Goal: Task Accomplishment & Management: Complete application form

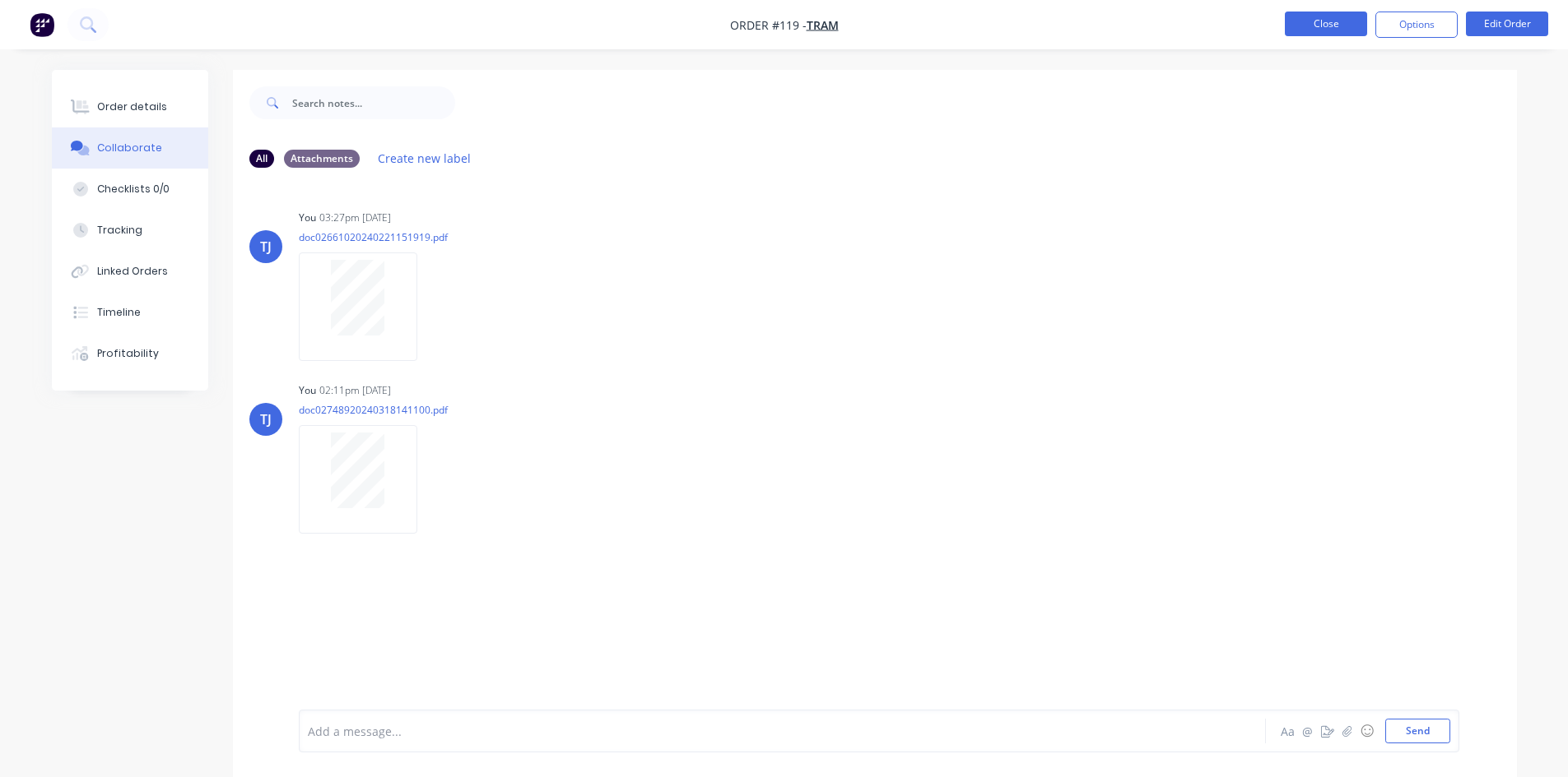
click at [1306, 18] on button "Close" at bounding box center [1326, 24] width 83 height 25
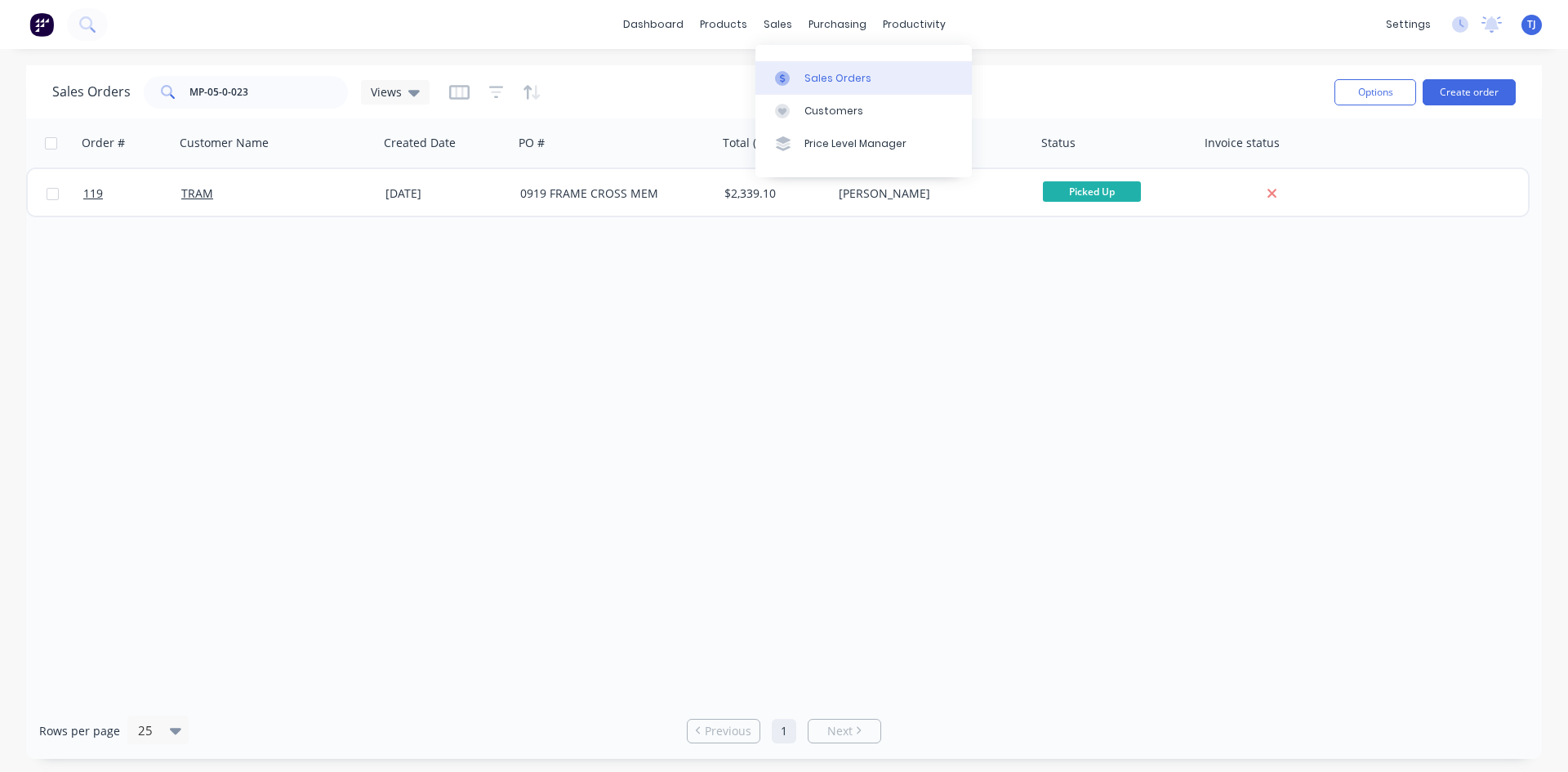
click at [811, 80] on div "Sales Orders" at bounding box center [838, 79] width 67 height 15
click at [274, 80] on input "MP-05-0-023" at bounding box center [269, 92] width 159 height 32
click at [274, 80] on input "MP-05-0-023" at bounding box center [269, 92] width 159 height 32
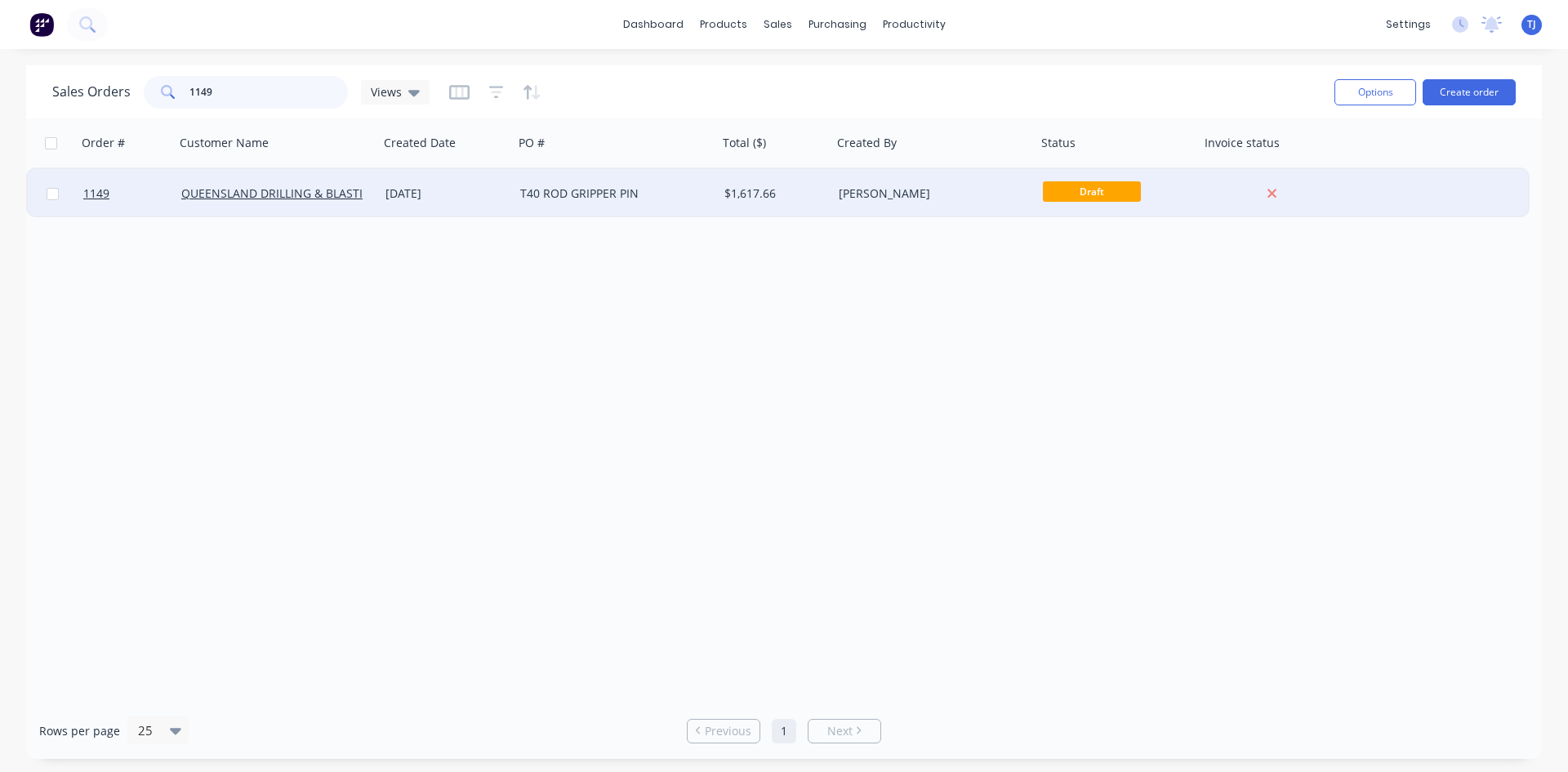
type input "1149"
click at [553, 187] on div "T40 ROD GRIPPER PIN" at bounding box center [611, 194] width 181 height 17
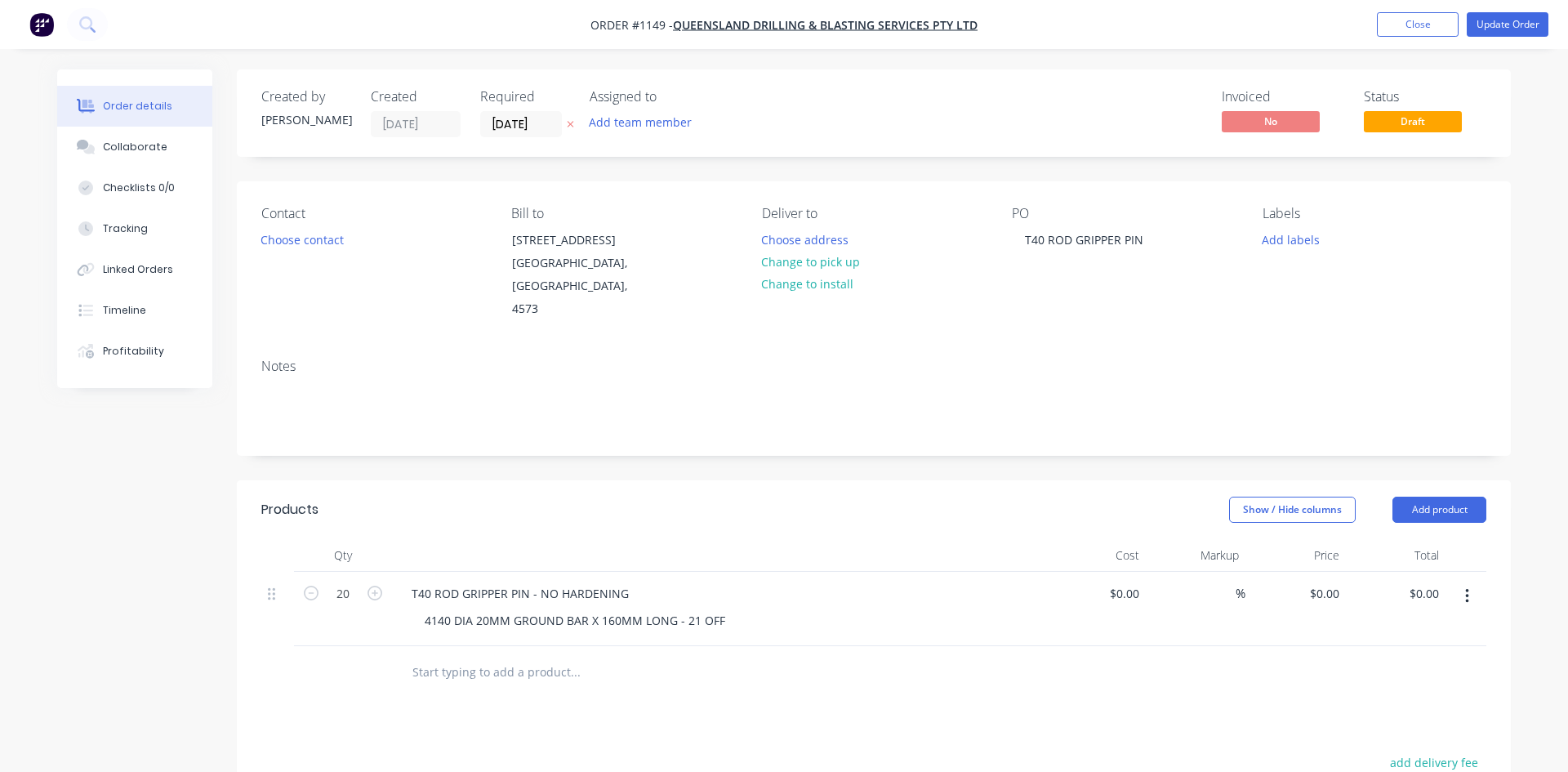
type input "$73.53"
type input "$1,470.60"
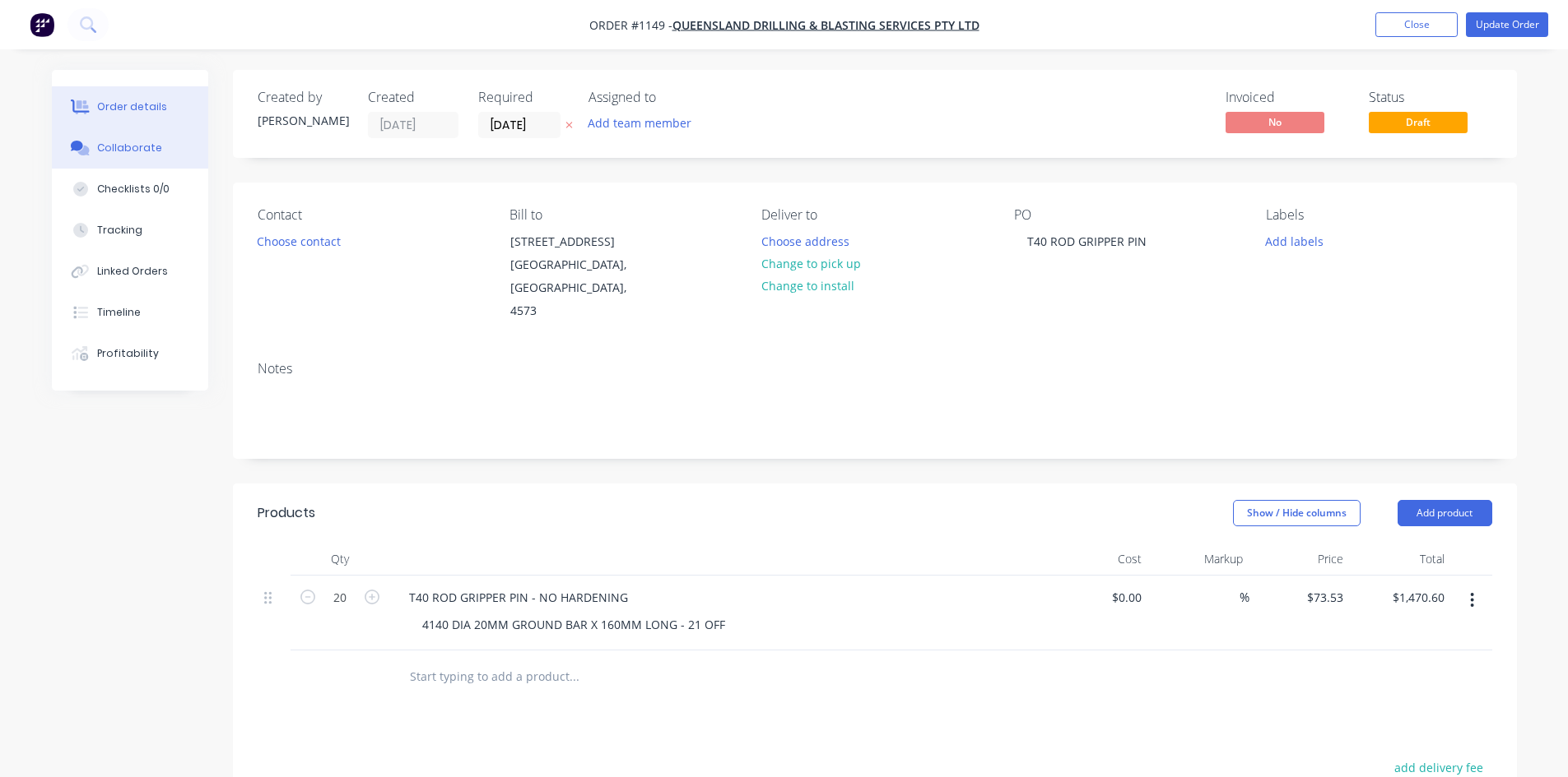
click at [124, 142] on div "Collaborate" at bounding box center [129, 149] width 65 height 15
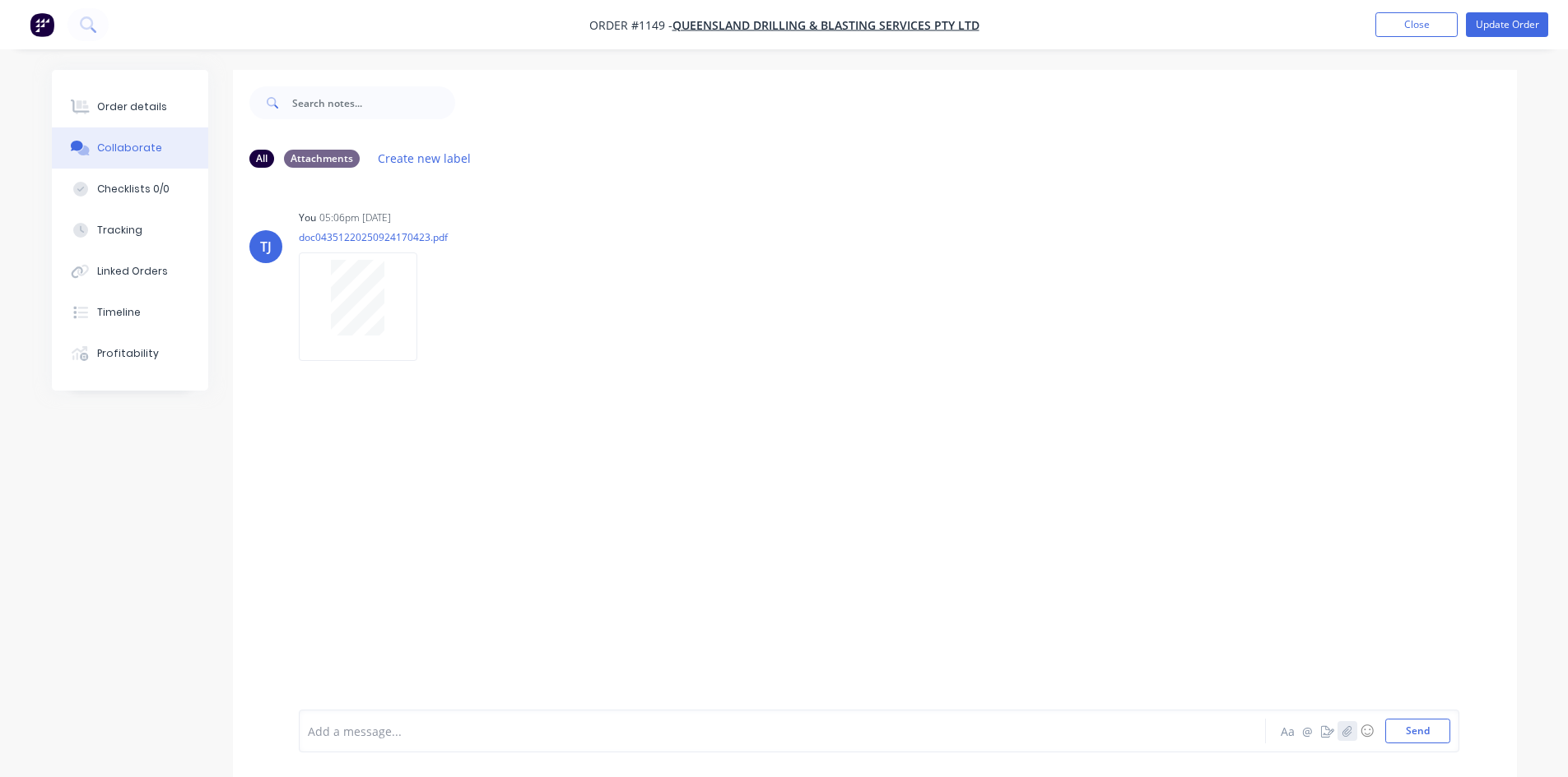
click at [1351, 725] on icon "button" at bounding box center [1347, 731] width 10 height 12
click at [1433, 727] on button "Send" at bounding box center [1418, 731] width 65 height 25
click at [136, 108] on div "Order details" at bounding box center [132, 107] width 70 height 15
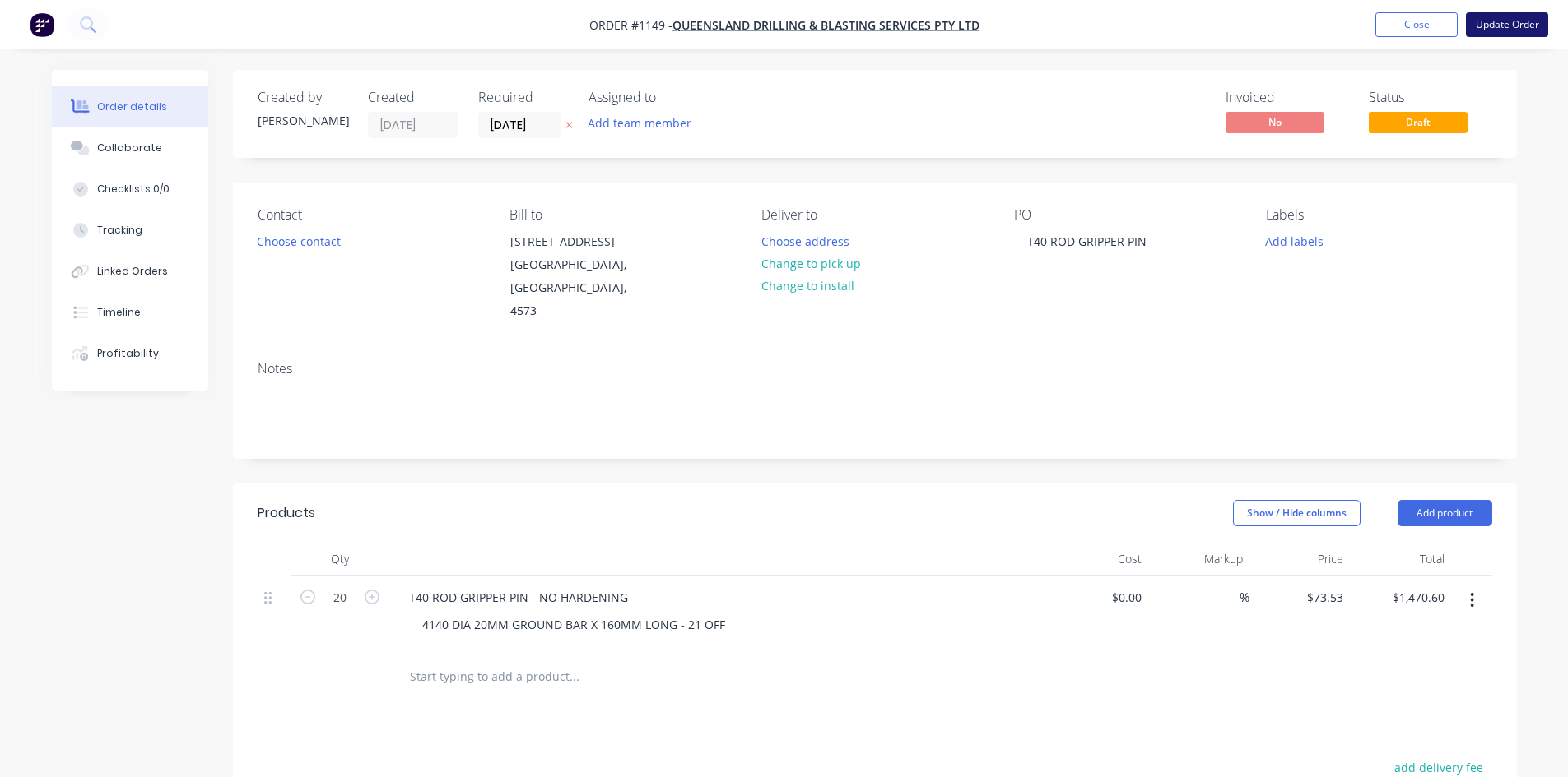
click at [1490, 29] on button "Update Order" at bounding box center [1506, 25] width 83 height 25
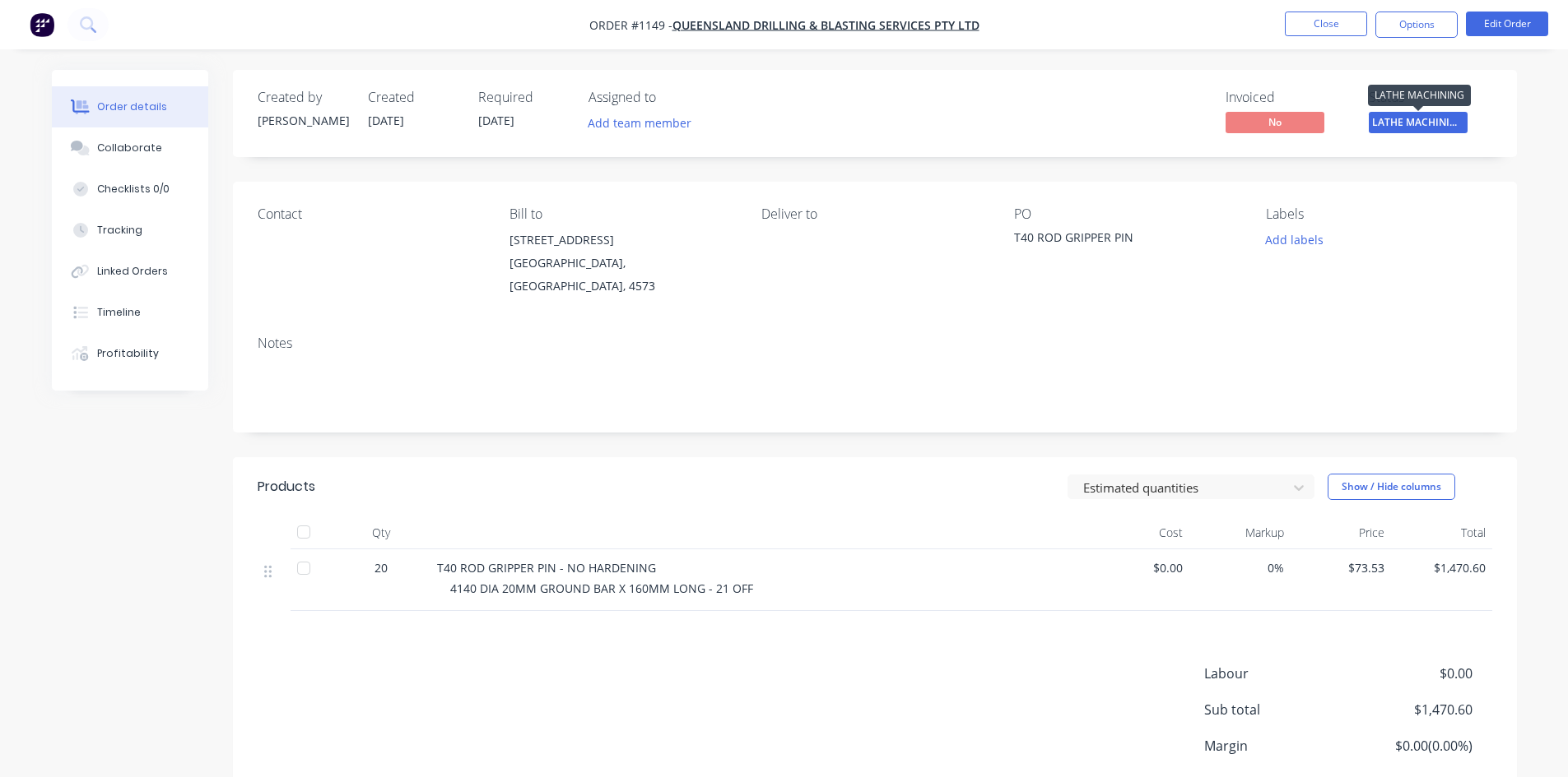
click at [1430, 125] on span "LATHE MACHINING" at bounding box center [1418, 122] width 99 height 21
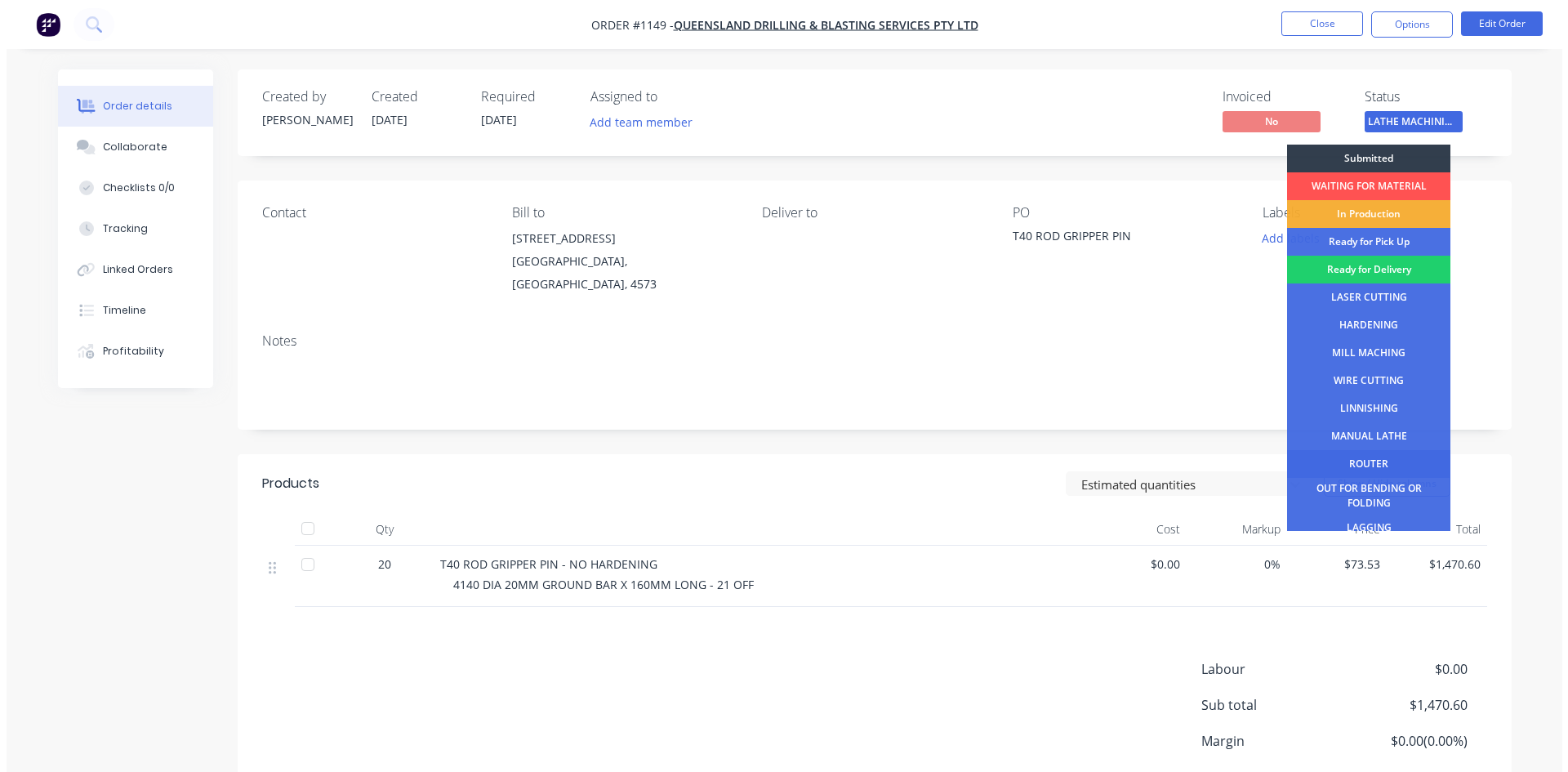
scroll to position [66, 0]
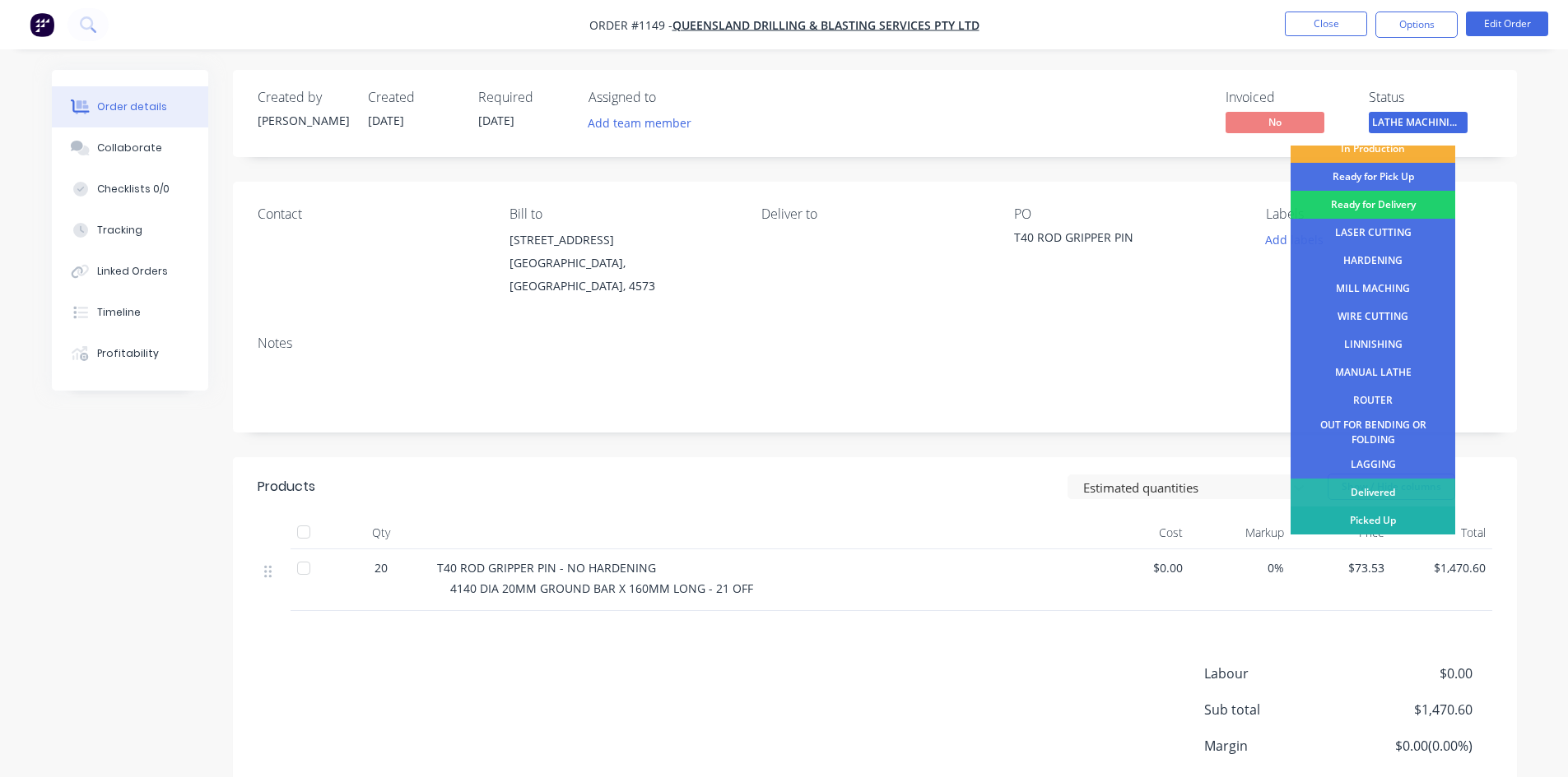
click at [1406, 517] on div "Picked Up" at bounding box center [1373, 521] width 164 height 28
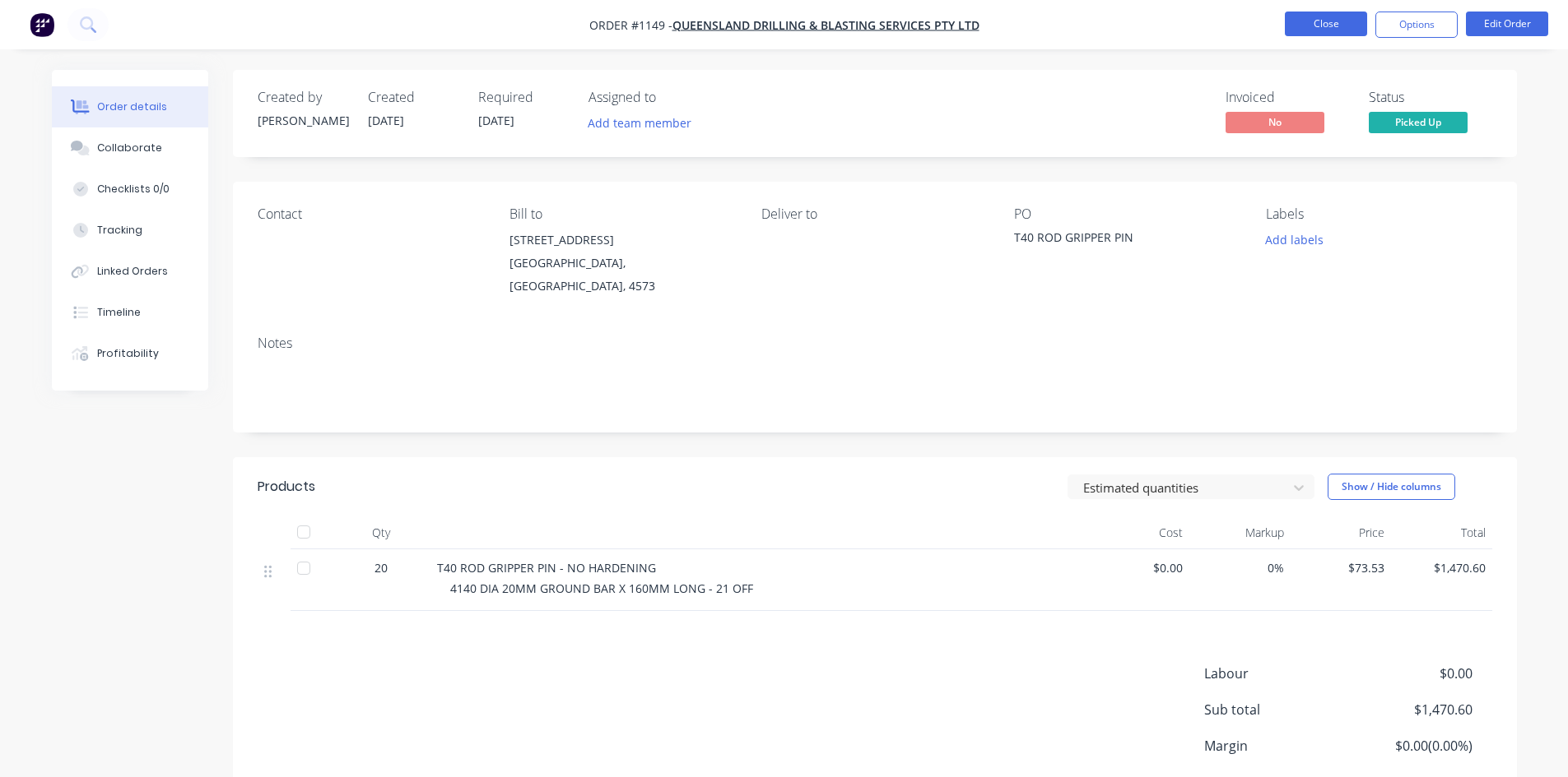
click at [1306, 18] on button "Close" at bounding box center [1326, 24] width 83 height 25
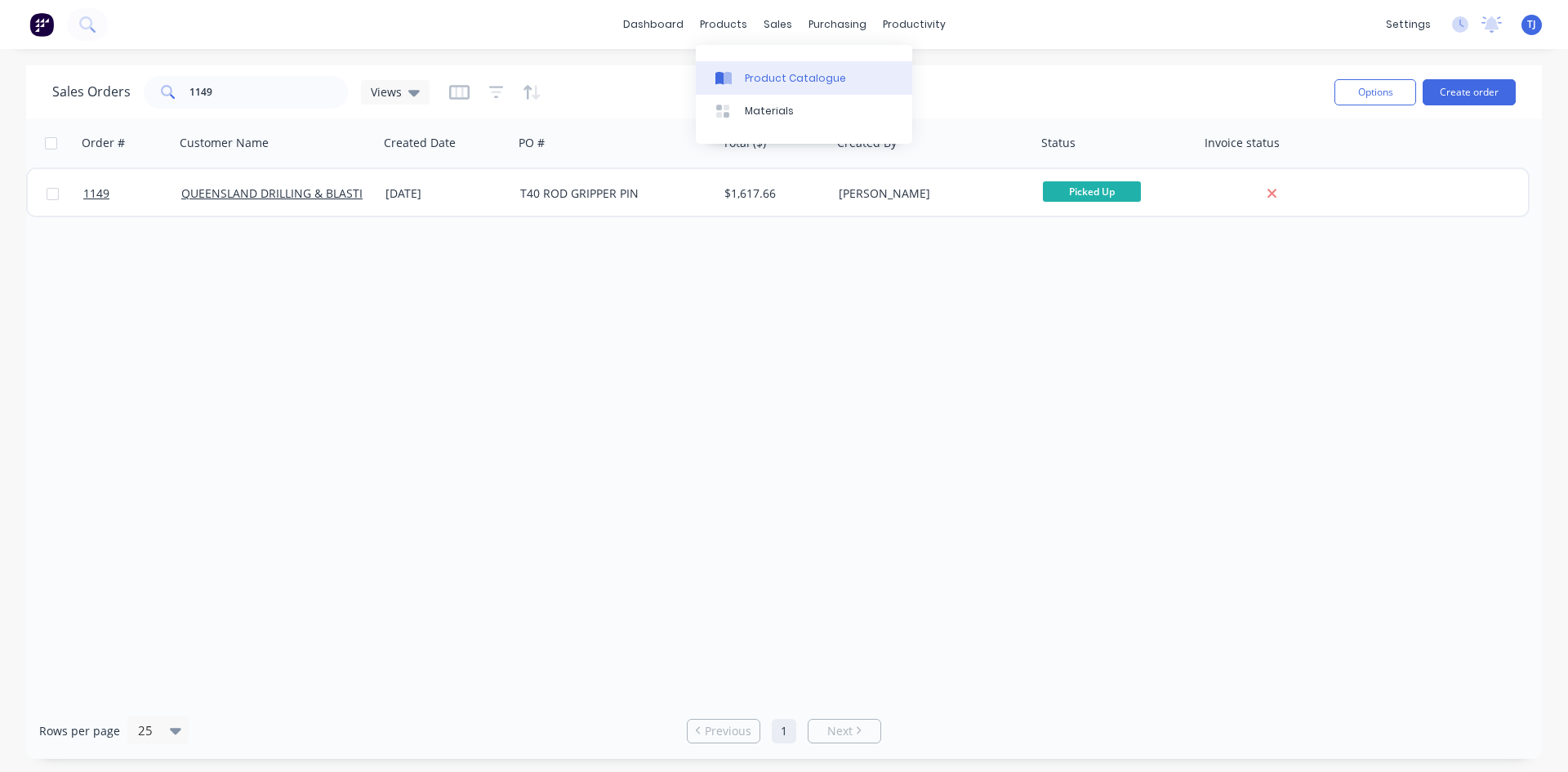
click at [762, 84] on div "Product Catalogue" at bounding box center [796, 79] width 101 height 15
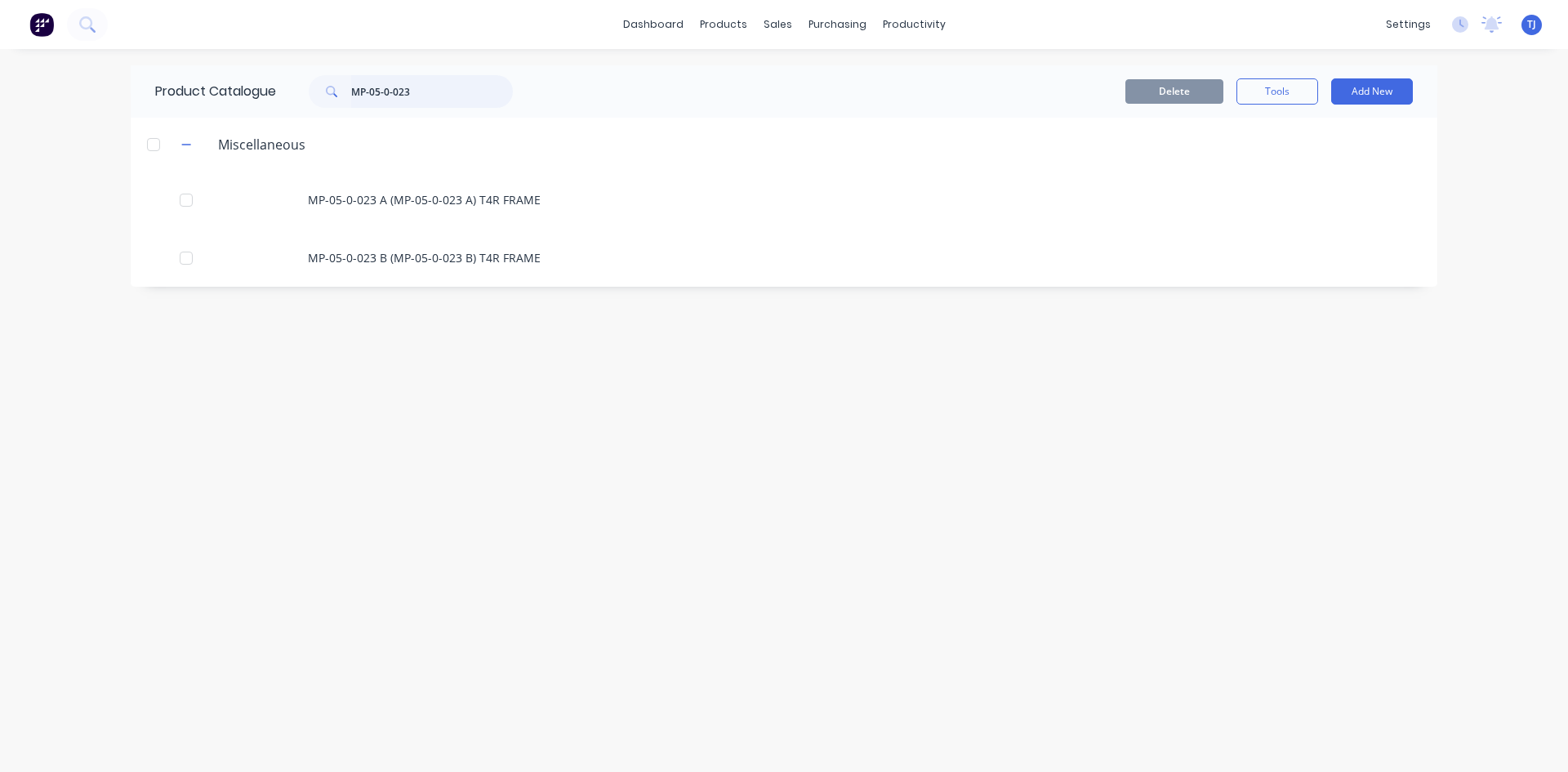
click at [409, 99] on input "MP-05-0-023" at bounding box center [432, 91] width 162 height 32
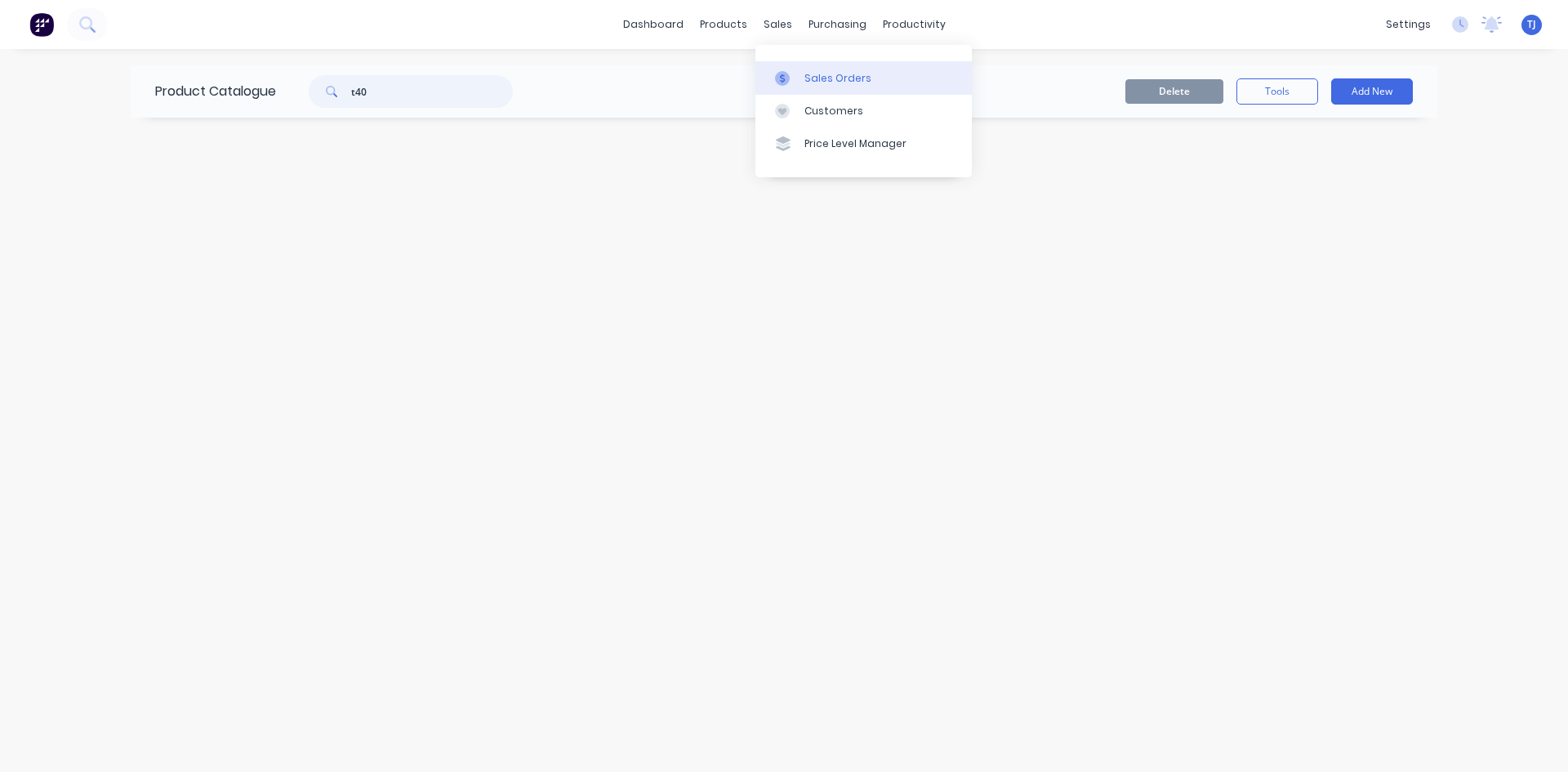
type input "t40"
click at [825, 78] on div "Sales Orders" at bounding box center [838, 79] width 67 height 15
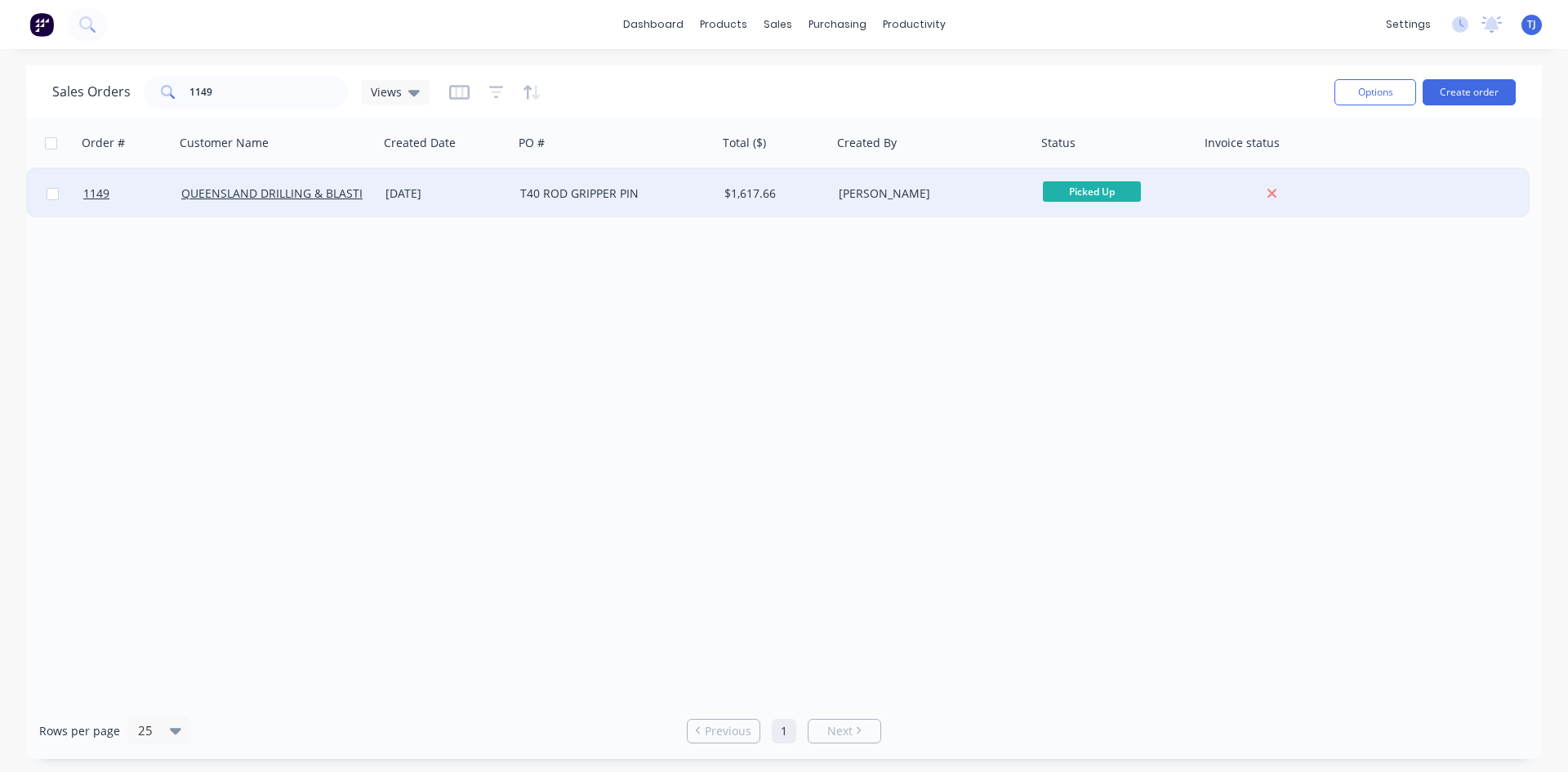
click at [554, 197] on div "T40 ROD GRIPPER PIN" at bounding box center [611, 194] width 181 height 17
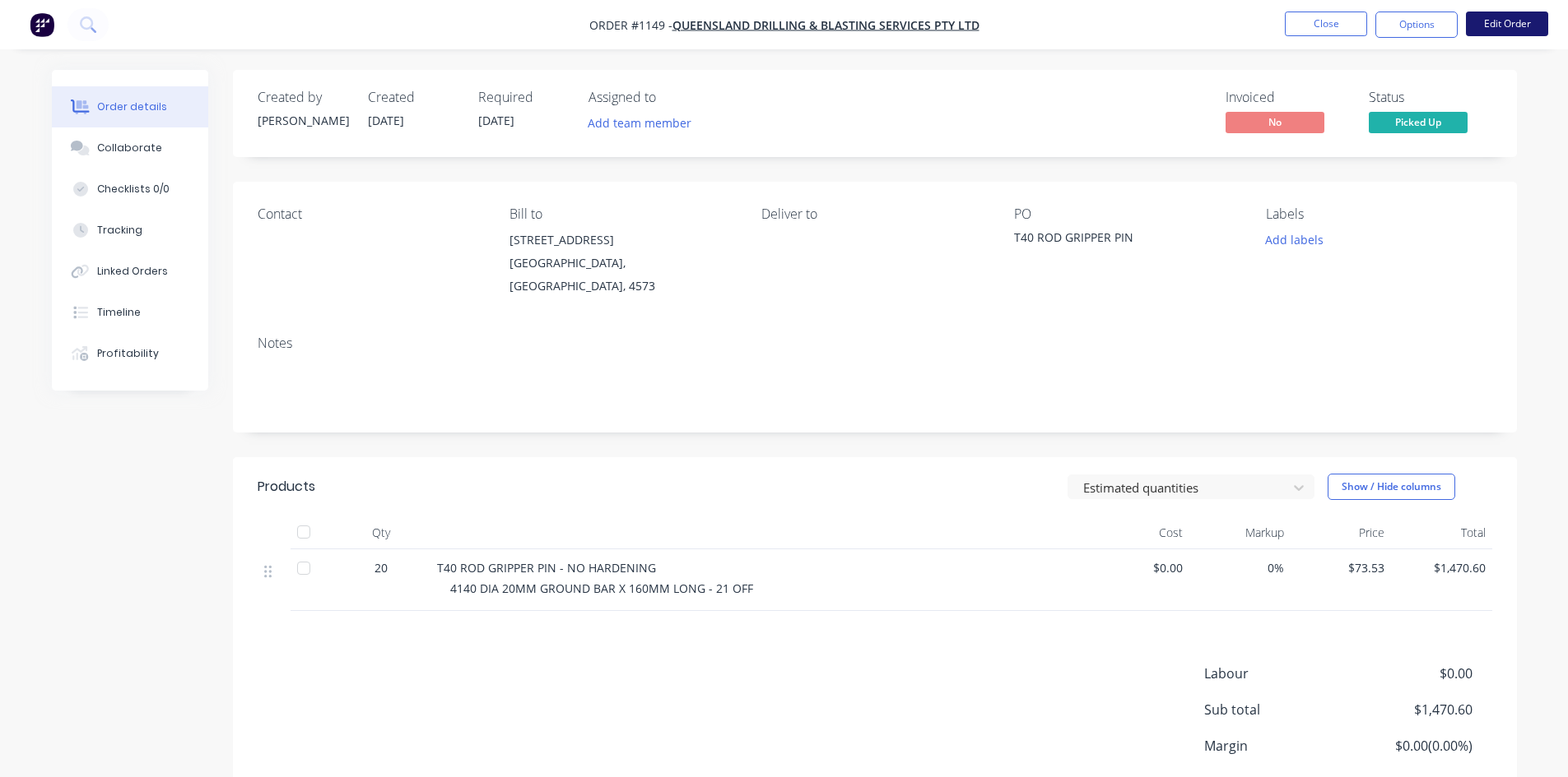
click at [1501, 13] on button "Edit Order" at bounding box center [1506, 24] width 83 height 25
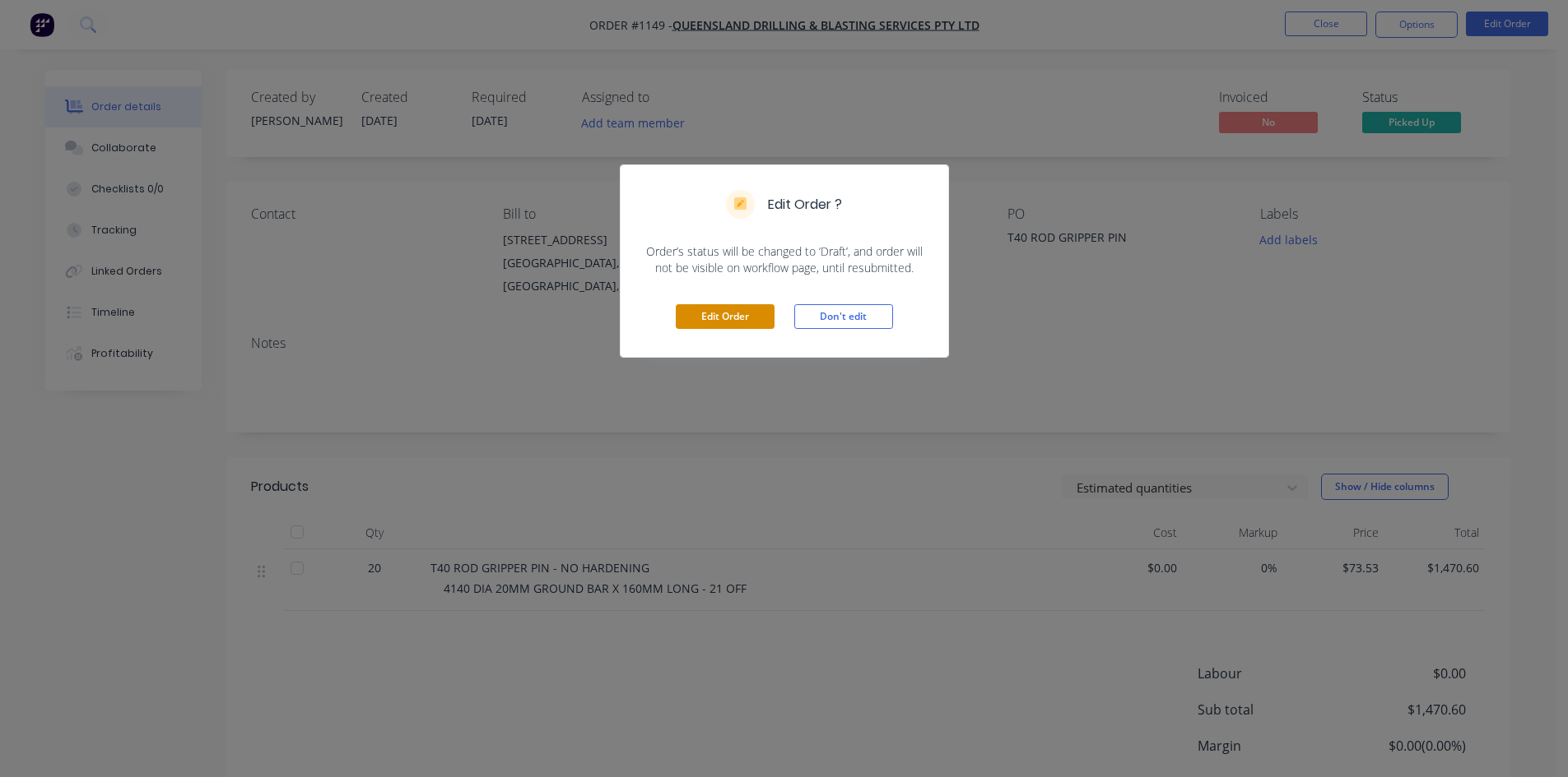
click at [700, 320] on button "Edit Order" at bounding box center [725, 317] width 99 height 25
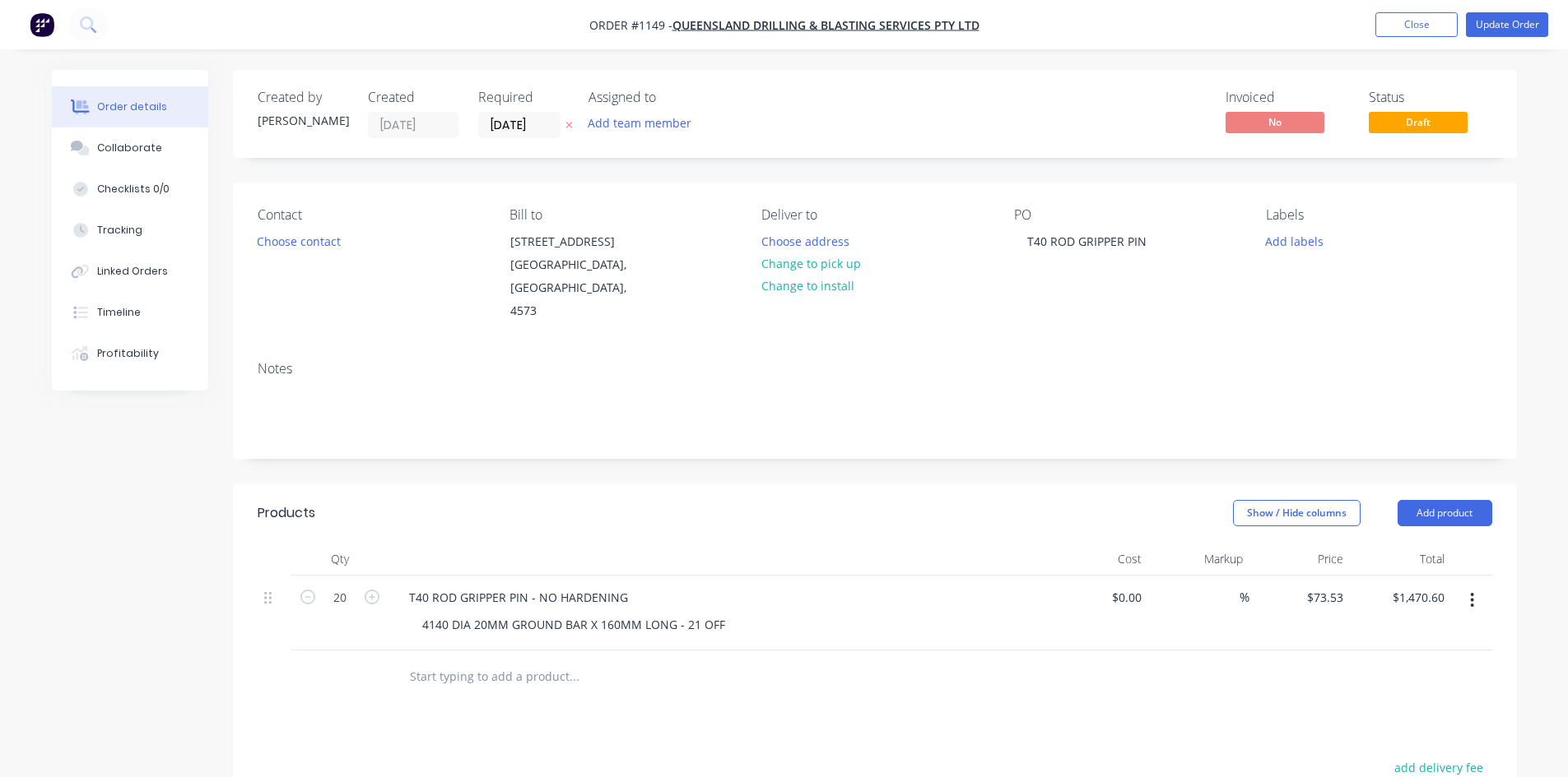
click at [1469, 603] on button "button" at bounding box center [1472, 600] width 38 height 29
click at [1438, 641] on div "Save to catalogue" at bounding box center [1414, 643] width 127 height 24
click at [1439, 126] on span "Draft" at bounding box center [1418, 122] width 99 height 21
click at [1505, 18] on button "Update Order" at bounding box center [1506, 25] width 83 height 25
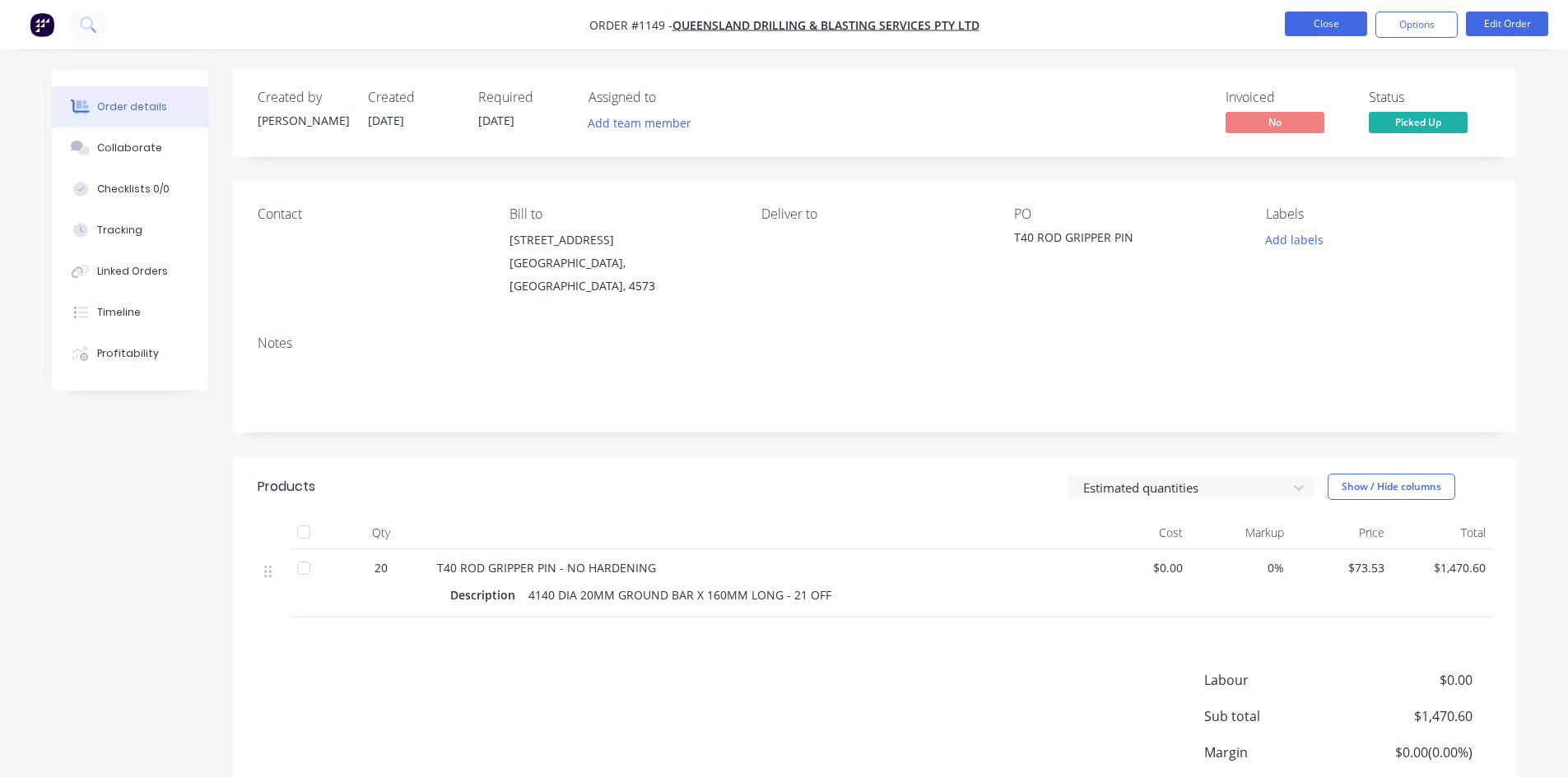
click at [1325, 19] on button "Close" at bounding box center [1326, 24] width 83 height 25
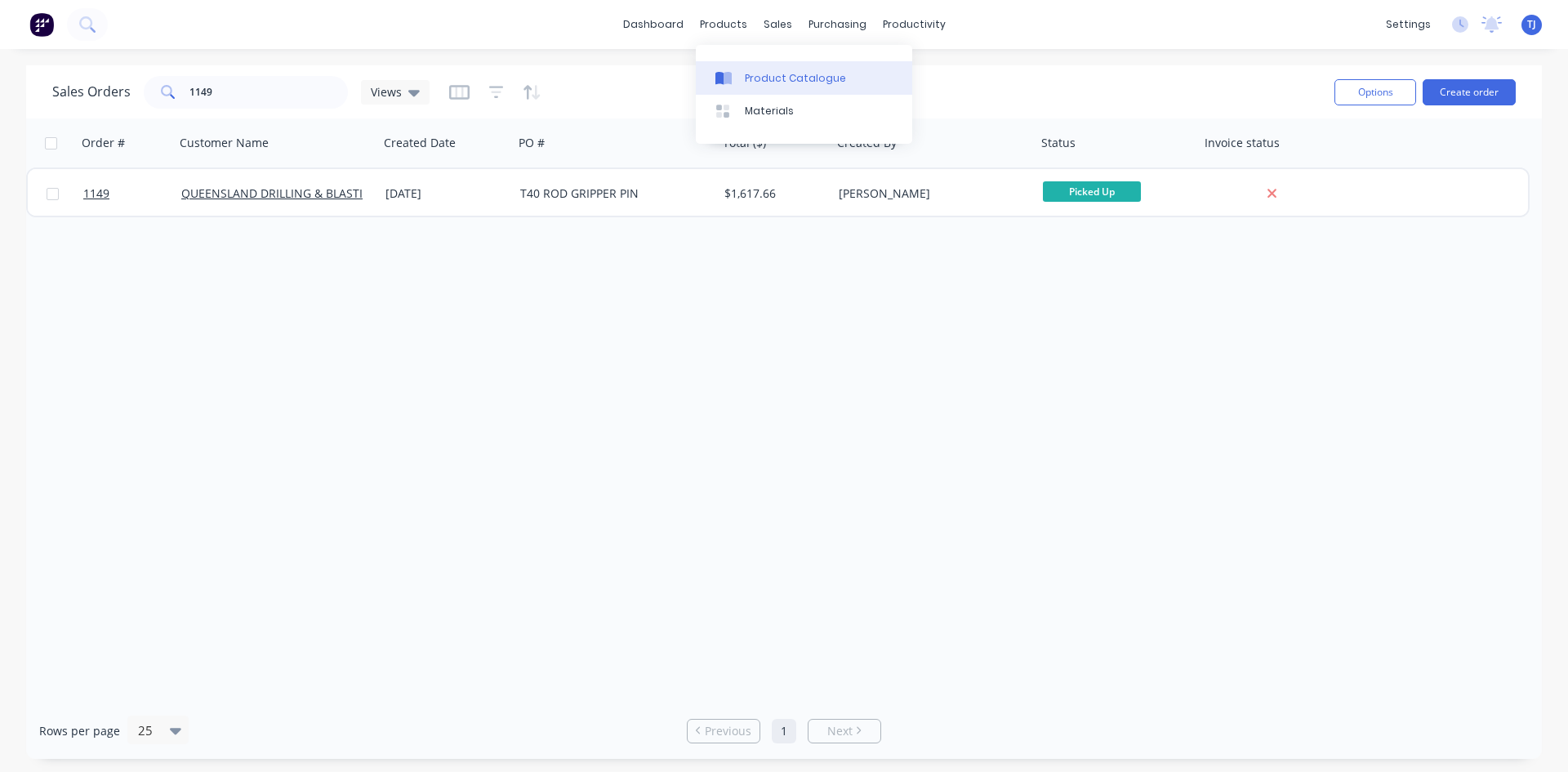
click at [747, 78] on div "Product Catalogue" at bounding box center [796, 79] width 101 height 15
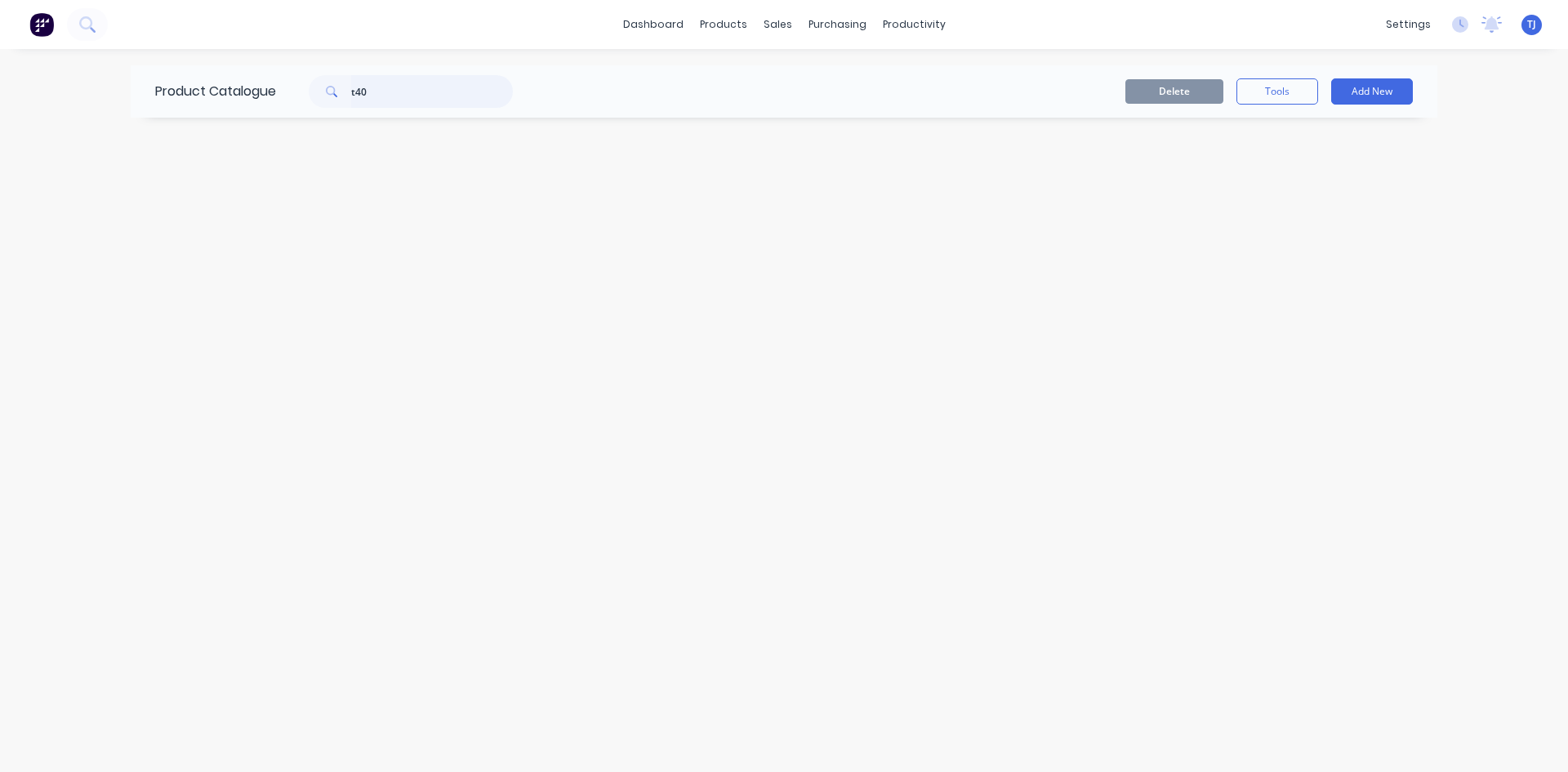
click at [380, 85] on input "t40" at bounding box center [432, 91] width 162 height 32
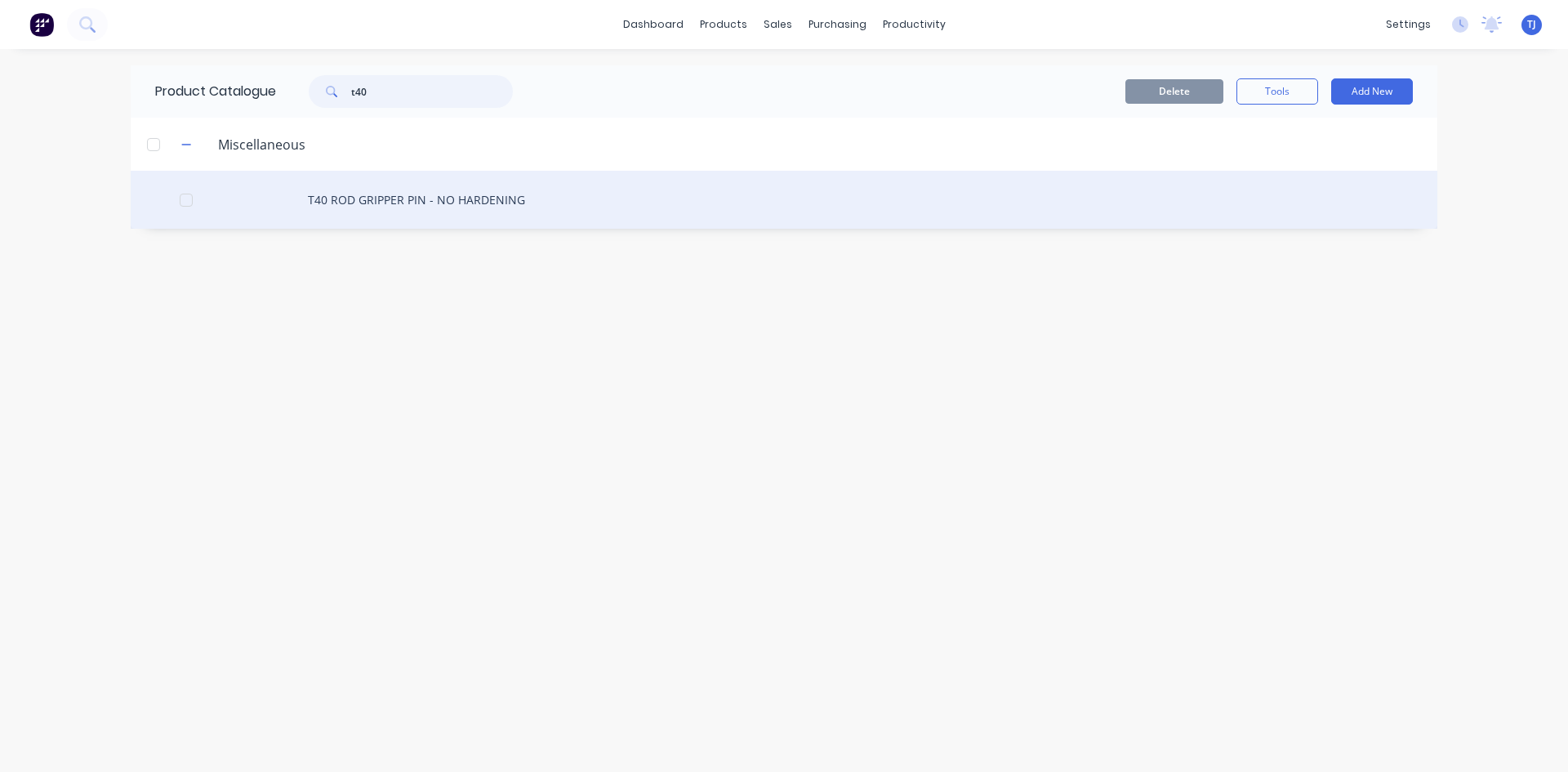
type input "t40"
click at [414, 208] on div "T40 ROD GRIPPER PIN - NO HARDENING" at bounding box center [784, 200] width 1307 height 58
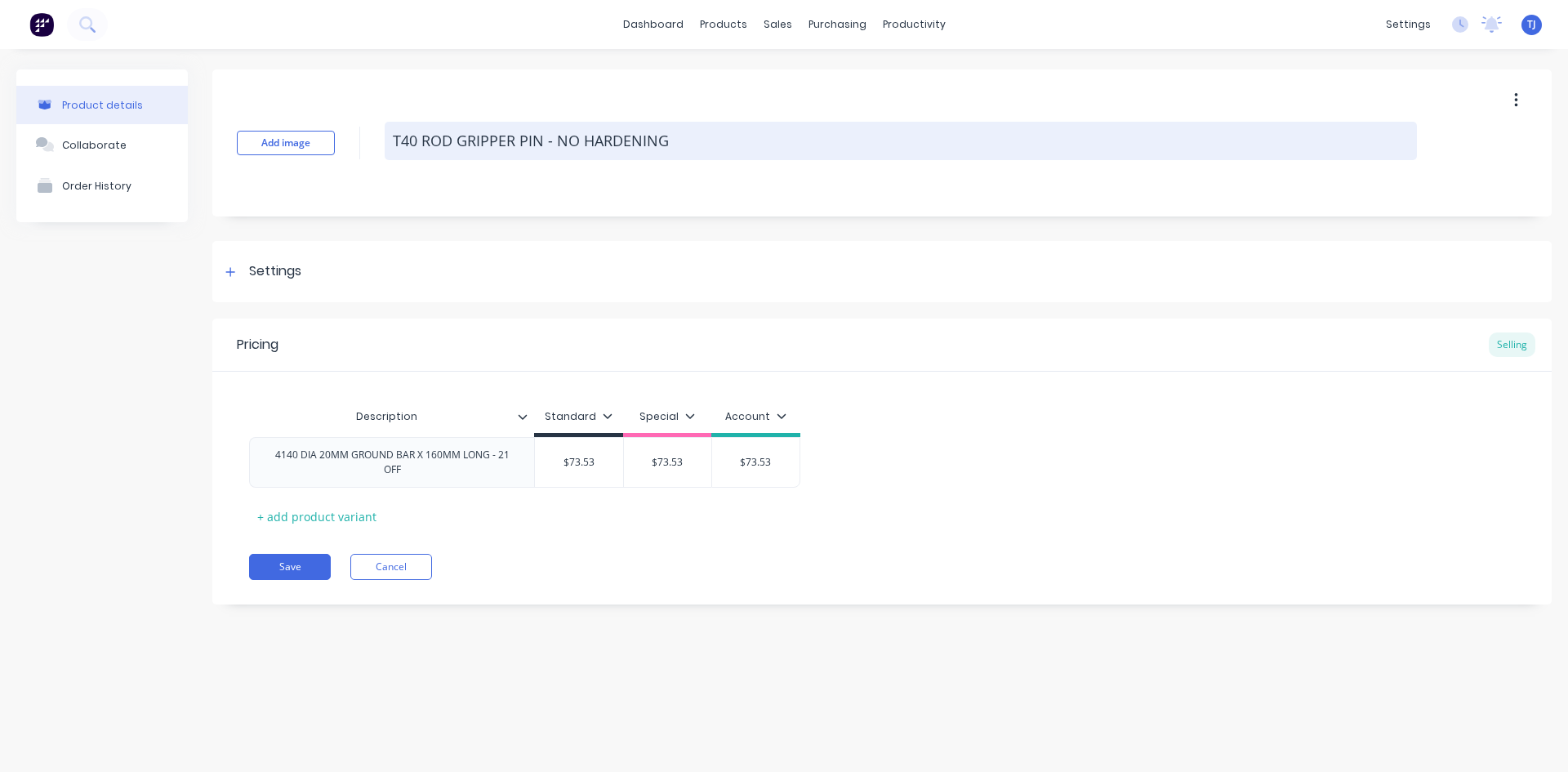
click at [732, 157] on textarea "T40 ROD GRIPPER PIN - NO HARDENING" at bounding box center [901, 141] width 1033 height 38
type textarea "x"
type textarea "T40 ROD GRIPPER PIN - NO HARDENING"
type textarea "x"
type textarea "T40 ROD GRIPPER PIN - NO HARDENING q"
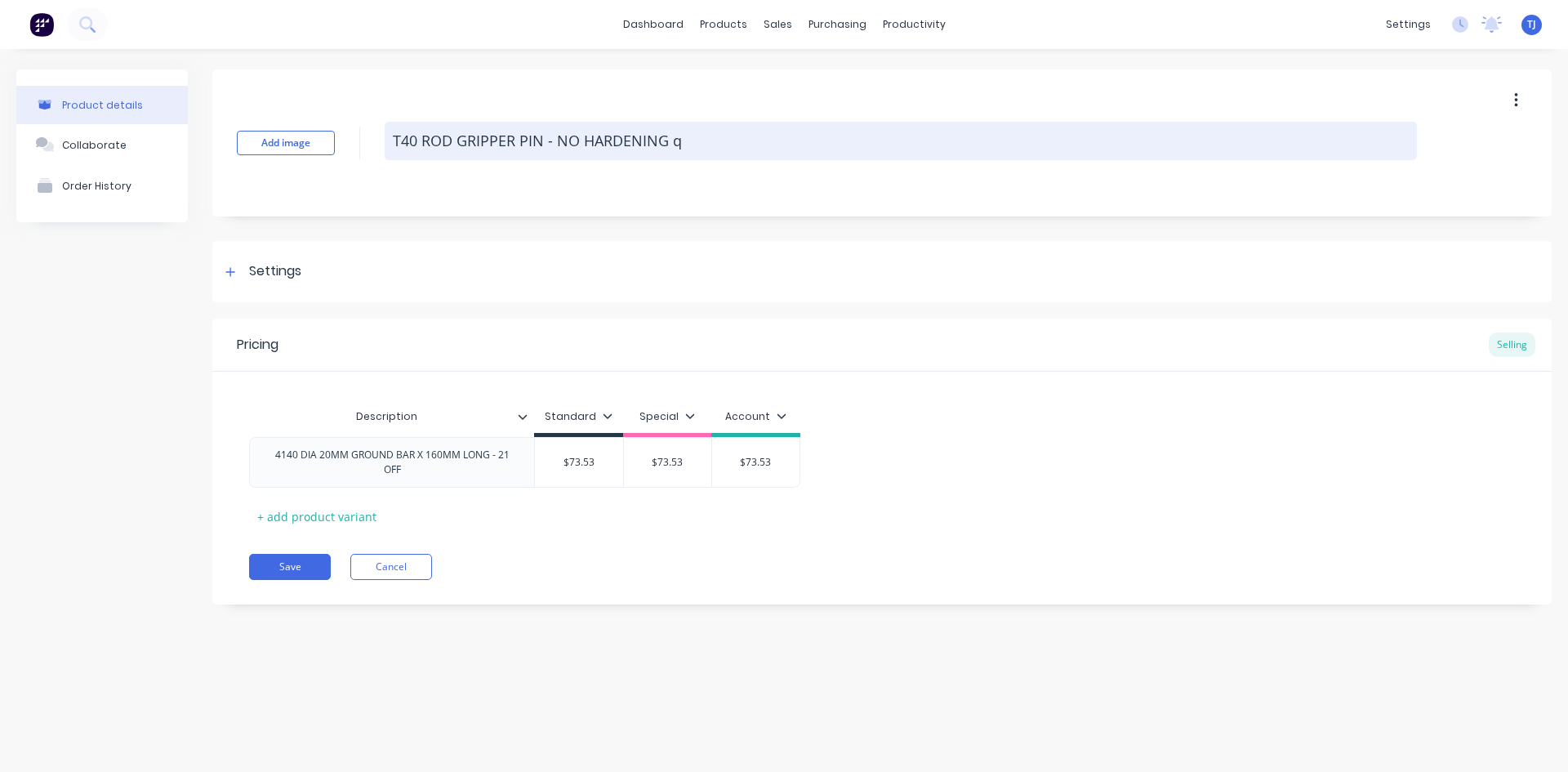
type textarea "x"
type textarea "T40 ROD GRIPPER PIN - NO HARDENING ql"
type textarea "x"
type textarea "T40 ROD GRIPPER PIN - NO HARDENING qld"
type textarea "x"
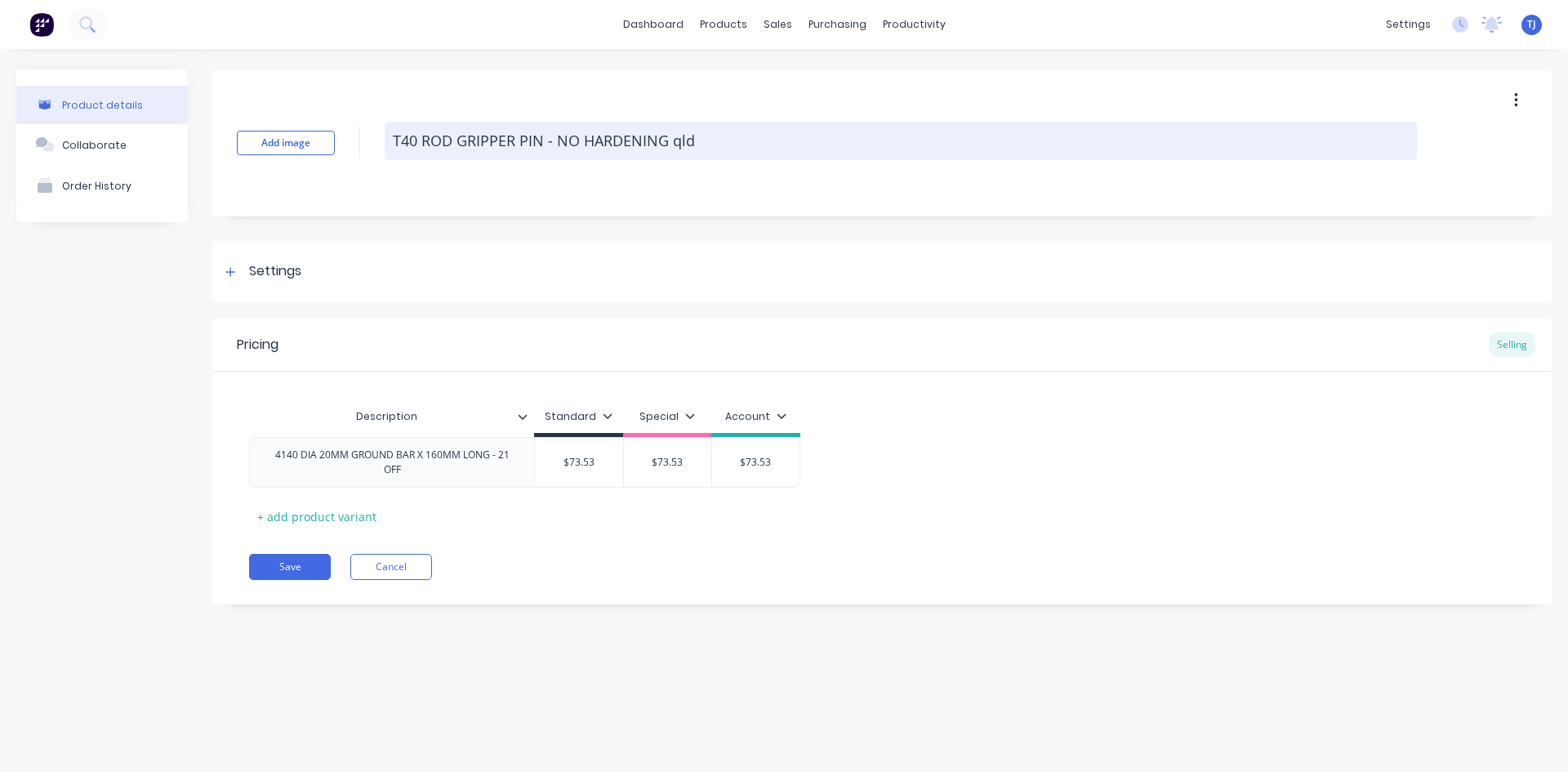
type textarea "T40 ROD GRIPPER PIN - NO HARDENING qld"
type textarea "x"
type textarea "T40 ROD GRIPPER PIN - NO HARDENING qld d"
type textarea "x"
type textarea "T40 ROD GRIPPER PIN - NO HARDENING qld dr"
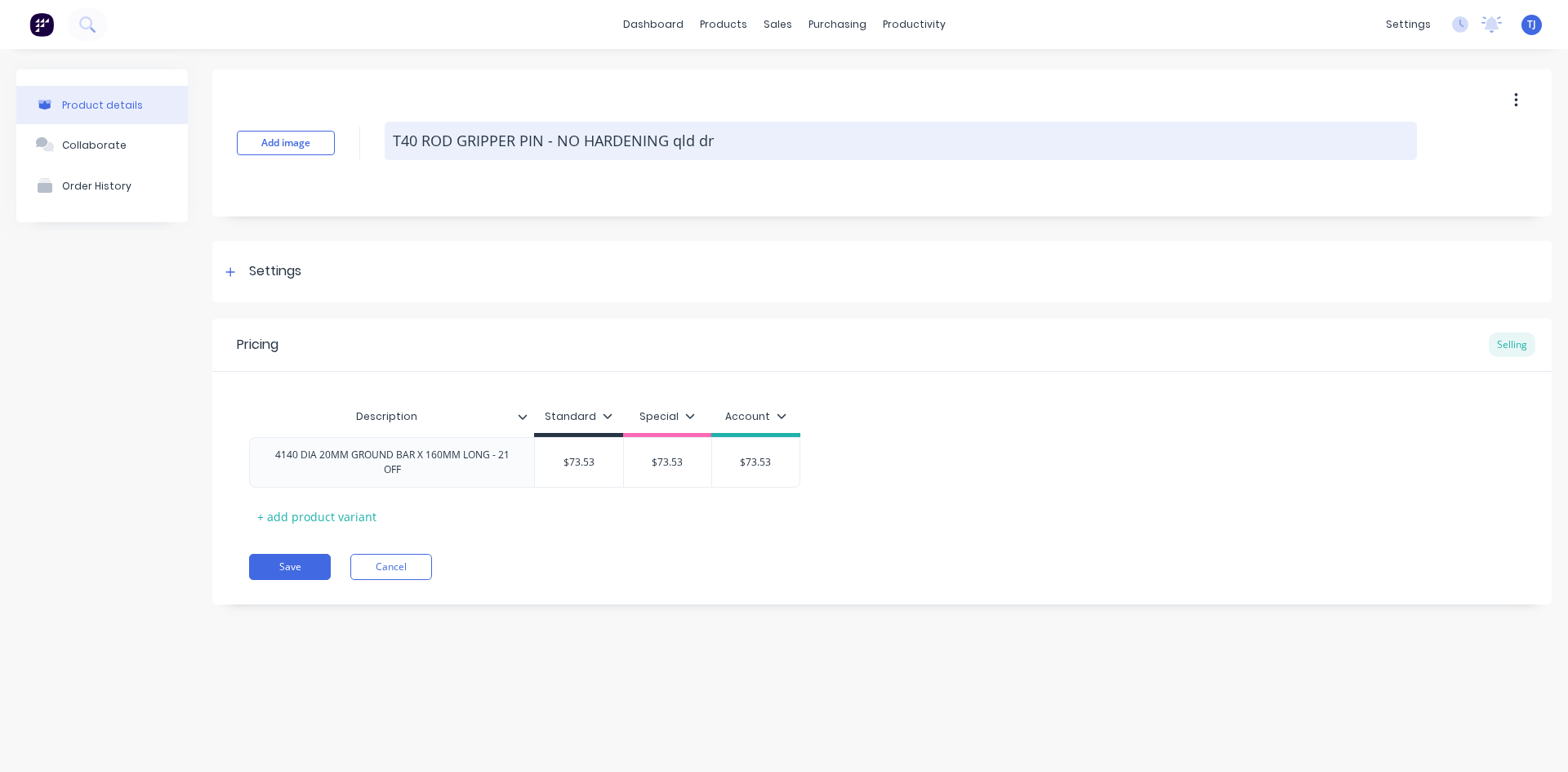
type textarea "x"
type textarea "T40 ROD GRIPPER PIN - NO HARDENING qld dri"
type textarea "x"
type textarea "T40 ROD GRIPPER PIN - NO HARDENING qld dril"
type textarea "x"
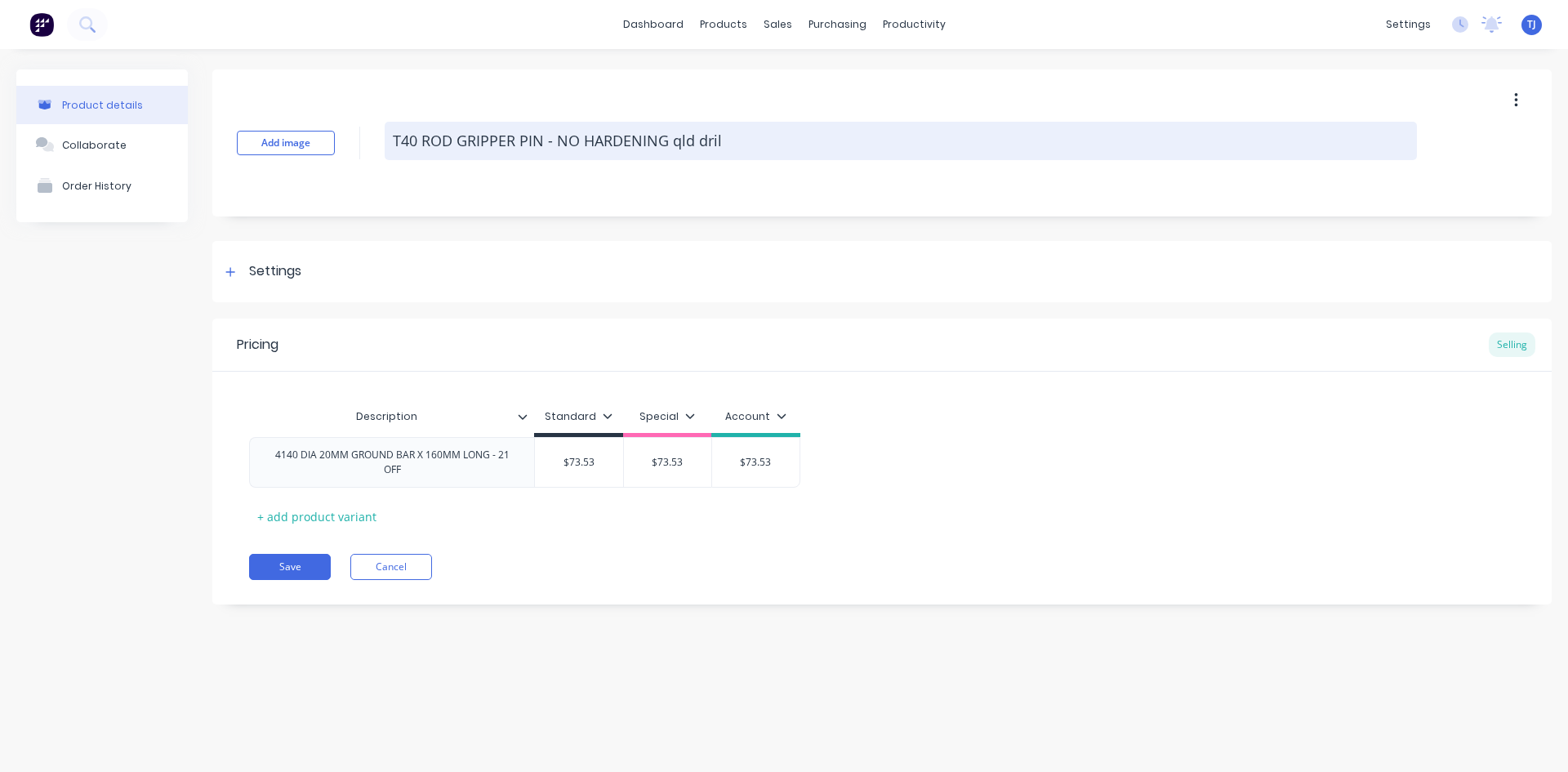
type textarea "T40 ROD GRIPPER PIN - NO HARDENING qld drill"
type textarea "x"
type textarea "T40 ROD GRIPPER PIN - NO HARDENING qld drilli"
type textarea "x"
type textarea "T40 ROD GRIPPER PIN - NO HARDENING qld drillin"
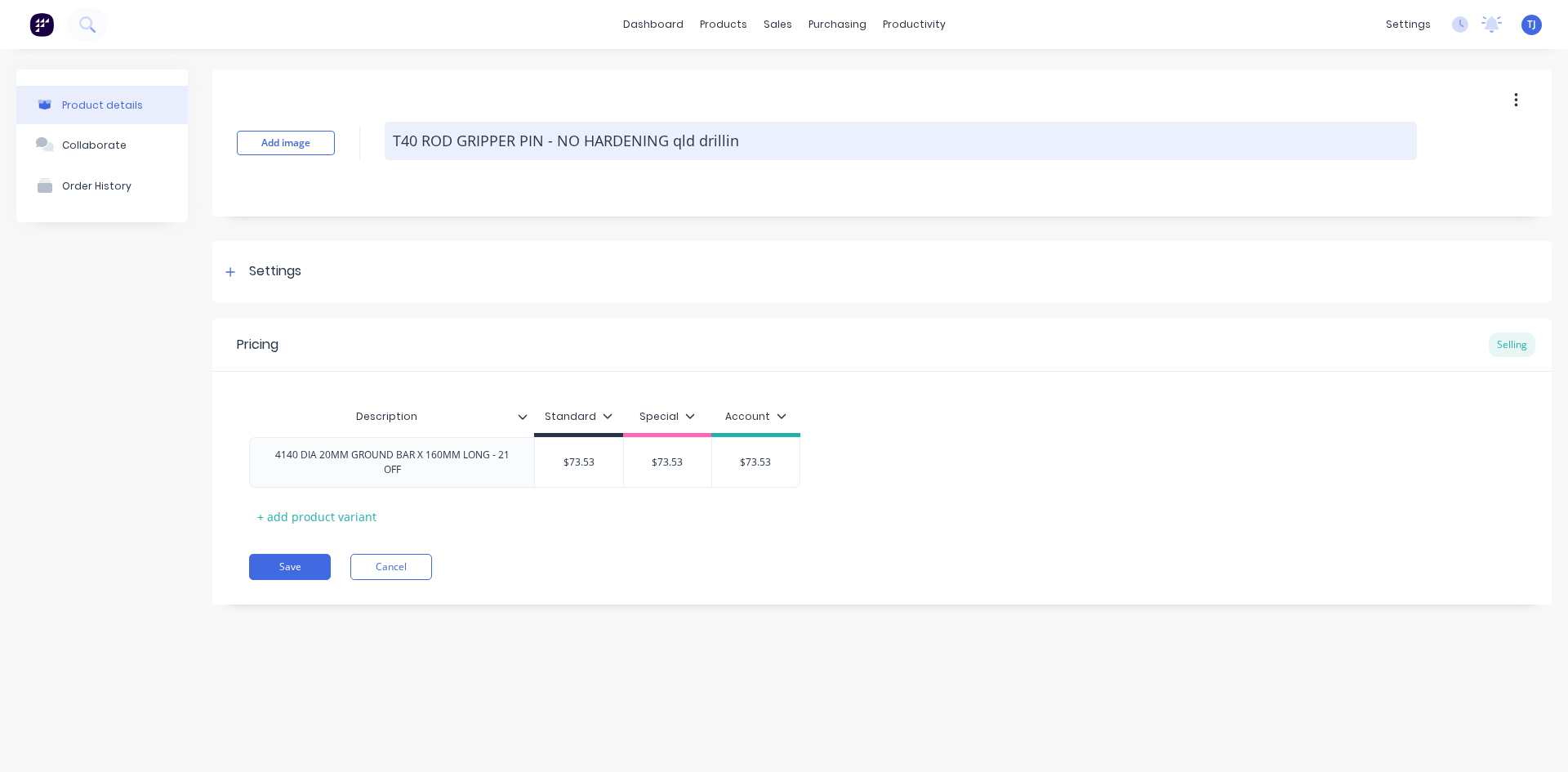
type textarea "x"
type textarea "T40 ROD GRIPPER PIN - NO HARDENING qld drilling"
type textarea "x"
type textarea "T40 ROD GRIPPER PIN - NO HARDENING qld drilling"
type textarea "x"
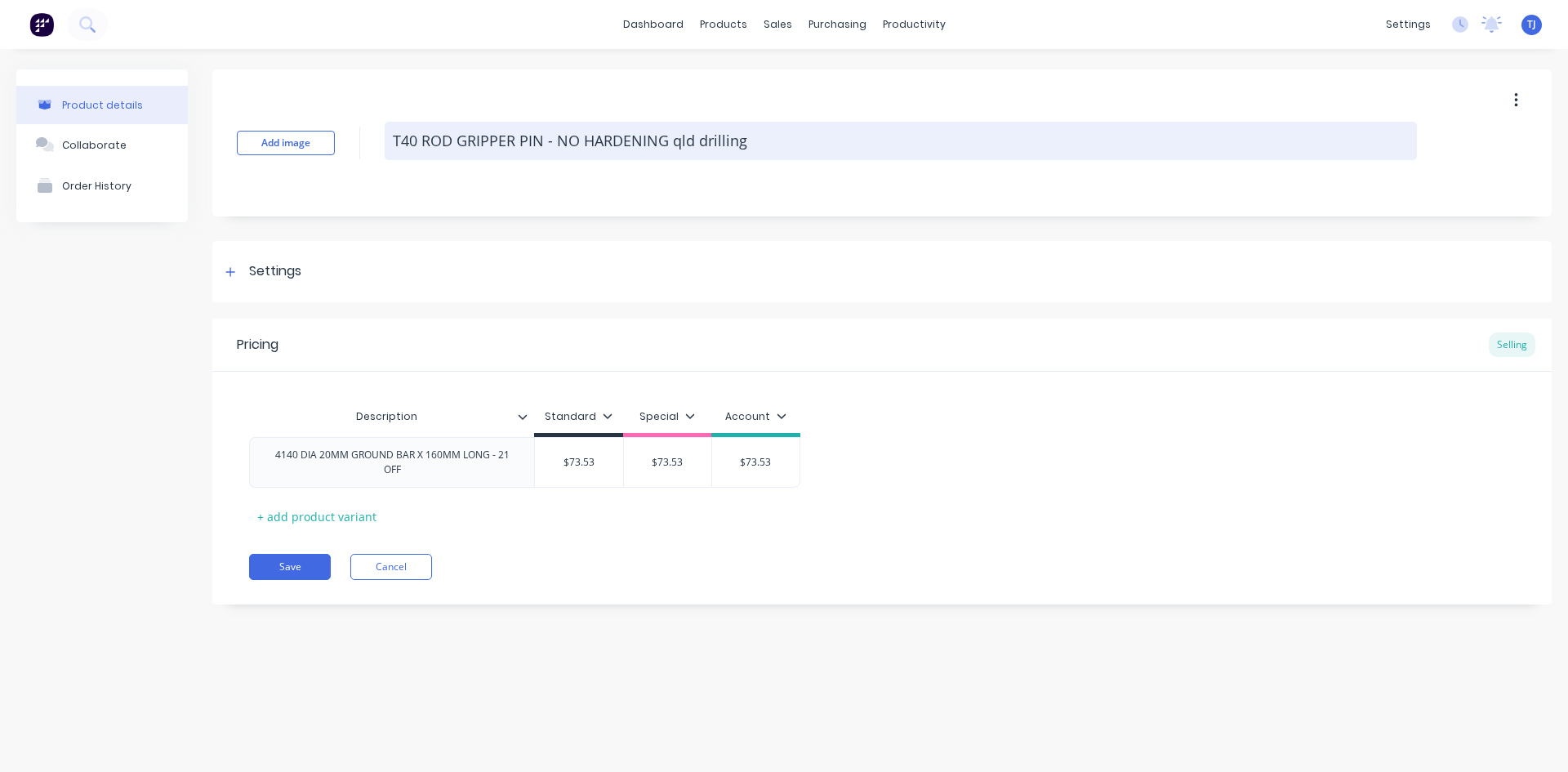
type textarea "T40 ROD GRIPPER PIN - NO HARDENING qld drilling"
type textarea "x"
type textarea "T40 ROD GRIPPER PIN - NO HARDENING qld drillin"
type textarea "x"
type textarea "T40 ROD GRIPPER PIN - NO HARDENING qld drilli"
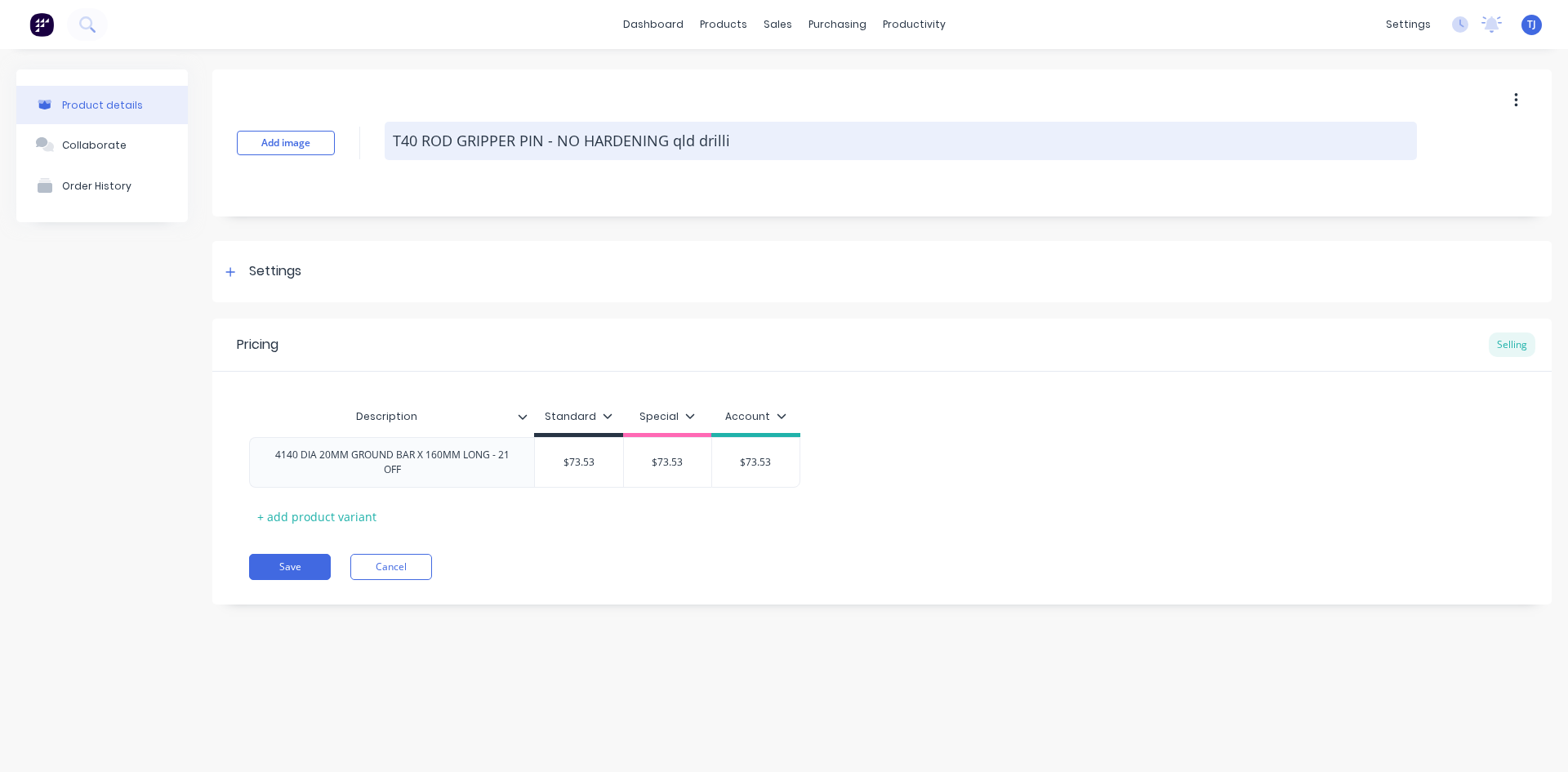
type textarea "x"
type textarea "T40 ROD GRIPPER PIN - NO HARDENING qld drill"
type textarea "x"
type textarea "T40 ROD GRIPPER PIN - NO HARDENING qld dril"
type textarea "x"
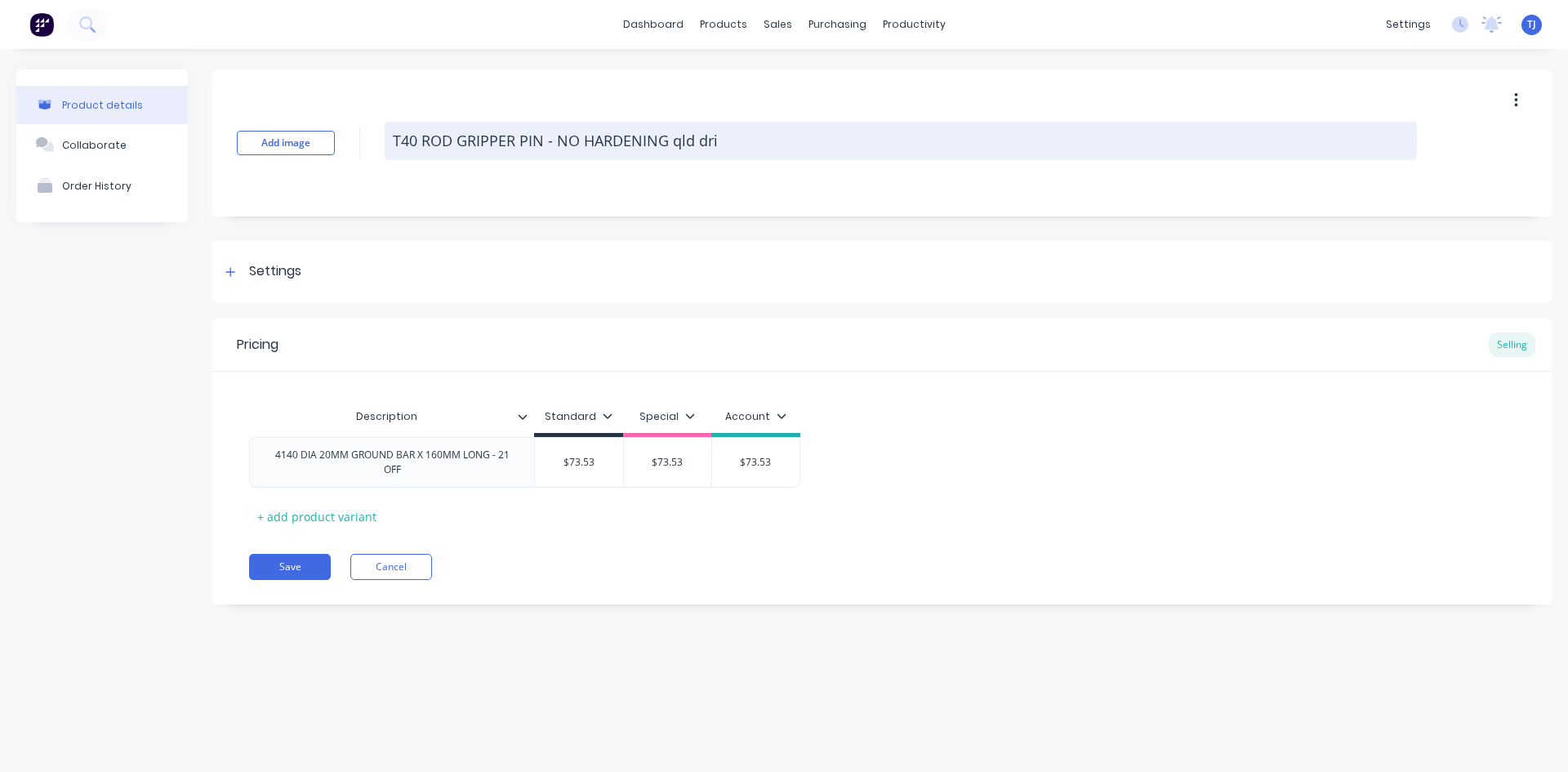
type textarea "T40 ROD GRIPPER PIN - NO HARDENING qld dr"
type textarea "x"
type textarea "T40 ROD GRIPPER PIN - NO HARDENING qld d"
type textarea "x"
type textarea "T40 ROD GRIPPER PIN - NO HARDENING qld"
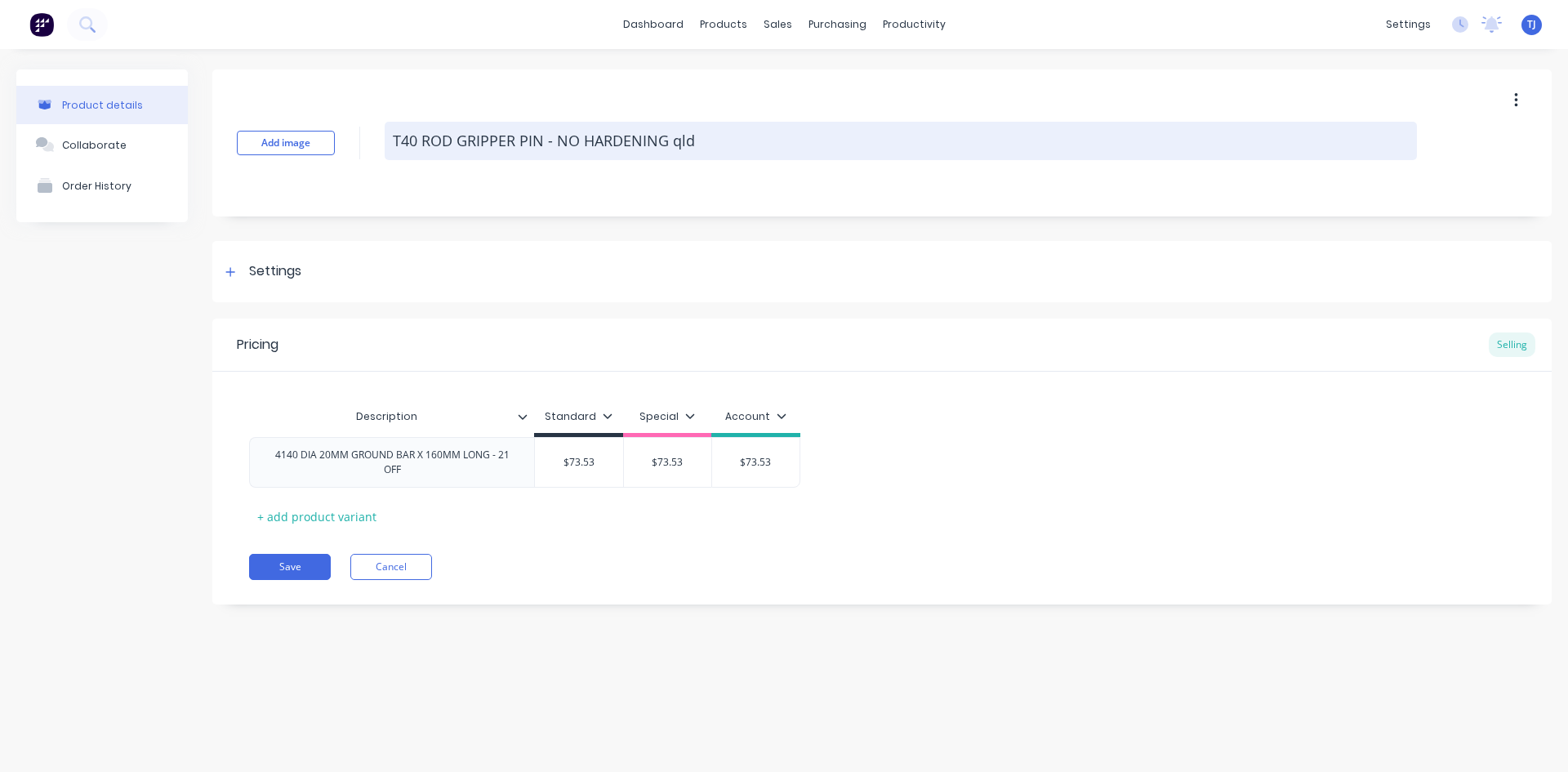
type textarea "x"
type textarea "T40 ROD GRIPPER PIN - NO HARDENING qld"
type textarea "x"
type textarea "T40 ROD GRIPPER PIN - NO HARDENING ql"
type textarea "x"
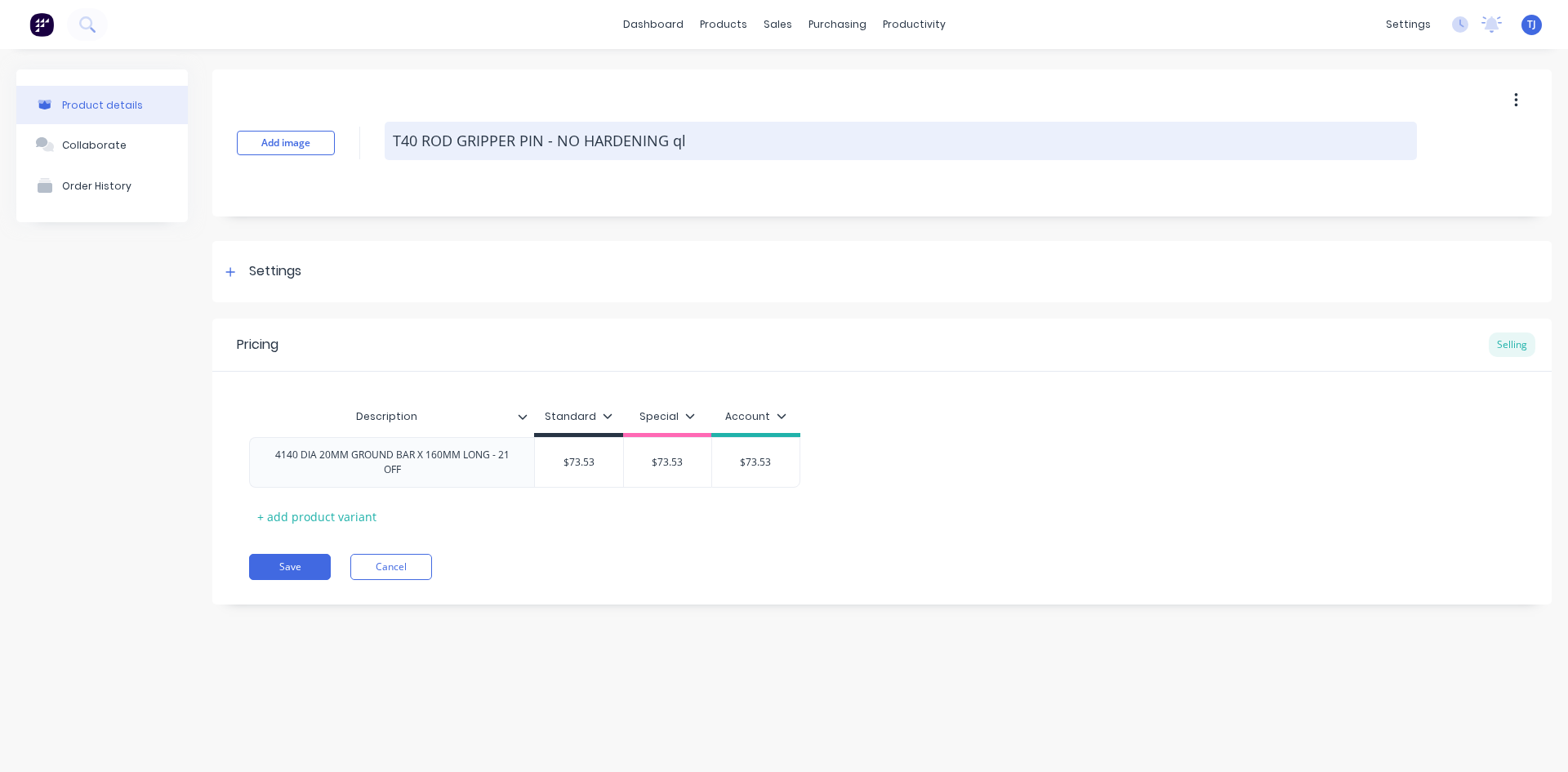
type textarea "T40 ROD GRIPPER PIN - NO HARDENING q"
type textarea "x"
type textarea "T40 ROD GRIPPER PIN - NO HARDENING"
type textarea "x"
type textarea "T40 ROD GRIPPER PIN - NO HARDENING Q"
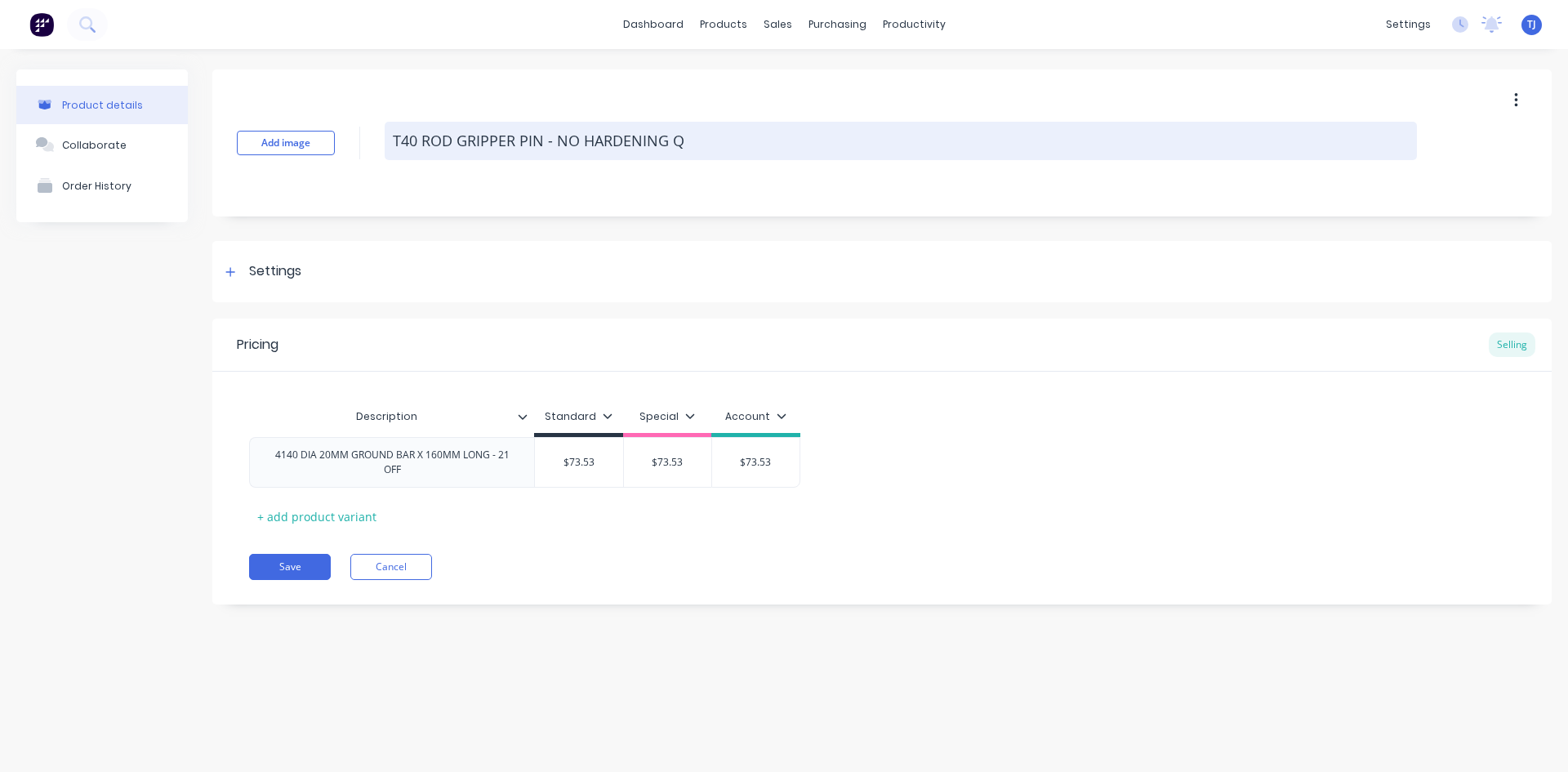
type textarea "x"
type textarea "T40 ROD GRIPPER PIN - NO HARDENING QU"
type textarea "x"
type textarea "T40 ROD GRIPPER PIN - NO HARDENING QUE"
type textarea "x"
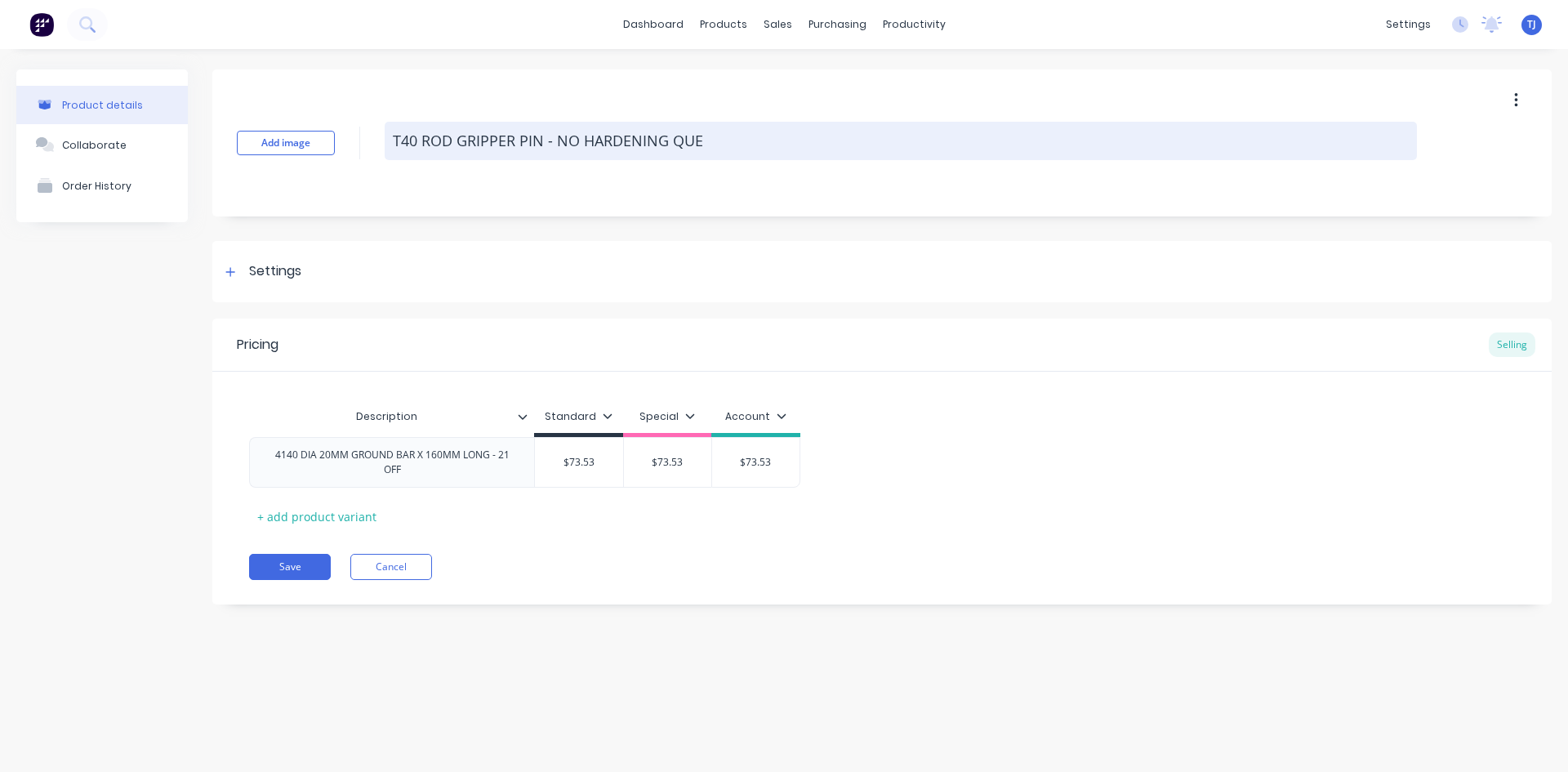
type textarea "T40 ROD GRIPPER PIN - NO HARDENING QUEE"
type textarea "x"
type textarea "T40 ROD GRIPPER PIN - NO HARDENING QUEEN"
type textarea "x"
type textarea "T40 ROD GRIPPER PIN - NO HARDENING QUEENS"
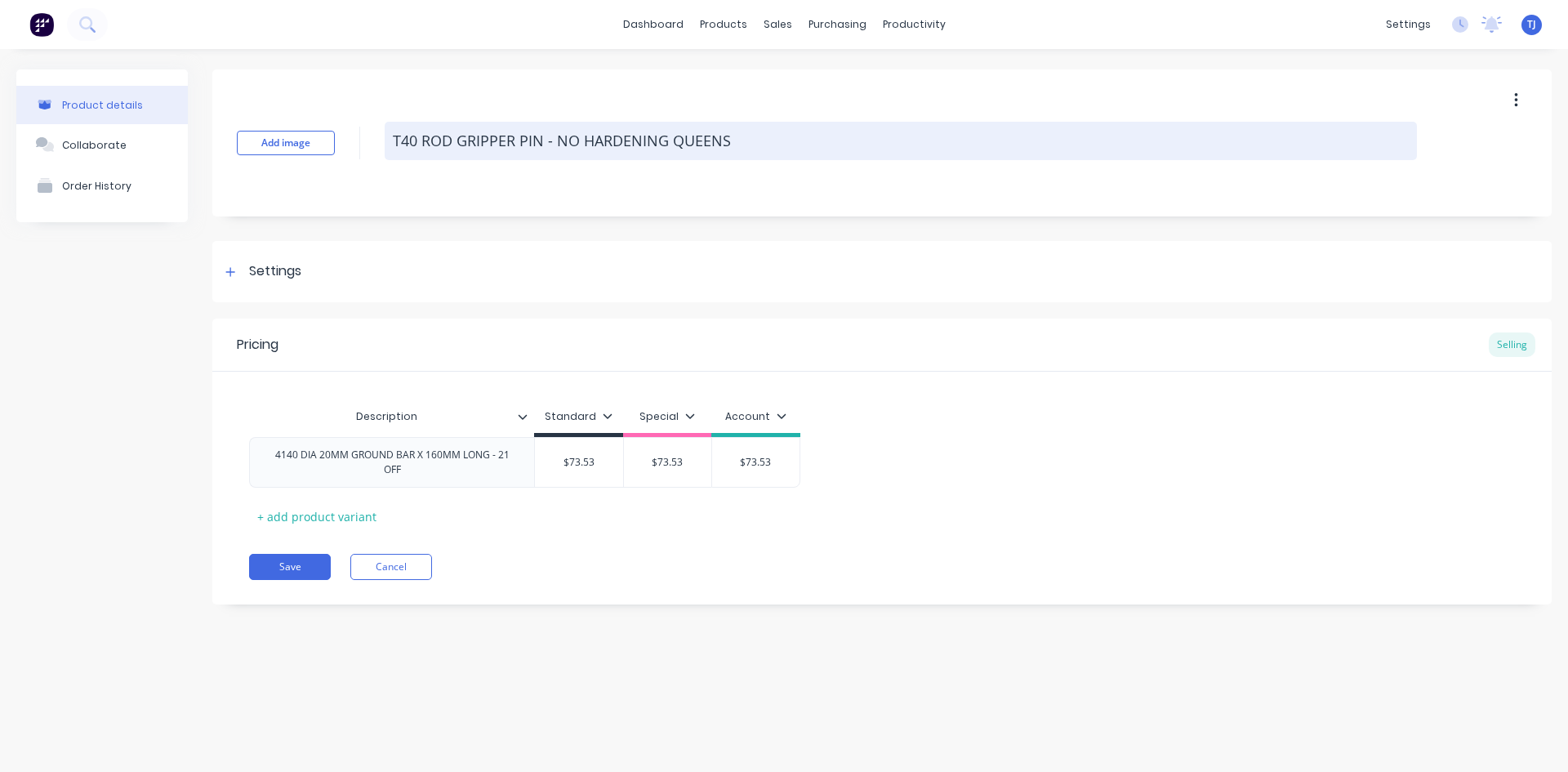
type textarea "x"
type textarea "T40 ROD GRIPPER PIN - NO HARDENING QUEENSL"
type textarea "x"
type textarea "T40 ROD GRIPPER PIN - NO HARDENING QUEENSLA"
type textarea "x"
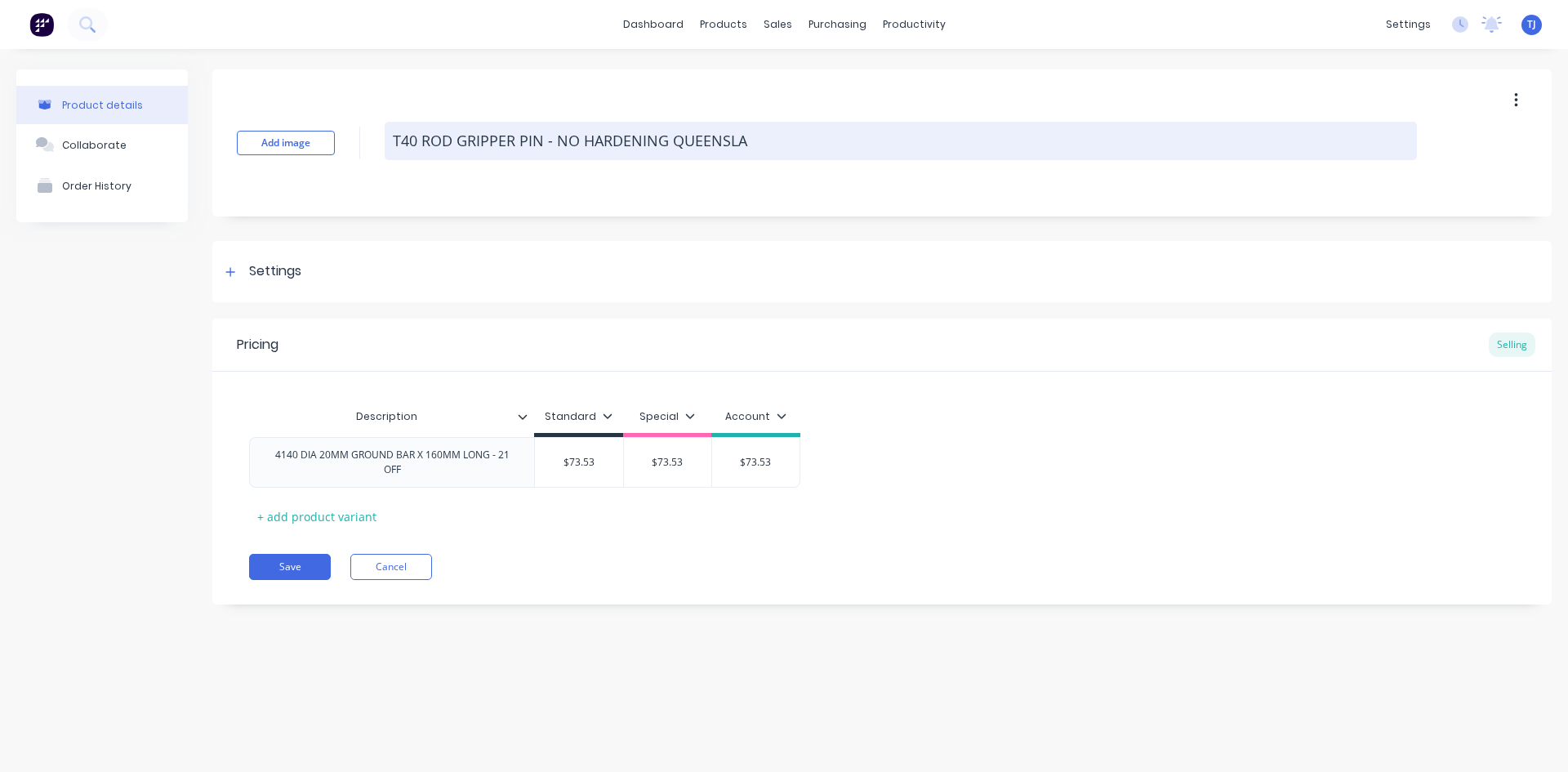
type textarea "T40 ROD GRIPPER PIN - NO HARDENING QUEENSLAN"
type textarea "x"
type textarea "T40 ROD GRIPPER PIN - NO HARDENING [GEOGRAPHIC_DATA]"
type textarea "x"
type textarea "T40 ROD GRIPPER PIN - NO HARDENING [GEOGRAPHIC_DATA]"
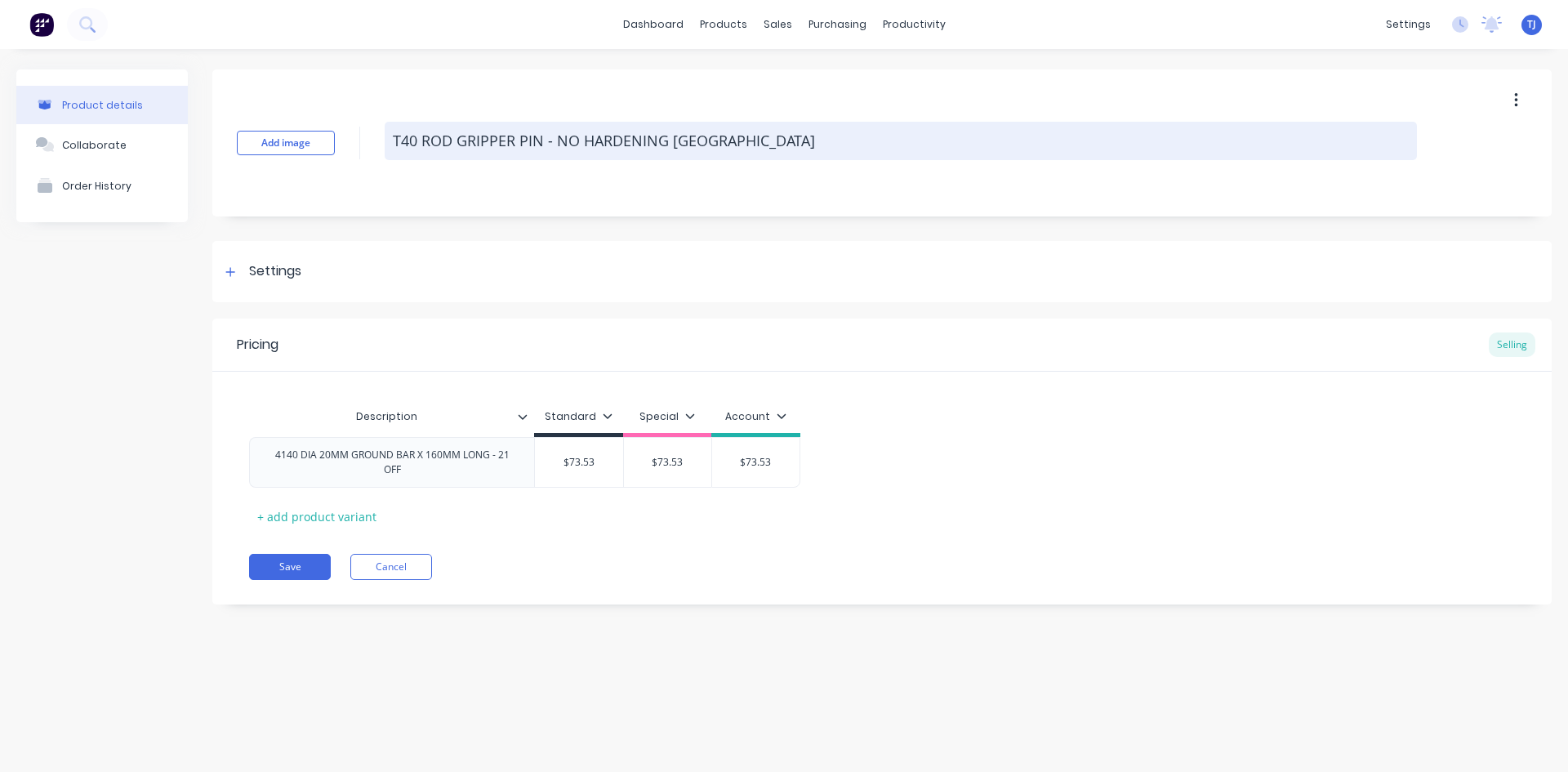
type textarea "x"
type textarea "T40 ROD GRIPPER PIN - NO HARDENING [GEOGRAPHIC_DATA] D"
type textarea "x"
type textarea "T40 ROD GRIPPER PIN - NO HARDENING [GEOGRAPHIC_DATA] DR"
type textarea "x"
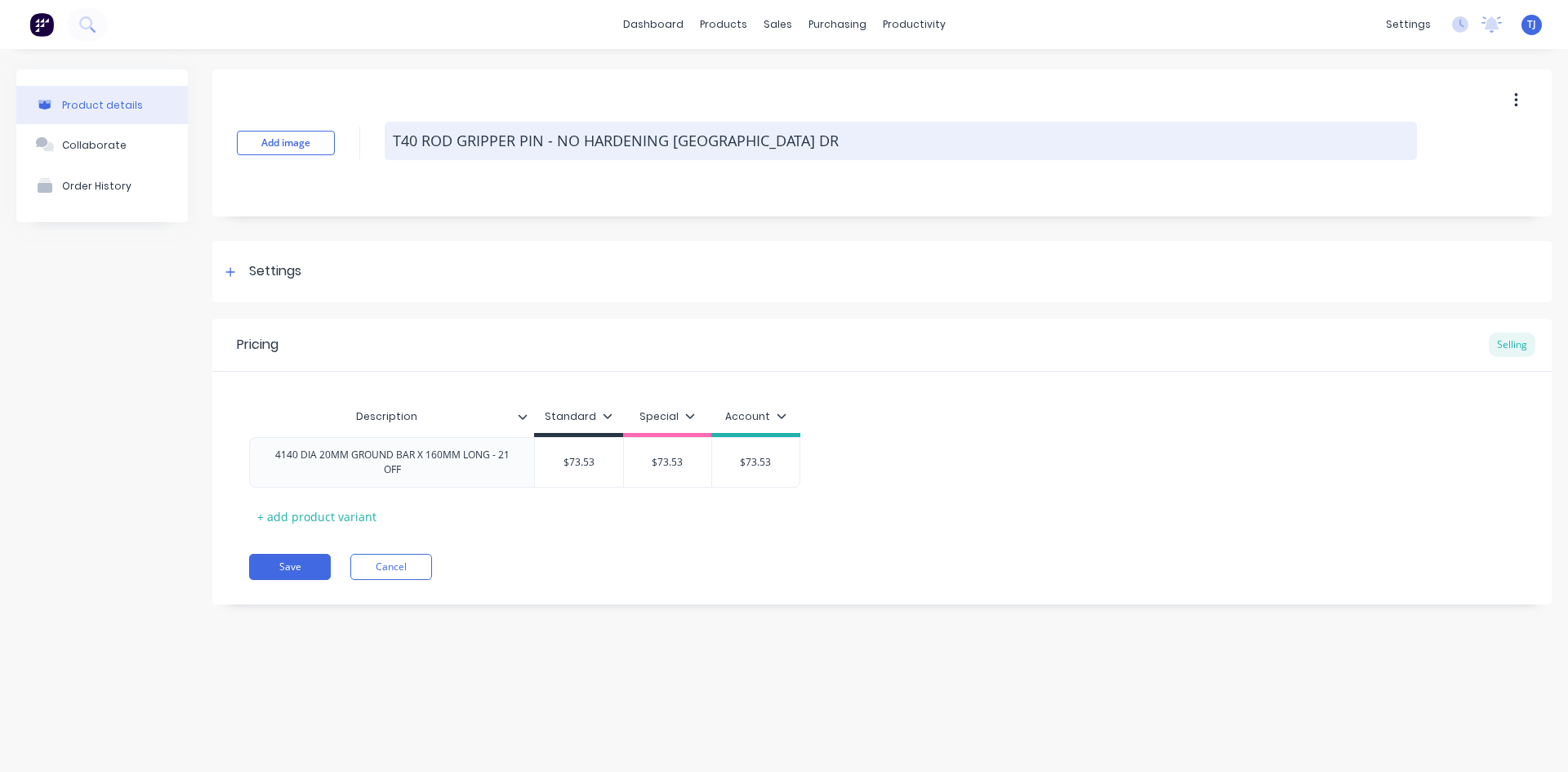
type textarea "T40 ROD GRIPPER PIN - NO HARDENING [GEOGRAPHIC_DATA] DRI"
type textarea "x"
type textarea "T40 ROD GRIPPER PIN - NO HARDENING [GEOGRAPHIC_DATA] DRIL"
type textarea "x"
type textarea "T40 ROD GRIPPER PIN - NO HARDENING [GEOGRAPHIC_DATA] DRILL"
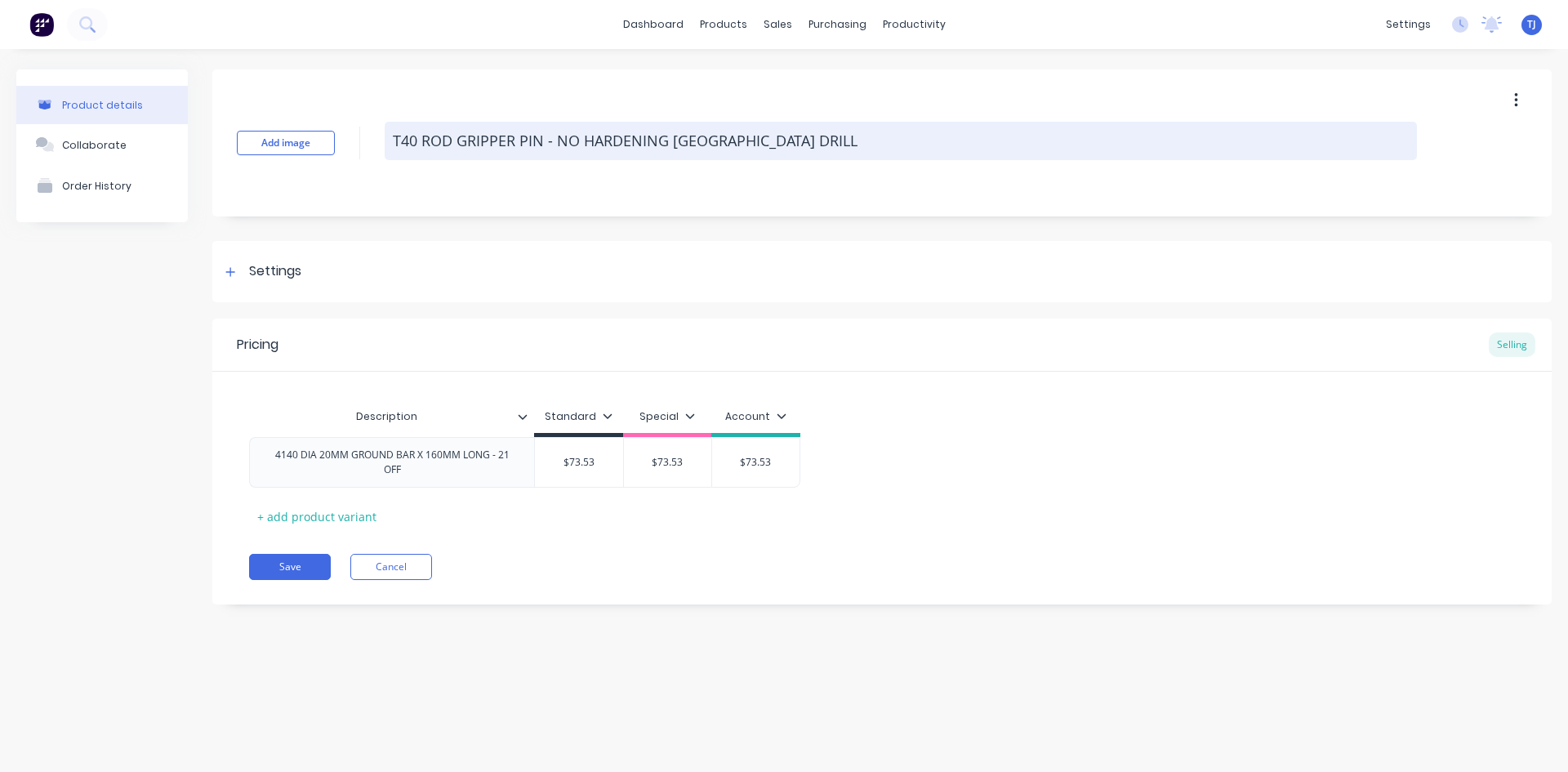
type textarea "x"
type textarea "T40 ROD GRIPPER PIN - NO HARDENING [GEOGRAPHIC_DATA] DRILLI"
type textarea "x"
type textarea "T40 ROD GRIPPER PIN - NO HARDENING [GEOGRAPHIC_DATA] DRILLIN"
type textarea "x"
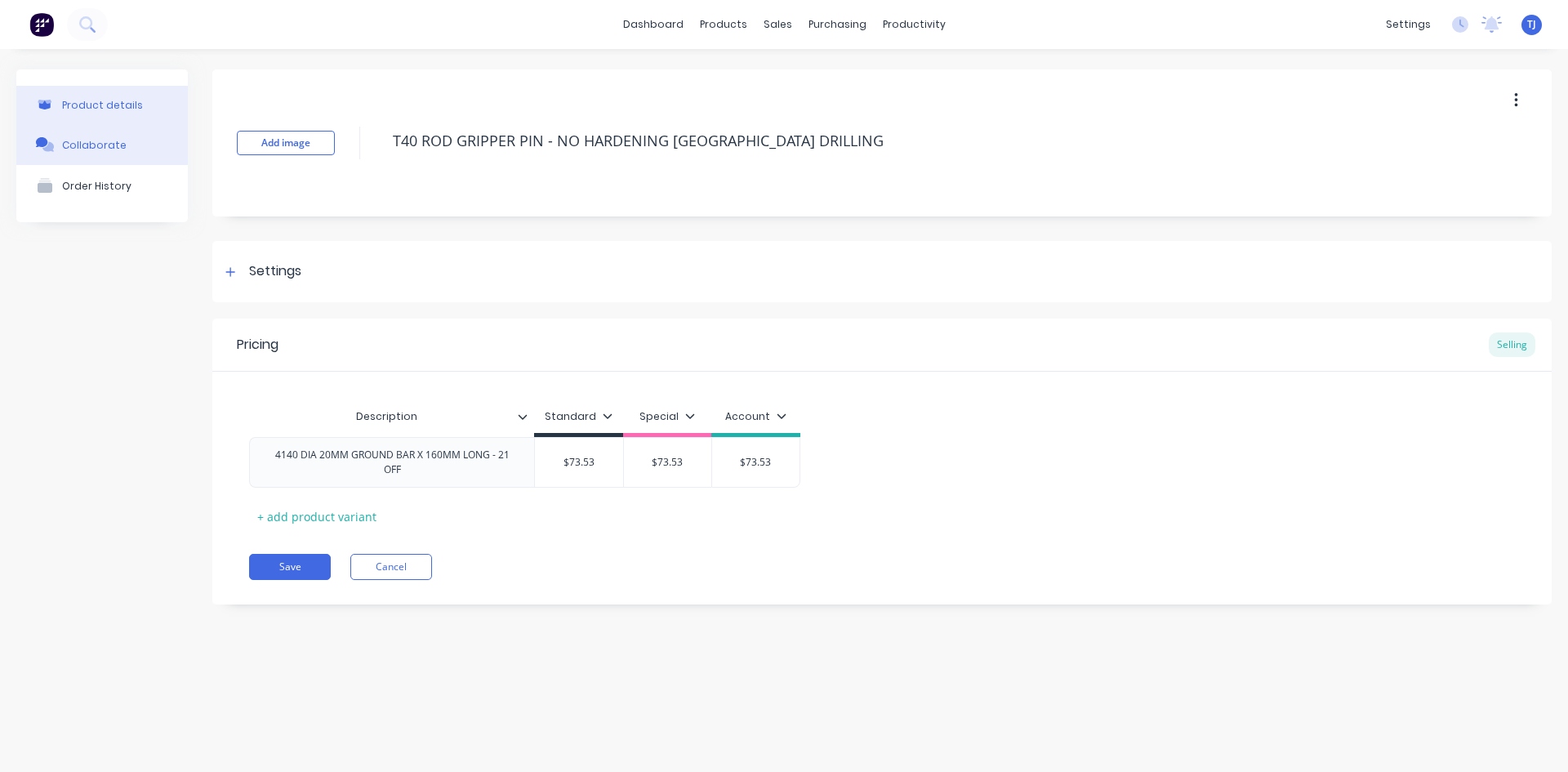
type textarea "T40 ROD GRIPPER PIN - NO HARDENING [GEOGRAPHIC_DATA] DRILLING"
type textarea "x"
type textarea "T40 ROD GRIPPER PIN - NO HARDENING [GEOGRAPHIC_DATA] DRILLING"
click at [108, 143] on div "Collaborate" at bounding box center [94, 145] width 65 height 12
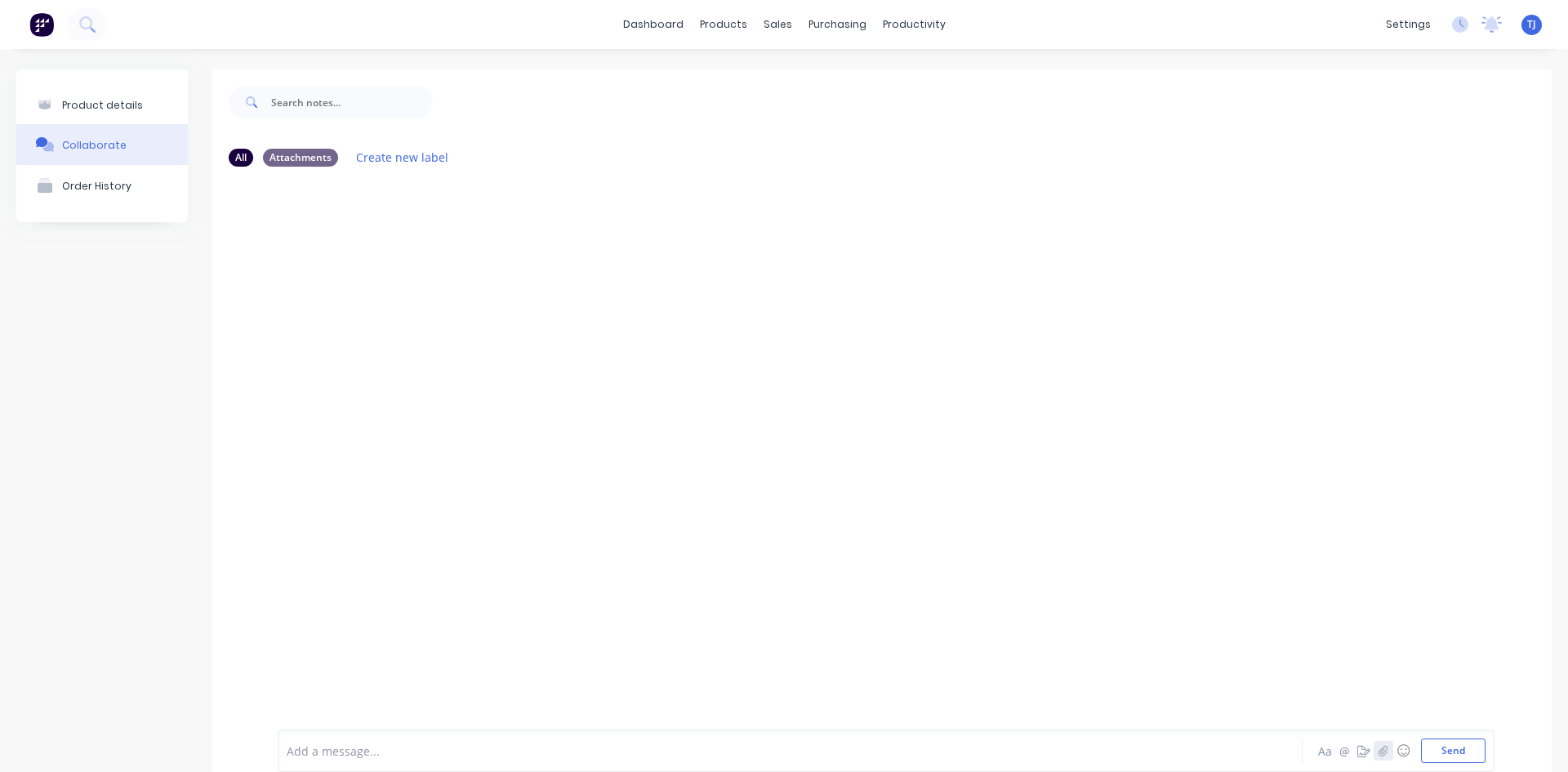
click at [1379, 749] on icon "button" at bounding box center [1384, 751] width 10 height 12
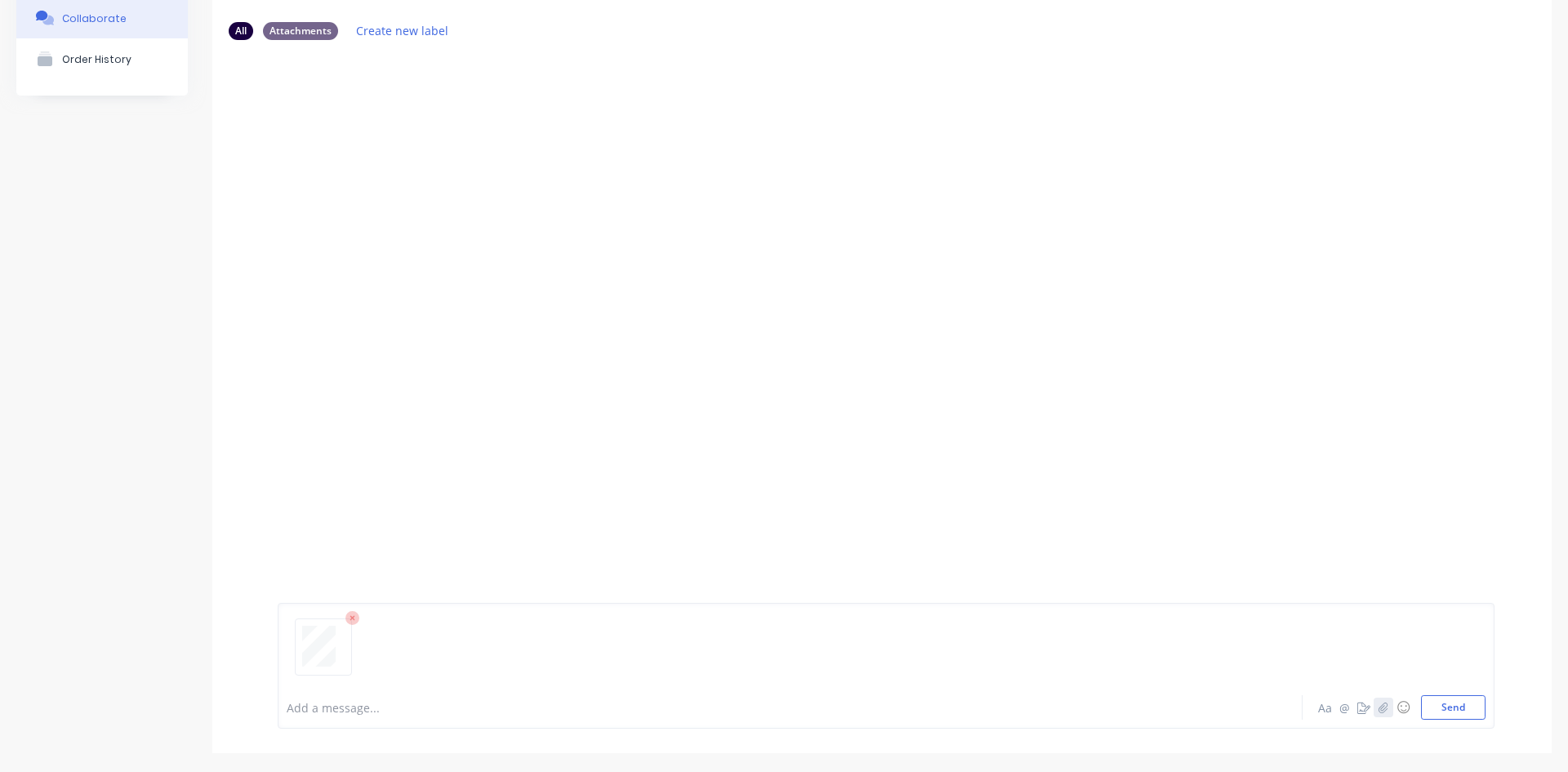
scroll to position [129, 0]
click at [1453, 703] on button "Send" at bounding box center [1454, 706] width 65 height 25
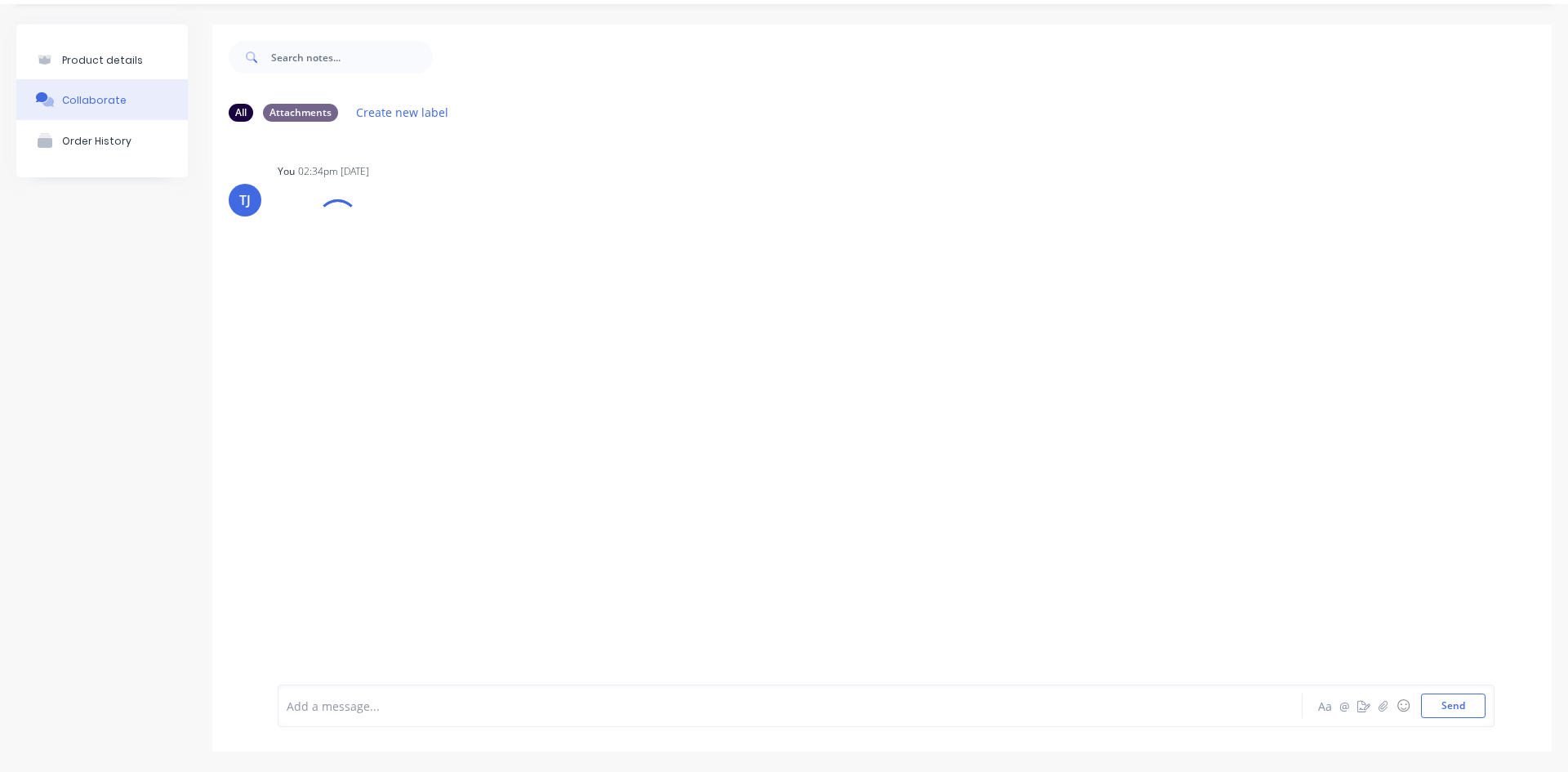
scroll to position [45, 0]
click at [1379, 707] on icon "button" at bounding box center [1384, 706] width 10 height 12
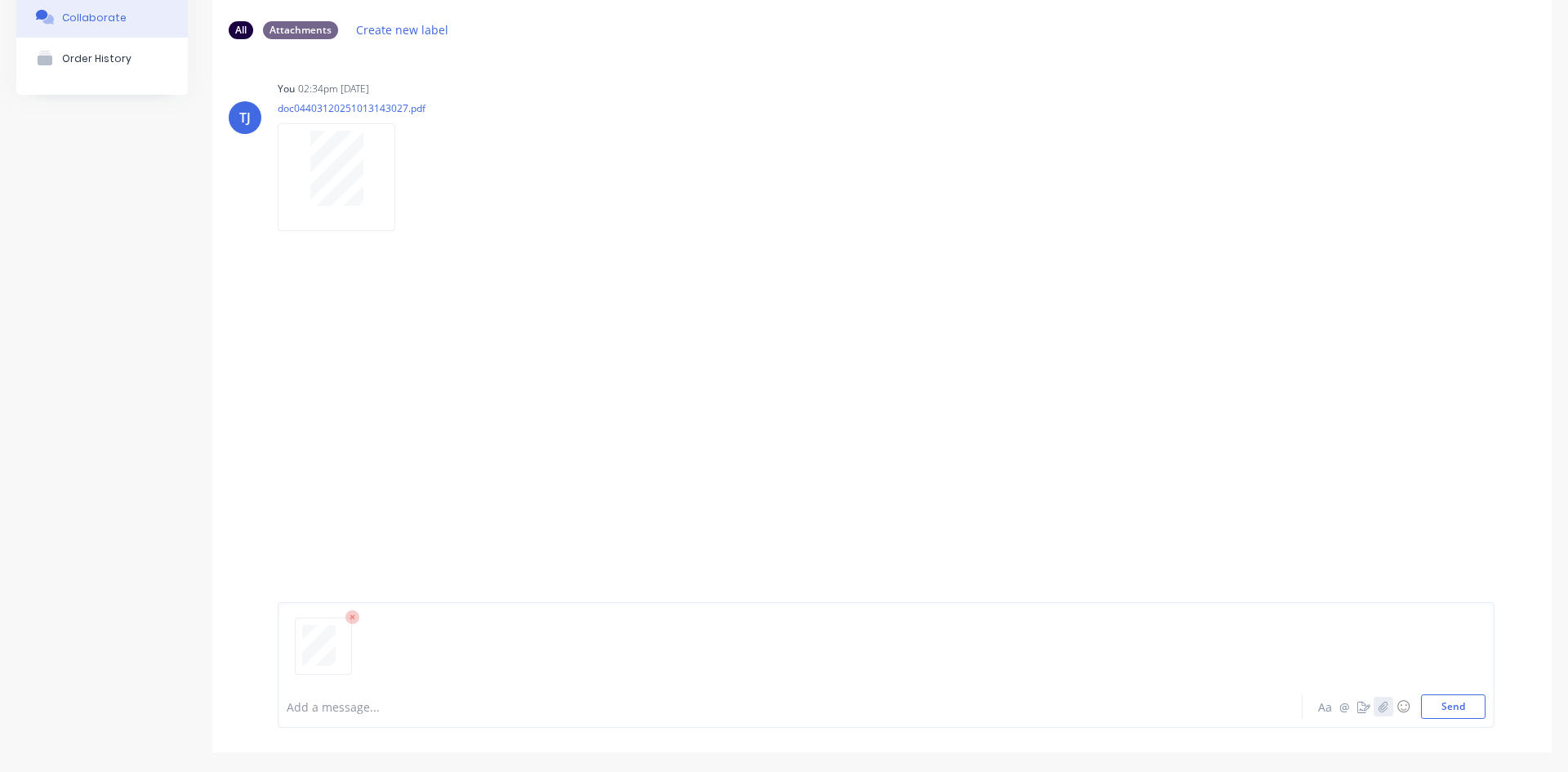
scroll to position [129, 0]
click at [1446, 706] on button "Send" at bounding box center [1454, 706] width 65 height 25
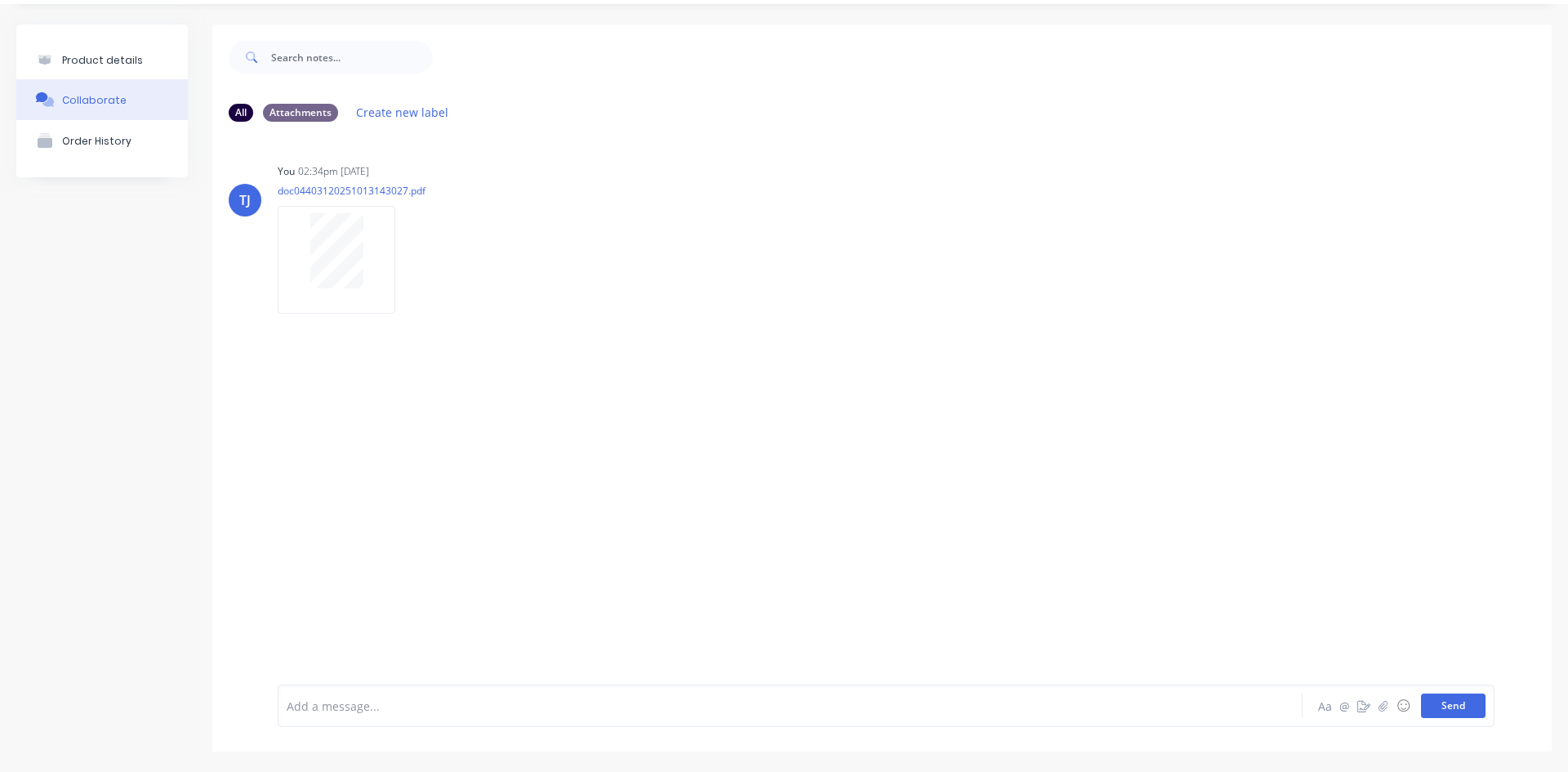
scroll to position [45, 0]
click at [410, 249] on button "button" at bounding box center [409, 260] width 7 height 24
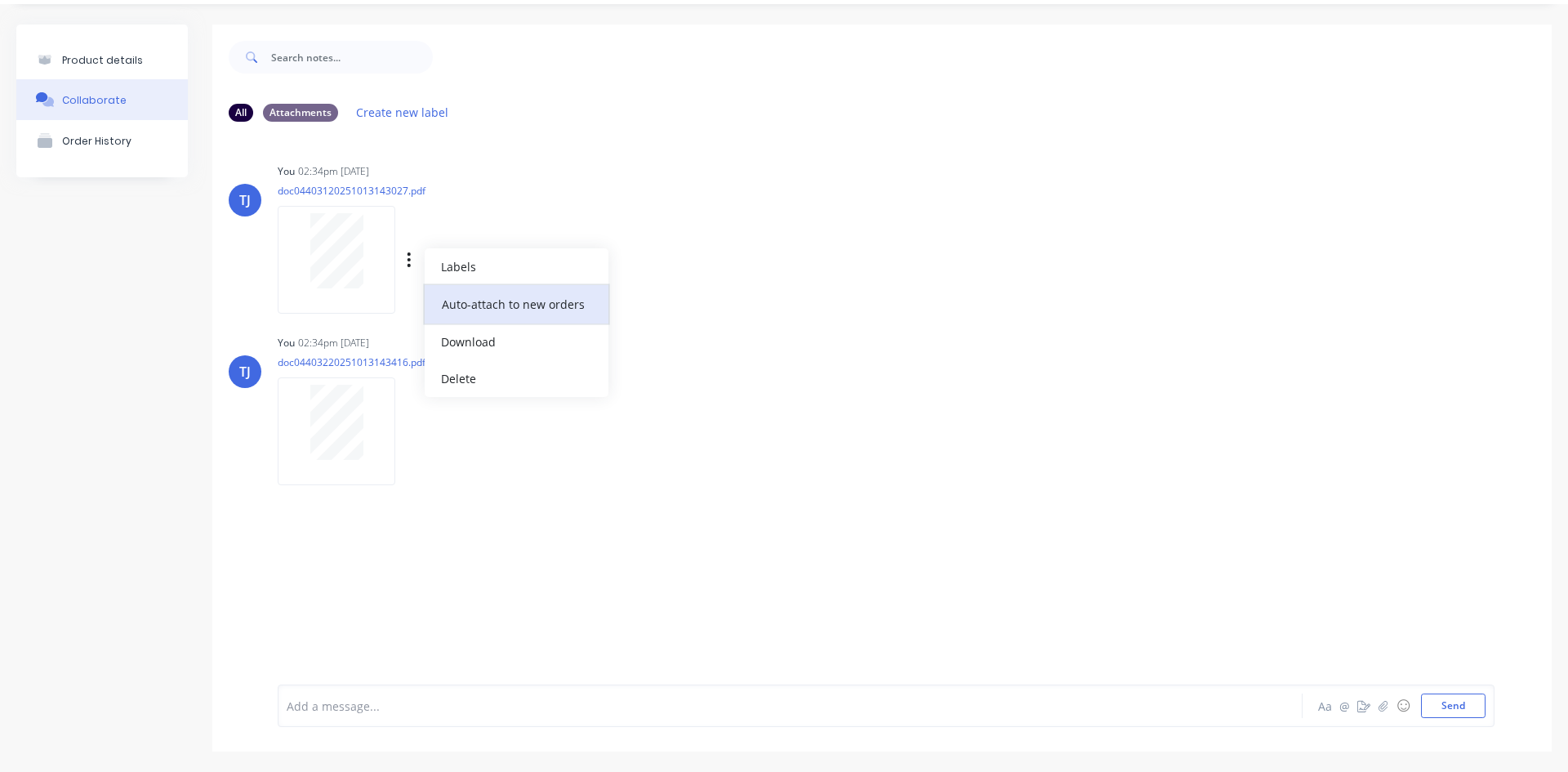
click at [530, 296] on button "Auto-attach to new orders" at bounding box center [517, 304] width 184 height 38
click at [674, 295] on label at bounding box center [674, 295] width 0 height 0
click at [649, 302] on input "checkbox" at bounding box center [642, 303] width 13 height 16
checkbox input "true"
click at [411, 435] on icon "button" at bounding box center [409, 432] width 5 height 19
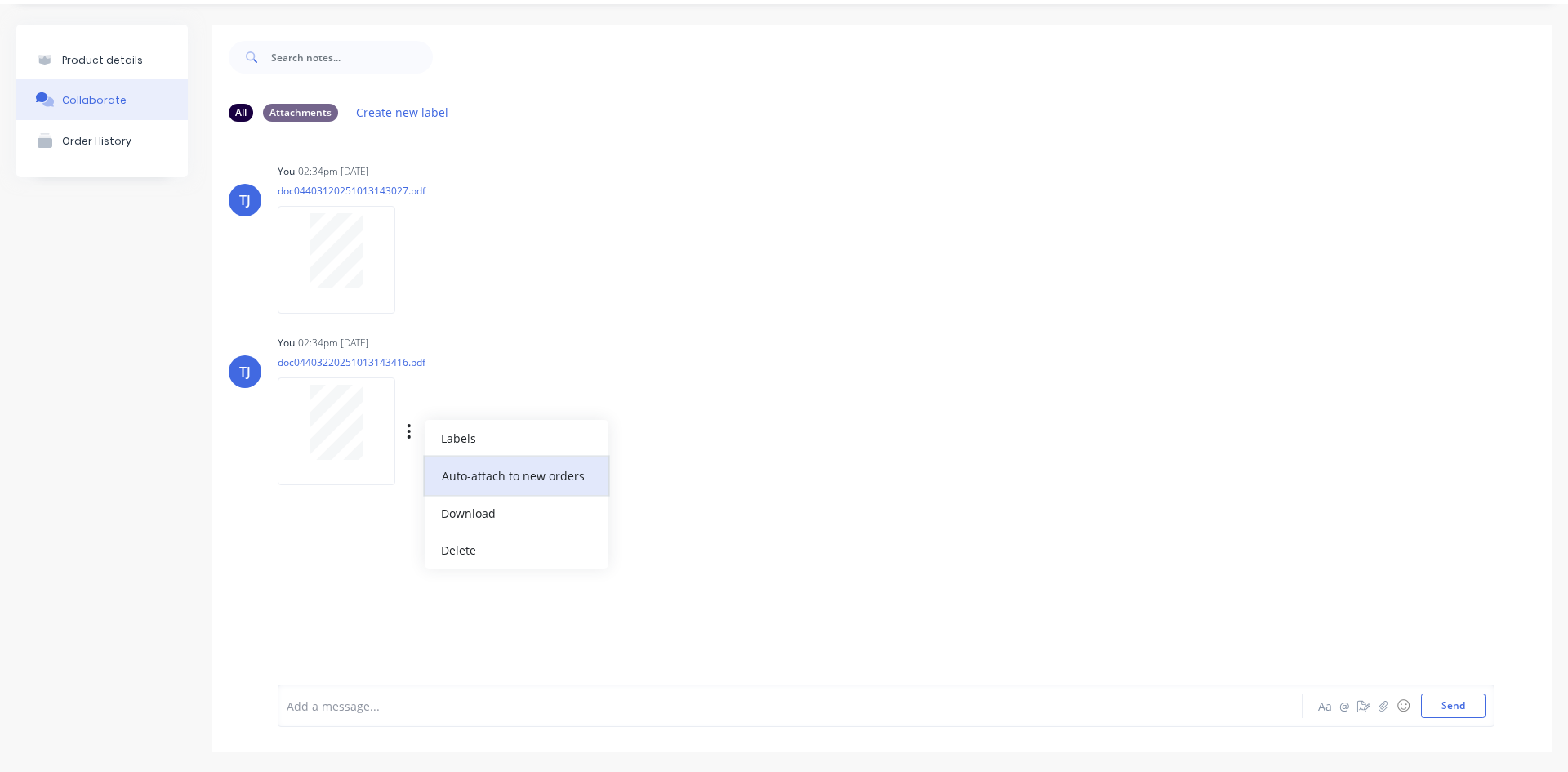
click at [504, 476] on button "Auto-attach to new orders" at bounding box center [517, 476] width 184 height 38
click at [674, 467] on label at bounding box center [674, 467] width 0 height 0
click at [649, 476] on input "checkbox" at bounding box center [642, 474] width 13 height 16
checkbox input "true"
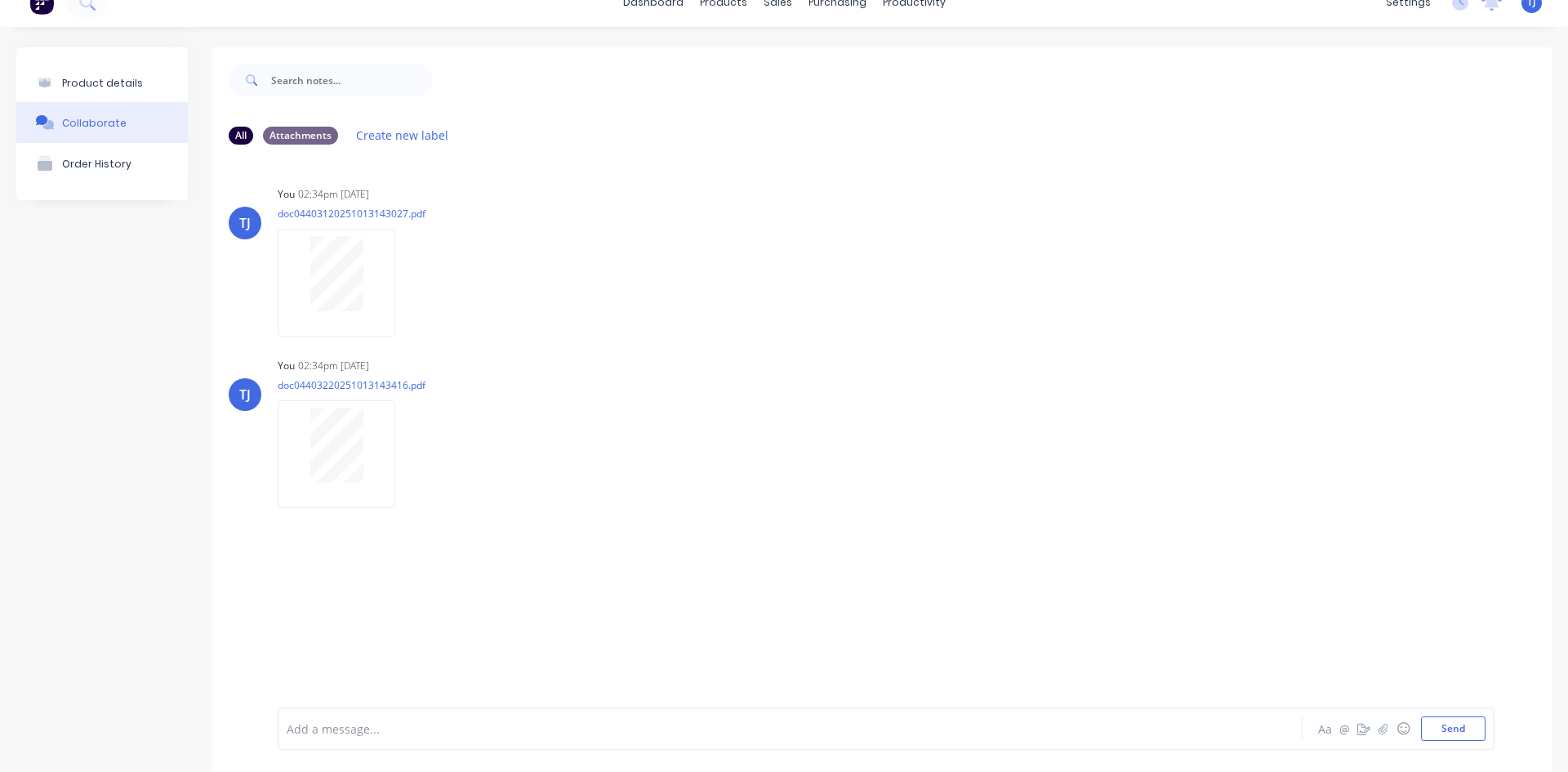
scroll to position [0, 0]
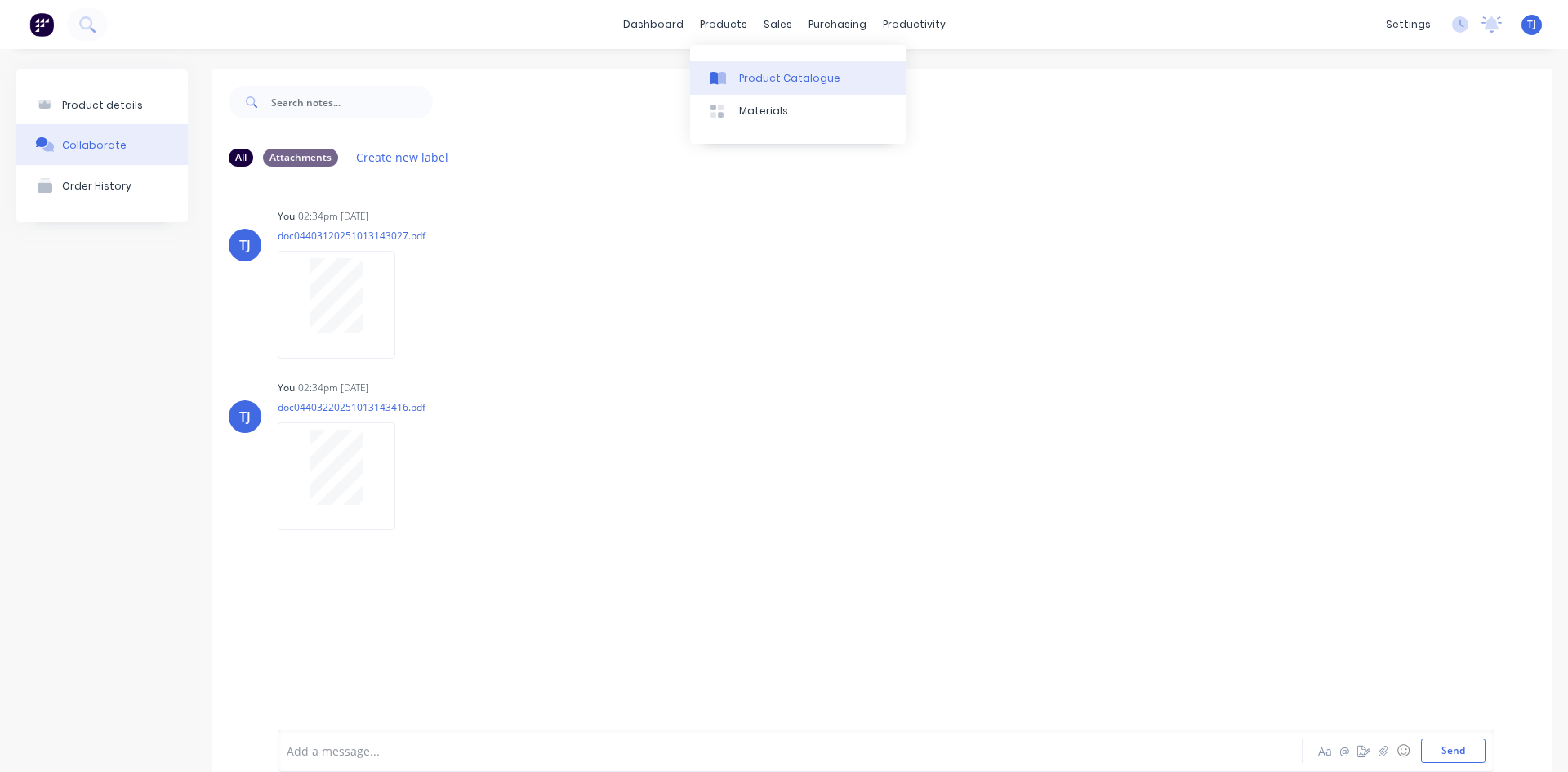
click at [758, 81] on div "Product Catalogue" at bounding box center [790, 79] width 101 height 15
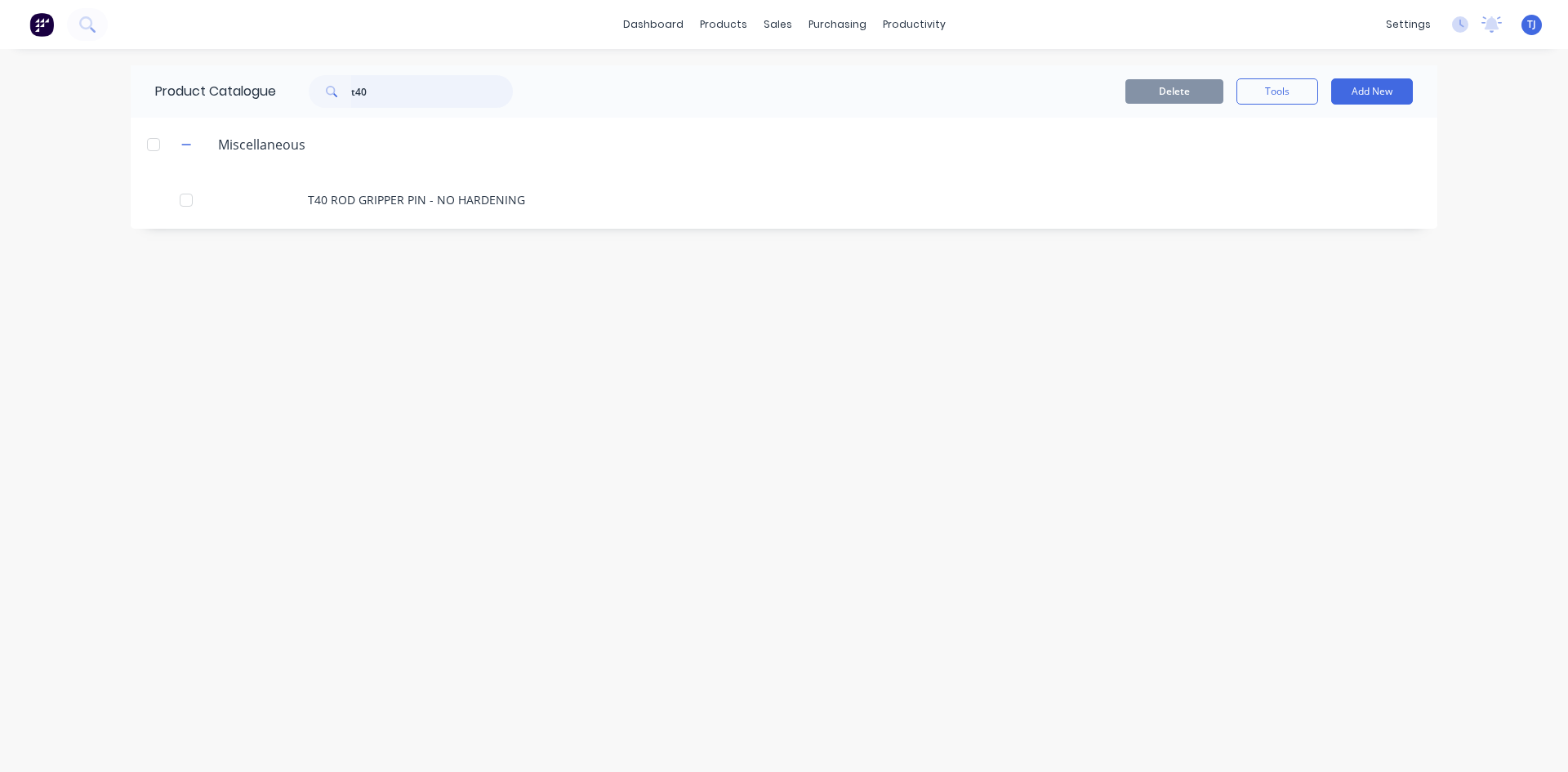
click at [375, 91] on input "t40" at bounding box center [432, 91] width 162 height 32
click at [375, 95] on input "t40" at bounding box center [432, 91] width 162 height 32
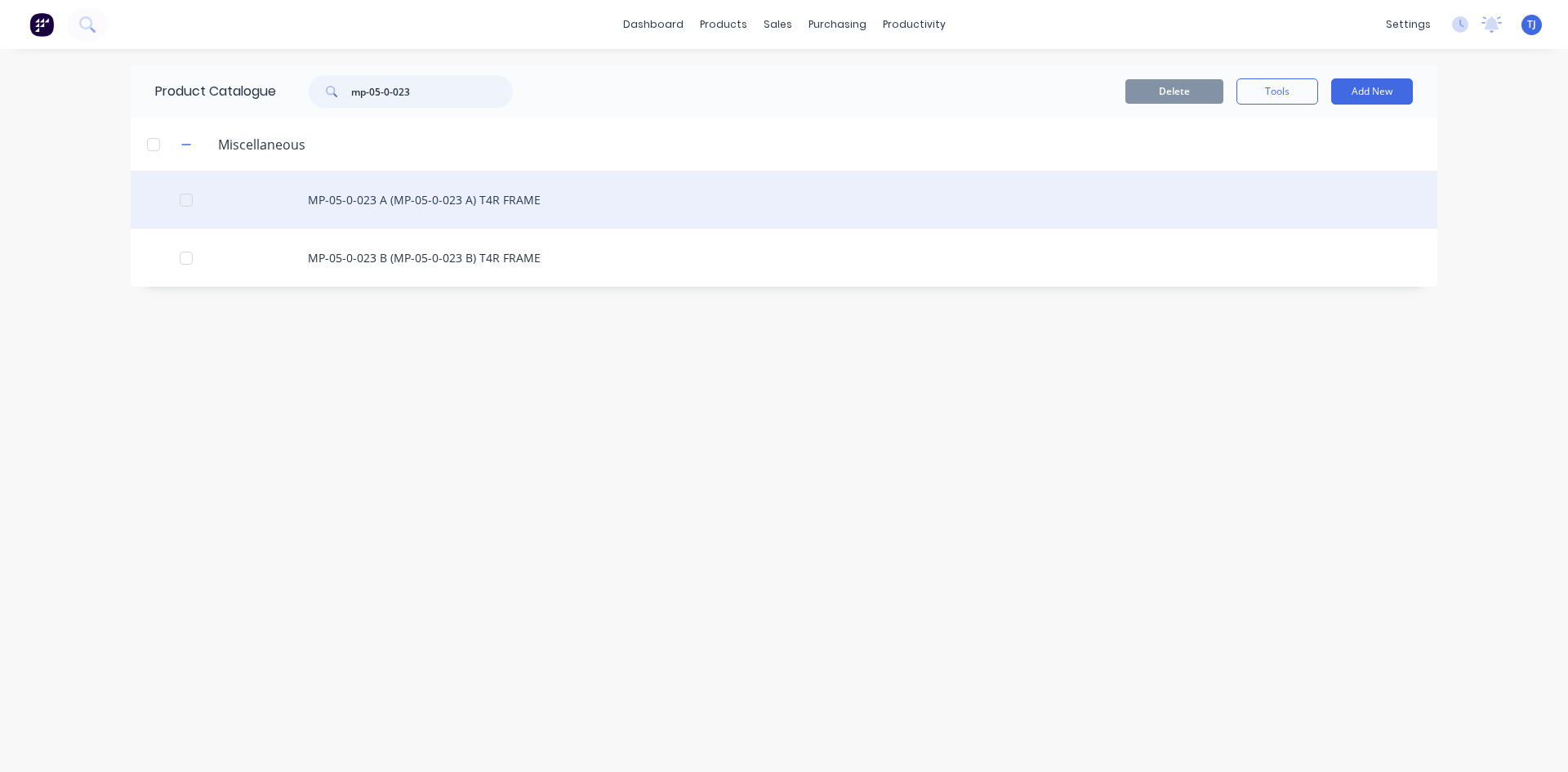
type input "mp-05-0-023"
click at [462, 206] on div "MP-05-0-023 A (MP-05-0-023 A) T4R FRAME" at bounding box center [784, 200] width 1307 height 58
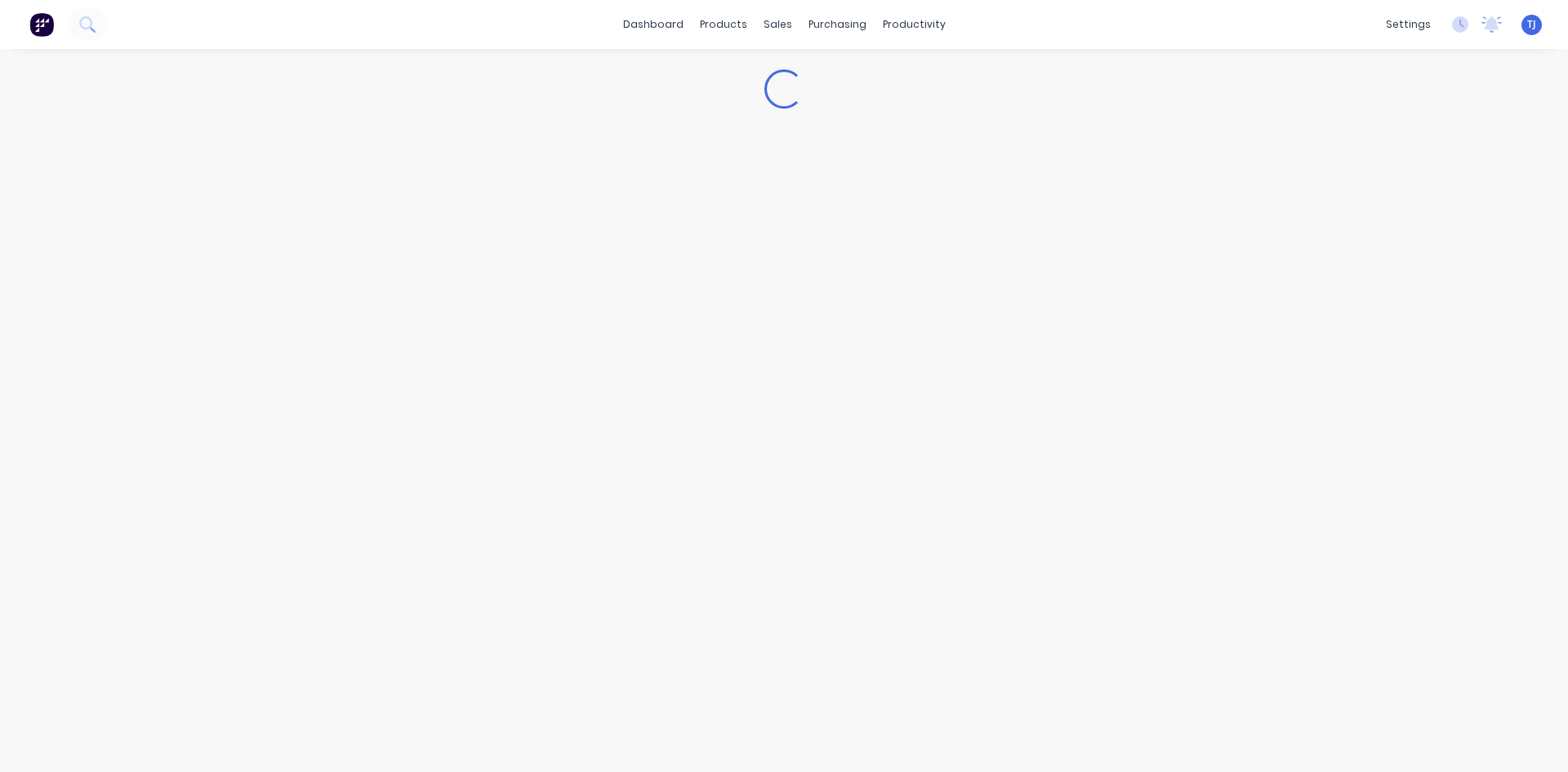
type textarea "x"
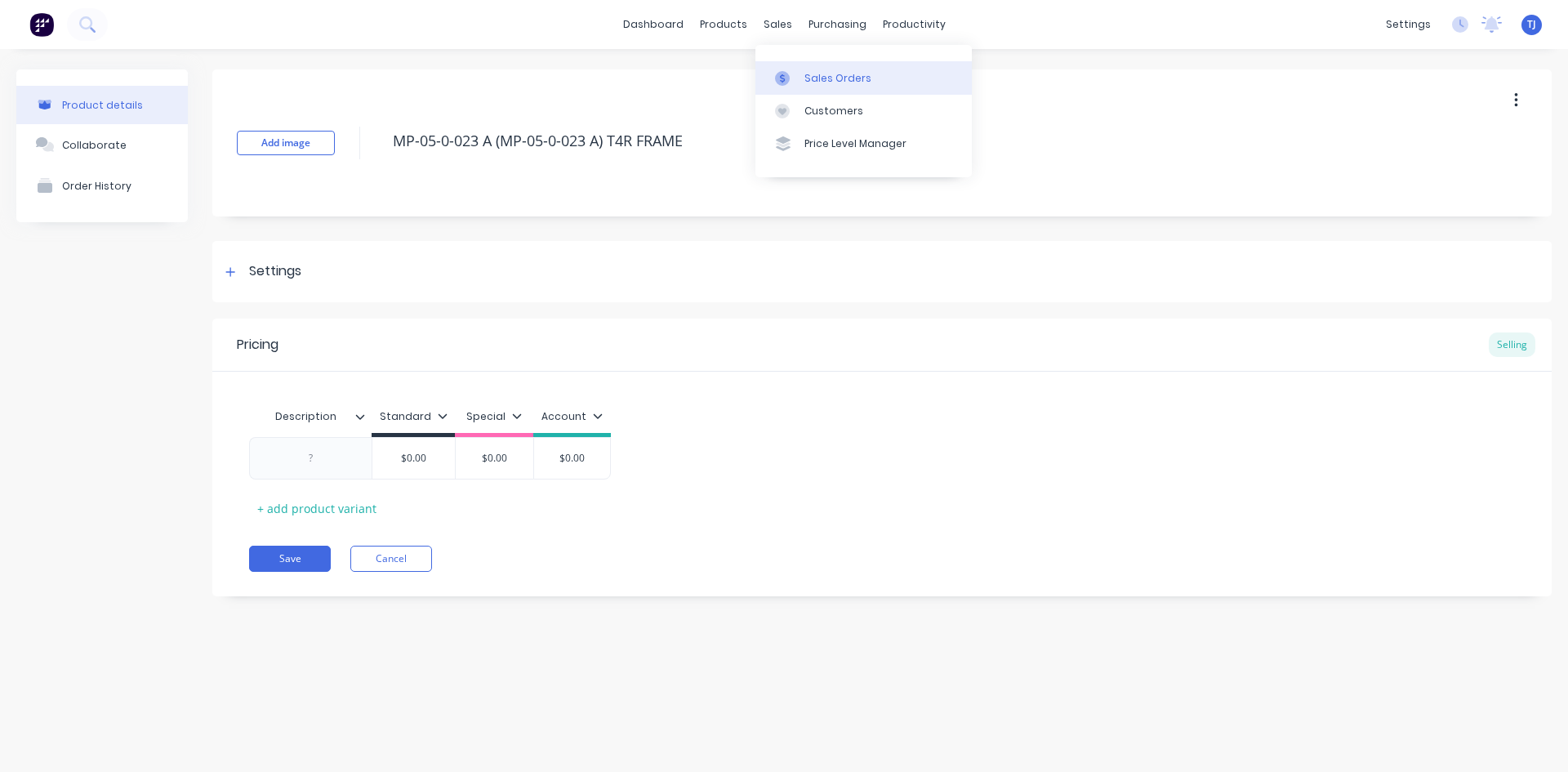
click at [811, 77] on div "Sales Orders" at bounding box center [838, 79] width 67 height 15
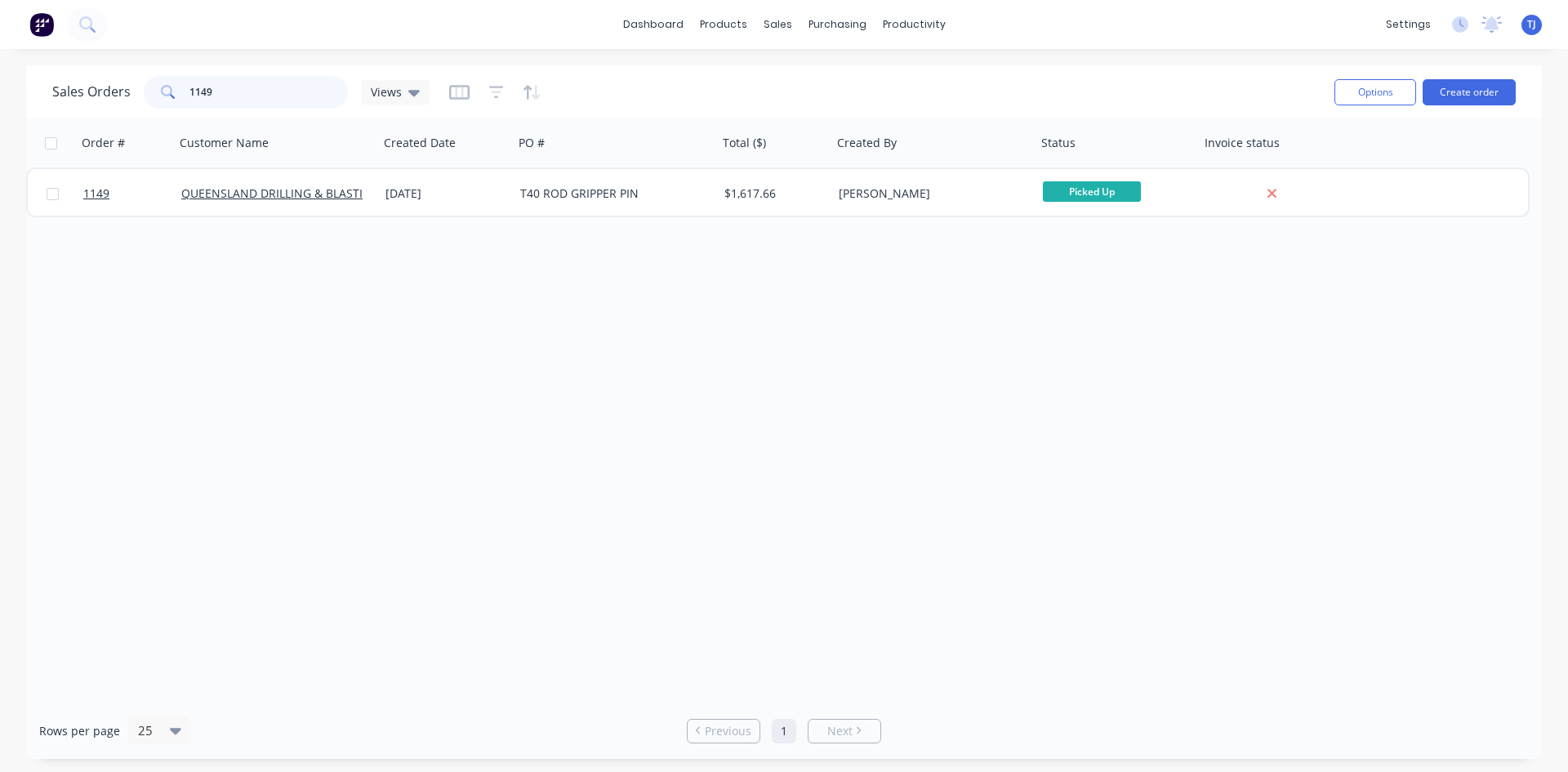
click at [236, 105] on input "1149" at bounding box center [269, 92] width 159 height 32
click at [236, 100] on input "1149" at bounding box center [269, 92] width 159 height 32
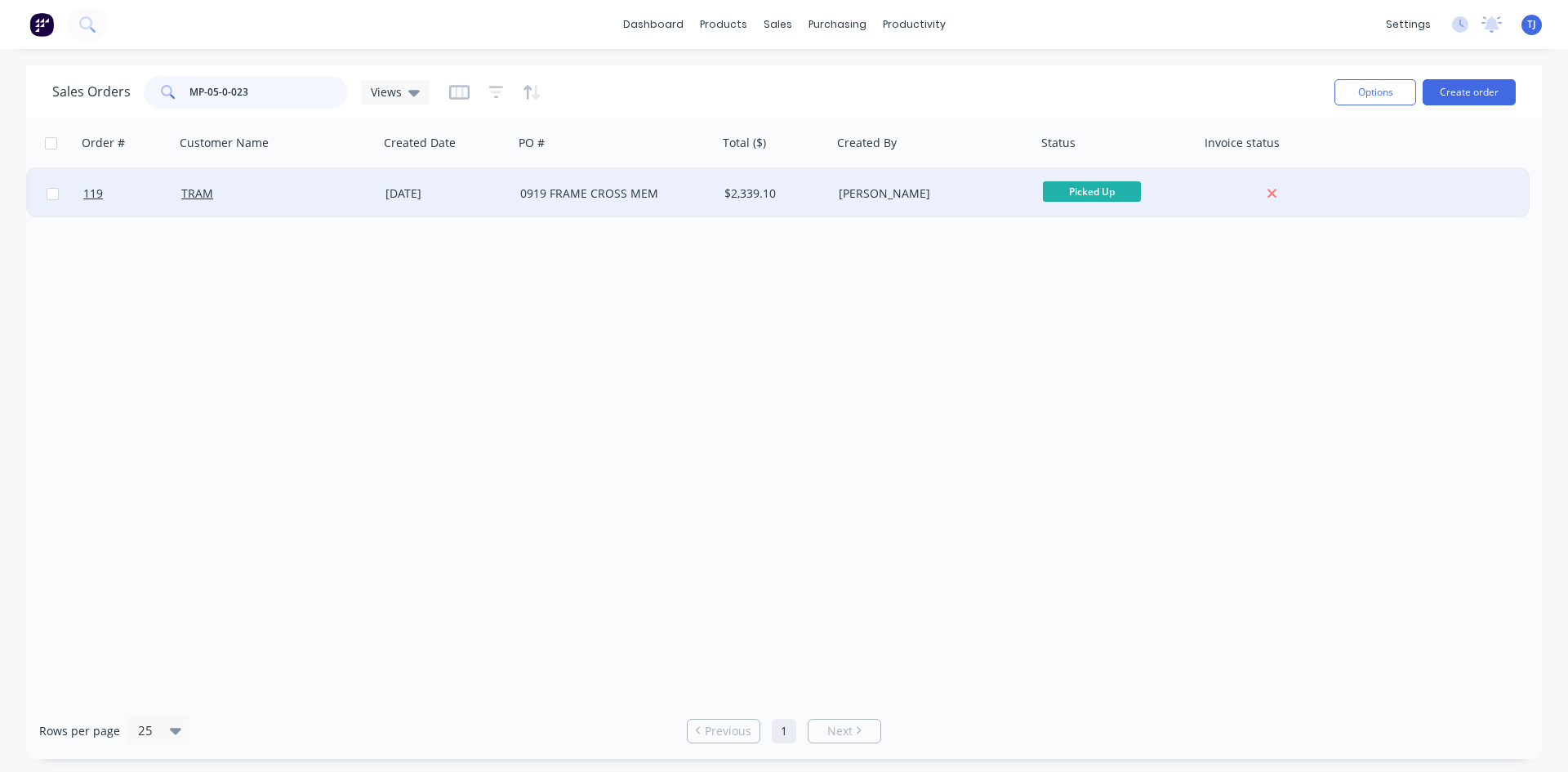
type input "MP-05-0-023"
click at [559, 201] on div "0919 FRAME CROSS MEM" at bounding box center [616, 193] width 204 height 49
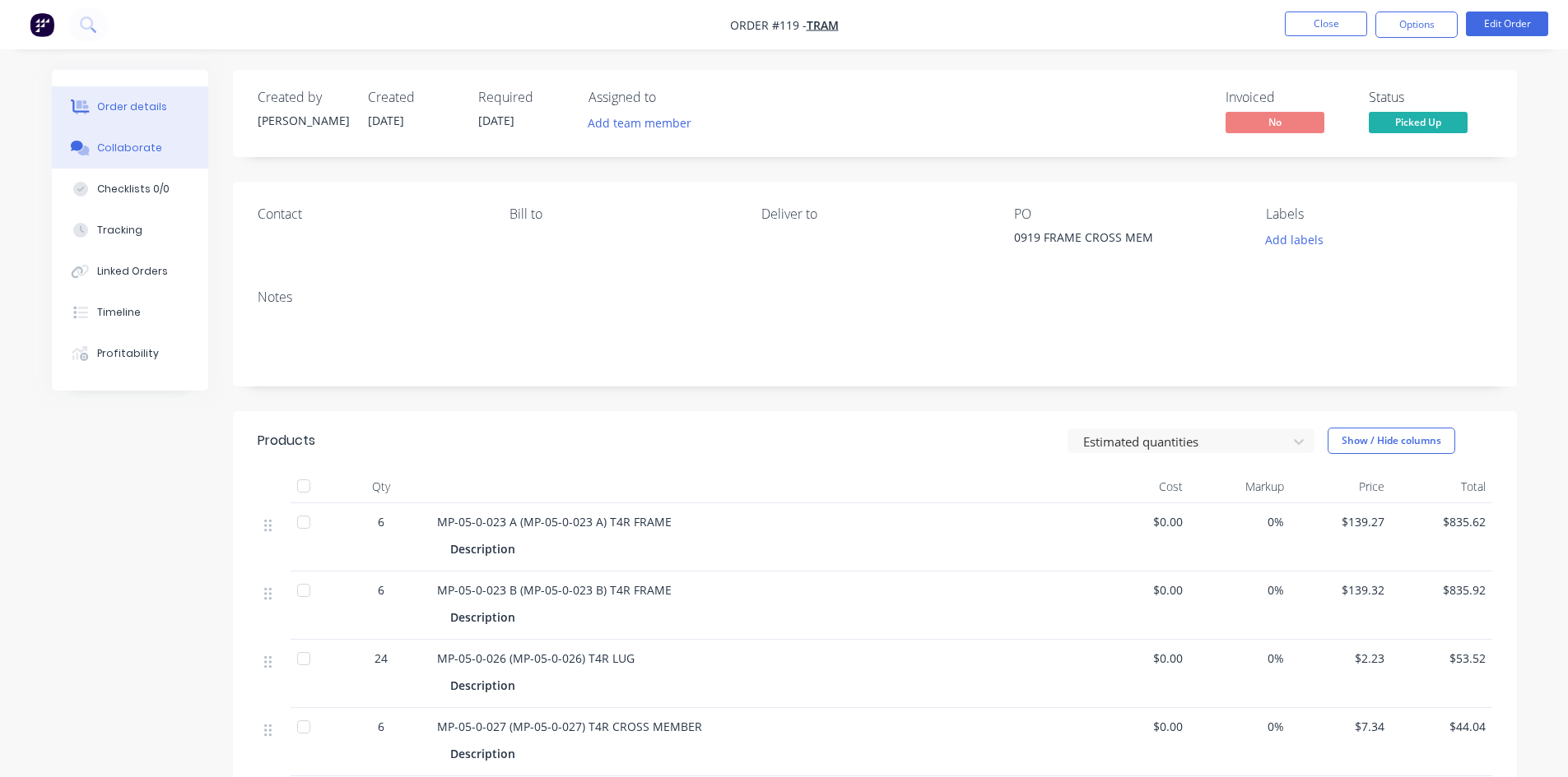
click at [111, 149] on div "Collaborate" at bounding box center [129, 149] width 65 height 15
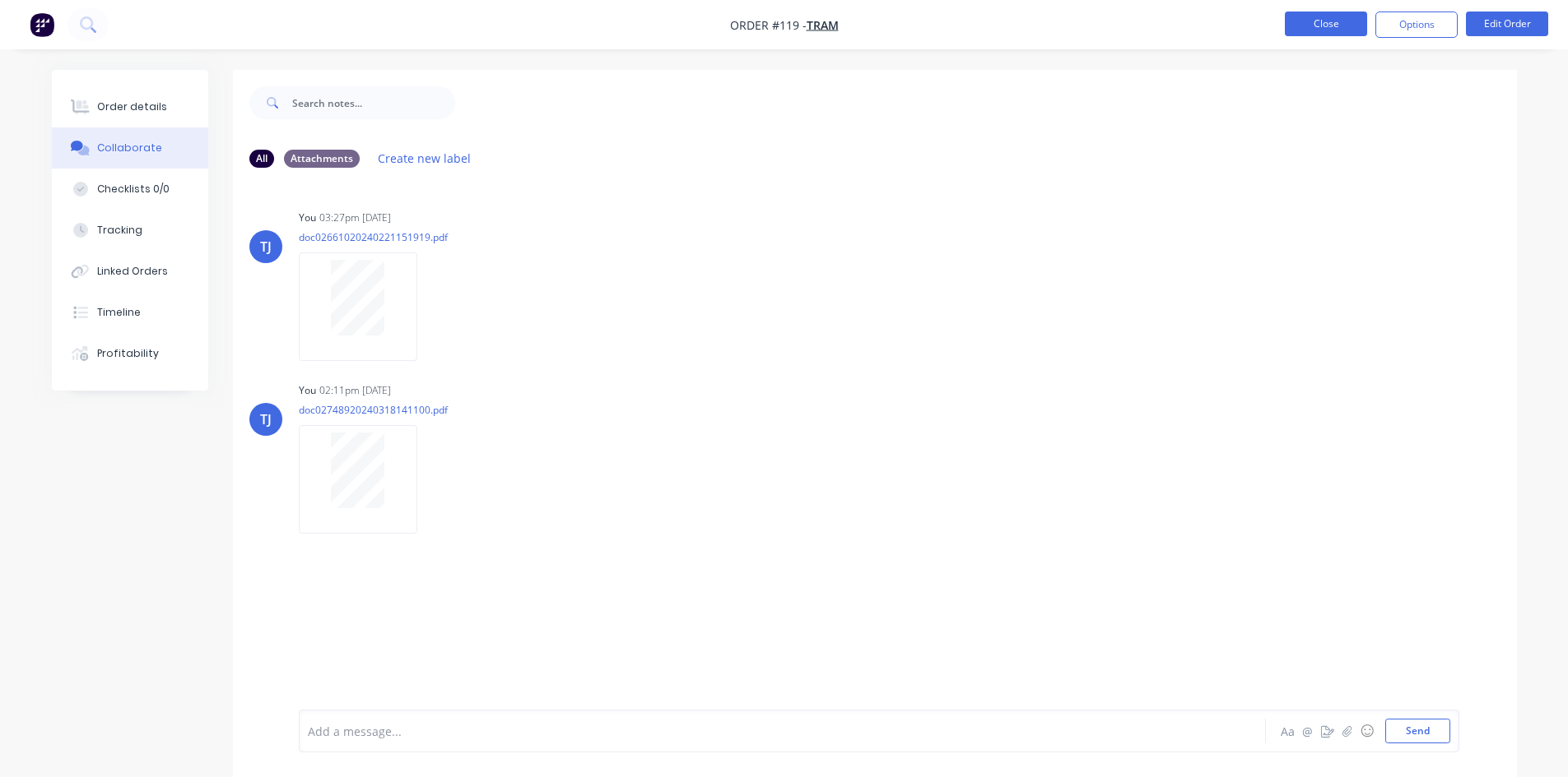
click at [1342, 23] on button "Close" at bounding box center [1326, 24] width 83 height 25
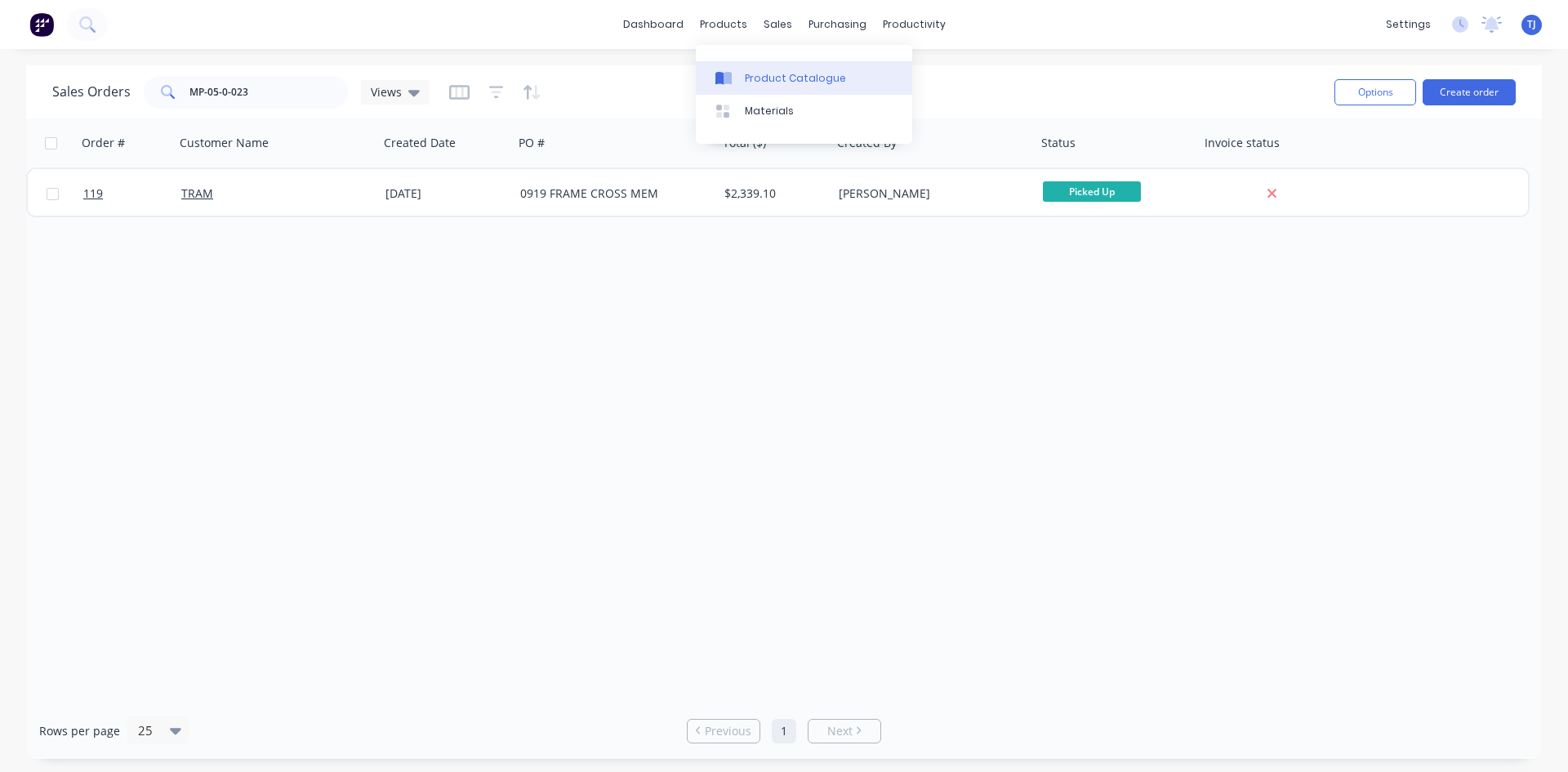
click at [768, 80] on div "Product Catalogue" at bounding box center [796, 79] width 101 height 15
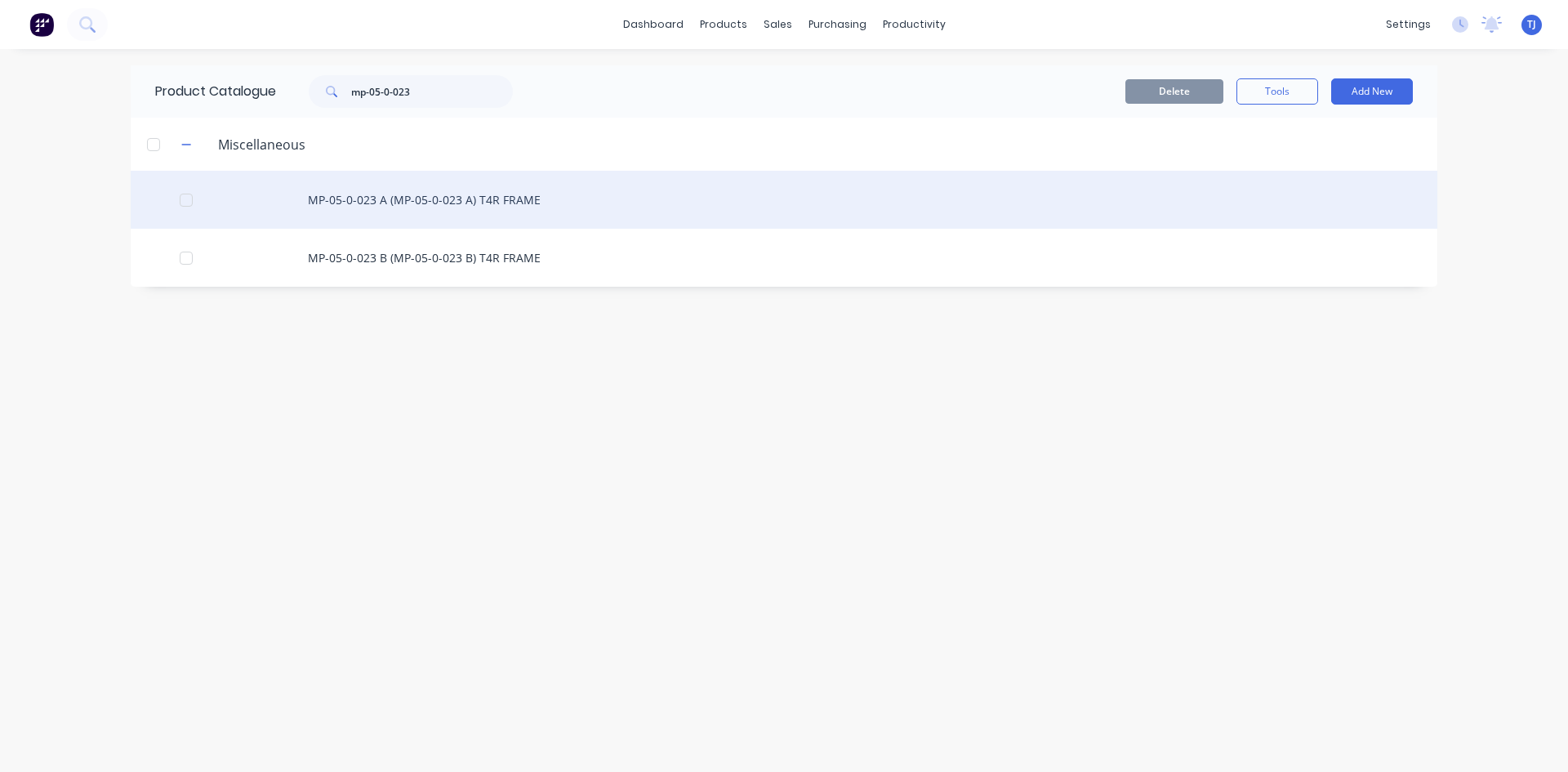
click at [410, 203] on div "MP-05-0-023 A (MP-05-0-023 A) T4R FRAME" at bounding box center [784, 200] width 1307 height 58
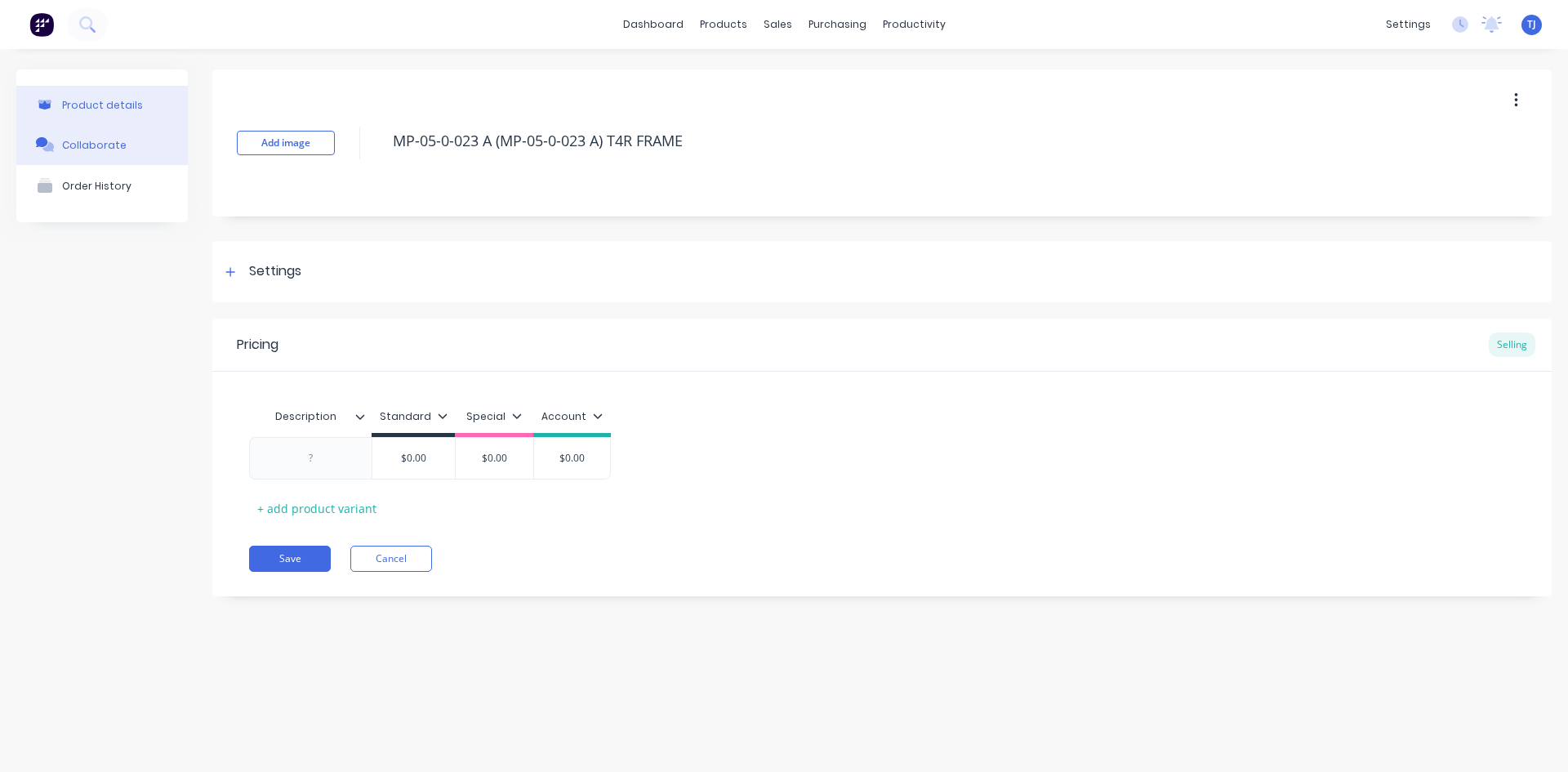
click at [95, 148] on div "Collaborate" at bounding box center [94, 145] width 65 height 12
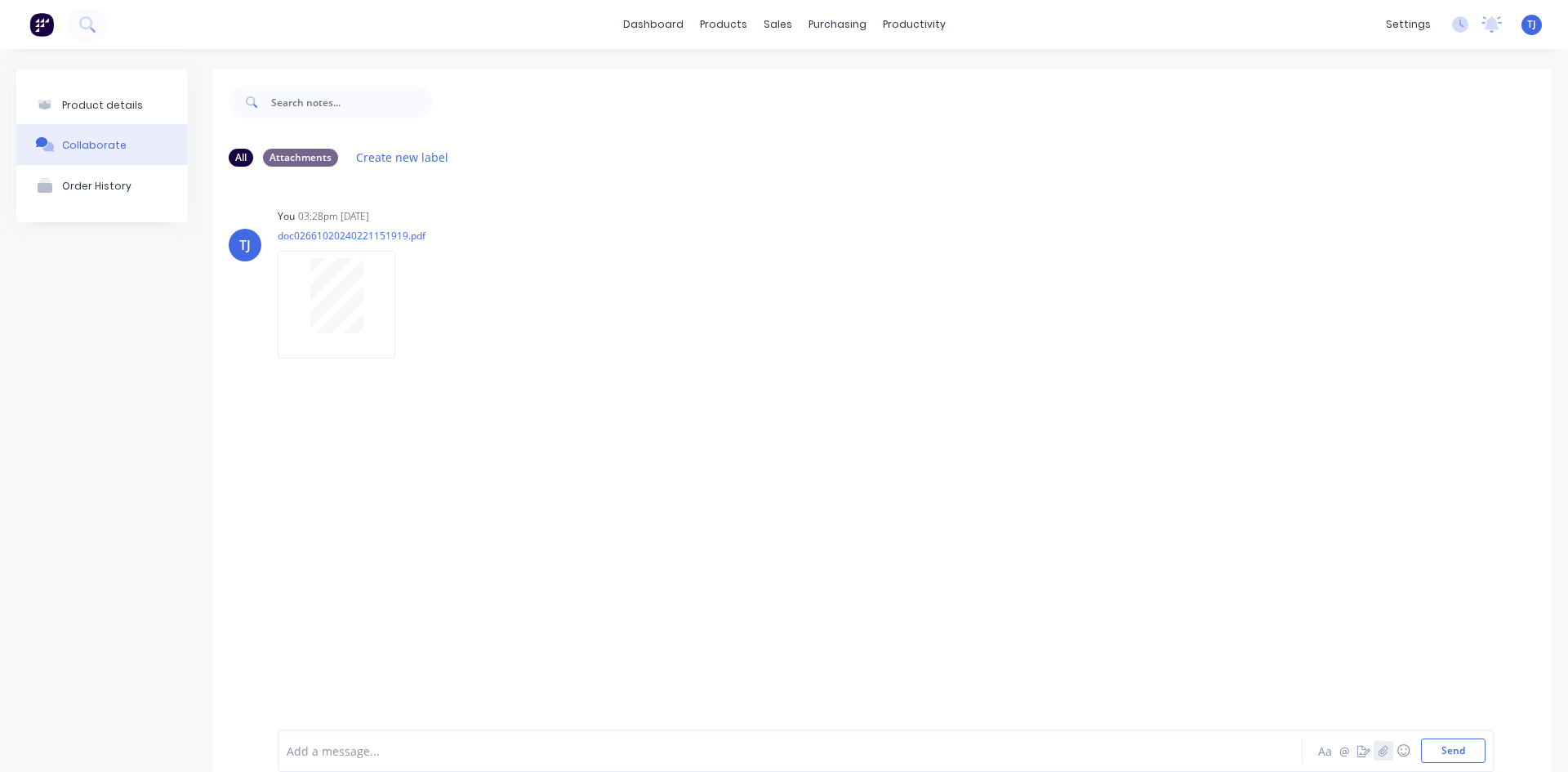
click at [1377, 745] on button "button" at bounding box center [1384, 751] width 20 height 20
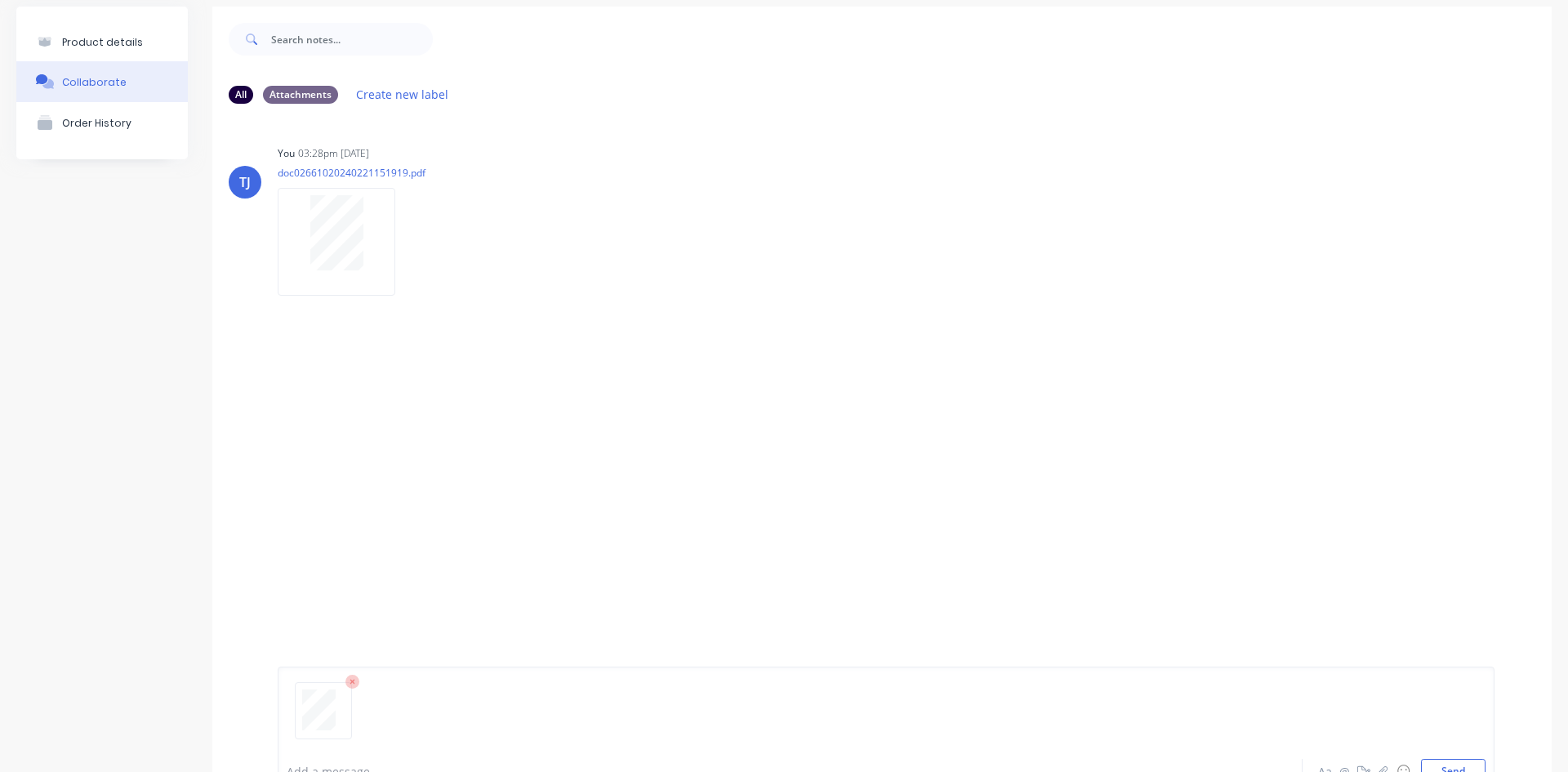
scroll to position [129, 0]
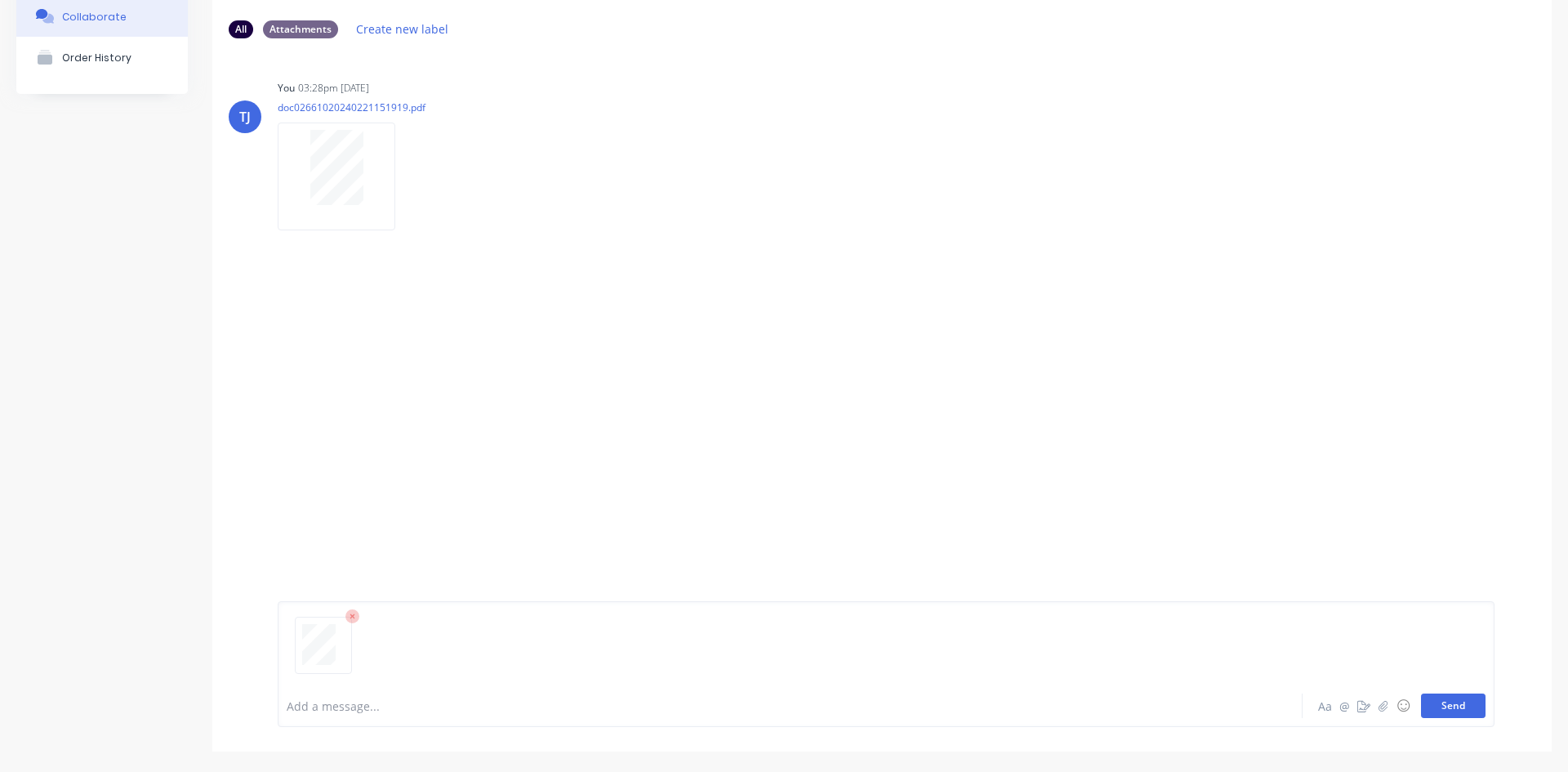
click at [1443, 707] on button "Send" at bounding box center [1454, 706] width 65 height 25
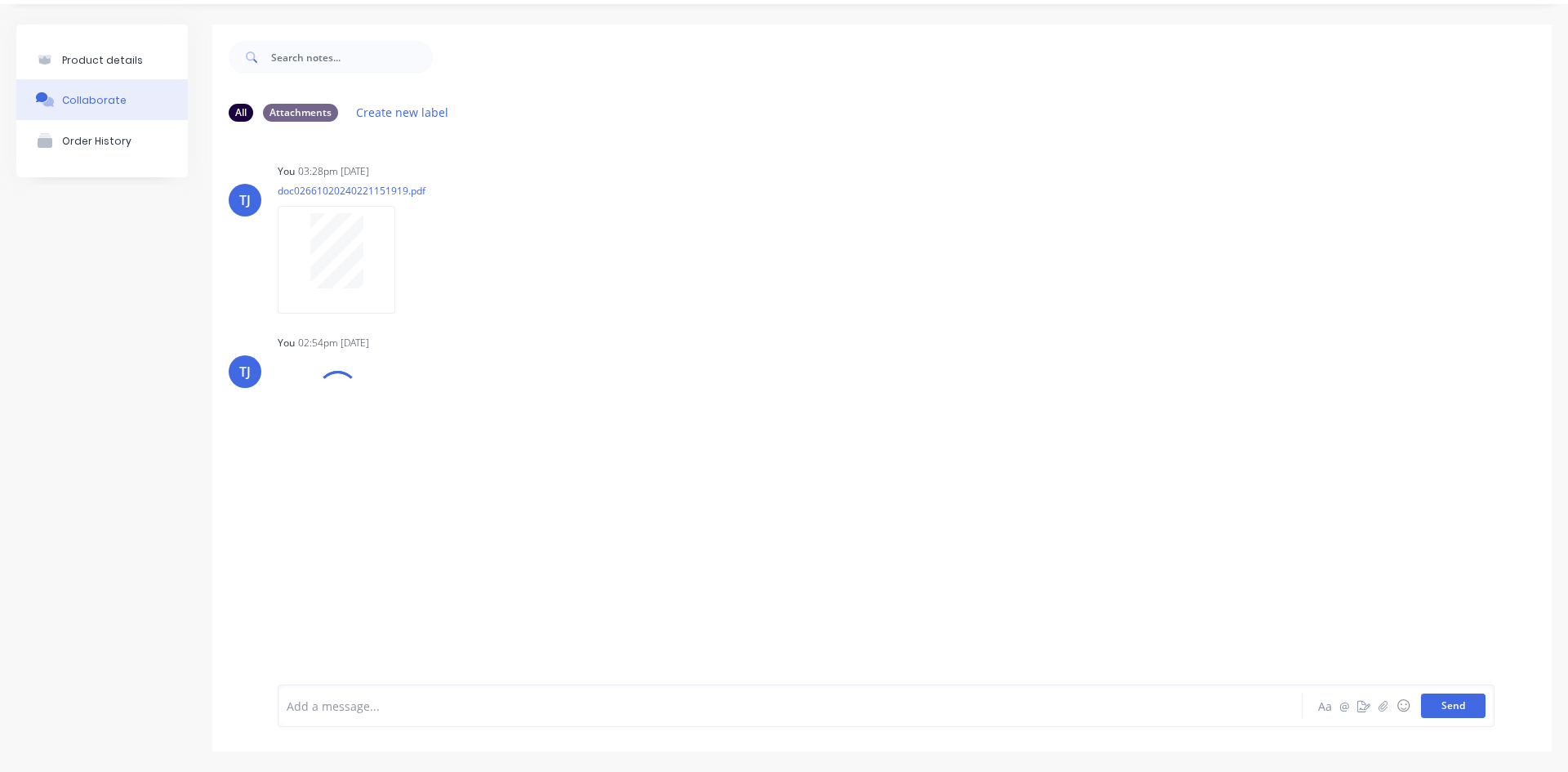
scroll to position [45, 0]
click at [411, 439] on button "button" at bounding box center [409, 432] width 7 height 24
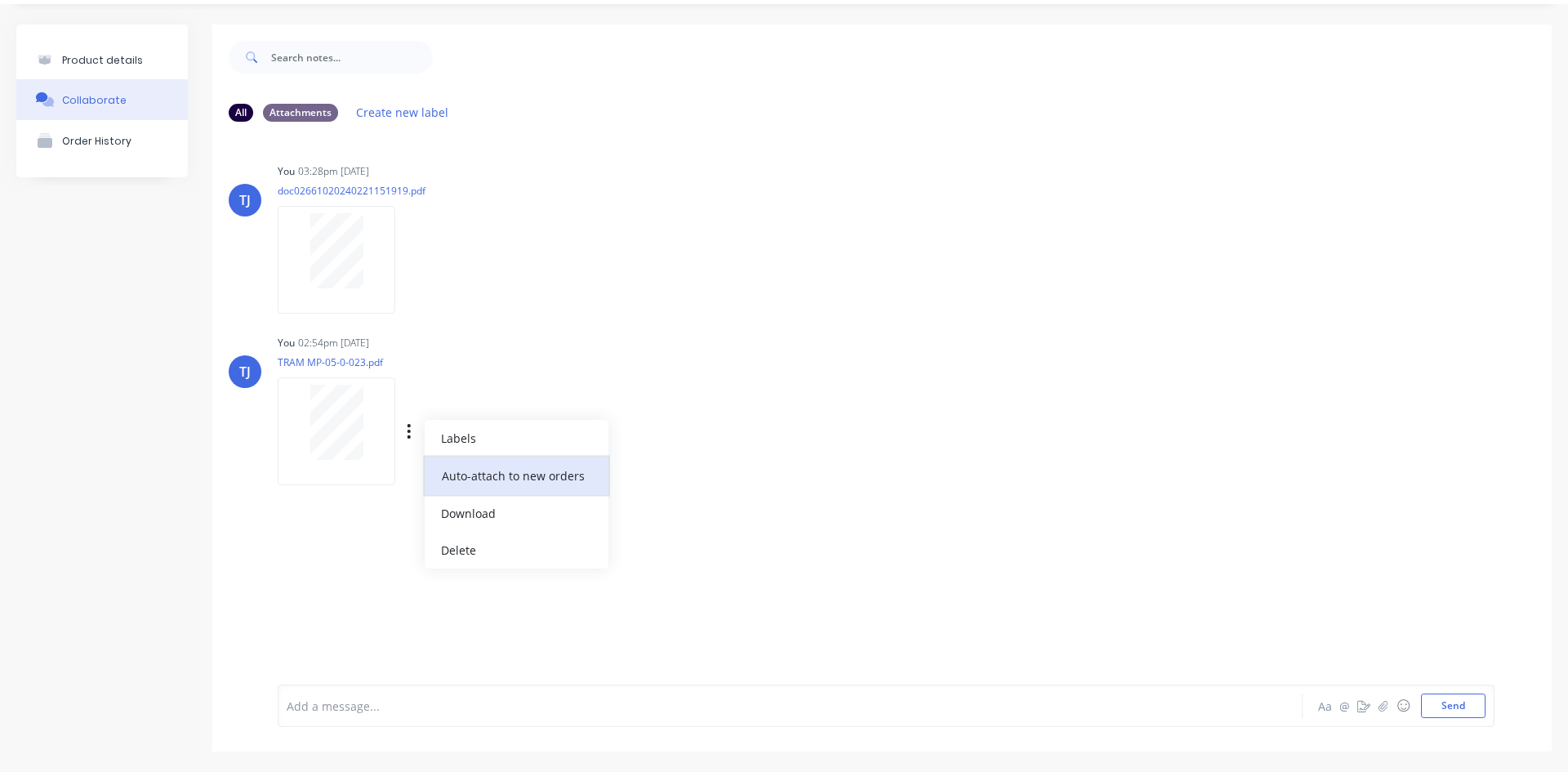
click at [505, 480] on button "Auto-attach to new orders" at bounding box center [517, 476] width 184 height 38
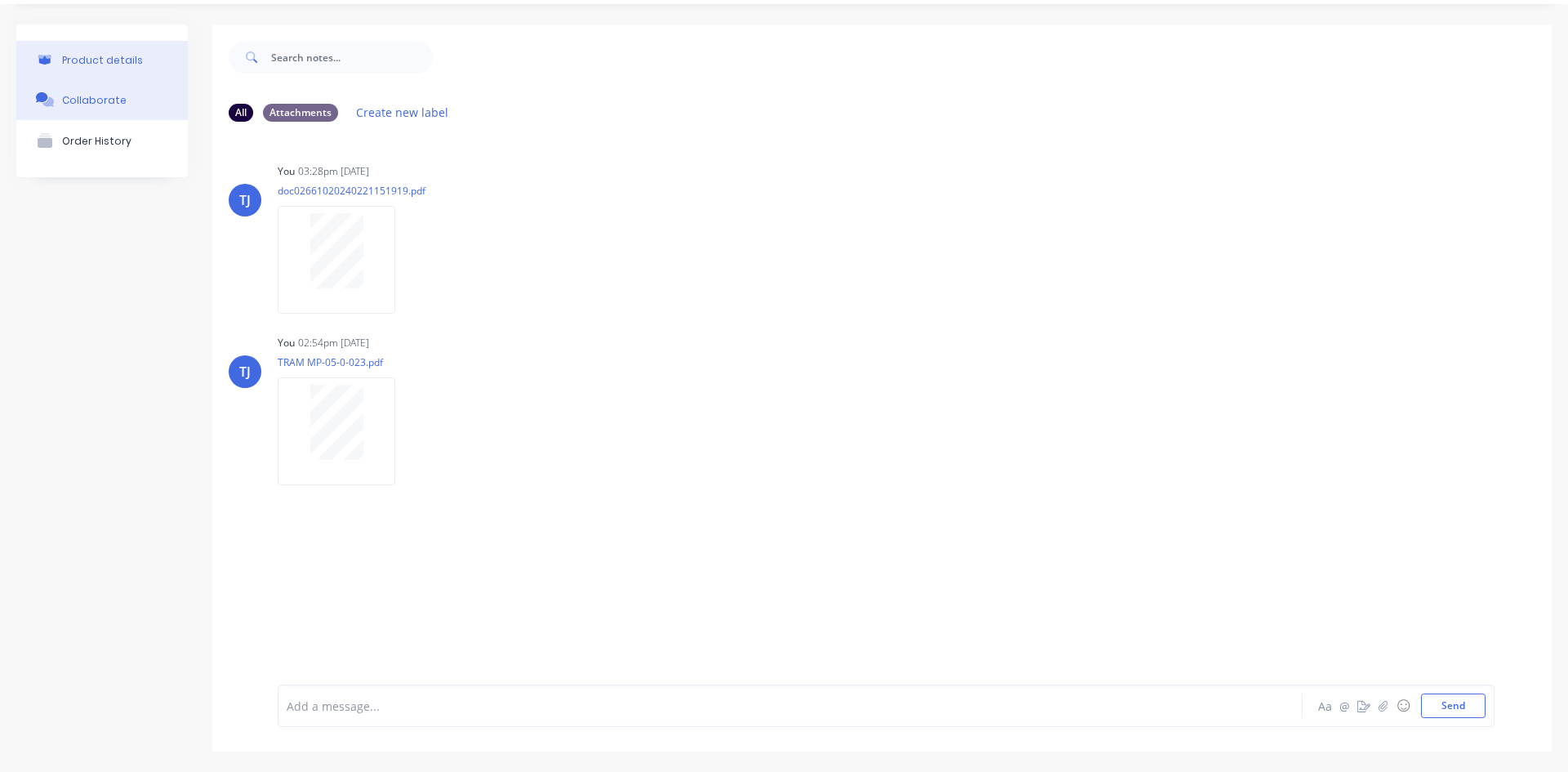
click at [131, 65] on div "Product details" at bounding box center [103, 60] width 81 height 12
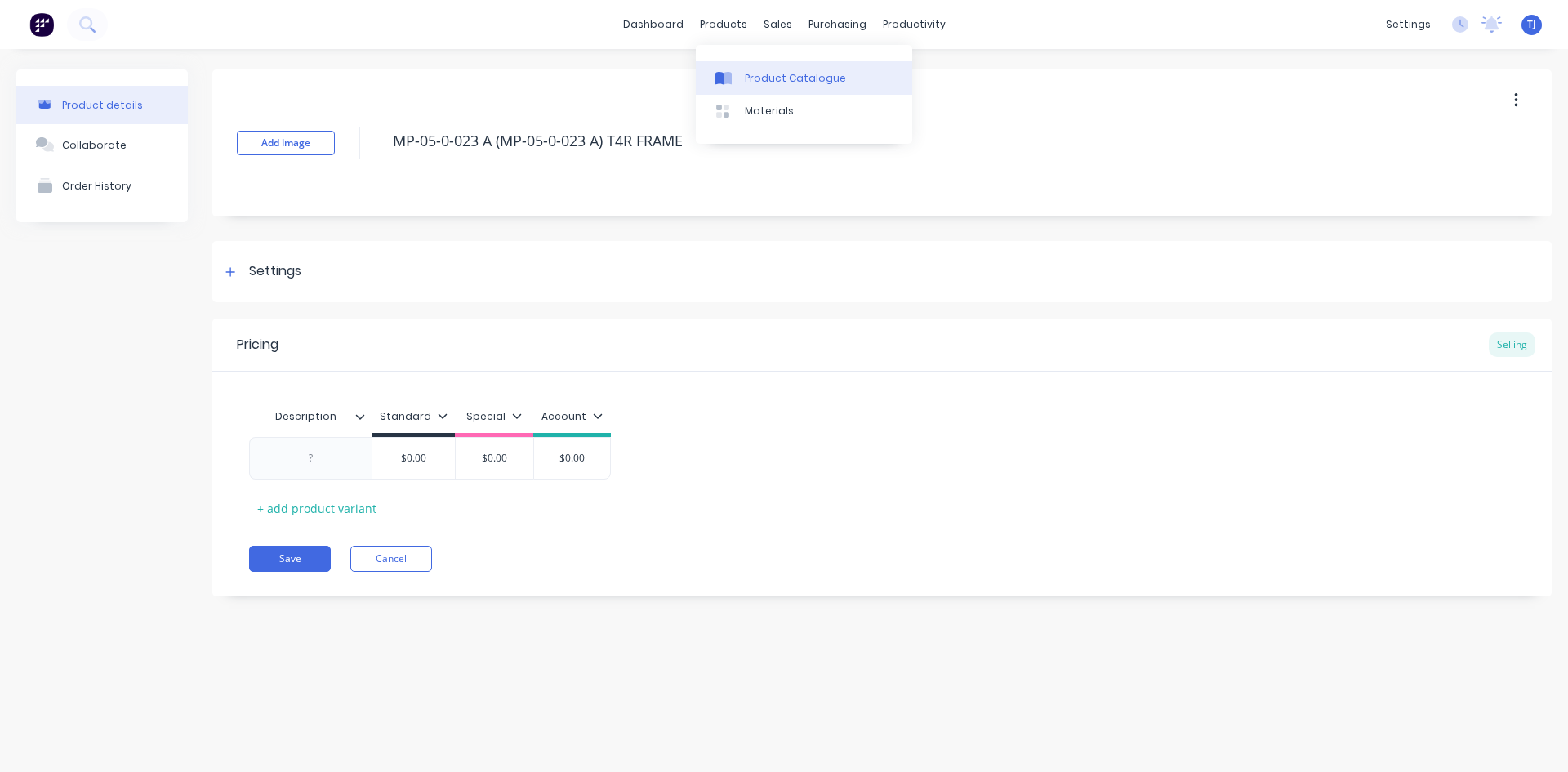
click at [773, 82] on div "Product Catalogue" at bounding box center [796, 79] width 101 height 15
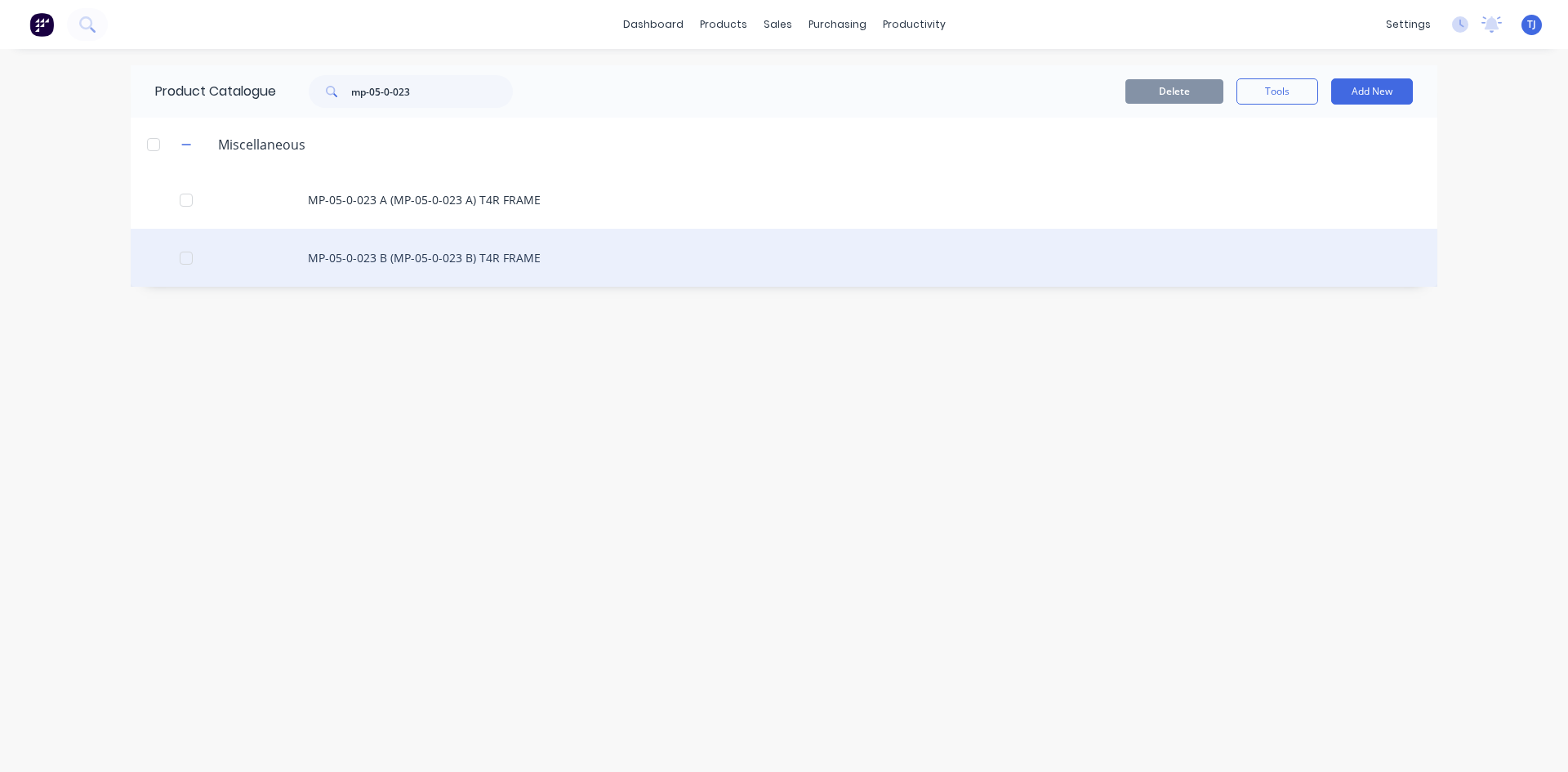
click at [414, 262] on div "MP-05-0-023 B (MP-05-0-023 B) T4R FRAME" at bounding box center [784, 258] width 1307 height 58
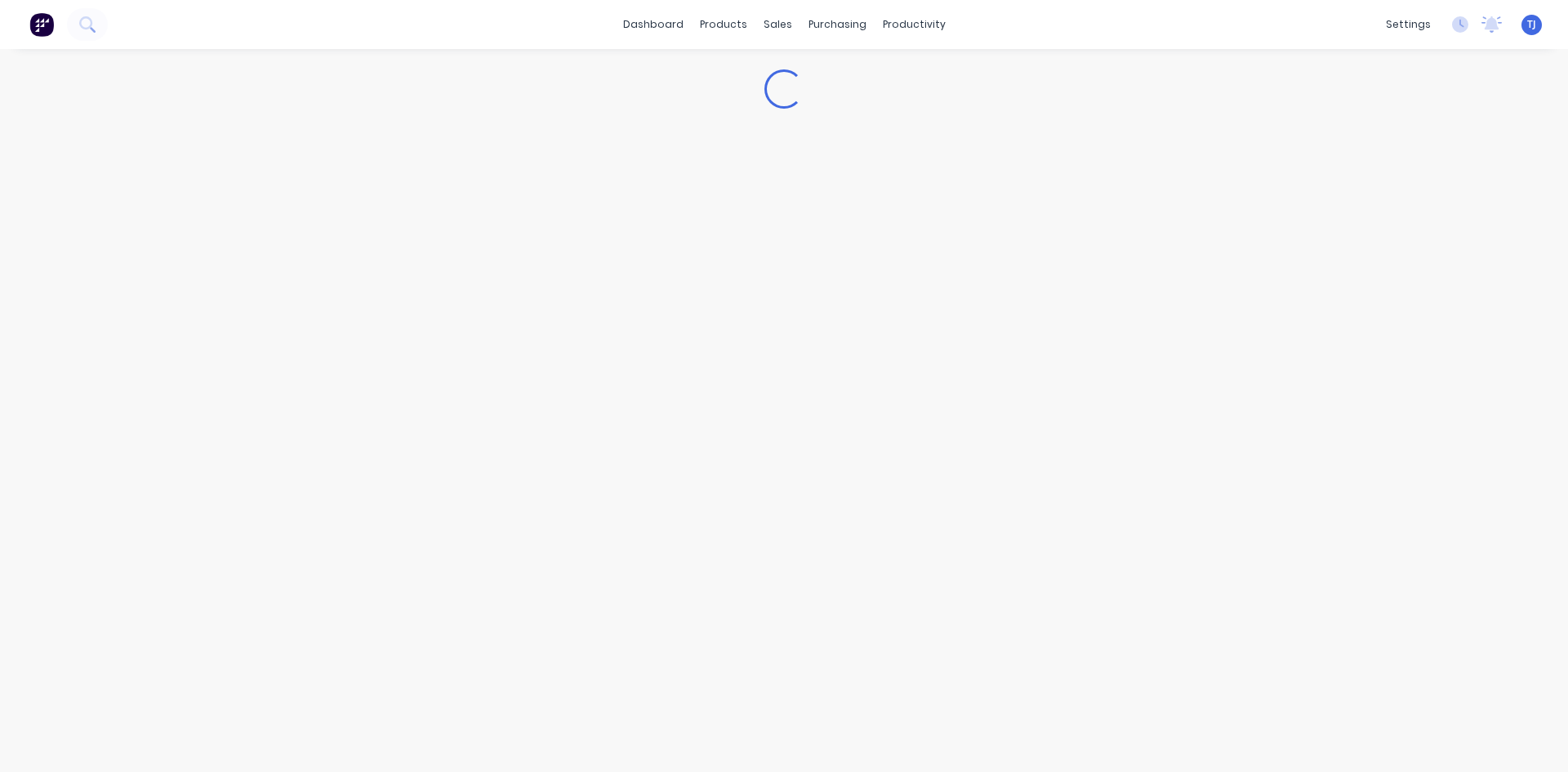
click at [414, 262] on div "Loading..." at bounding box center [784, 394] width 1568 height 691
type textarea "x"
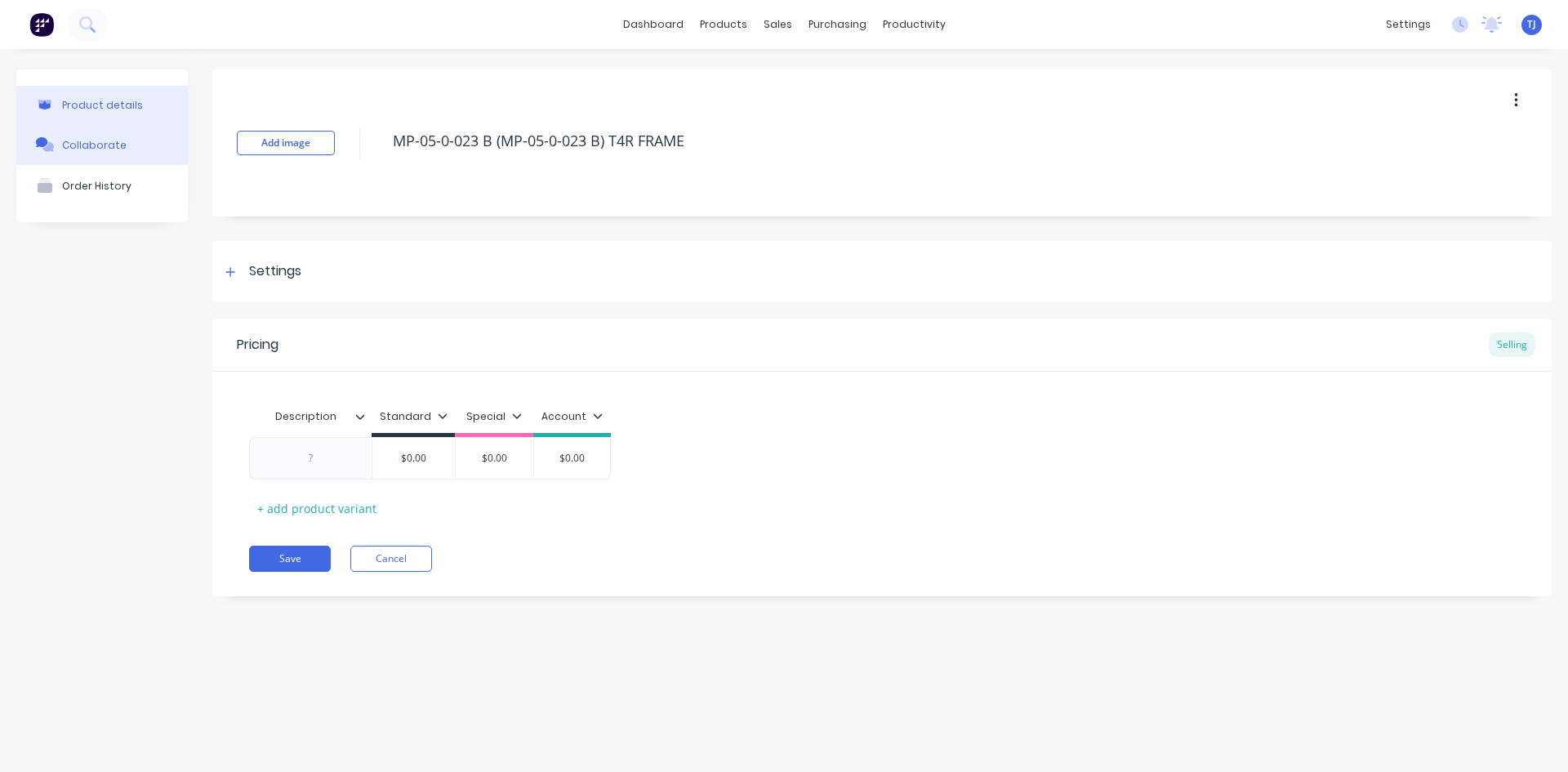
click at [85, 145] on div "Collaborate" at bounding box center [94, 145] width 65 height 12
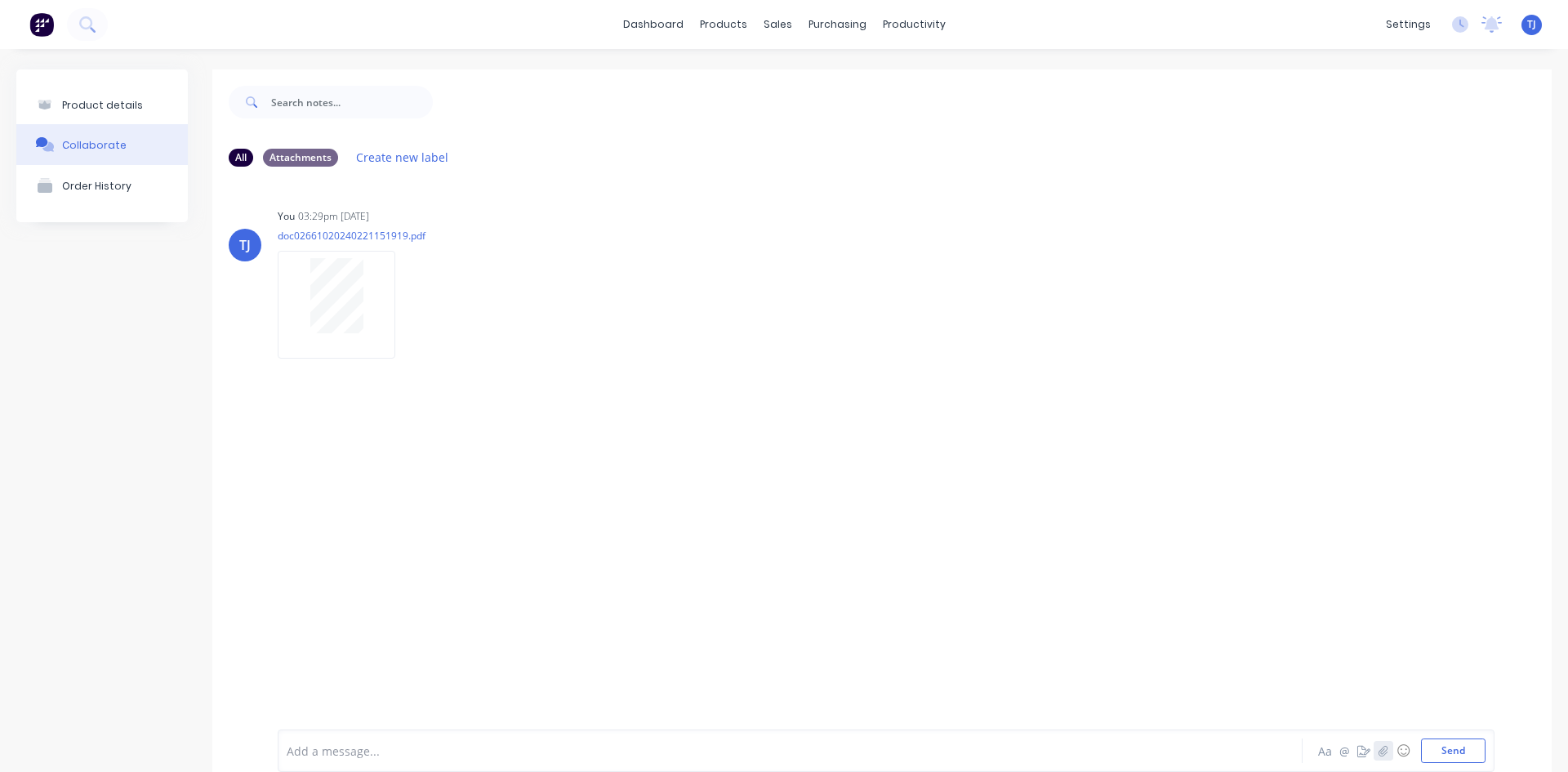
click at [1379, 754] on icon "button" at bounding box center [1384, 751] width 10 height 12
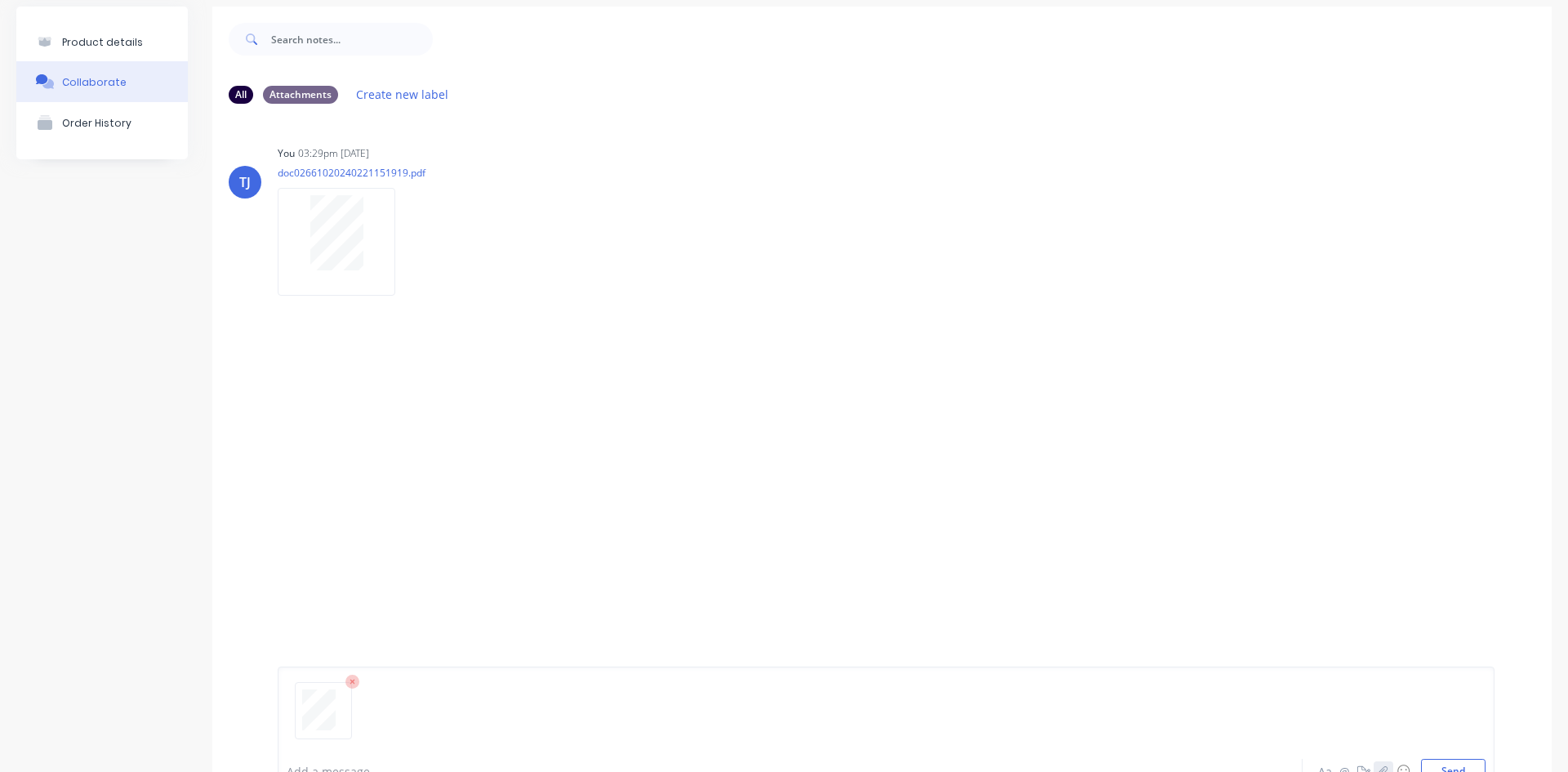
scroll to position [129, 0]
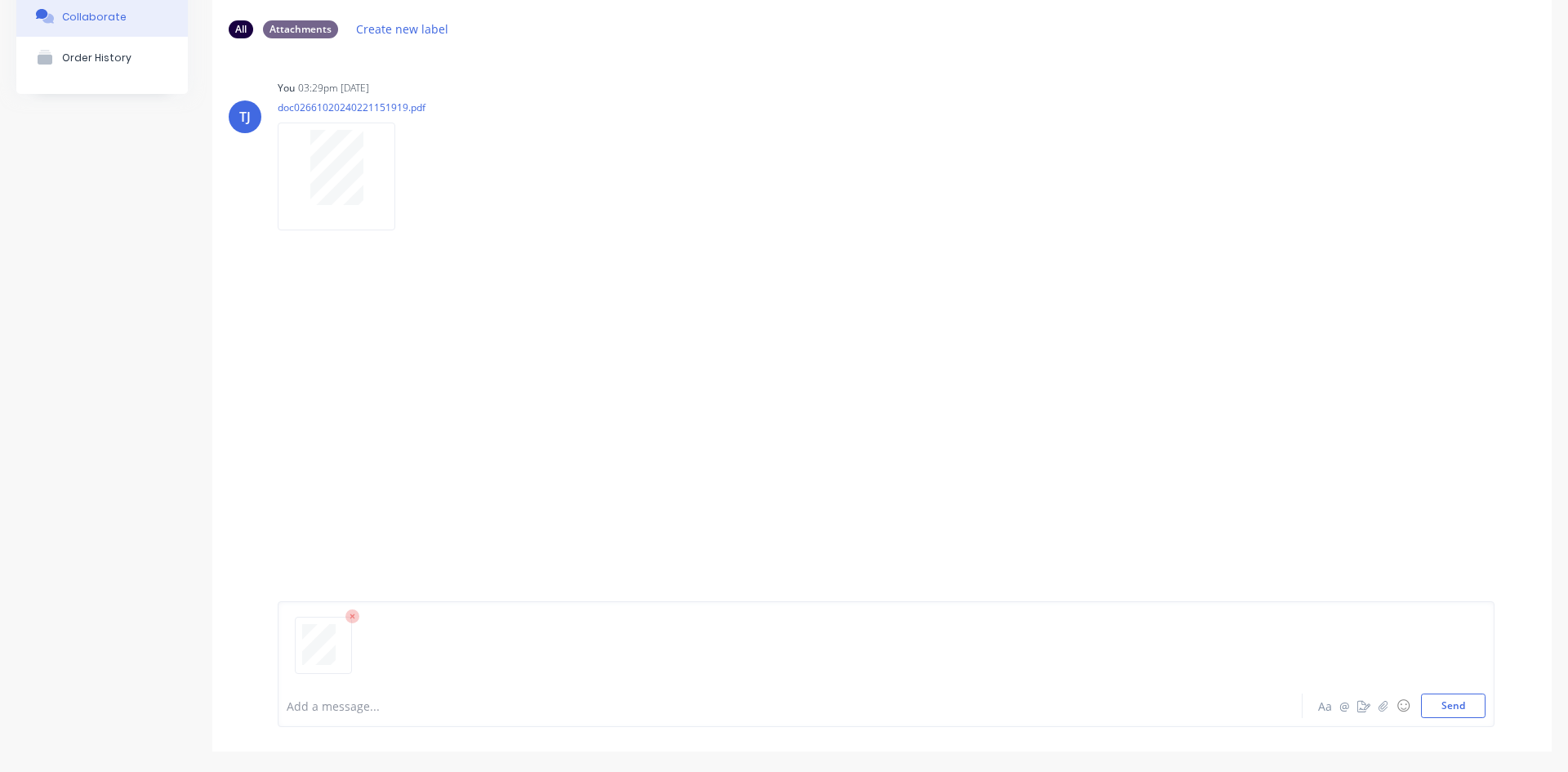
click at [1446, 697] on button "Send" at bounding box center [1454, 706] width 65 height 25
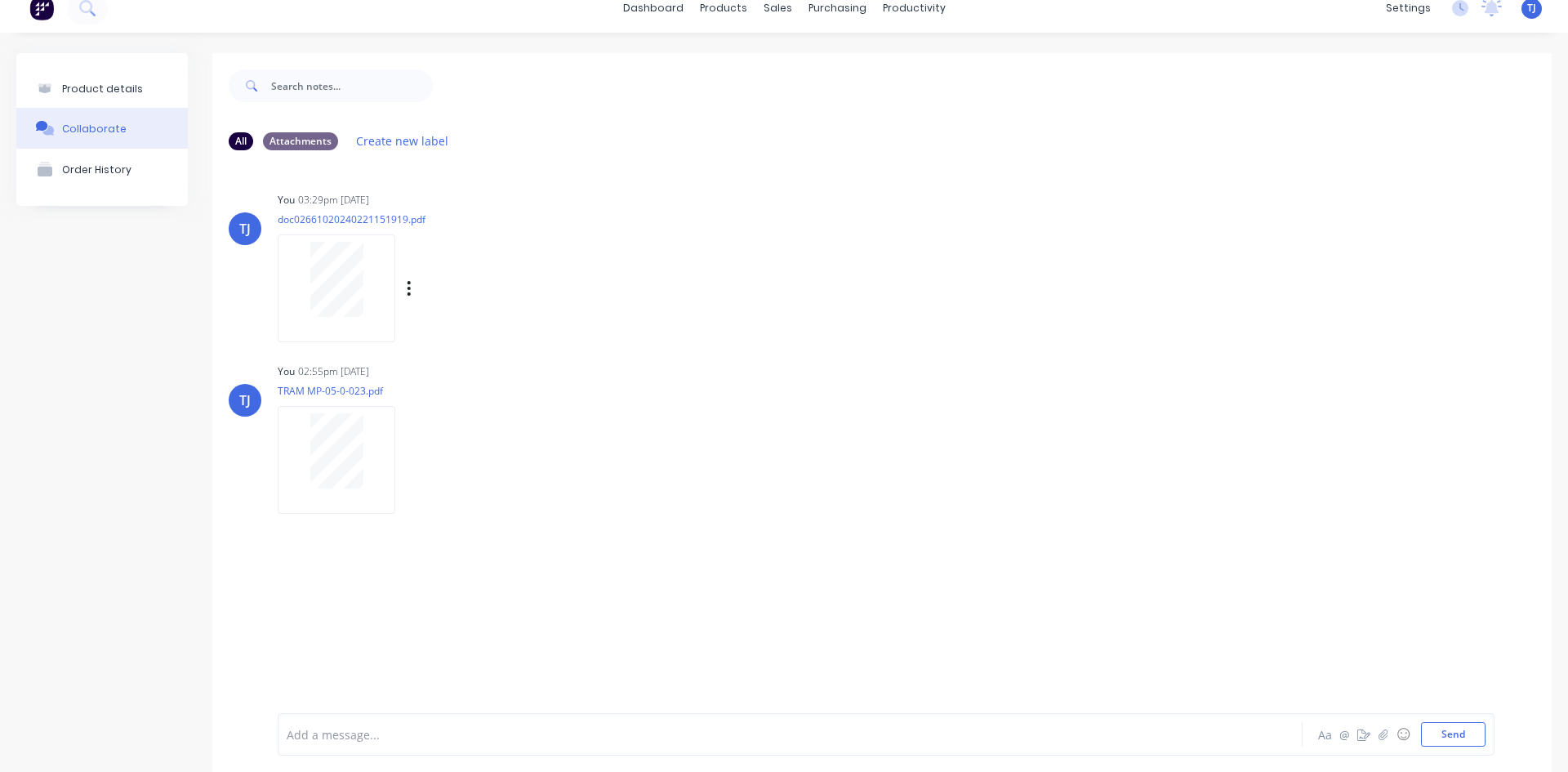
scroll to position [0, 0]
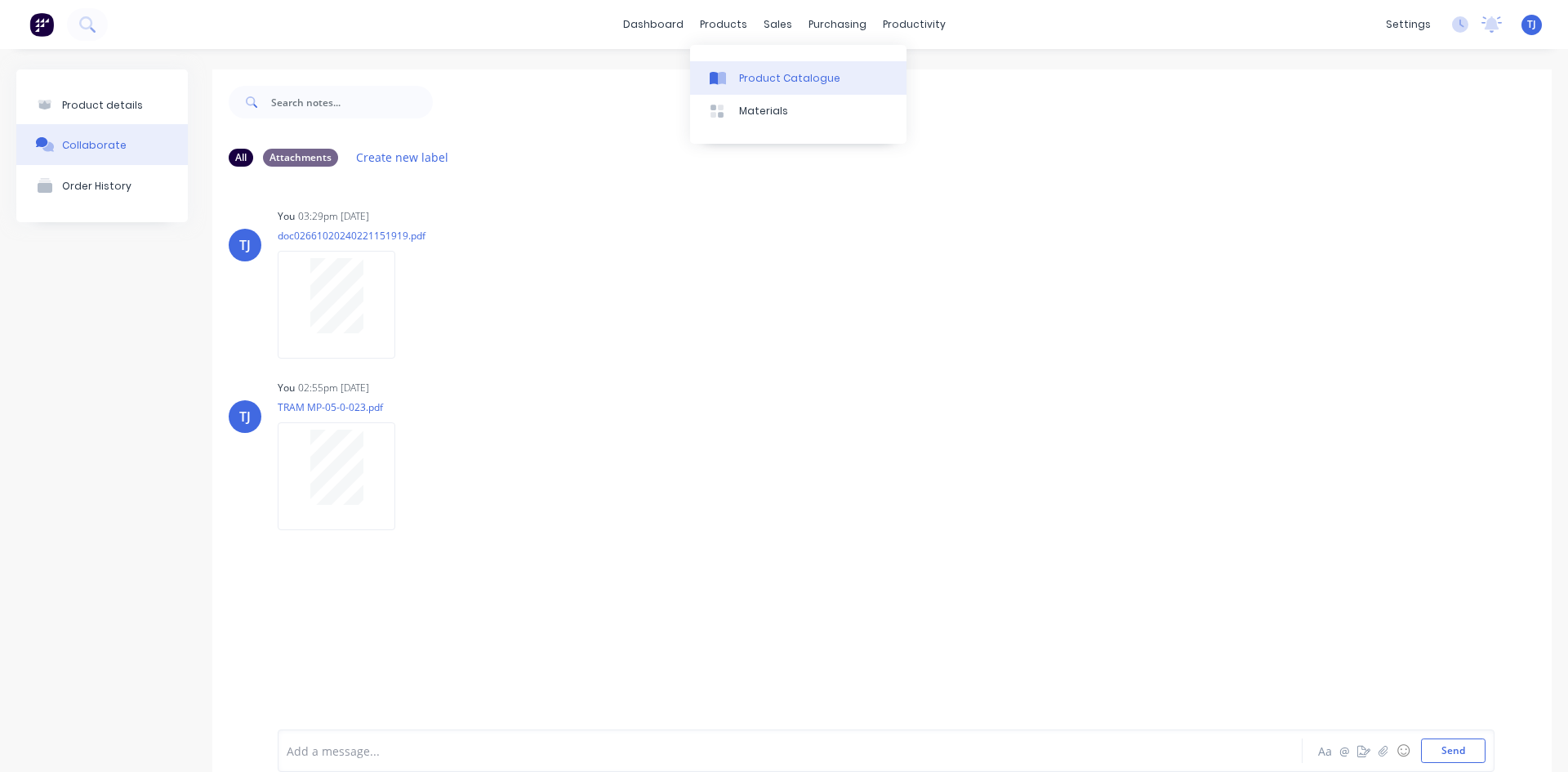
click at [759, 84] on div "Product Catalogue" at bounding box center [790, 79] width 101 height 15
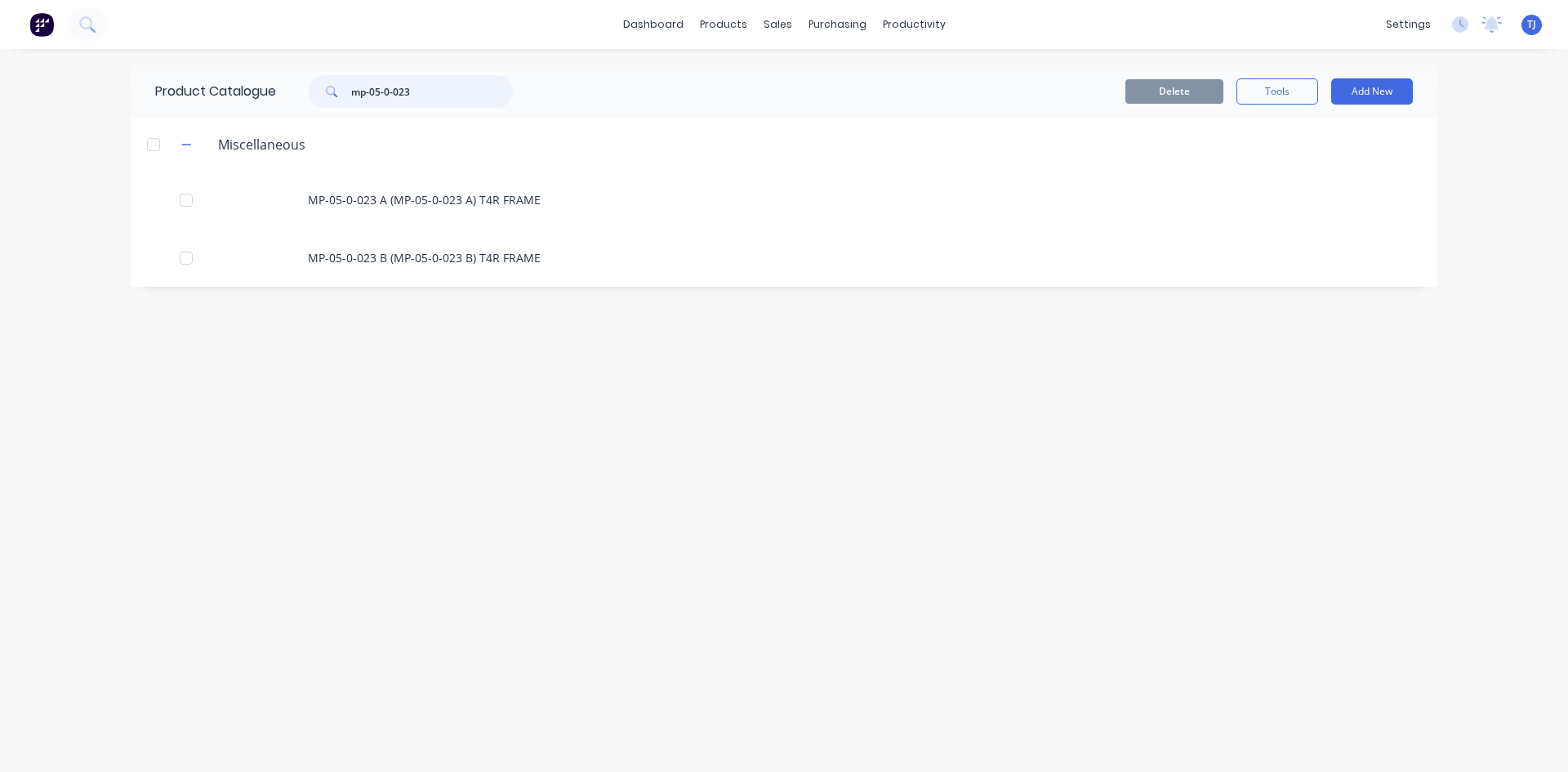
click at [420, 99] on input "mp-05-0-023" at bounding box center [432, 91] width 162 height 32
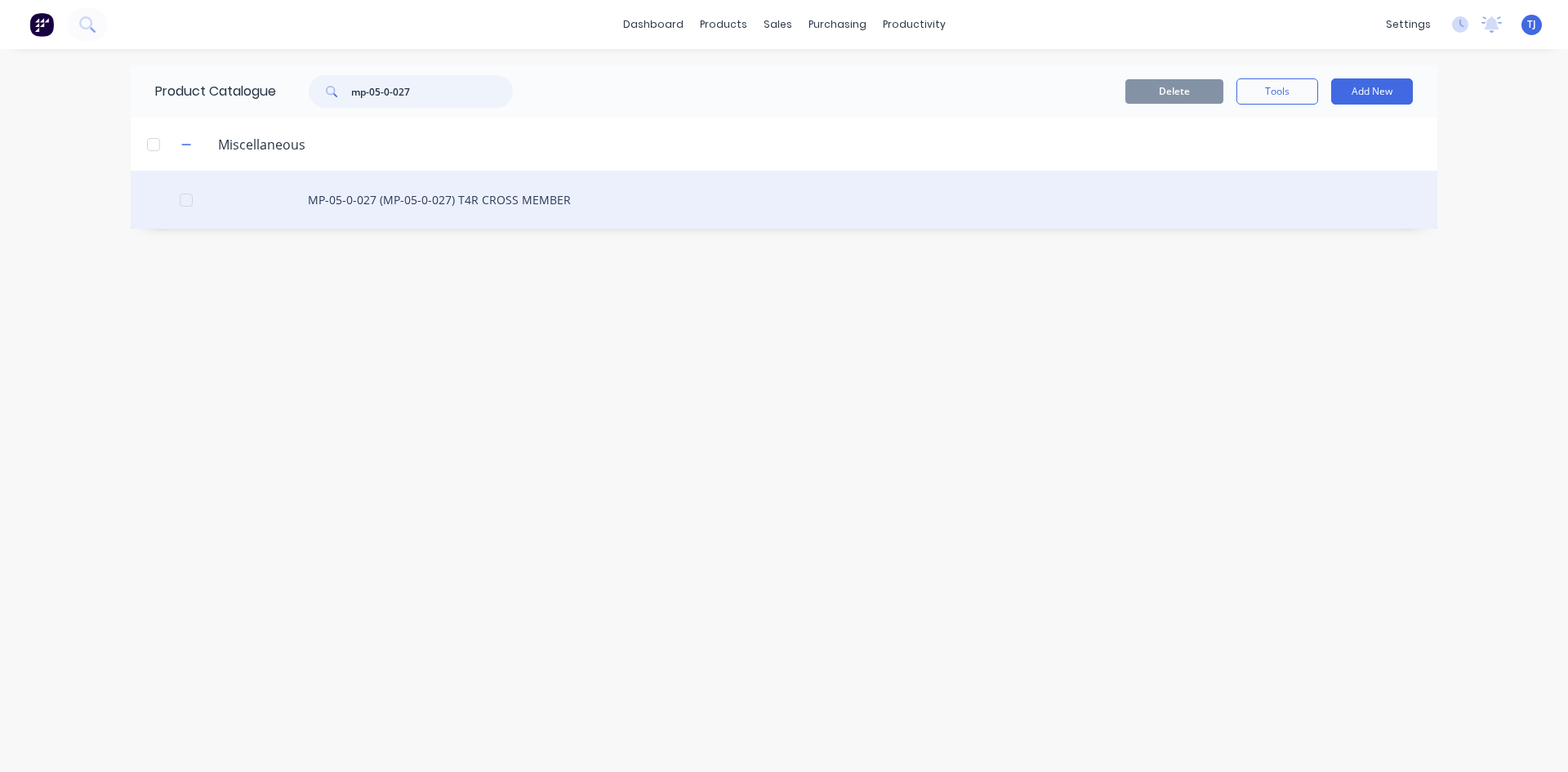
type input "mp-05-0-027"
click at [467, 195] on div "MP-05-0-027 (MP-05-0-027) T4R CROSS MEMBER" at bounding box center [784, 200] width 1307 height 58
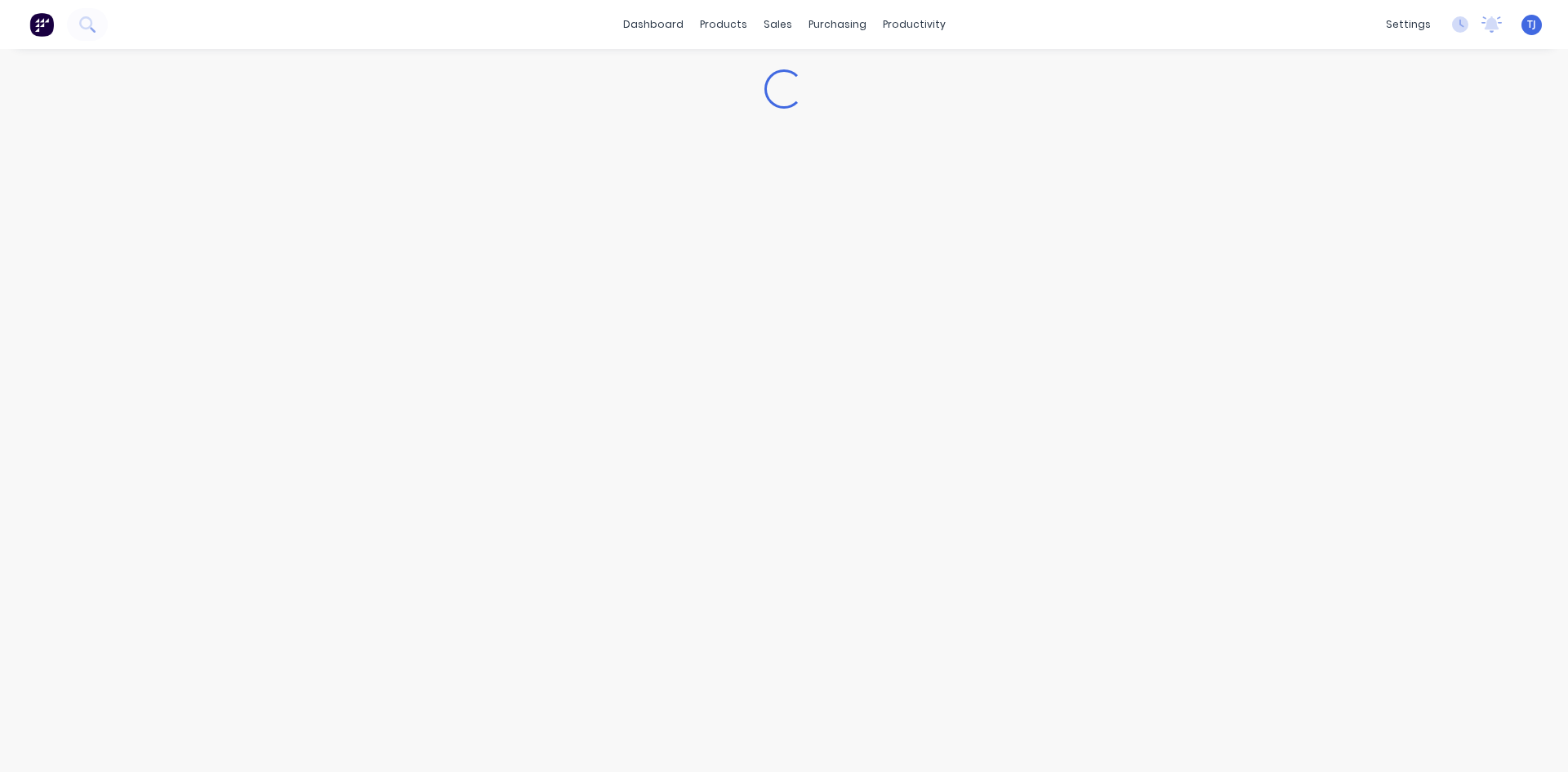
type textarea "x"
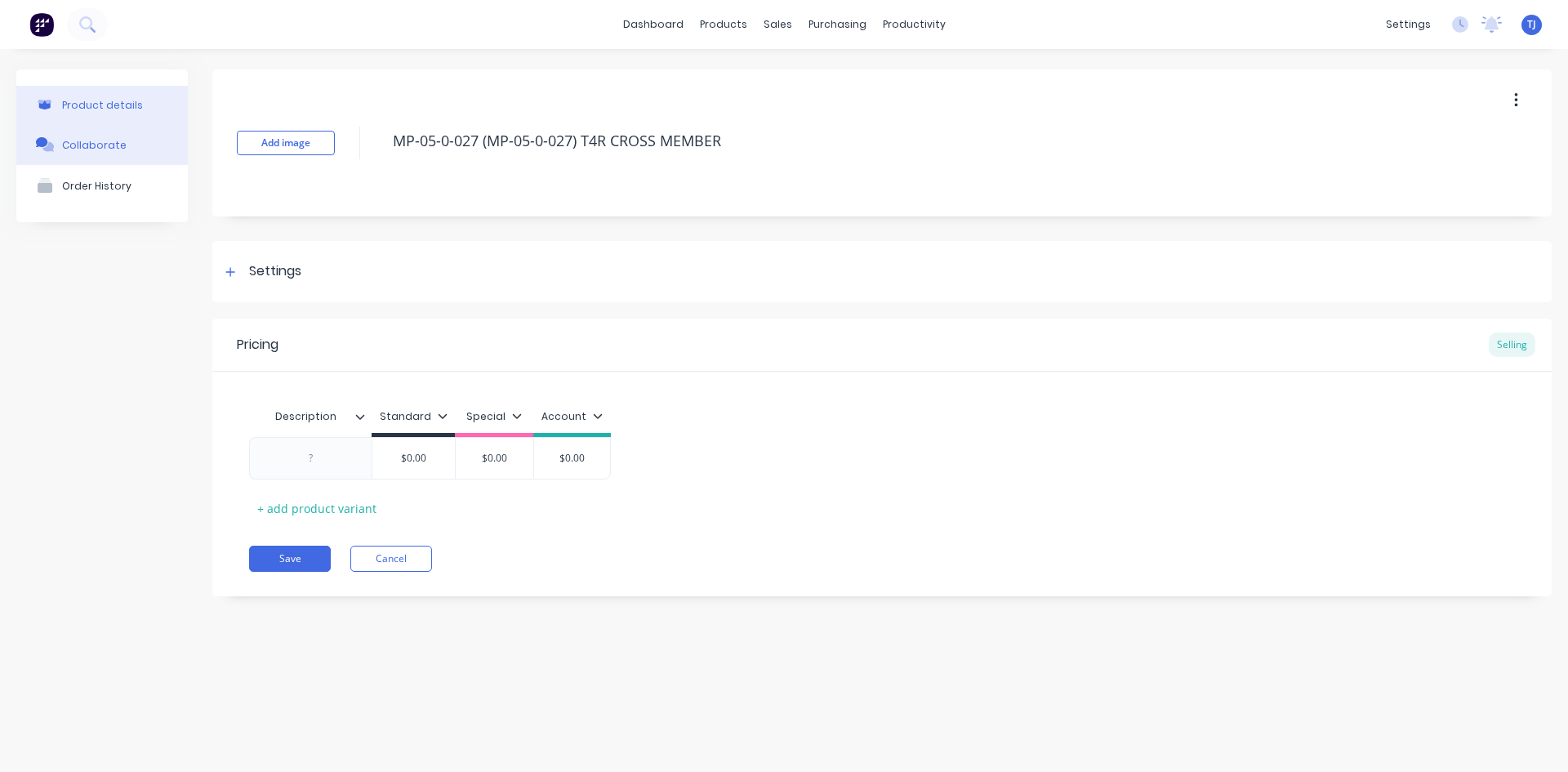
click at [69, 143] on div "Collaborate" at bounding box center [94, 145] width 65 height 12
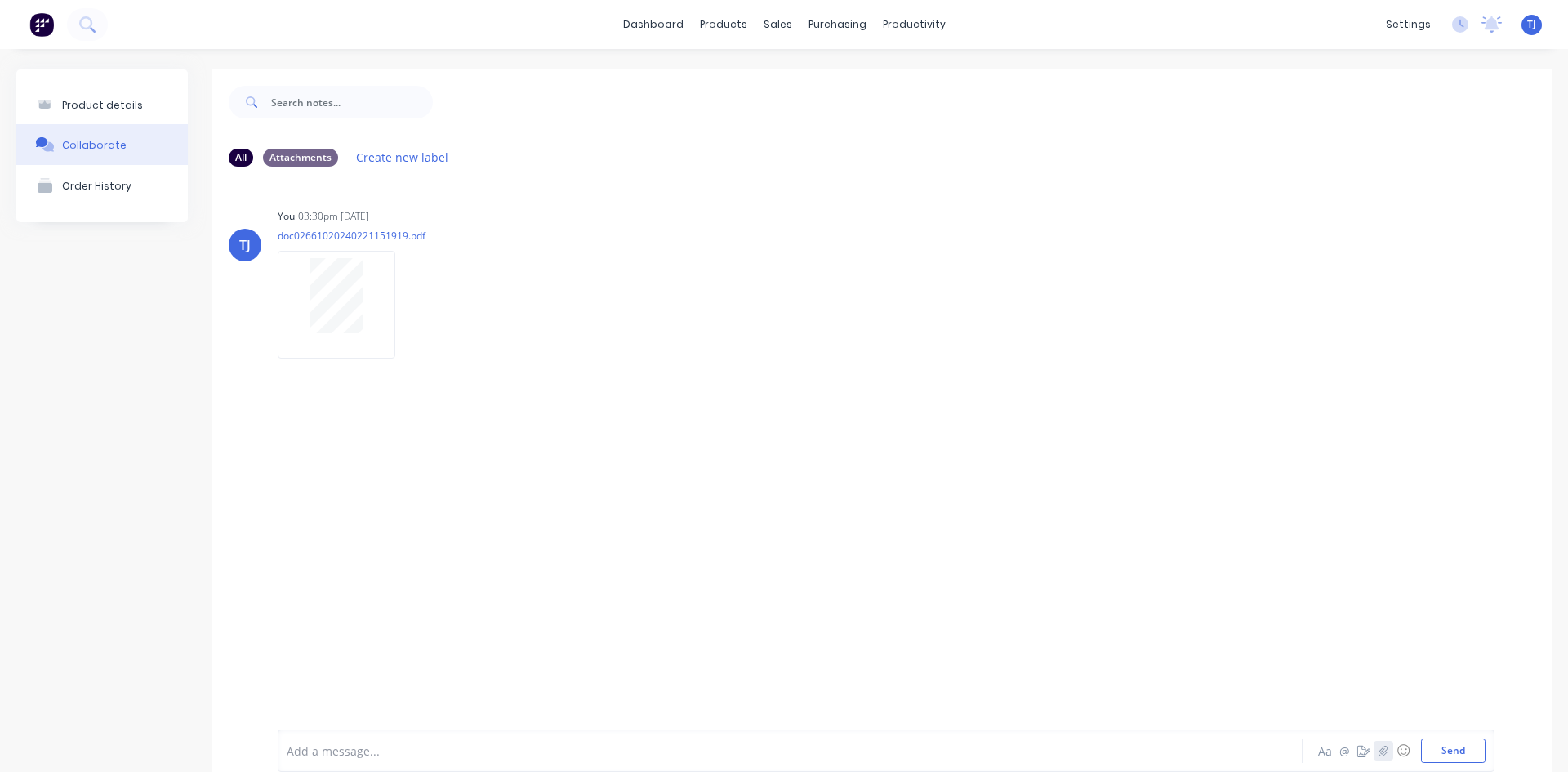
click at [1379, 756] on icon "button" at bounding box center [1384, 751] width 10 height 12
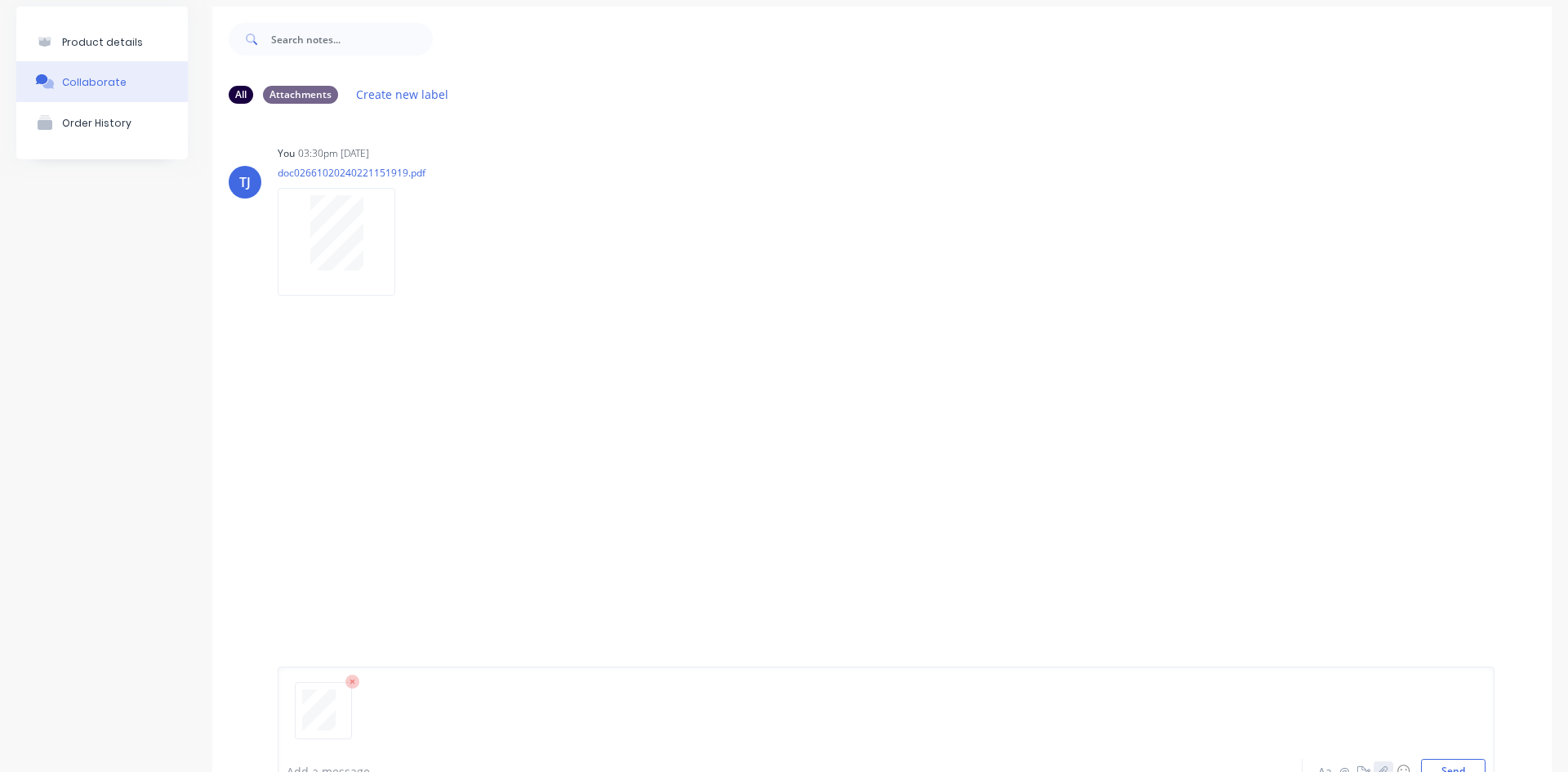
scroll to position [129, 0]
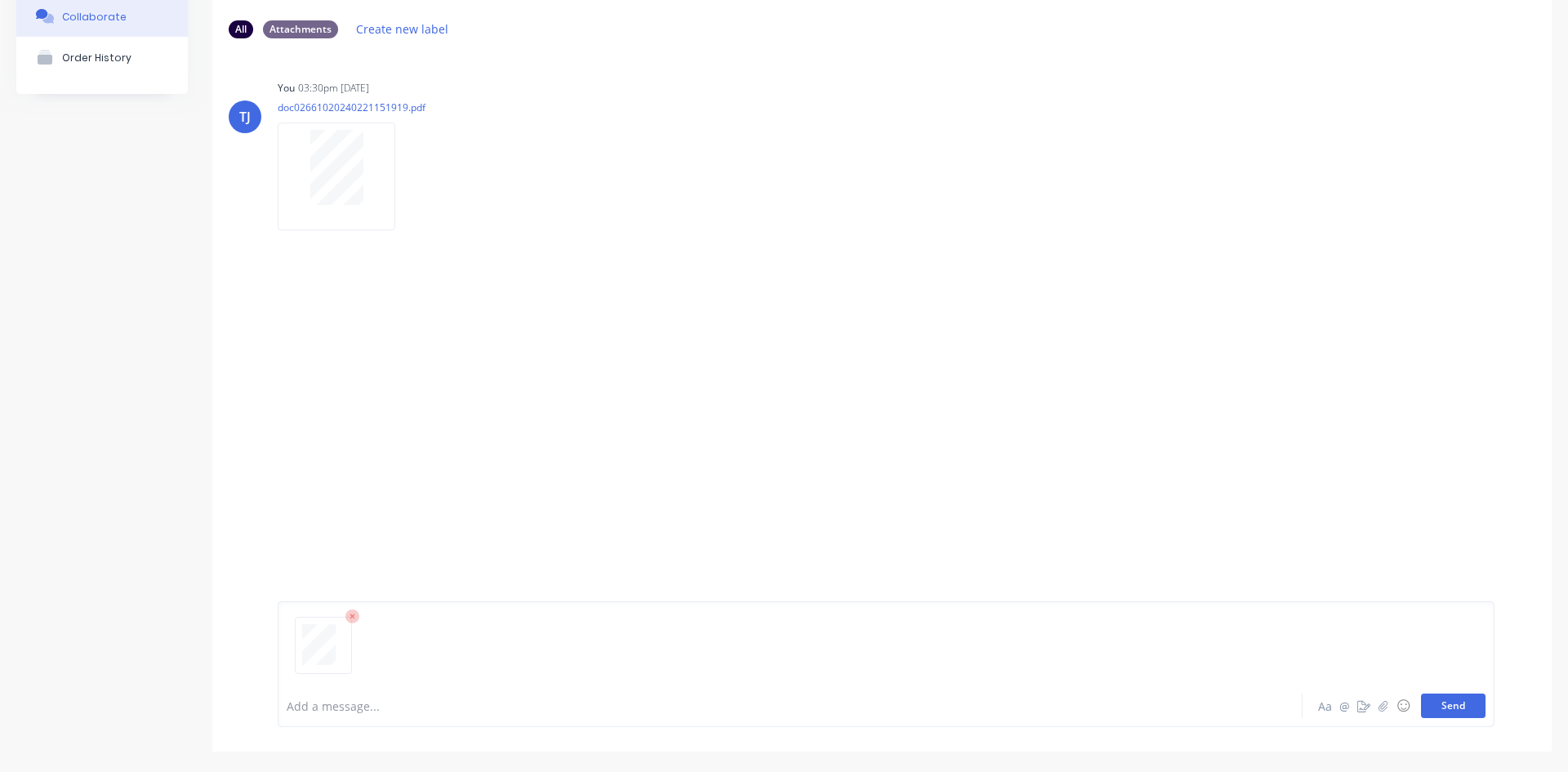
click at [1445, 707] on button "Send" at bounding box center [1454, 706] width 65 height 25
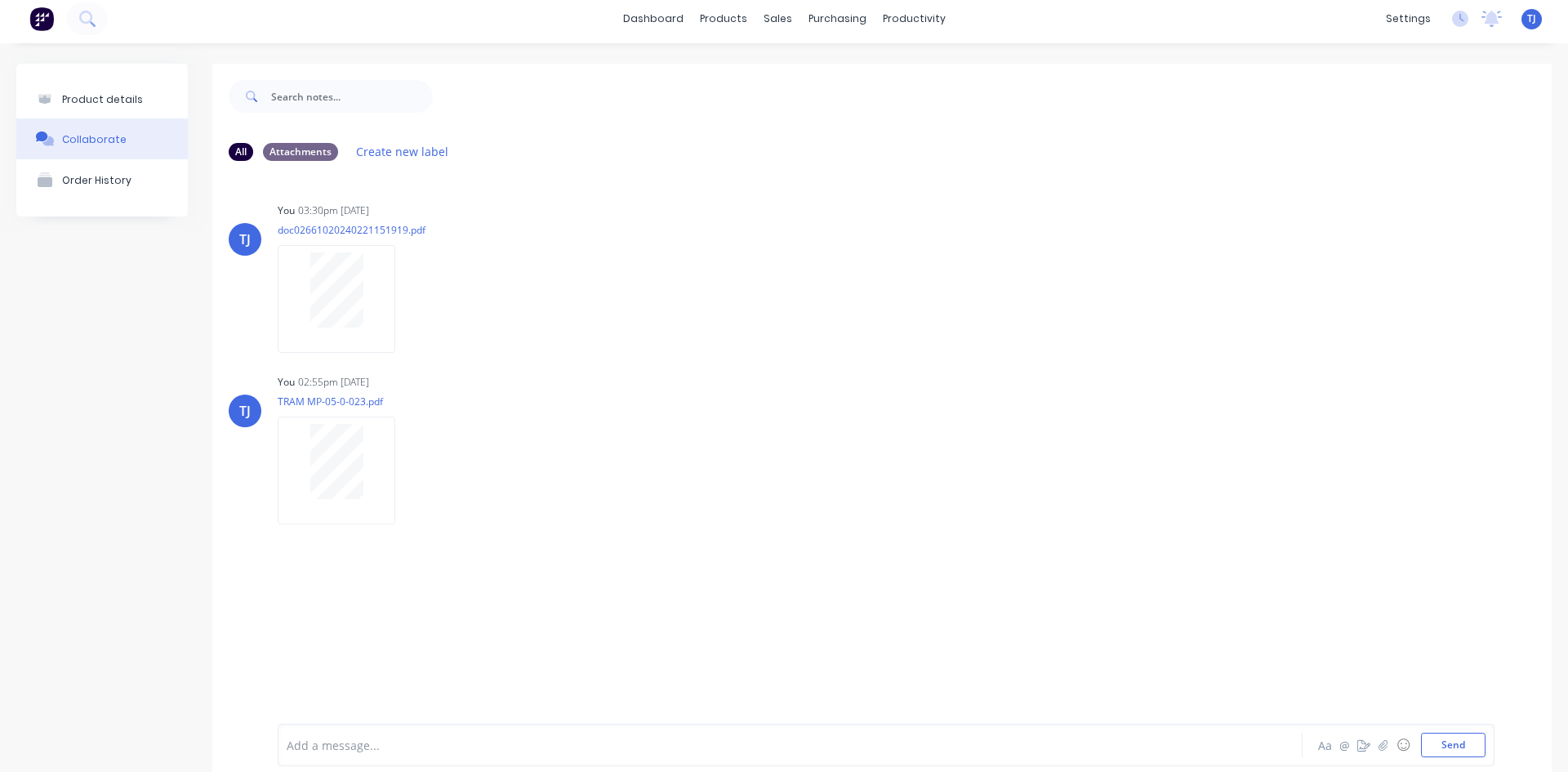
scroll to position [0, 0]
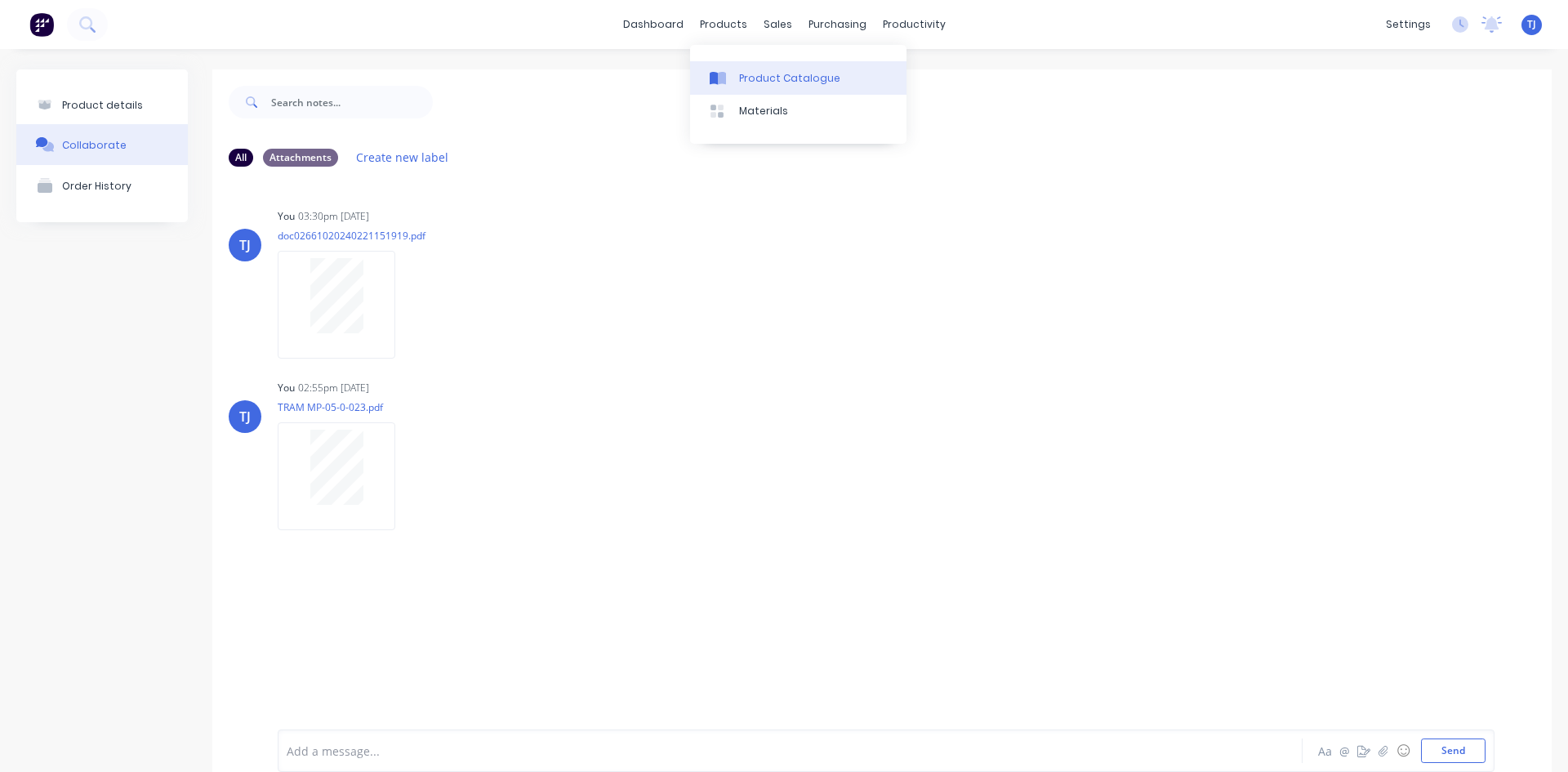
click at [759, 77] on div "Product Catalogue" at bounding box center [790, 79] width 101 height 15
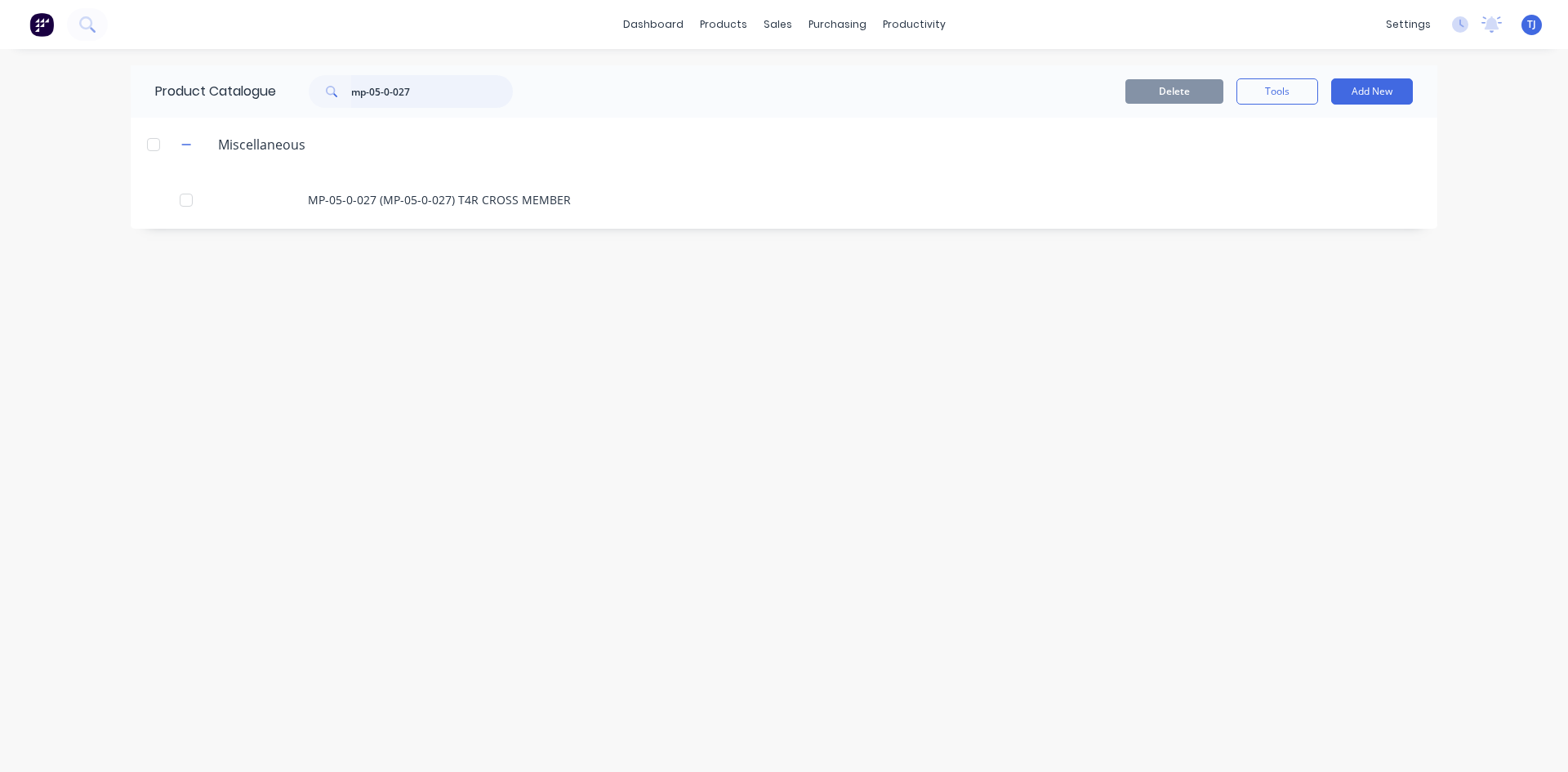
click at [478, 75] on input "mp-05-0-027" at bounding box center [432, 91] width 162 height 32
type input "mp-05-0-026"
click at [466, 203] on div "MP-05-0-026 (MP-05-0-026) T4R LUG" at bounding box center [784, 200] width 1307 height 58
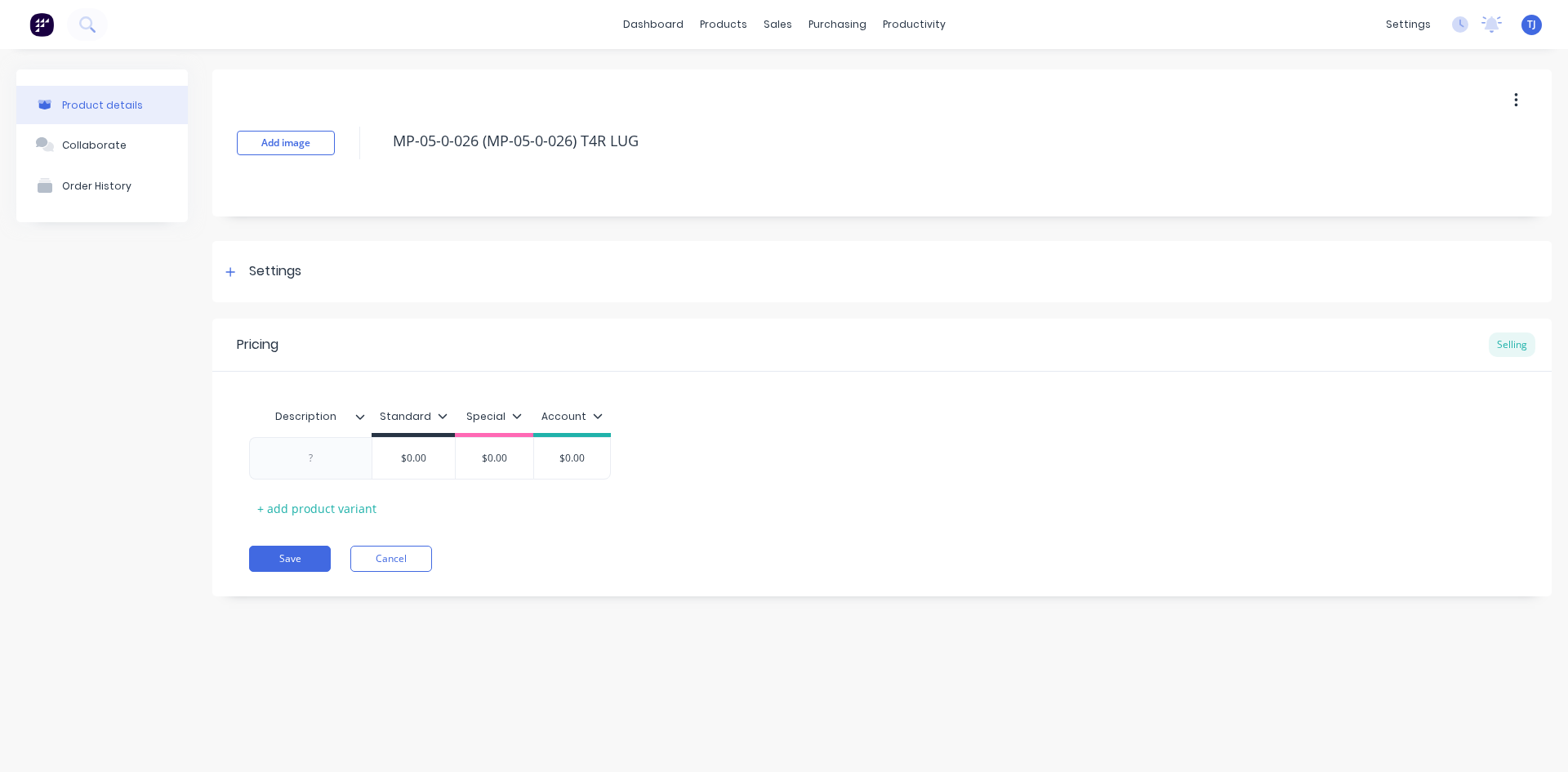
type textarea "x"
click at [70, 140] on div "Collaborate" at bounding box center [94, 145] width 65 height 12
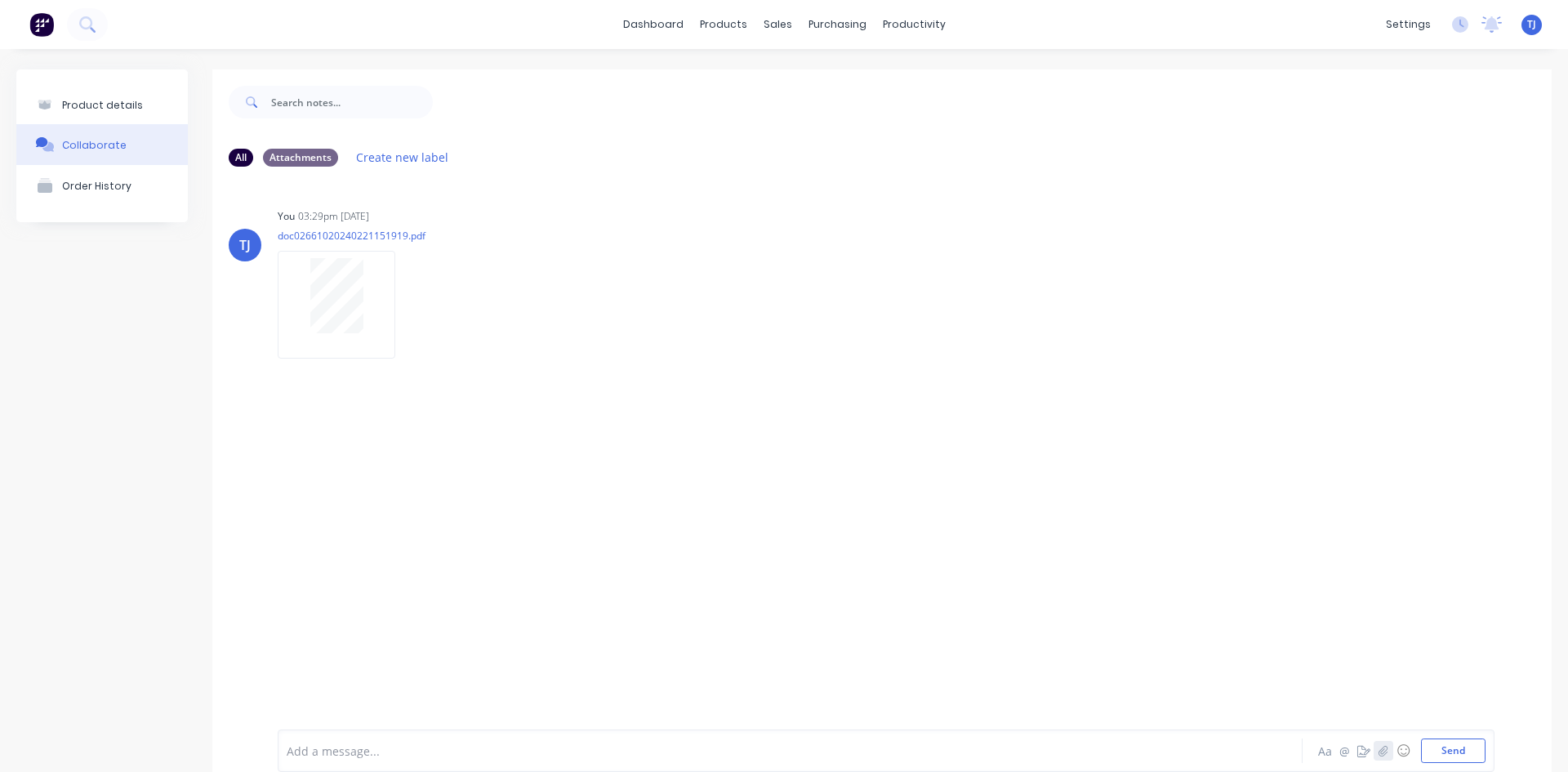
click at [1379, 752] on button "button" at bounding box center [1384, 751] width 20 height 20
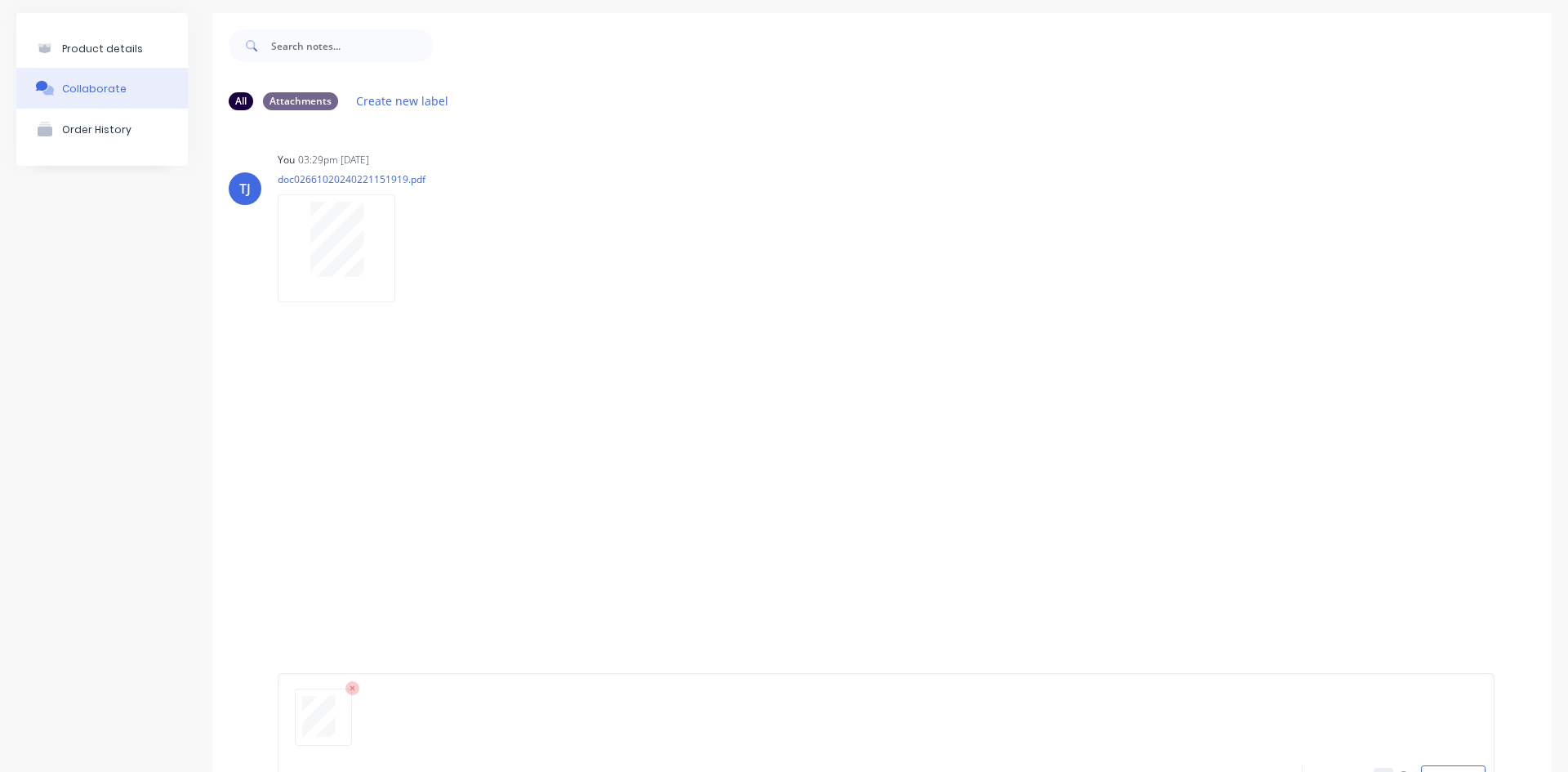
scroll to position [129, 0]
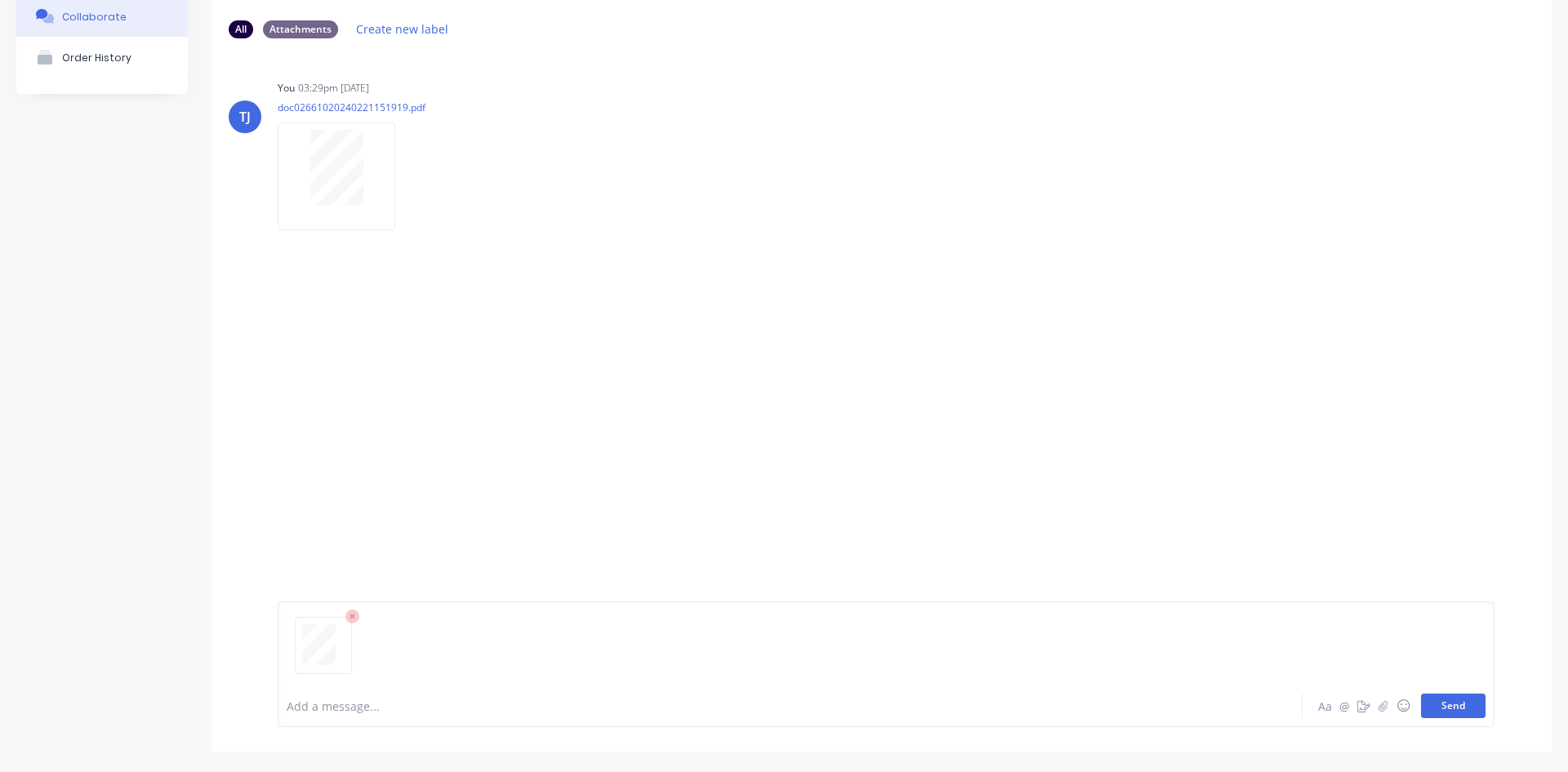
click at [1460, 712] on button "Send" at bounding box center [1454, 706] width 65 height 25
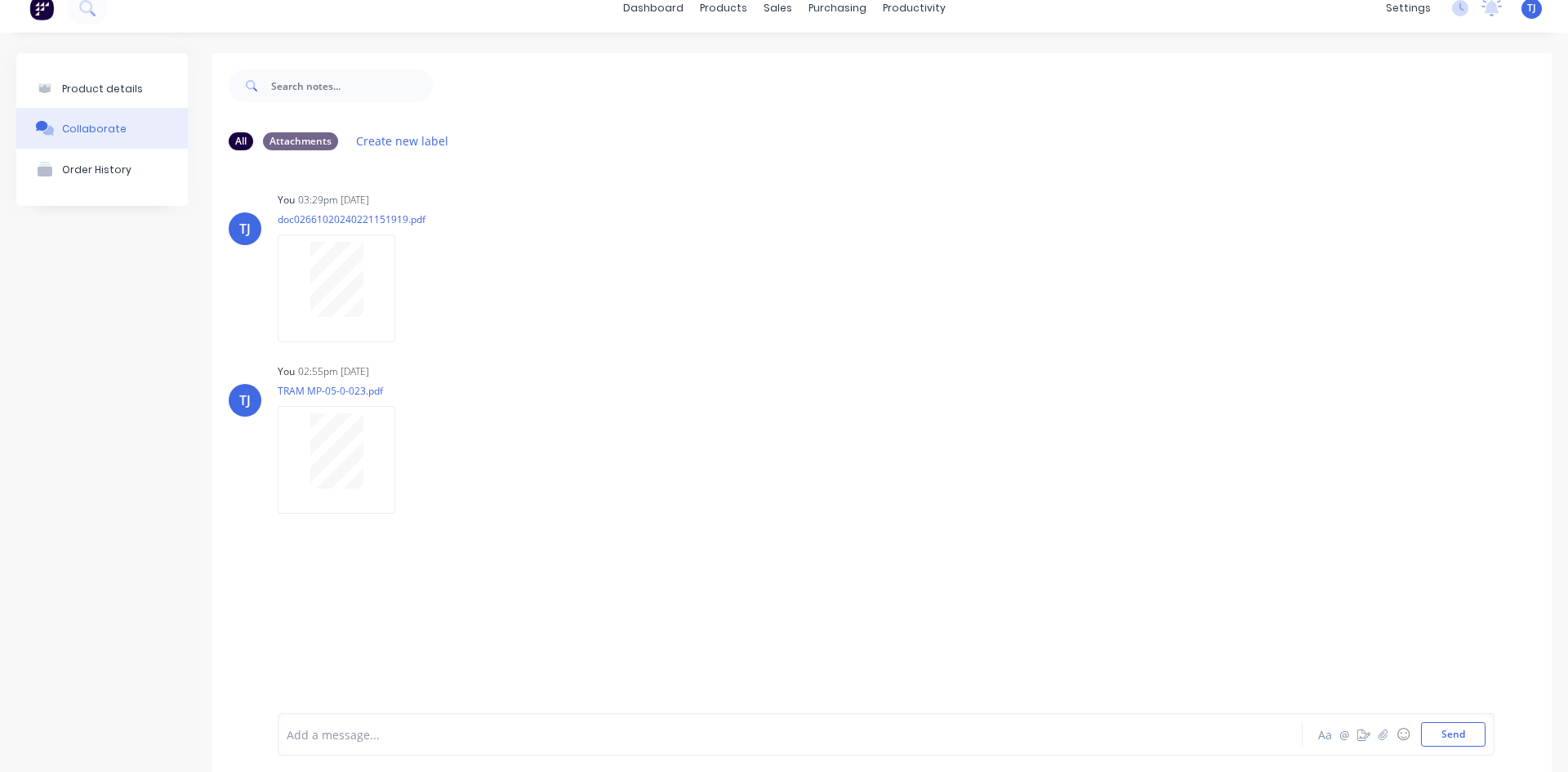
scroll to position [0, 0]
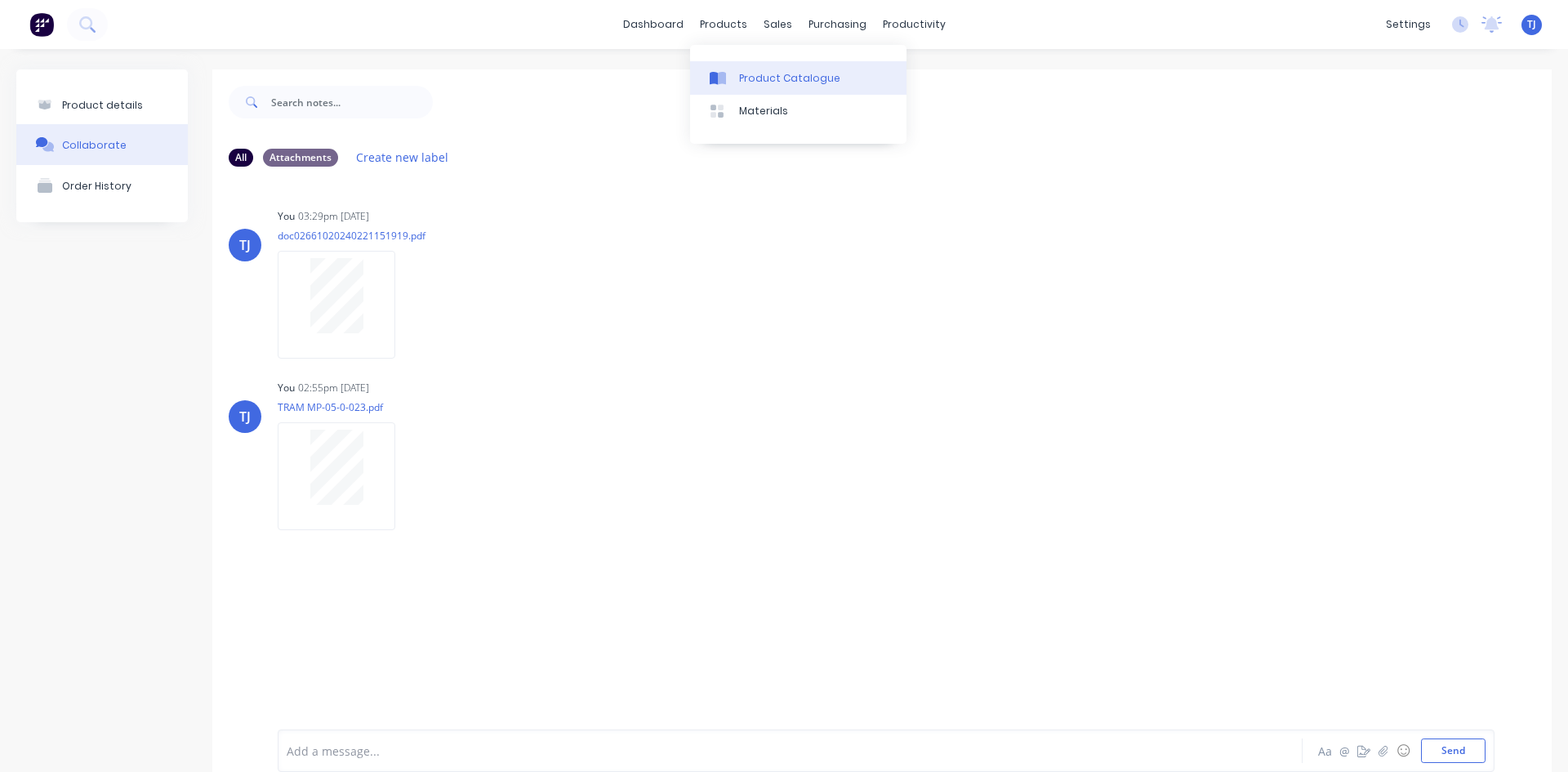
click at [758, 82] on div "Product Catalogue" at bounding box center [790, 79] width 101 height 15
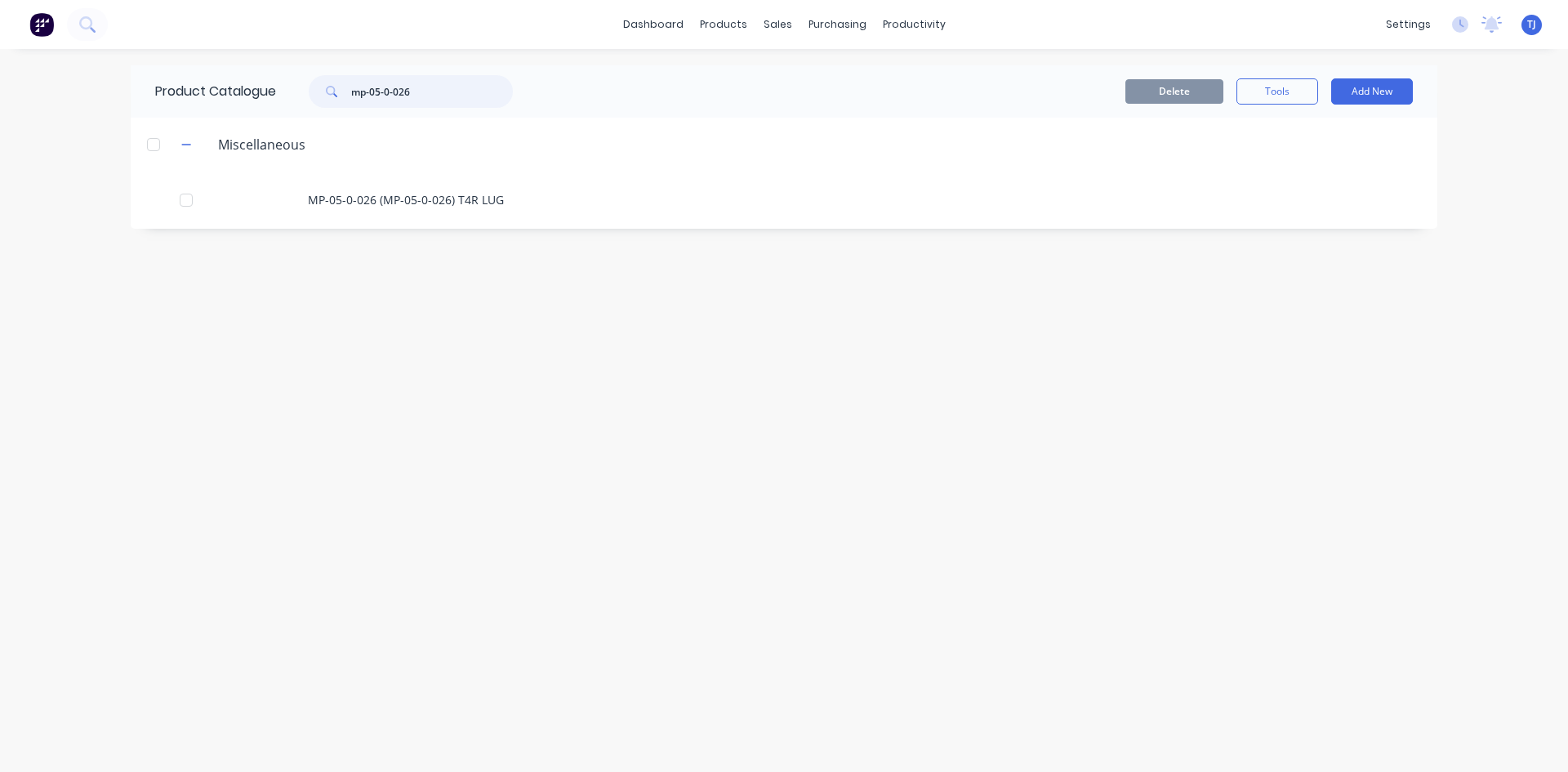
click at [418, 90] on input "mp-05-0-026" at bounding box center [432, 91] width 162 height 32
click at [418, 93] on input "mp-05-0-026" at bounding box center [432, 91] width 162 height 32
click at [416, 93] on input "mp-05-0-026" at bounding box center [432, 91] width 162 height 32
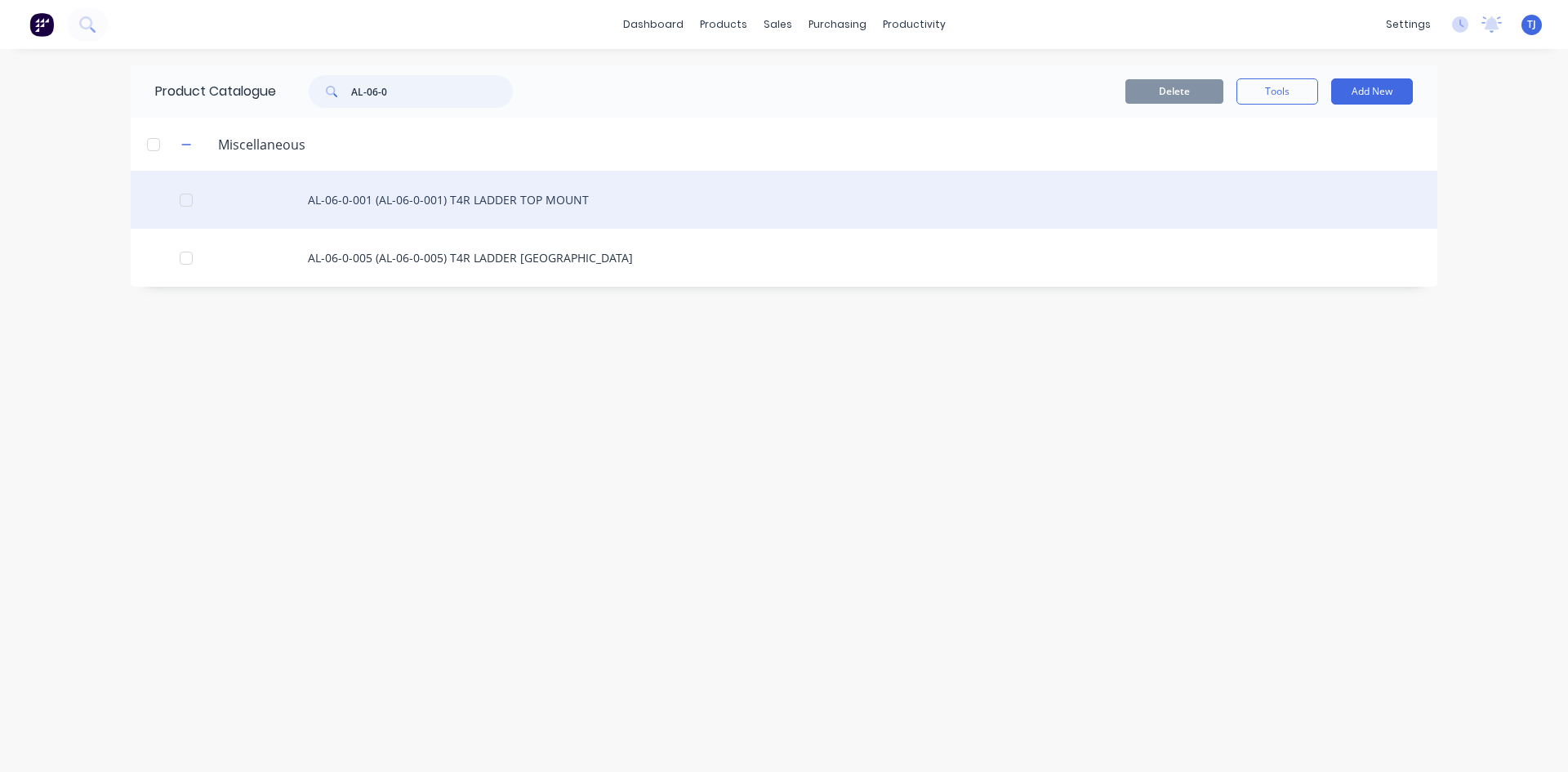
type input "AL-06-0"
click at [445, 202] on div "AL-06-0-001 (AL-06-0-001) T4R LADDER TOP MOUNT" at bounding box center [784, 200] width 1307 height 58
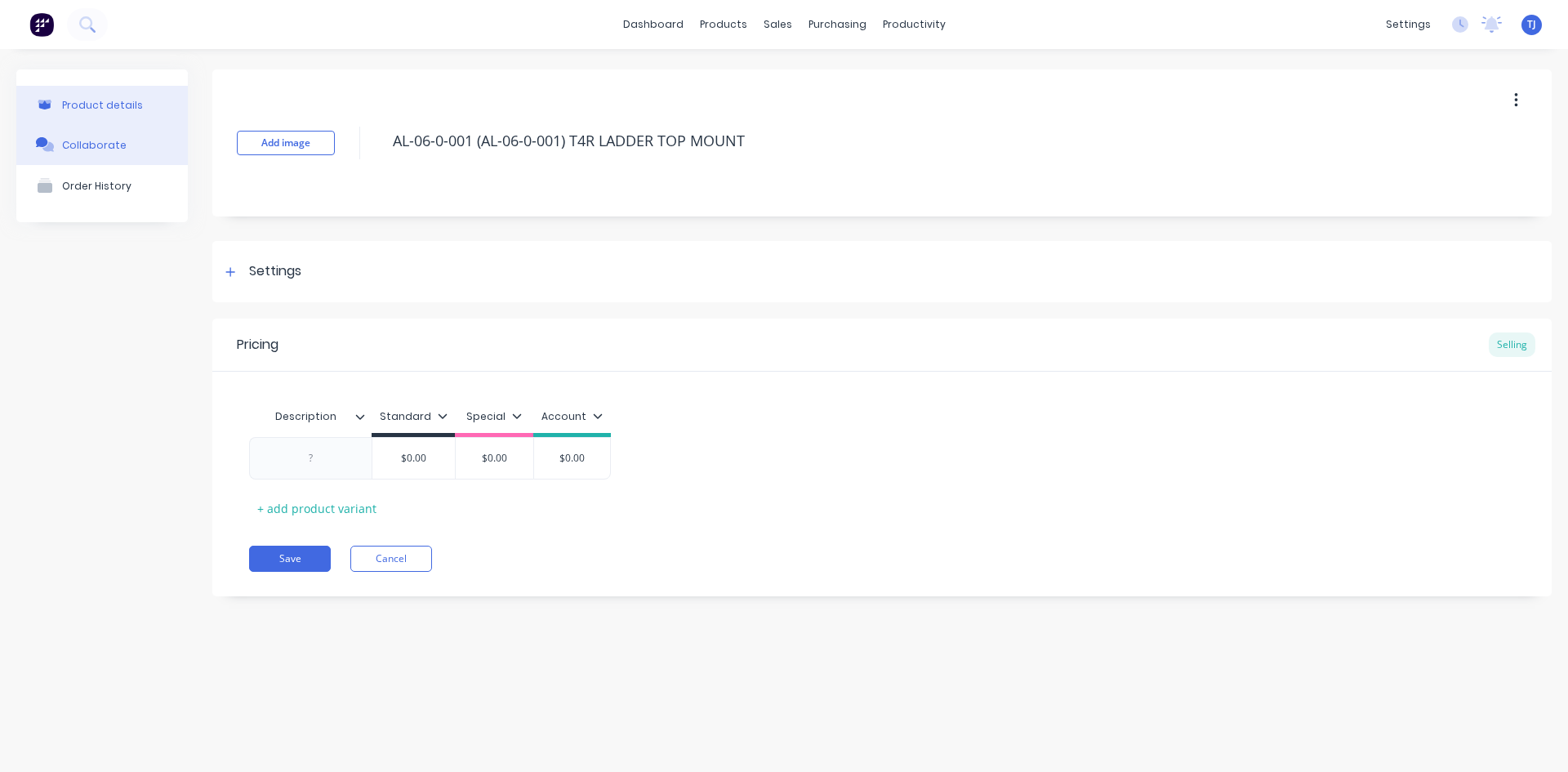
click at [116, 143] on div "Collaborate" at bounding box center [94, 145] width 65 height 12
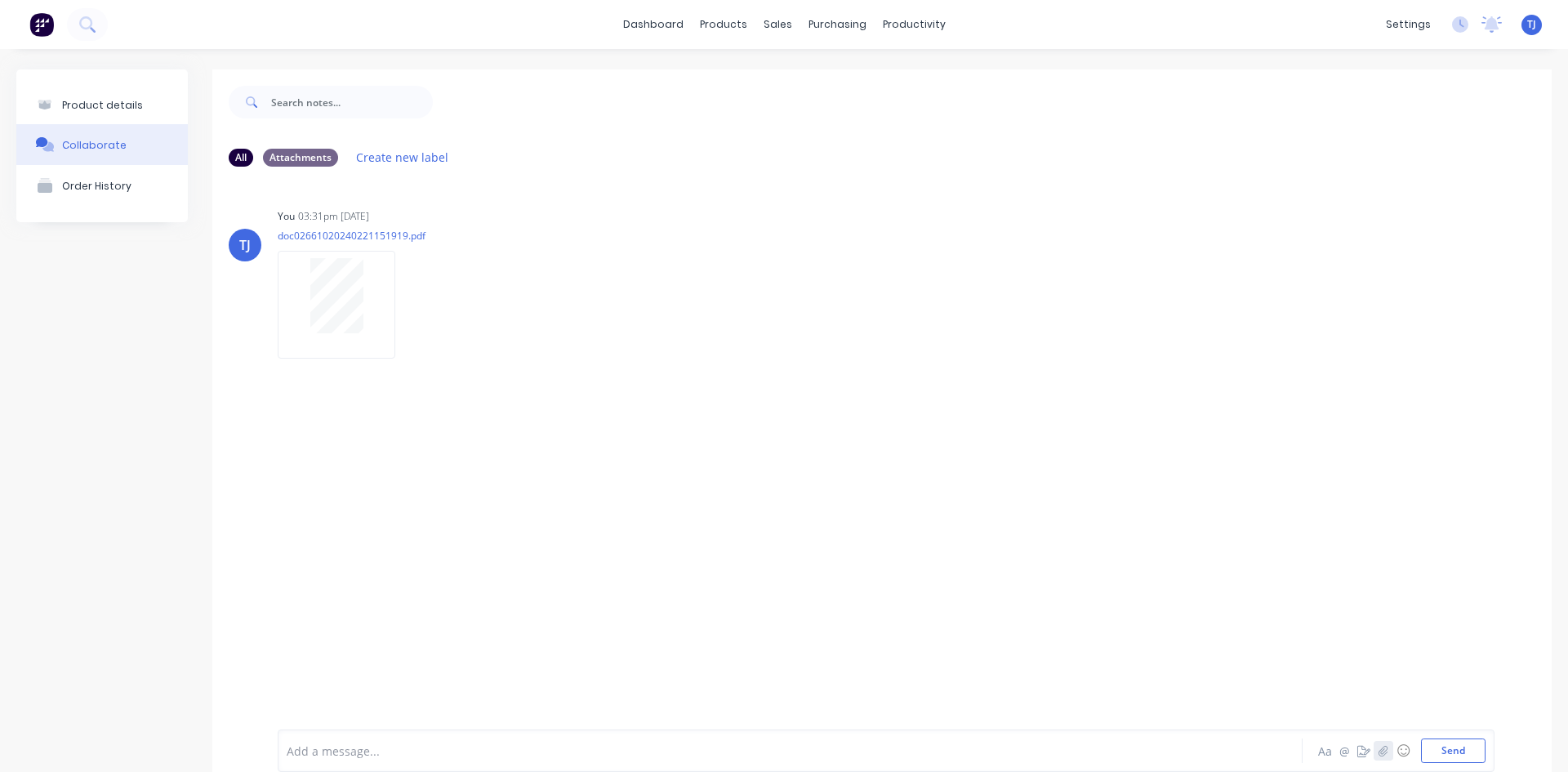
click at [1379, 750] on icon "button" at bounding box center [1384, 751] width 10 height 12
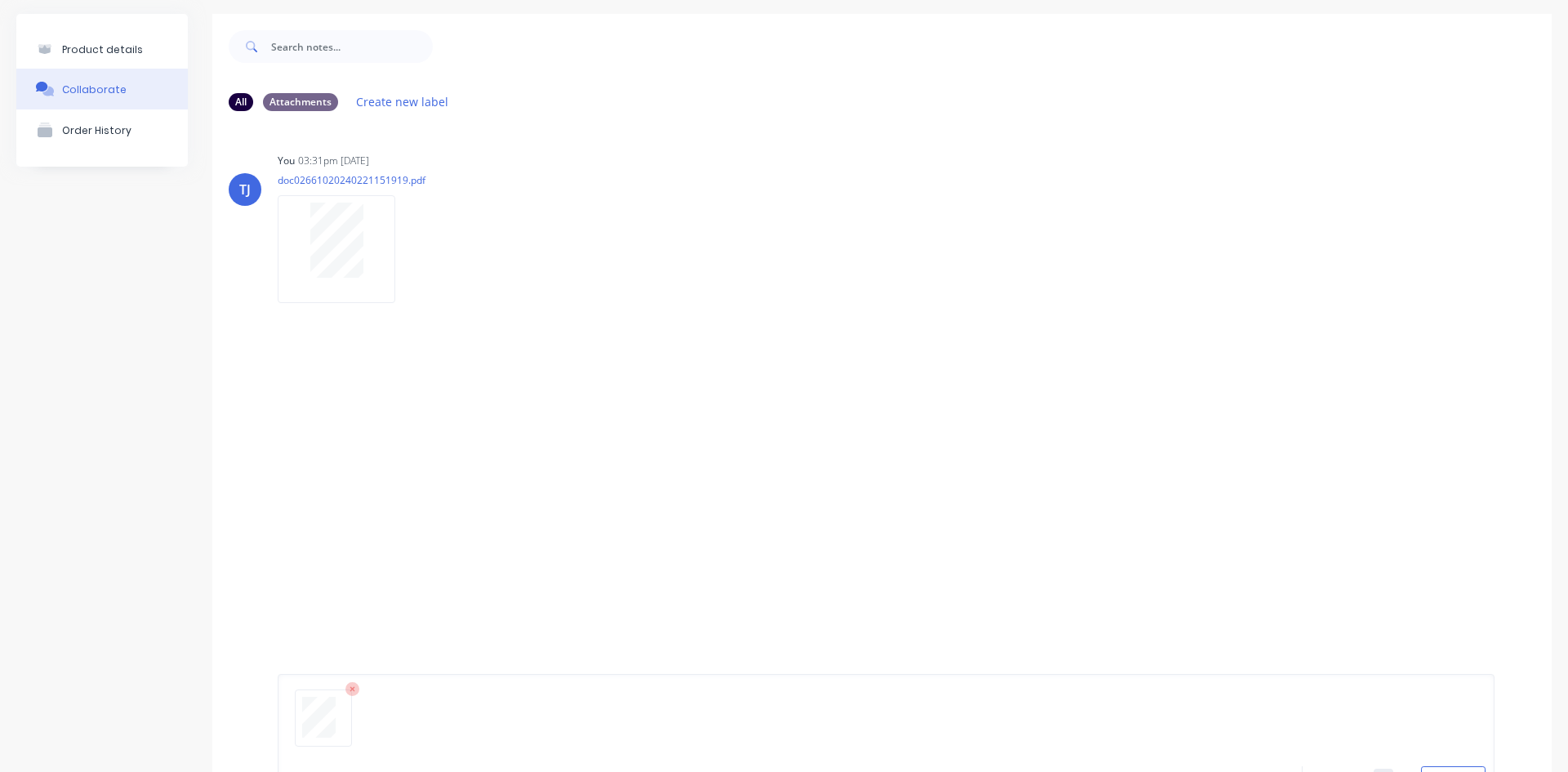
scroll to position [129, 0]
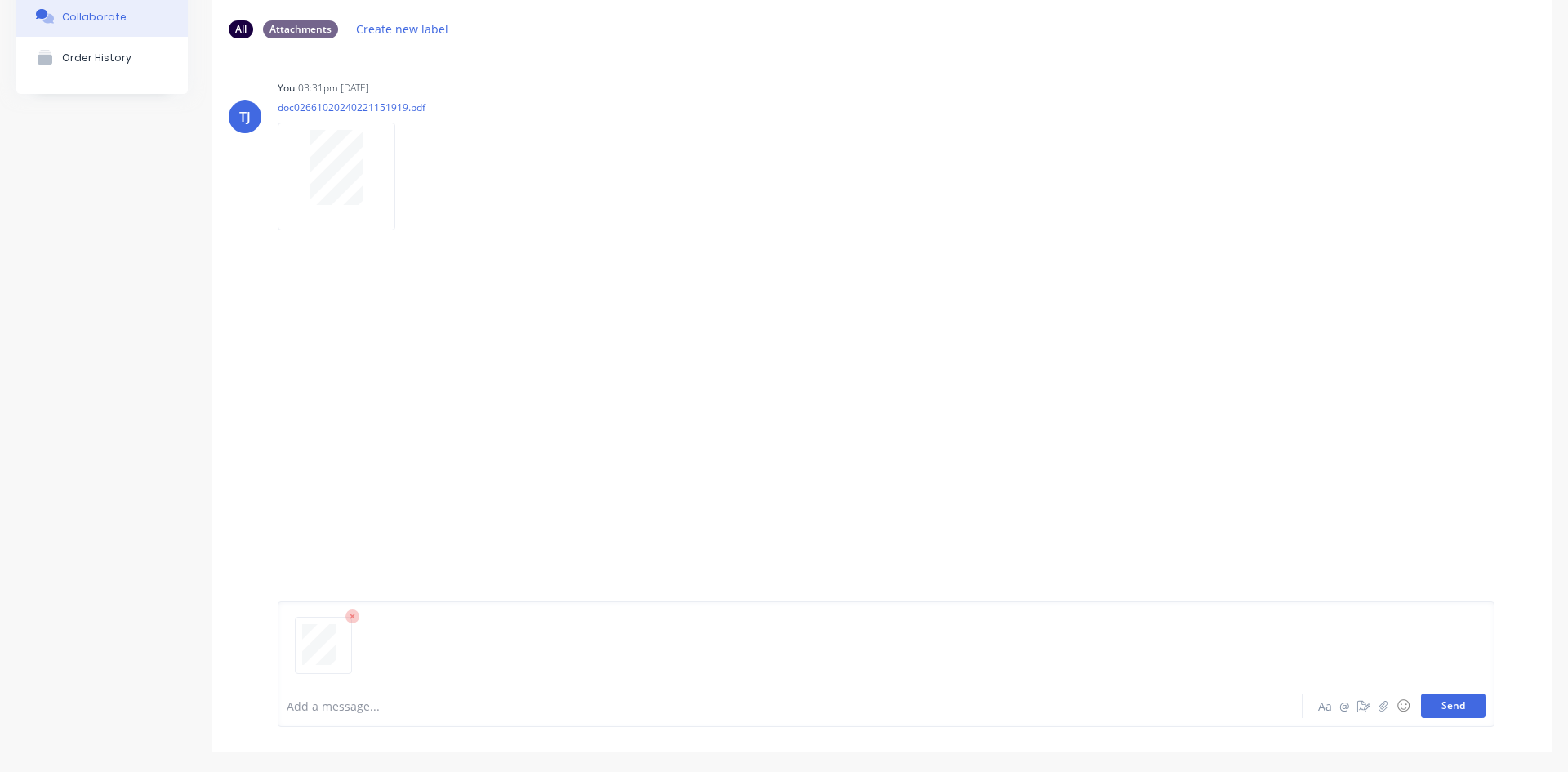
click at [1441, 700] on button "Send" at bounding box center [1454, 706] width 65 height 25
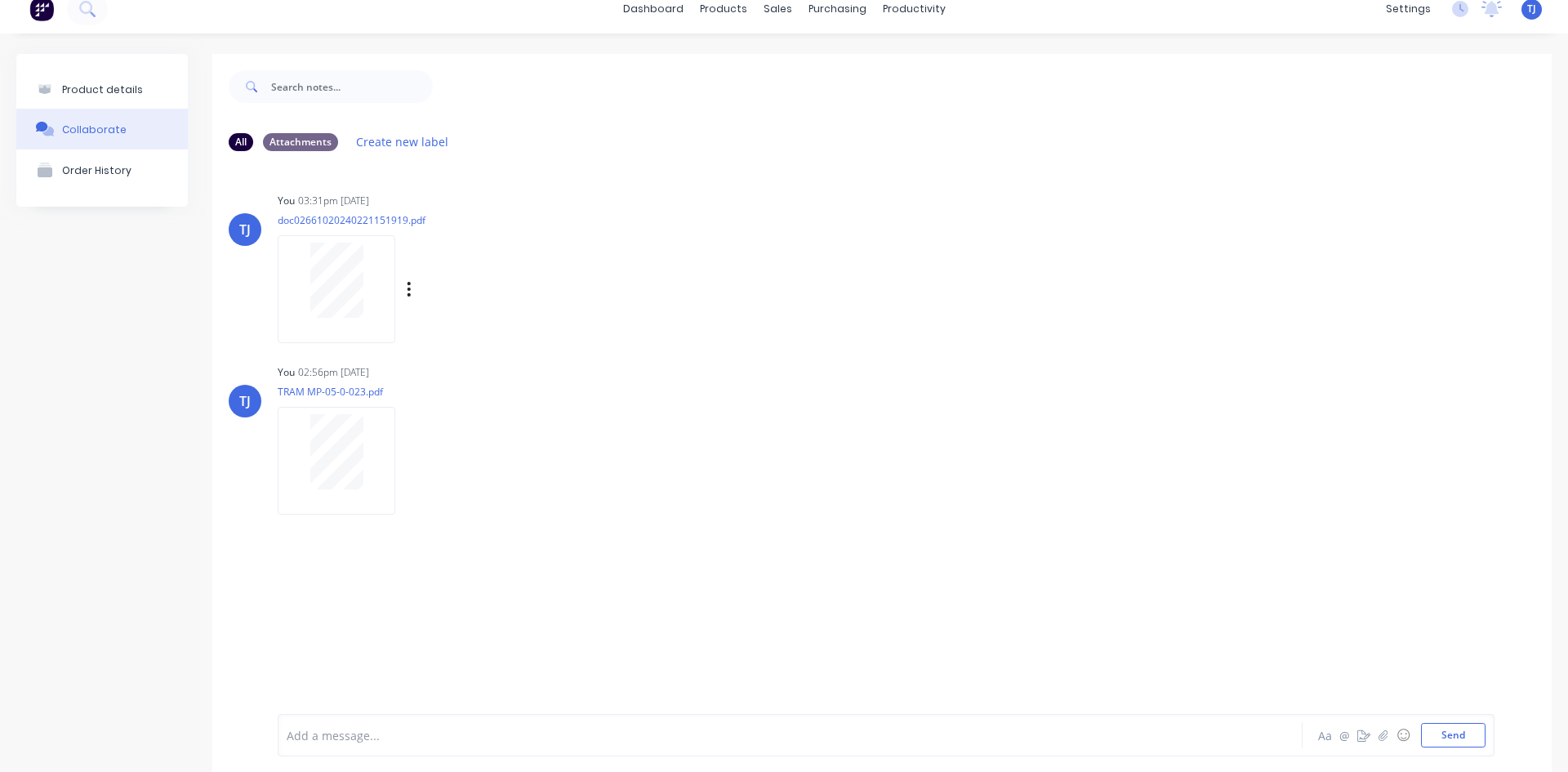
scroll to position [0, 0]
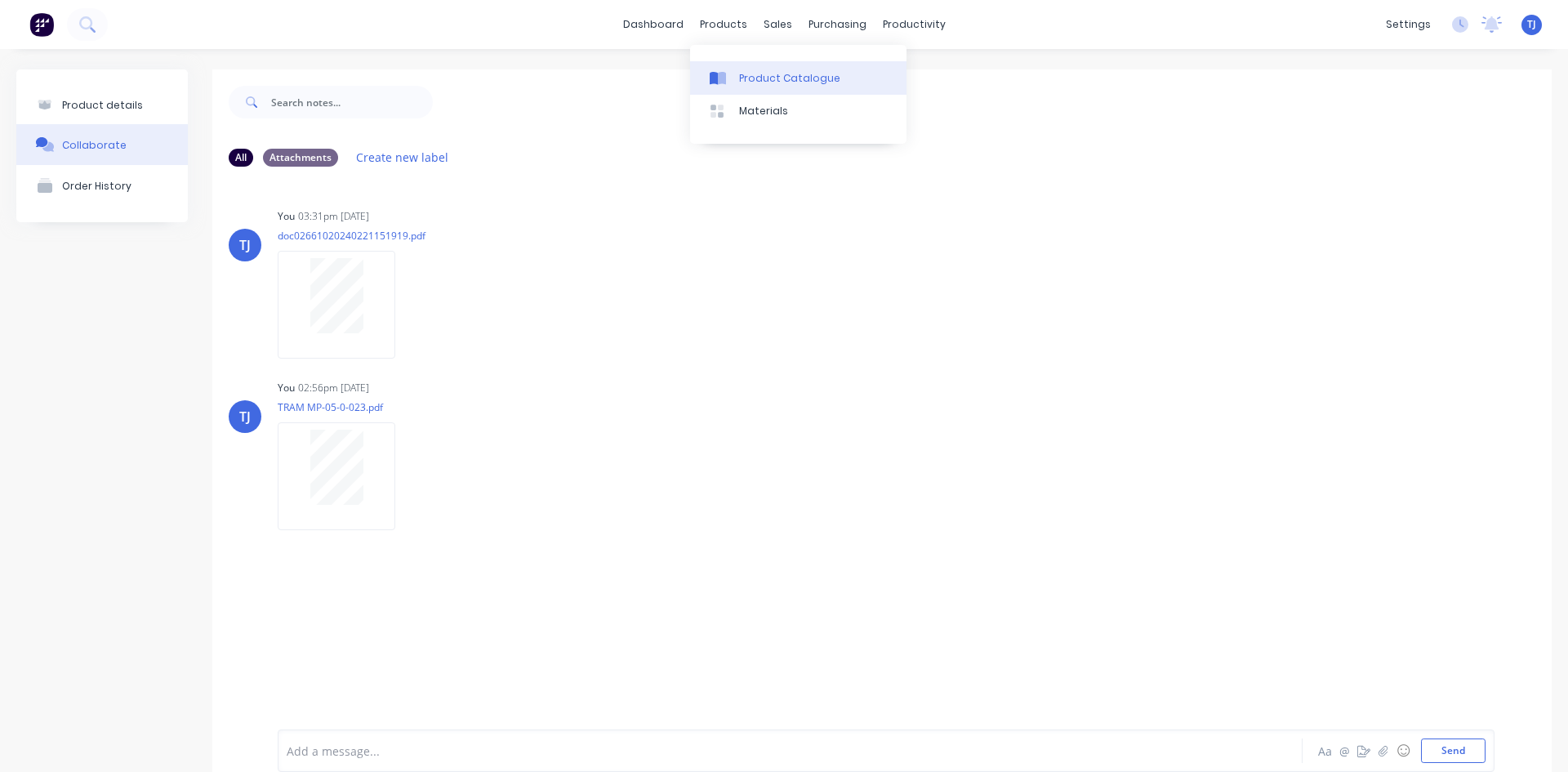
click at [762, 86] on link "Product Catalogue" at bounding box center [798, 77] width 216 height 32
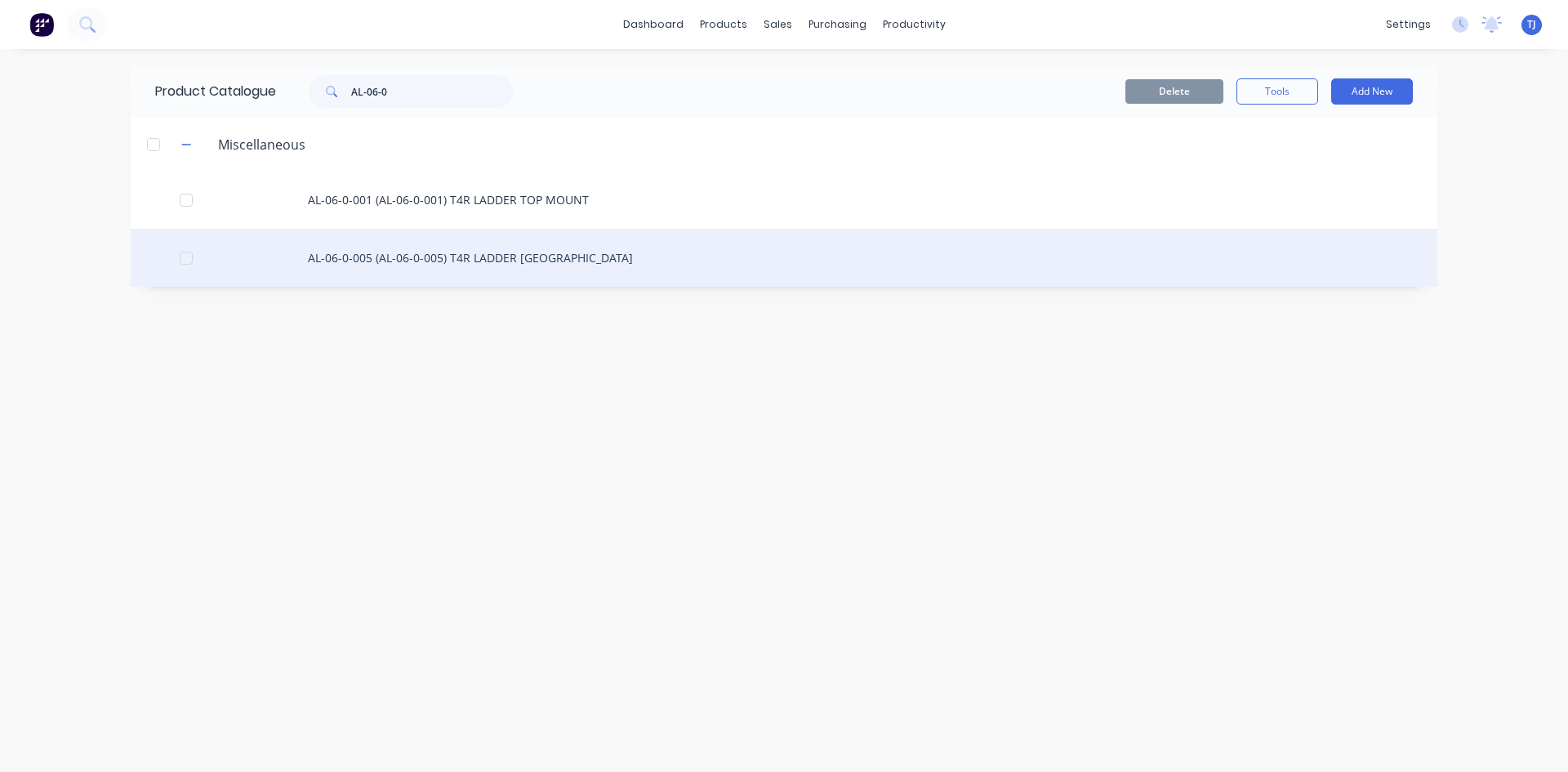
click at [377, 259] on div "AL-06-0-005 (AL-06-0-005) T4R LADDER [GEOGRAPHIC_DATA]" at bounding box center [784, 258] width 1307 height 58
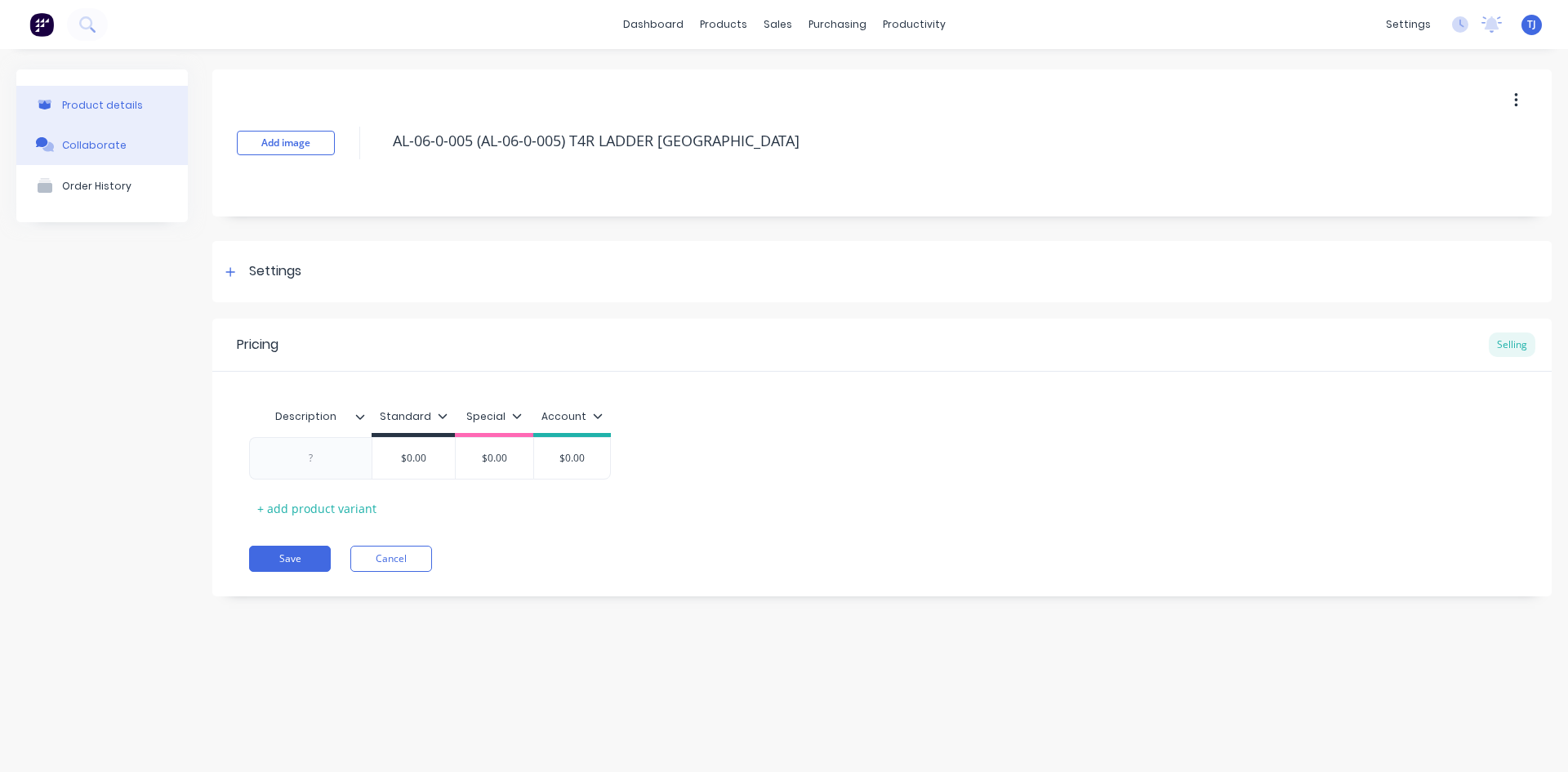
click at [114, 143] on div "Collaborate" at bounding box center [94, 145] width 65 height 12
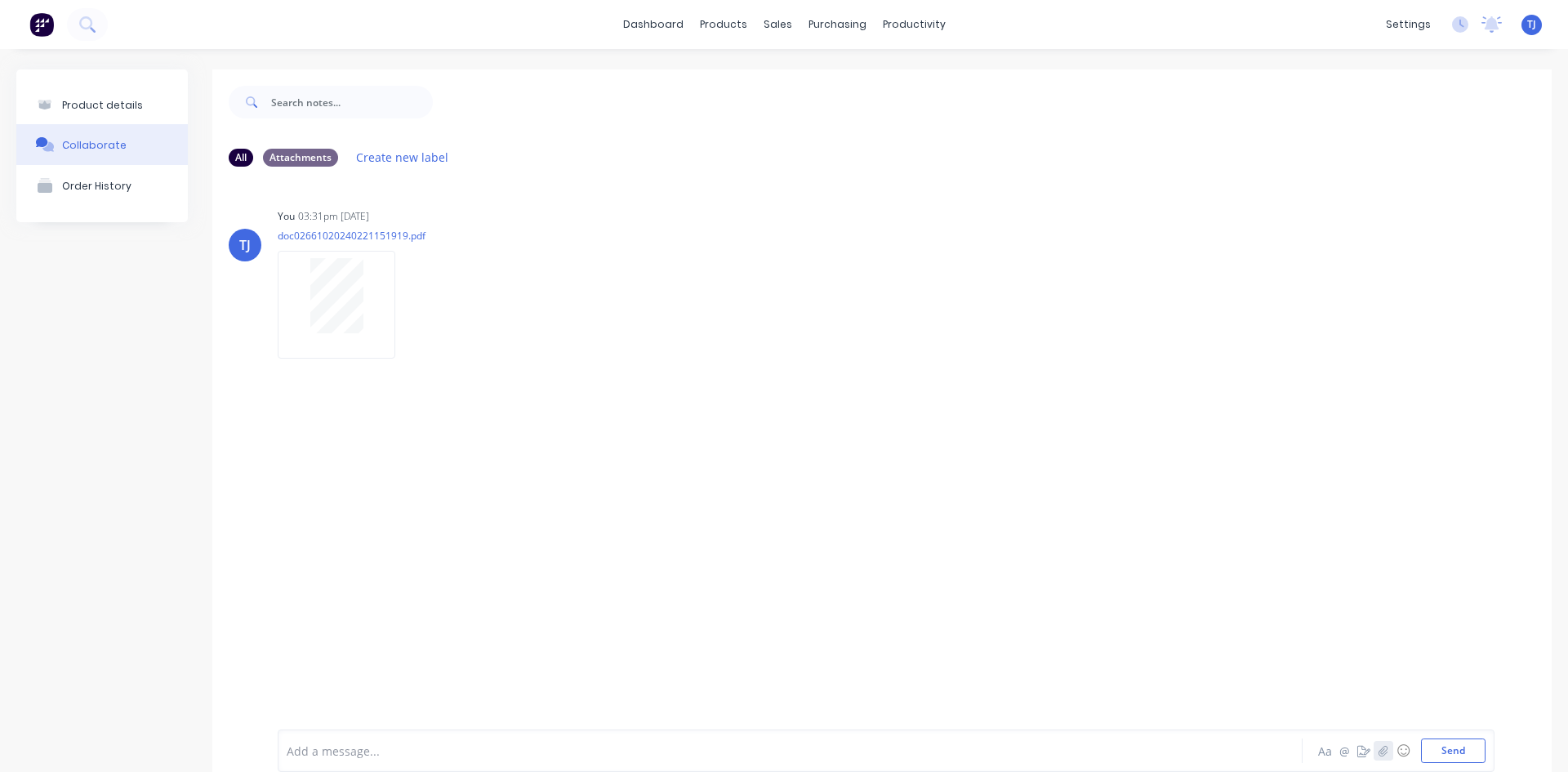
click at [1374, 755] on button "button" at bounding box center [1384, 751] width 20 height 20
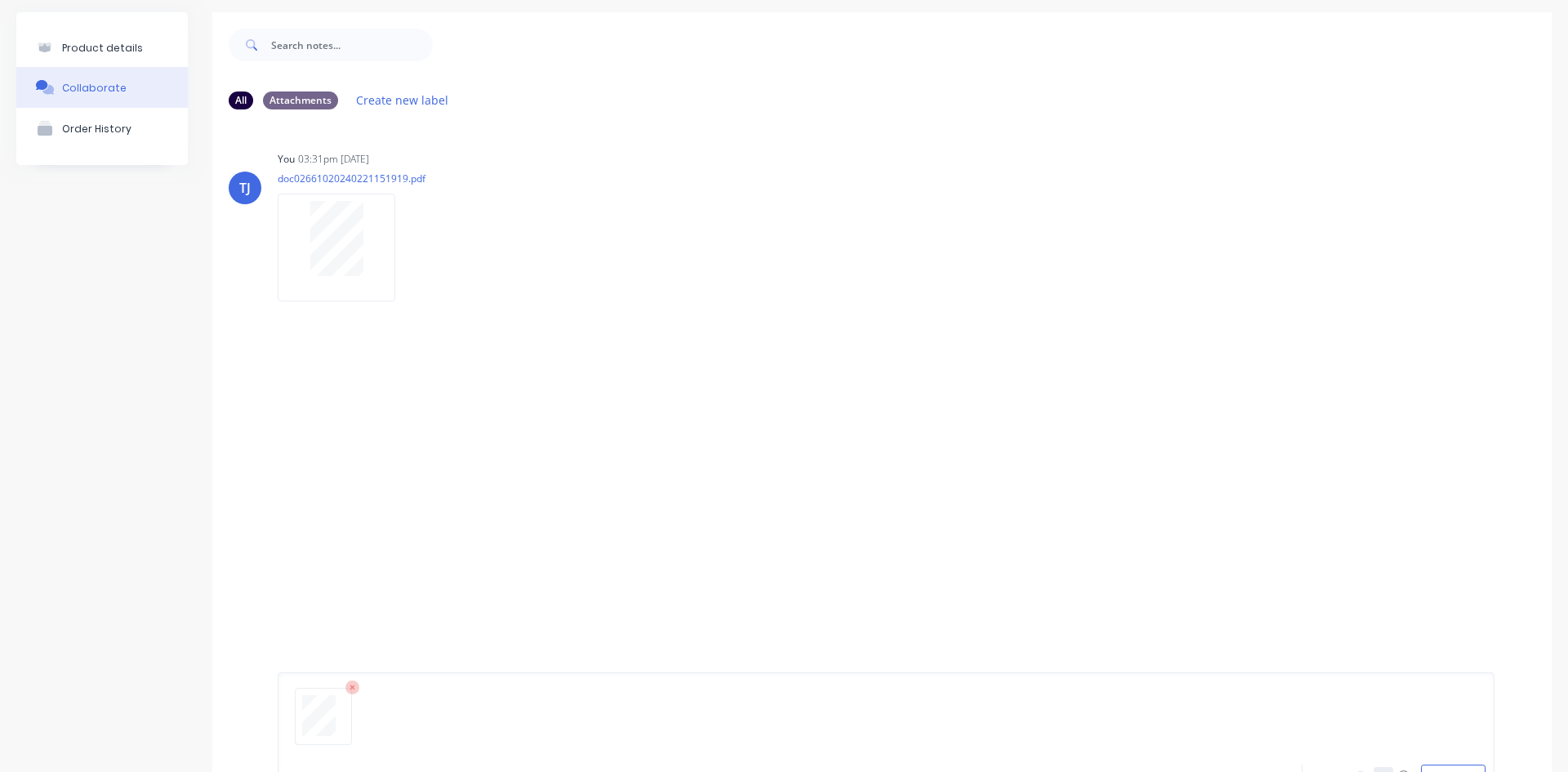
scroll to position [129, 0]
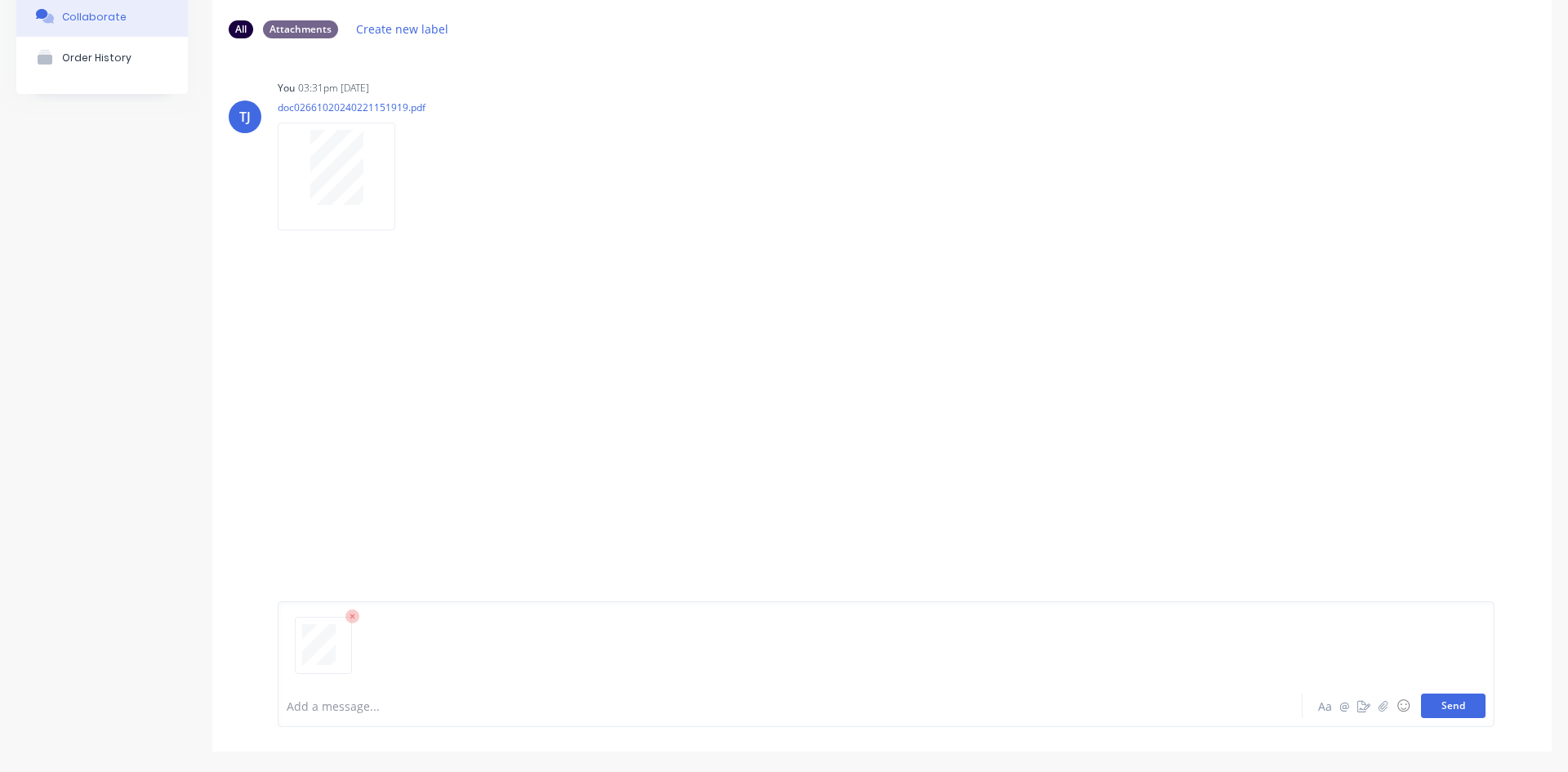
click at [1452, 717] on button "Send" at bounding box center [1454, 706] width 65 height 25
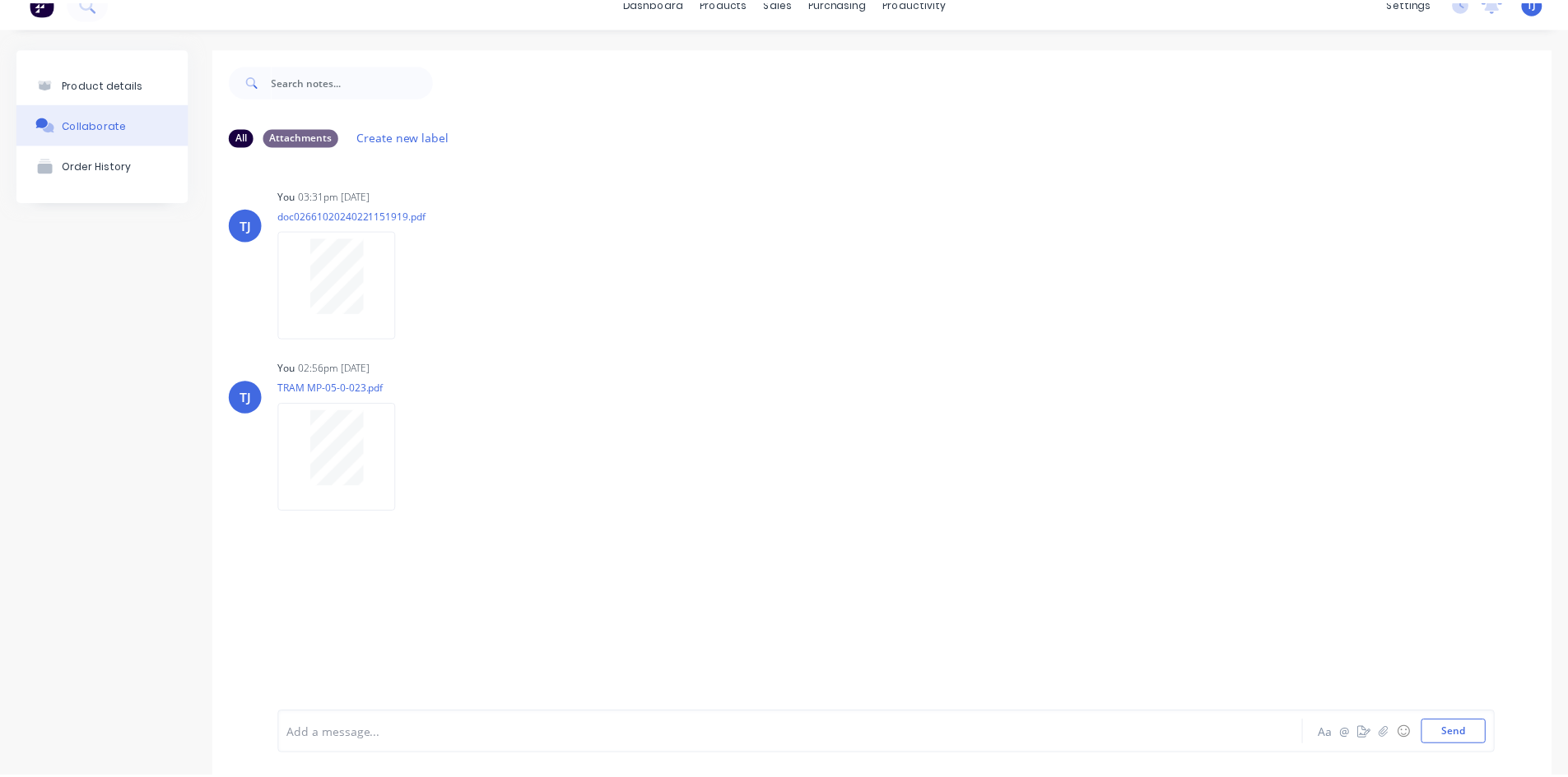
scroll to position [0, 0]
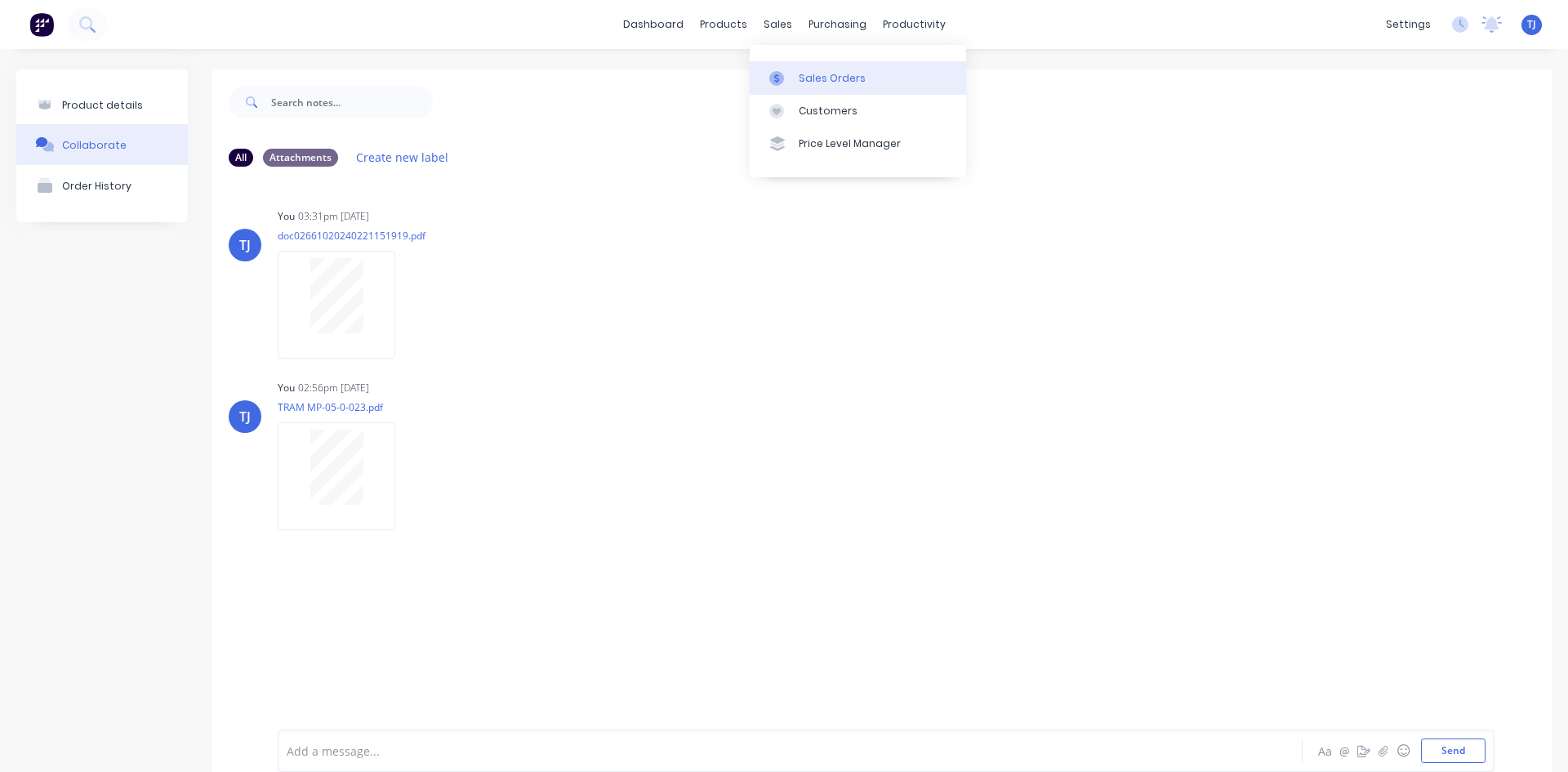
click at [821, 86] on link "Sales Orders" at bounding box center [858, 77] width 216 height 32
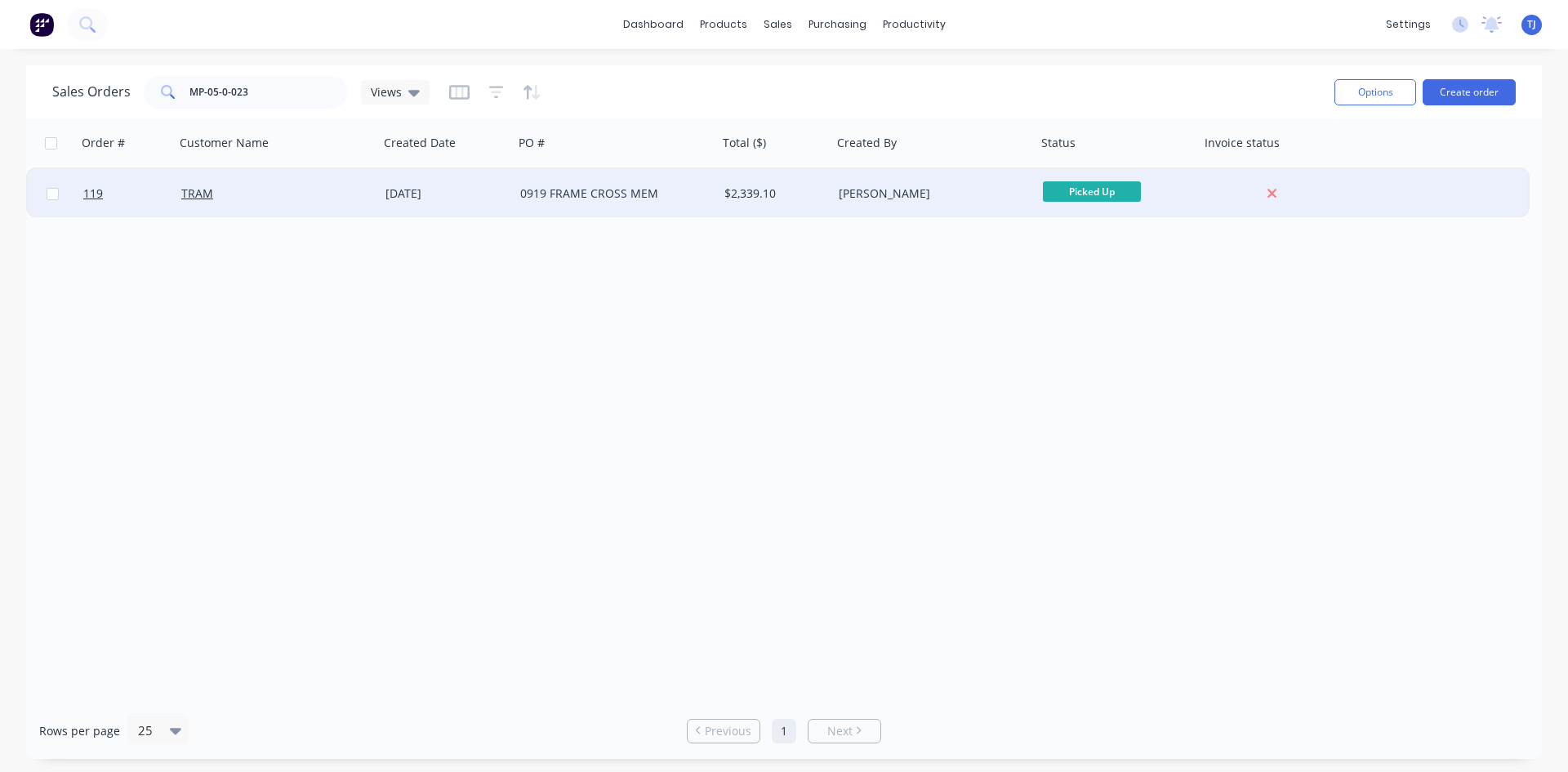
click at [563, 192] on div "0919 FRAME CROSS MEM" at bounding box center [611, 194] width 181 height 17
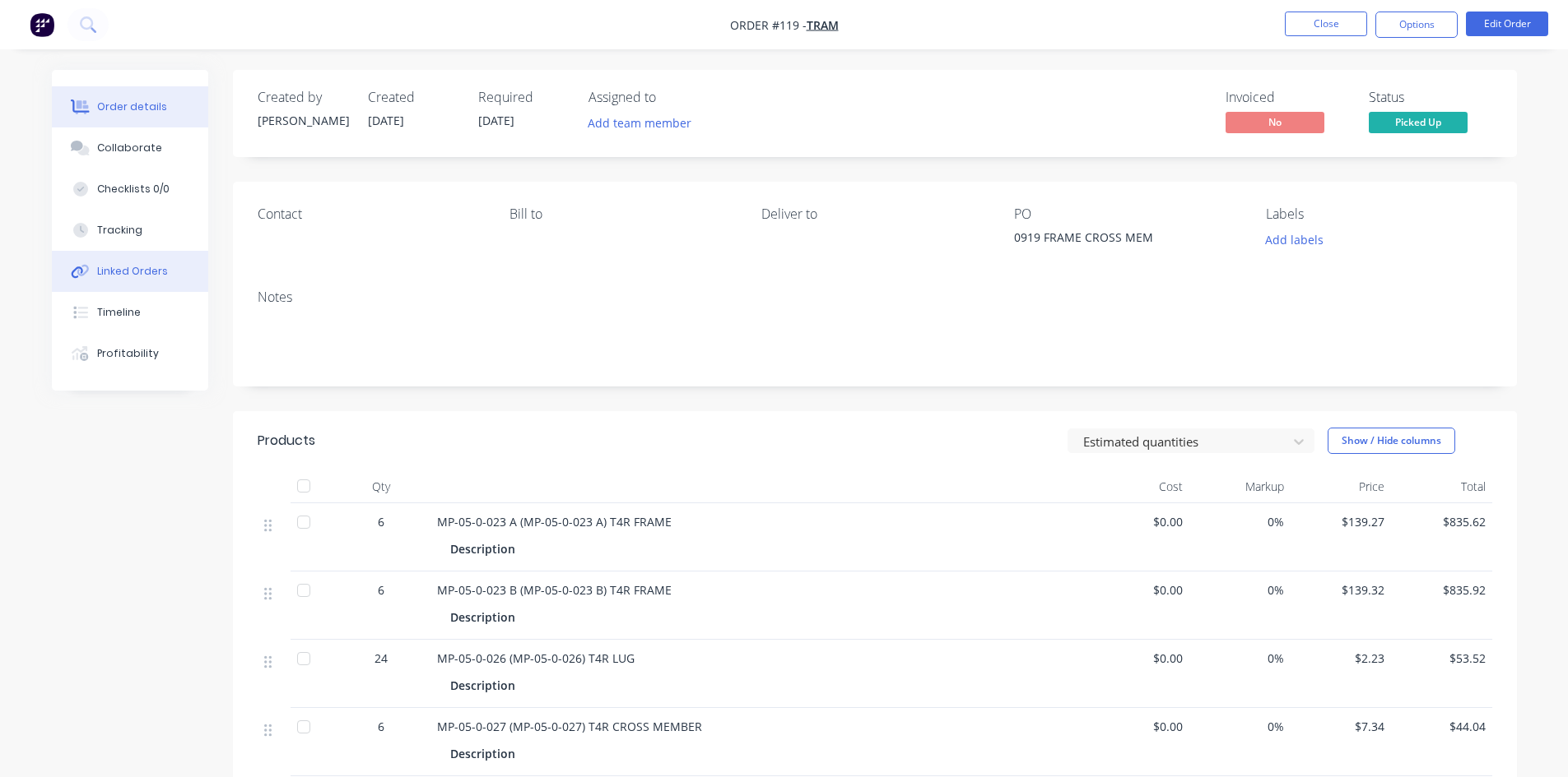
click at [163, 272] on button "Linked Orders" at bounding box center [129, 271] width 156 height 41
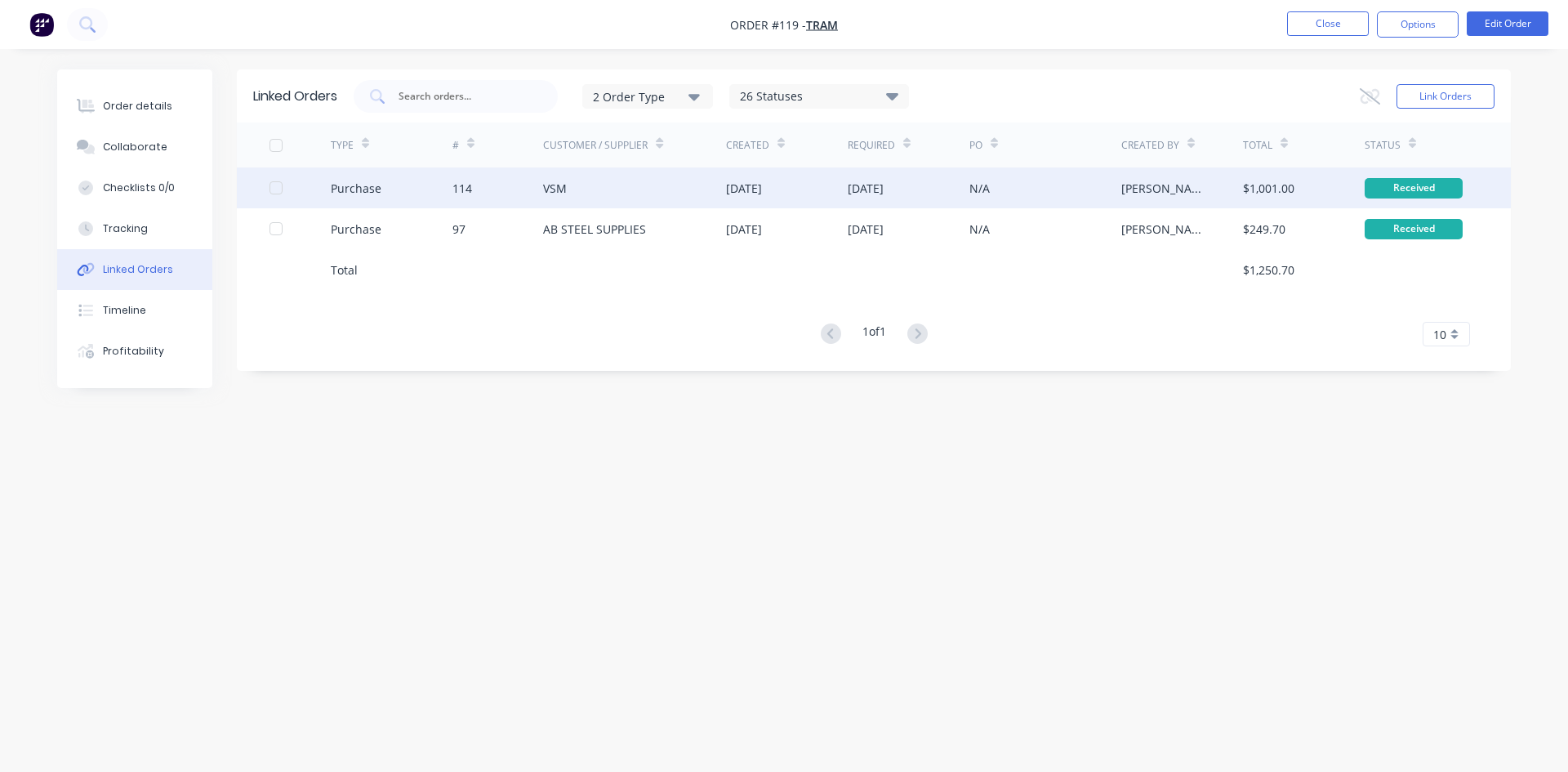
click at [627, 191] on div "VSM" at bounding box center [634, 187] width 183 height 41
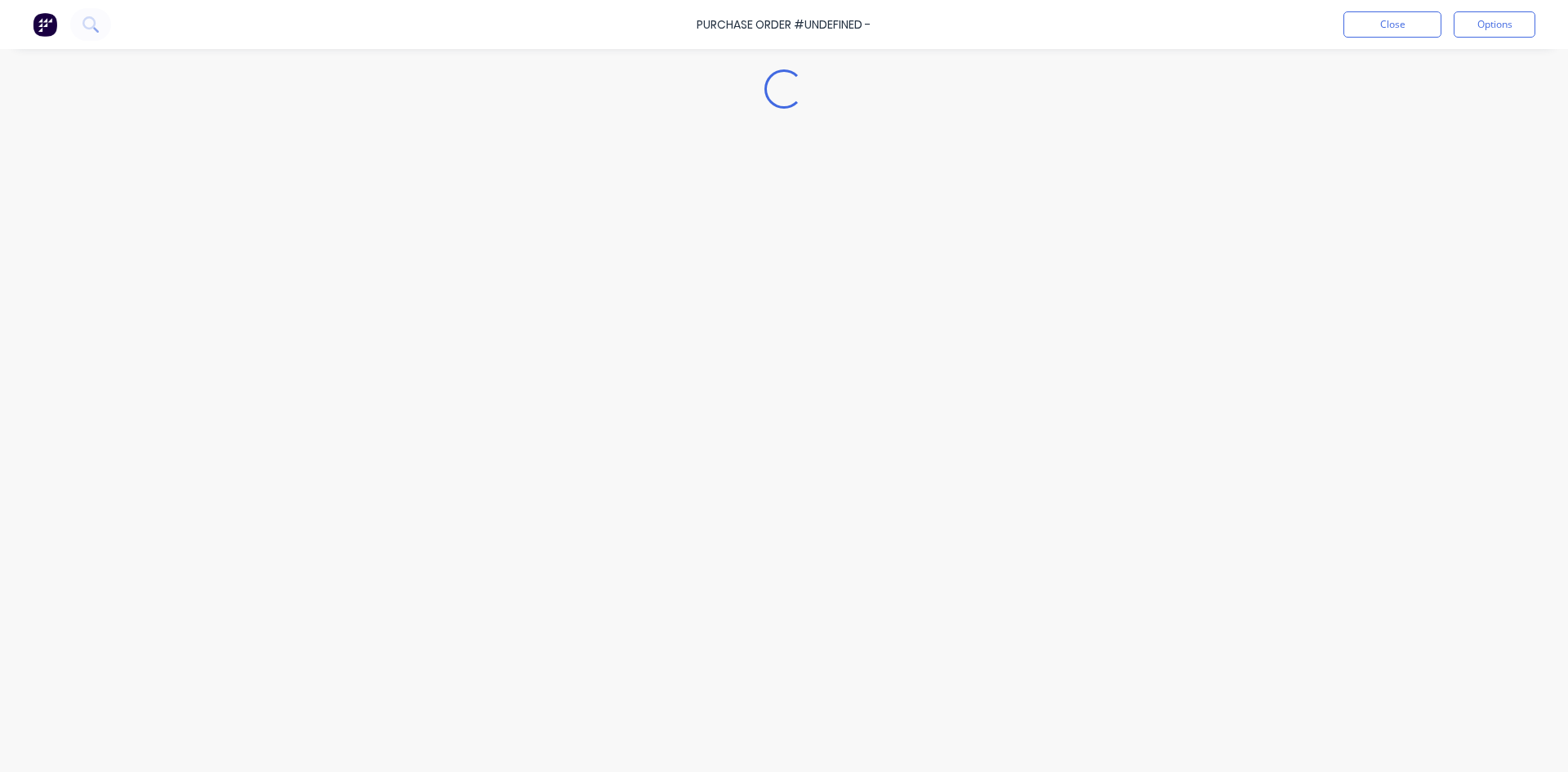
type textarea "x"
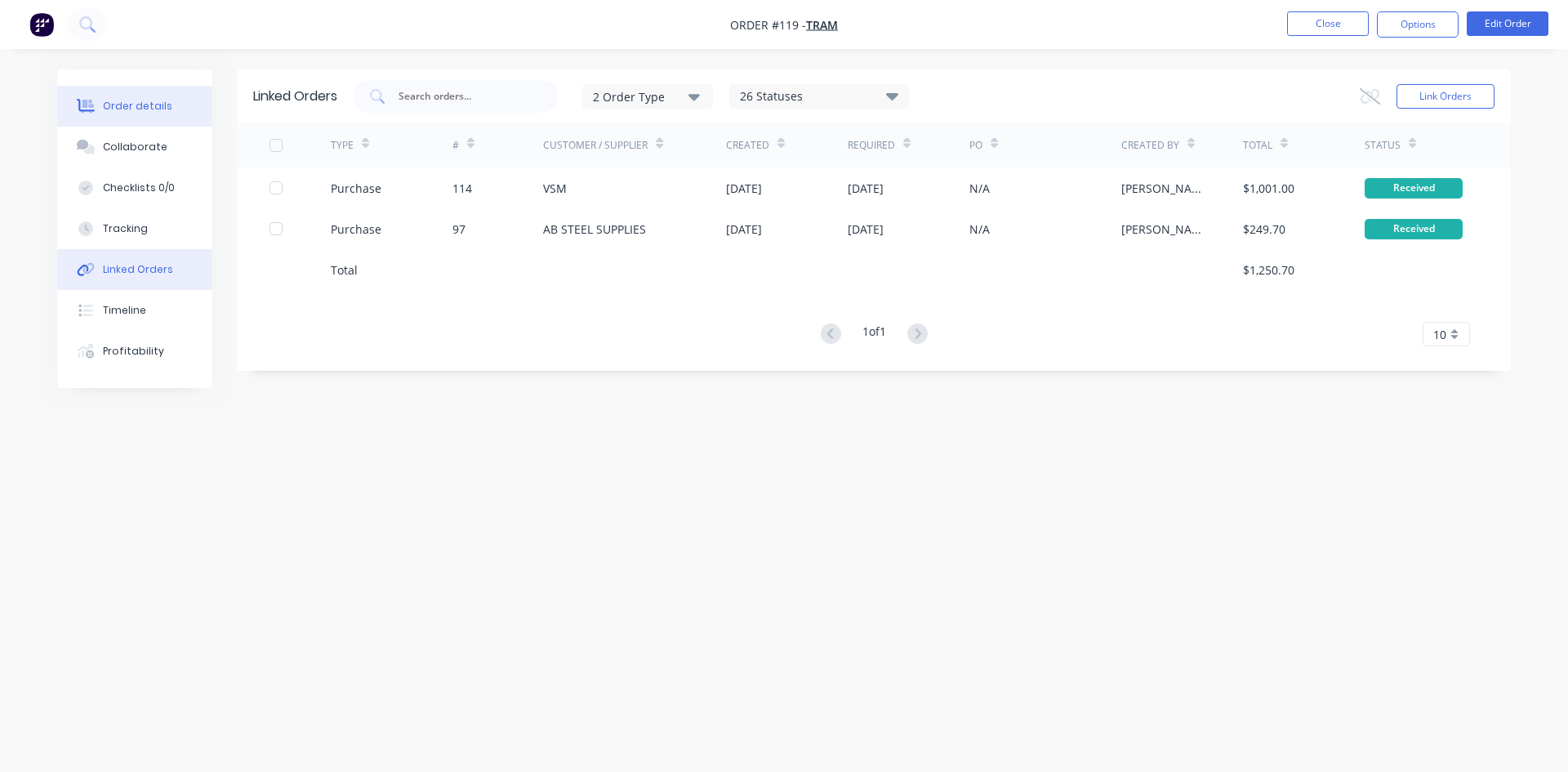
click at [157, 111] on div "Order details" at bounding box center [138, 106] width 70 height 15
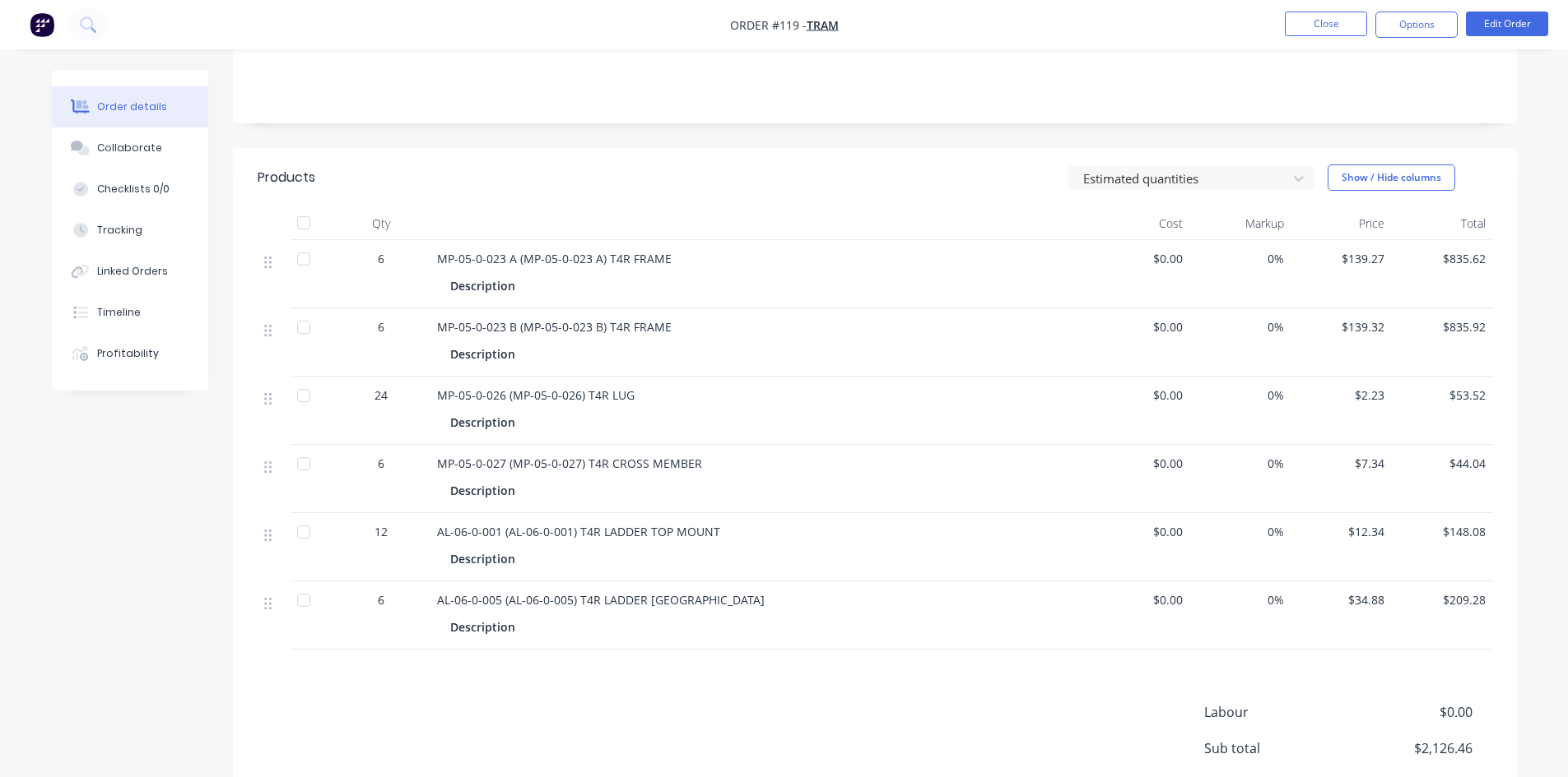
scroll to position [182, 0]
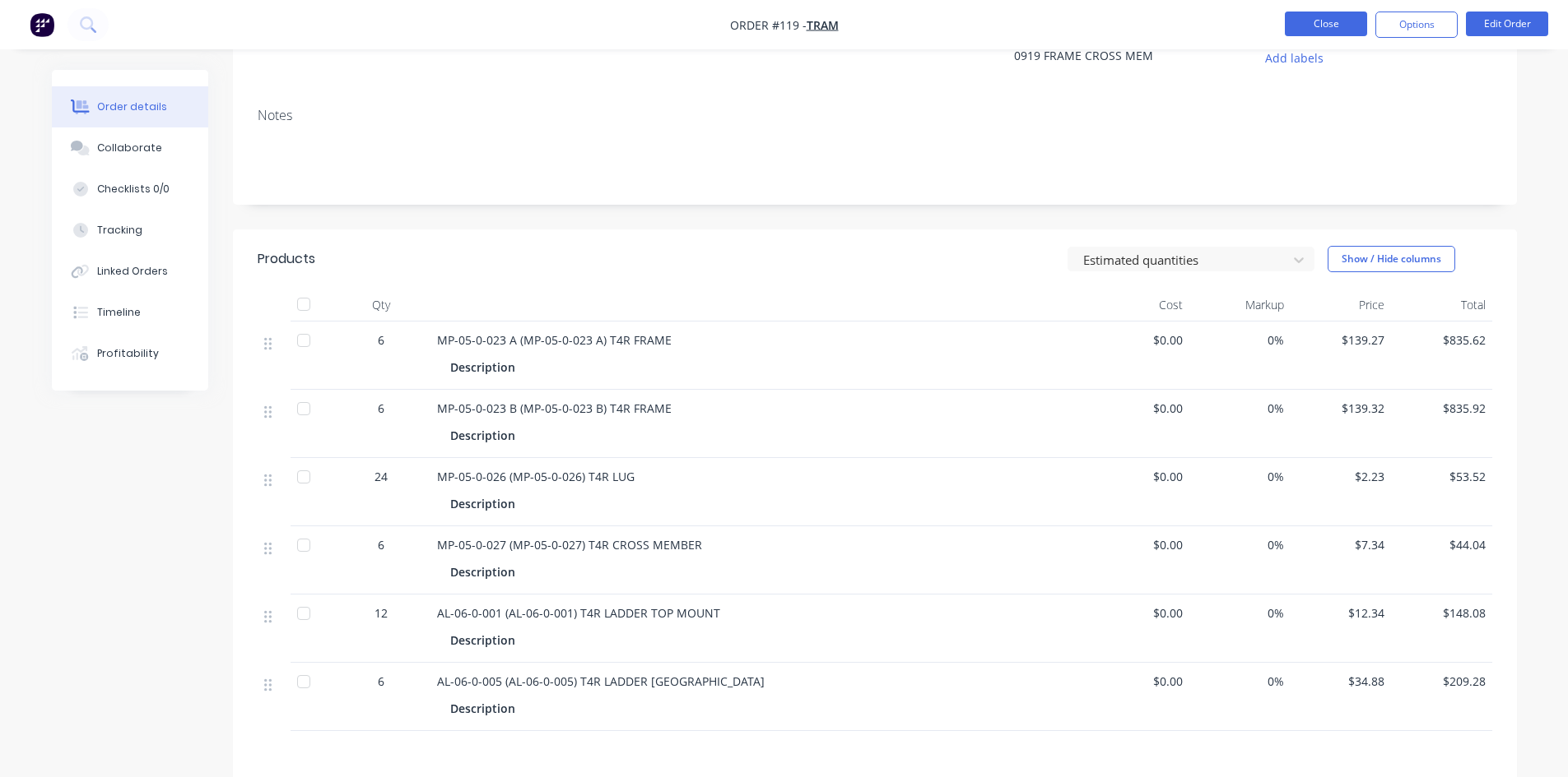
click at [1320, 24] on button "Close" at bounding box center [1326, 24] width 83 height 25
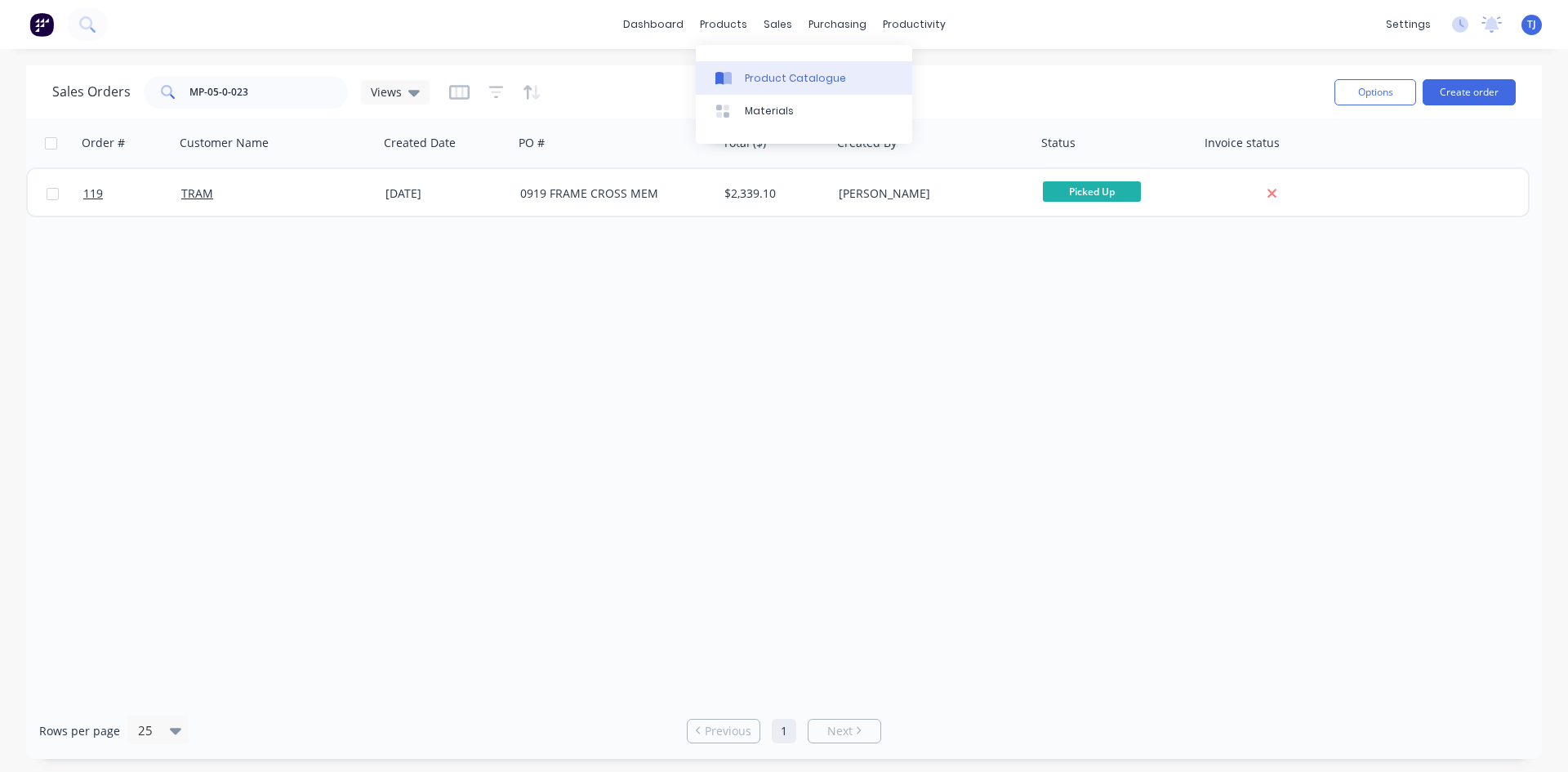
click at [751, 85] on div "Product Catalogue" at bounding box center [796, 79] width 101 height 15
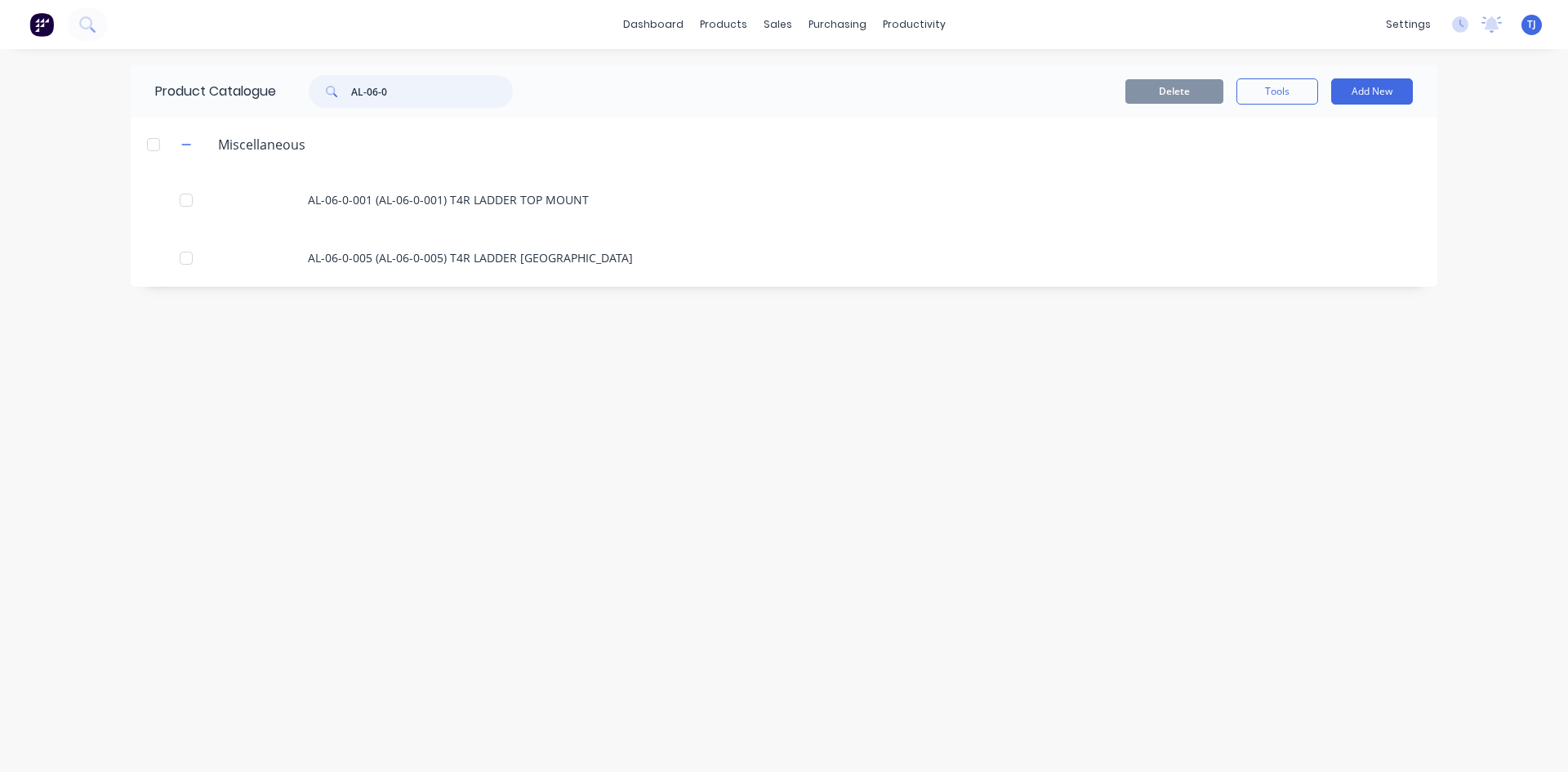
click at [384, 90] on input "AL-06-0" at bounding box center [432, 91] width 162 height 32
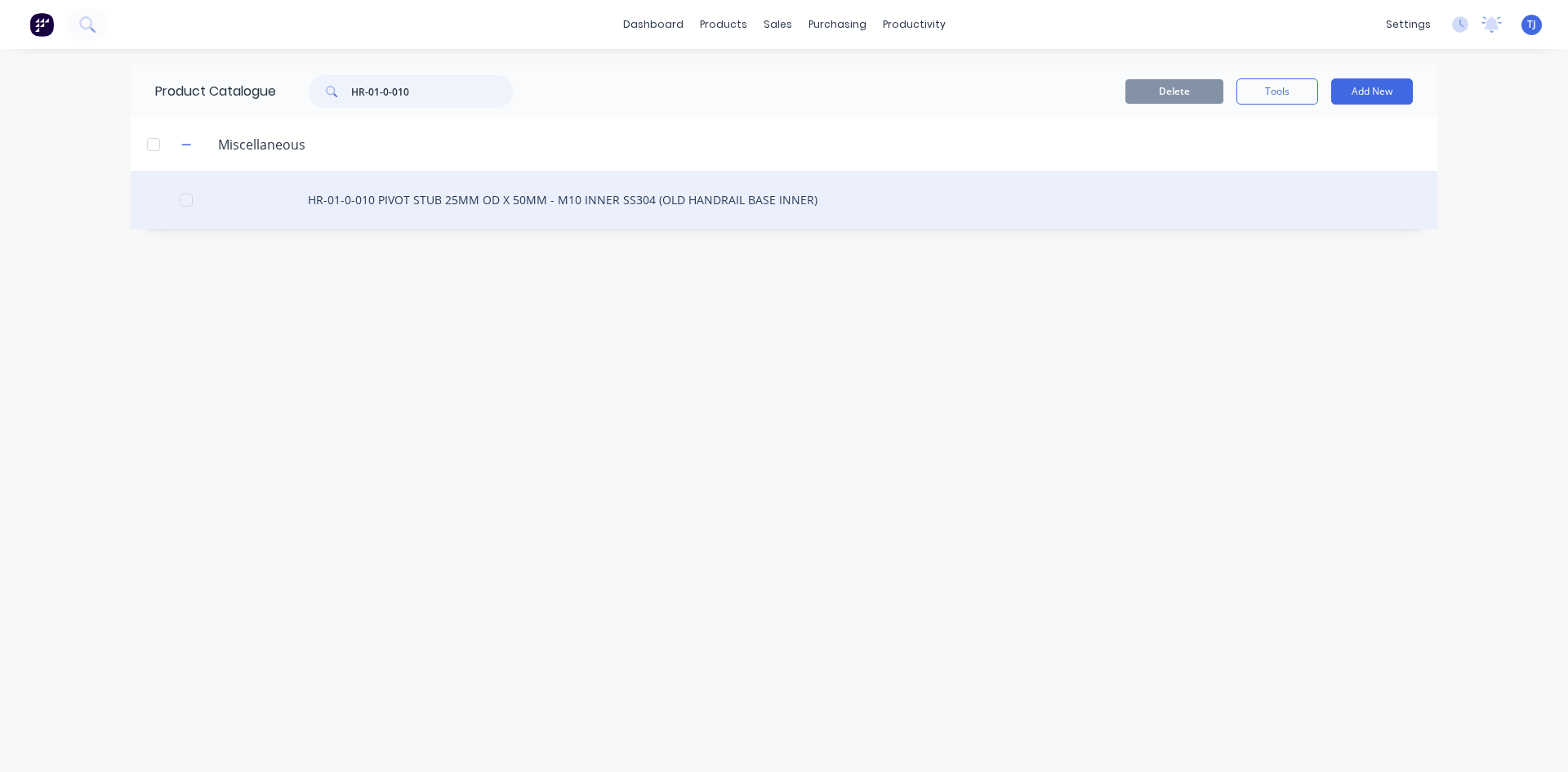
type input "HR-01-0-010"
click at [506, 204] on div "HR-01-0-010 PIVOT STUB 25MM OD X 50MM - M10 INNER SS304 (OLD HANDRAIL BASE INNE…" at bounding box center [784, 200] width 1307 height 58
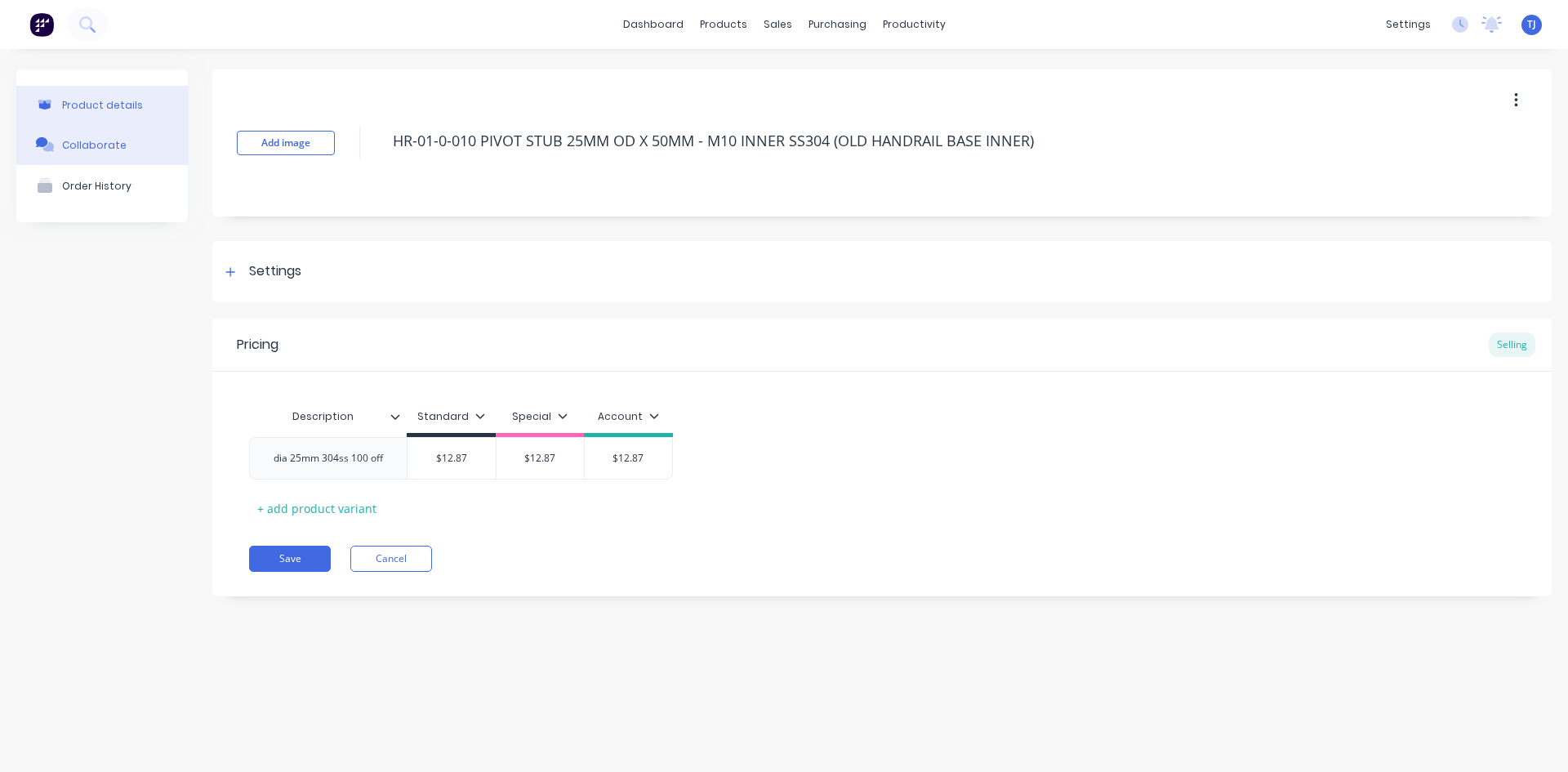
click at [106, 143] on div "Collaborate" at bounding box center [94, 145] width 65 height 12
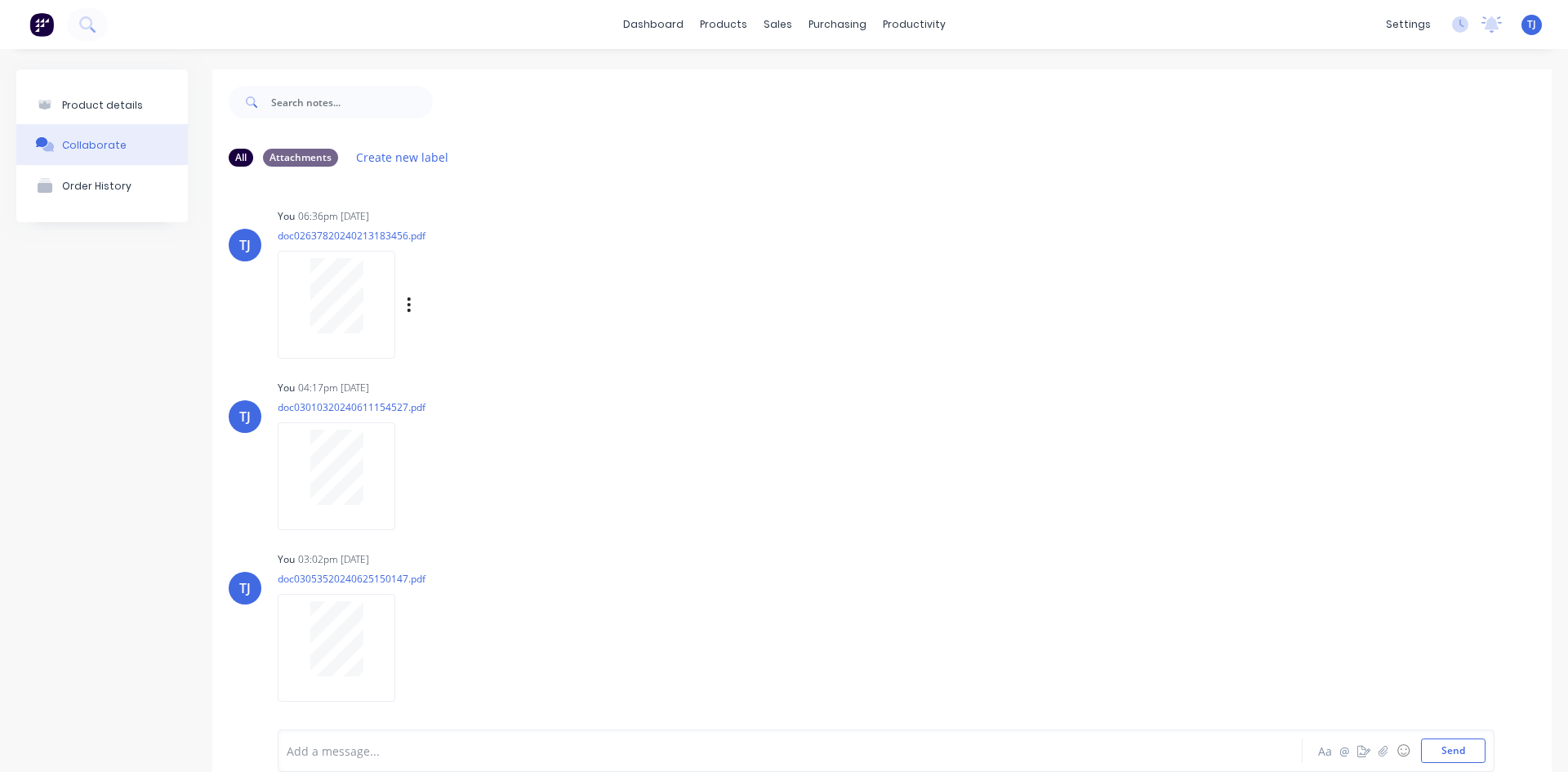
click at [369, 313] on div at bounding box center [336, 295] width 103 height 75
click at [135, 105] on div "Product details" at bounding box center [103, 104] width 81 height 12
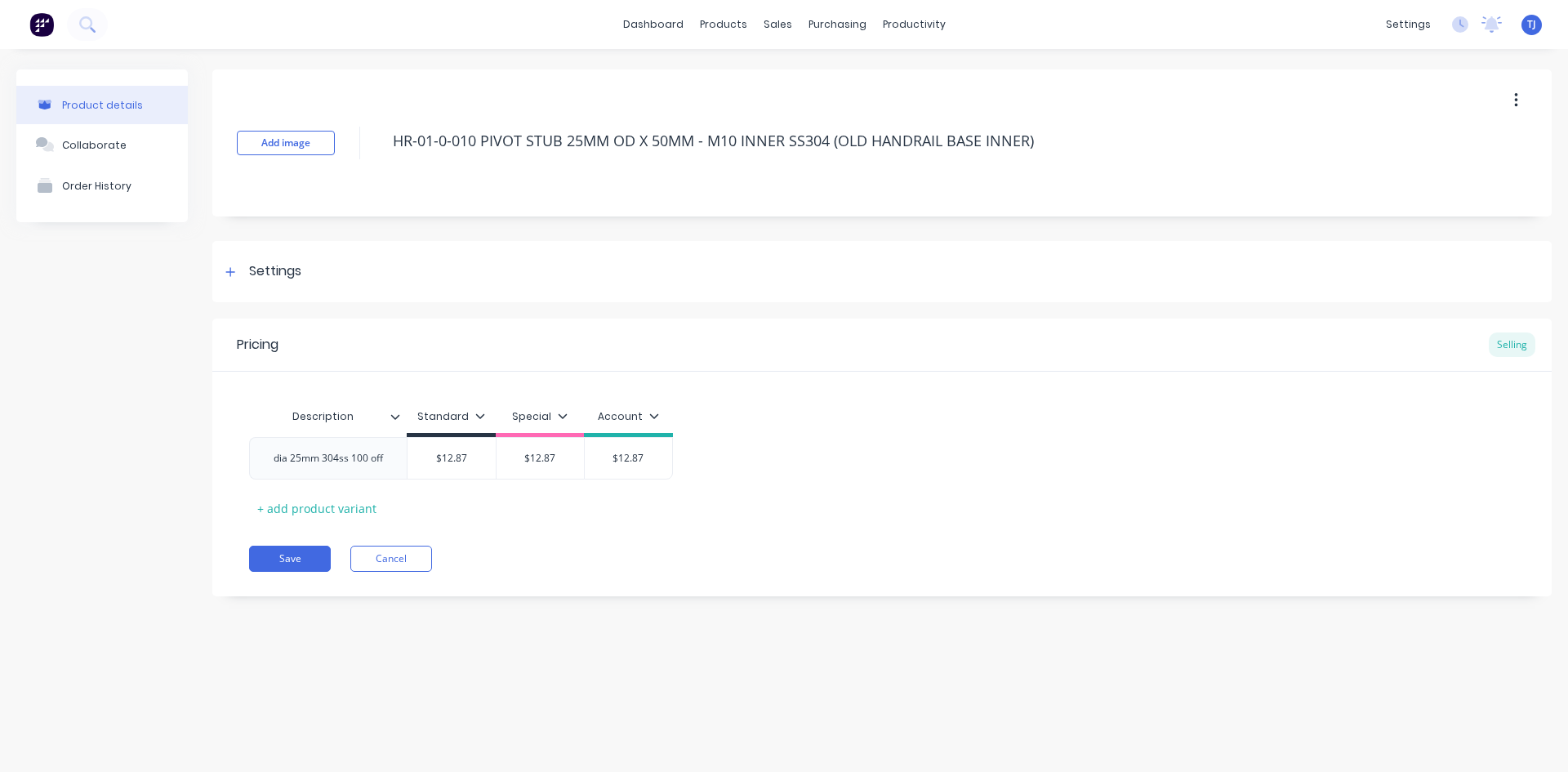
type textarea "x"
click at [767, 85] on div "Product Catalogue" at bounding box center [796, 79] width 101 height 15
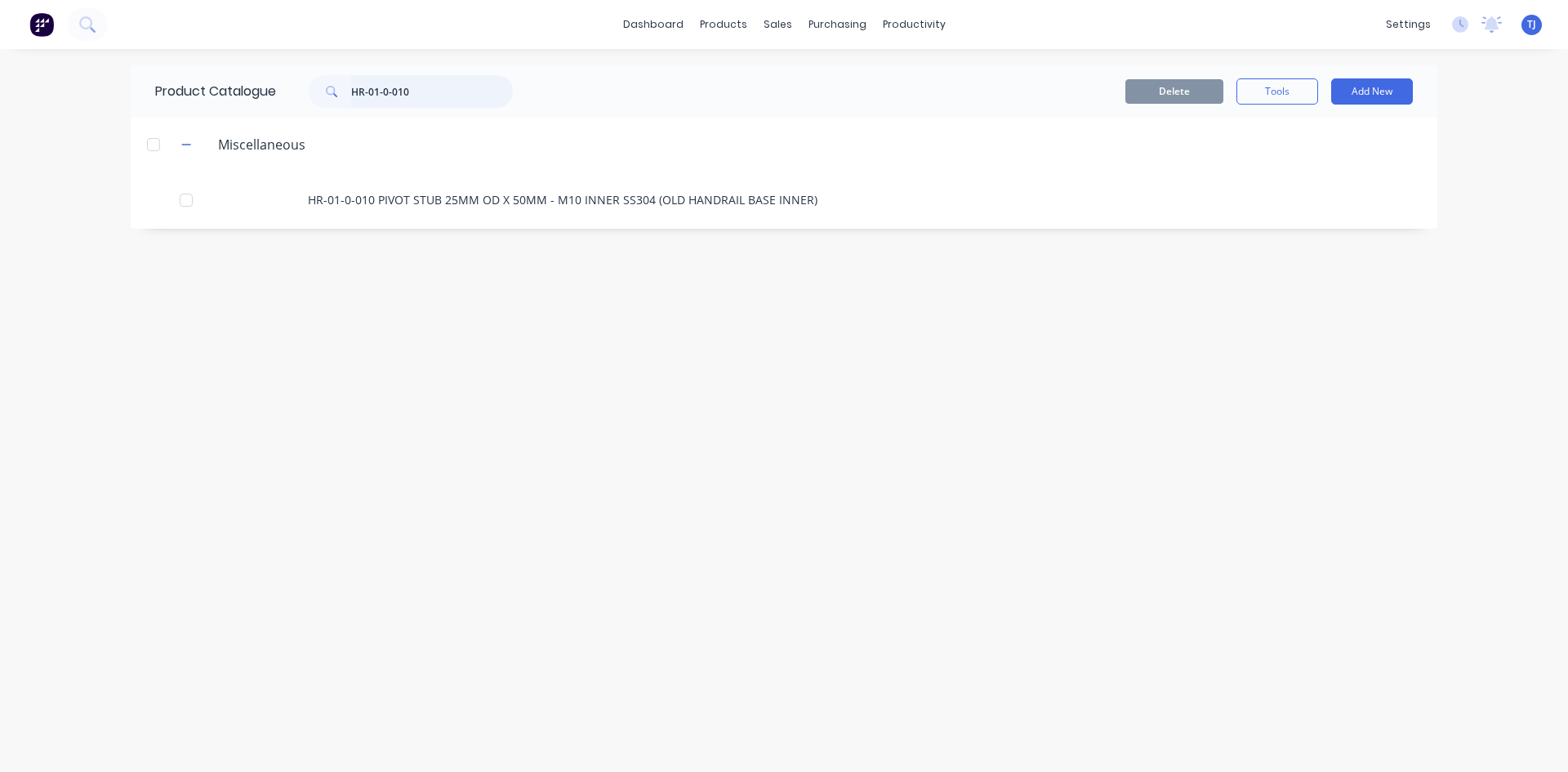
click at [437, 102] on input "HR-01-0-010" at bounding box center [432, 91] width 162 height 32
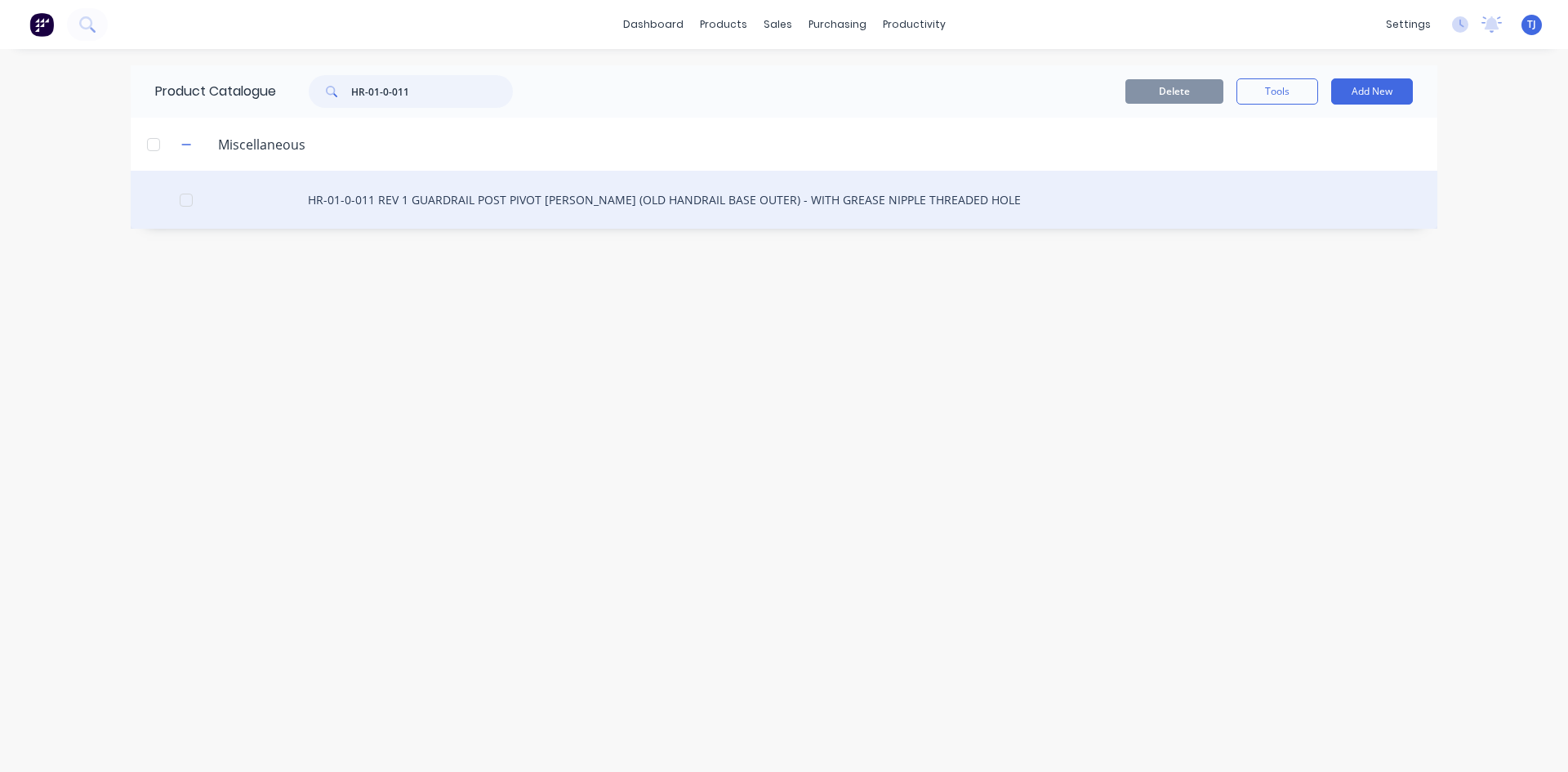
type input "HR-01-0-011"
click at [618, 213] on div "HR-01-0-011 REV 1 GUARDRAIL POST PIVOT [PERSON_NAME] (OLD HANDRAIL BASE OUTER) …" at bounding box center [784, 200] width 1307 height 58
type textarea "x"
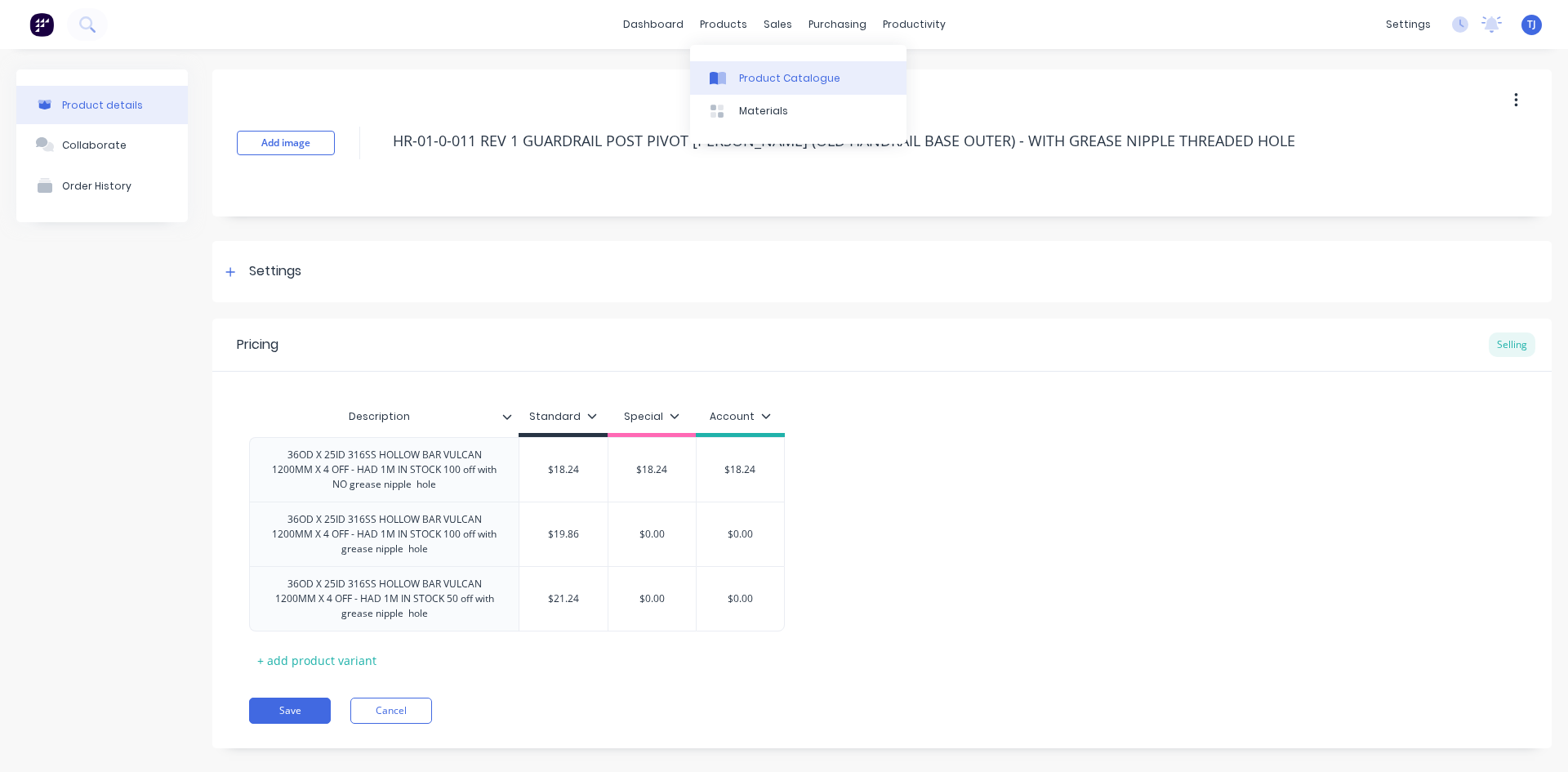
click at [758, 81] on div "Product Catalogue" at bounding box center [790, 79] width 101 height 15
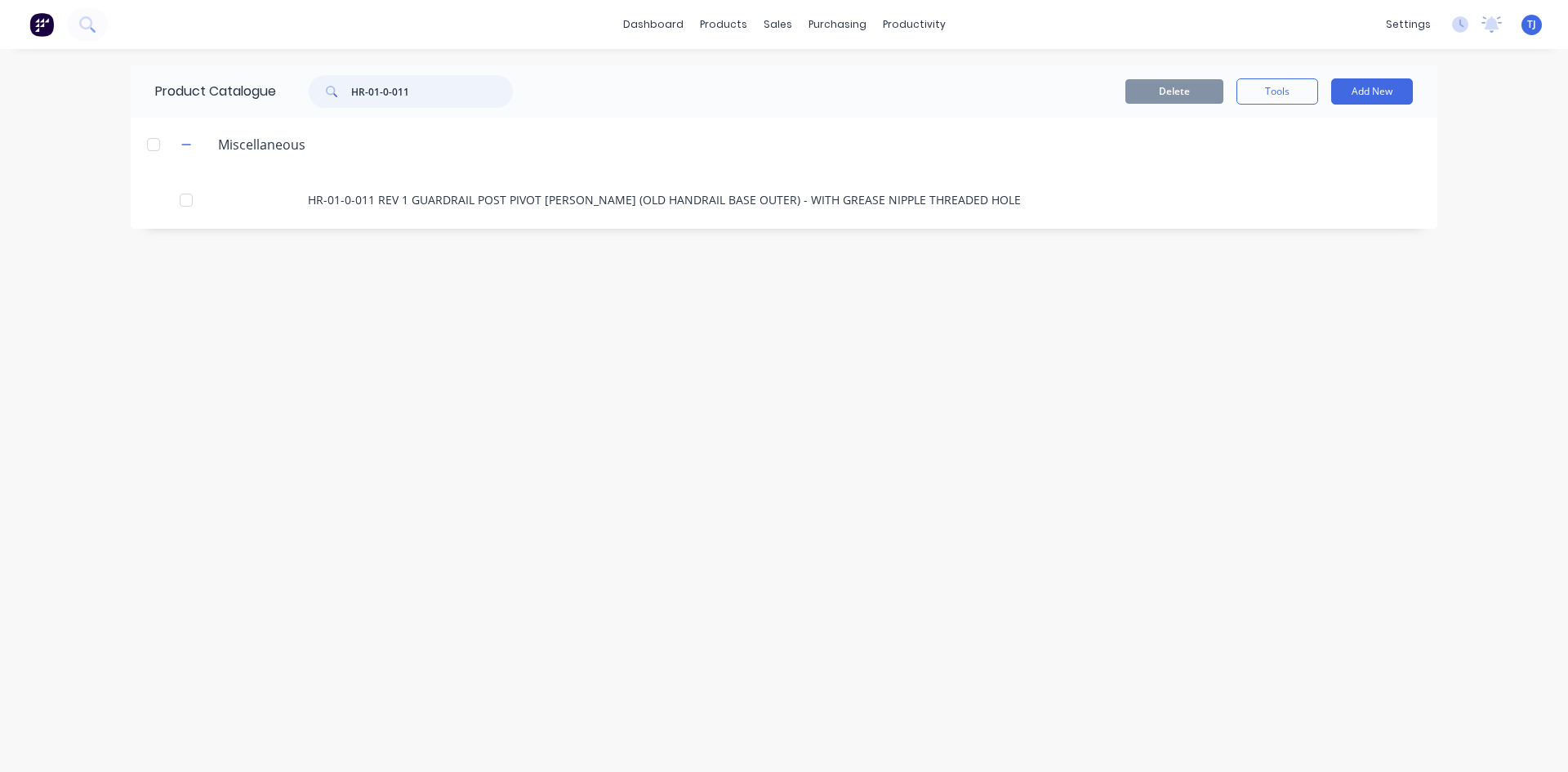
click at [423, 100] on input "HR-01-0-011" at bounding box center [432, 91] width 162 height 32
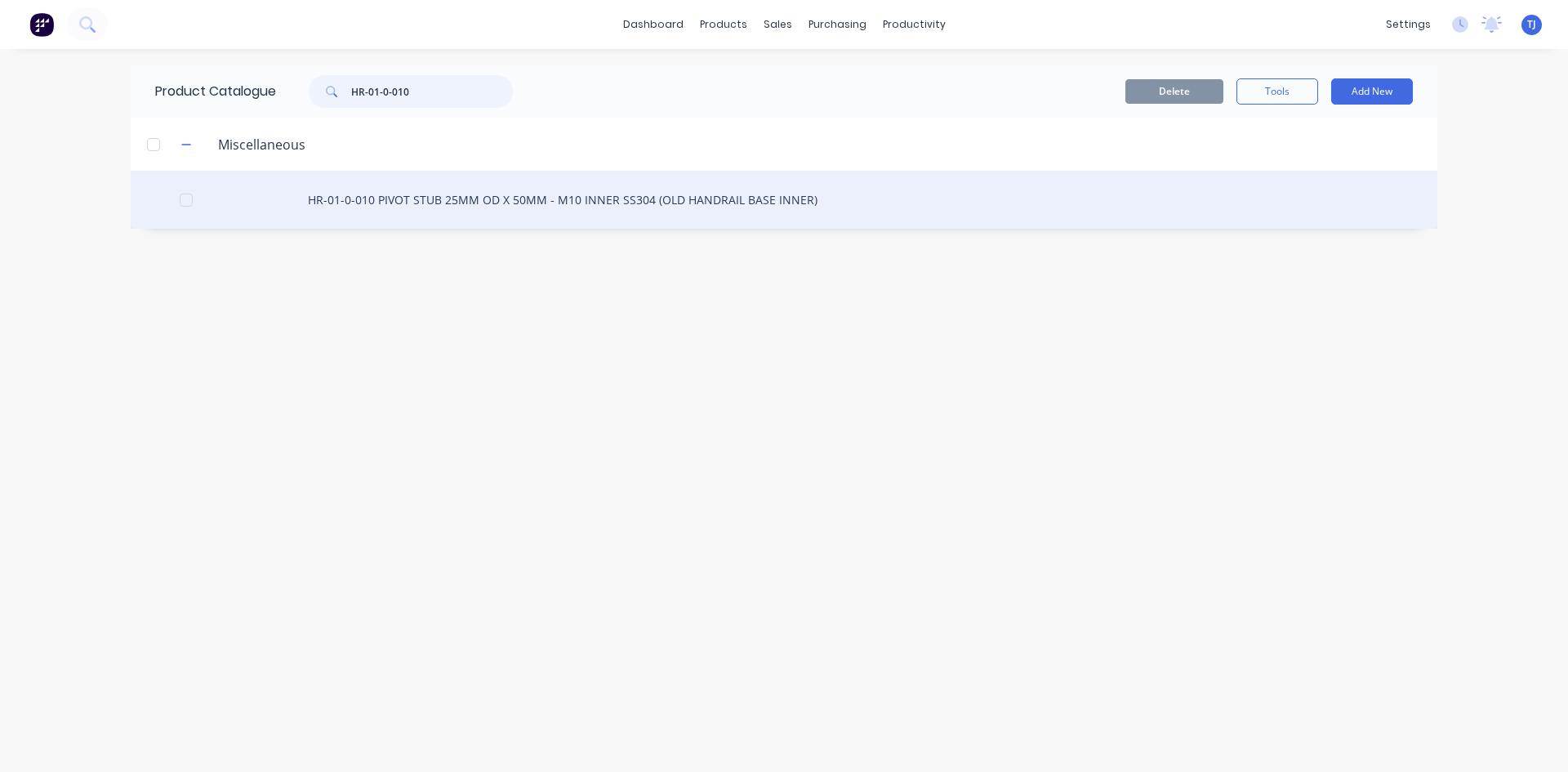
type input "HR-01-0-010"
click at [544, 207] on div "HR-01-0-010 PIVOT STUB 25MM OD X 50MM - M10 INNER SS304 (OLD HANDRAIL BASE INNE…" at bounding box center [784, 200] width 1307 height 58
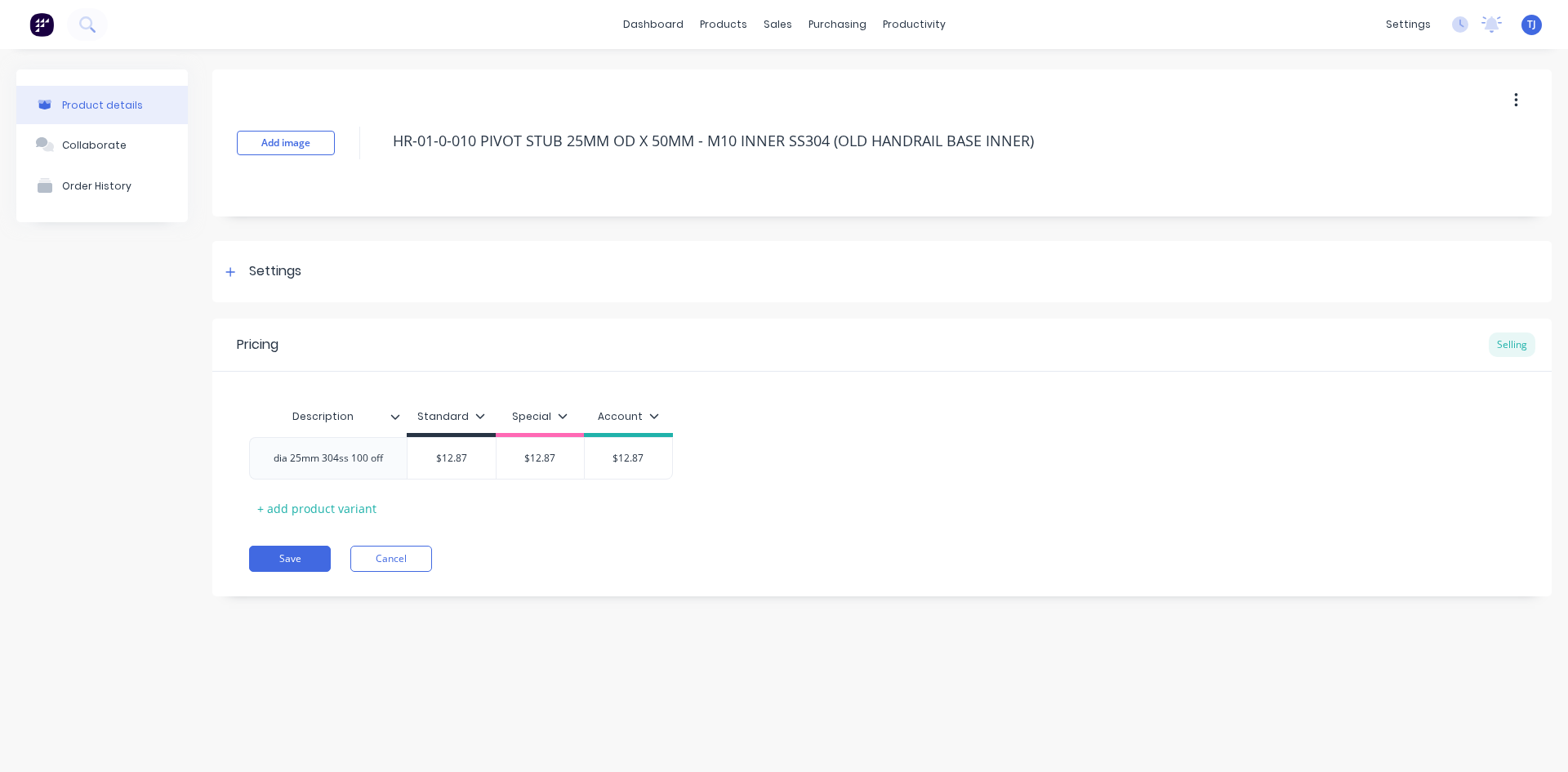
type textarea "x"
click at [767, 80] on div "Product Catalogue" at bounding box center [796, 79] width 101 height 15
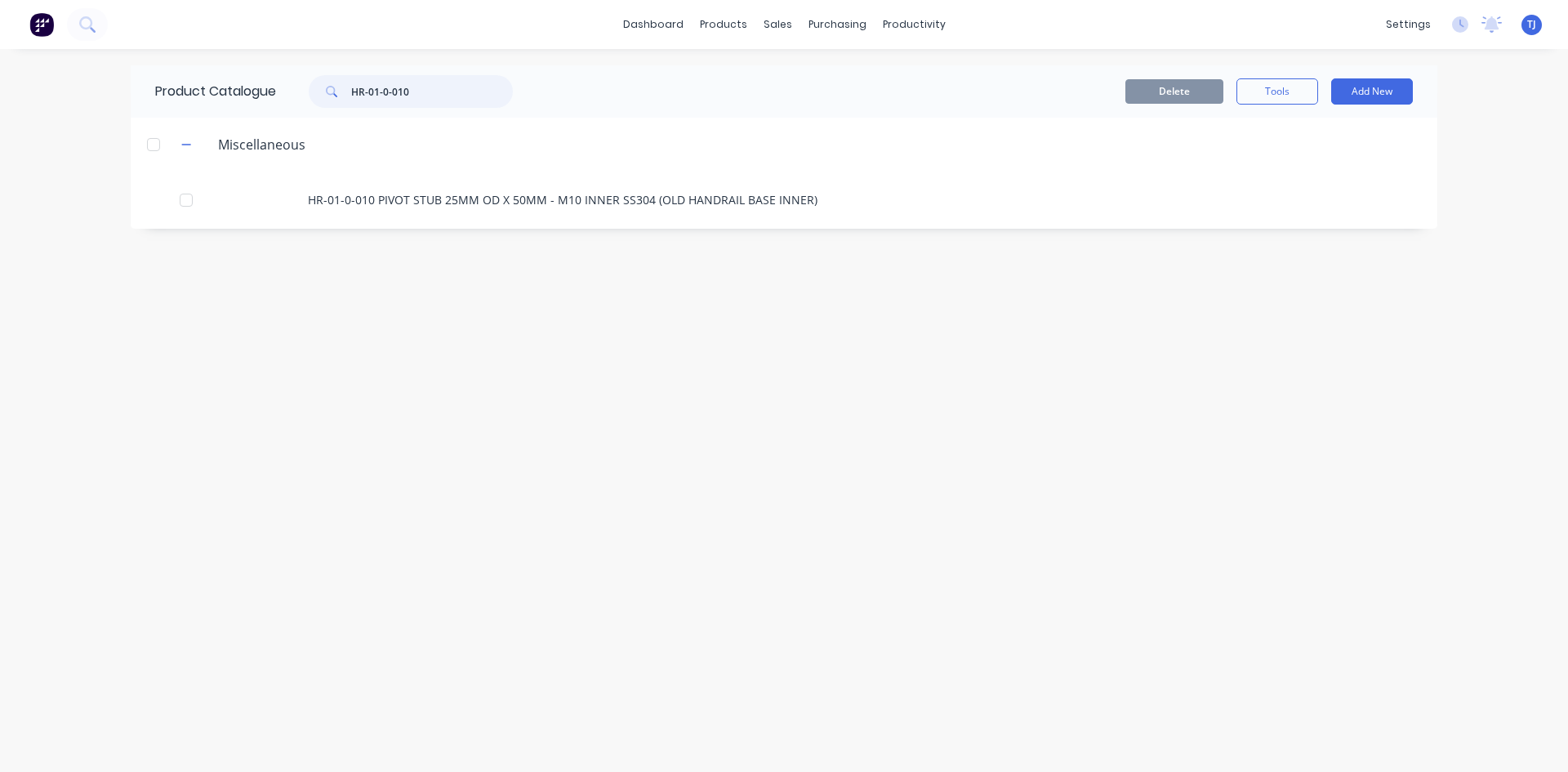
click at [411, 103] on input "HR-01-0-010" at bounding box center [432, 91] width 162 height 32
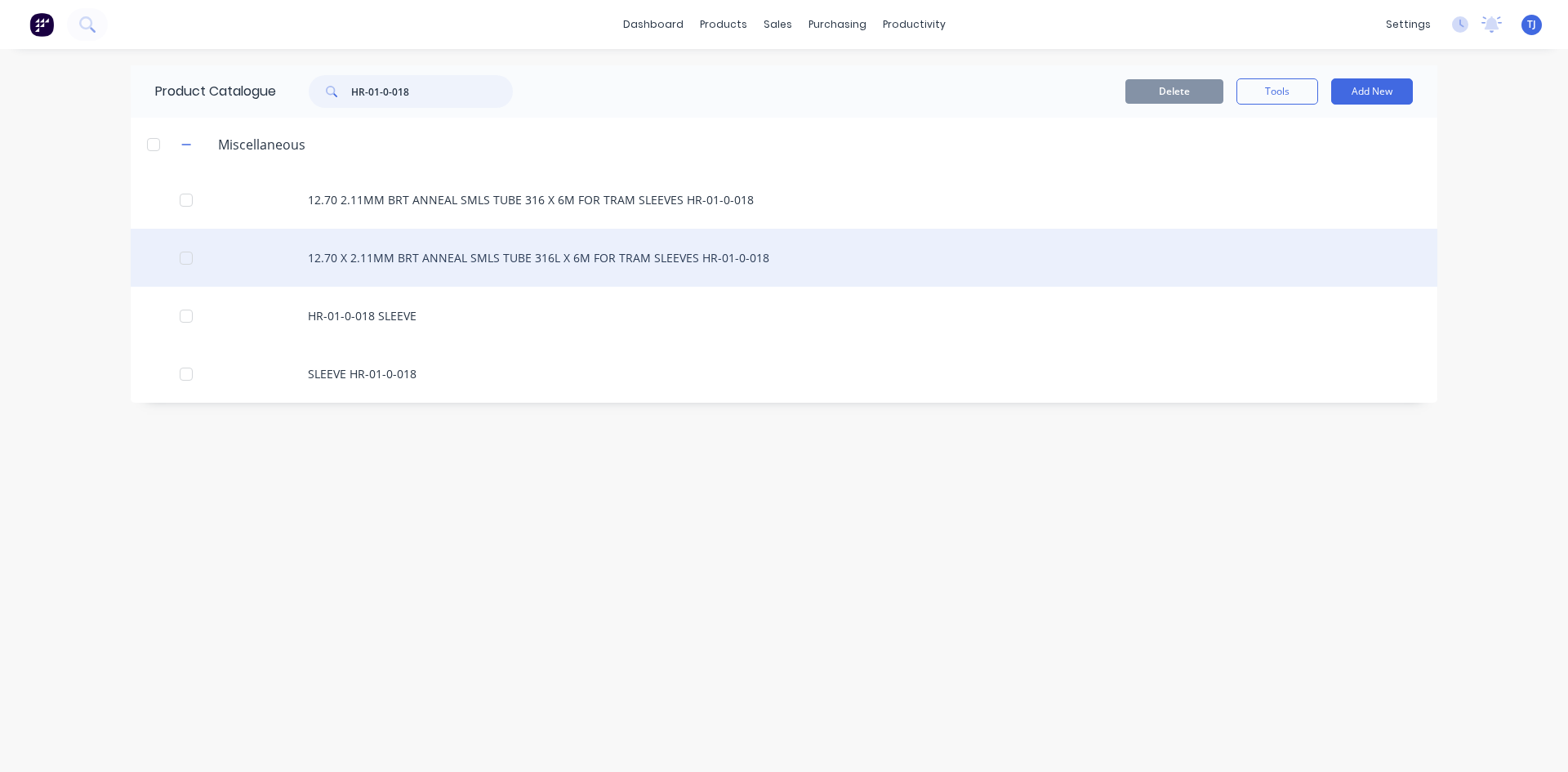
type input "HR-01-0-018"
click at [476, 255] on div "12.70 X 2.11MM BRT ANNEAL SMLS TUBE 316L X 6M FOR TRAM SLEEVES HR-01-0-018" at bounding box center [784, 258] width 1307 height 58
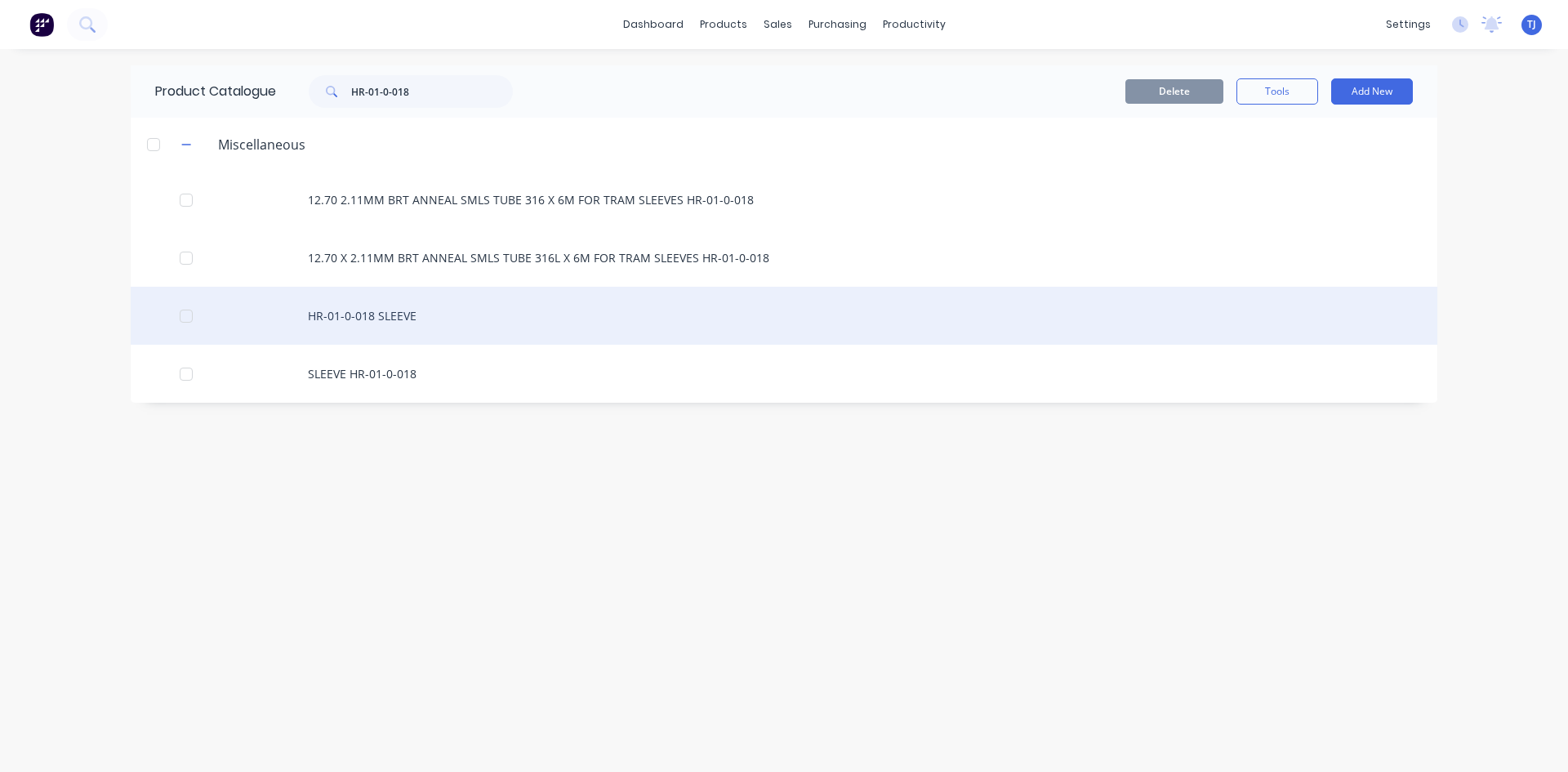
click at [399, 313] on div "HR-01-0-018 SLEEVE" at bounding box center [784, 316] width 1307 height 58
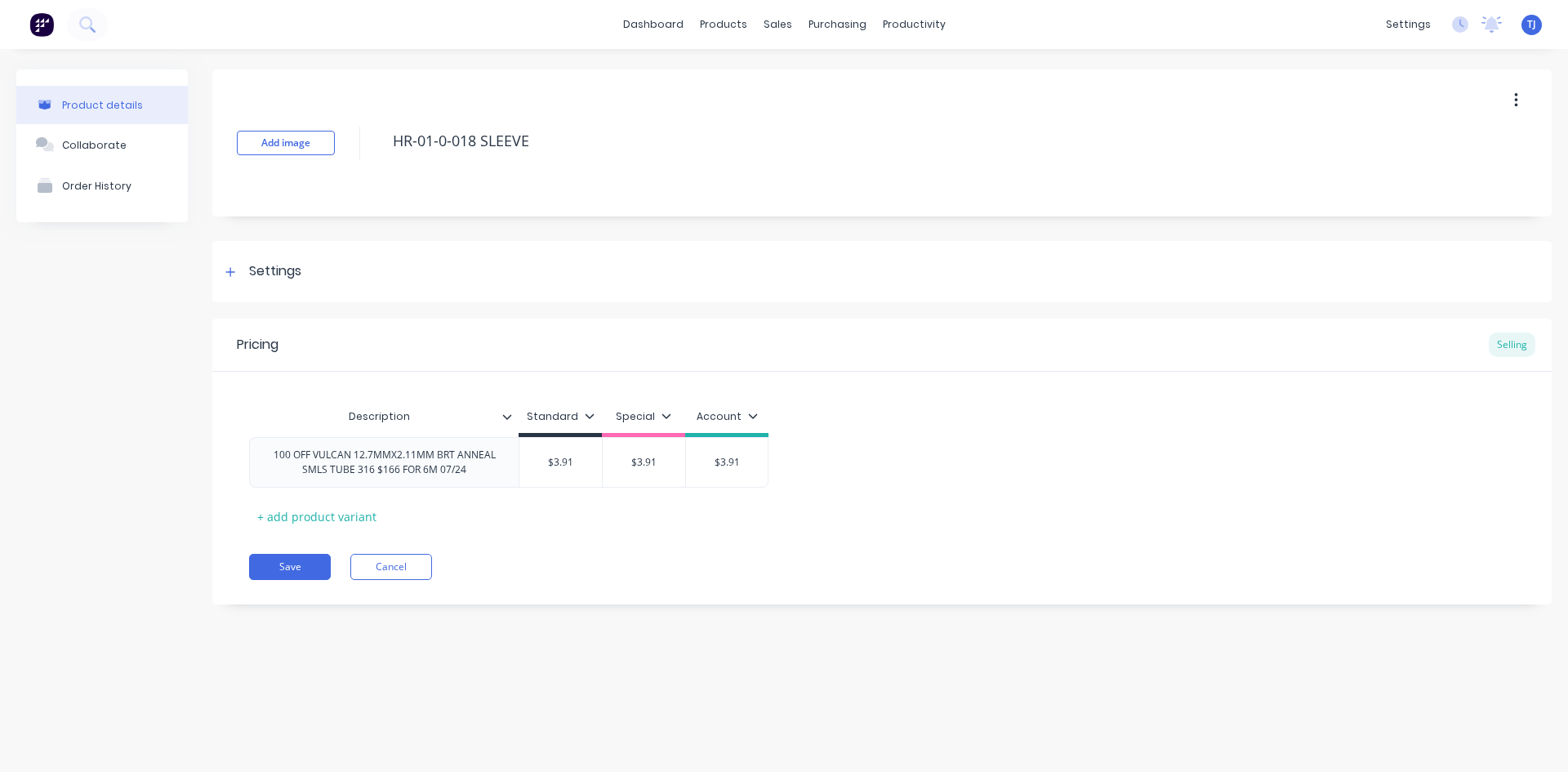
type textarea "x"
click at [770, 82] on div "Product Catalogue" at bounding box center [796, 79] width 101 height 15
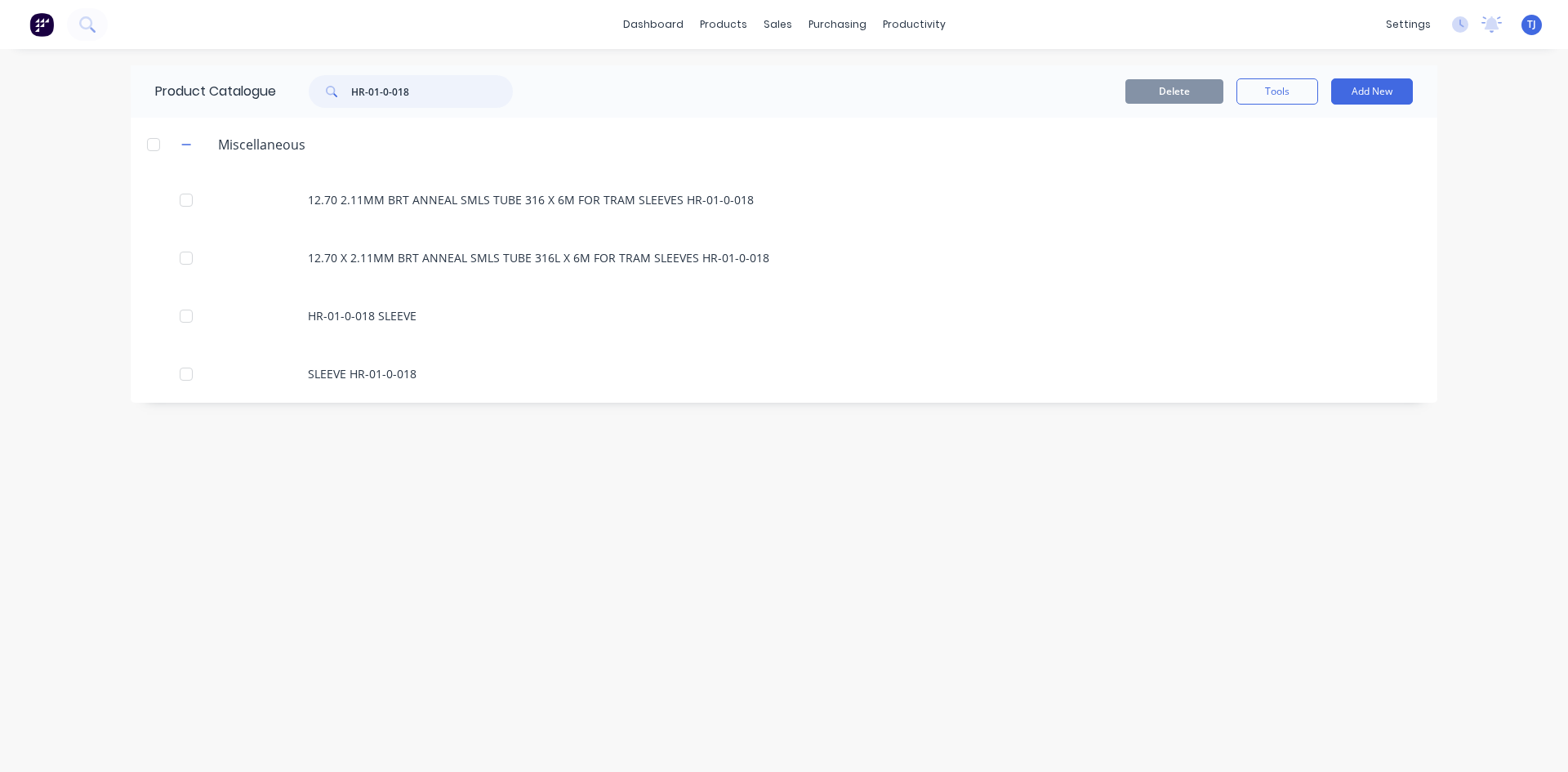
click at [417, 96] on input "HR-01-0-018" at bounding box center [432, 91] width 162 height 32
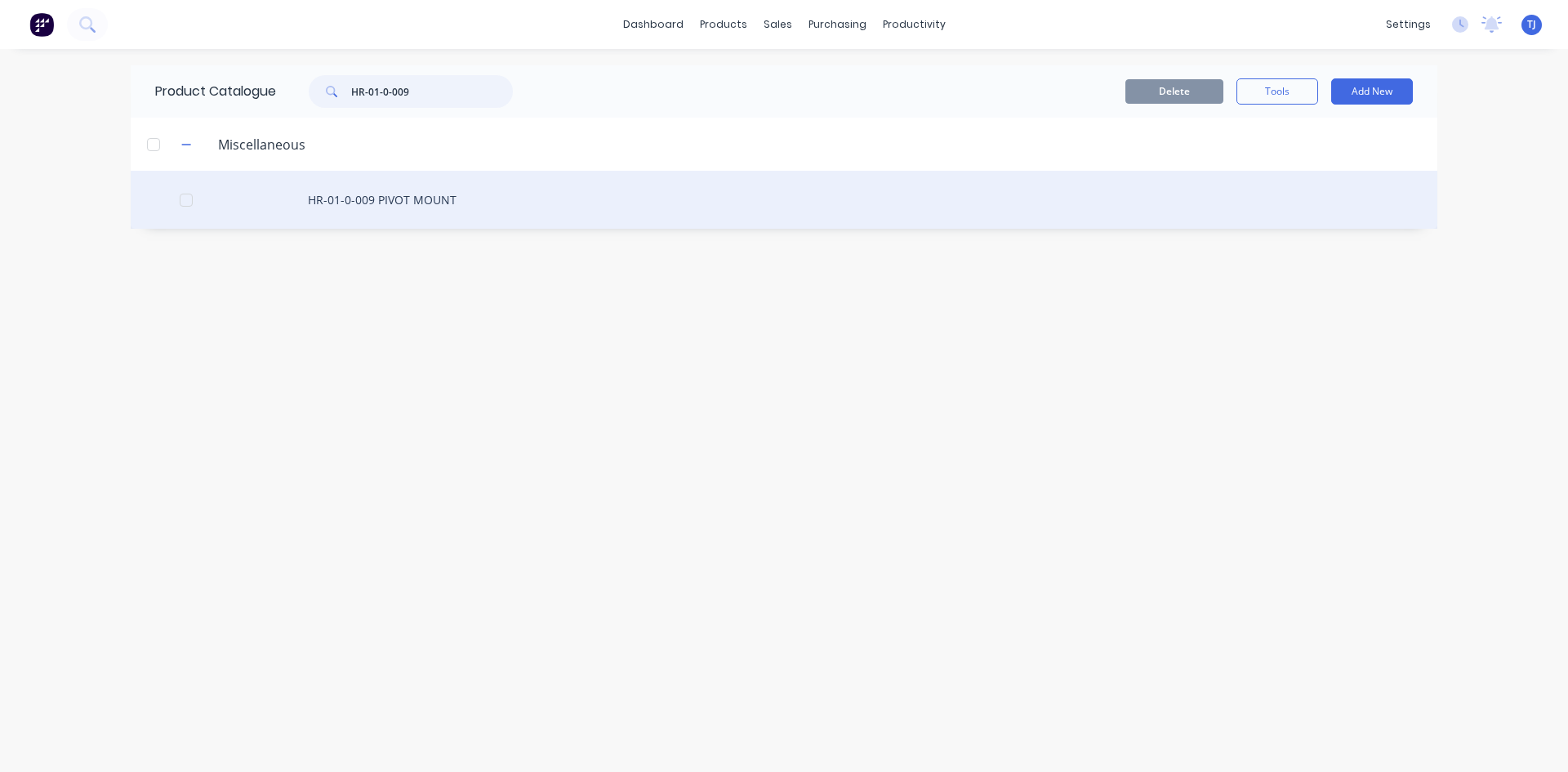
type input "HR-01-0-009"
click at [409, 199] on div "HR-01-0-009 PIVOT MOUNT" at bounding box center [784, 200] width 1307 height 58
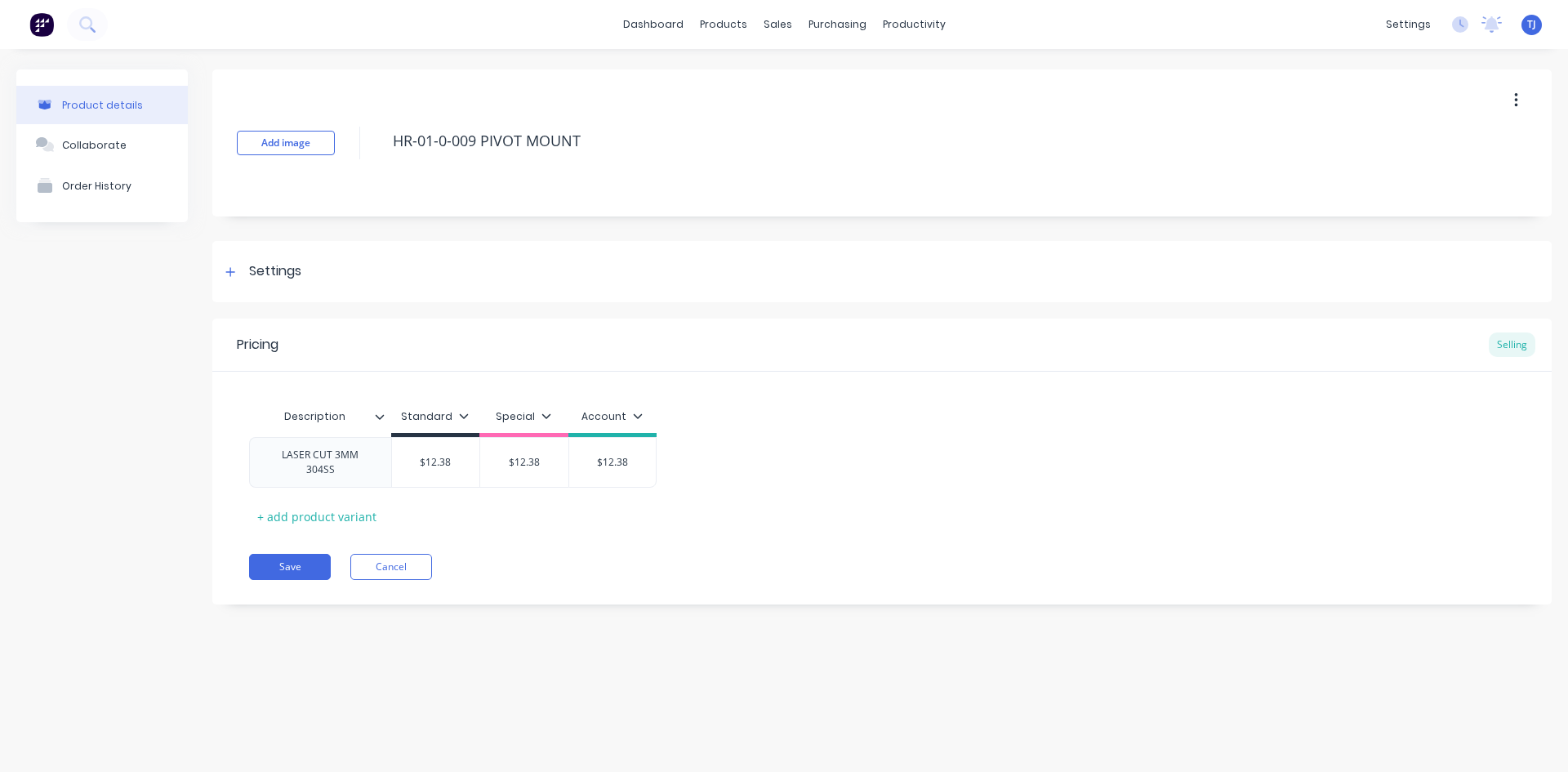
type textarea "x"
click at [82, 153] on button "Collaborate" at bounding box center [102, 144] width 172 height 41
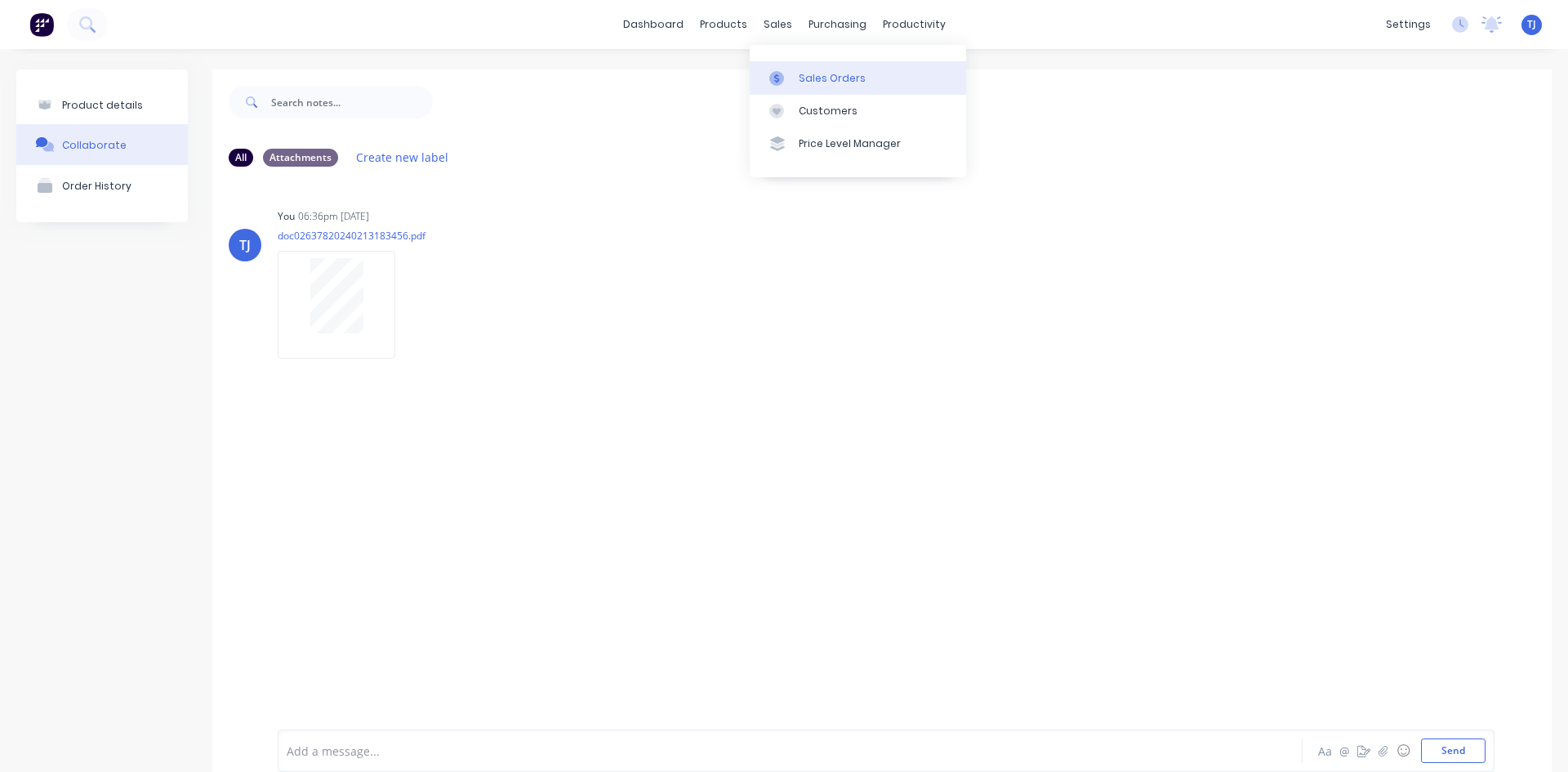
click at [826, 80] on div "Sales Orders" at bounding box center [832, 79] width 67 height 15
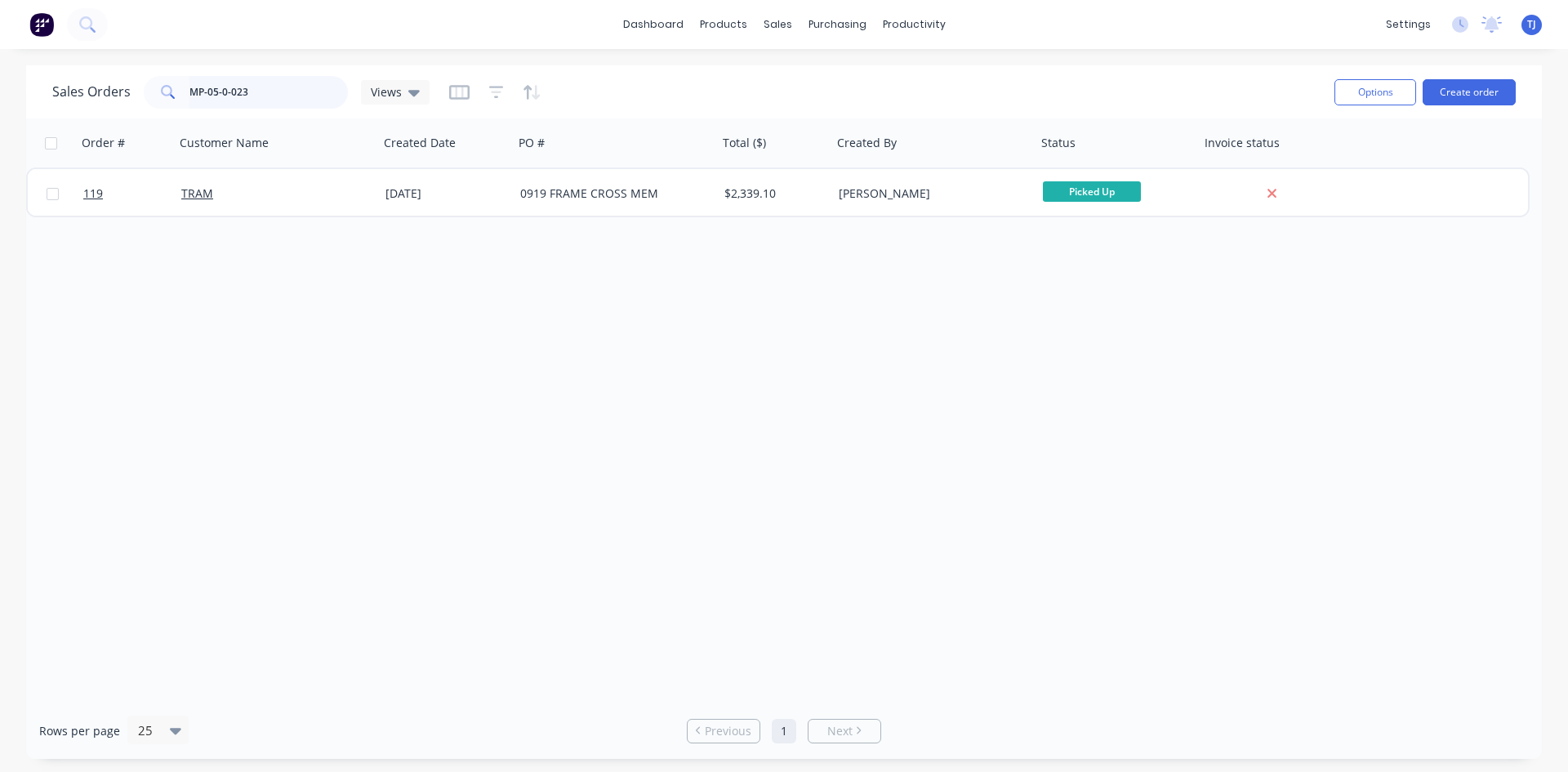
click at [215, 95] on input "MP-05-0-023" at bounding box center [269, 92] width 159 height 32
click at [215, 92] on input "MP-05-0-023" at bounding box center [269, 92] width 159 height 32
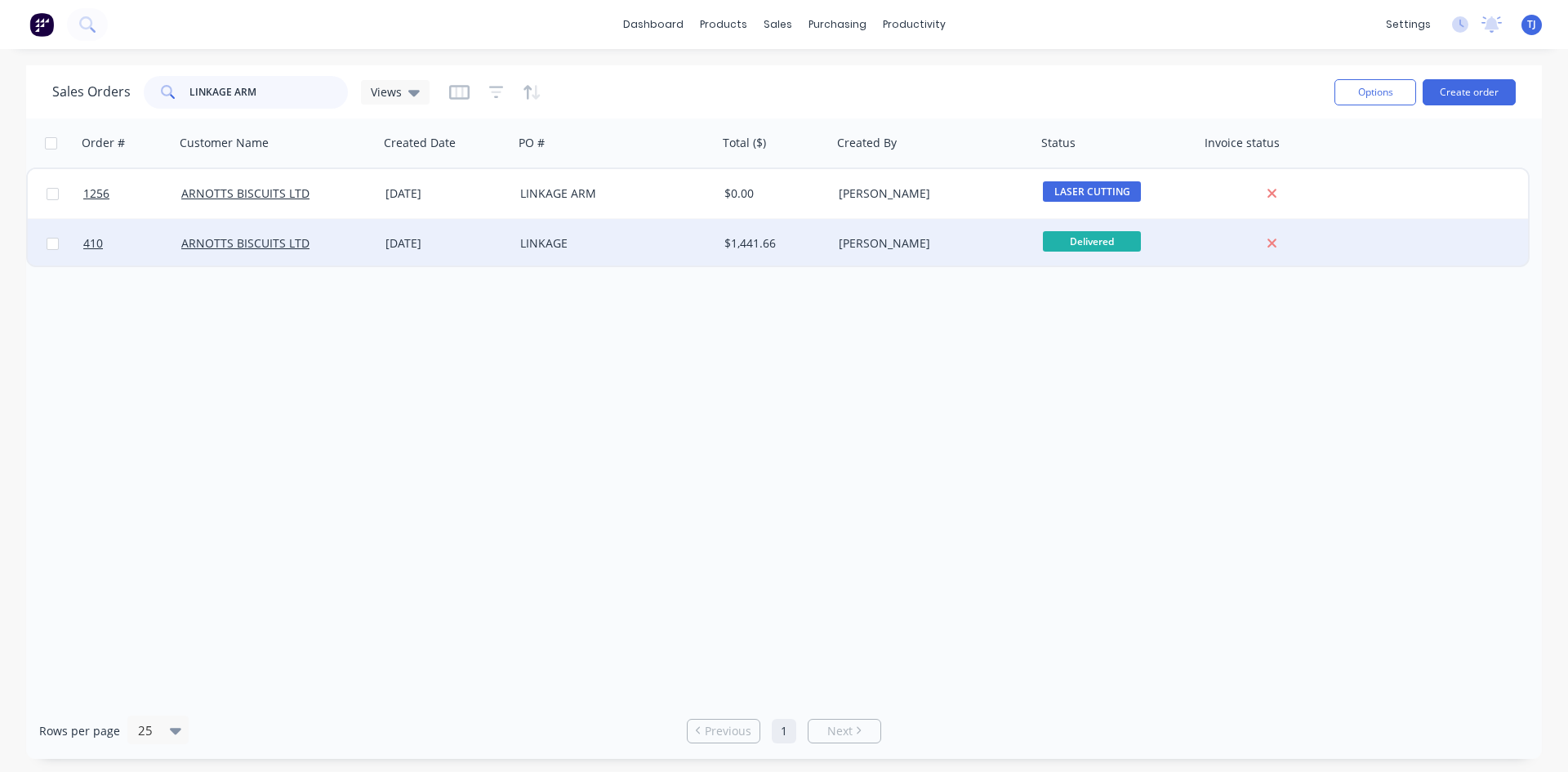
type input "LINKAGE ARM"
click at [450, 240] on div "[DATE]" at bounding box center [446, 244] width 122 height 17
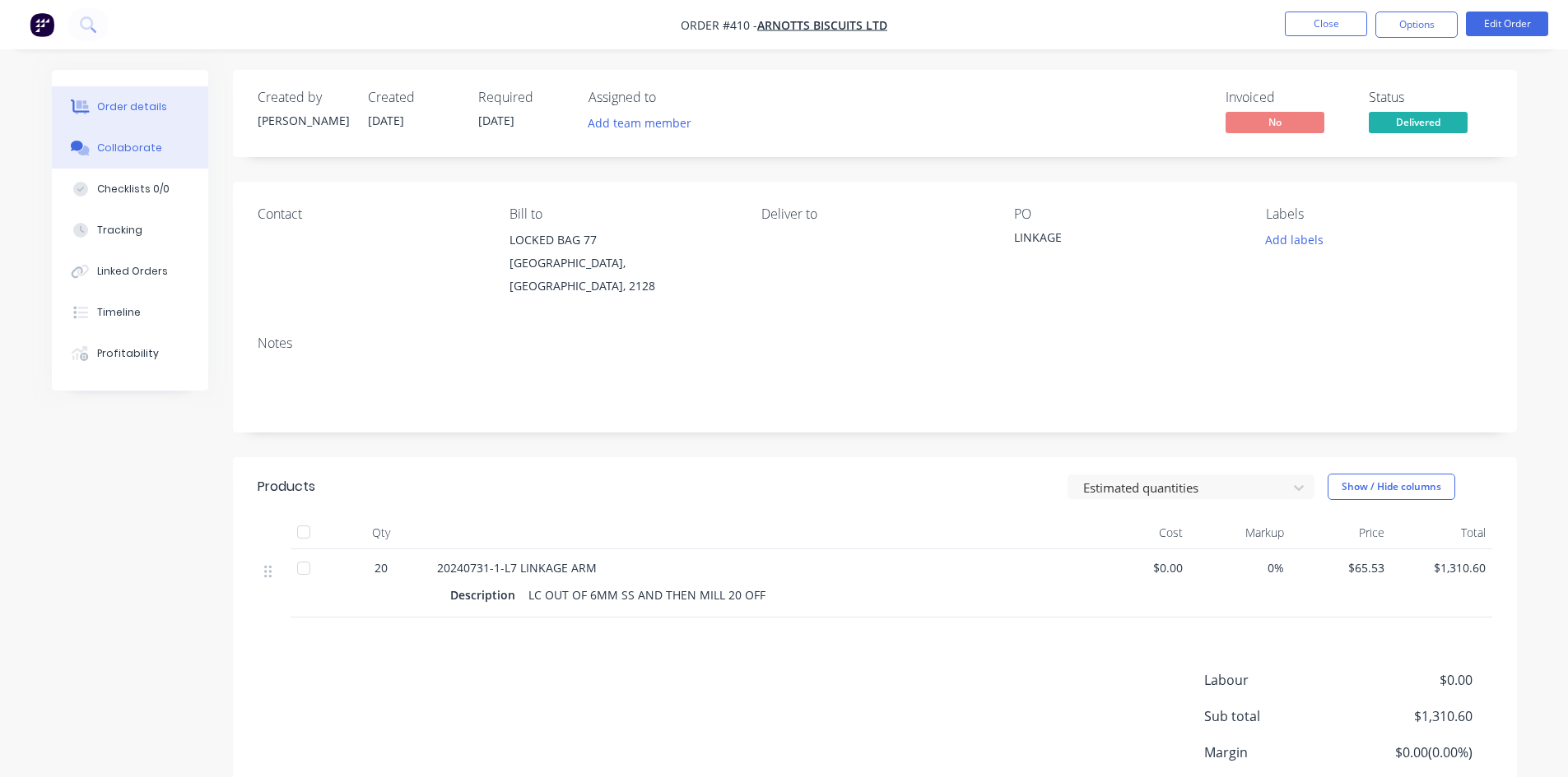
click at [153, 157] on button "Collaborate" at bounding box center [129, 148] width 156 height 41
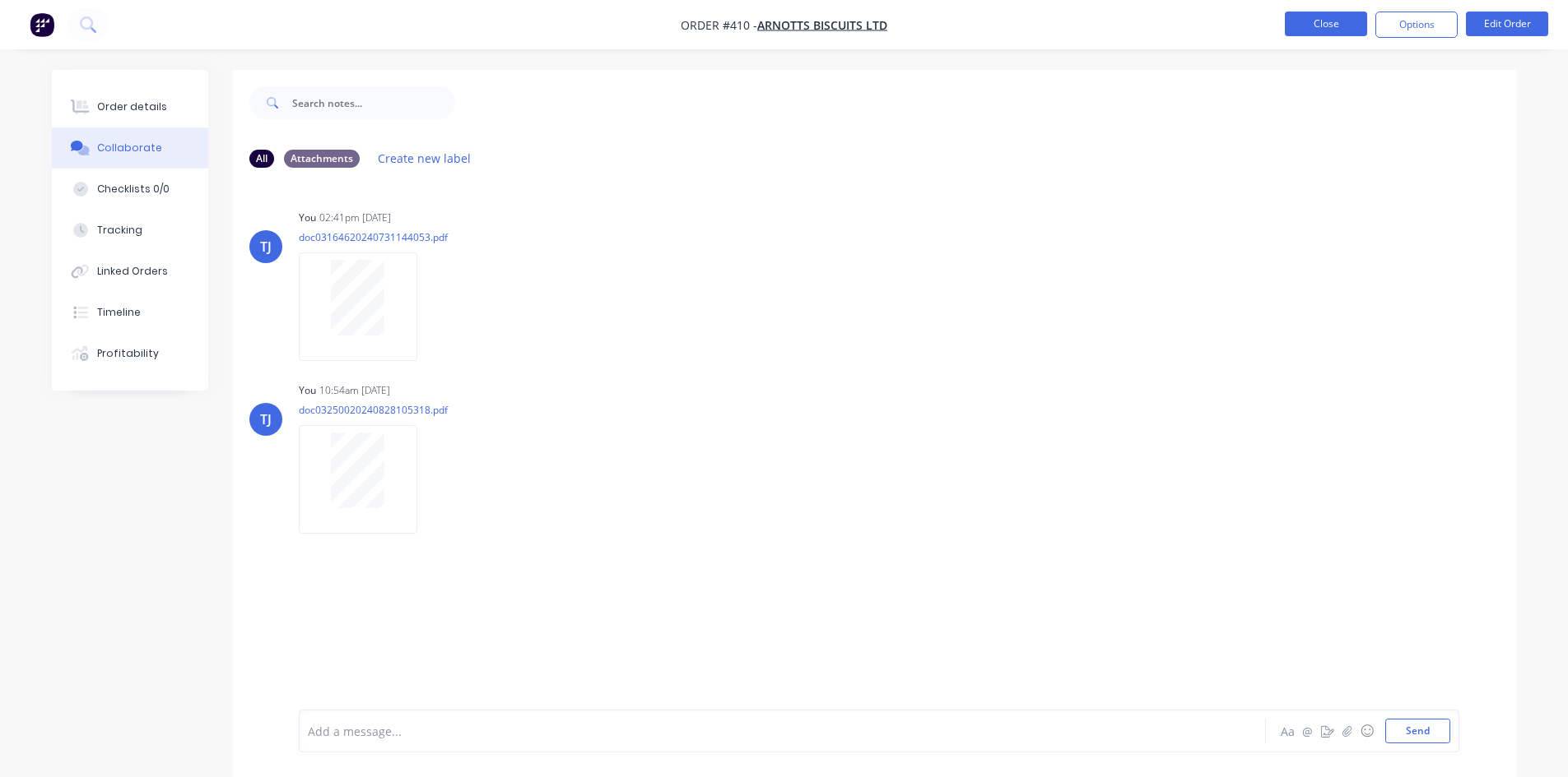
click at [1313, 29] on button "Close" at bounding box center [1326, 24] width 83 height 25
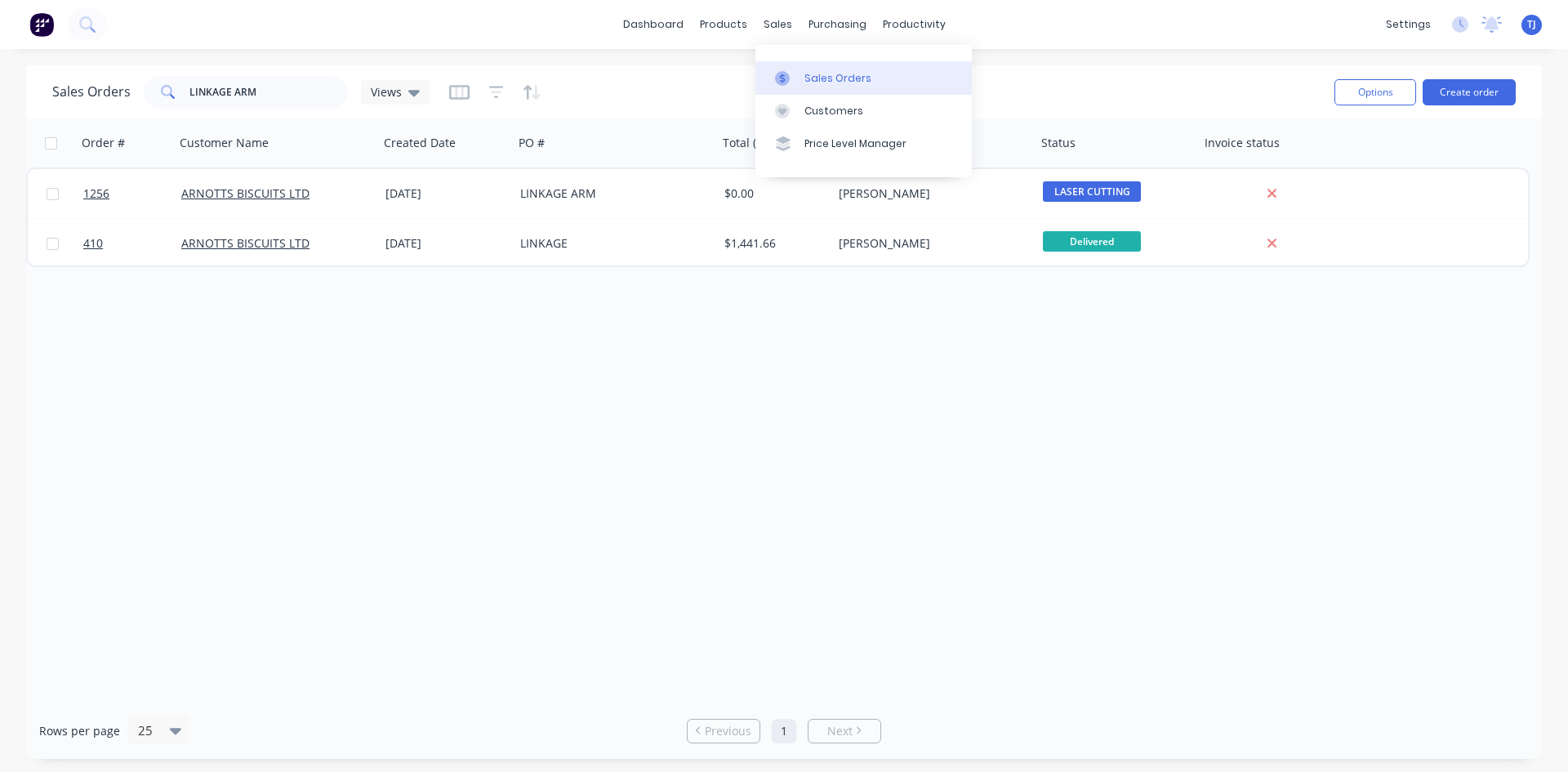
click at [817, 75] on div "Sales Orders" at bounding box center [838, 79] width 67 height 15
click at [267, 94] on input "LINKAGE ARM" at bounding box center [269, 92] width 159 height 32
click at [268, 93] on input "LINKAGE ARM" at bounding box center [269, 92] width 159 height 32
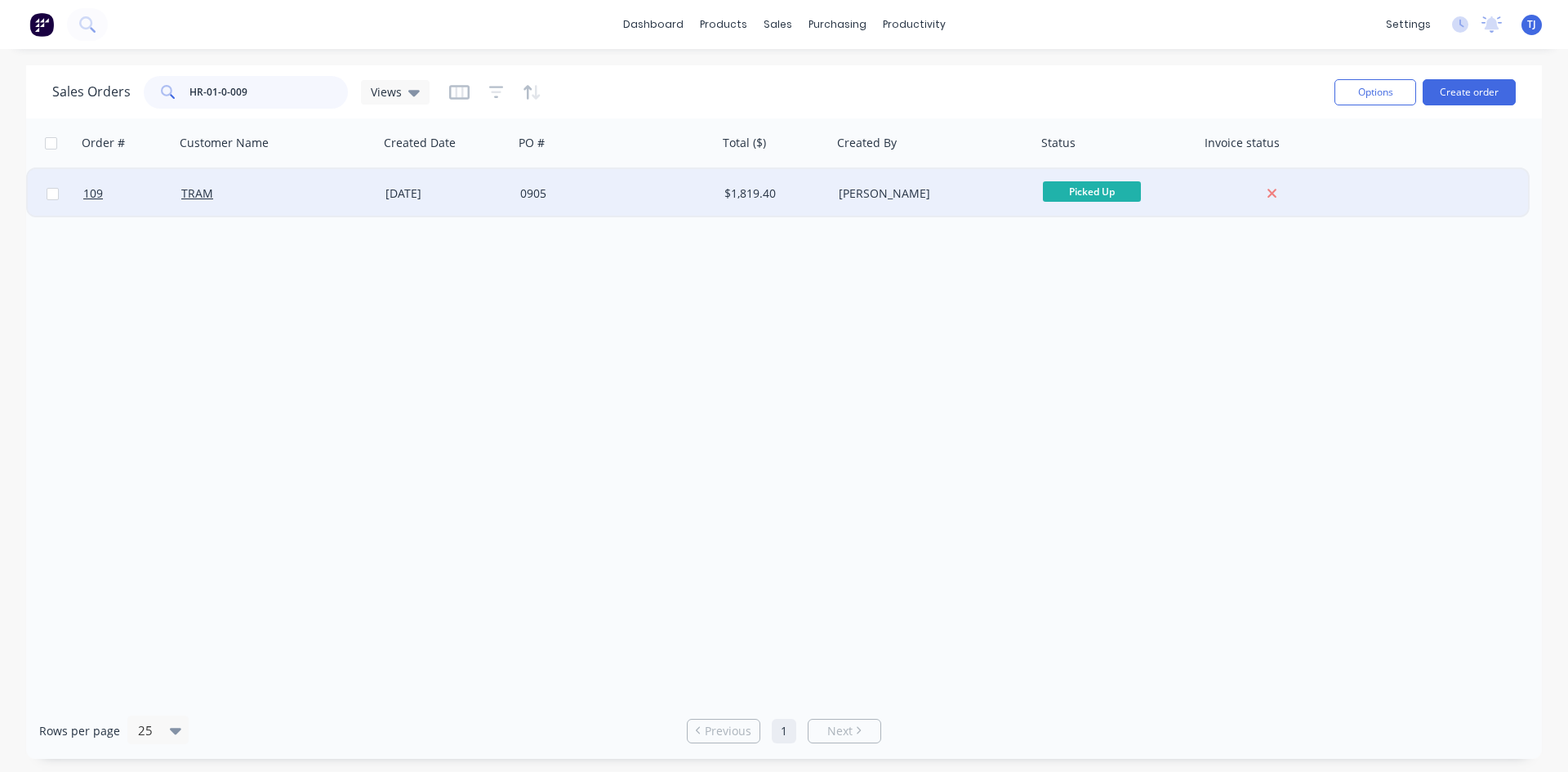
type input "HR-01-0-009"
click at [845, 201] on div "[PERSON_NAME]" at bounding box center [929, 194] width 181 height 17
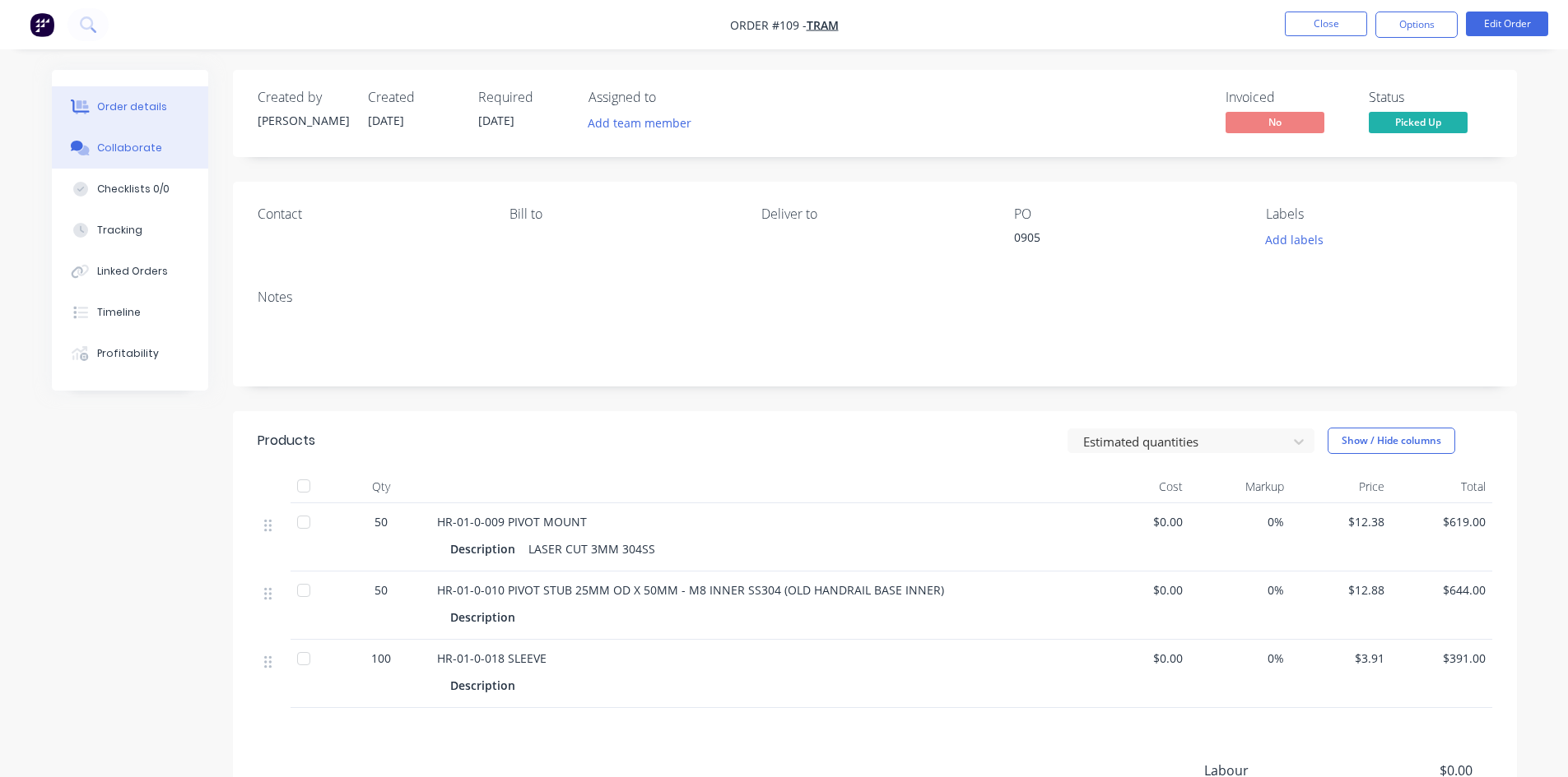
click at [143, 144] on div "Collaborate" at bounding box center [129, 149] width 65 height 15
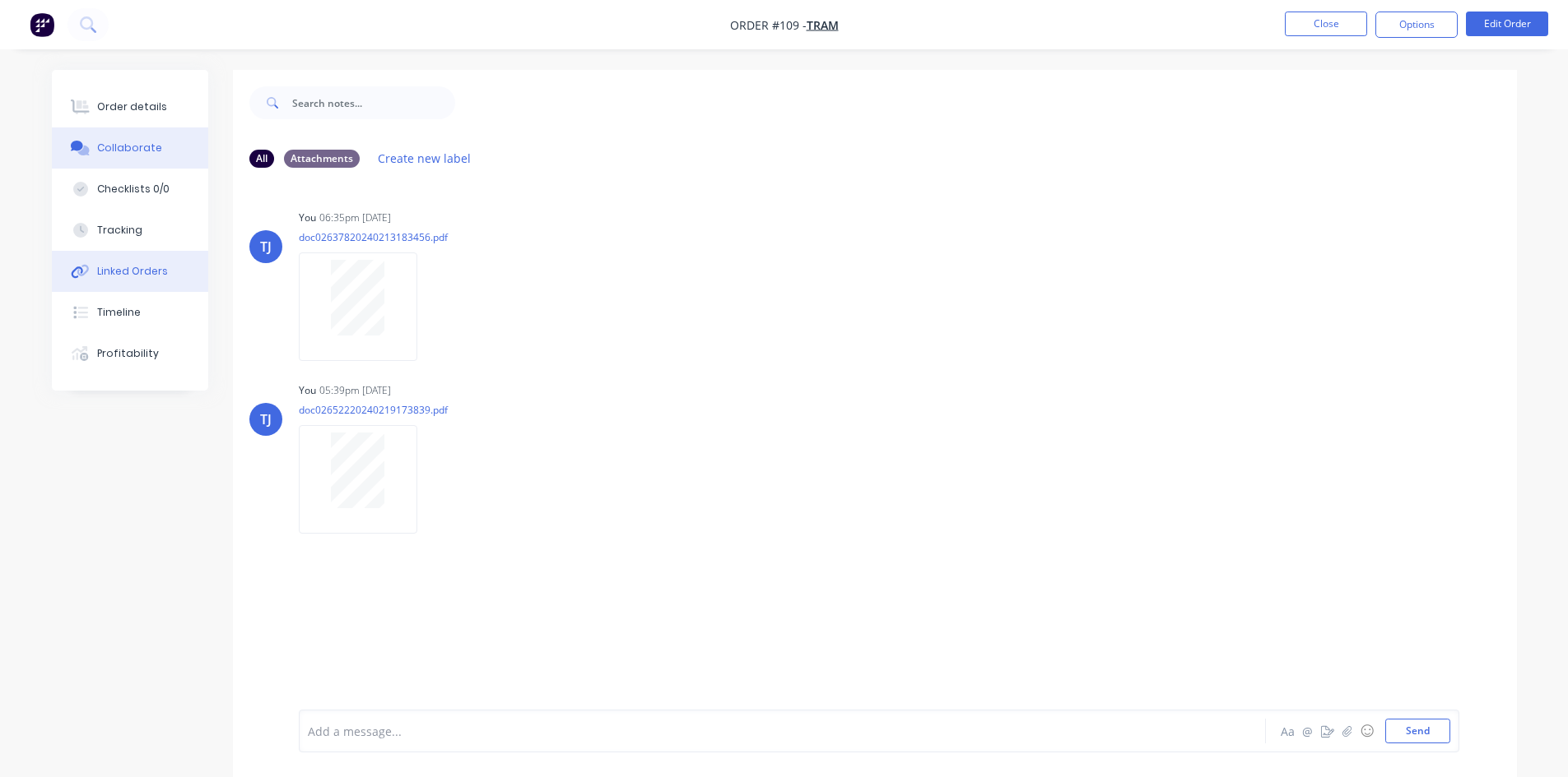
click at [149, 278] on div "Linked Orders" at bounding box center [132, 271] width 71 height 15
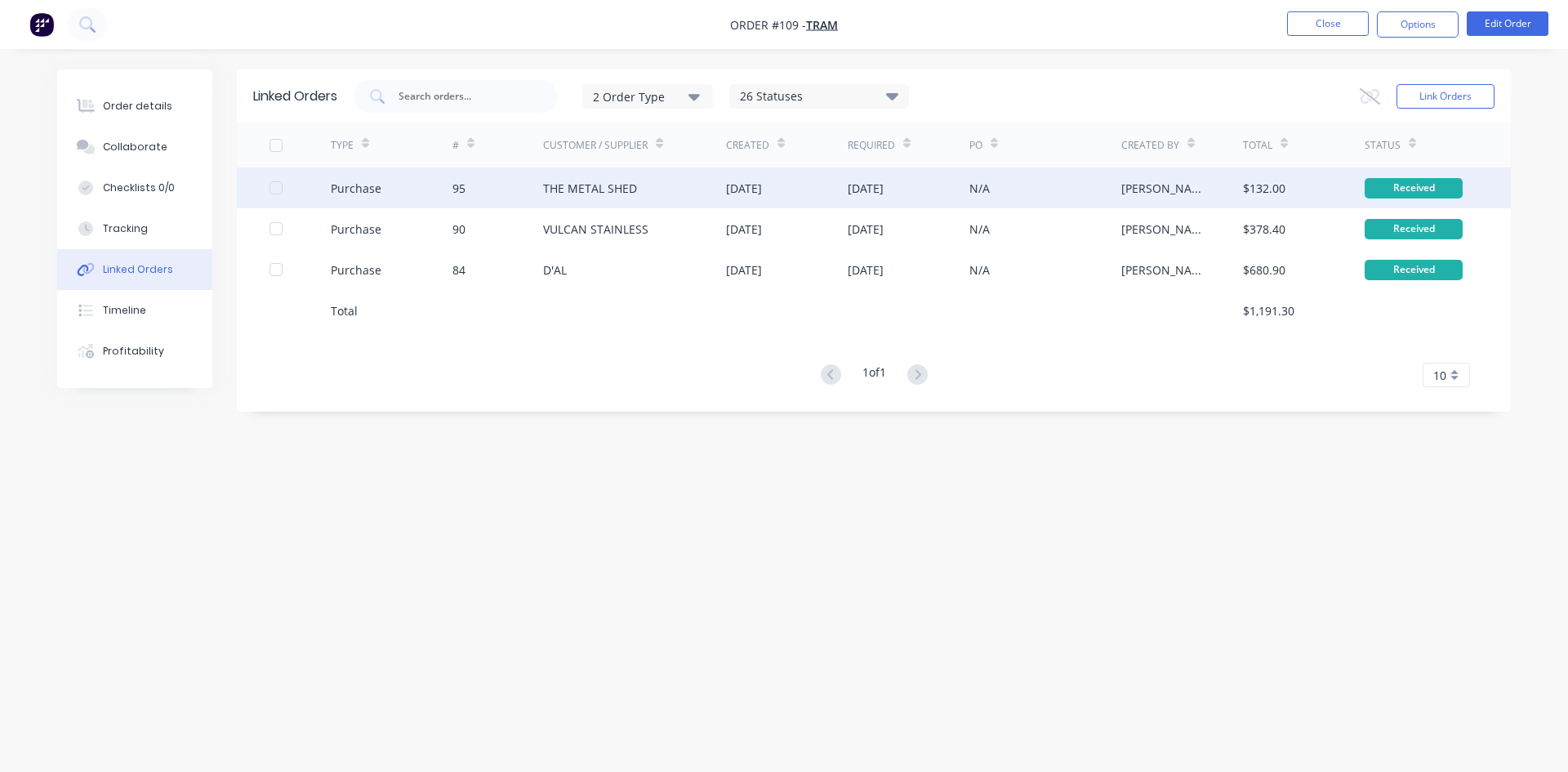
click at [577, 197] on div "THE METAL SHED" at bounding box center [589, 188] width 94 height 17
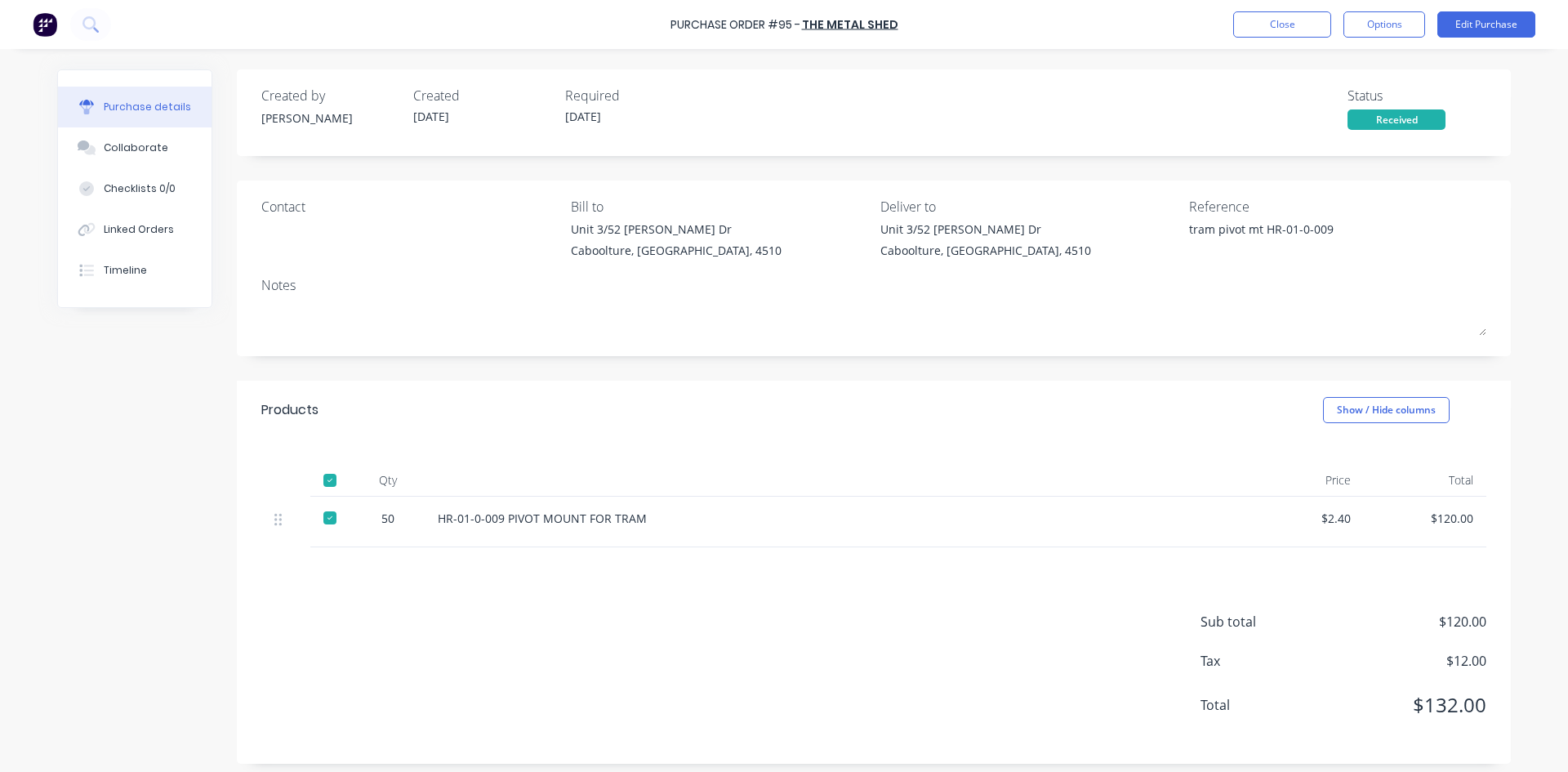
type textarea "x"
click at [131, 147] on div "Collaborate" at bounding box center [136, 148] width 65 height 15
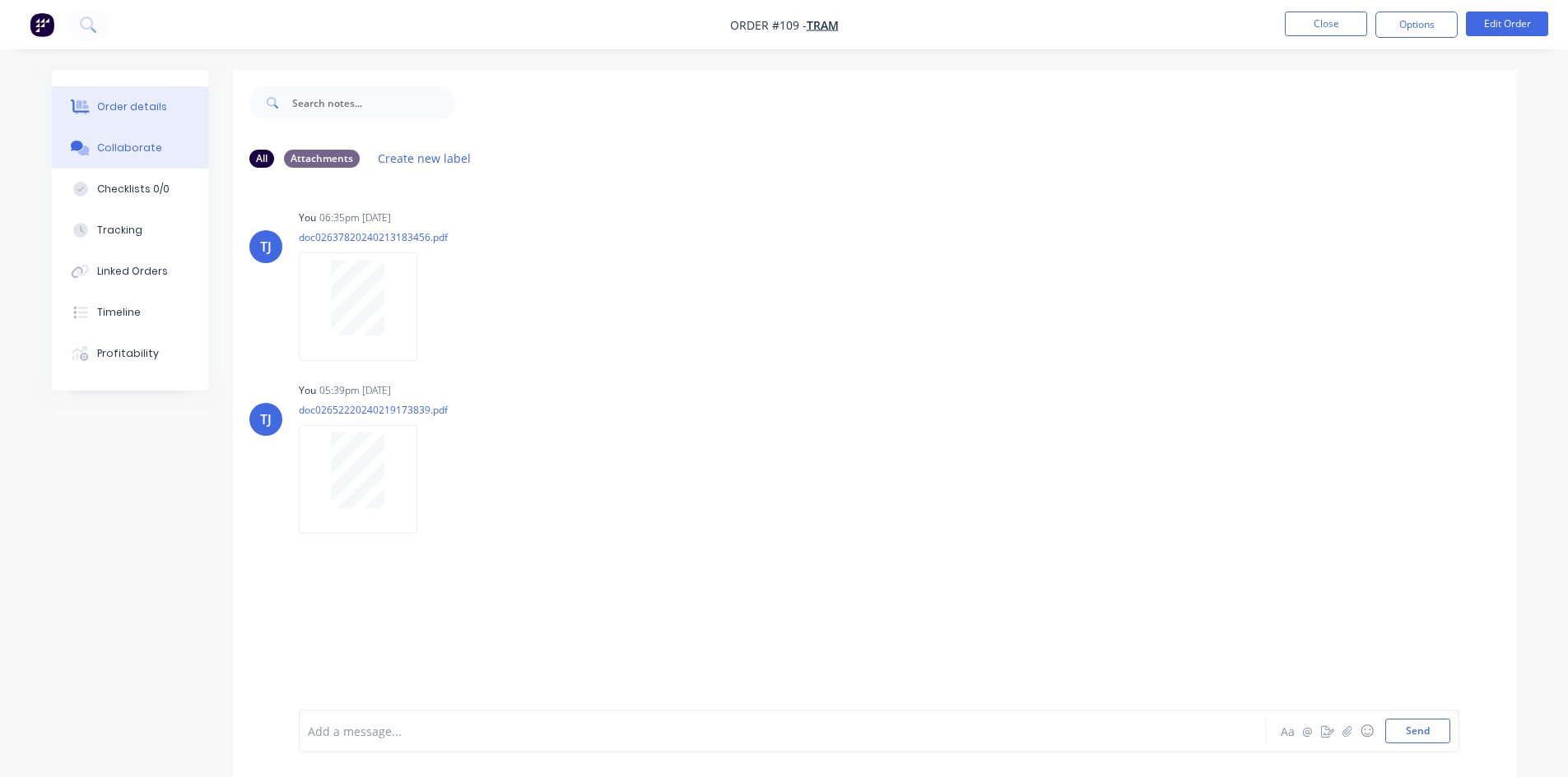
click at [153, 117] on button "Order details" at bounding box center [129, 106] width 156 height 41
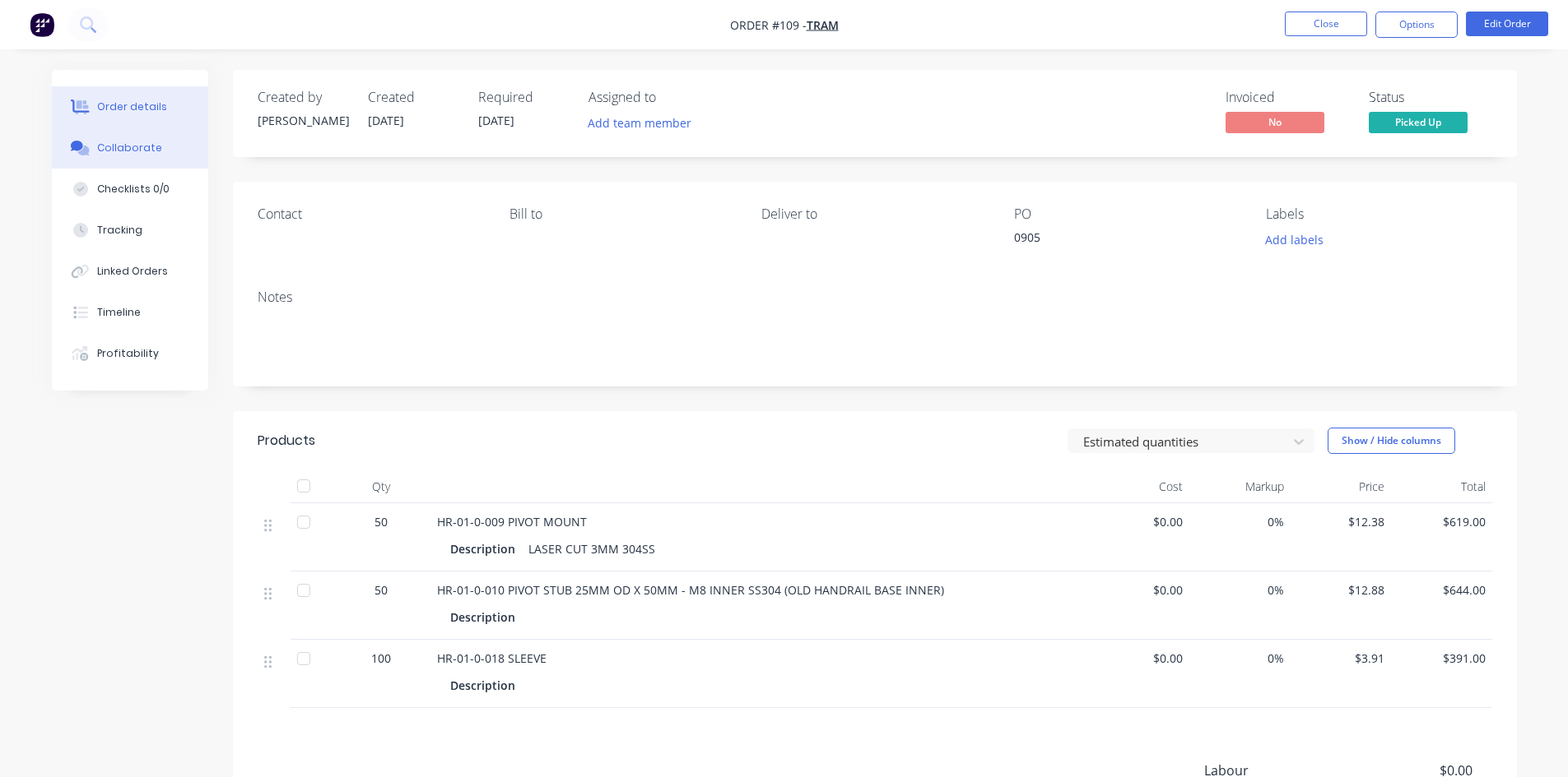
click at [105, 160] on button "Collaborate" at bounding box center [129, 148] width 156 height 41
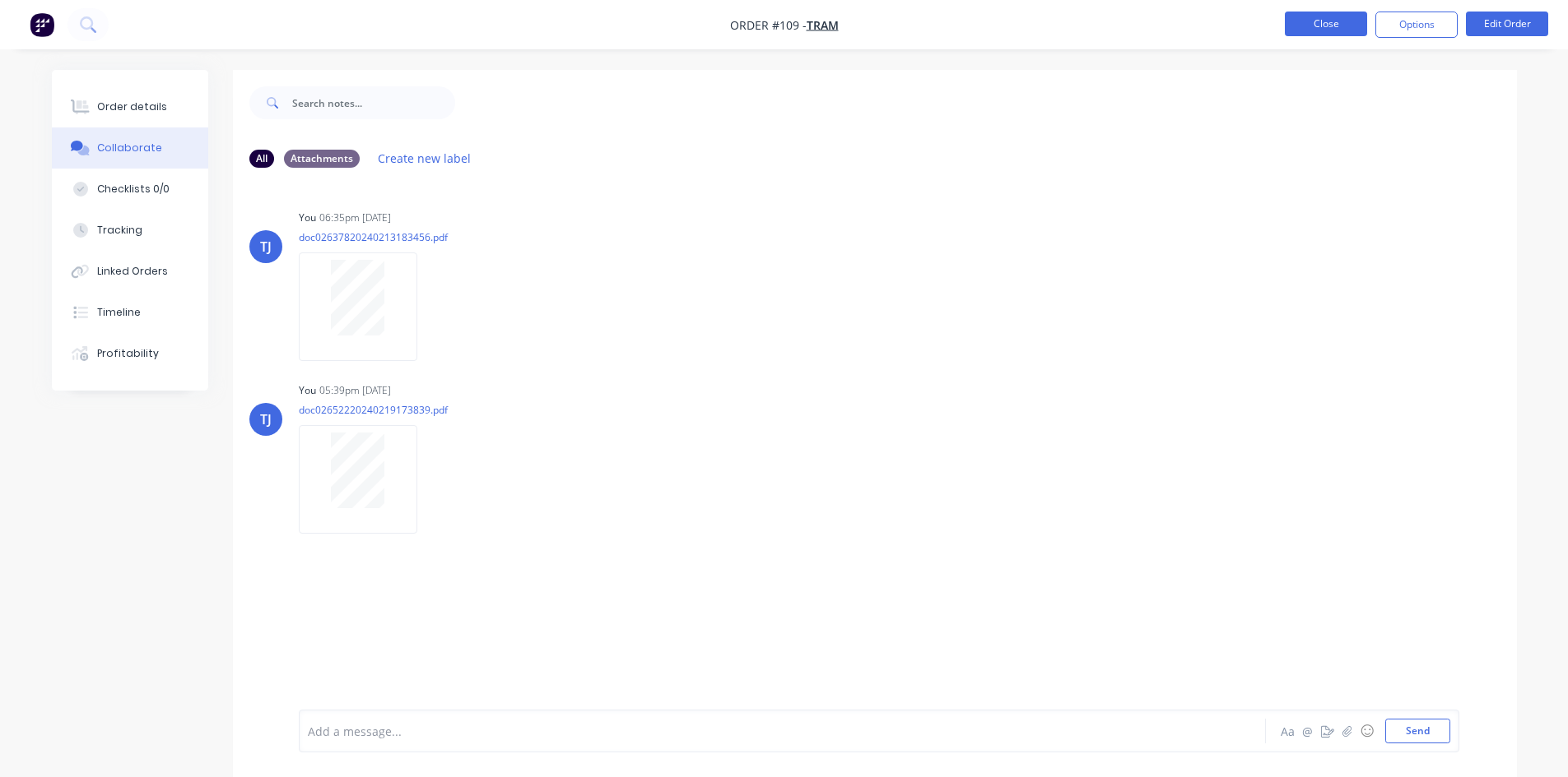
click at [1315, 25] on button "Close" at bounding box center [1326, 24] width 83 height 25
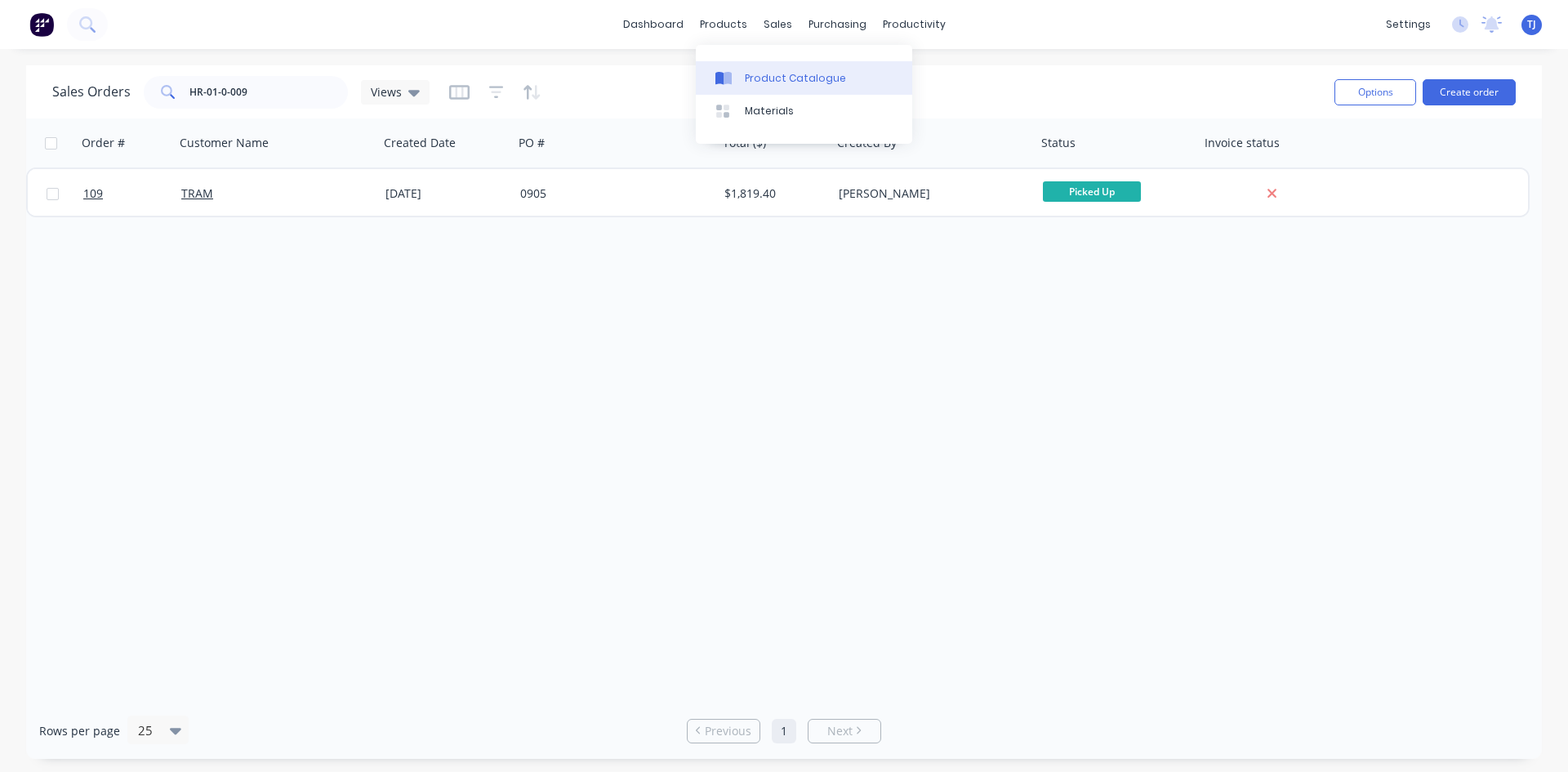
click at [771, 76] on div "Product Catalogue" at bounding box center [796, 79] width 101 height 15
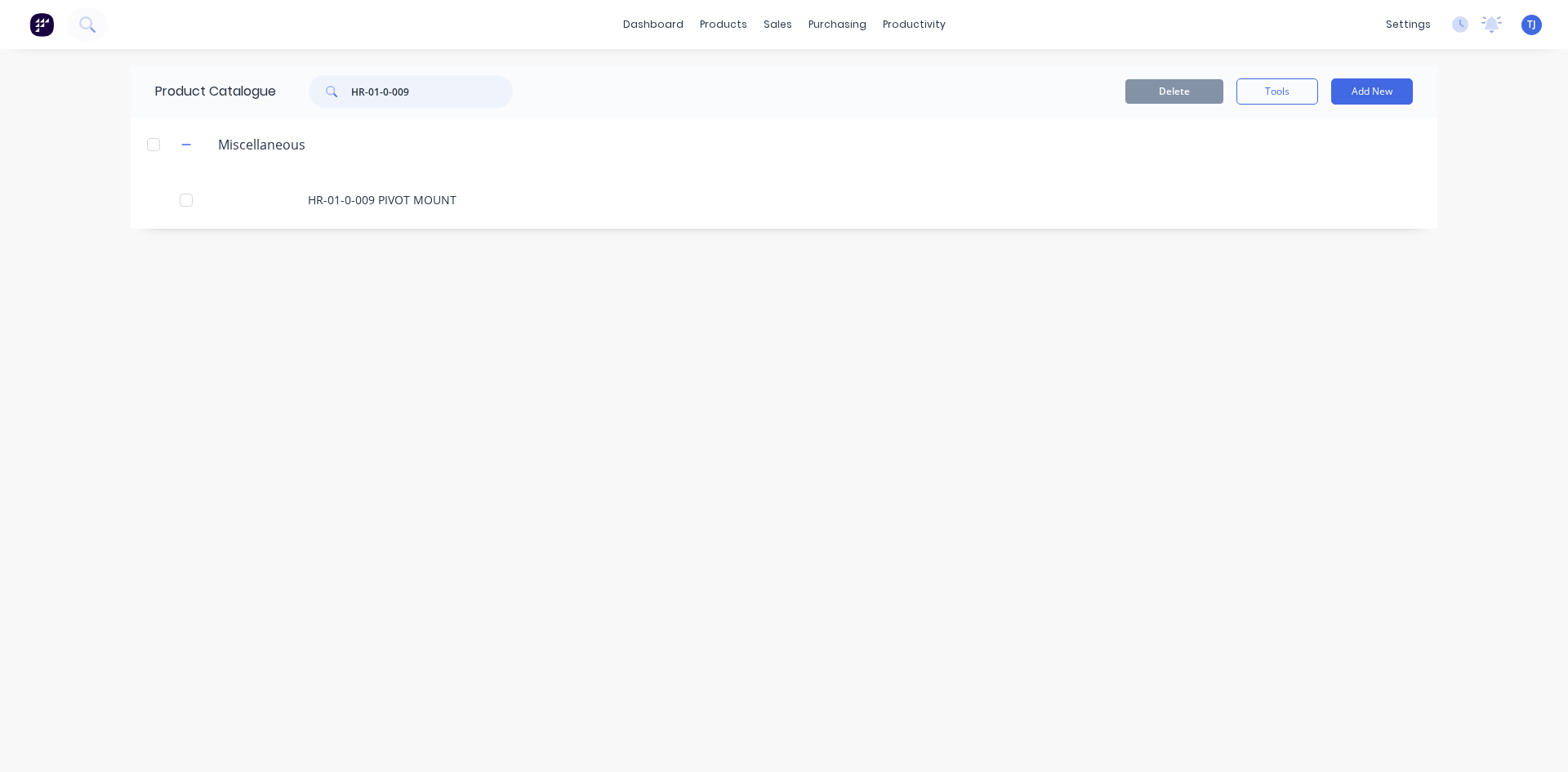
click at [423, 83] on input "HR-01-0-009" at bounding box center [432, 91] width 162 height 32
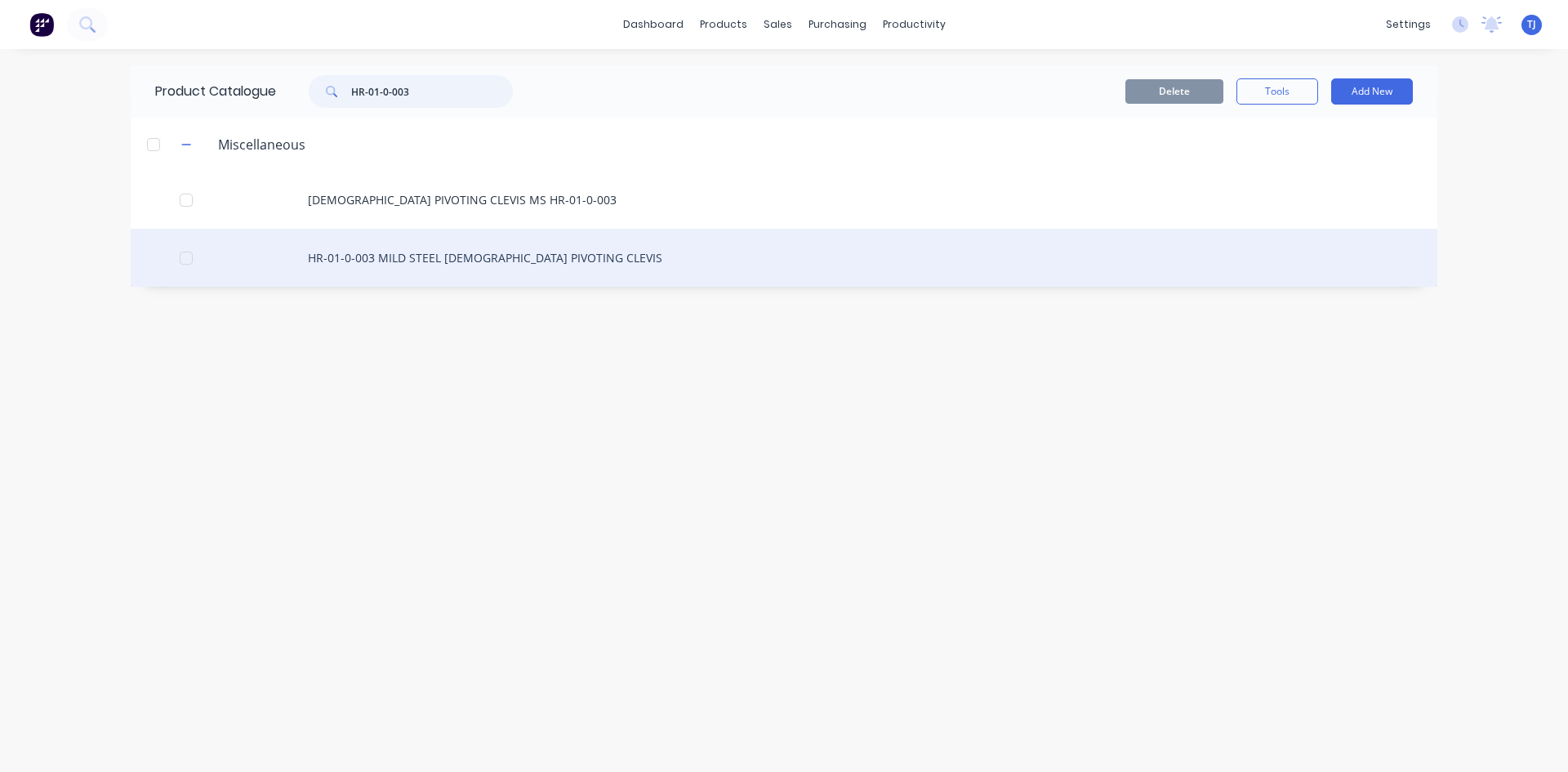
type input "HR-01-0-003"
click at [454, 256] on div "HR-01-0-003 MILD STEEL [DEMOGRAPHIC_DATA] PIVOTING CLEVIS" at bounding box center [784, 258] width 1307 height 58
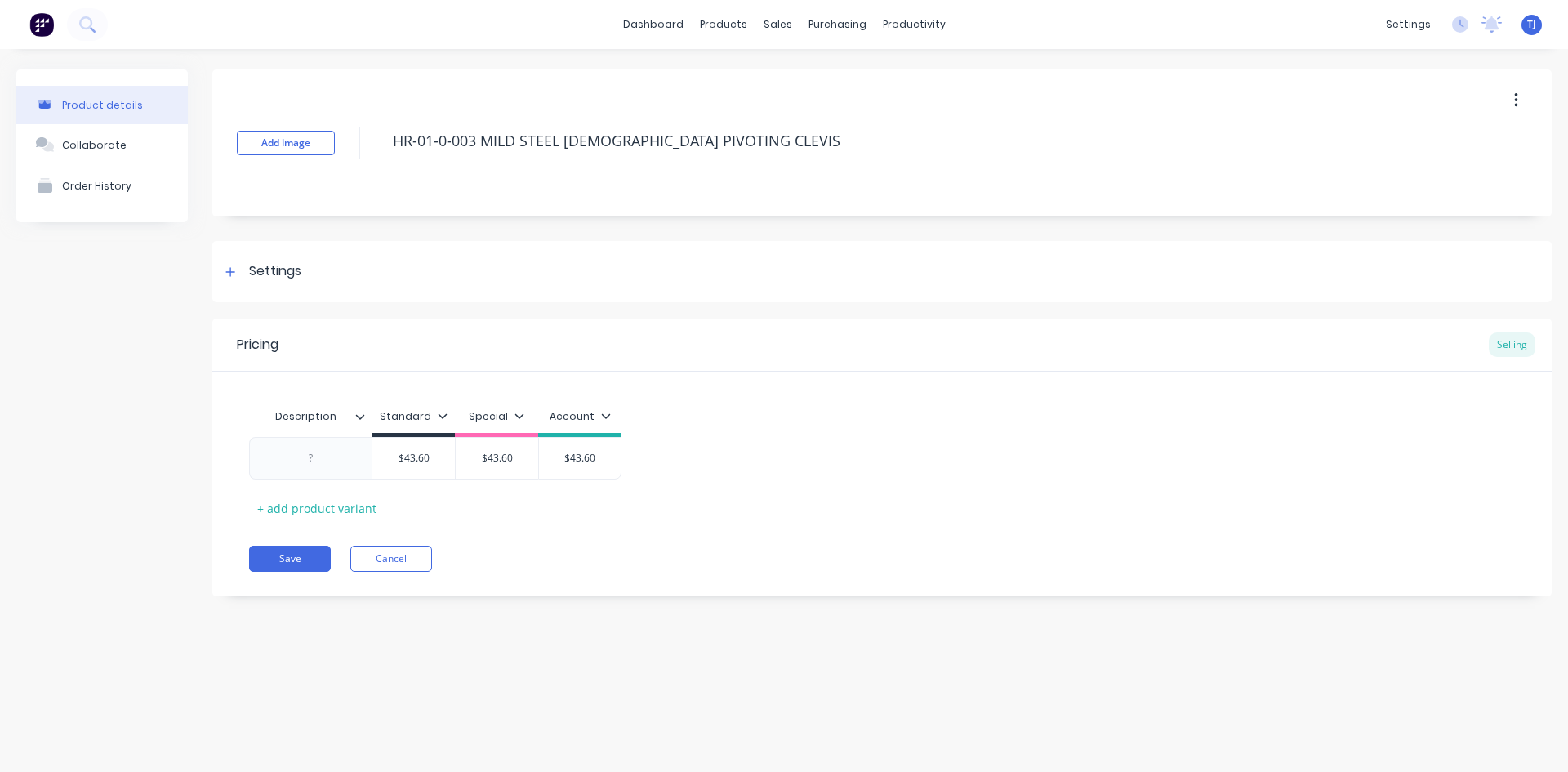
type textarea "x"
click at [105, 143] on div "Collaborate" at bounding box center [94, 145] width 65 height 12
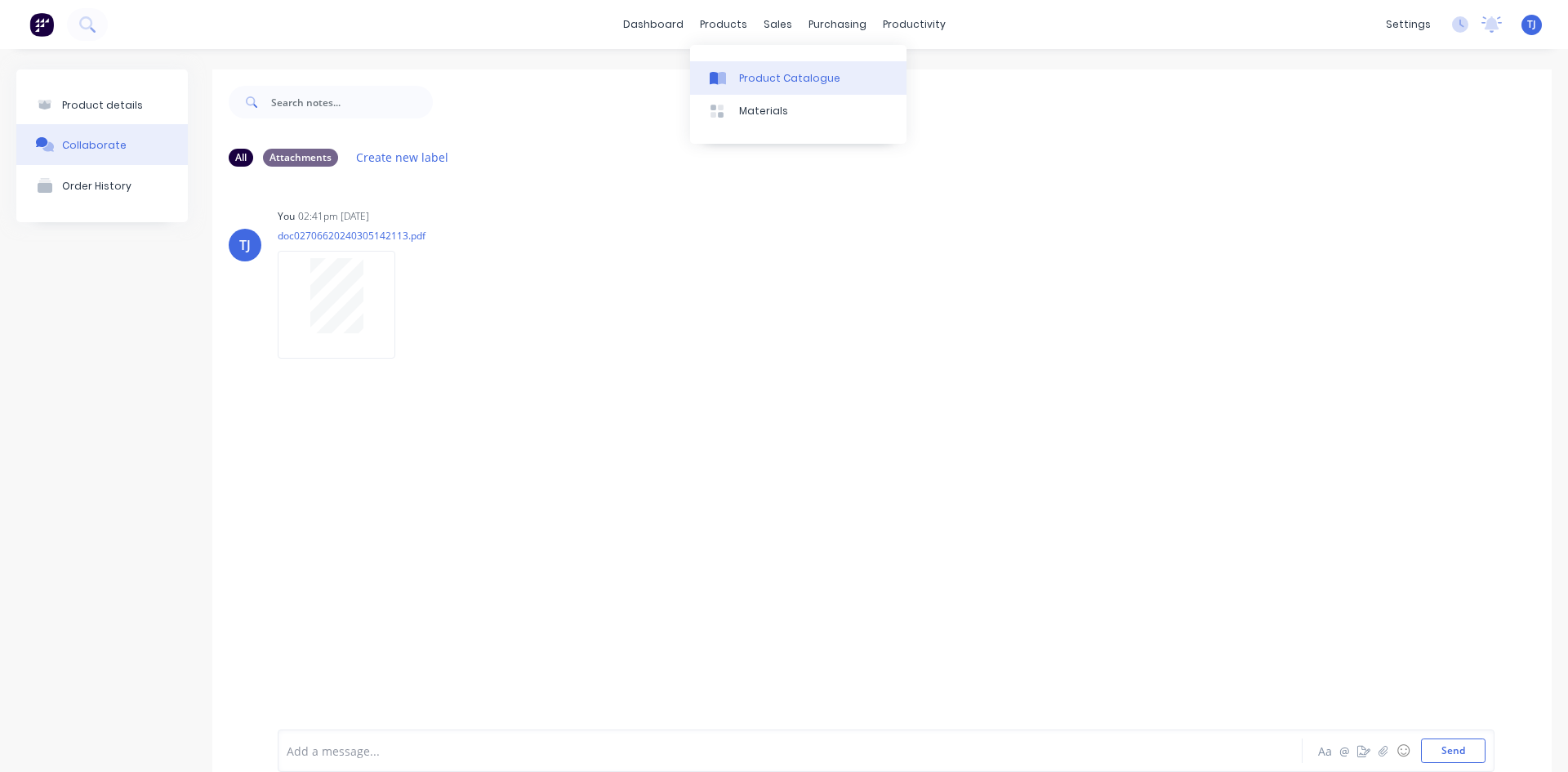
click at [759, 75] on div "Product Catalogue" at bounding box center [790, 79] width 101 height 15
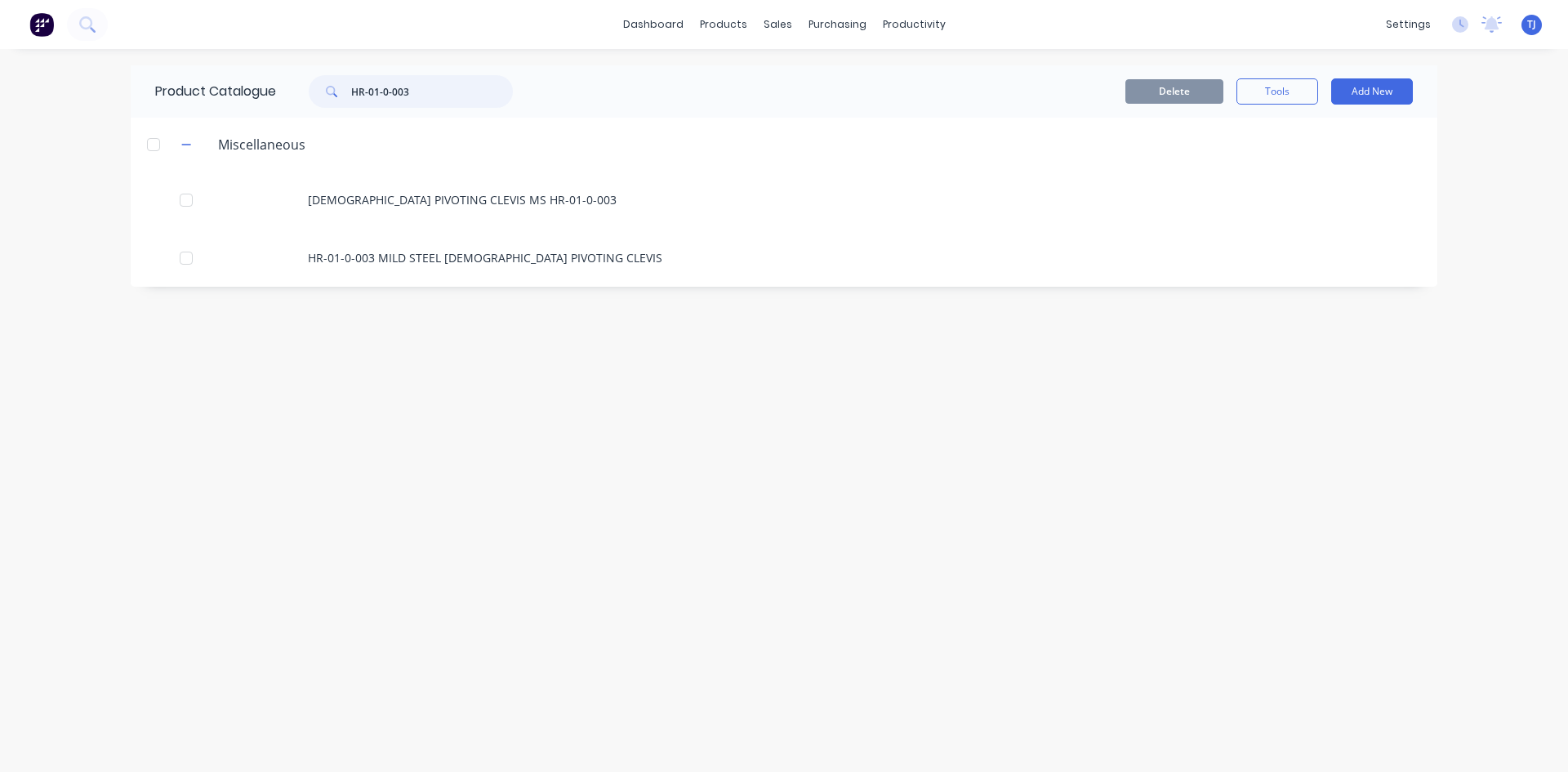
click at [416, 92] on input "HR-01-0-003" at bounding box center [432, 91] width 162 height 32
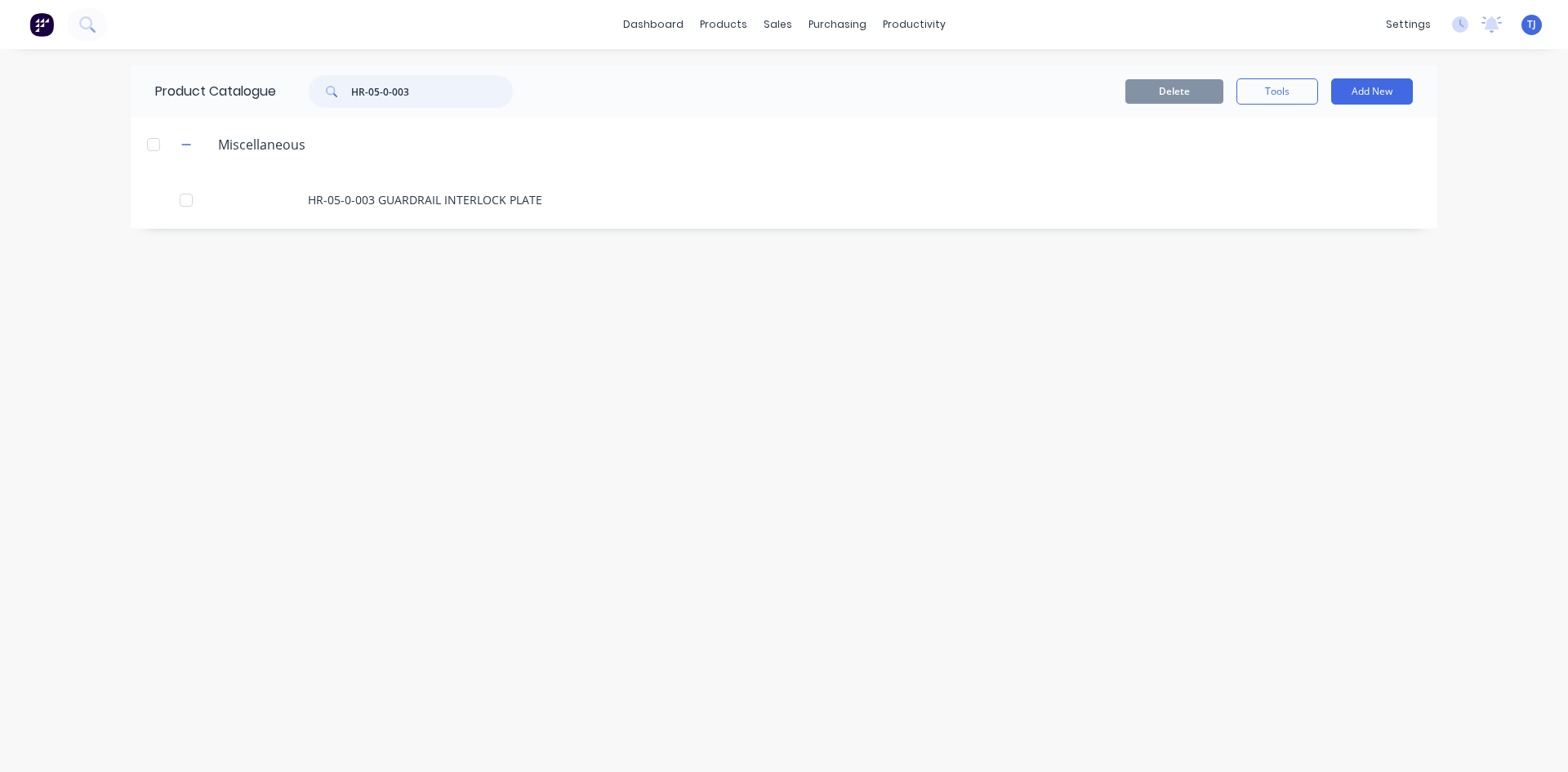
type input "HR-05-0-003"
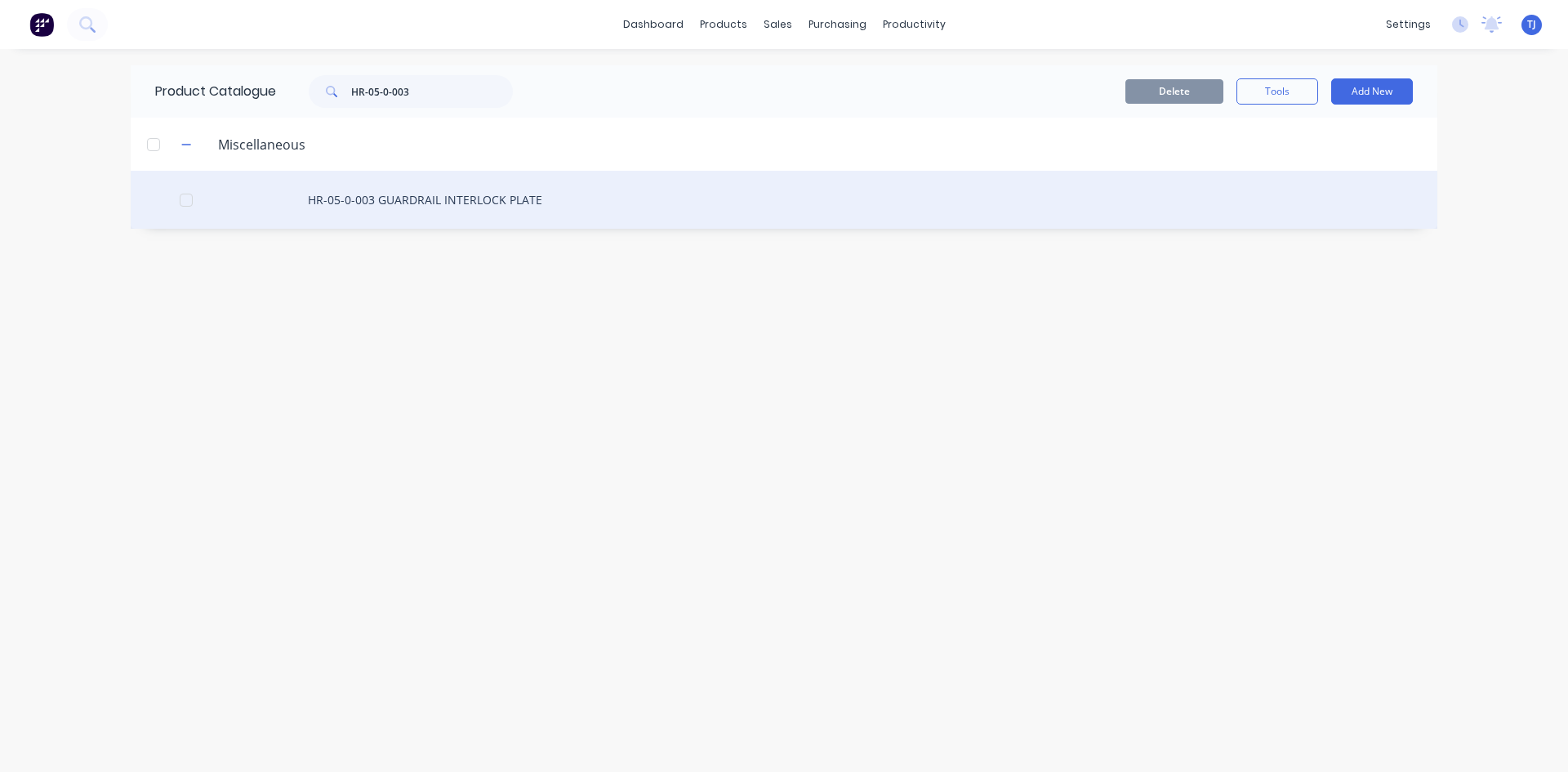
click at [452, 201] on div "HR-05-0-003 GUARDRAIL INTERLOCK PLATE" at bounding box center [784, 200] width 1307 height 58
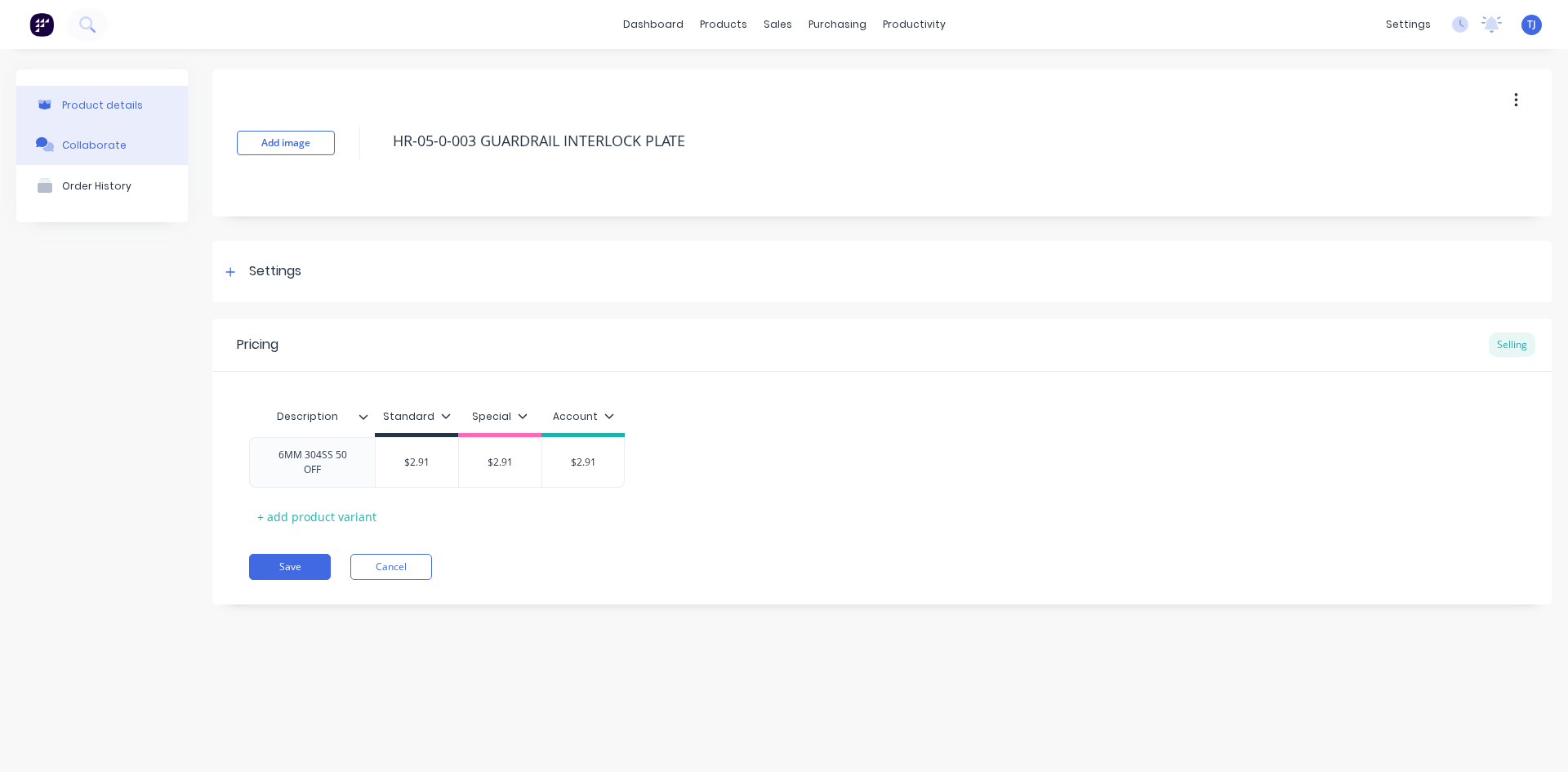
click at [127, 148] on button "Collaborate" at bounding box center [102, 144] width 172 height 41
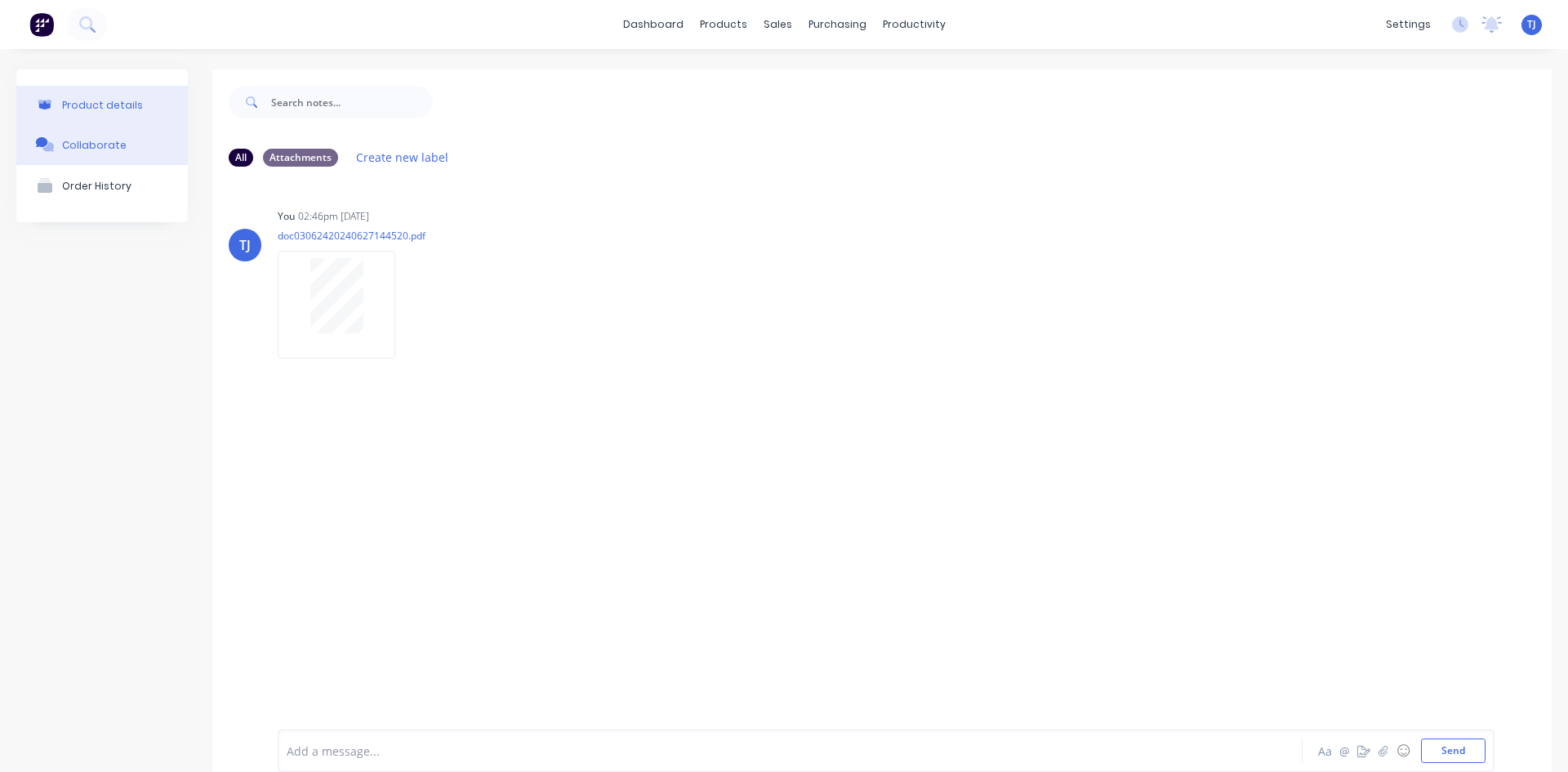
click at [93, 113] on button "Product details" at bounding box center [102, 104] width 172 height 38
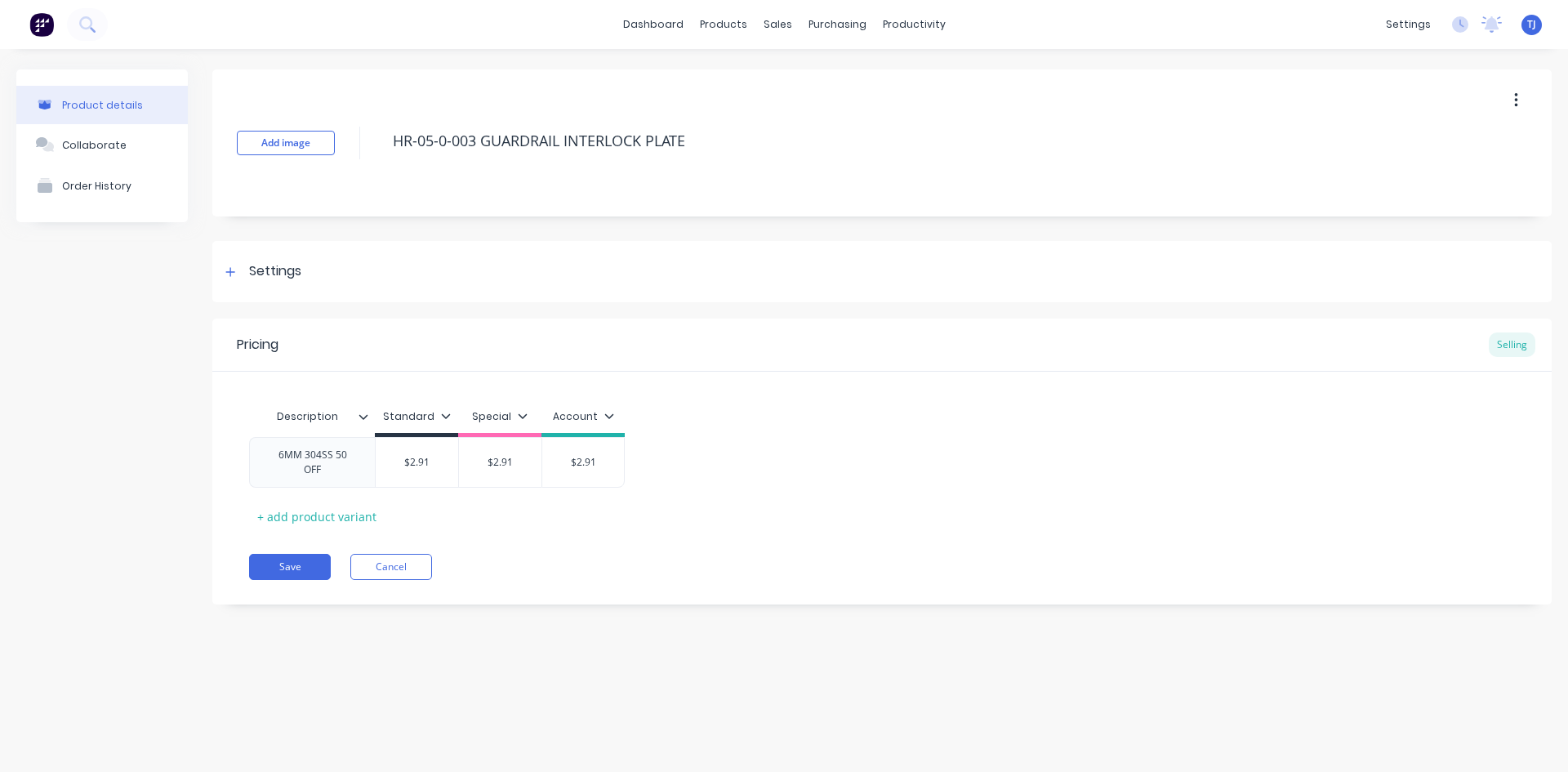
type textarea "x"
click at [757, 85] on div "Product Catalogue" at bounding box center [796, 79] width 101 height 15
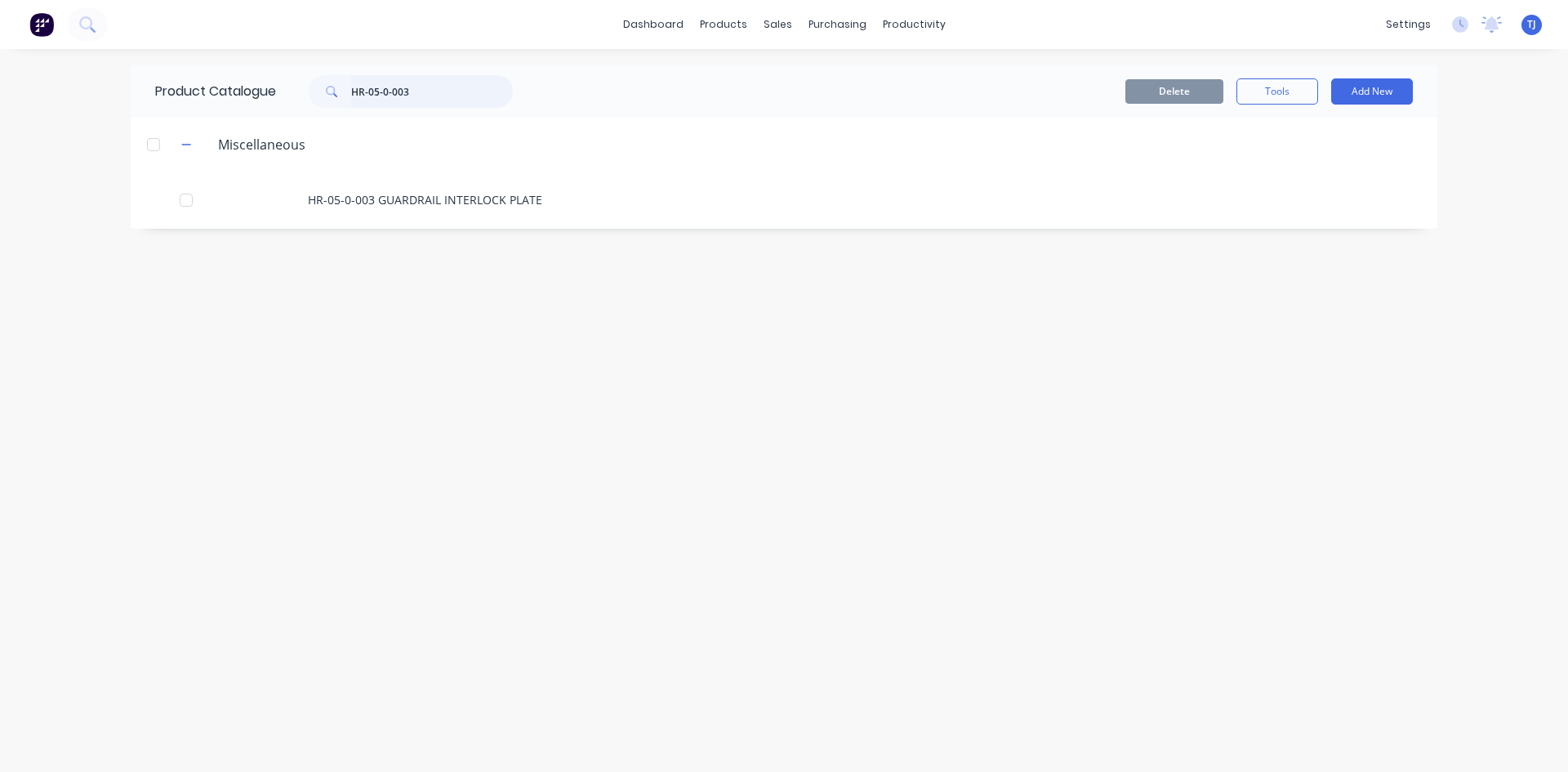
click at [381, 94] on input "HR-05-0-003" at bounding box center [432, 91] width 162 height 32
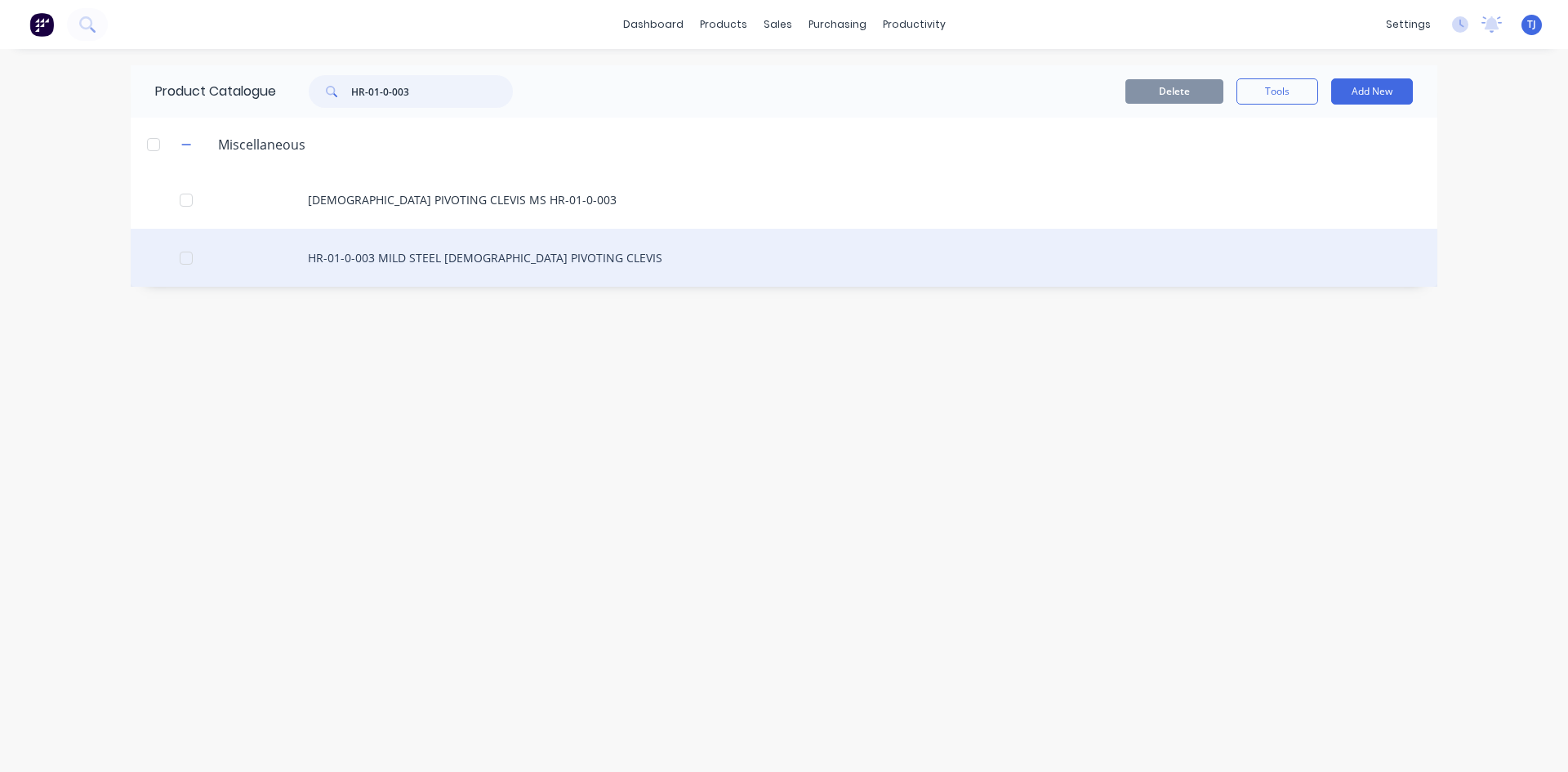
type input "HR-01-0-003"
click at [465, 263] on div "HR-01-0-003 MILD STEEL [DEMOGRAPHIC_DATA] PIVOTING CLEVIS" at bounding box center [784, 258] width 1307 height 58
type textarea "x"
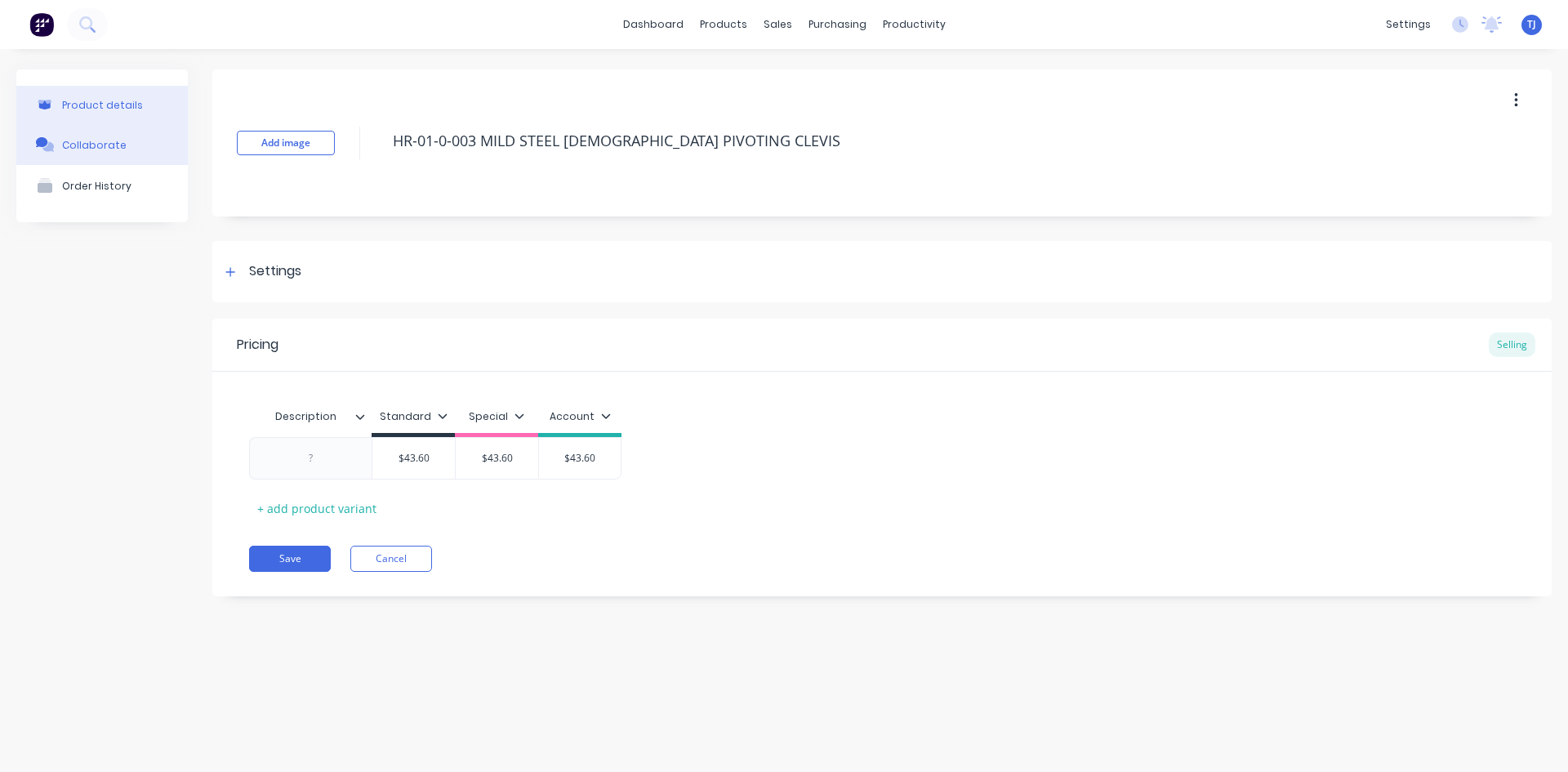
click at [80, 143] on div "Collaborate" at bounding box center [94, 145] width 65 height 12
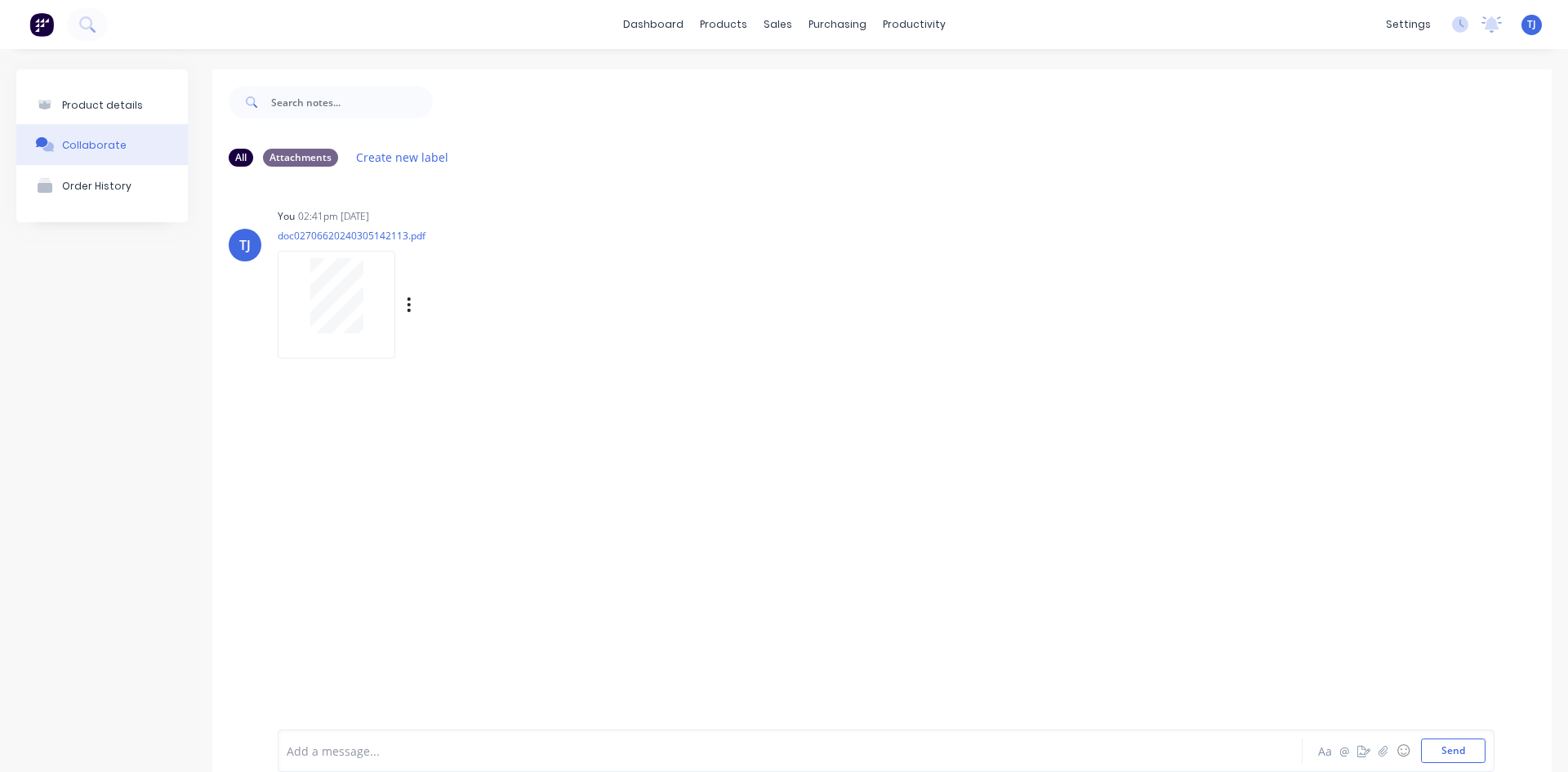
click at [370, 295] on div at bounding box center [336, 295] width 103 height 75
click at [768, 74] on div "Product Catalogue" at bounding box center [790, 79] width 101 height 15
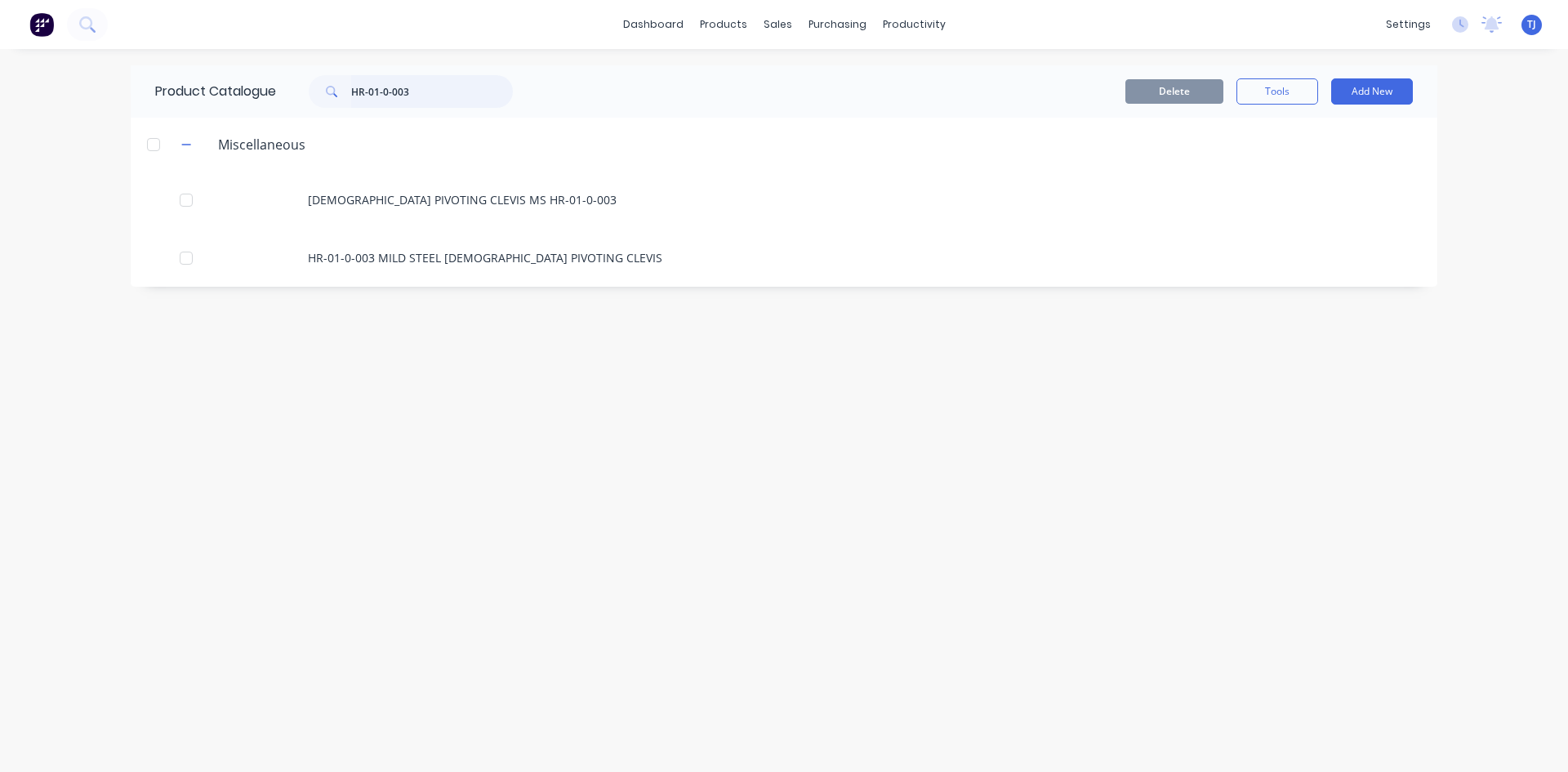
click at [423, 93] on input "HR-01-0-003" at bounding box center [432, 91] width 162 height 32
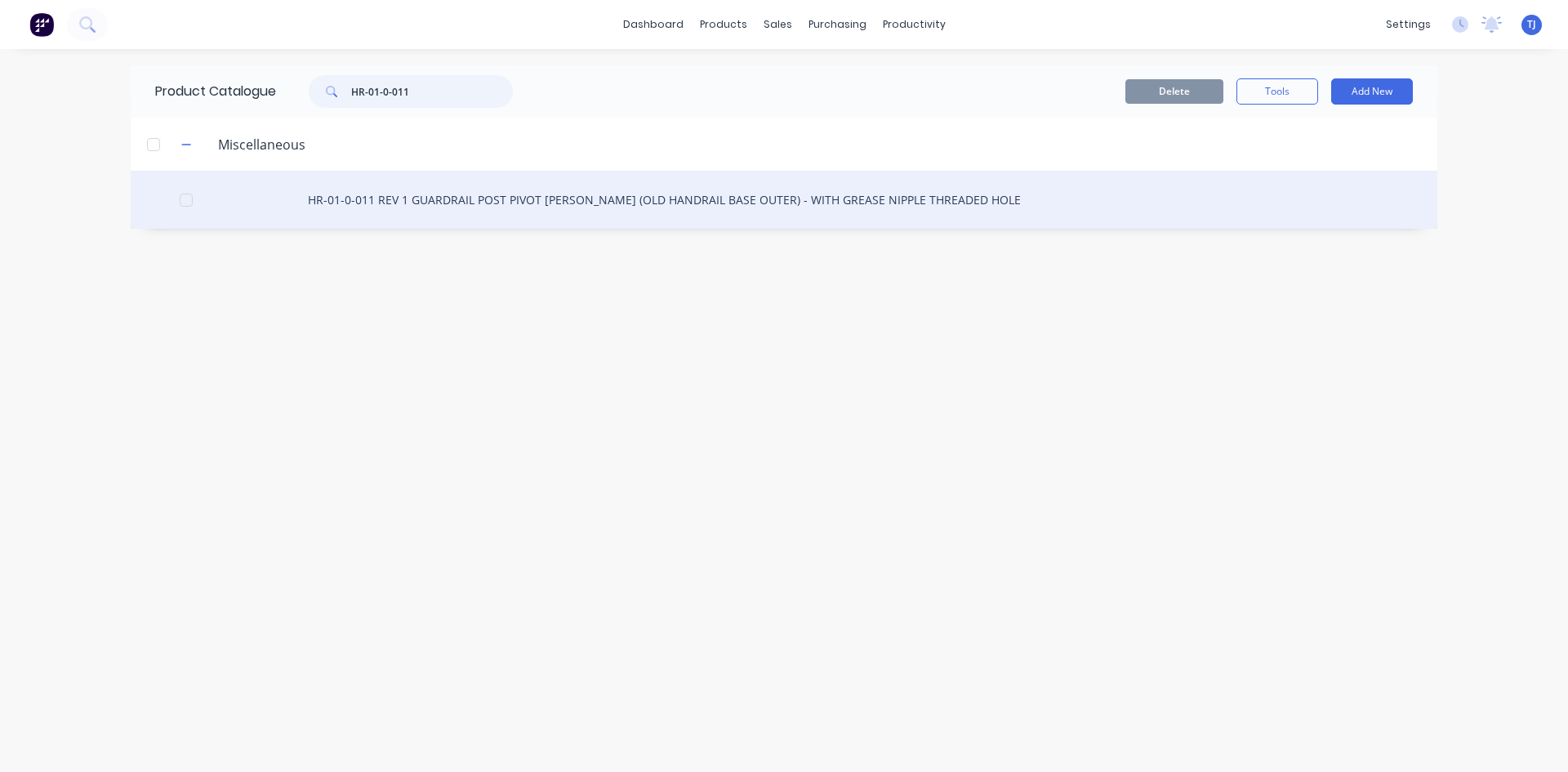
type input "HR-01-0-011"
click at [497, 200] on div "HR-01-0-011 REV 1 GUARDRAIL POST PIVOT [PERSON_NAME] (OLD HANDRAIL BASE OUTER) …" at bounding box center [784, 200] width 1307 height 58
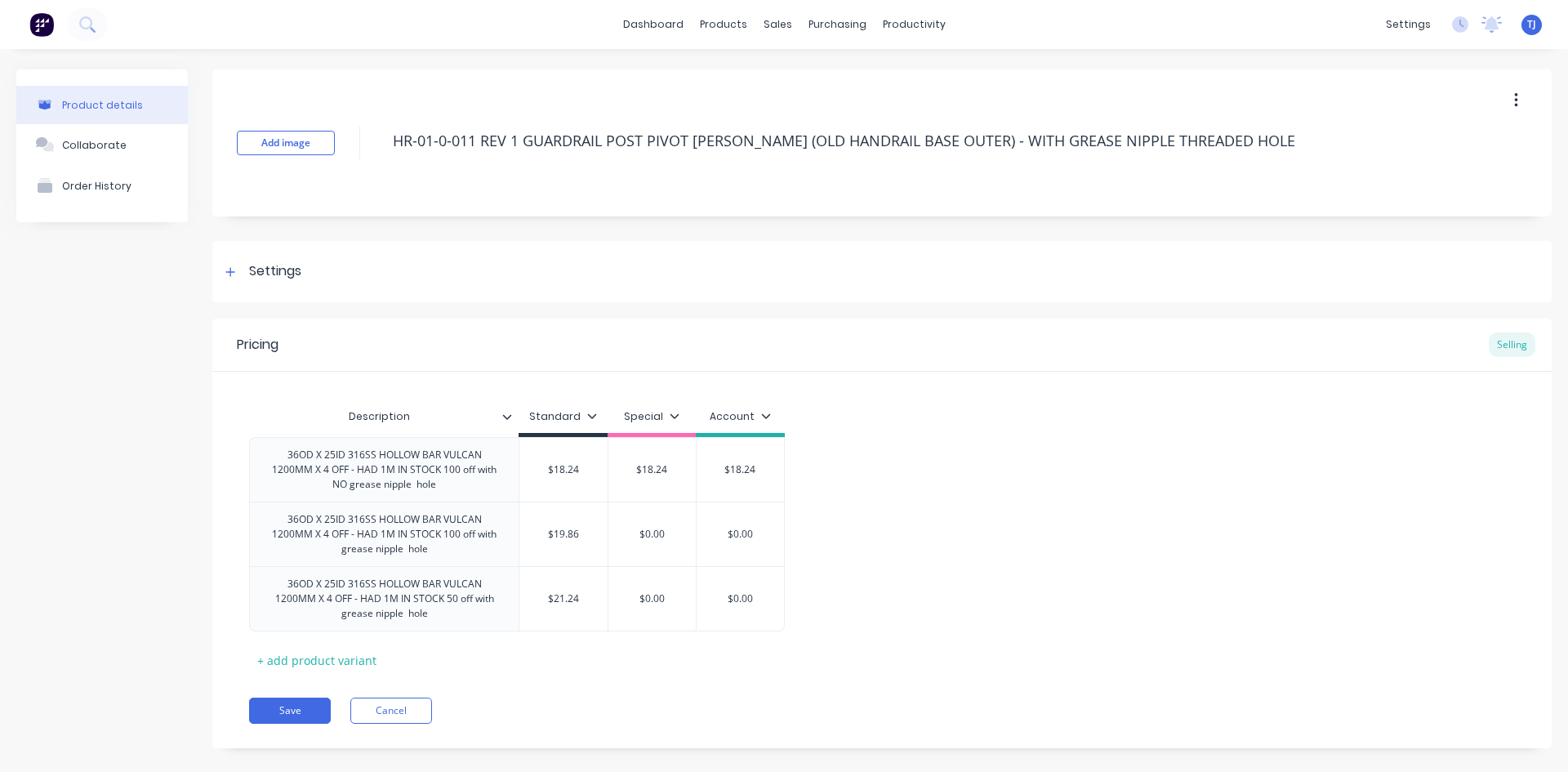
type textarea "x"
click at [108, 144] on div "Collaborate" at bounding box center [94, 145] width 65 height 12
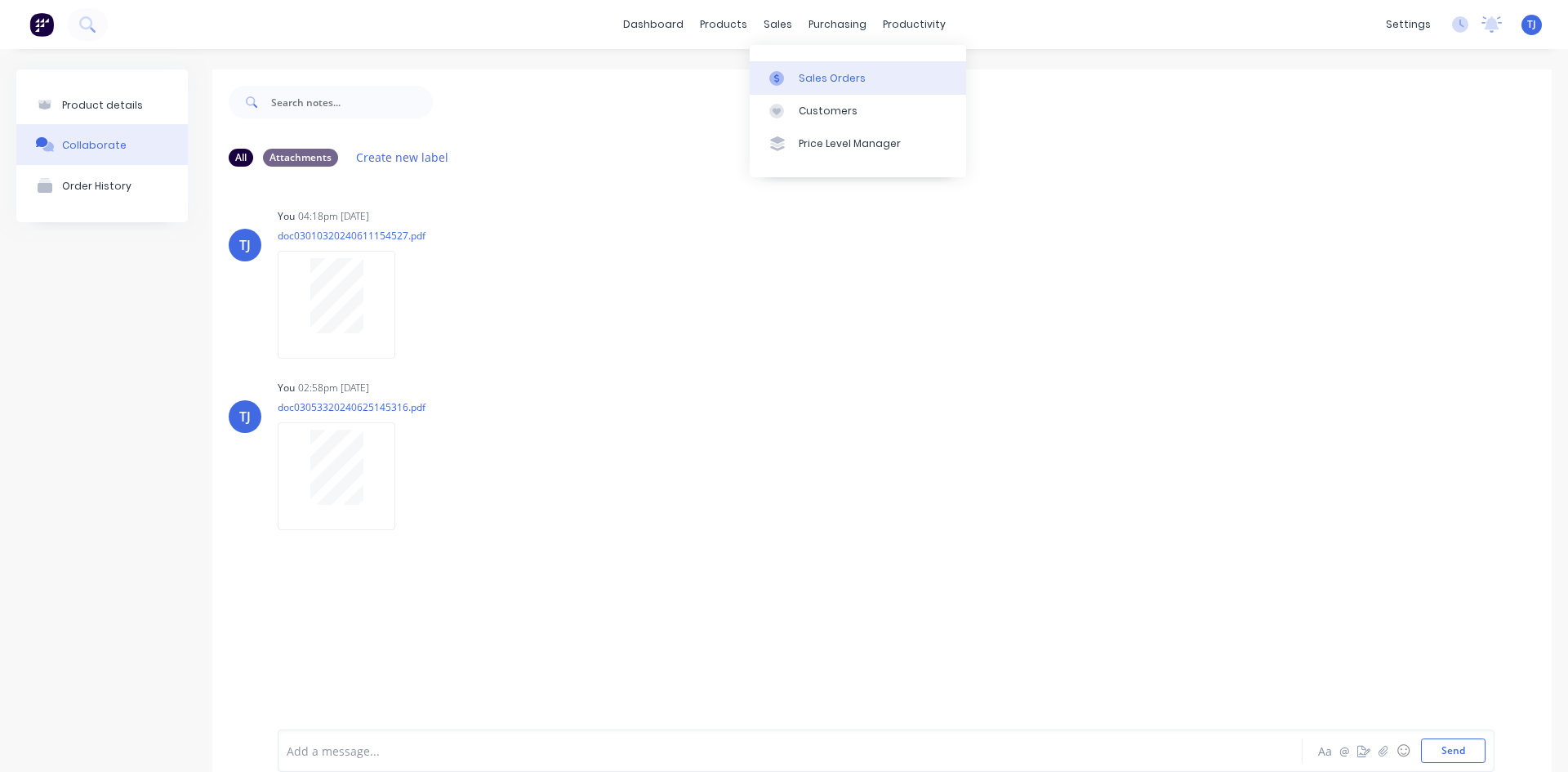
click at [801, 76] on div "Sales Orders" at bounding box center [832, 79] width 67 height 15
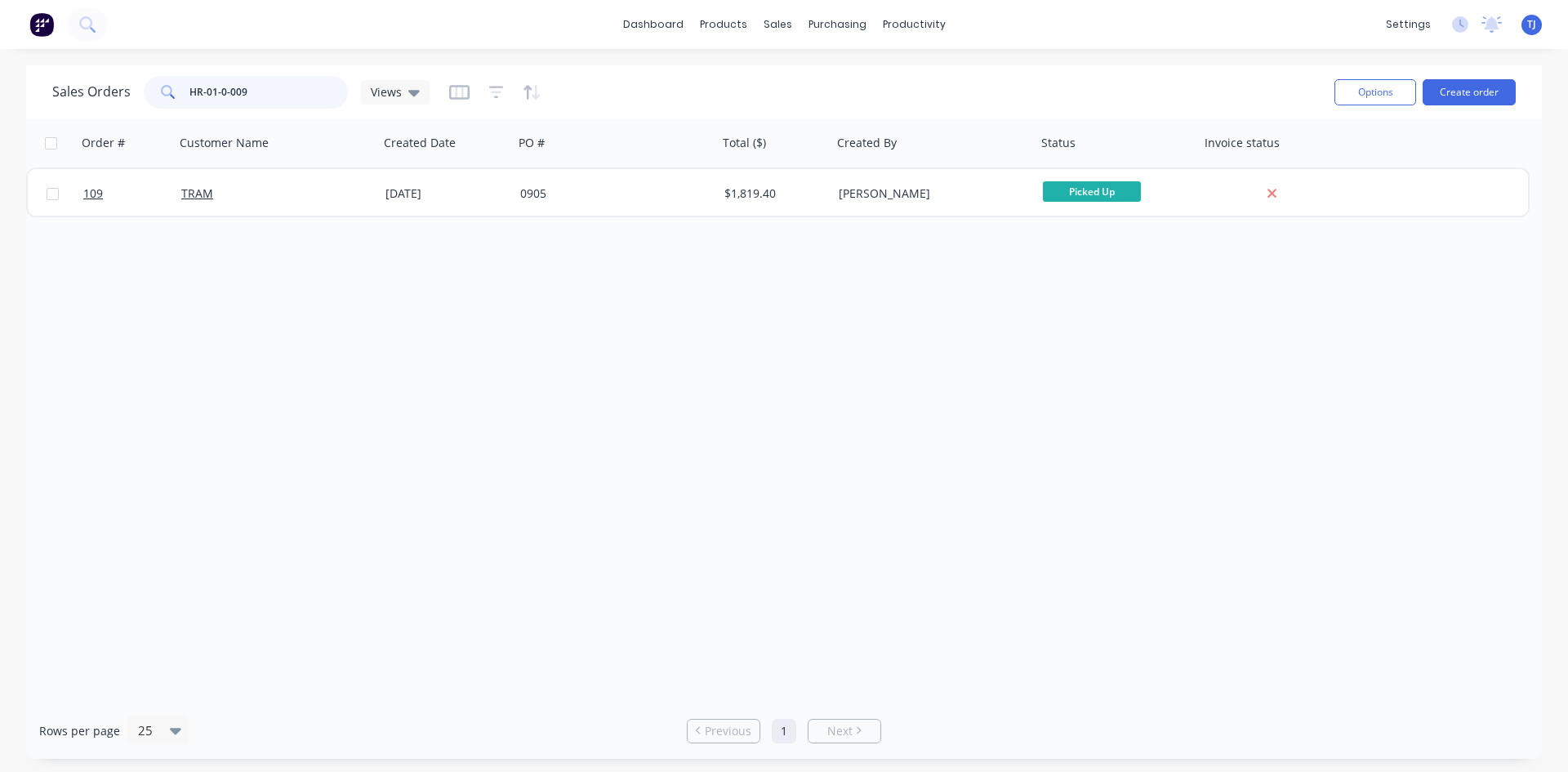
click at [245, 82] on input "HR-01-0-009" at bounding box center [269, 92] width 159 height 32
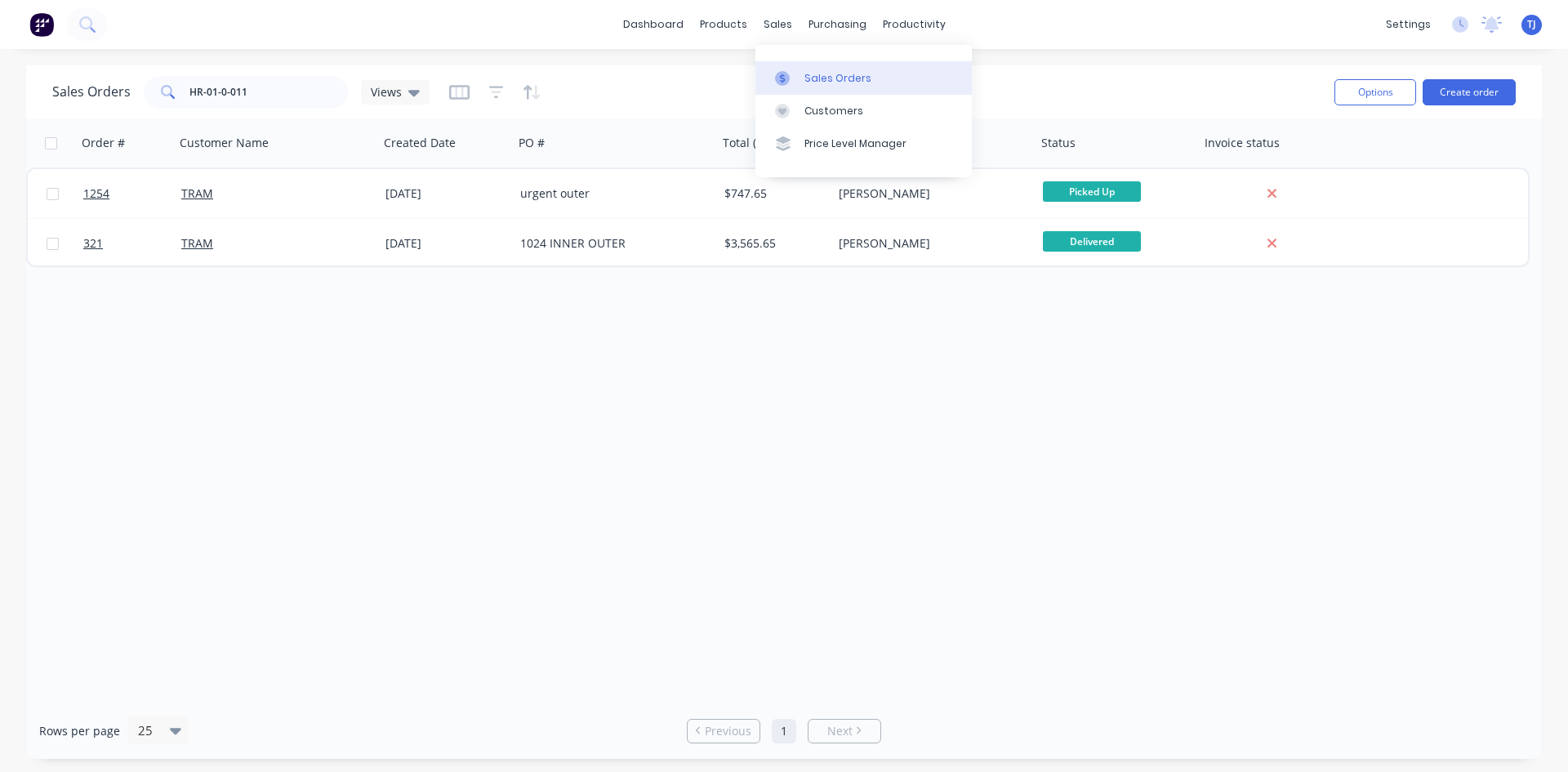
click at [812, 80] on div "Sales Orders" at bounding box center [838, 79] width 67 height 15
click at [219, 96] on input "HR-01-0-011" at bounding box center [269, 92] width 159 height 32
click at [219, 95] on input "HR-01-0-011" at bounding box center [269, 92] width 159 height 32
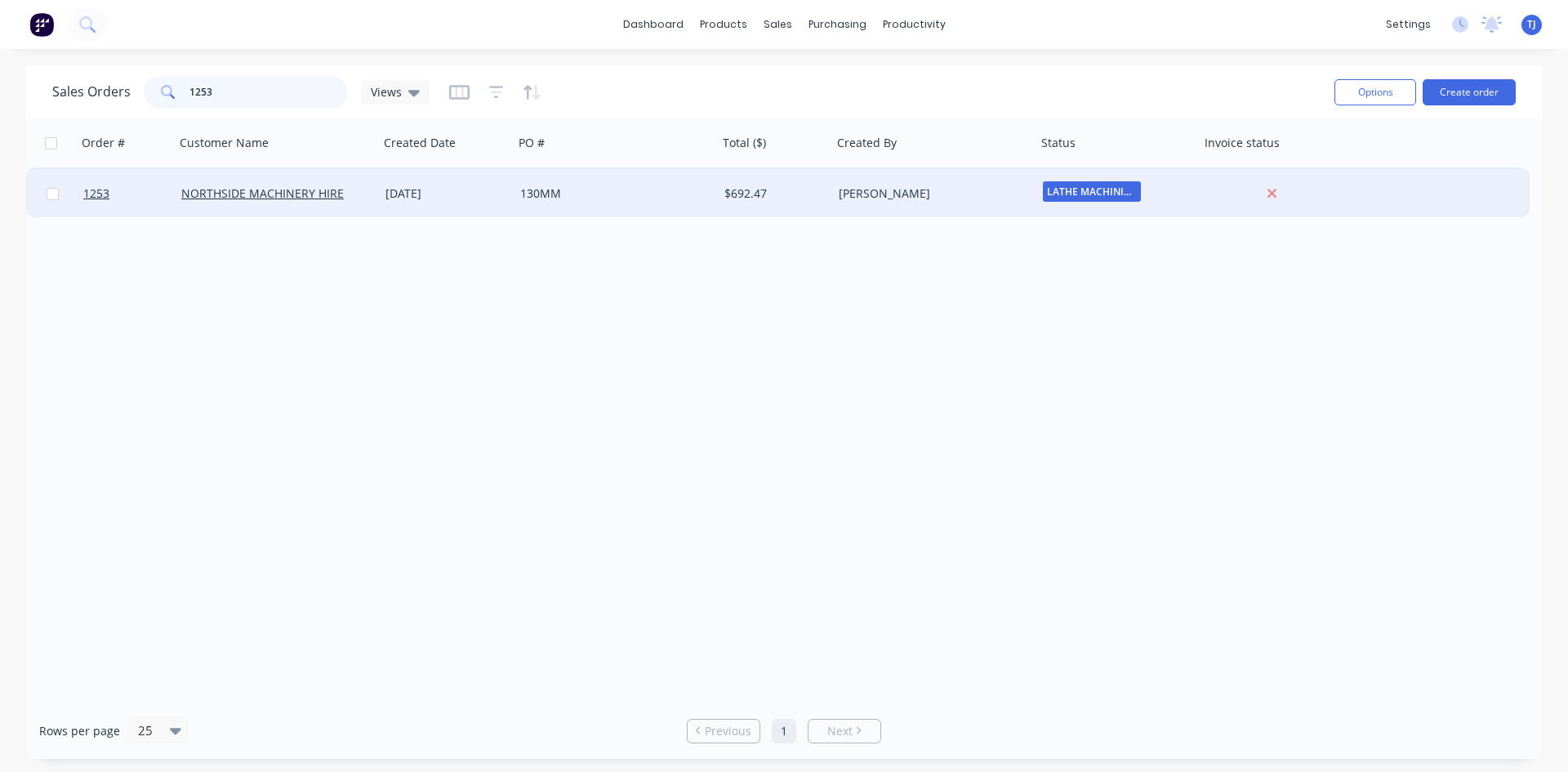
type input "1253"
click at [451, 197] on div "[DATE]" at bounding box center [446, 194] width 122 height 17
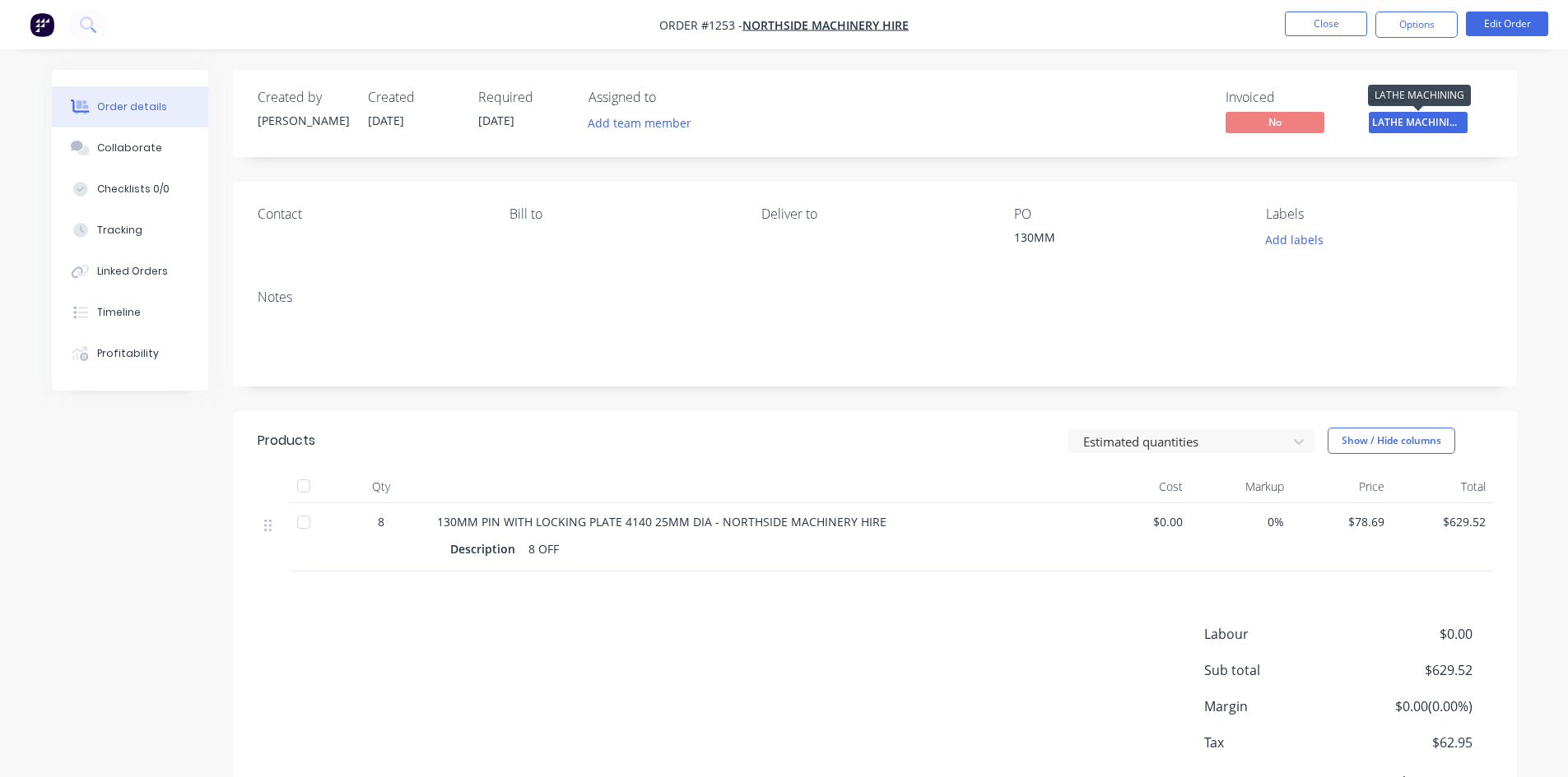
click at [1427, 116] on span "LATHE MACHINING" at bounding box center [1418, 122] width 99 height 21
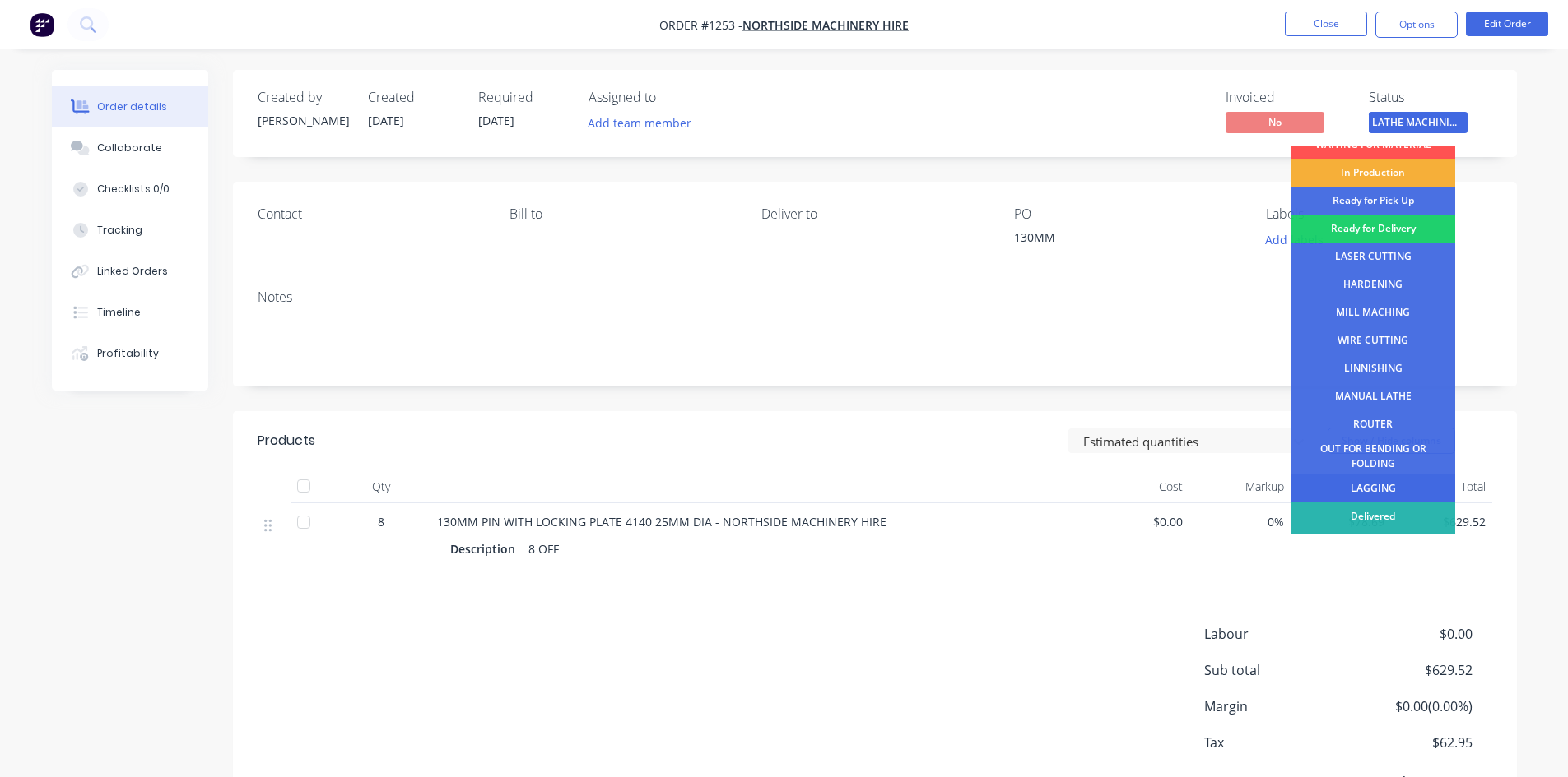
scroll to position [67, 0]
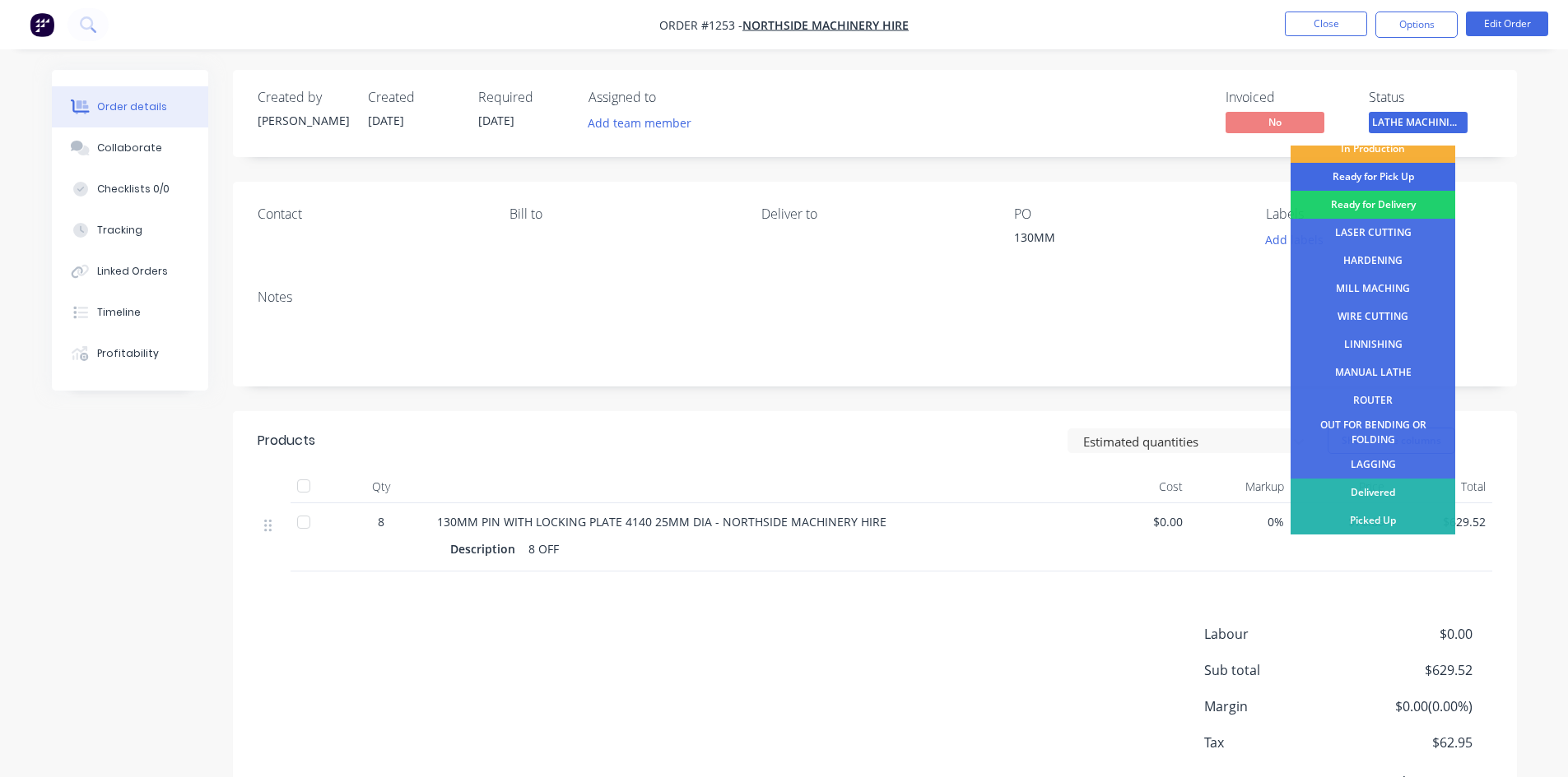
click at [1368, 178] on div "Ready for Pick Up" at bounding box center [1373, 177] width 164 height 28
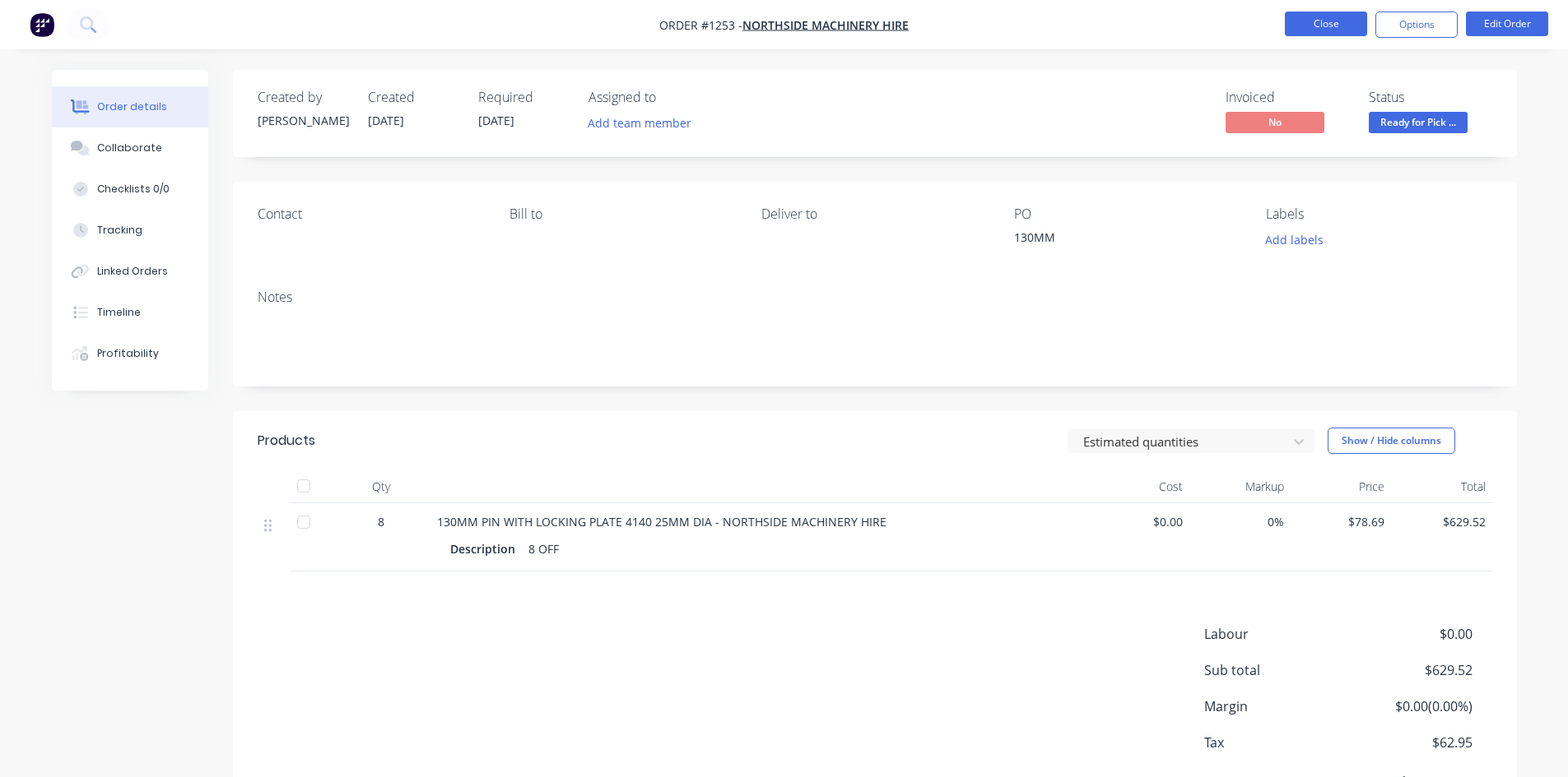
click at [1312, 17] on button "Close" at bounding box center [1326, 24] width 83 height 25
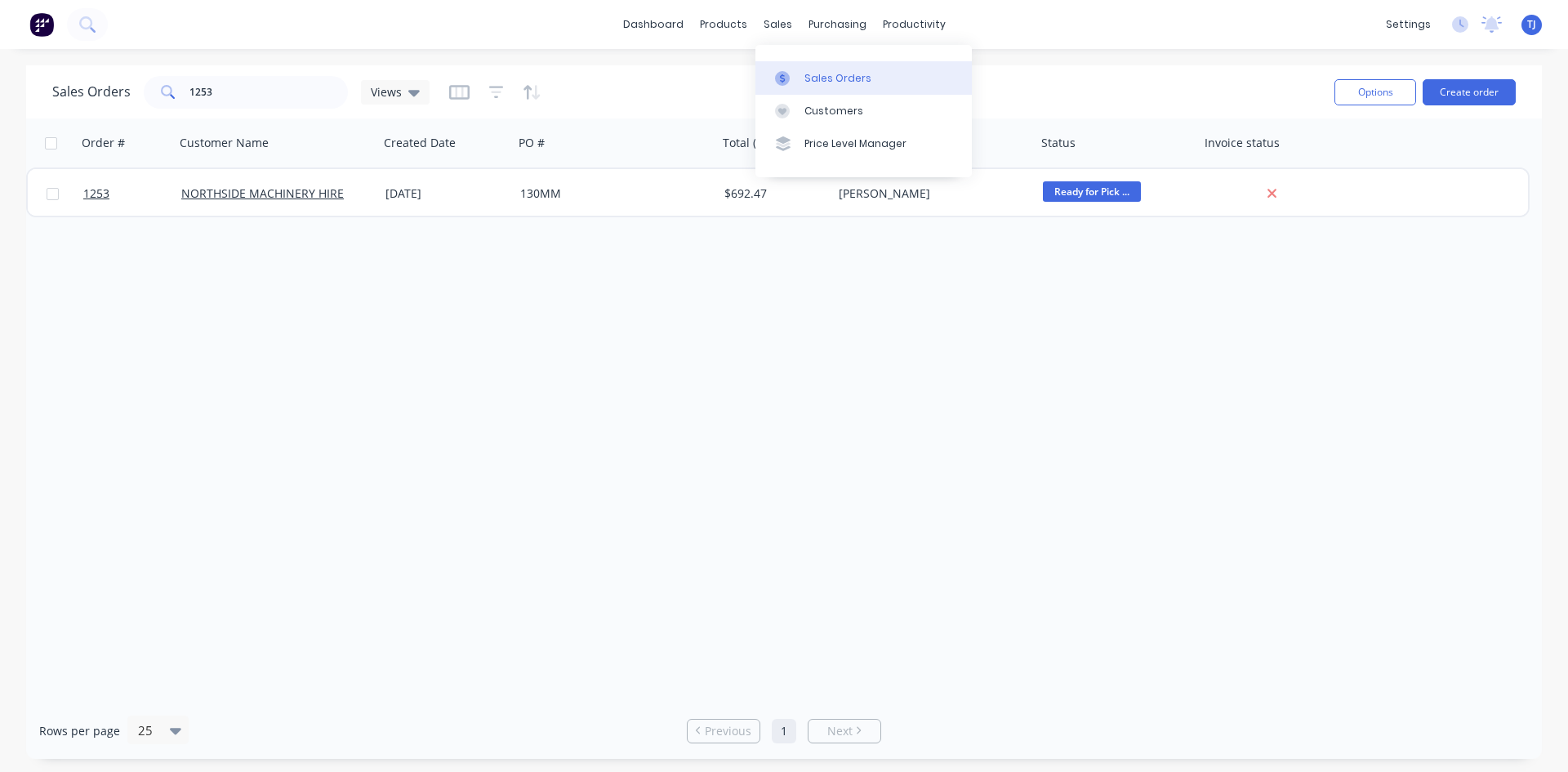
click at [820, 85] on div "Sales Orders" at bounding box center [838, 79] width 67 height 15
click at [816, 75] on div "Sales Orders" at bounding box center [838, 79] width 67 height 15
click at [1466, 95] on button "Create order" at bounding box center [1469, 93] width 93 height 27
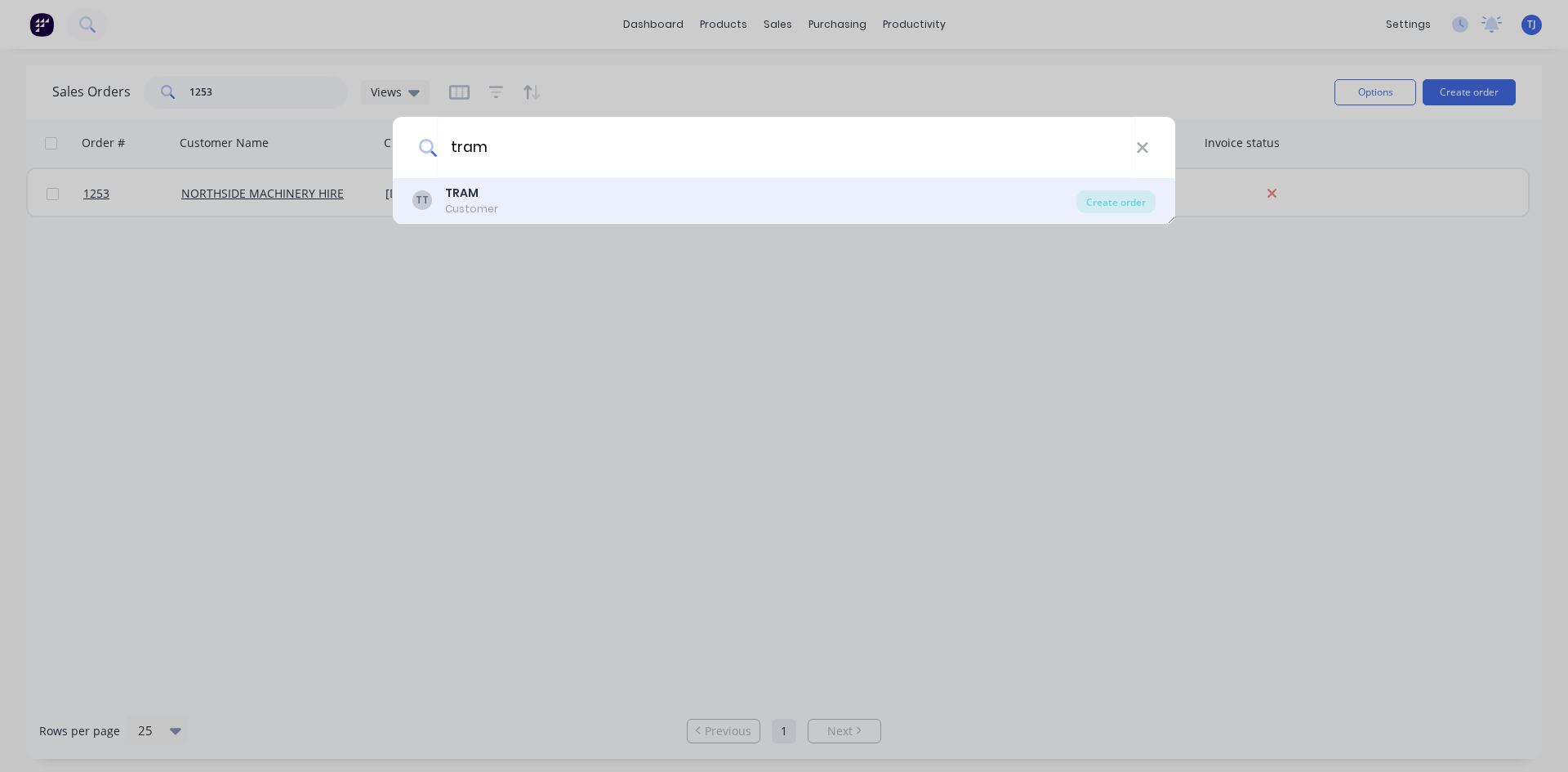
type input "tram"
click at [459, 209] on div "Customer" at bounding box center [472, 209] width 53 height 15
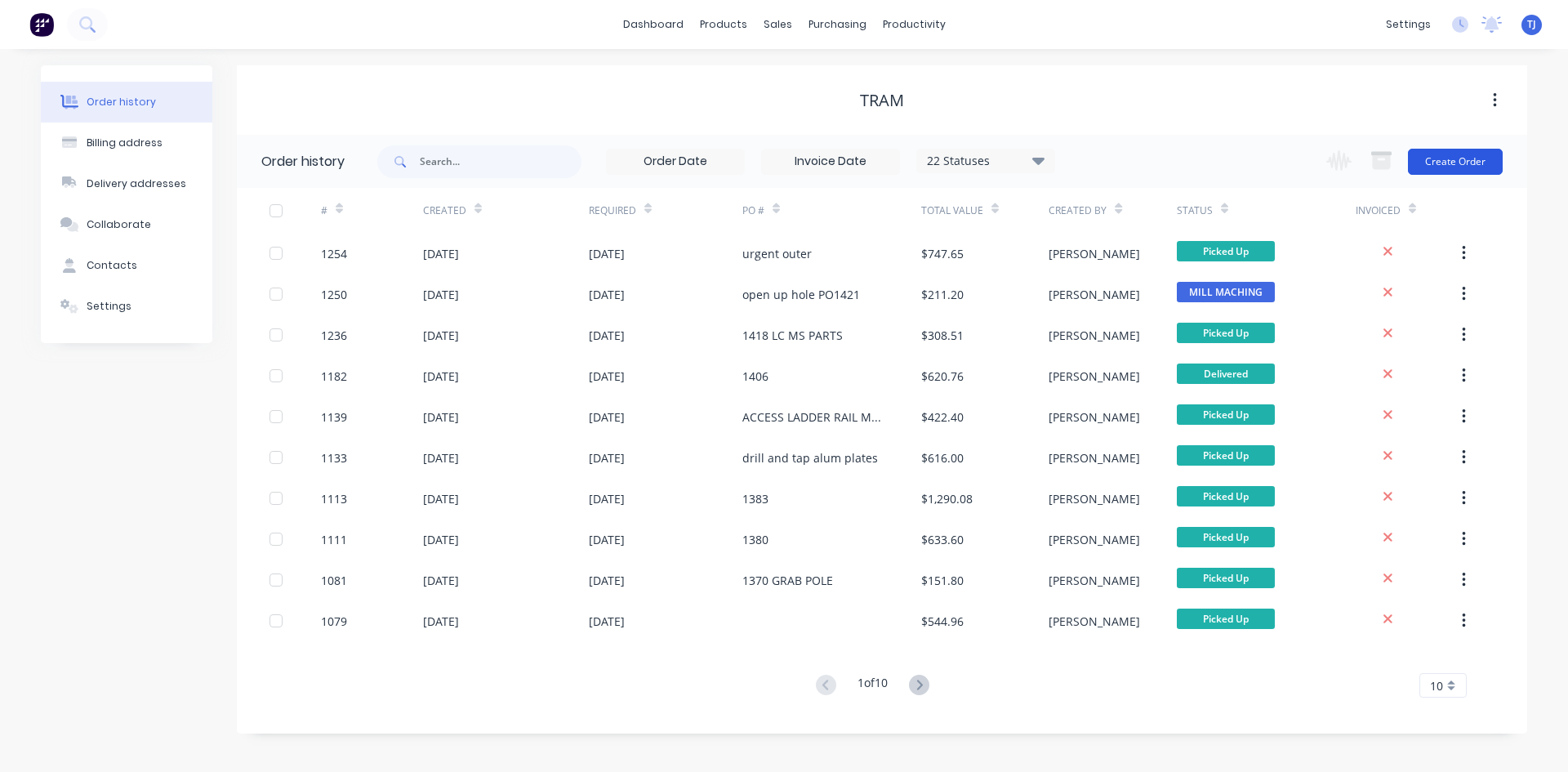
click at [1482, 160] on button "Create Order" at bounding box center [1455, 162] width 94 height 27
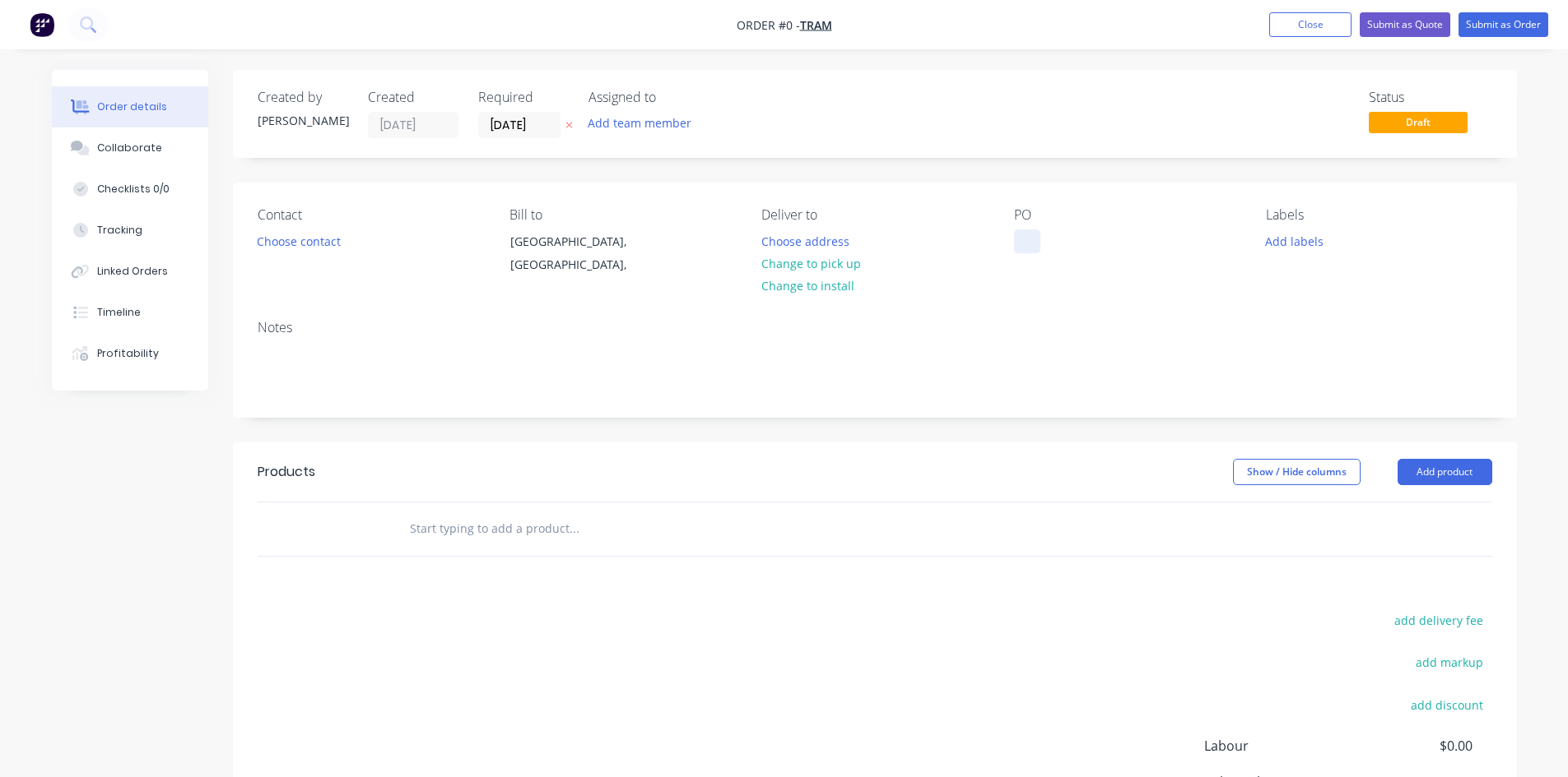
click at [1029, 245] on div at bounding box center [1027, 241] width 27 height 24
click at [525, 526] on div "Order details Collaborate Checklists 0/0 Tracking Linked Orders Timeline Profit…" at bounding box center [784, 523] width 1498 height 906
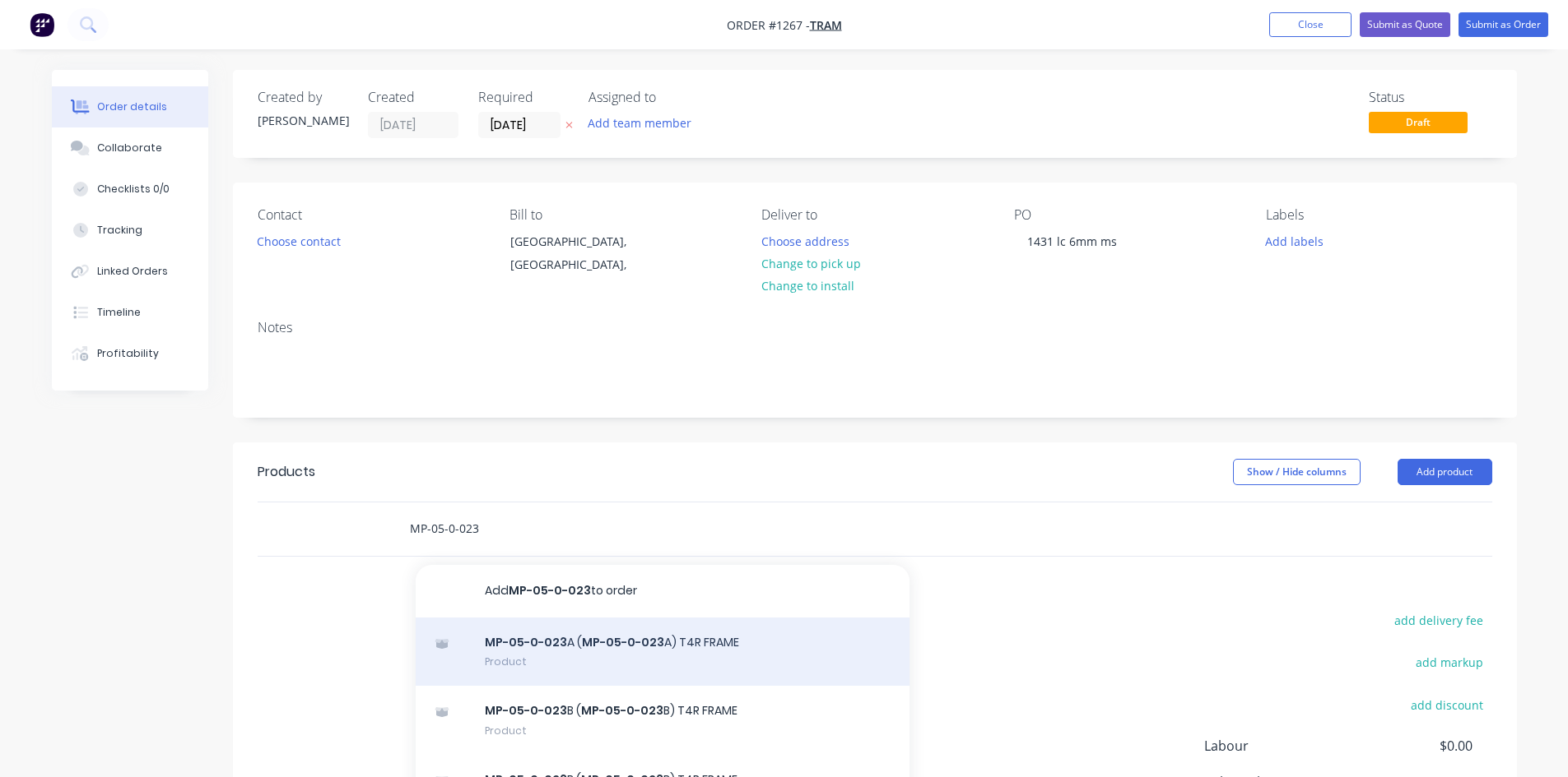
type input "MP-05-0-023"
click at [627, 657] on div "MP-05-0-023 A ( MP-05-0-023 A) T4R FRAME Product" at bounding box center [662, 652] width 493 height 69
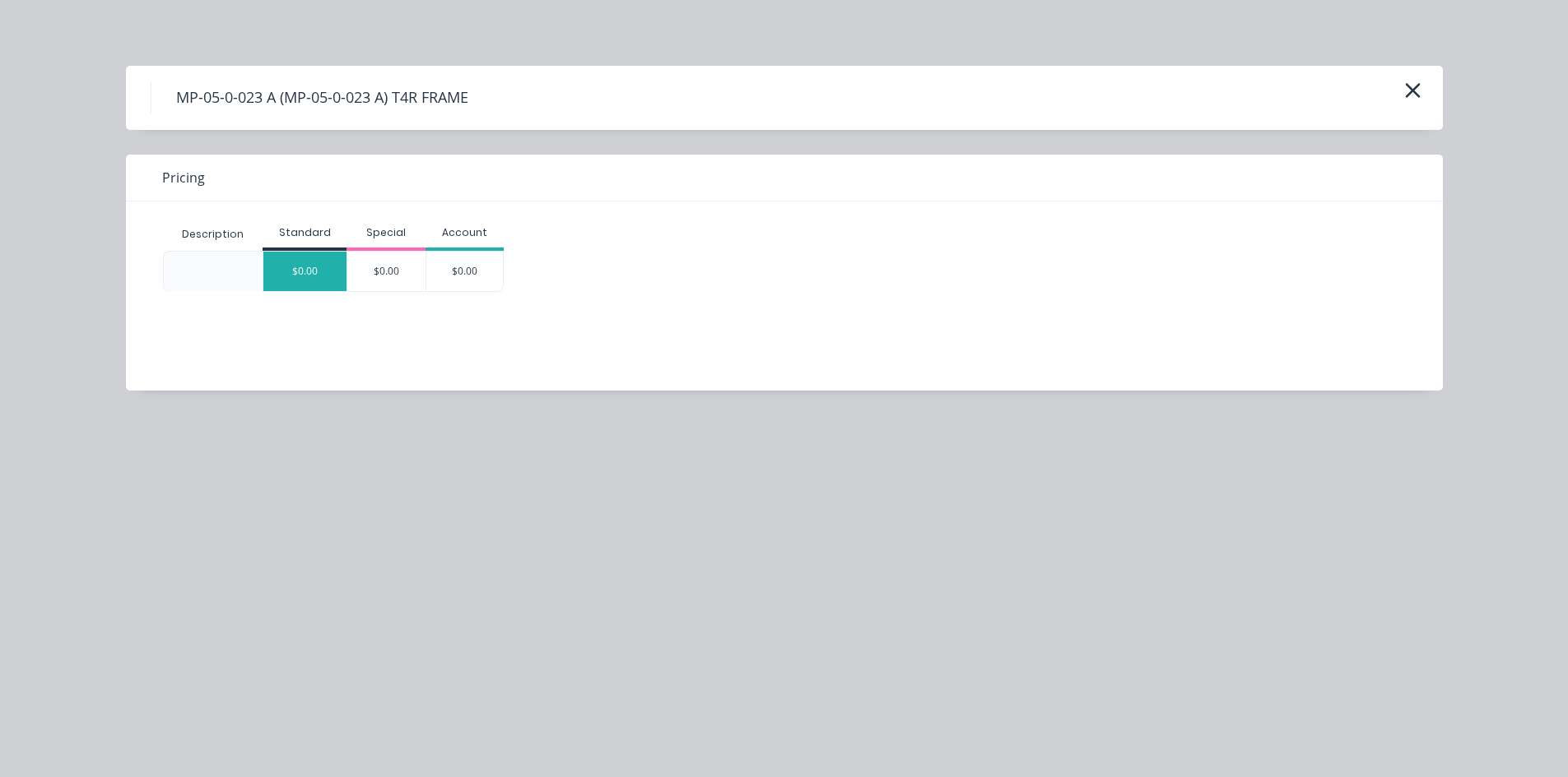
click at [315, 267] on div "$0.00" at bounding box center [305, 271] width 83 height 39
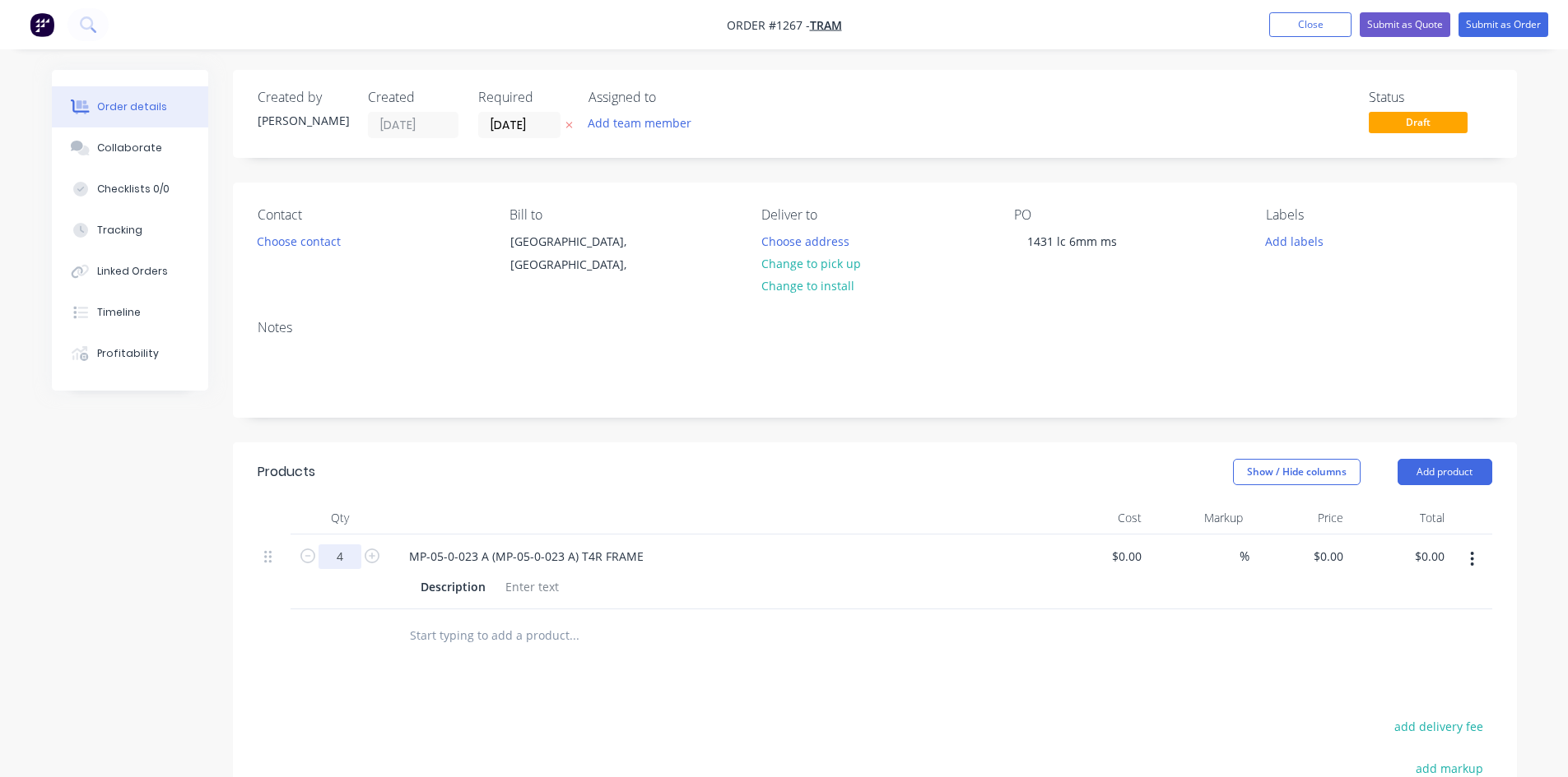
type input "4"
click at [531, 579] on div at bounding box center [532, 587] width 67 height 24
click at [1414, 472] on button "Add product" at bounding box center [1444, 472] width 94 height 27
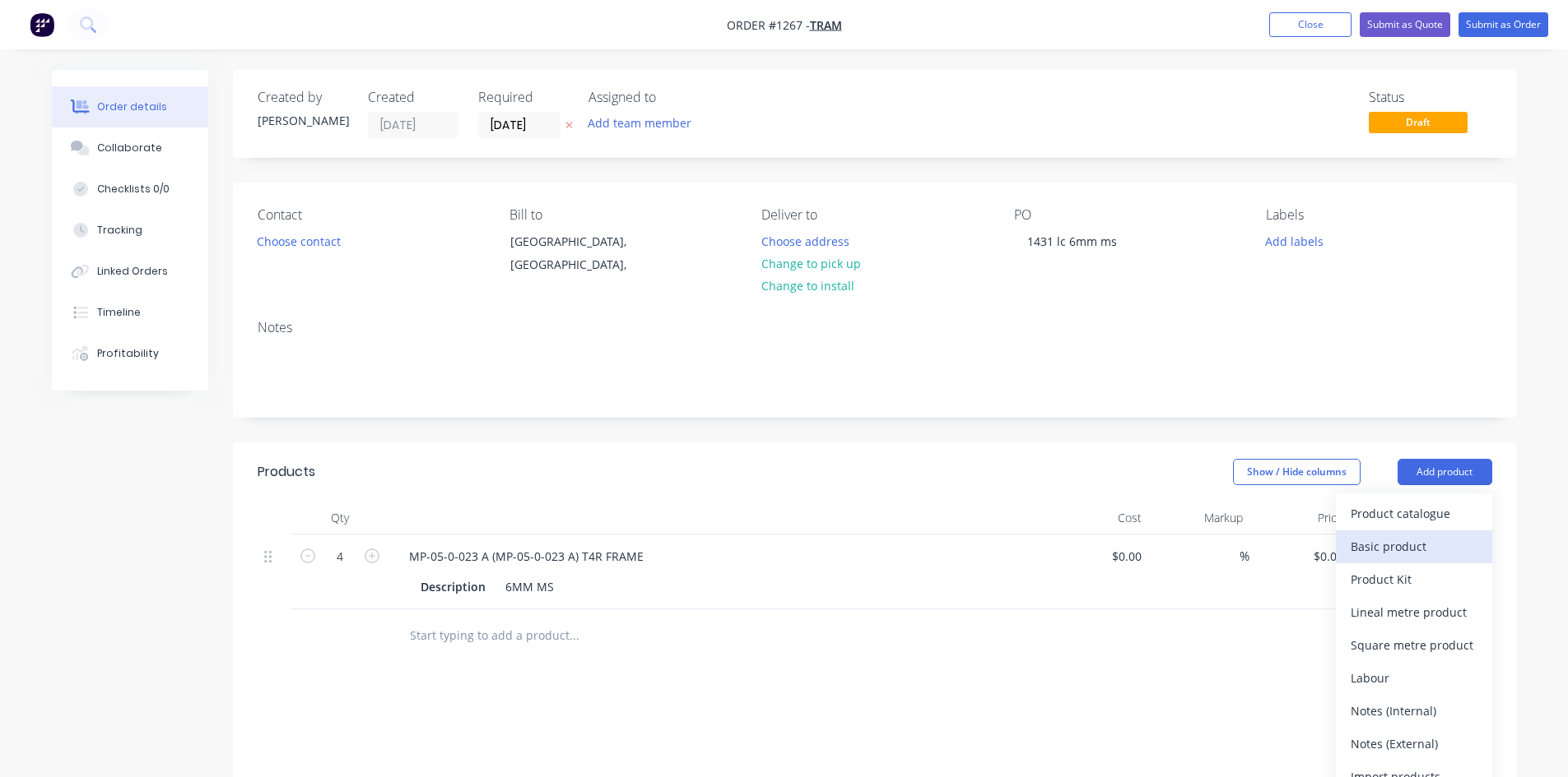
click at [1383, 544] on div "Basic product" at bounding box center [1414, 547] width 127 height 24
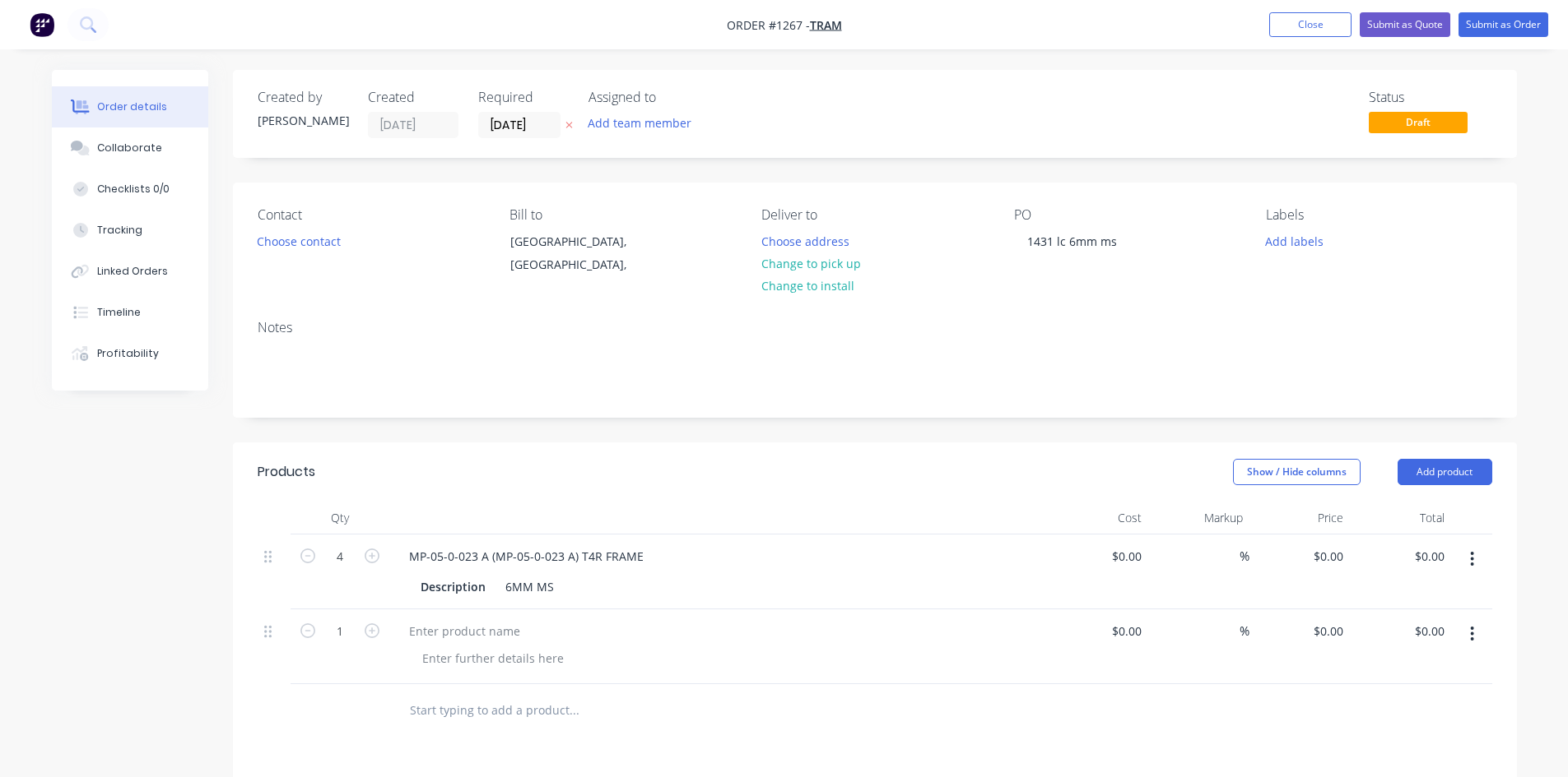
click at [567, 677] on div at bounding box center [718, 647] width 659 height 75
click at [340, 629] on input "1" at bounding box center [339, 632] width 43 height 25
click at [1472, 621] on button "button" at bounding box center [1472, 633] width 38 height 29
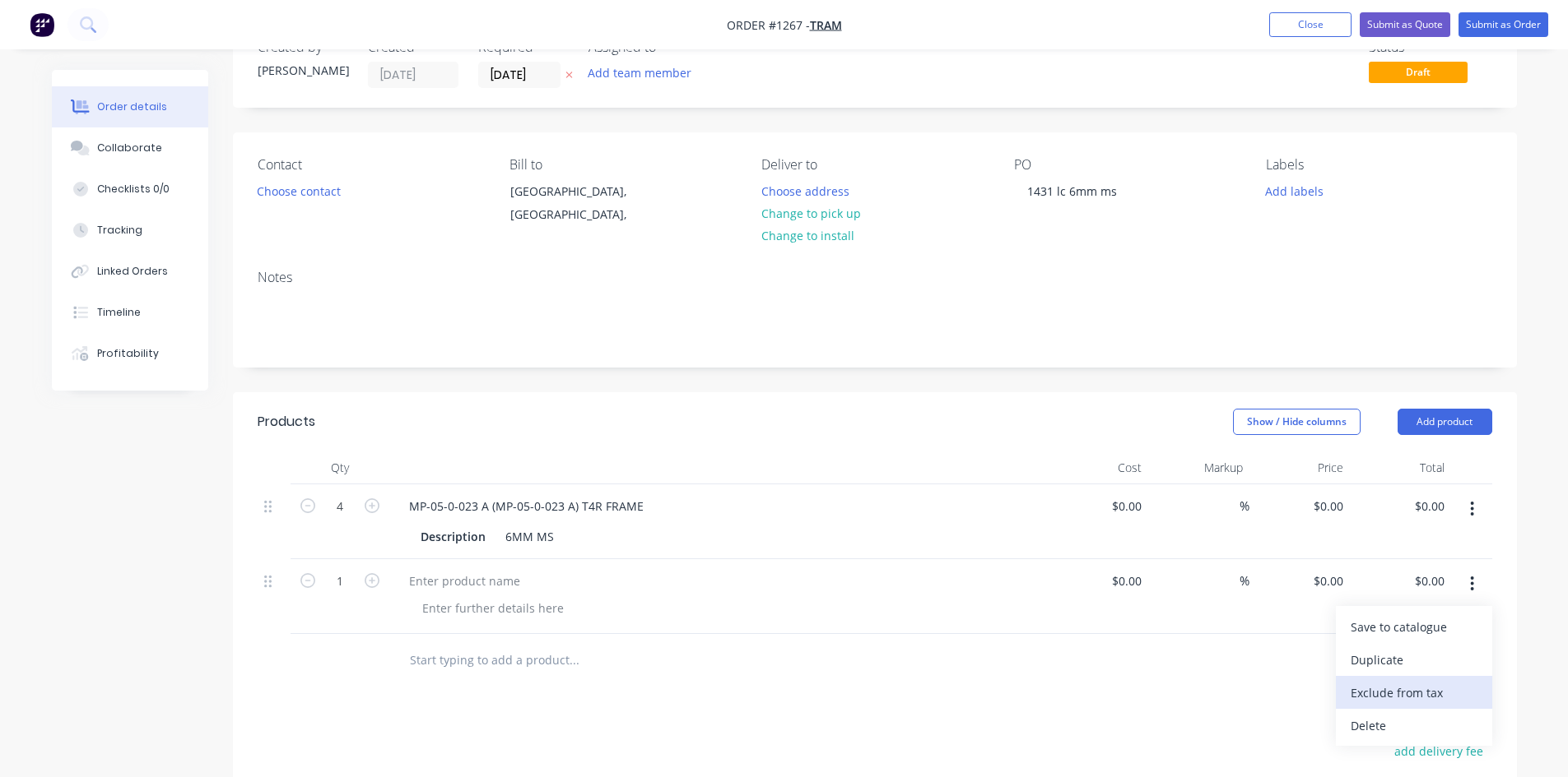
scroll to position [164, 0]
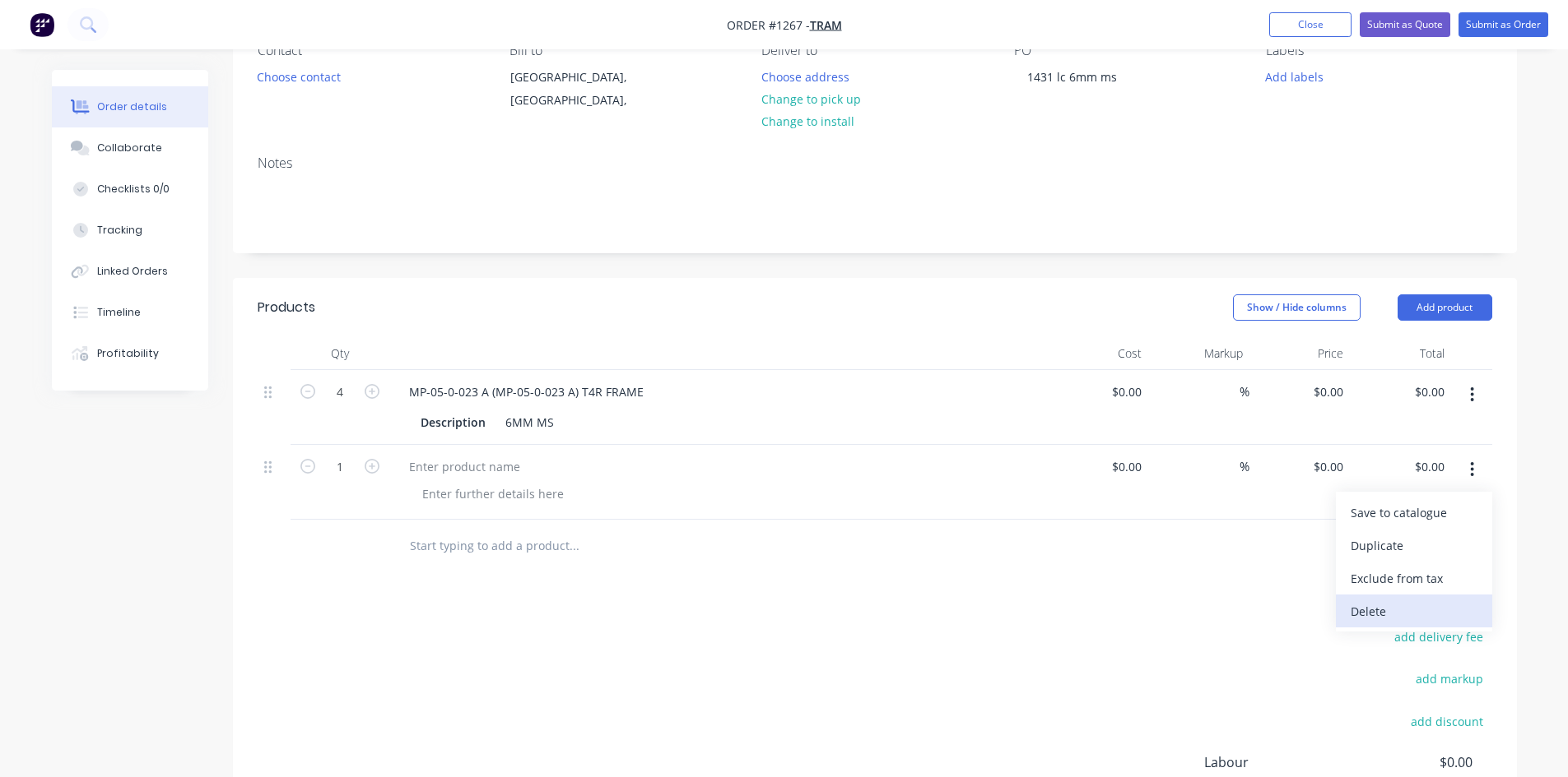
click at [1375, 613] on div "Delete" at bounding box center [1414, 612] width 127 height 24
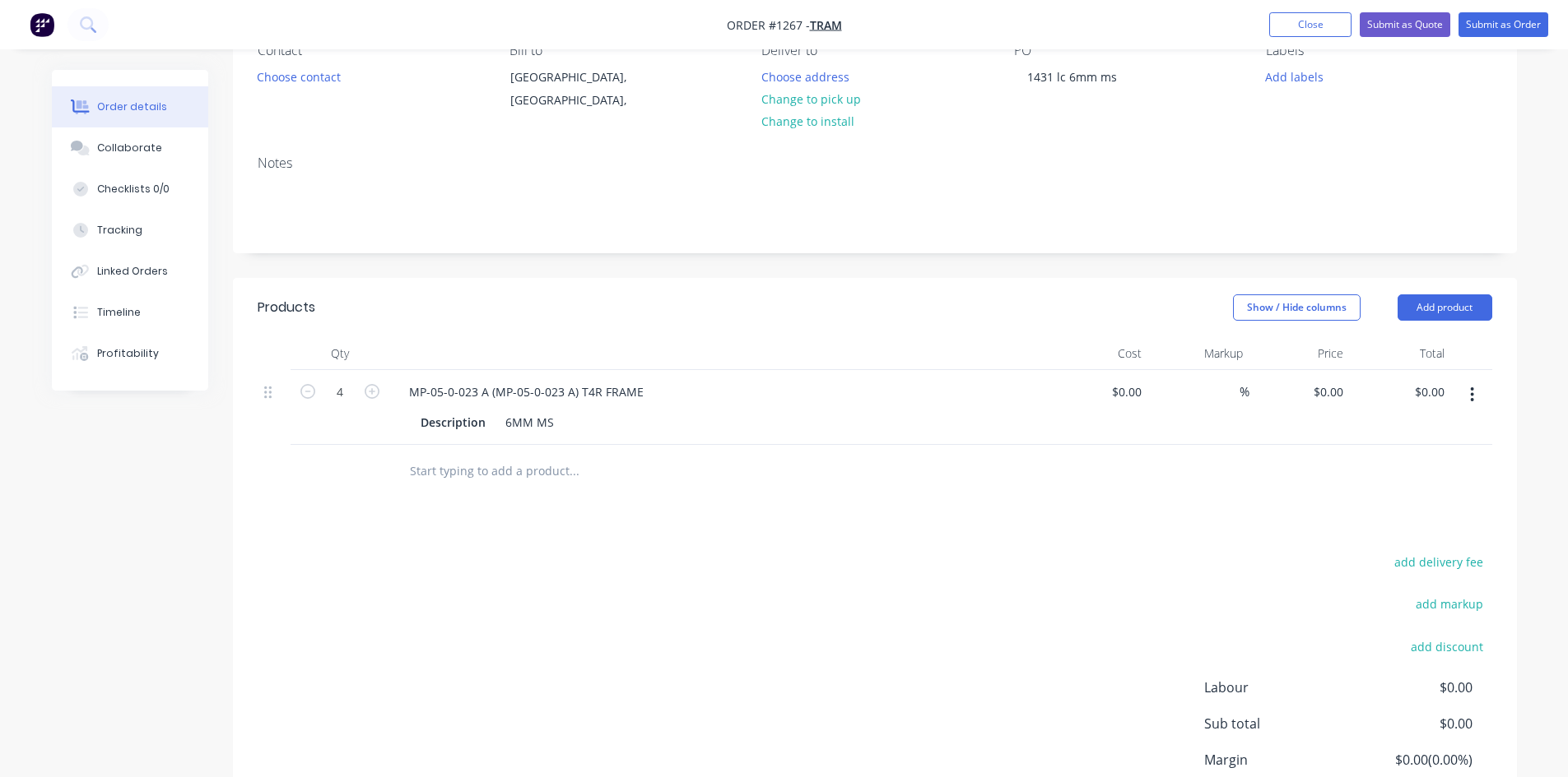
click at [427, 462] on input "text" at bounding box center [574, 471] width 329 height 33
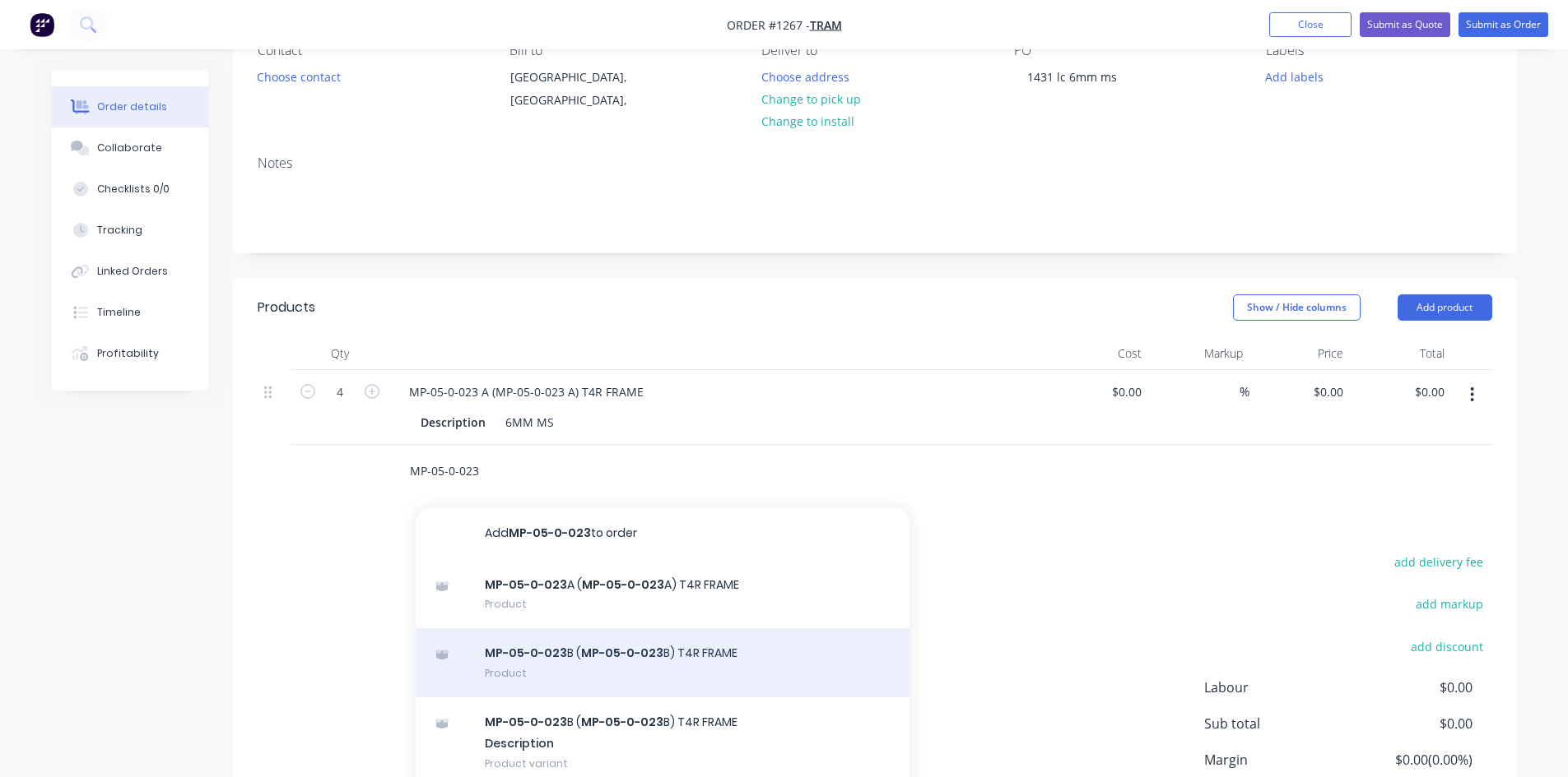
type input "MP-05-0-023"
click at [544, 669] on div "MP-05-0-023 B ( MP-05-0-023 B) T4R FRAME Product" at bounding box center [662, 663] width 493 height 69
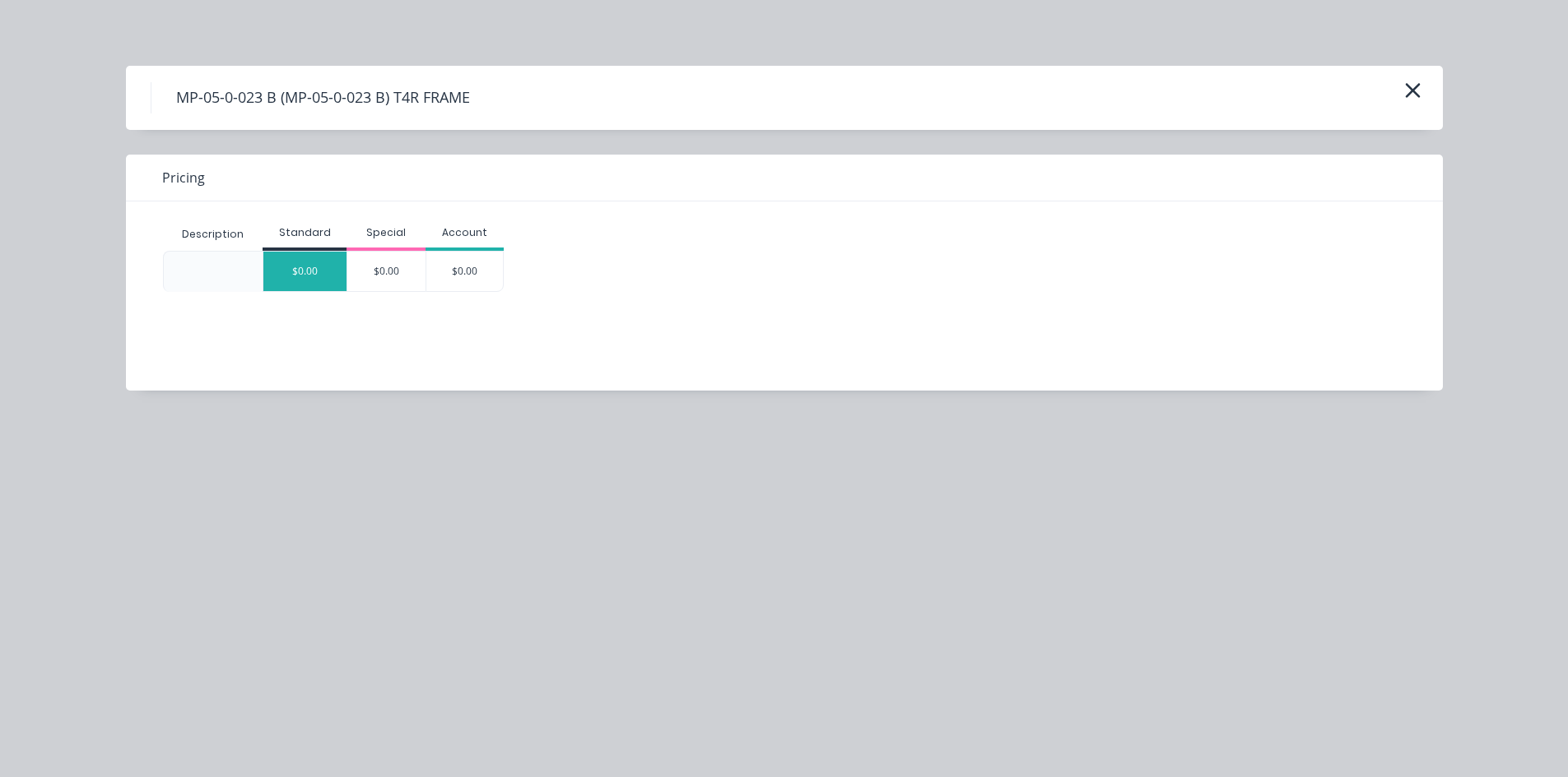
click at [308, 270] on div "$0.00" at bounding box center [305, 271] width 83 height 39
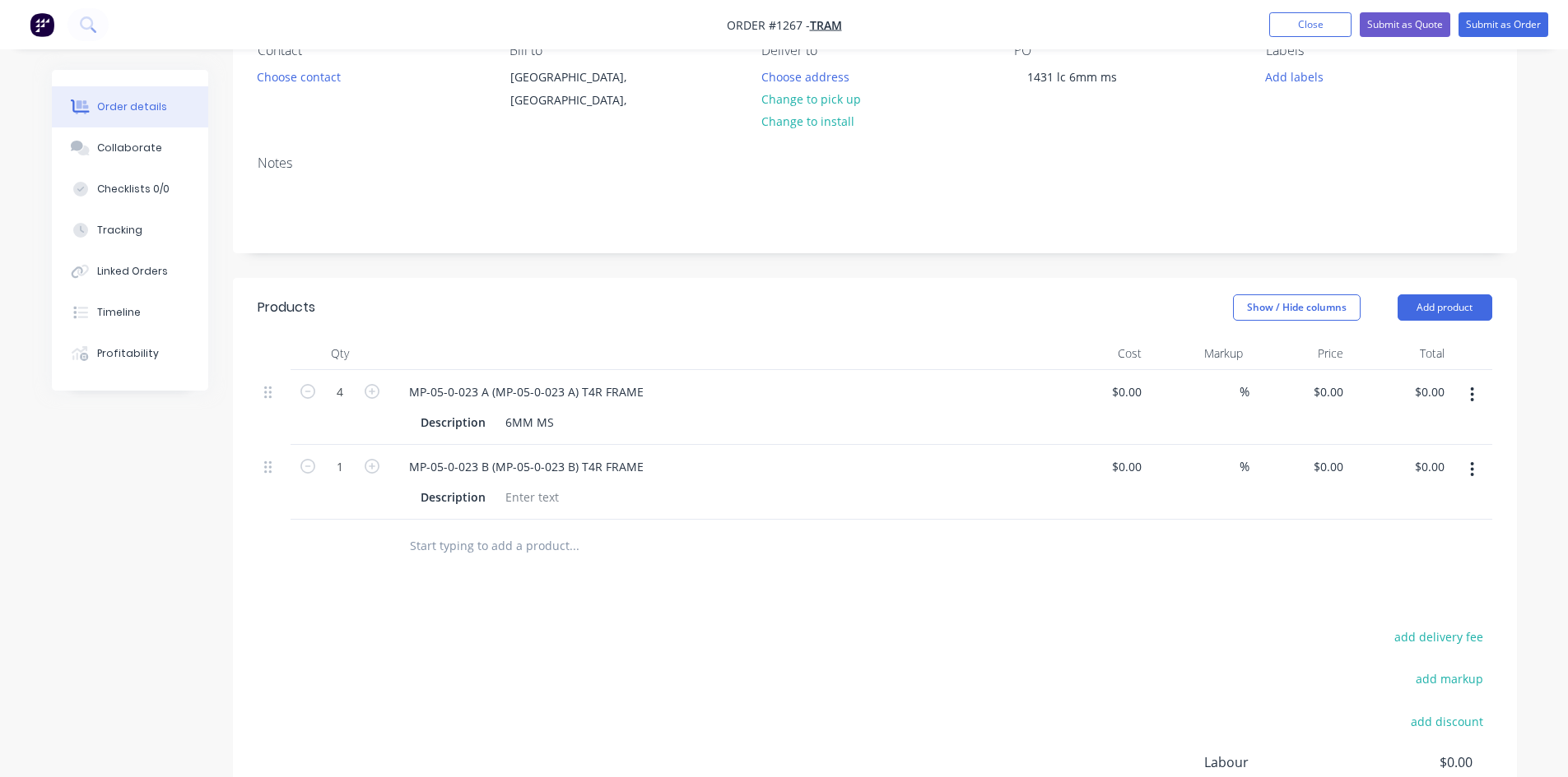
drag, startPoint x: 669, startPoint y: 387, endPoint x: 660, endPoint y: 391, distance: 9.8
click at [665, 389] on div "MP-05-0-023 A (MP-05-0-023 A) T4R FRAME" at bounding box center [718, 391] width 645 height 24
click at [650, 391] on div "MP-05-0-023 A (MP-05-0-023 A) T4R FRAME" at bounding box center [526, 391] width 260 height 24
click at [655, 466] on div "MP-05-0-023 B (MP-05-0-023 B) T4R FRAME" at bounding box center [718, 467] width 645 height 24
click at [643, 474] on div "MP-05-0-023 B (MP-05-0-023 B) T4R FRAME" at bounding box center [526, 467] width 260 height 24
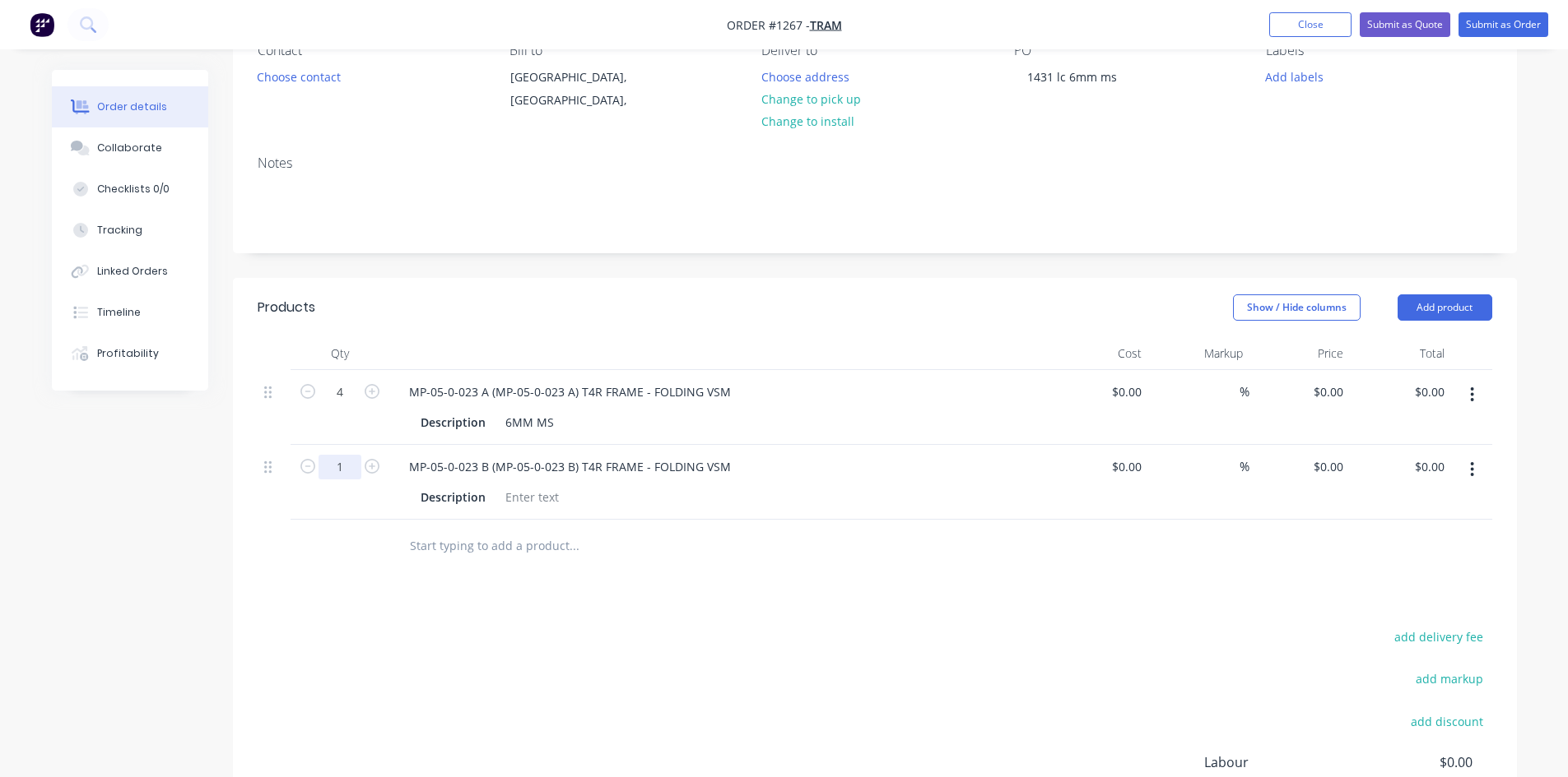
click at [327, 468] on input "1" at bounding box center [339, 467] width 43 height 25
type input "4"
click at [468, 547] on input "text" at bounding box center [574, 546] width 329 height 33
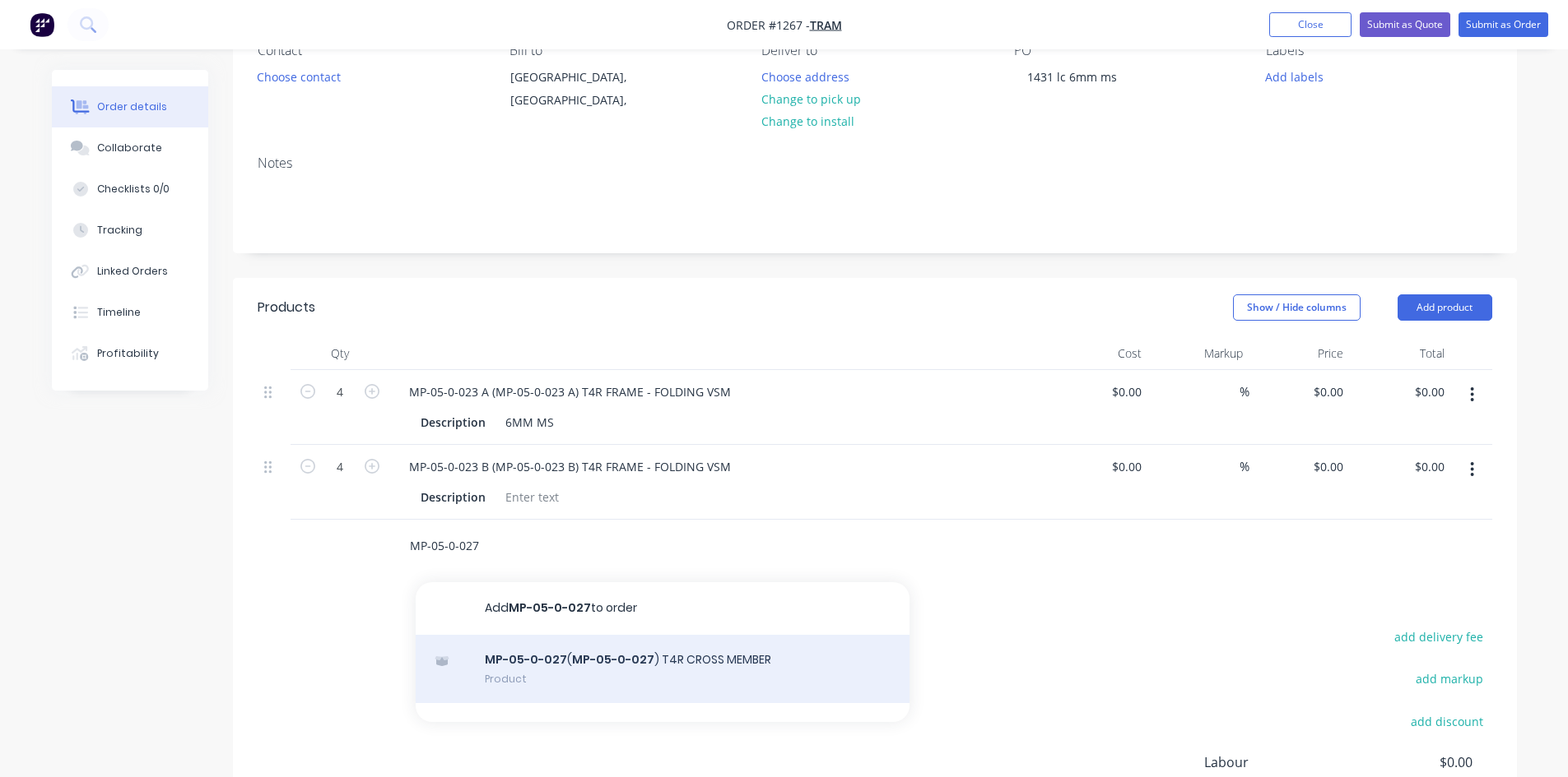
type input "MP-05-0-027"
click at [607, 666] on div "MP-05-0-027 ( MP-05-0-027 ) T4R CROSS MEMBER Product" at bounding box center [662, 669] width 493 height 69
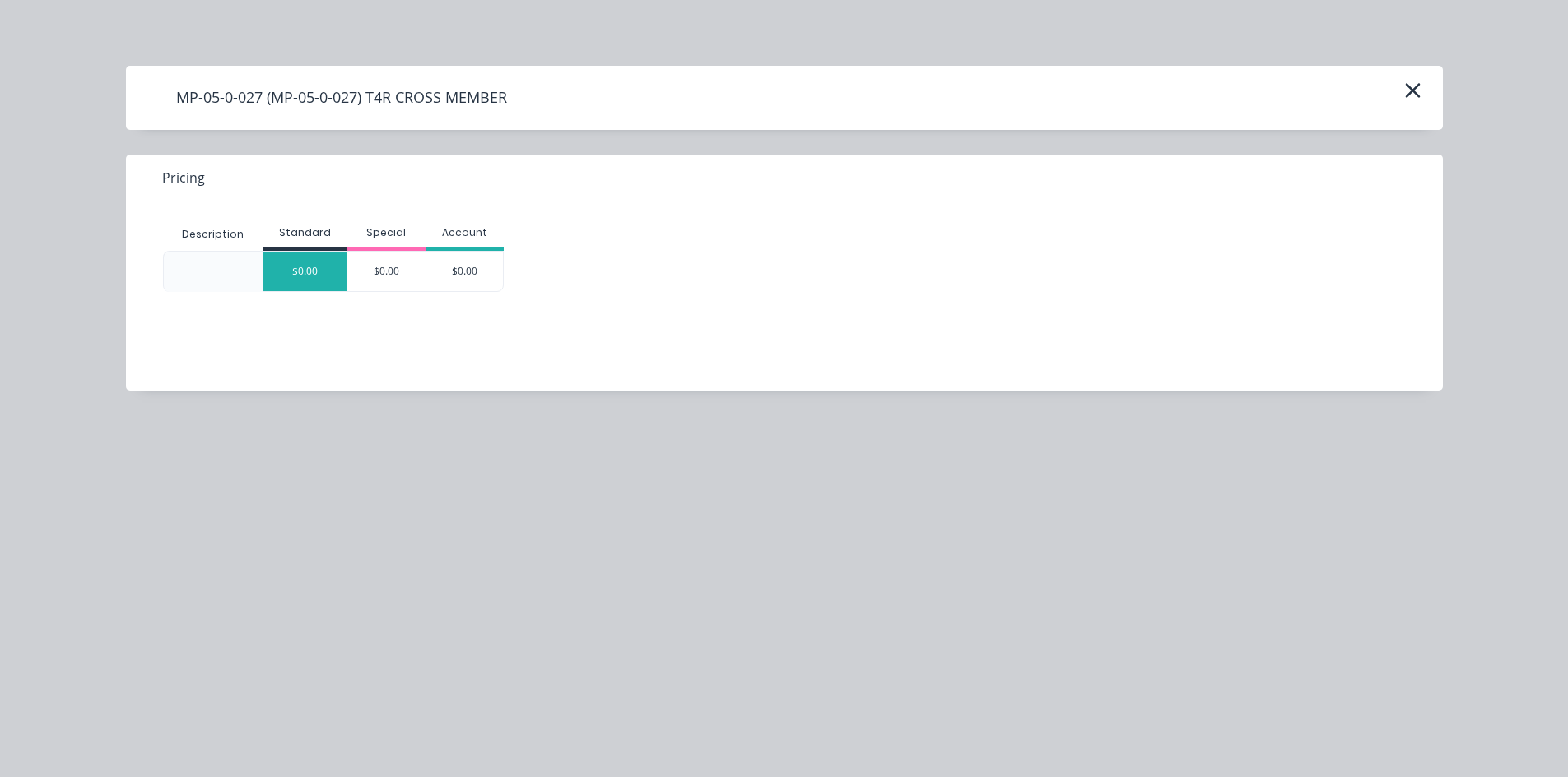
click at [301, 281] on div "$0.00" at bounding box center [305, 271] width 83 height 39
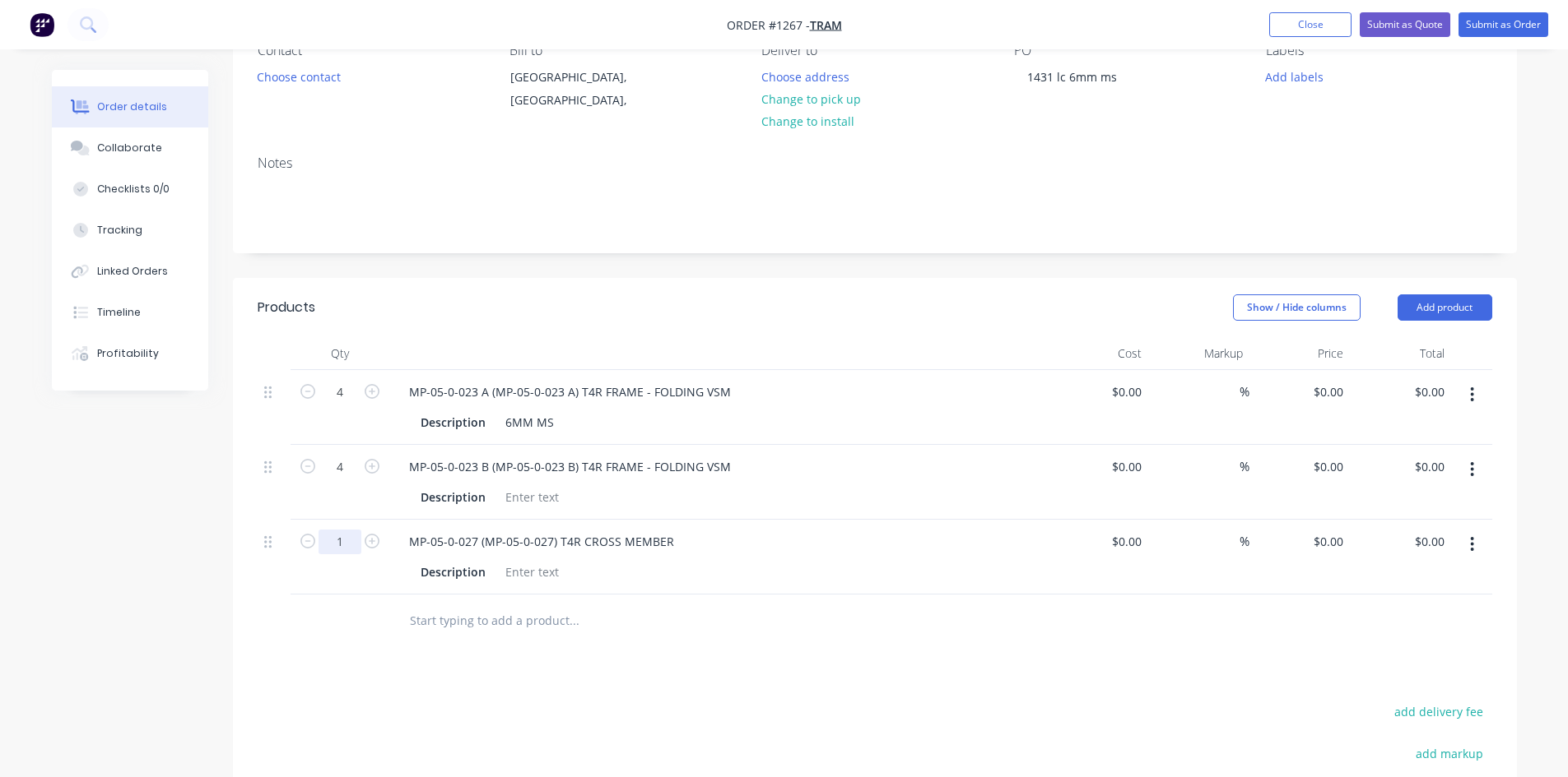
click at [331, 547] on input "1" at bounding box center [339, 542] width 43 height 25
type input "4"
click at [1445, 310] on button "Add product" at bounding box center [1444, 308] width 94 height 27
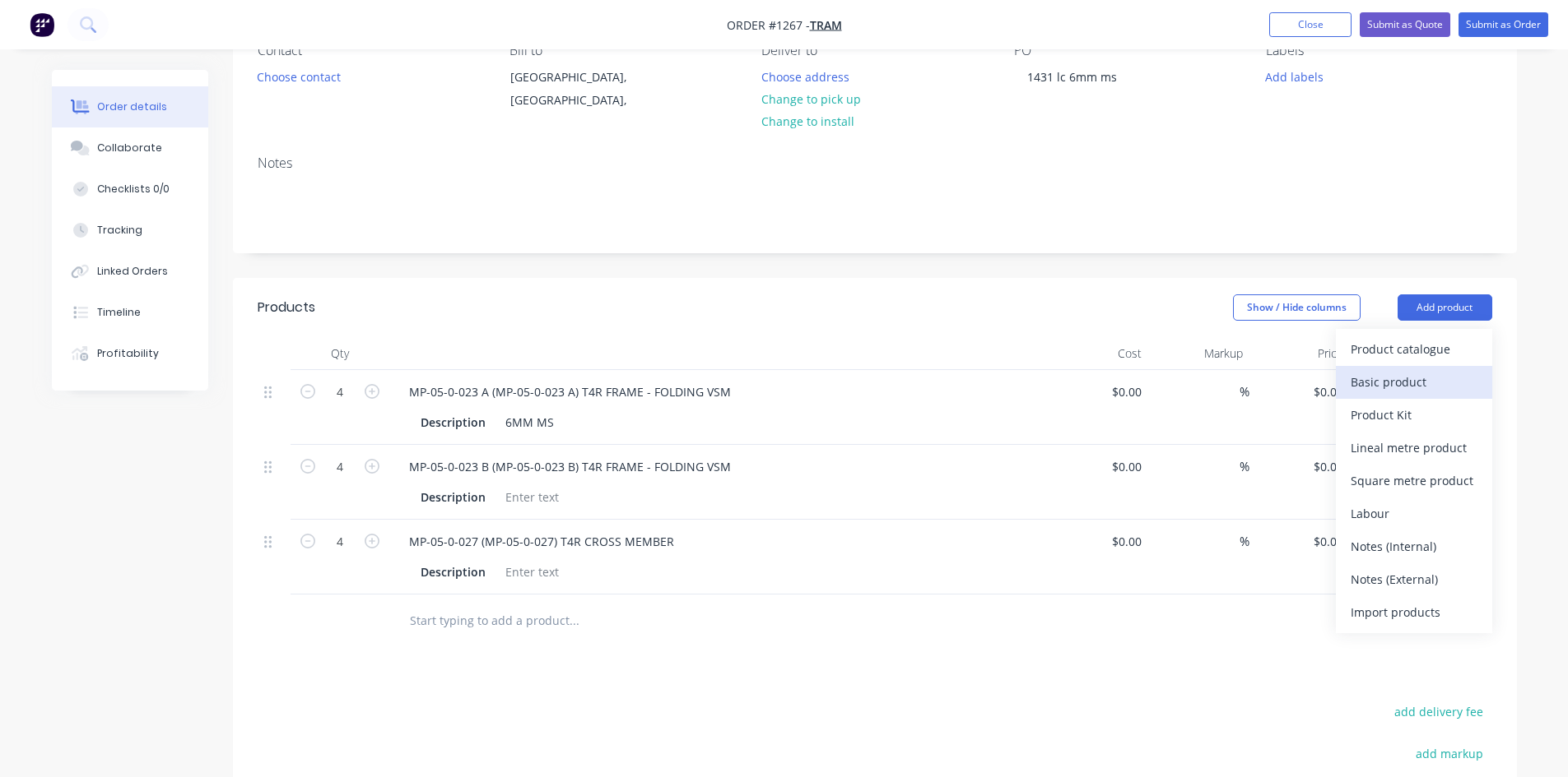
click at [1404, 377] on div "Basic product" at bounding box center [1414, 382] width 127 height 24
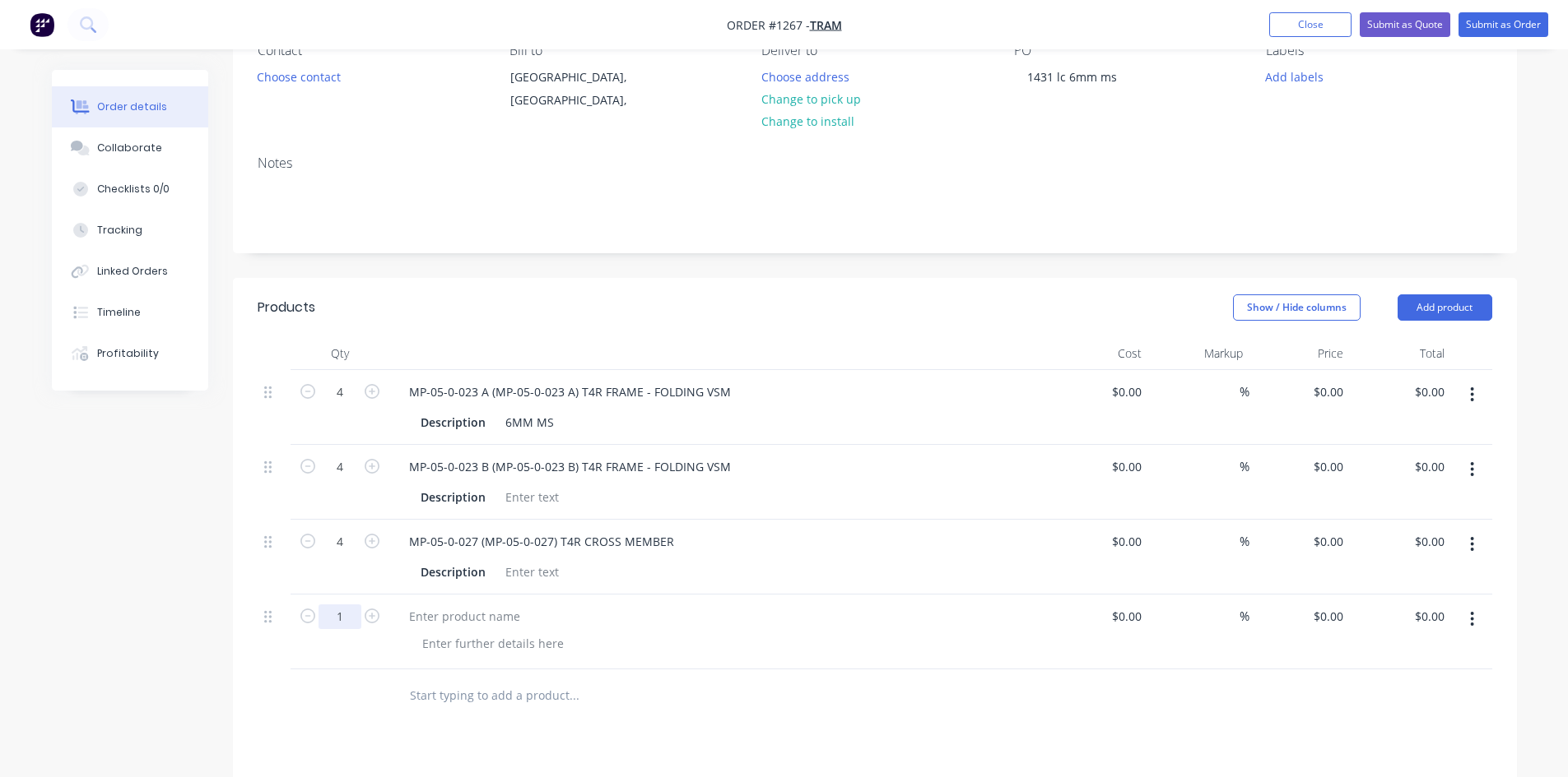
click at [345, 628] on input "1" at bounding box center [339, 617] width 43 height 25
type input "16"
click at [413, 620] on div at bounding box center [464, 616] width 138 height 24
click at [418, 612] on div at bounding box center [464, 616] width 138 height 24
click at [479, 698] on input "text" at bounding box center [574, 695] width 329 height 33
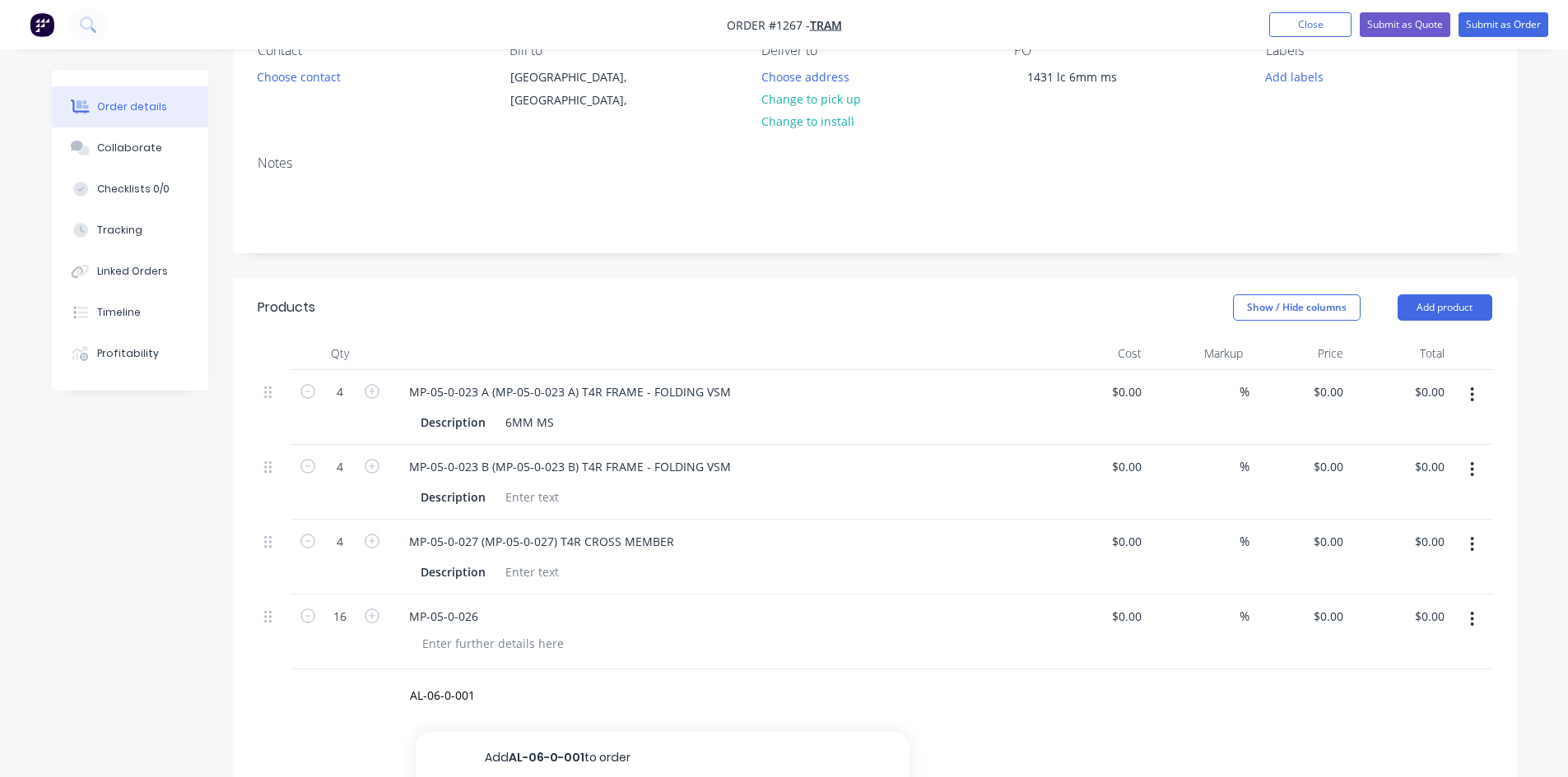
click at [1472, 619] on icon "button" at bounding box center [1472, 619] width 3 height 15
click at [1399, 755] on div "Delete" at bounding box center [1414, 761] width 127 height 24
click at [437, 623] on input "AL-06-0-001" at bounding box center [574, 620] width 329 height 33
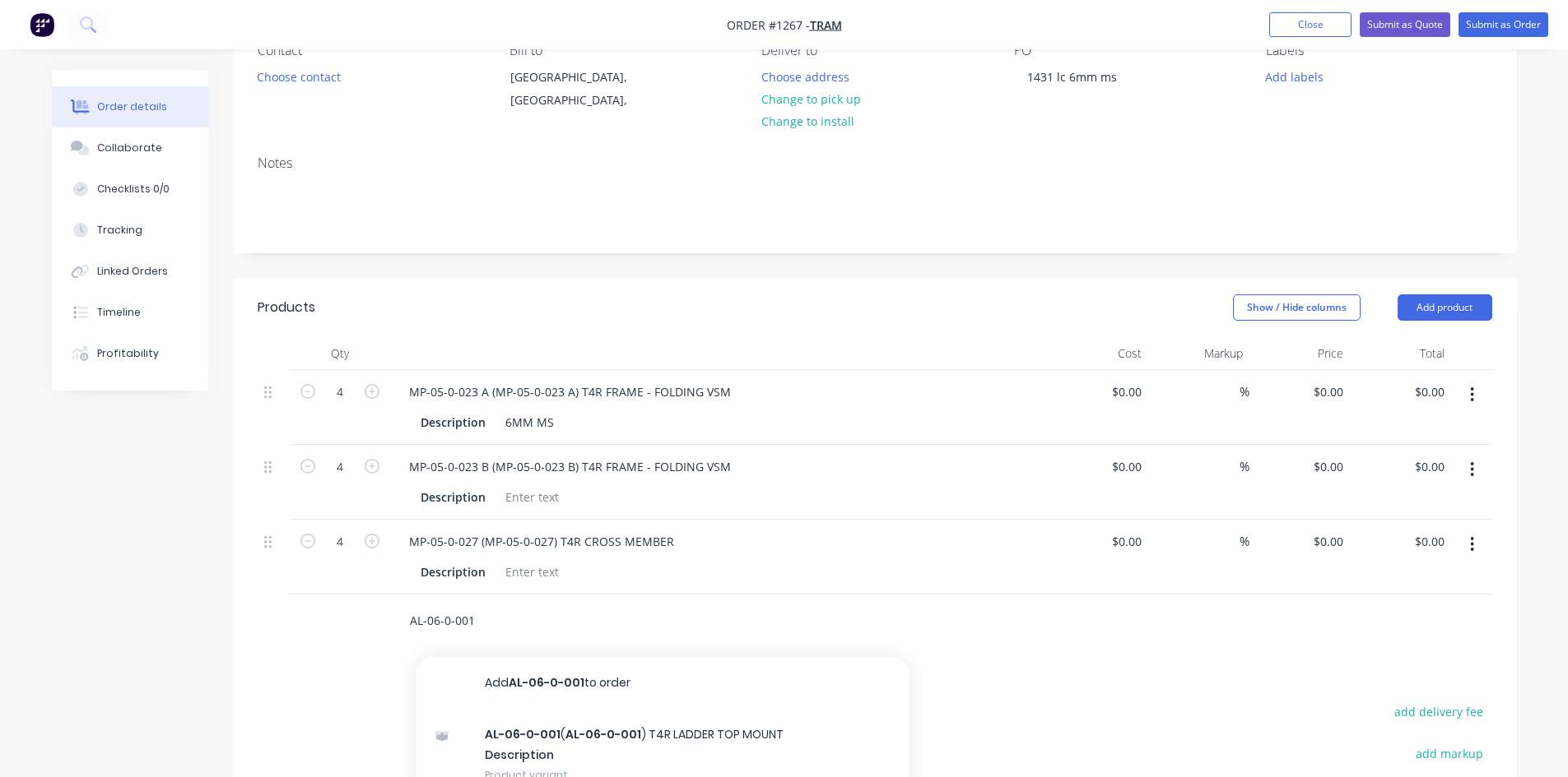
click at [437, 623] on input "AL-06-0-001" at bounding box center [574, 620] width 329 height 33
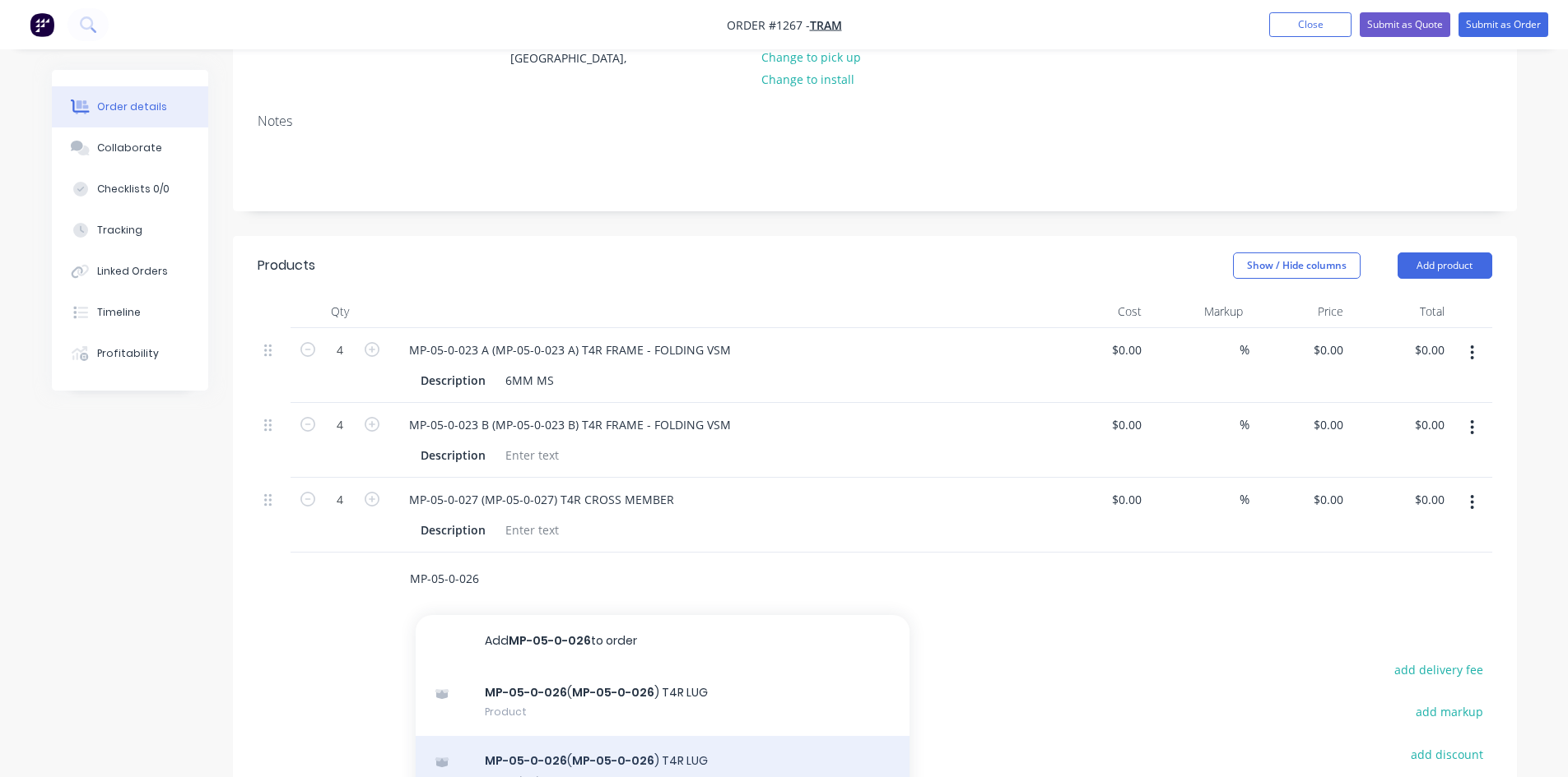
scroll to position [247, 0]
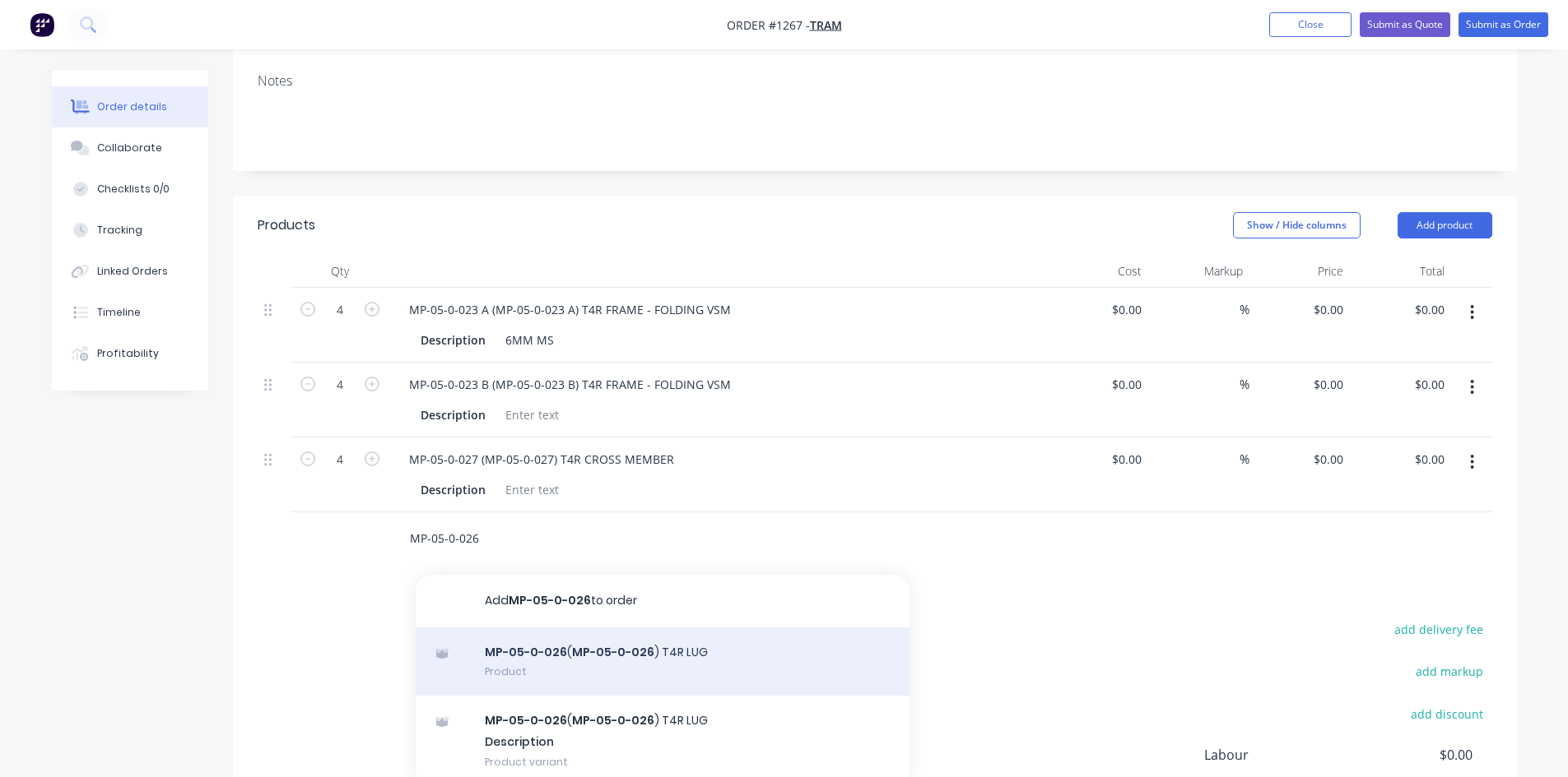
type input "MP-05-0-026"
click at [574, 665] on div "MP-05-0-026 ( MP-05-0-026 ) T4R LUG Product" at bounding box center [662, 662] width 493 height 69
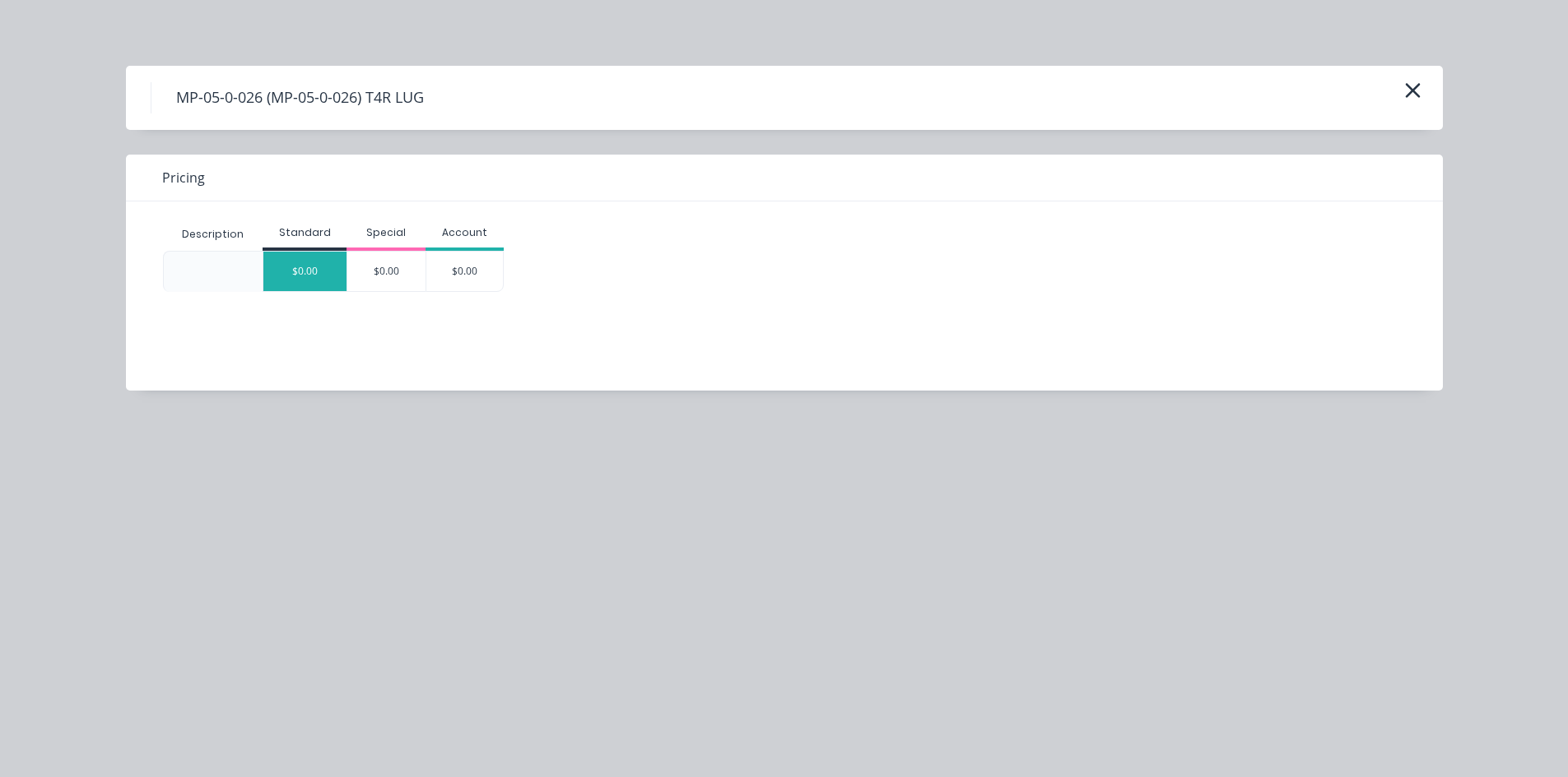
click at [324, 273] on div "$0.00" at bounding box center [305, 271] width 83 height 39
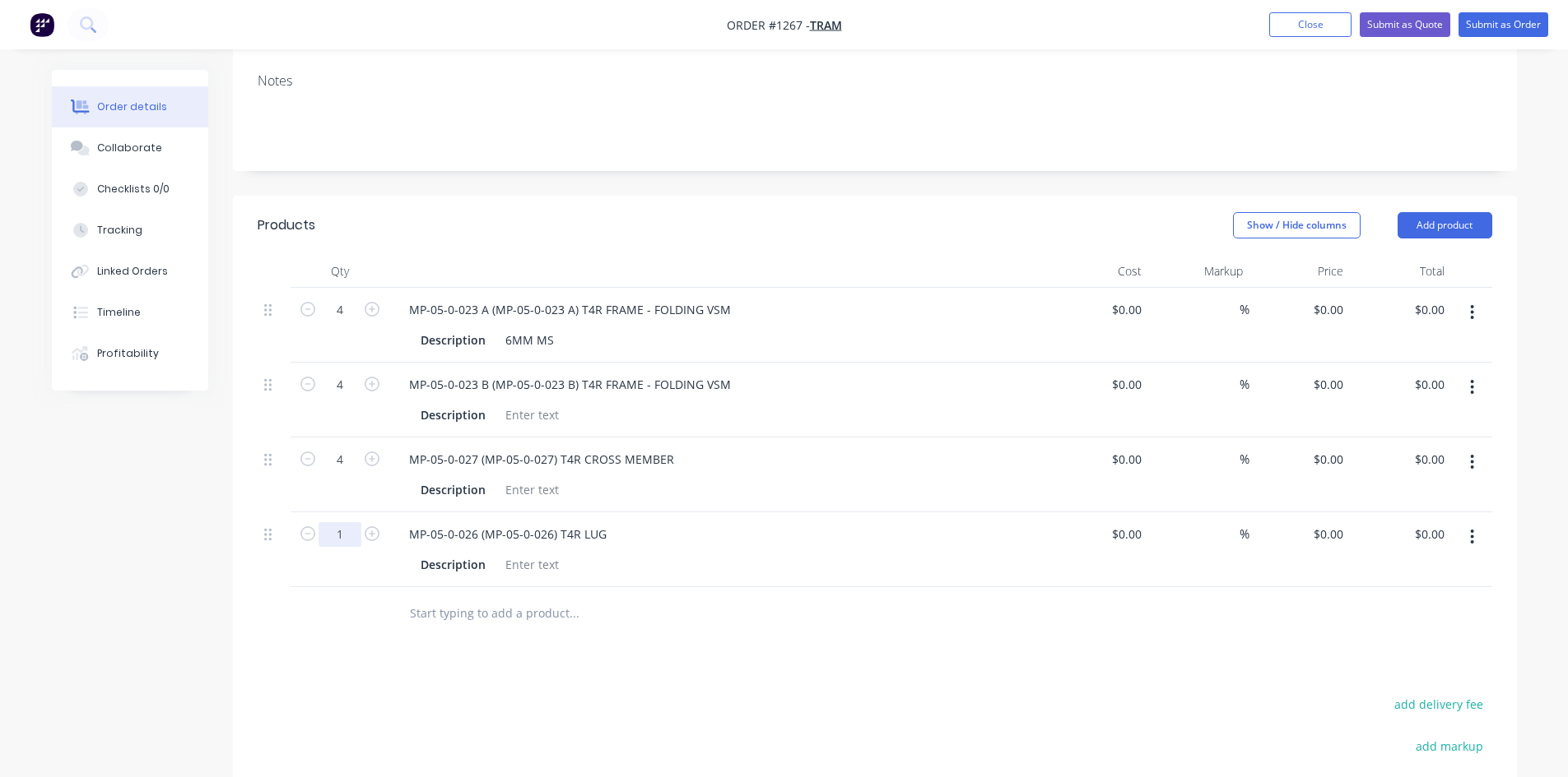
click at [341, 532] on input "1" at bounding box center [339, 535] width 43 height 25
type input "16"
click at [528, 626] on input "text" at bounding box center [574, 613] width 329 height 33
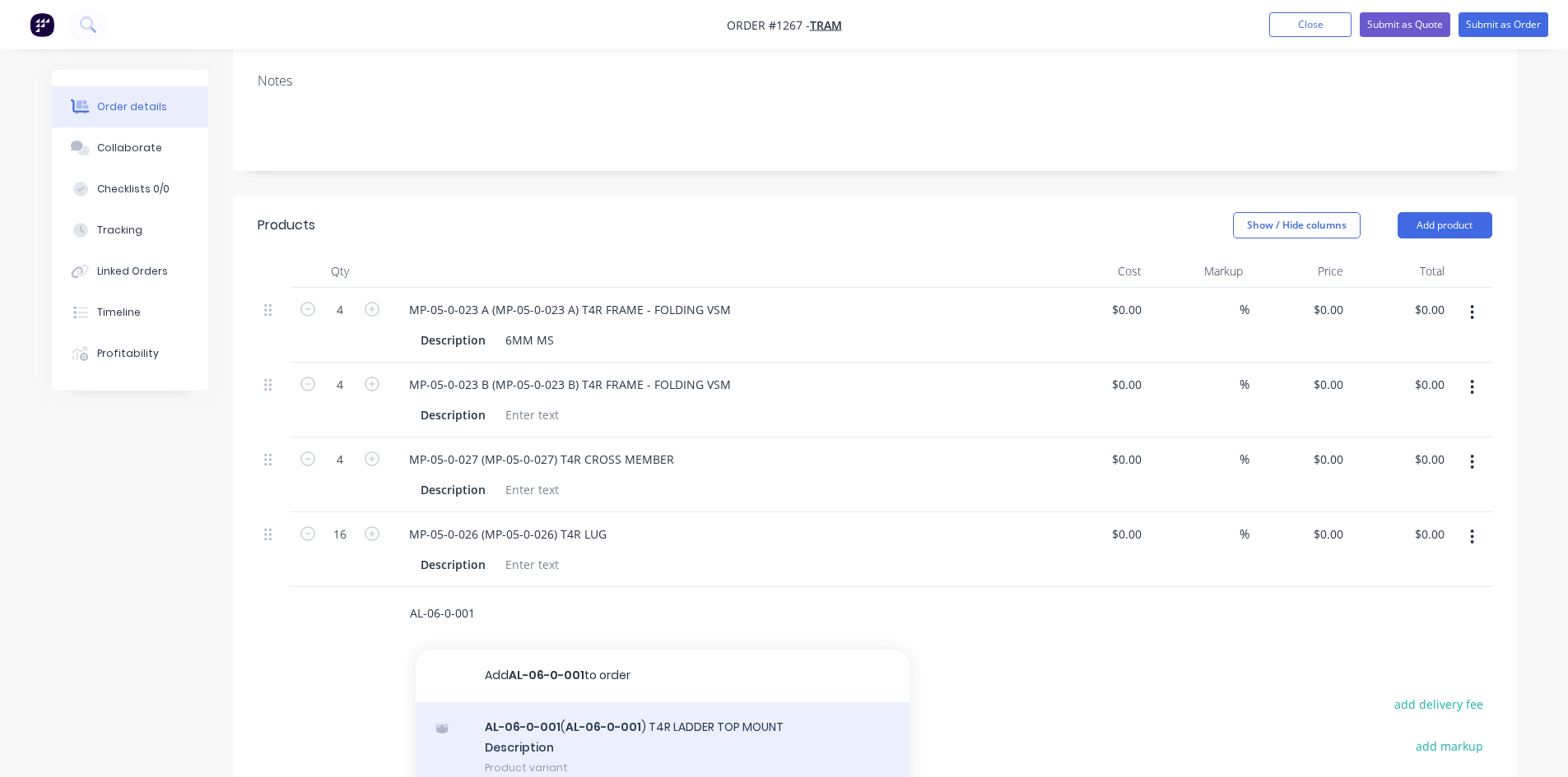
type input "AL-06-0-001"
click at [543, 731] on div "AL-06-0-001 ( AL-06-0-001 ) T4R LADDER TOP MOUNT Description Product variant" at bounding box center [662, 748] width 493 height 90
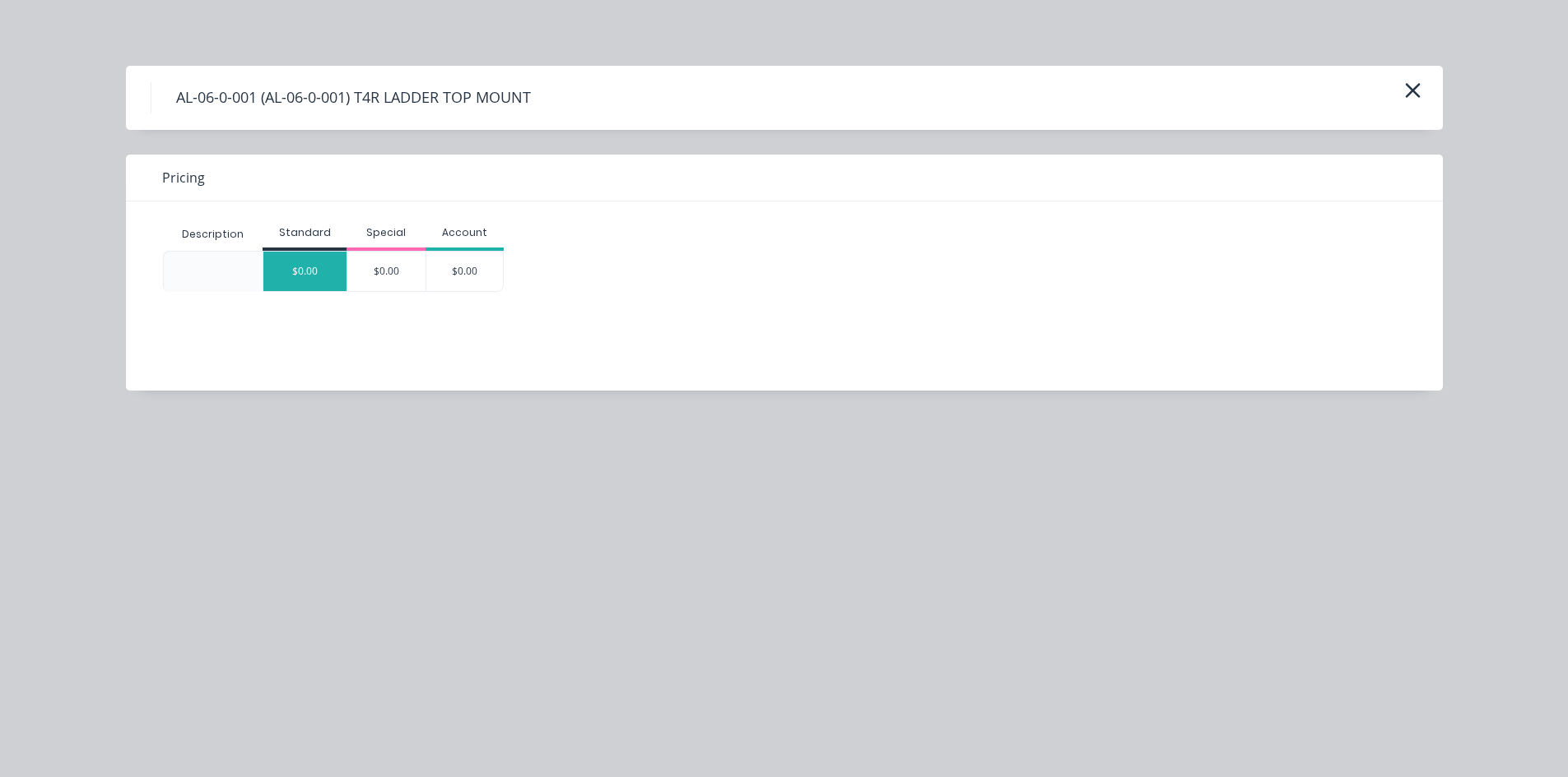
click at [303, 274] on div "$0.00" at bounding box center [305, 271] width 83 height 39
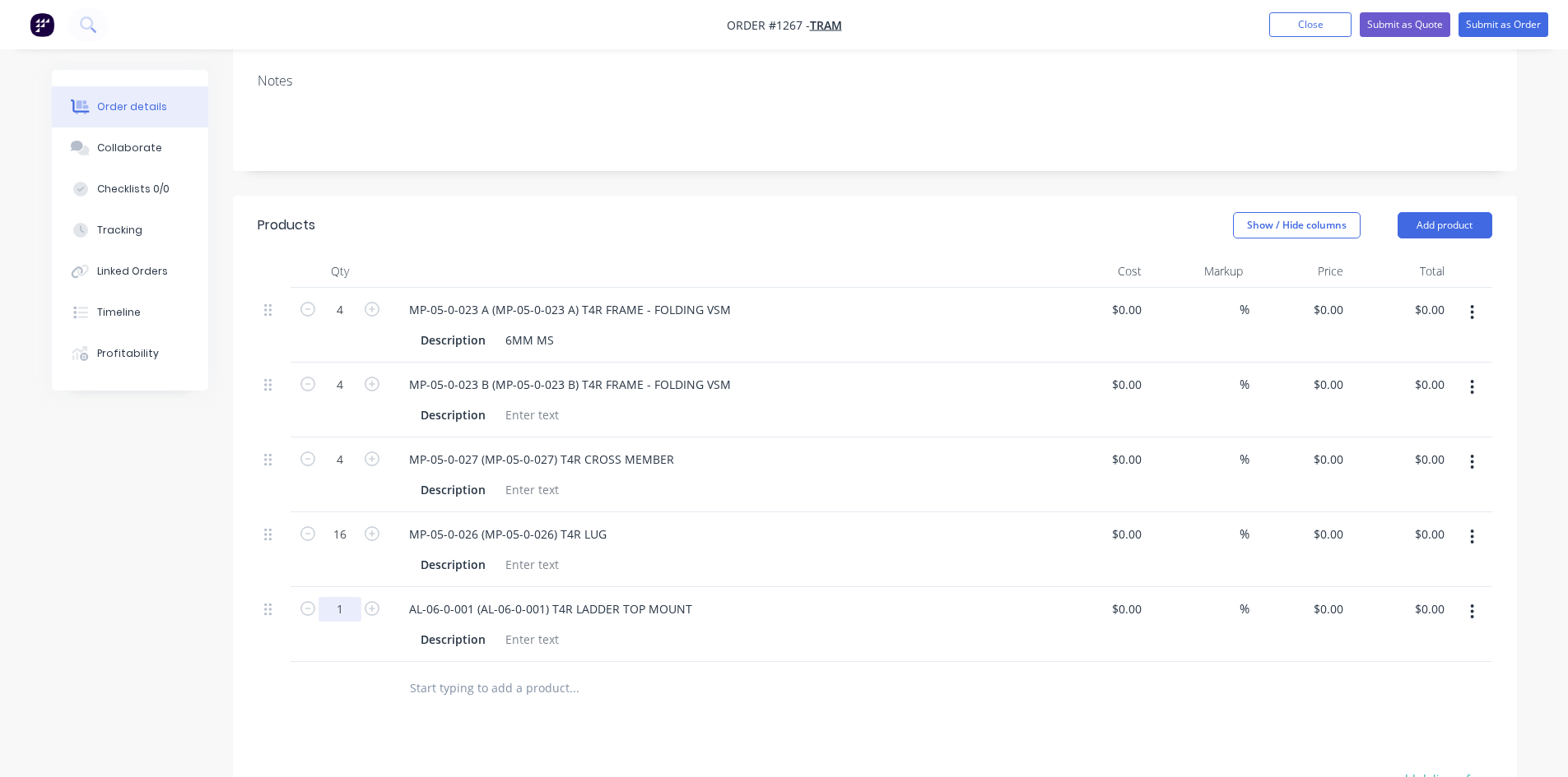
click at [351, 608] on input "1" at bounding box center [339, 610] width 43 height 25
type input "8"
click at [488, 682] on input "text" at bounding box center [574, 688] width 329 height 33
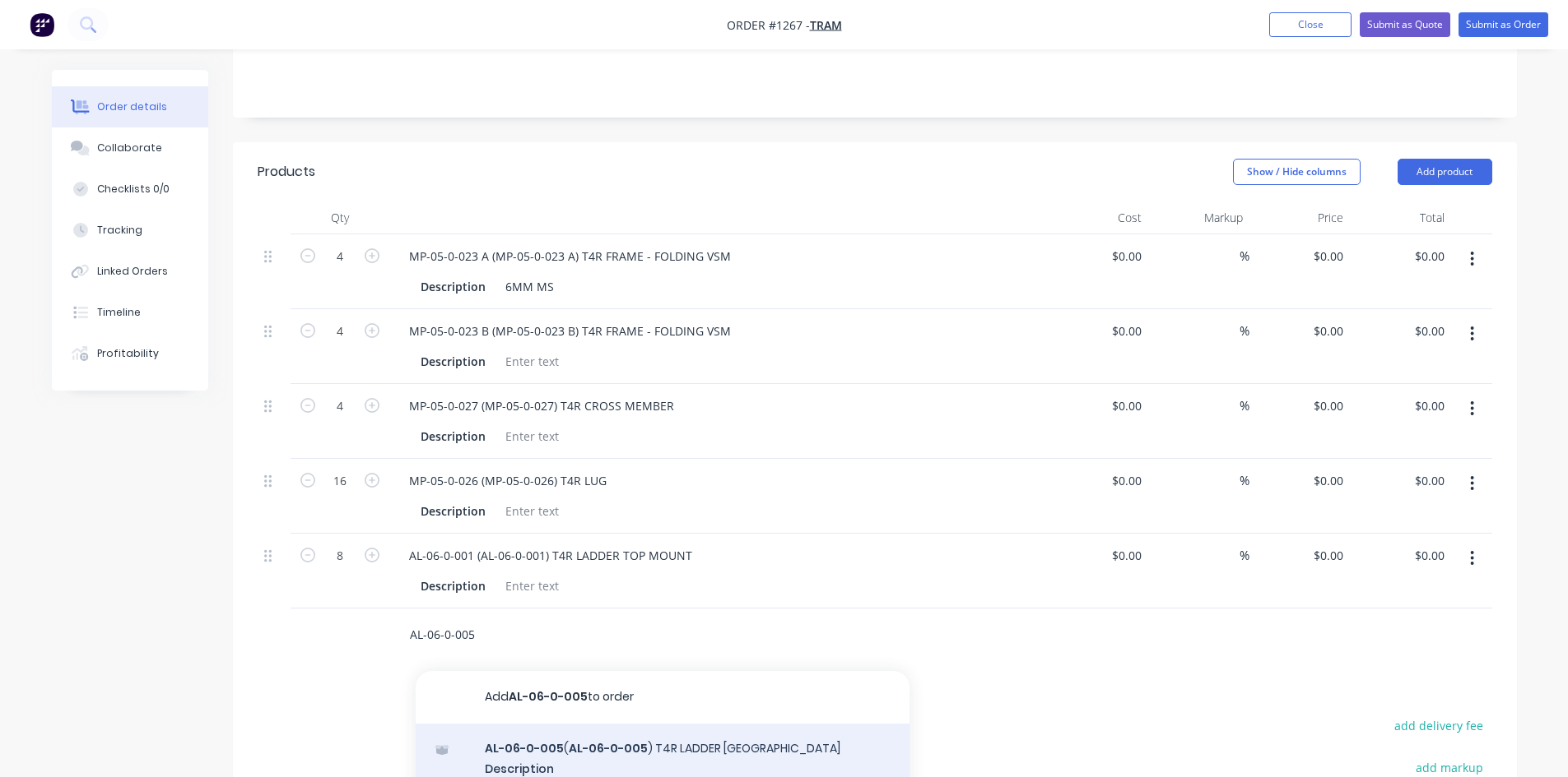
scroll to position [329, 0]
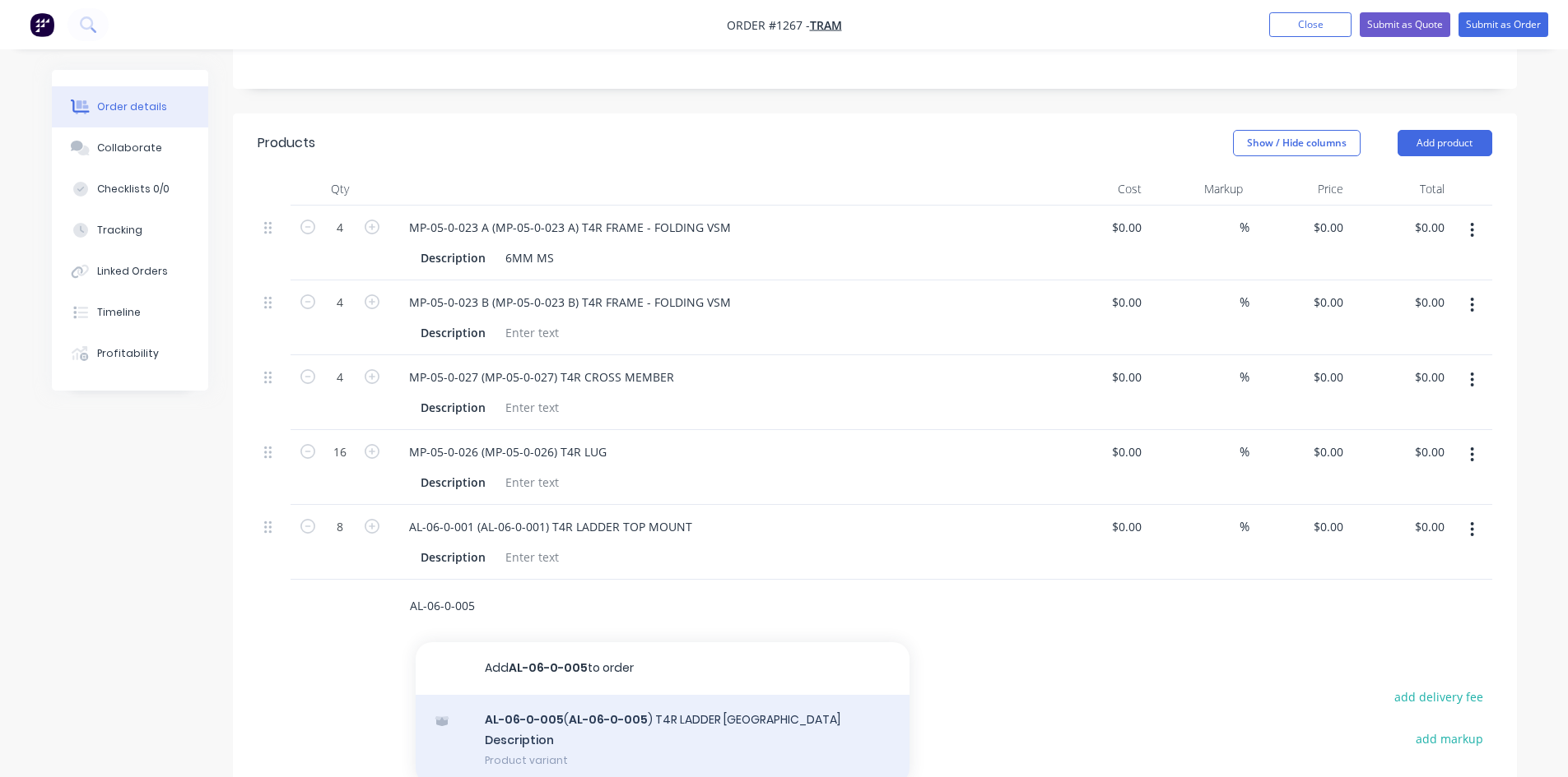
type input "AL-06-0-005"
click at [524, 734] on div "AL-06-0-005 ( AL-06-0-005 ) T4R LADDER LOWER MOUNT Description Product variant" at bounding box center [662, 740] width 493 height 90
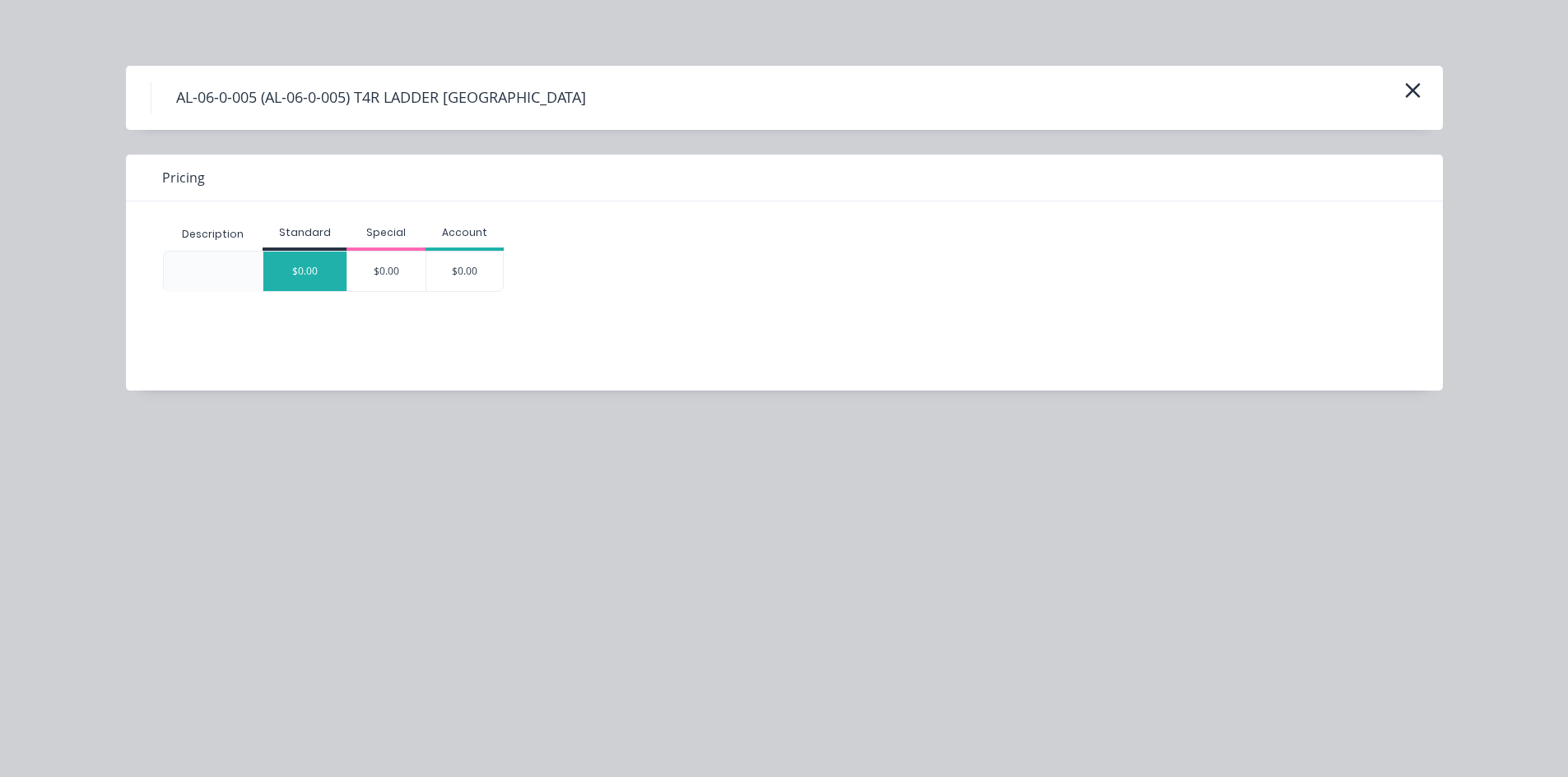
click at [326, 264] on div "$0.00" at bounding box center [305, 271] width 83 height 39
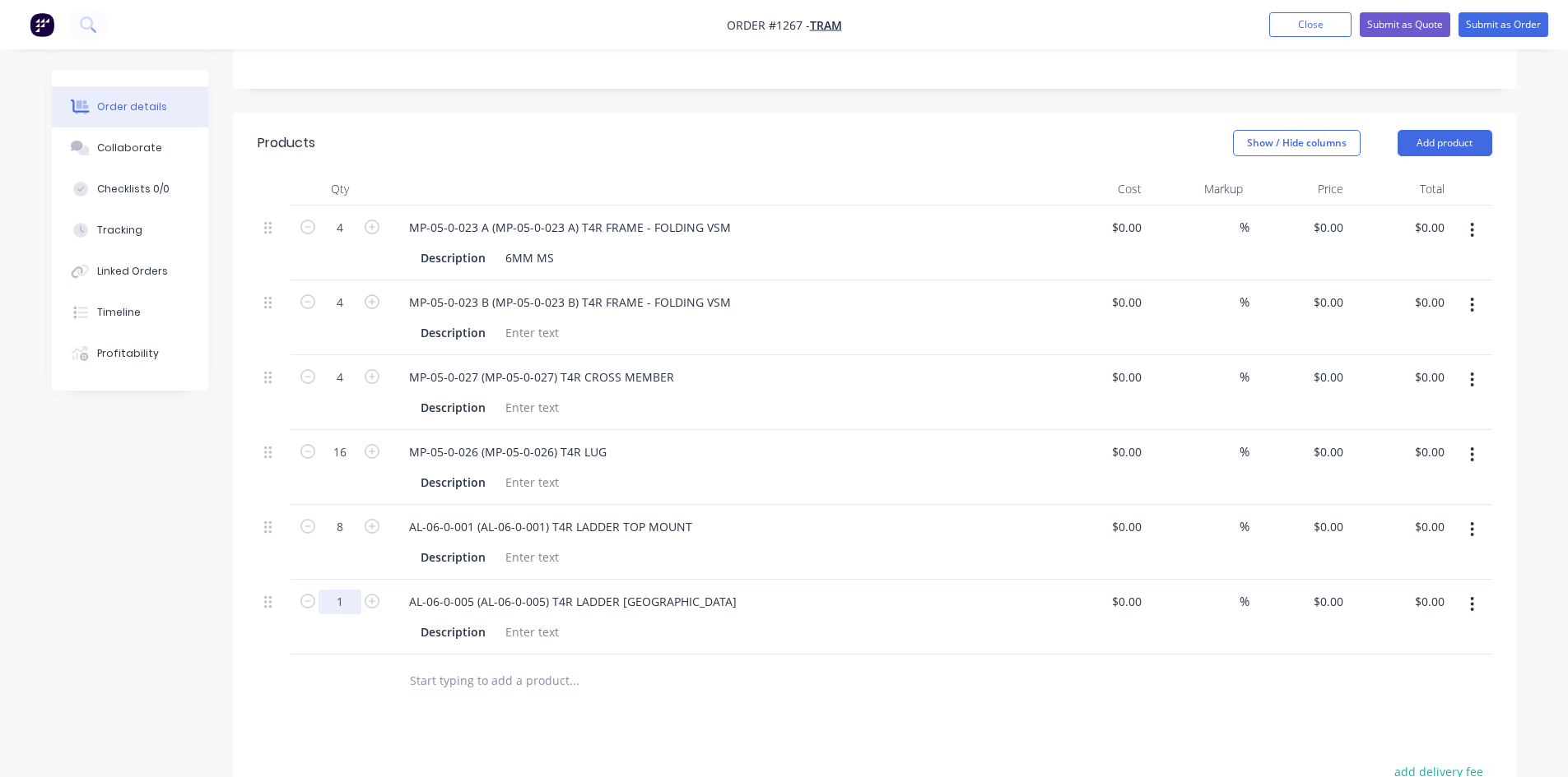
click at [337, 607] on input "1" at bounding box center [339, 603] width 43 height 25
type input "6"
click at [564, 330] on div "Description" at bounding box center [716, 332] width 603 height 24
click at [518, 337] on div "6M MS" at bounding box center [524, 332] width 51 height 24
drag, startPoint x: 504, startPoint y: 338, endPoint x: 549, endPoint y: 339, distance: 45.0
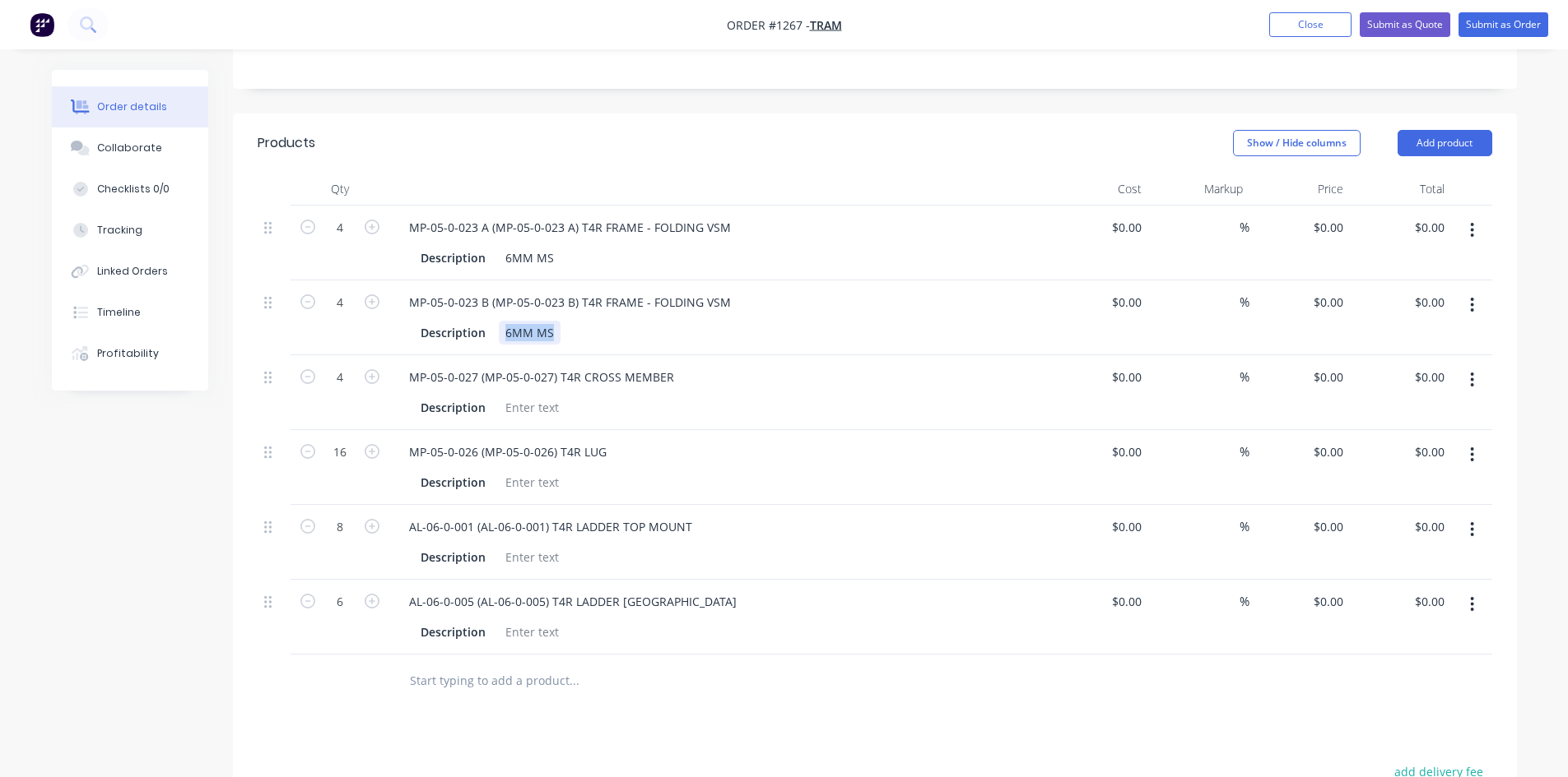
click at [549, 339] on div "6MM MS" at bounding box center [529, 332] width 62 height 24
copy div "6MM MS"
click at [542, 412] on div at bounding box center [532, 407] width 67 height 24
paste div
click at [517, 480] on div at bounding box center [532, 482] width 67 height 24
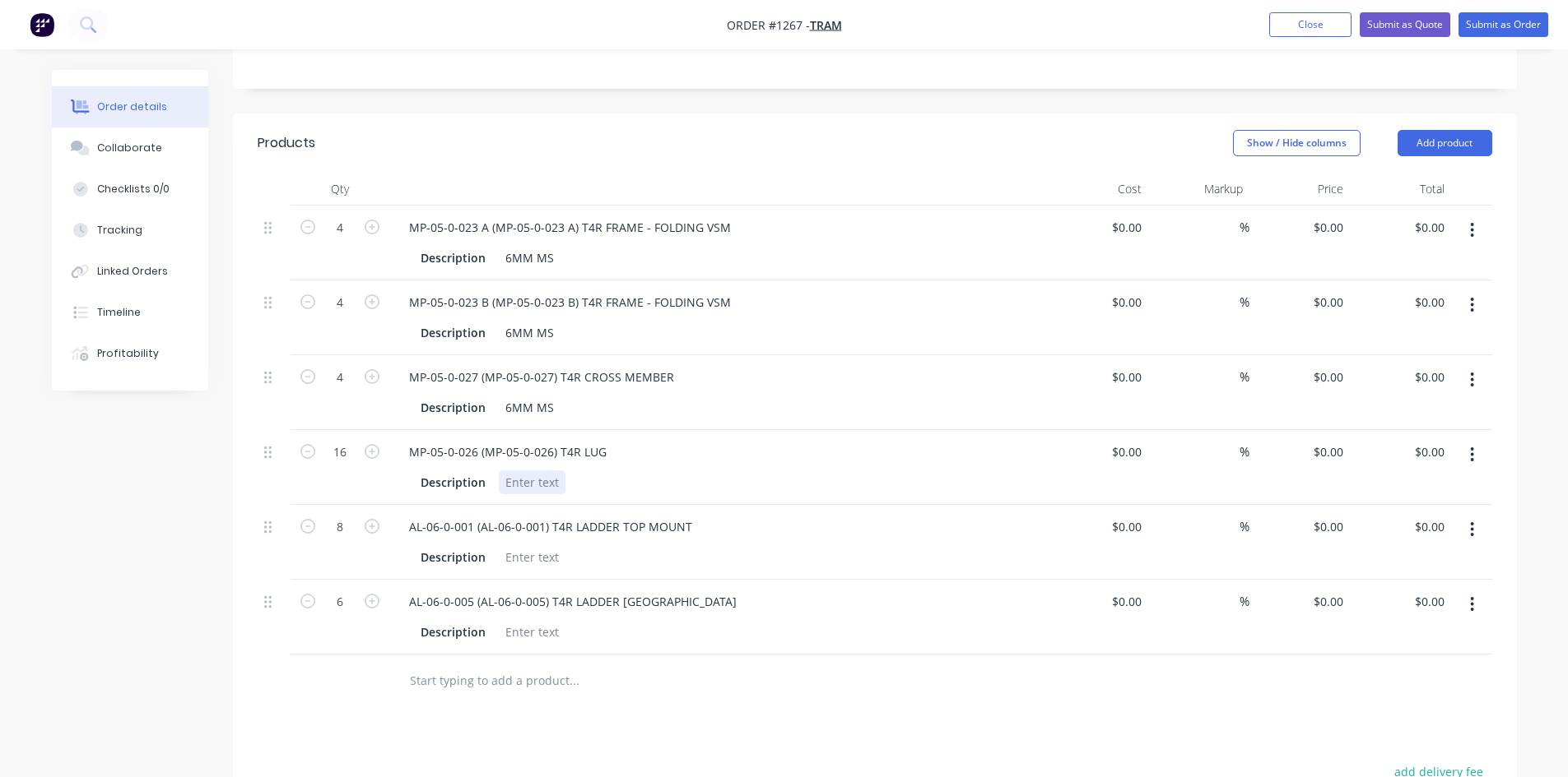
paste div
click at [555, 552] on div at bounding box center [532, 557] width 67 height 24
paste div
click at [563, 624] on div "Description" at bounding box center [716, 632] width 603 height 24
paste div
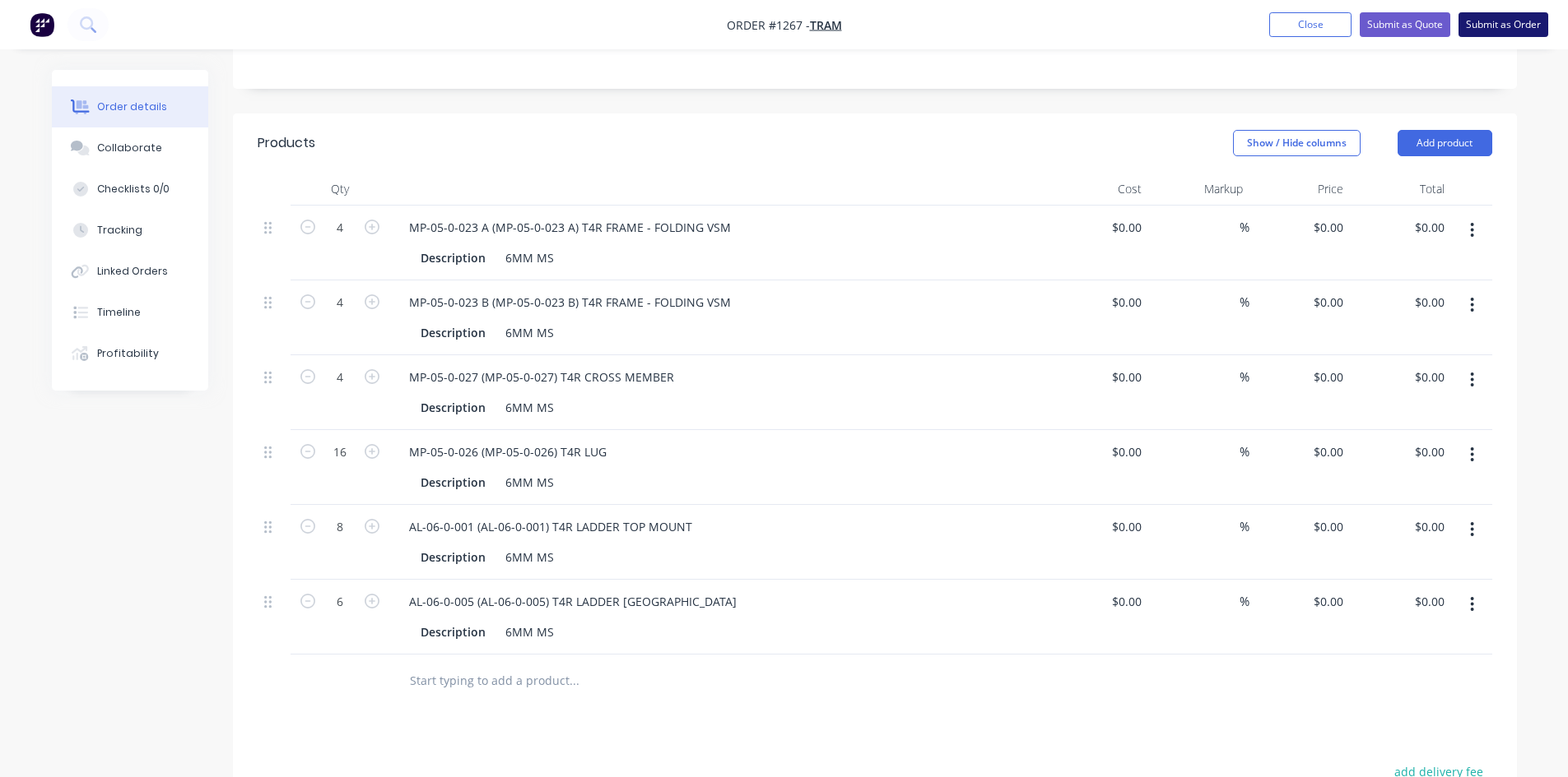
click at [1519, 21] on button "Submit as Order" at bounding box center [1503, 25] width 89 height 25
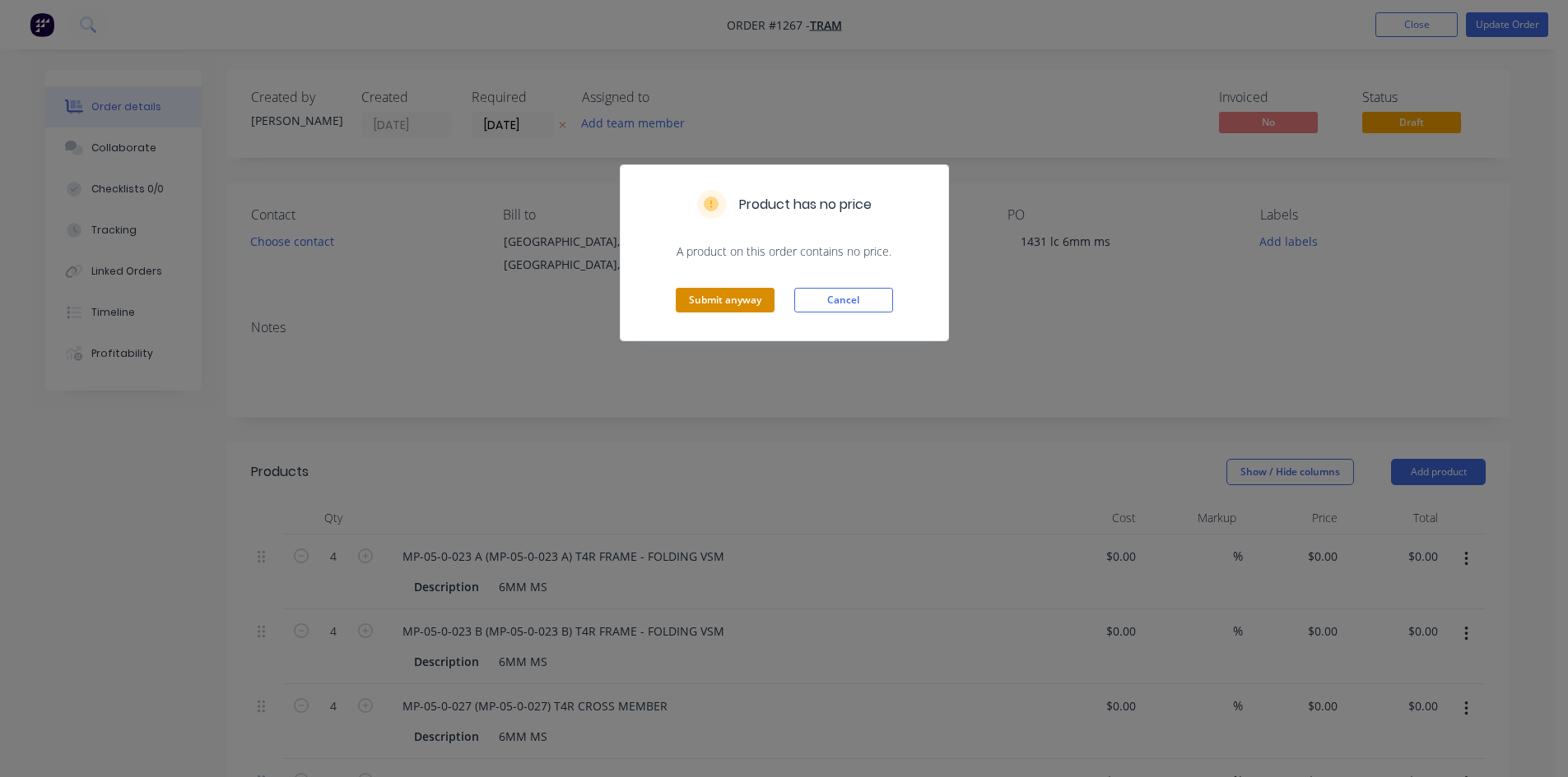
click at [731, 303] on button "Submit anyway" at bounding box center [725, 300] width 99 height 25
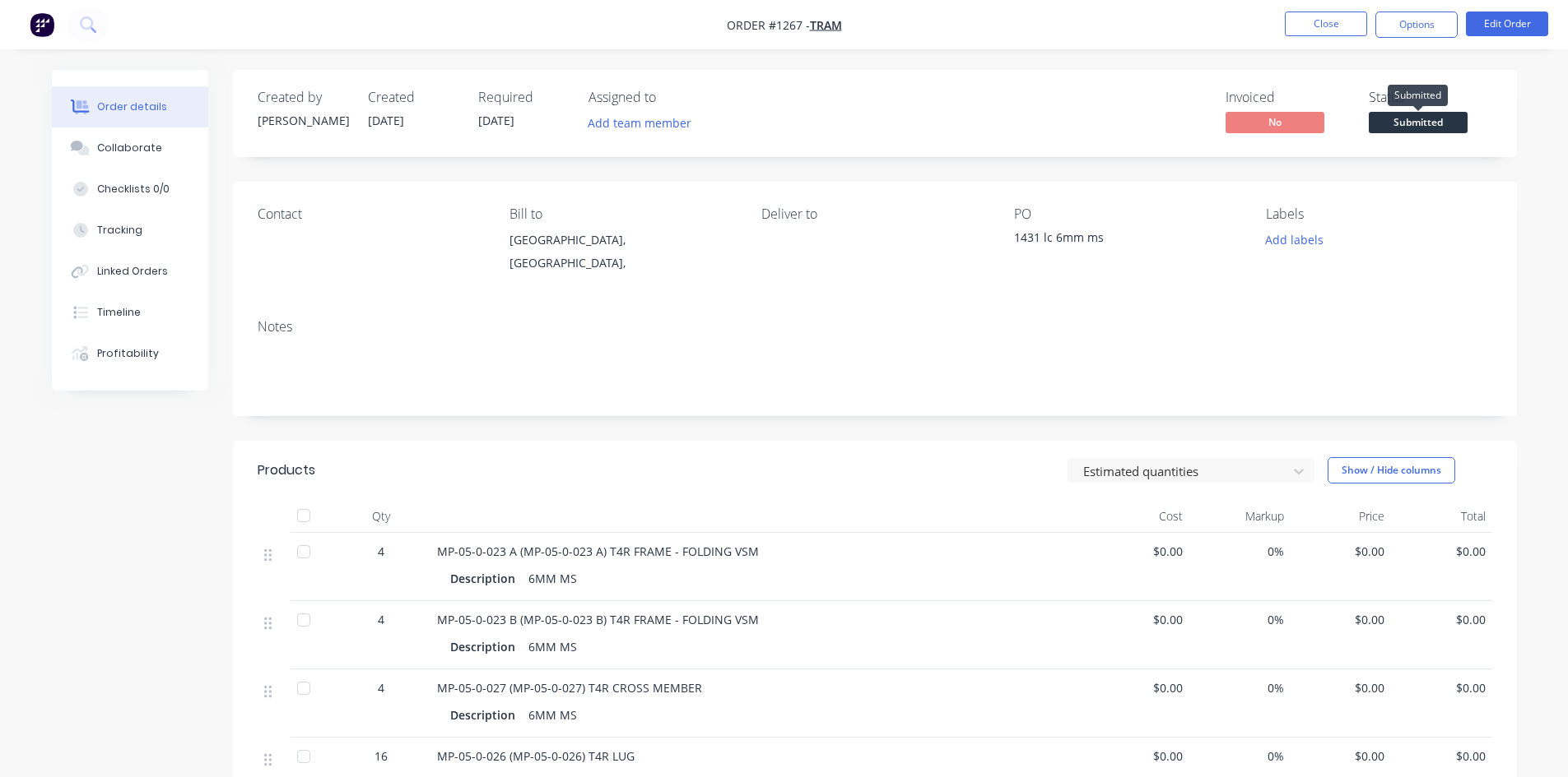
click at [1419, 120] on span "Submitted" at bounding box center [1418, 122] width 99 height 21
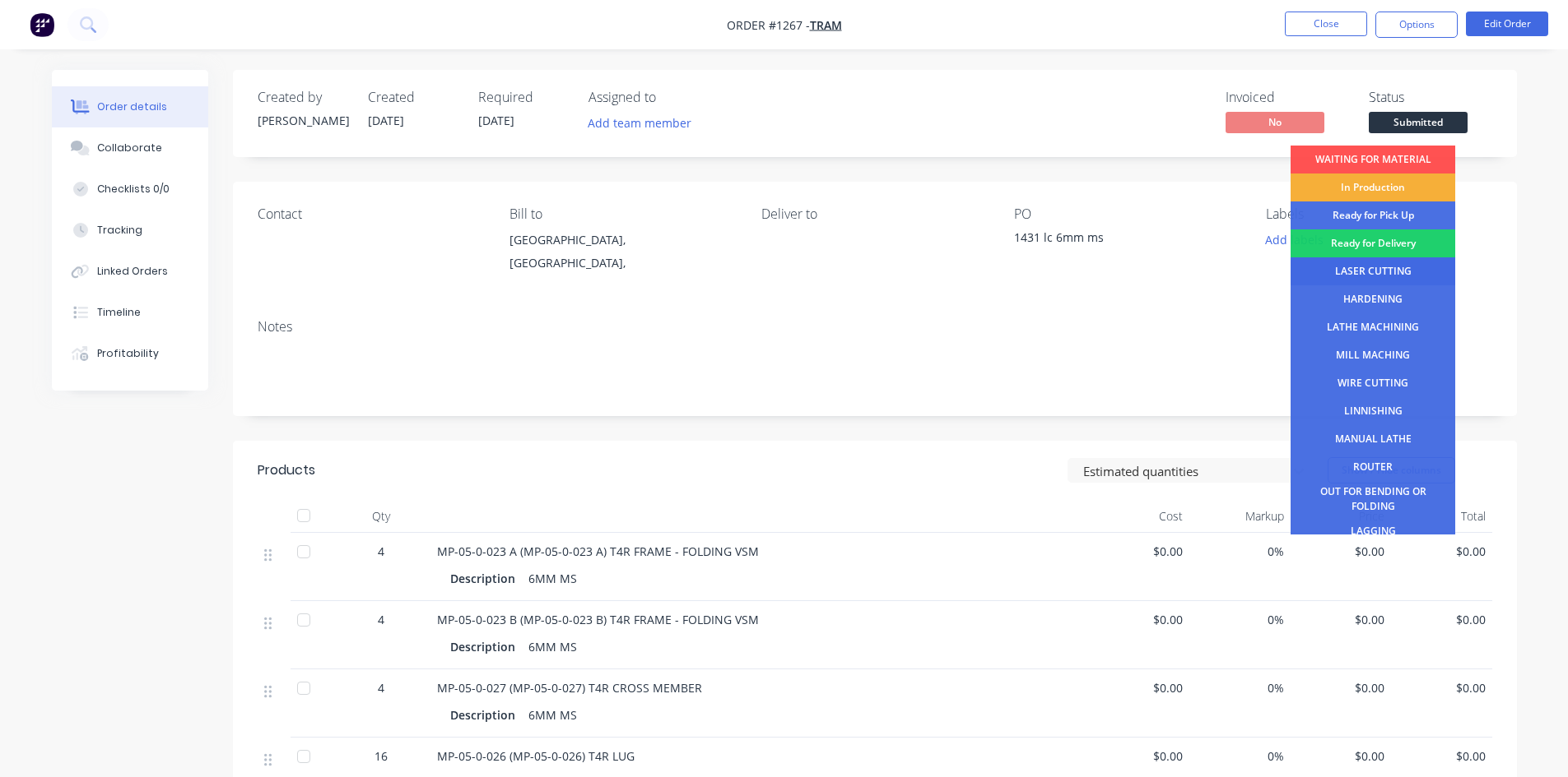
click at [1368, 264] on div "LASER CUTTING" at bounding box center [1373, 272] width 164 height 28
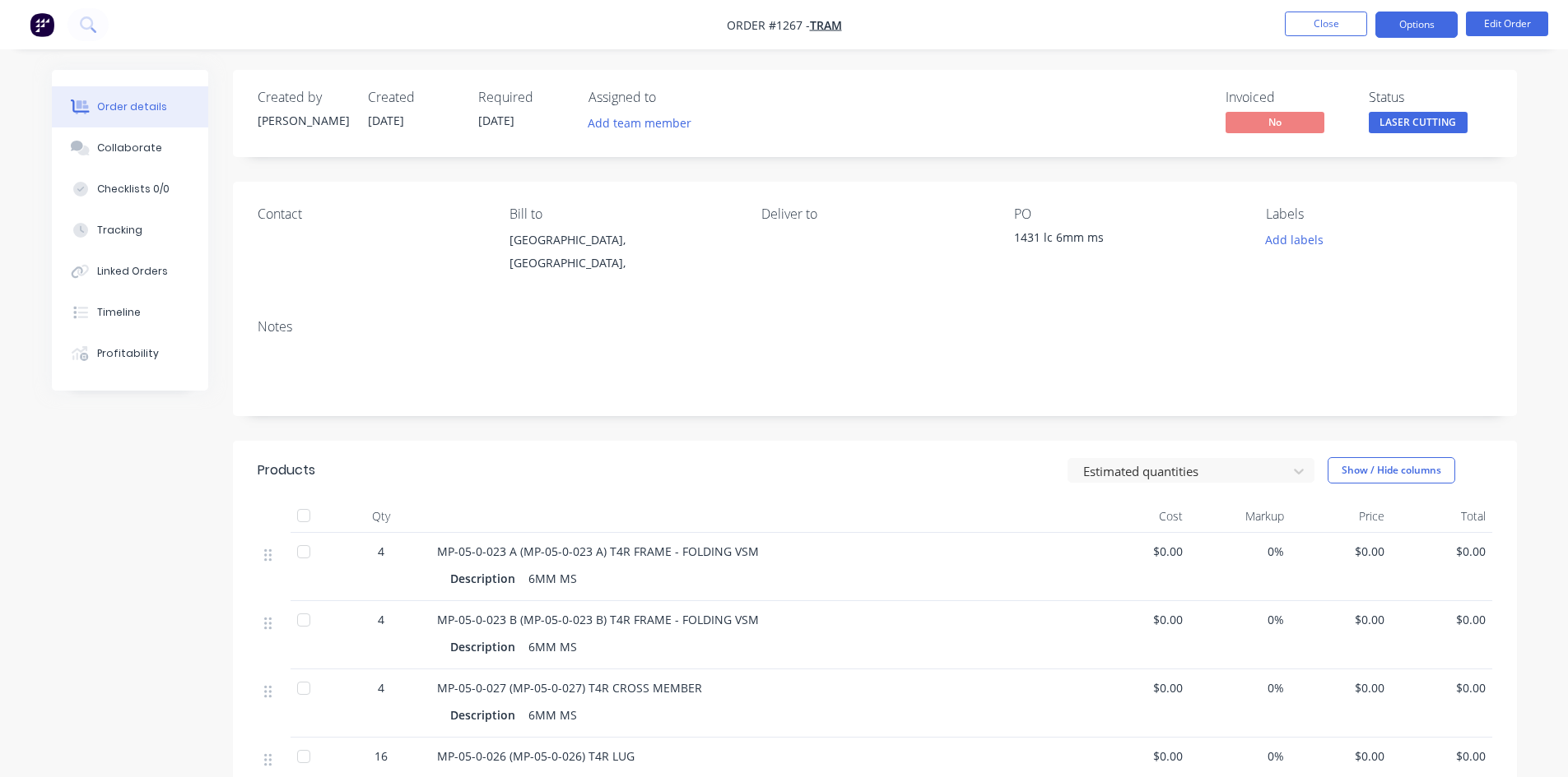
click at [1416, 28] on button "Options" at bounding box center [1416, 25] width 83 height 27
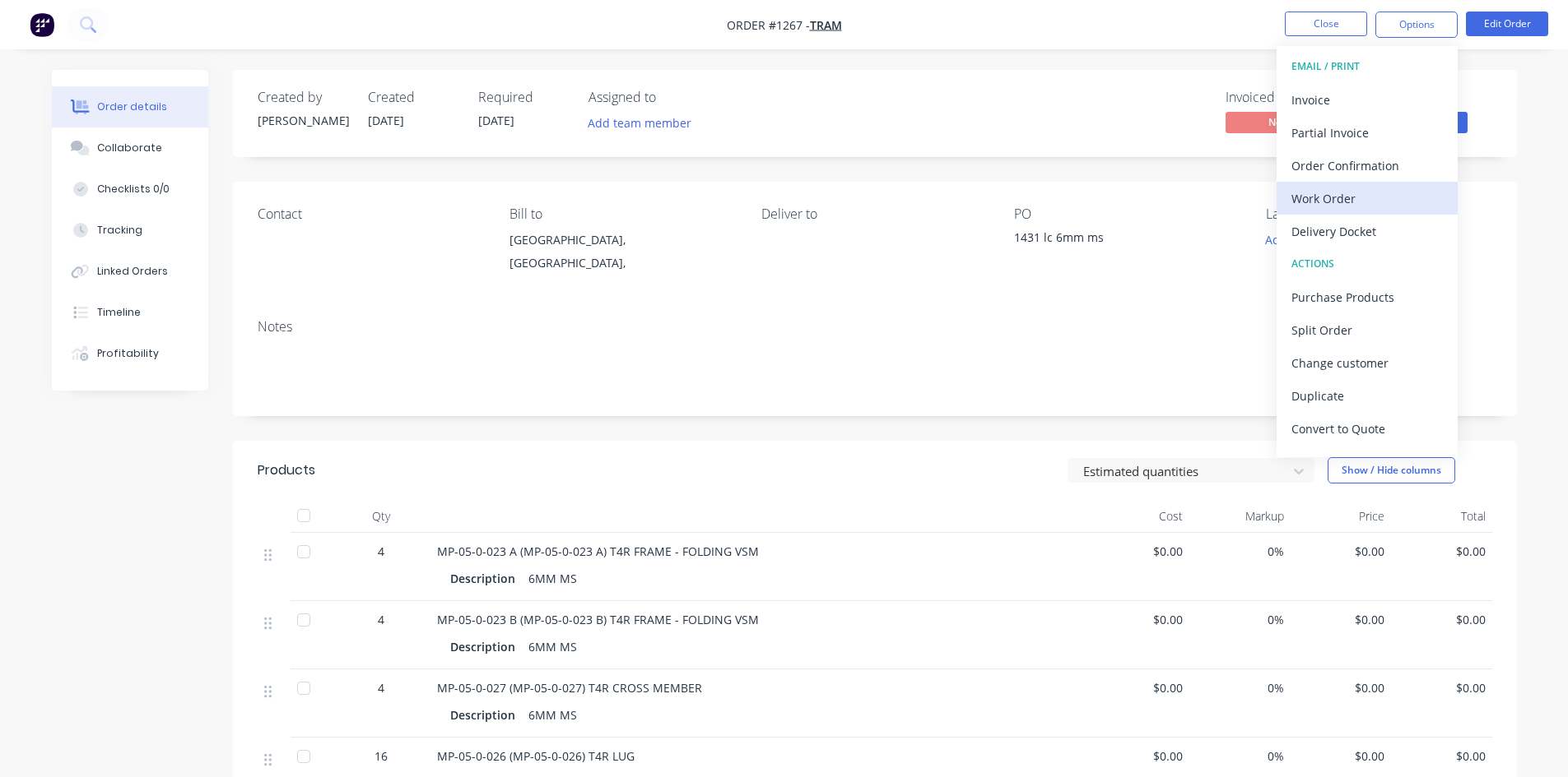
click at [1334, 195] on div "Work Order" at bounding box center [1367, 199] width 151 height 24
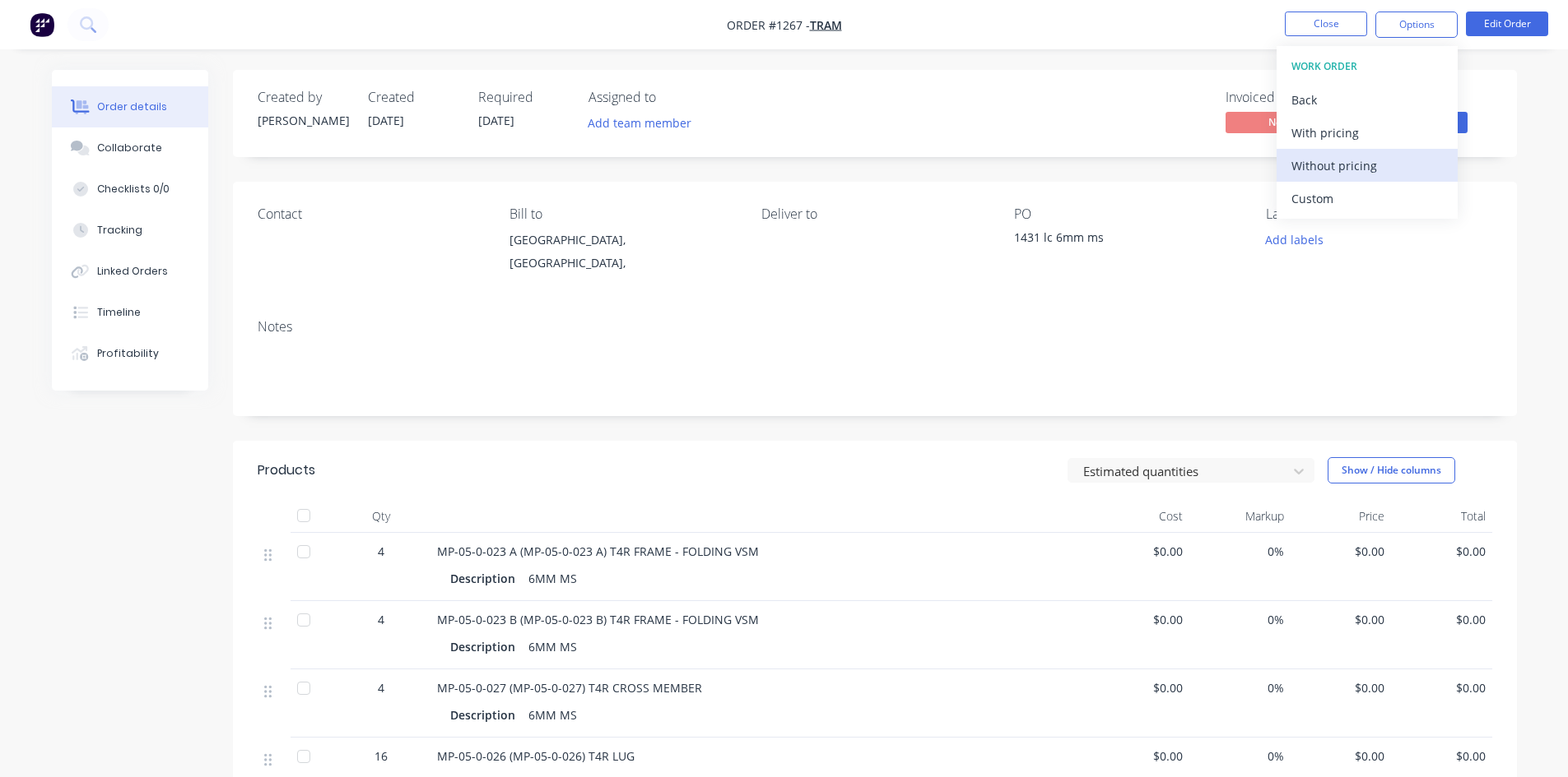
click at [1348, 169] on div "Without pricing" at bounding box center [1367, 165] width 151 height 24
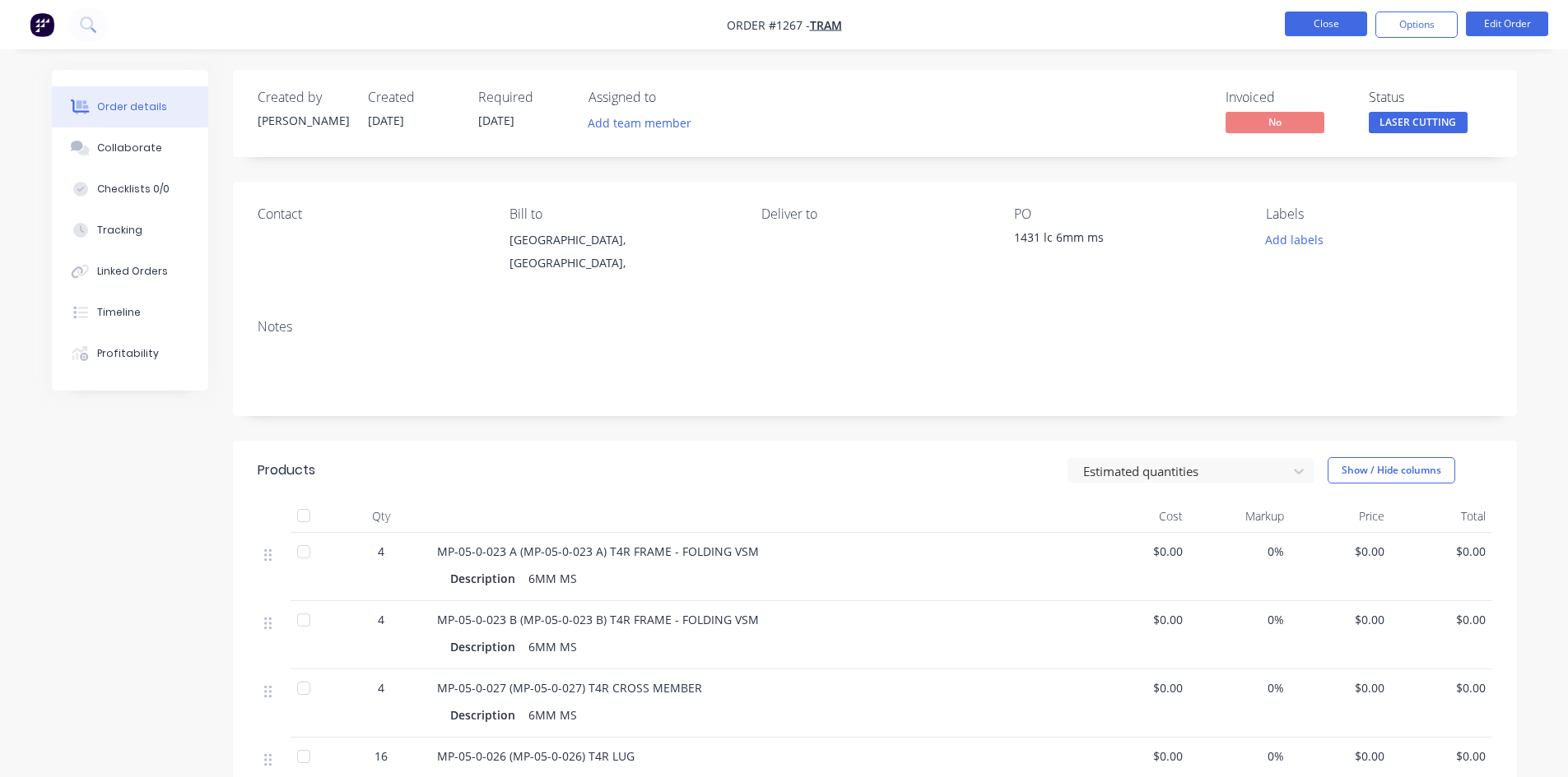
click at [1316, 28] on button "Close" at bounding box center [1326, 24] width 83 height 25
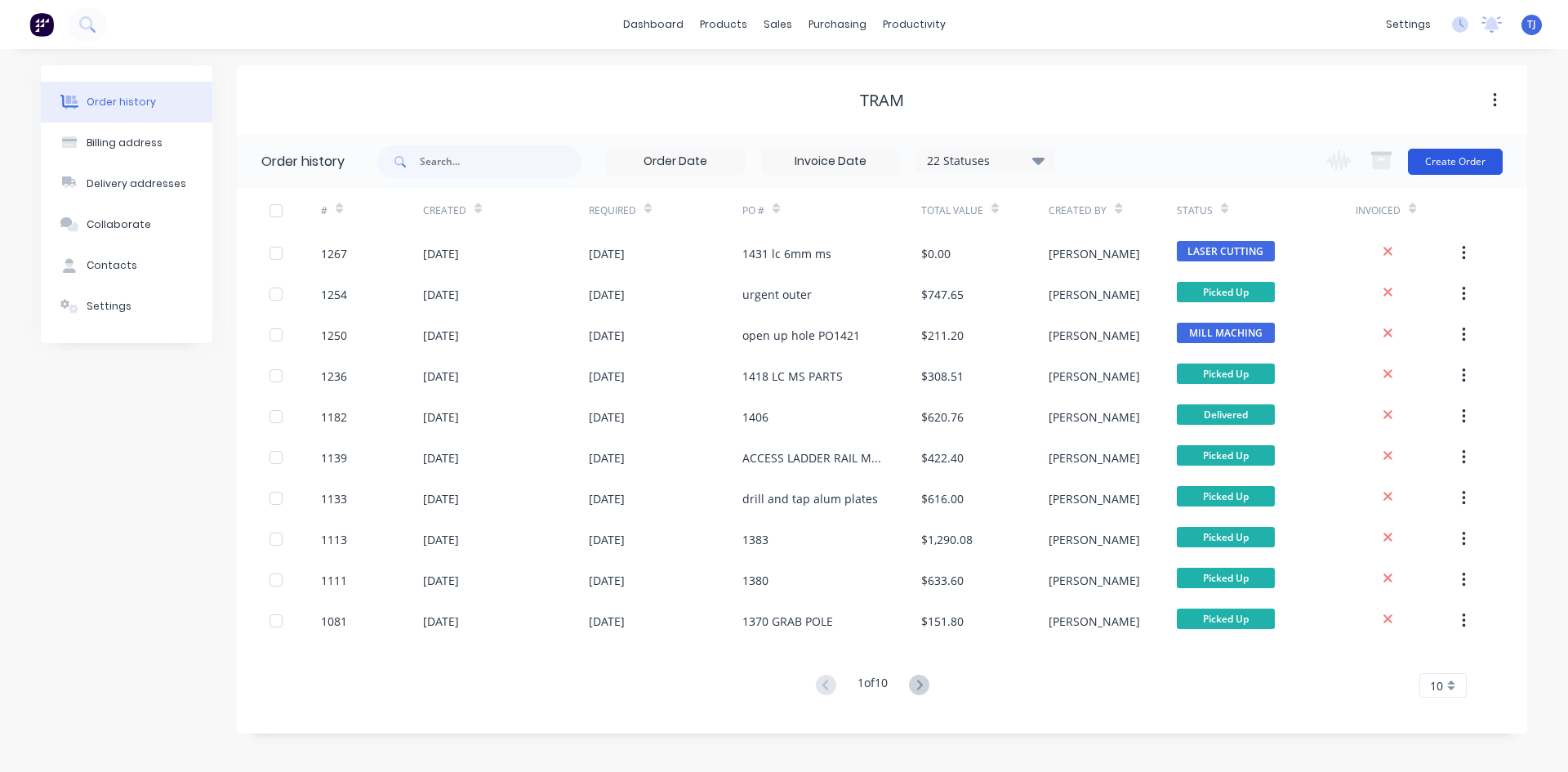
click at [1438, 162] on button "Create Order" at bounding box center [1455, 162] width 94 height 27
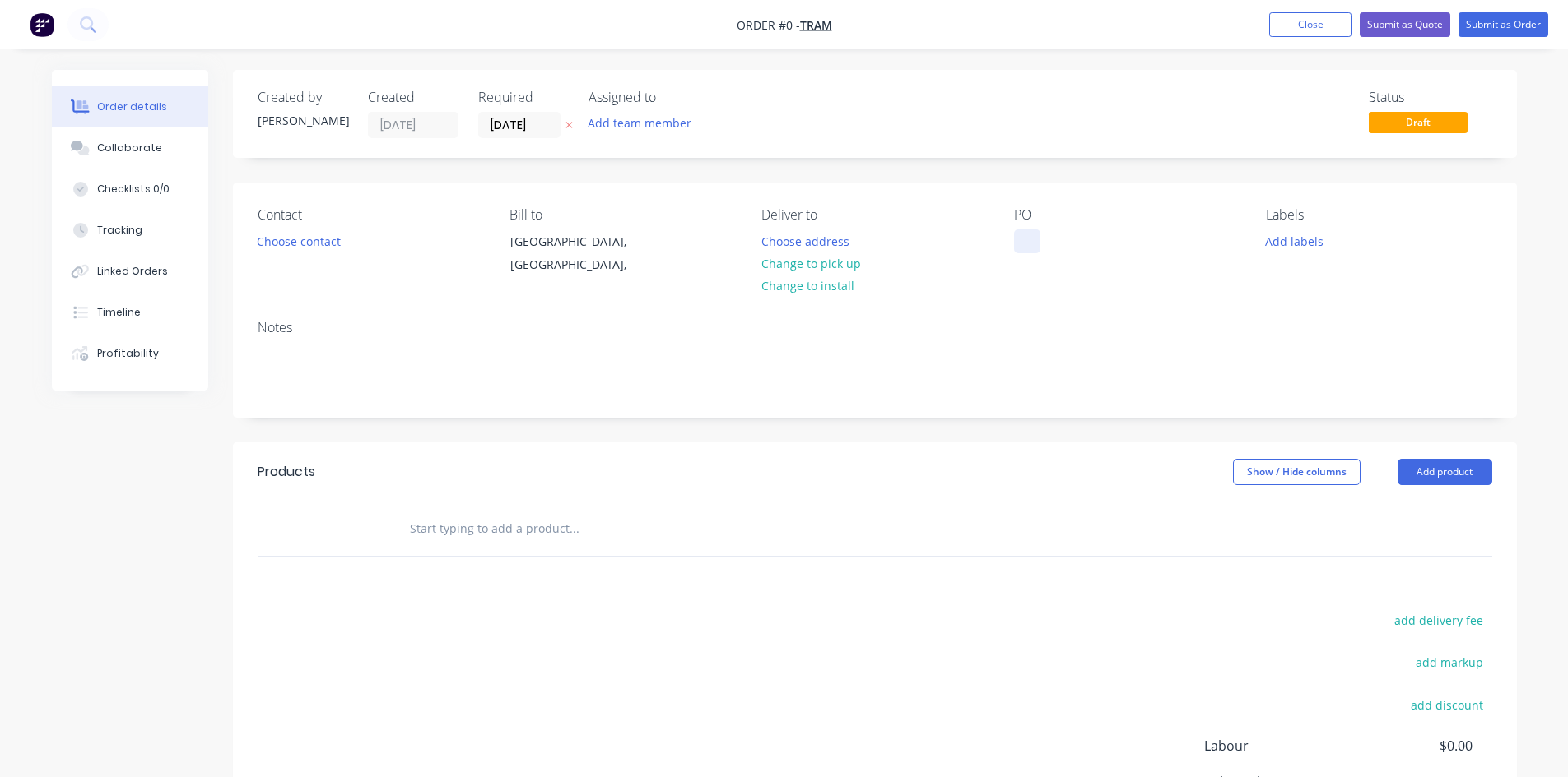
click at [1024, 230] on div at bounding box center [1027, 241] width 27 height 24
click at [448, 529] on div "Order details Collaborate Checklists 0/0 Tracking Linked Orders Timeline Profit…" at bounding box center [784, 523] width 1498 height 906
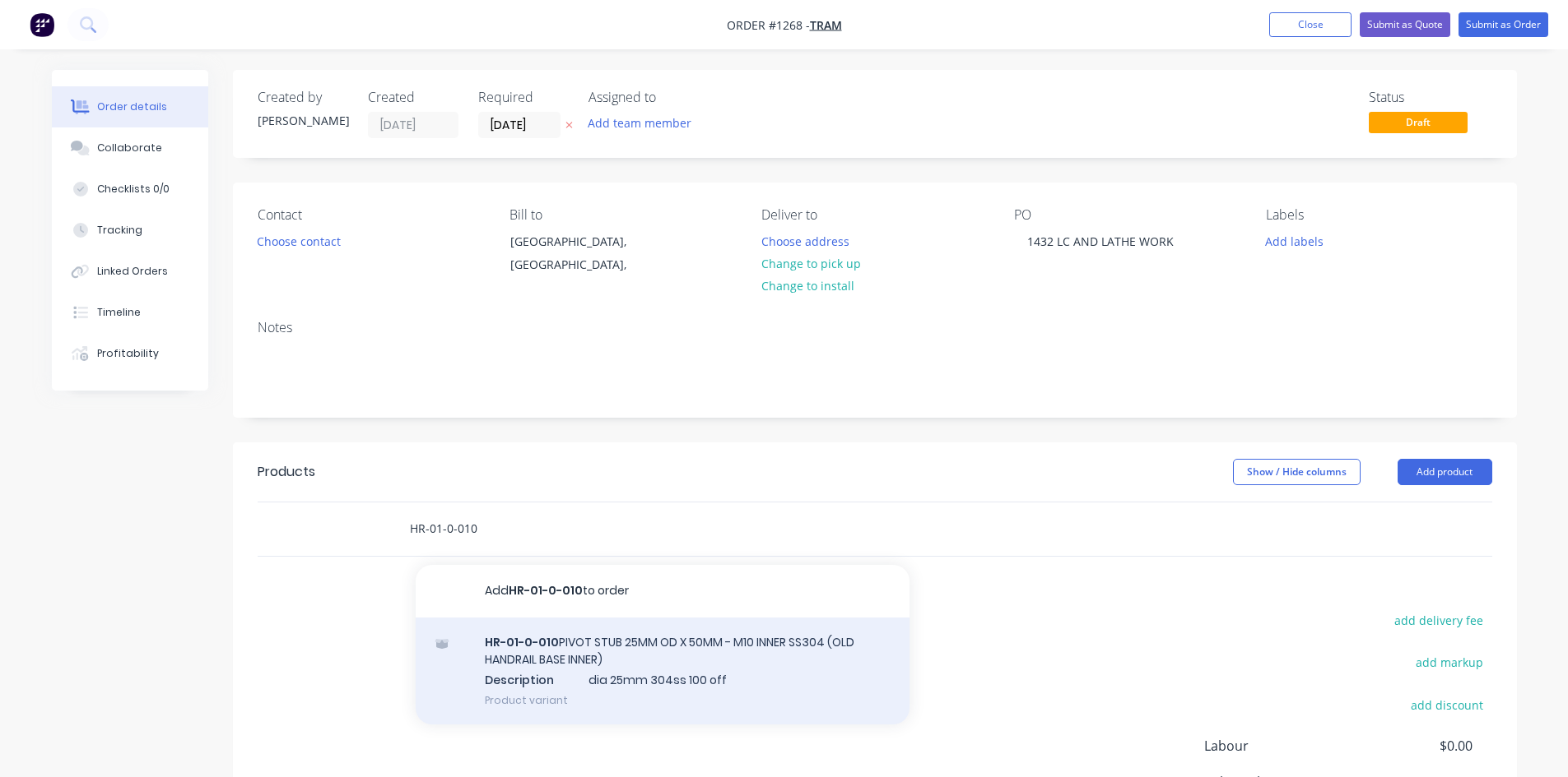
type input "HR-01-0-010"
click at [568, 653] on div "HR-01-0-010 PIVOT STUB 25MM OD X 50MM - M10 INNER SS304 (OLD HANDRAIL BASE INNE…" at bounding box center [662, 671] width 493 height 108
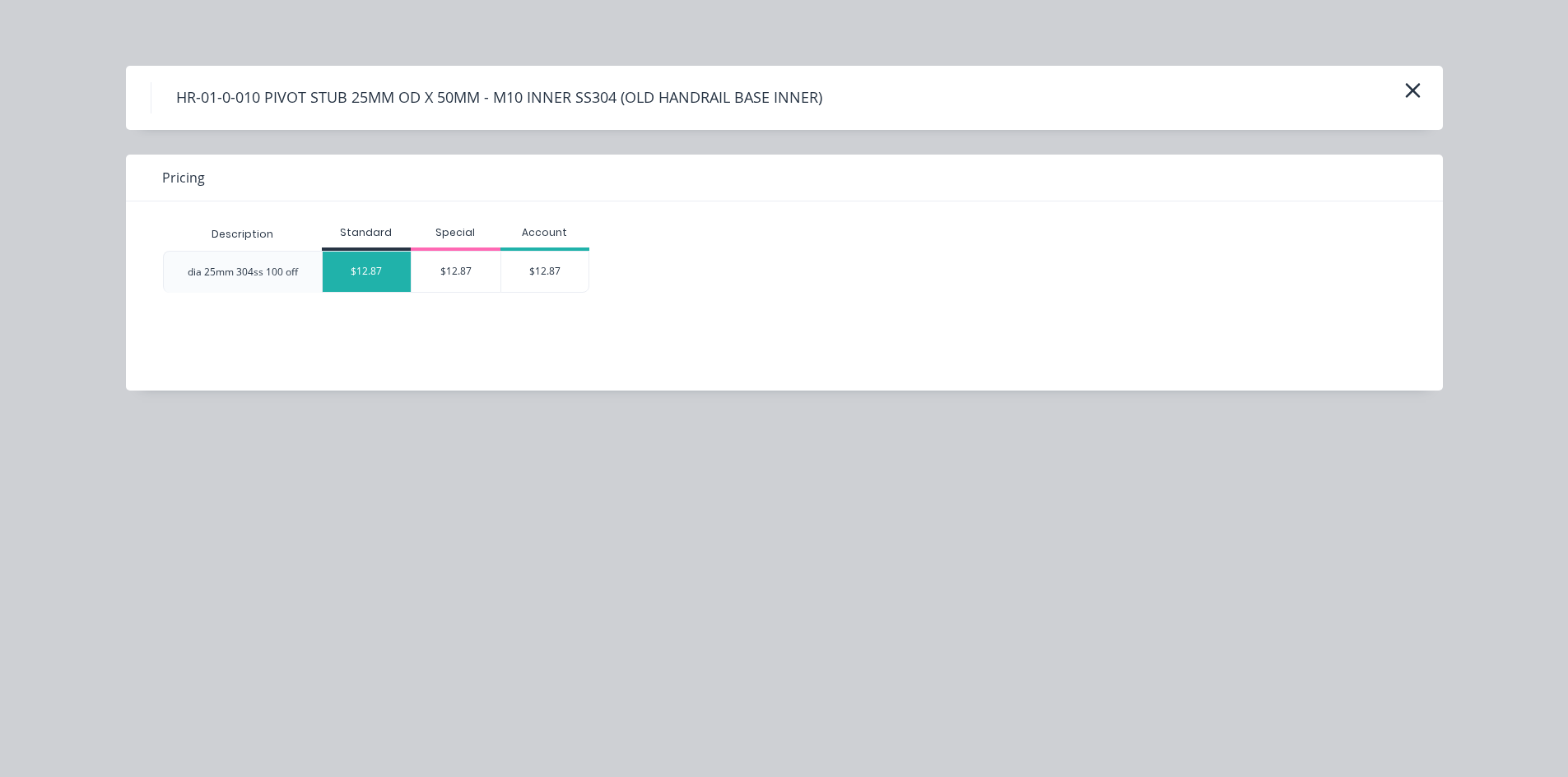
click at [362, 275] on div "$12.87" at bounding box center [367, 272] width 89 height 40
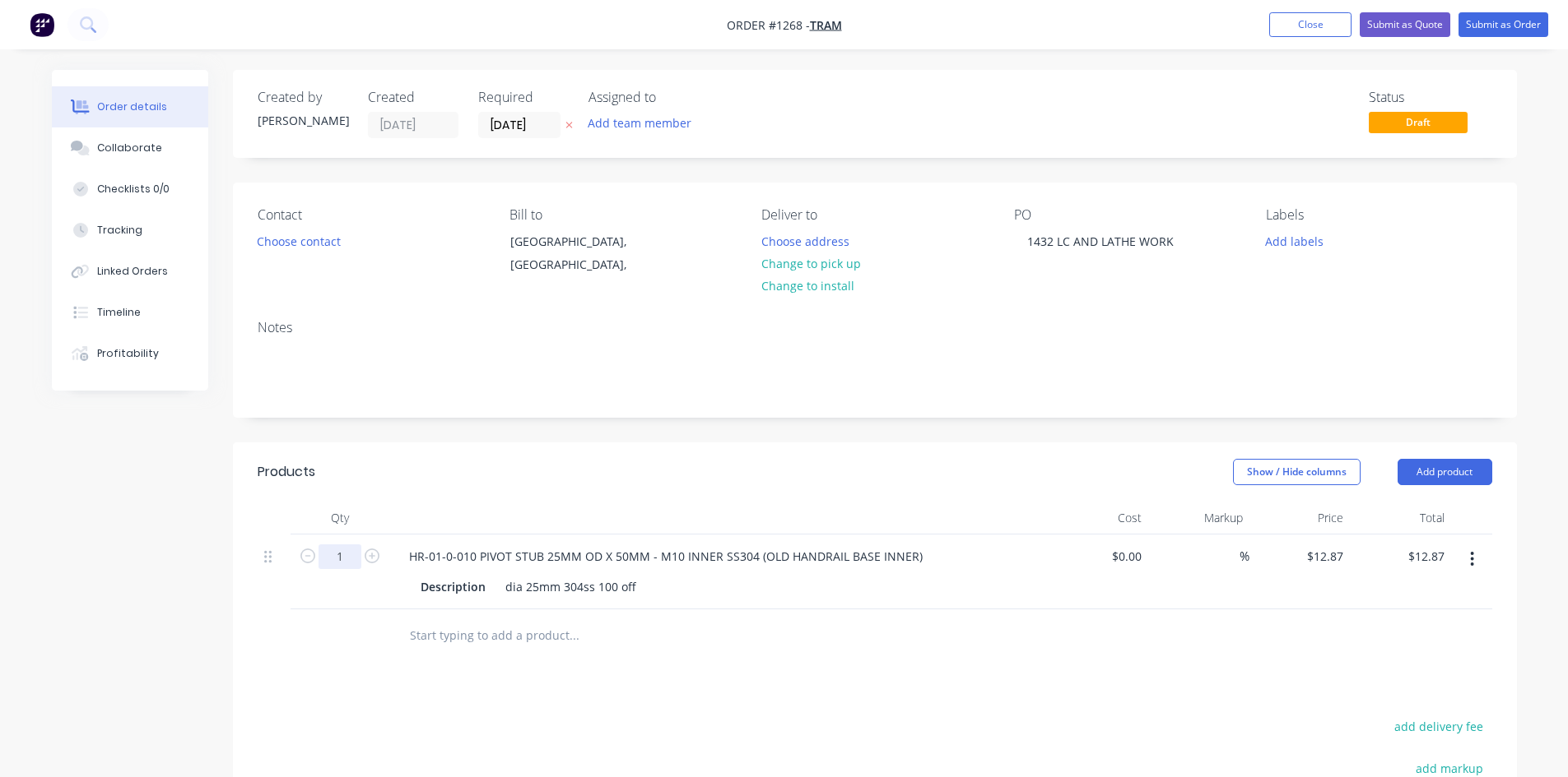
click at [337, 558] on input "1" at bounding box center [339, 558] width 43 height 25
type input "50"
type input "$643.50"
click at [468, 638] on input "text" at bounding box center [574, 635] width 329 height 33
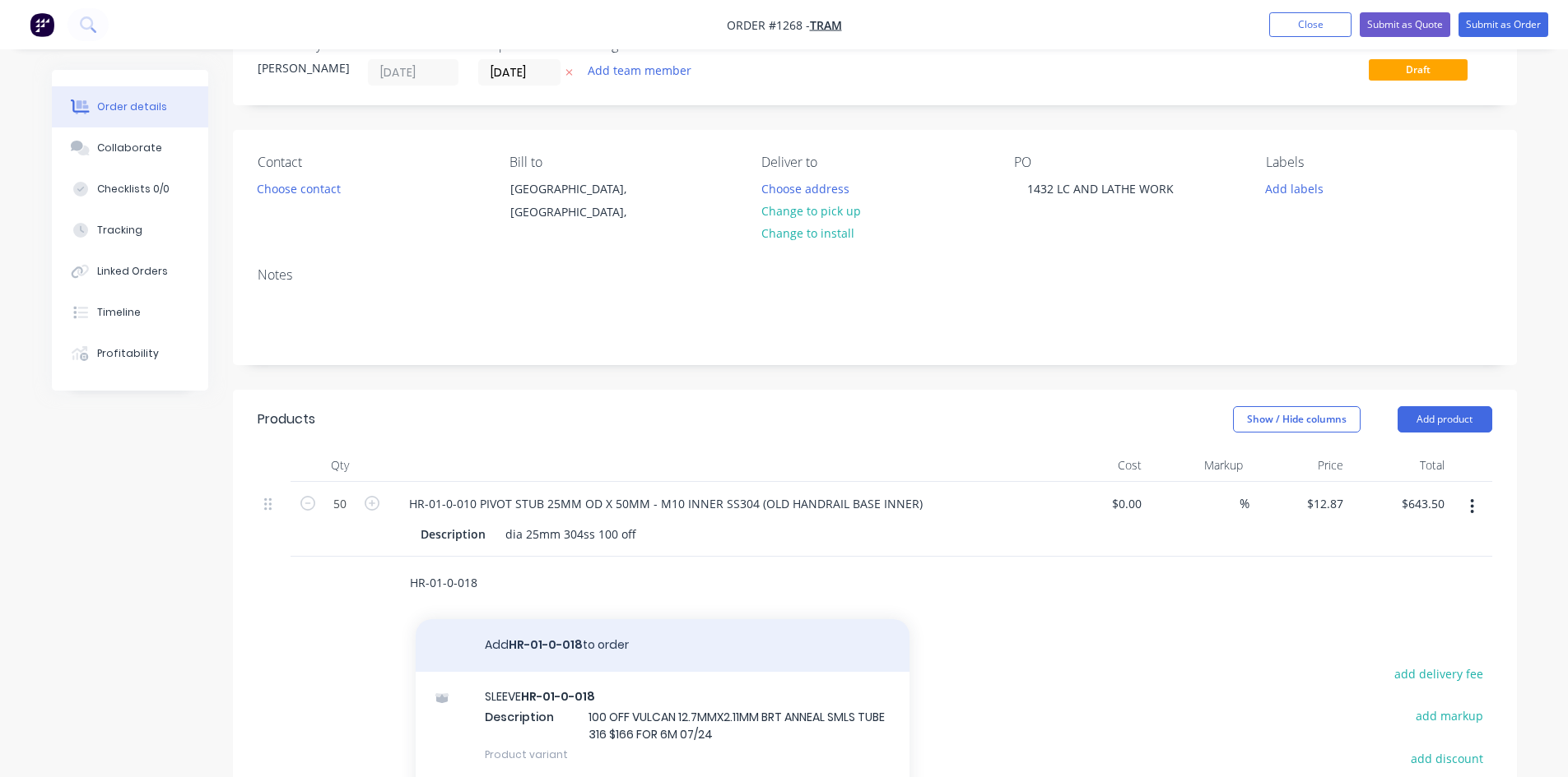
scroll to position [83, 0]
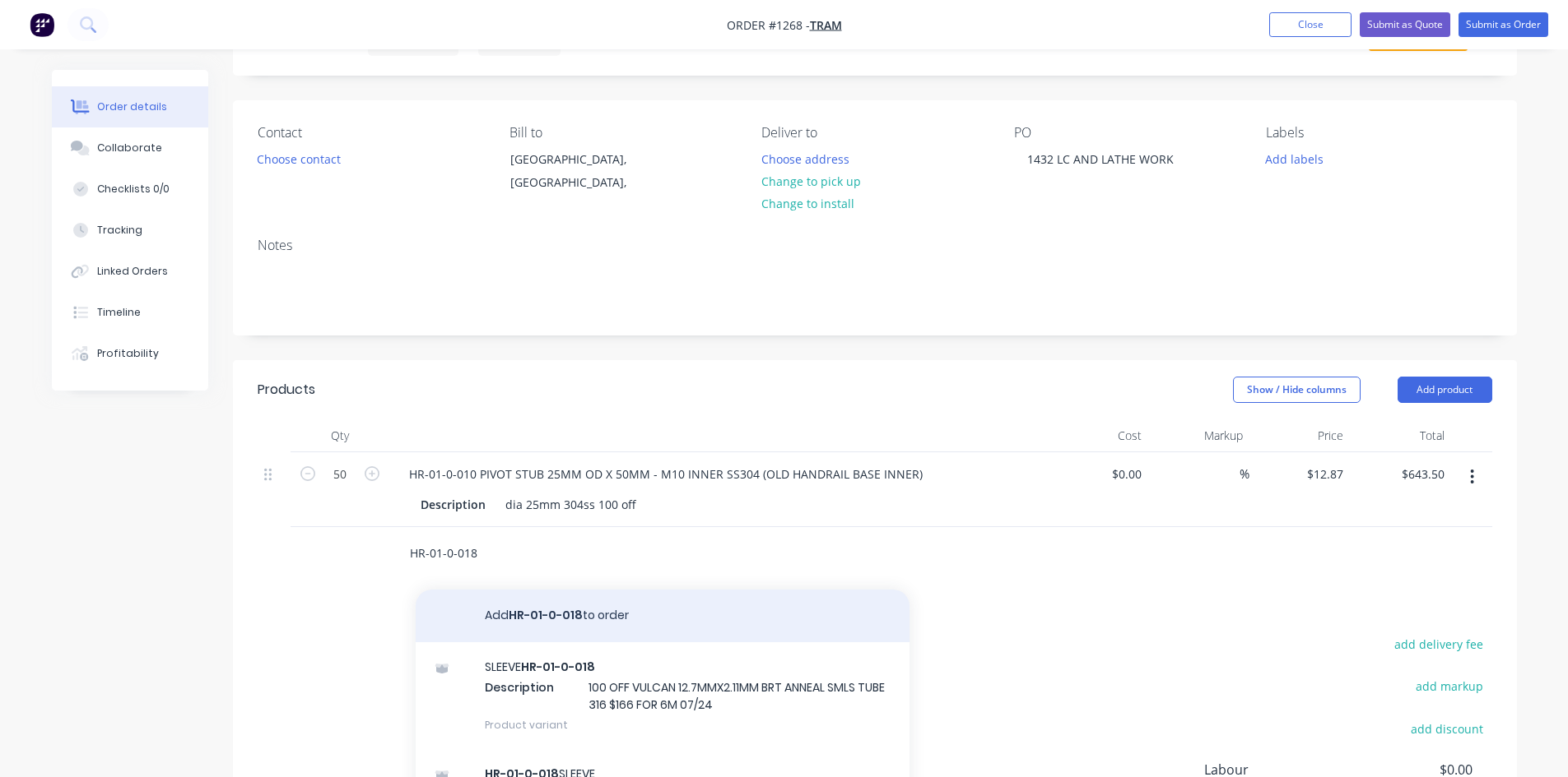
type input "HR-01-0-018"
click at [594, 676] on div "SLEEVE HR-01-0-018 Description 100 OFF VULCAN 12.7MMX2.11MM BRT ANNEAL SMLS TUB…" at bounding box center [662, 696] width 493 height 108
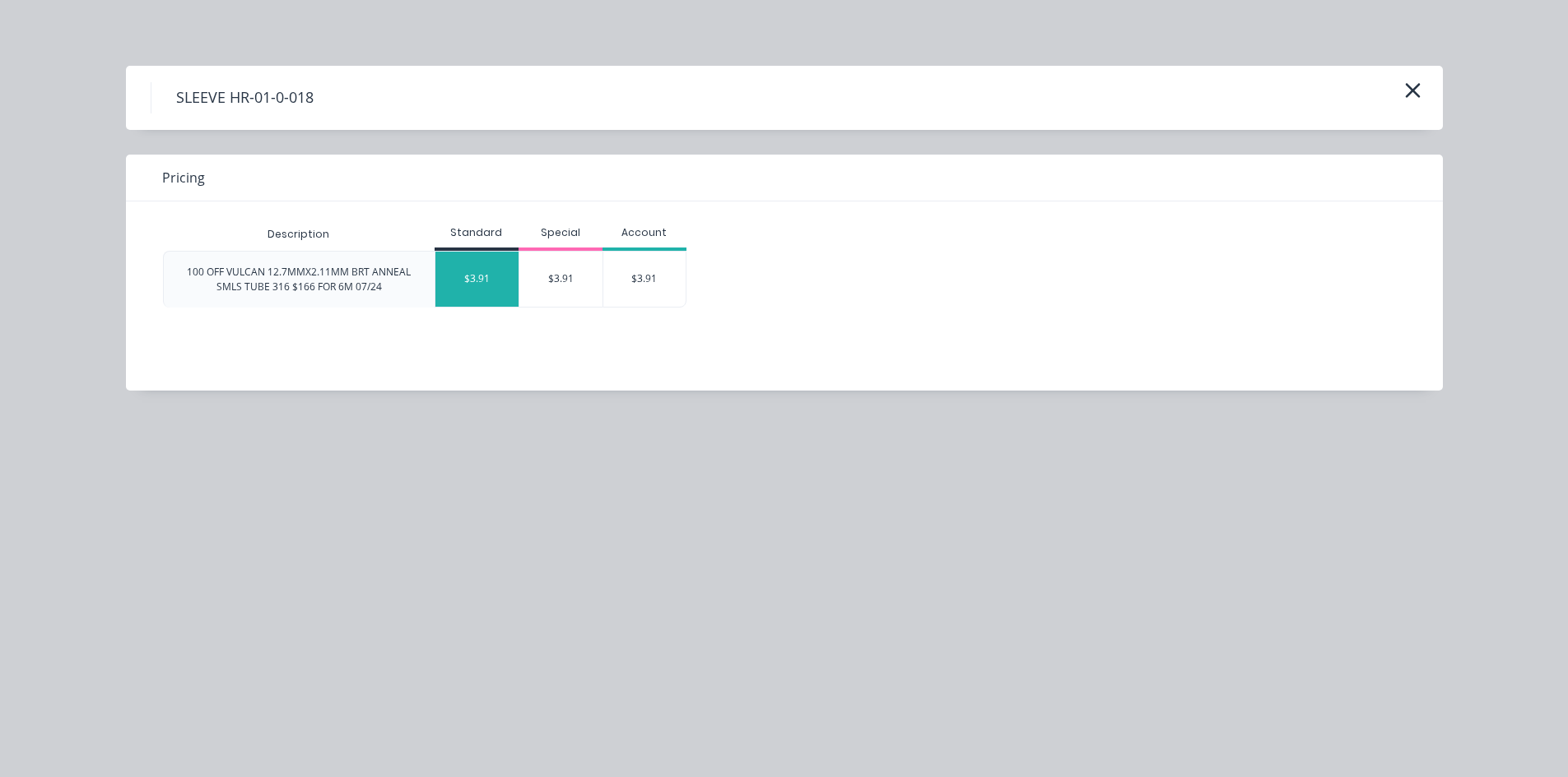
click at [481, 271] on div "$3.91" at bounding box center [477, 280] width 83 height 55
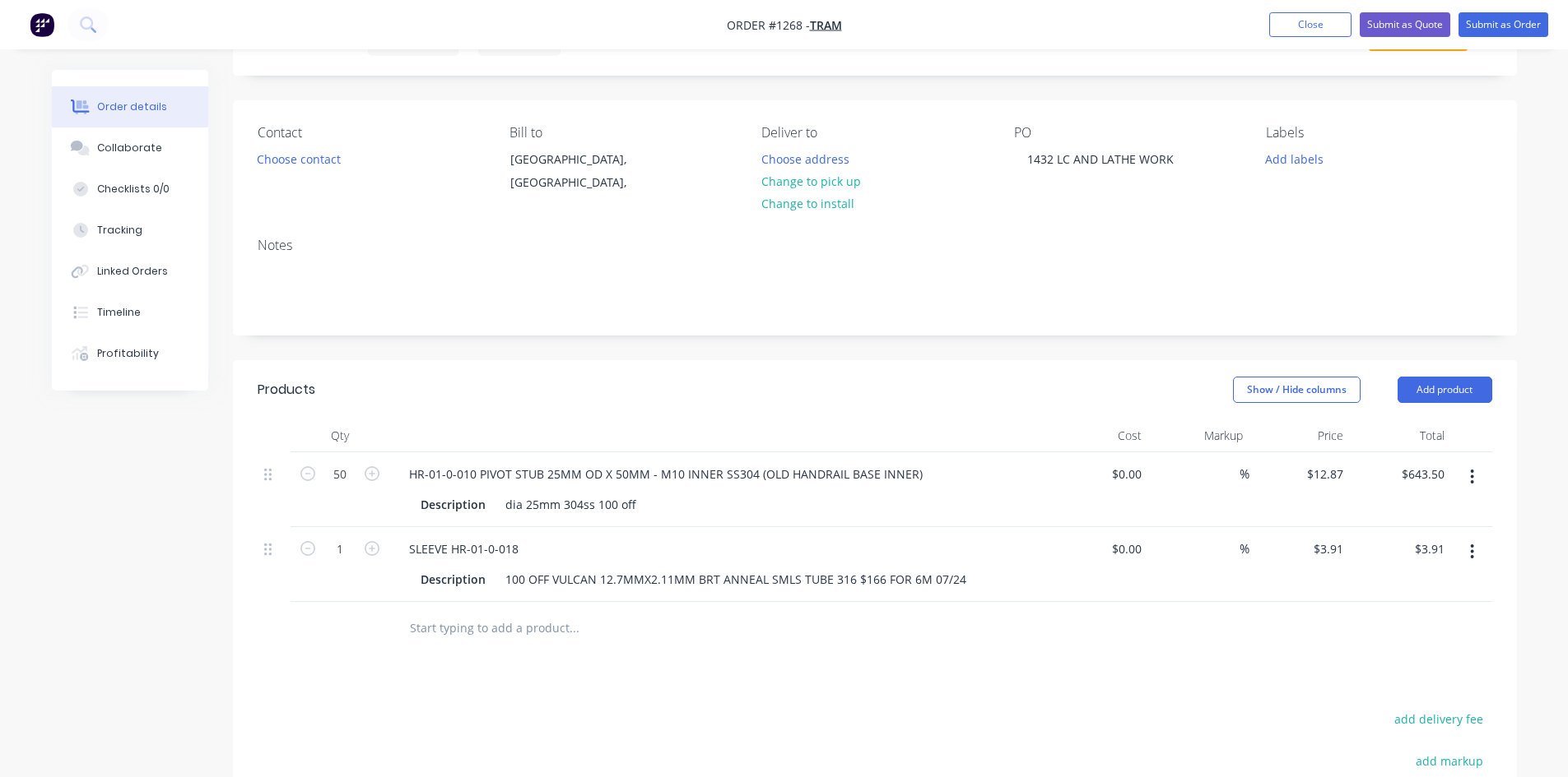
click at [352, 532] on div "1" at bounding box center [340, 565] width 99 height 75
click at [349, 544] on input "1" at bounding box center [339, 550] width 43 height 25
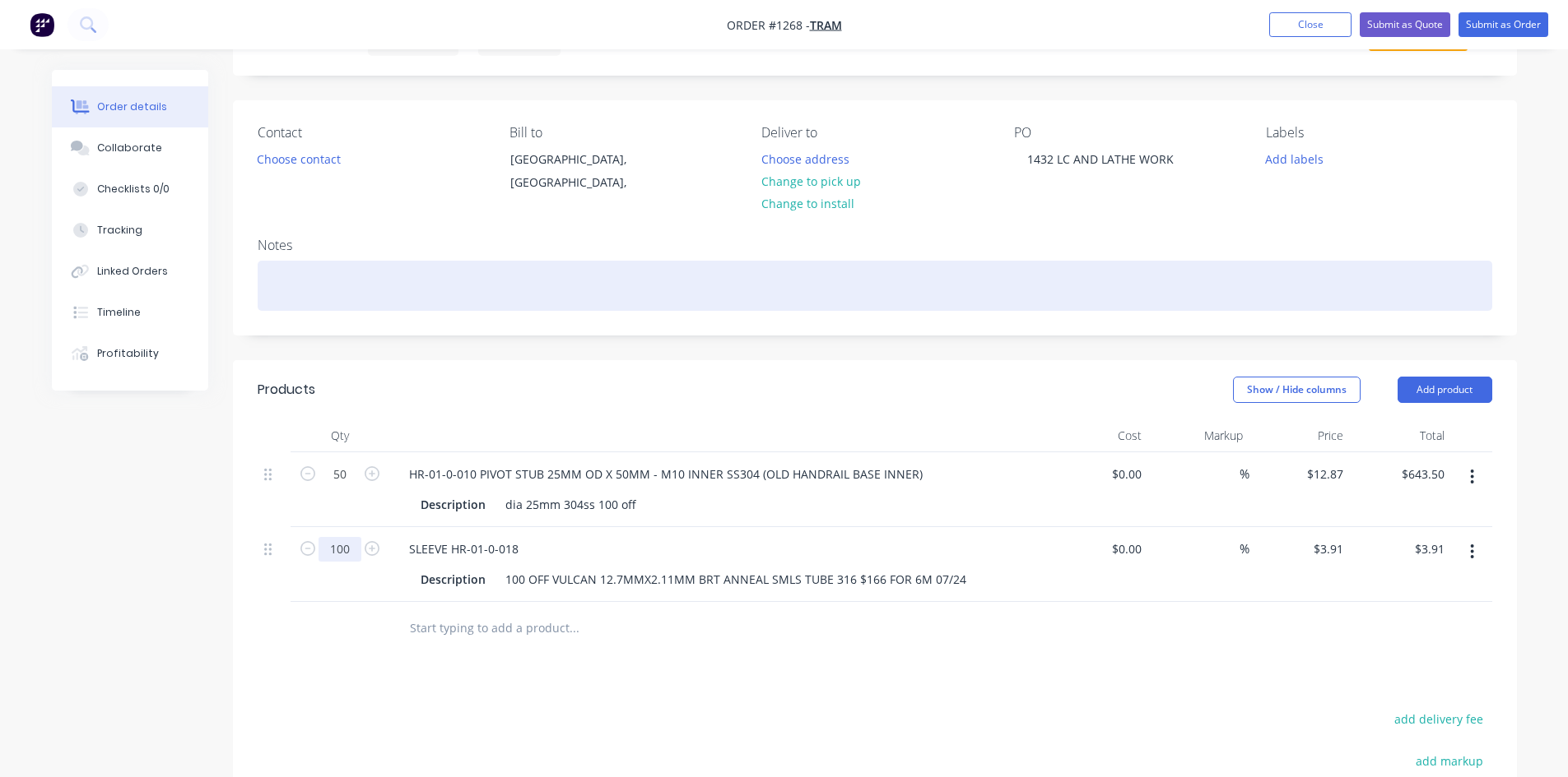
type input "100"
type input "$391.00"
click at [304, 277] on div at bounding box center [875, 285] width 1234 height 50
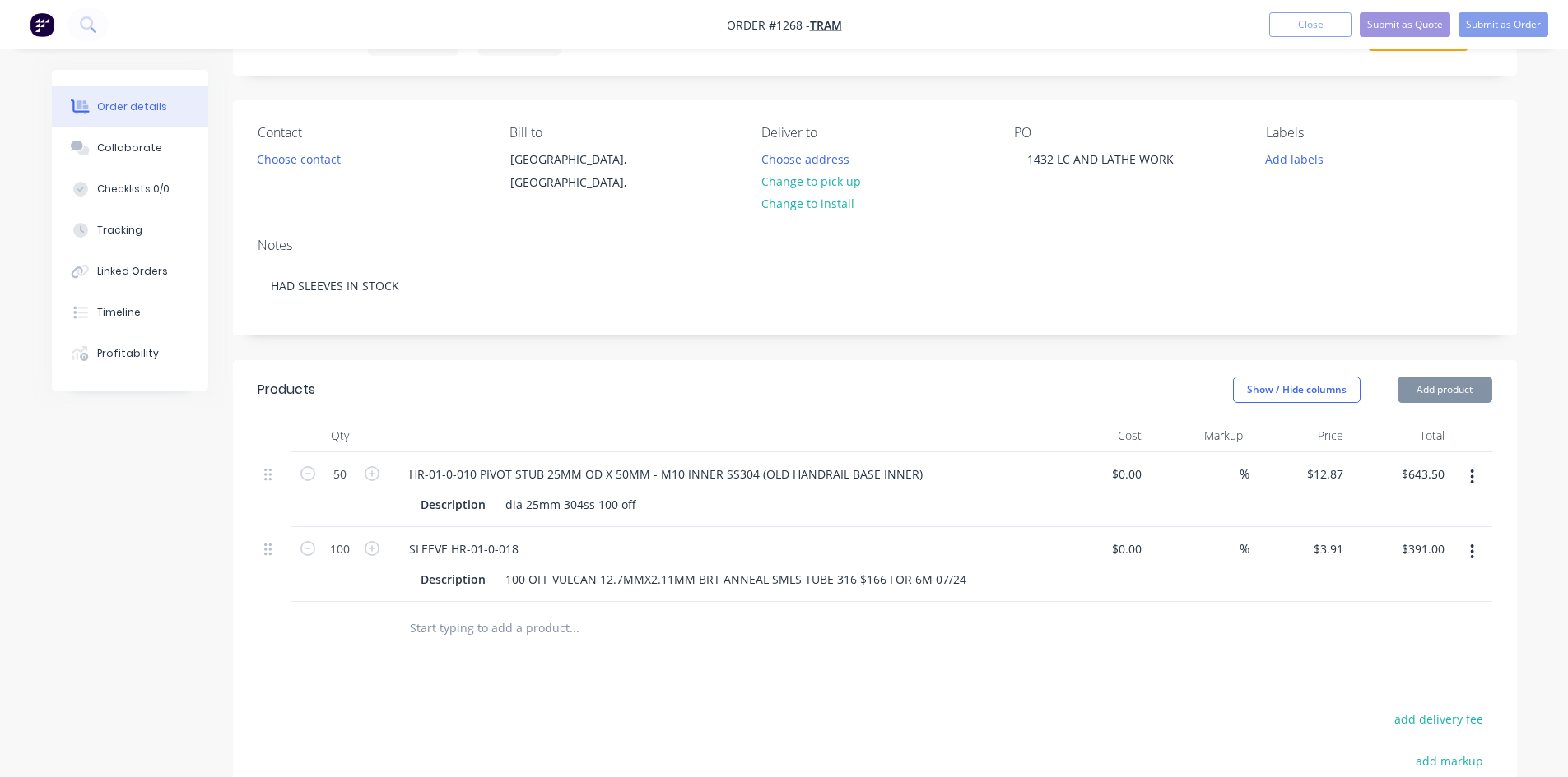
click at [409, 628] on input "text" at bounding box center [574, 628] width 329 height 33
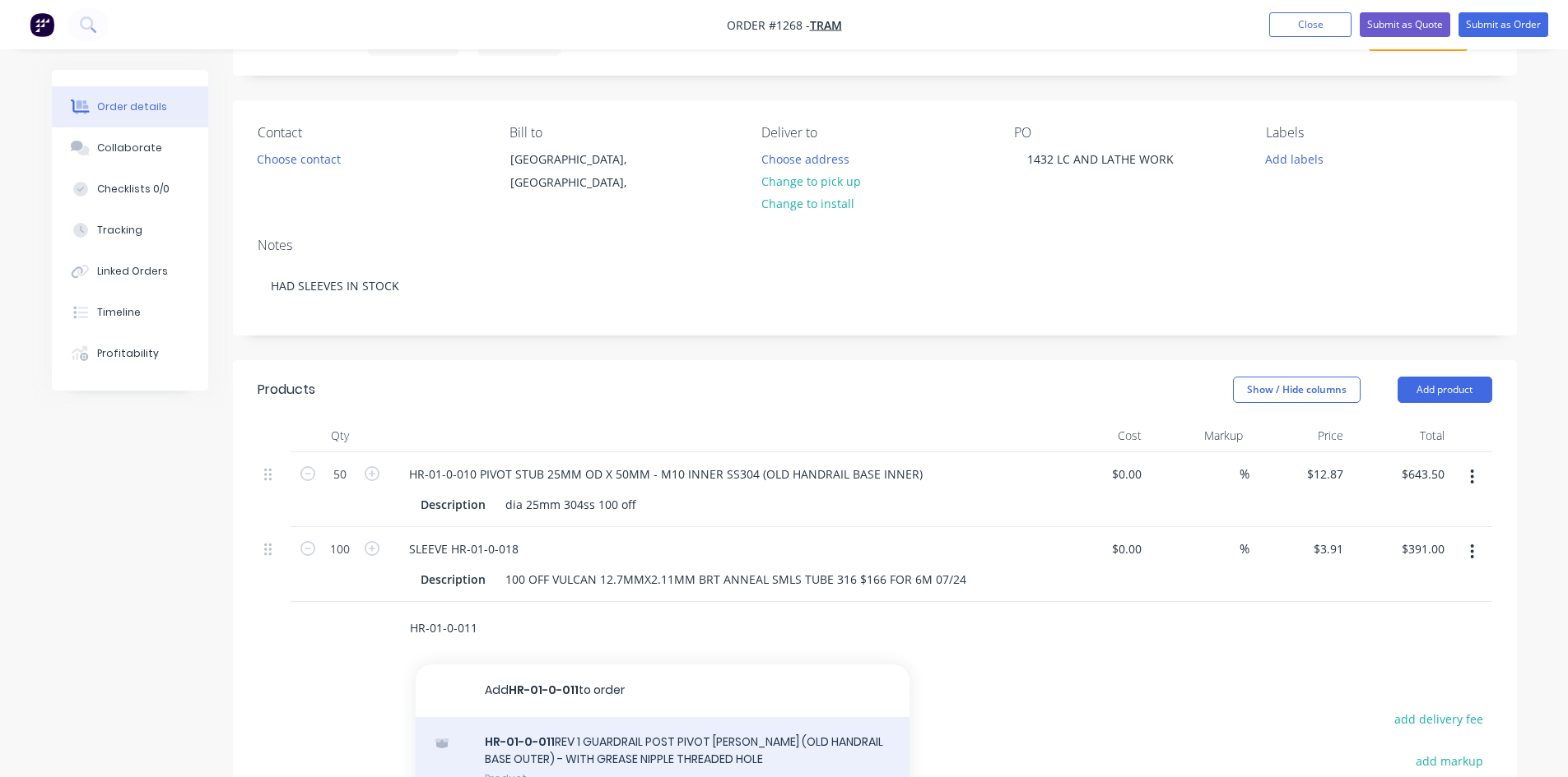
type input "HR-01-0-011"
click at [670, 758] on div "HR-01-0-011 REV 1 GUARDRAIL POST PIVOT [PERSON_NAME] (OLD HANDRAIL BASE OUTER) …" at bounding box center [662, 759] width 493 height 86
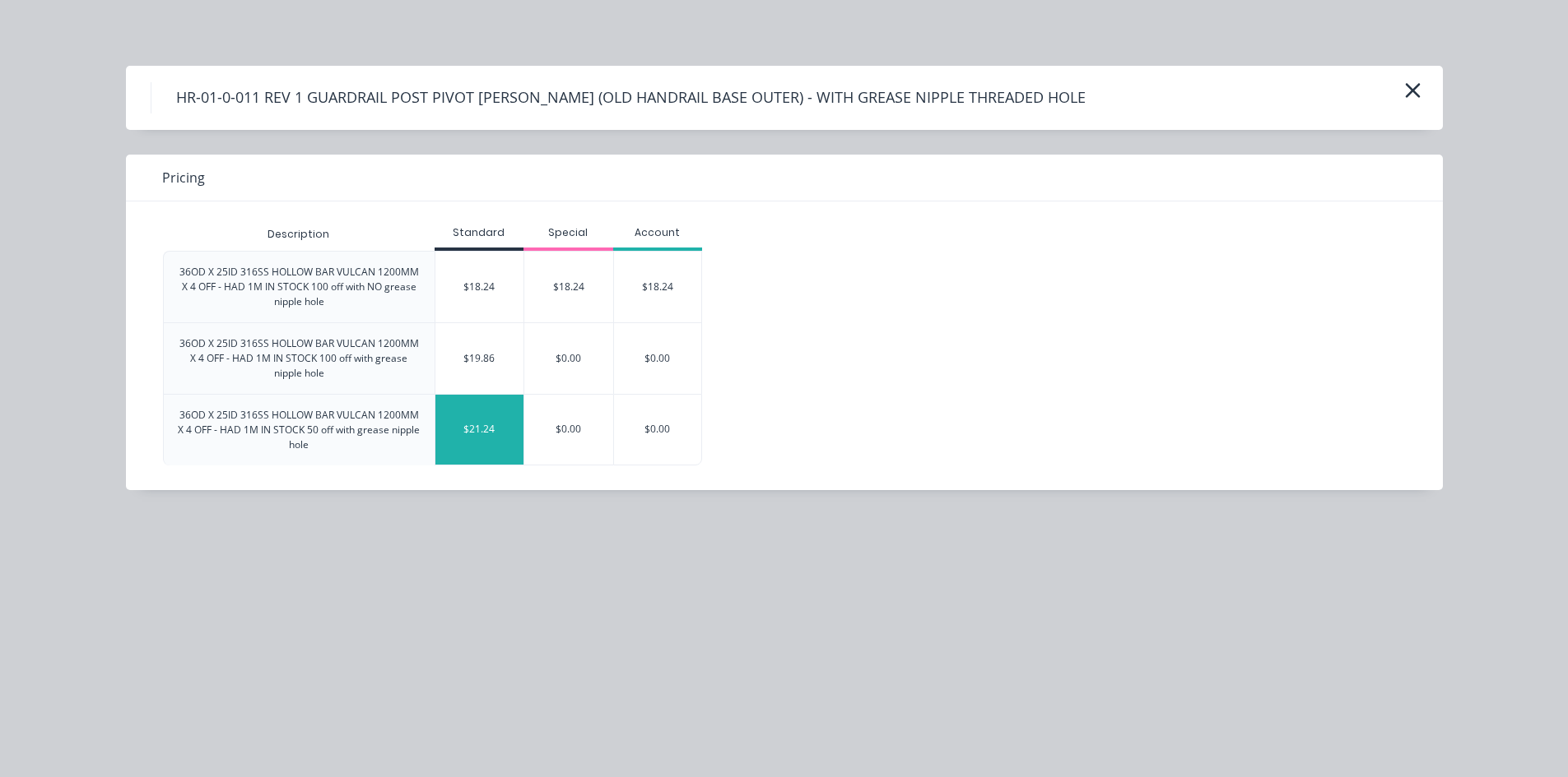
click at [463, 426] on div "$21.24" at bounding box center [479, 430] width 89 height 70
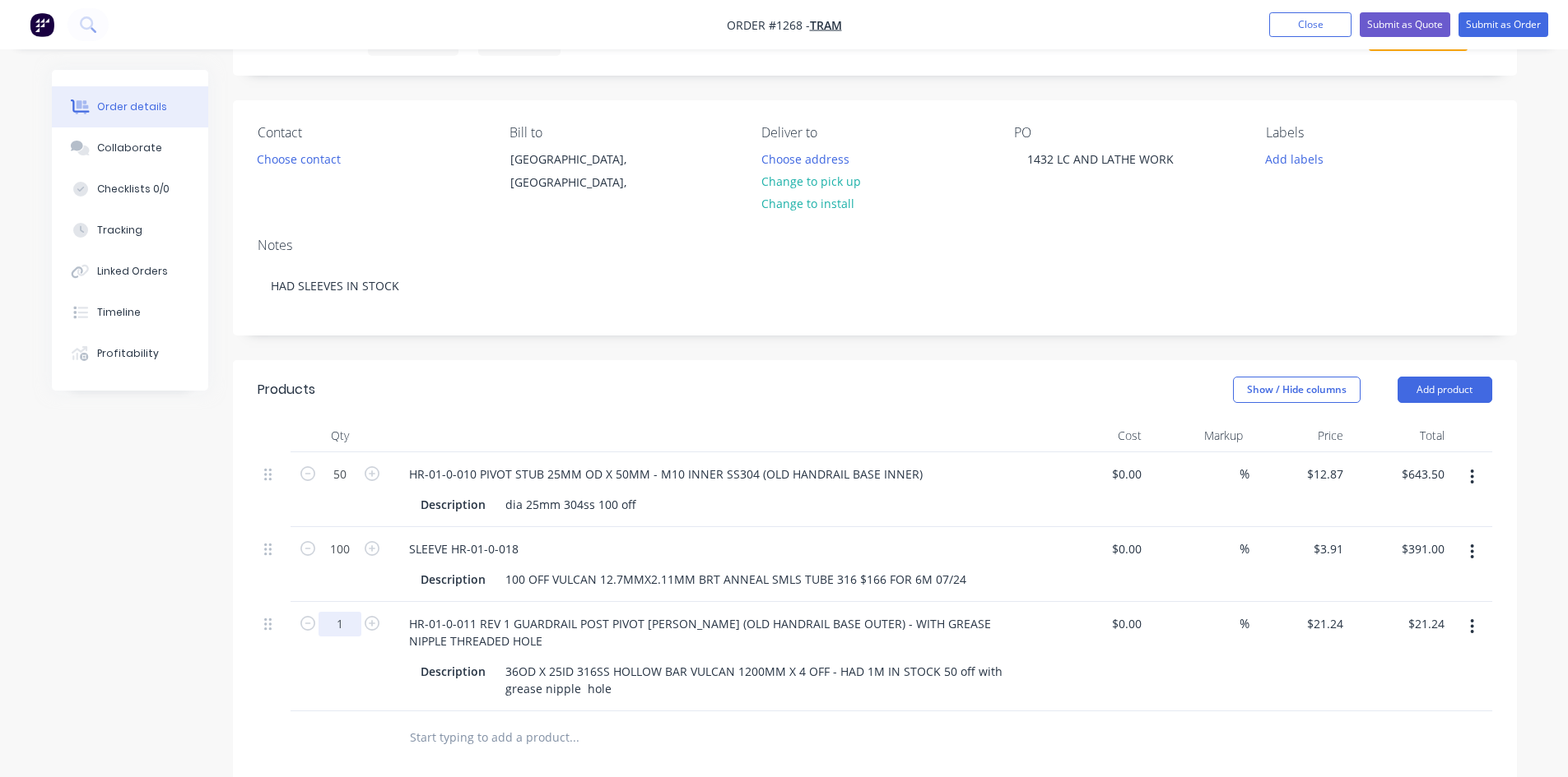
click at [352, 630] on input "1" at bounding box center [339, 624] width 43 height 25
type input "30"
type input "$637.20"
click at [801, 674] on div "36OD X 25ID 316SS HOLLOW BAR VULCAN 1200MM X 4 OFF - HAD 1M IN STOCK 50 off wit…" at bounding box center [757, 680] width 518 height 41
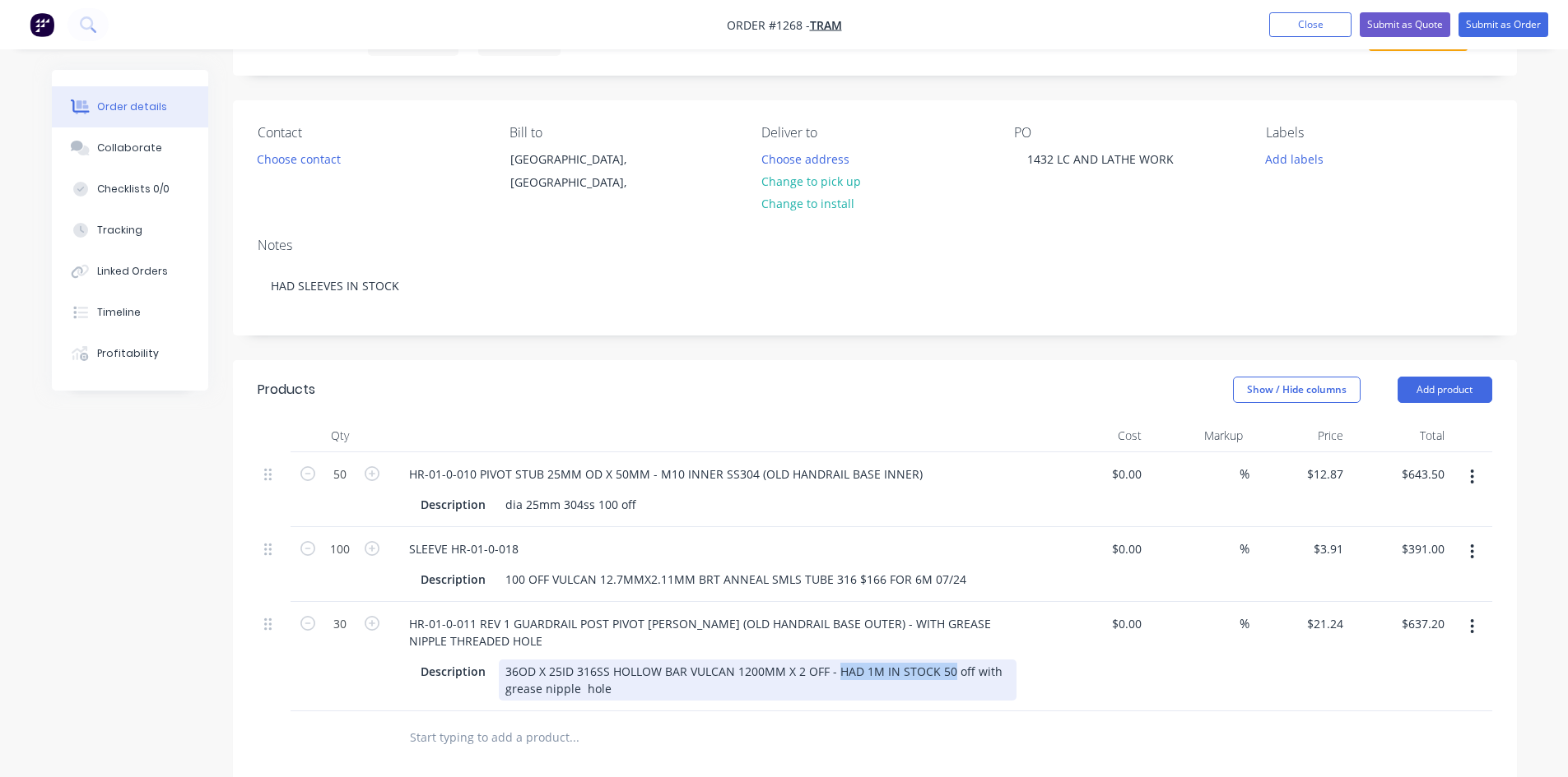
drag, startPoint x: 835, startPoint y: 674, endPoint x: 947, endPoint y: 669, distance: 112.1
click at [947, 669] on div "36OD X 25ID 316SS HOLLOW BAR VULCAN 1200MM X 2 OFF - HAD 1M IN STOCK 50 off wit…" at bounding box center [757, 680] width 518 height 41
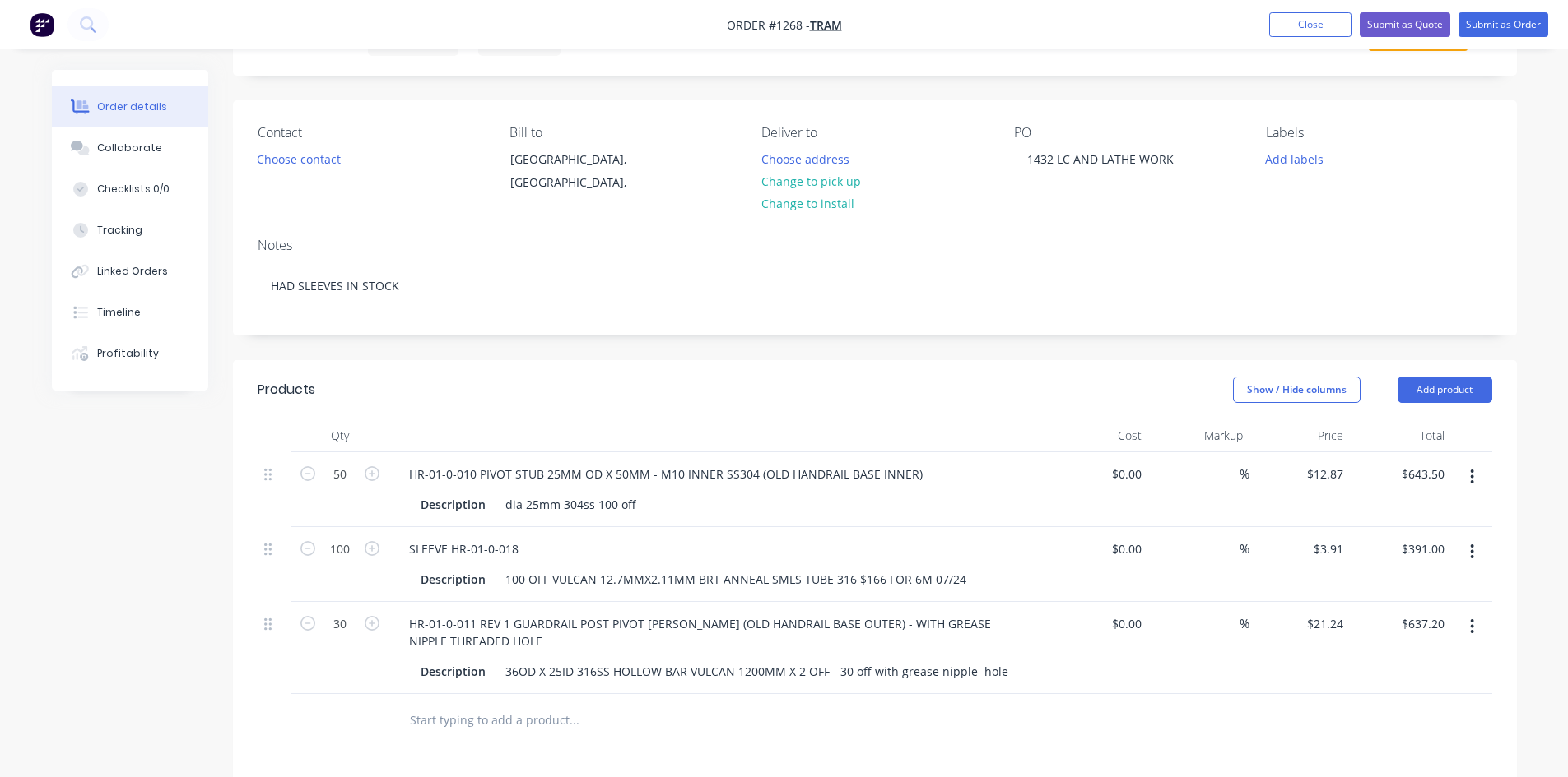
click at [424, 714] on input "text" at bounding box center [574, 720] width 329 height 33
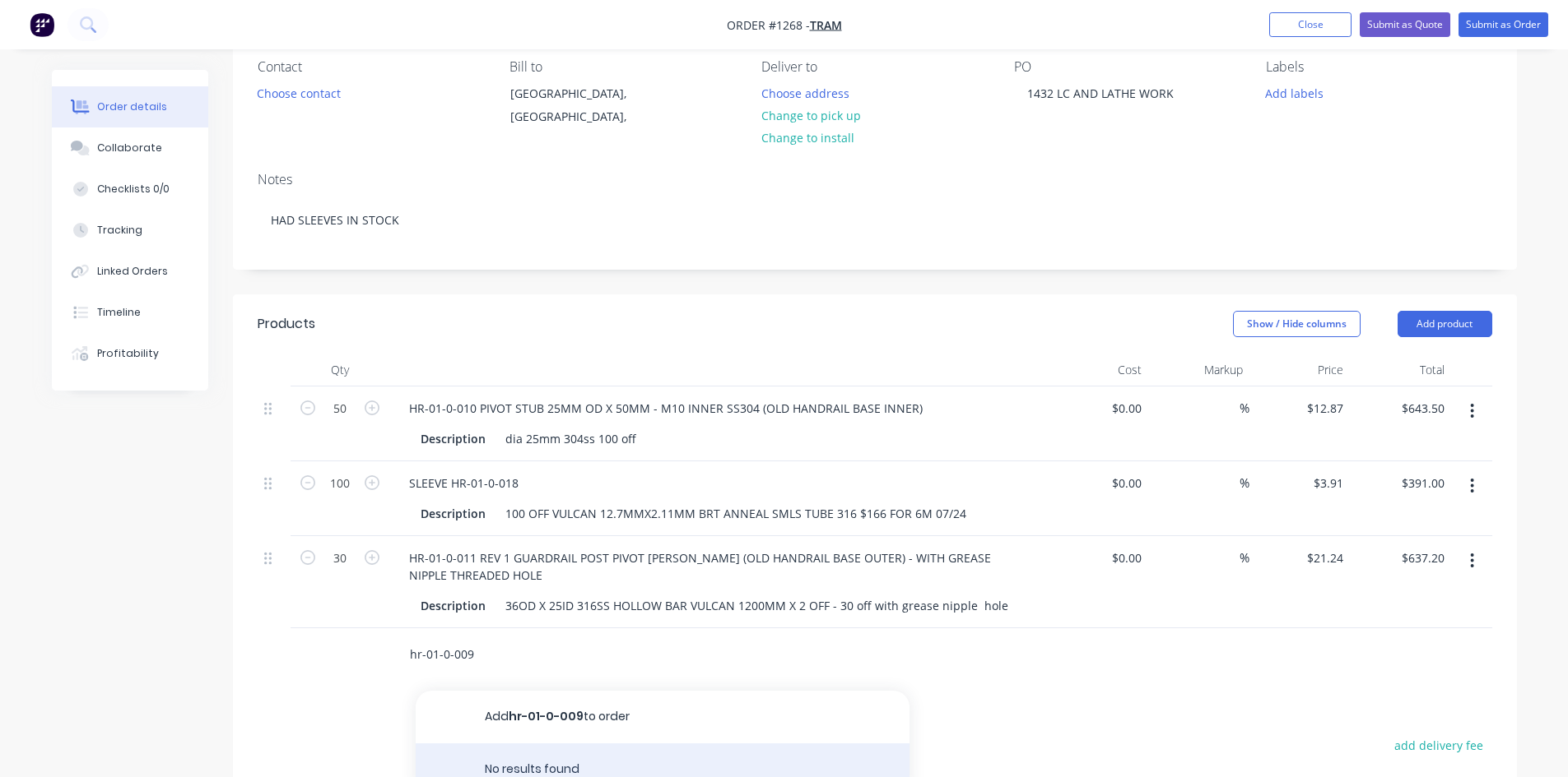
scroll to position [329, 0]
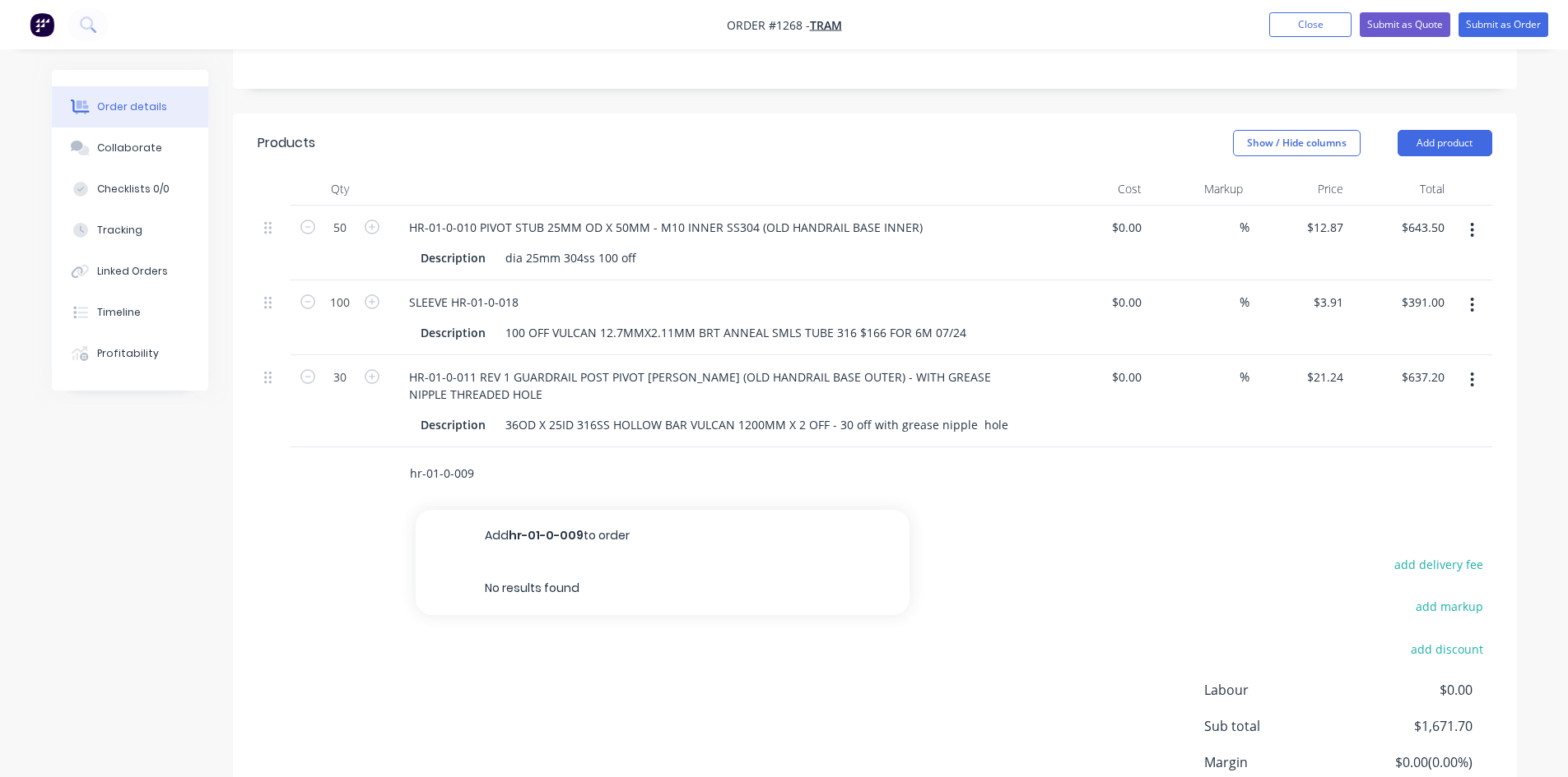
click at [422, 468] on input "hr-01-0-009" at bounding box center [574, 473] width 329 height 33
click at [422, 466] on input "hr-01-0-009" at bounding box center [574, 473] width 329 height 33
click at [422, 469] on input "hr-01-0-009" at bounding box center [574, 473] width 329 height 33
click at [422, 469] on input "hr-01-0-009" at bounding box center [574, 473] width 329 height 33
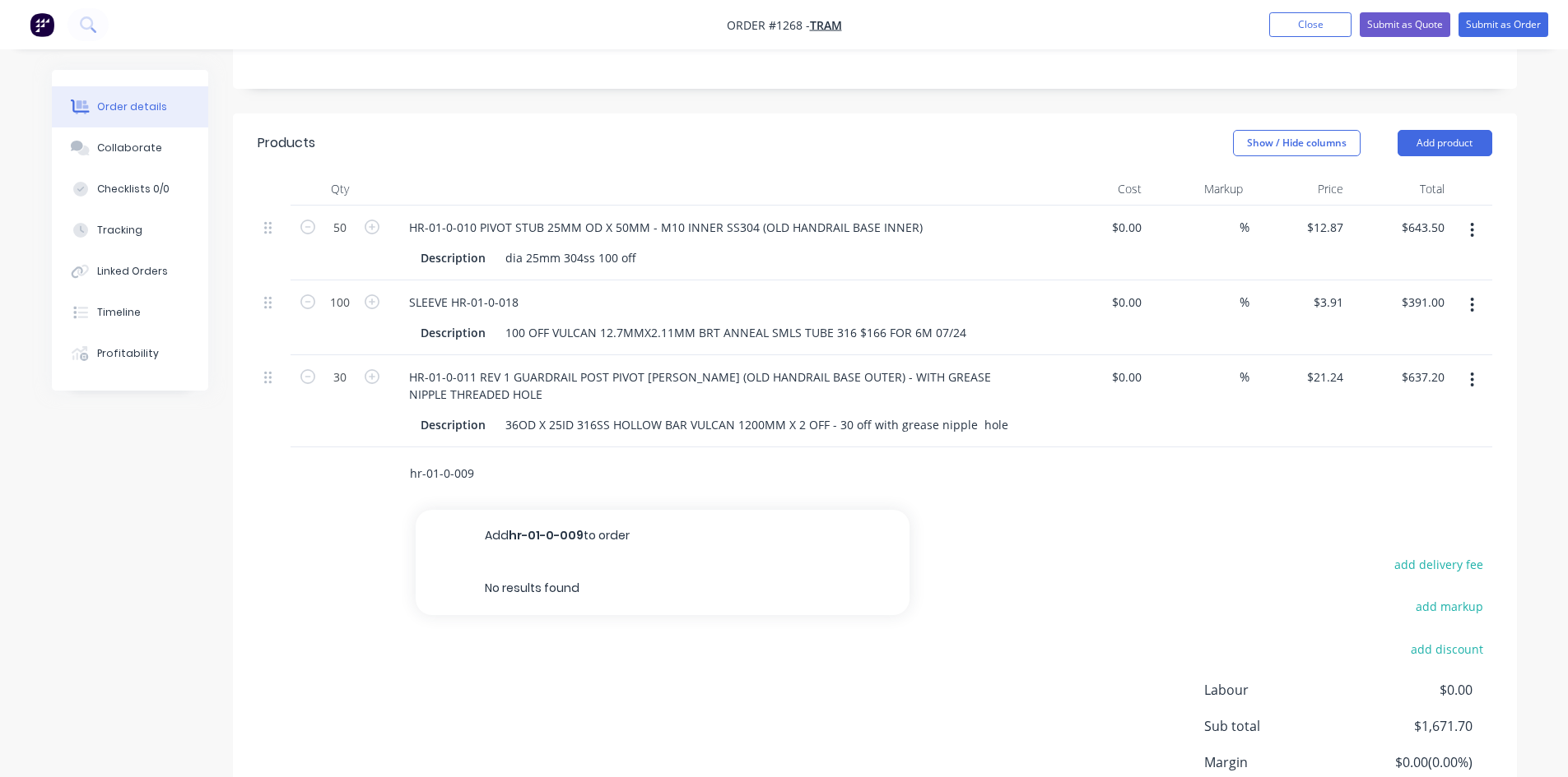
click at [422, 470] on input "hr-01-0-009" at bounding box center [574, 473] width 329 height 33
click at [440, 473] on input "HR-01-0-009" at bounding box center [574, 473] width 329 height 33
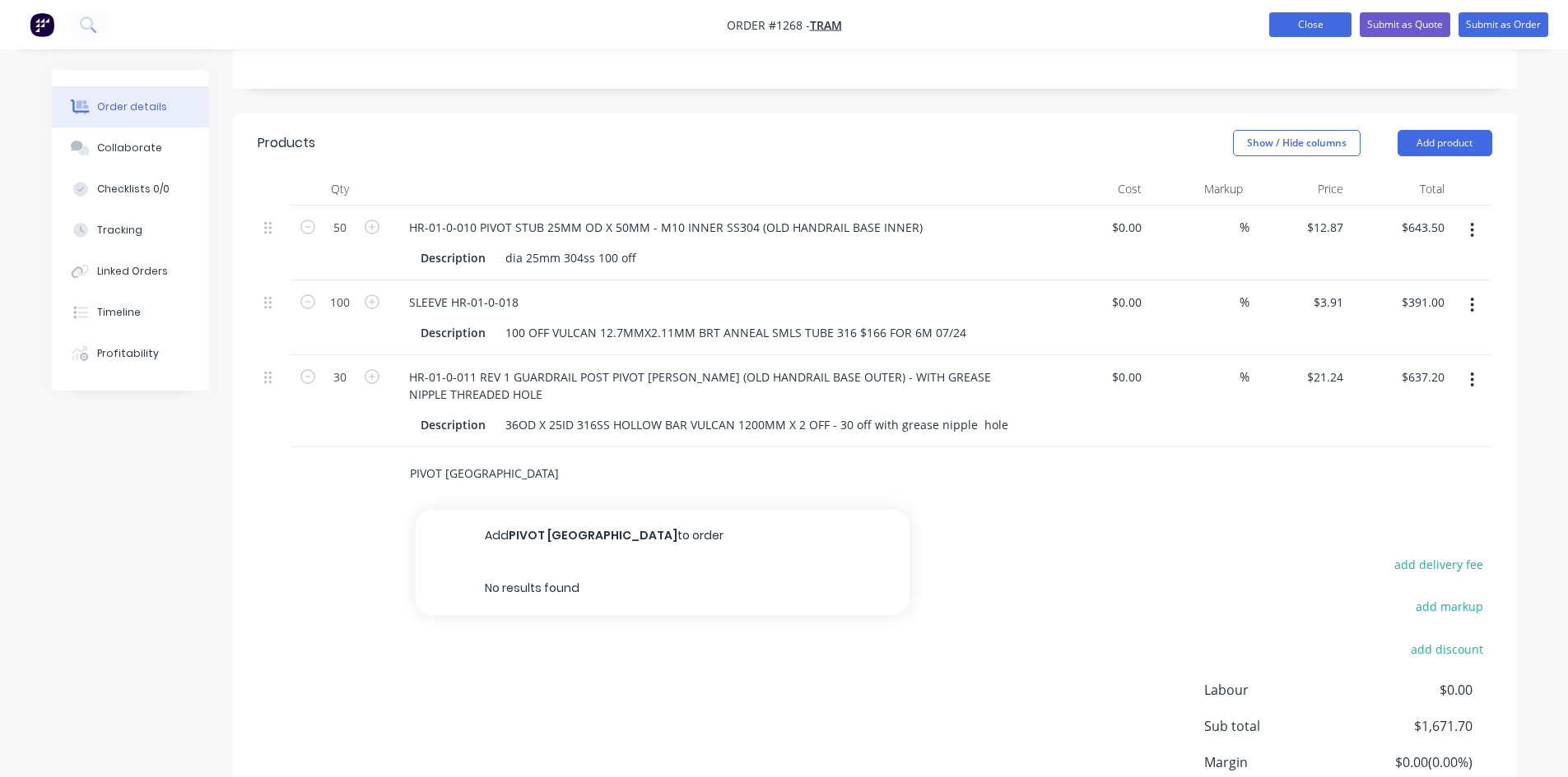
type input "PIVOT [GEOGRAPHIC_DATA]"
click at [1294, 22] on button "Close" at bounding box center [1310, 25] width 83 height 25
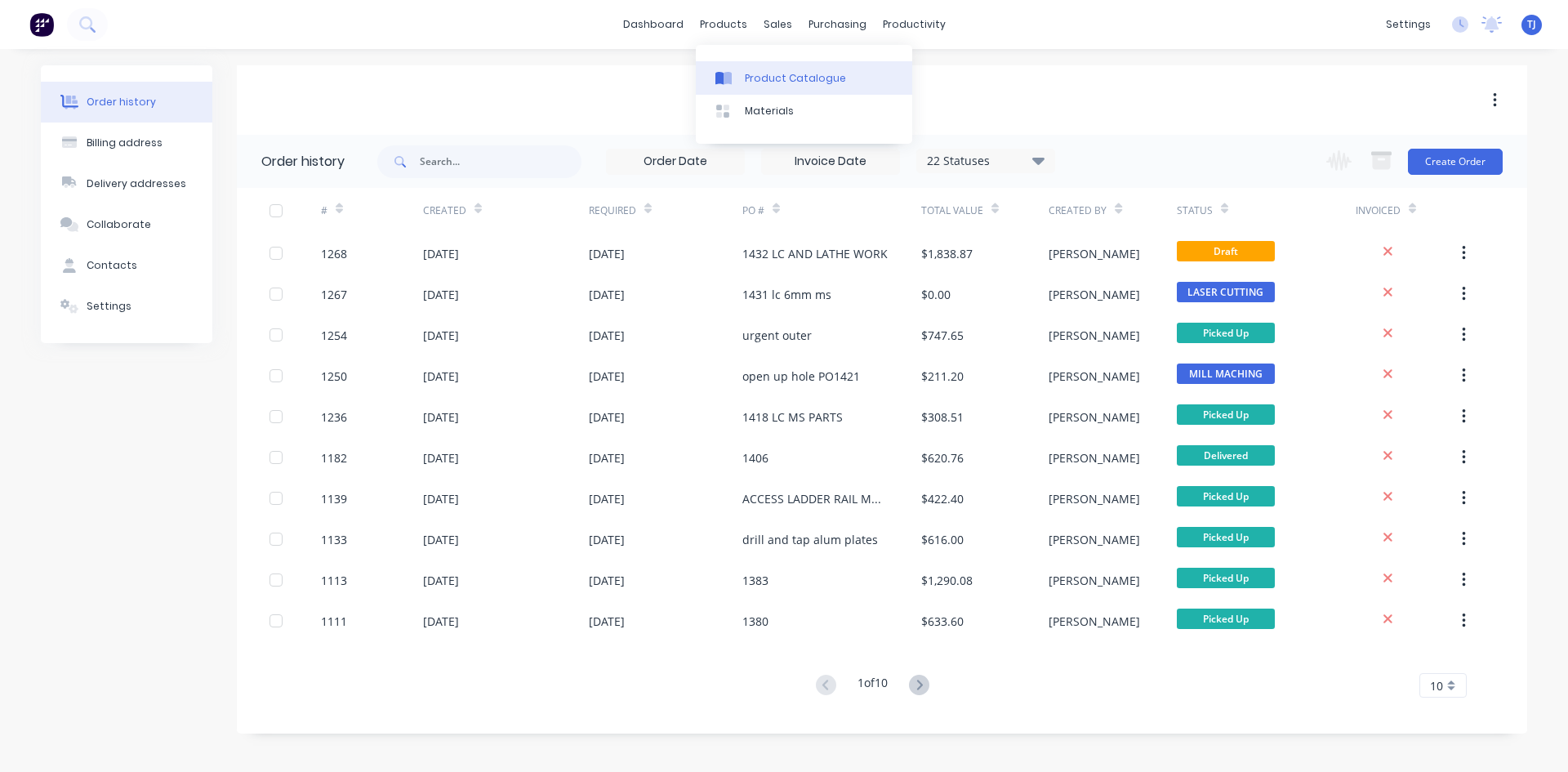
click at [741, 73] on link "Product Catalogue" at bounding box center [804, 77] width 216 height 32
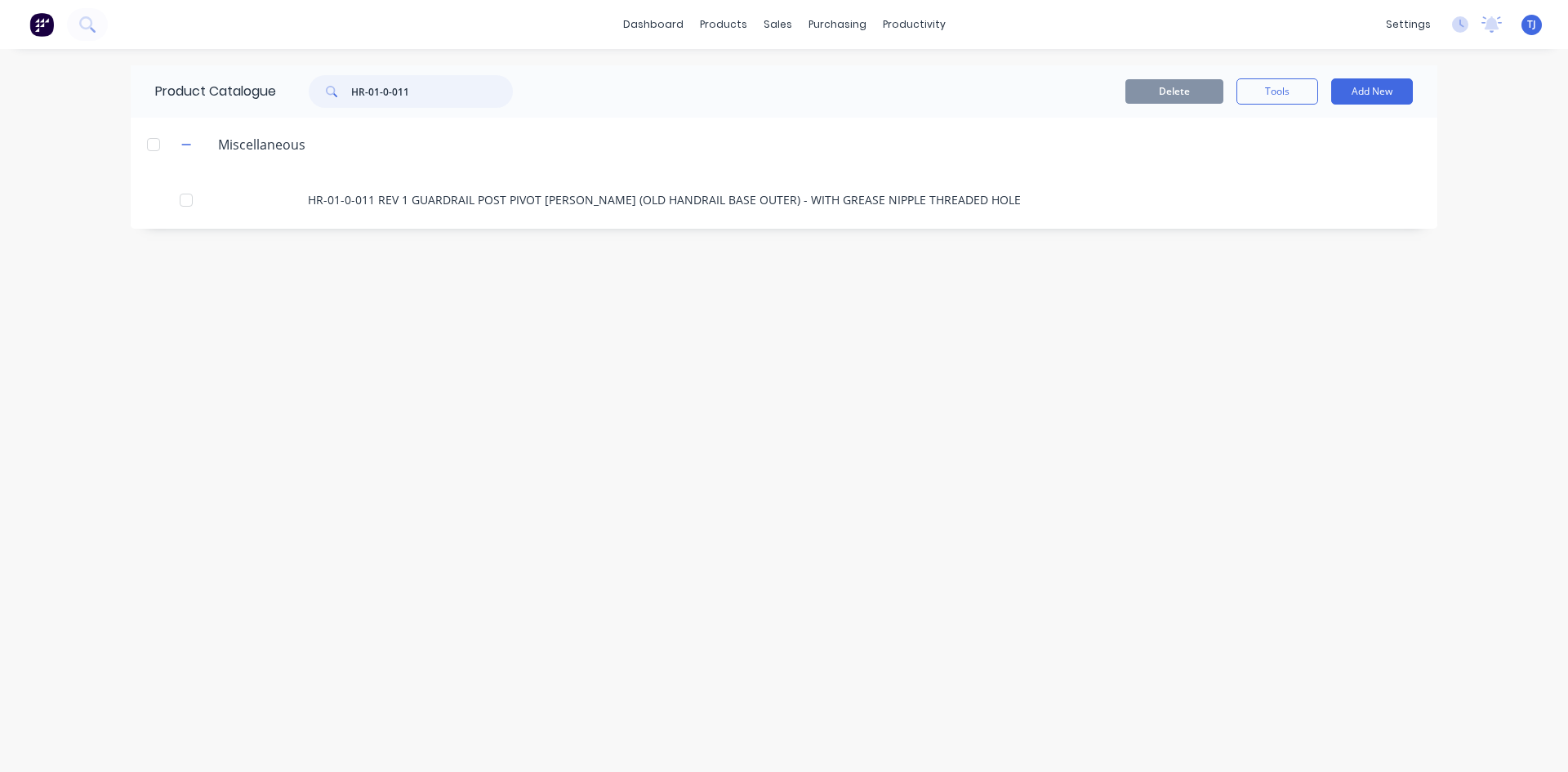
click at [426, 96] on input "HR-01-0-011" at bounding box center [432, 91] width 162 height 32
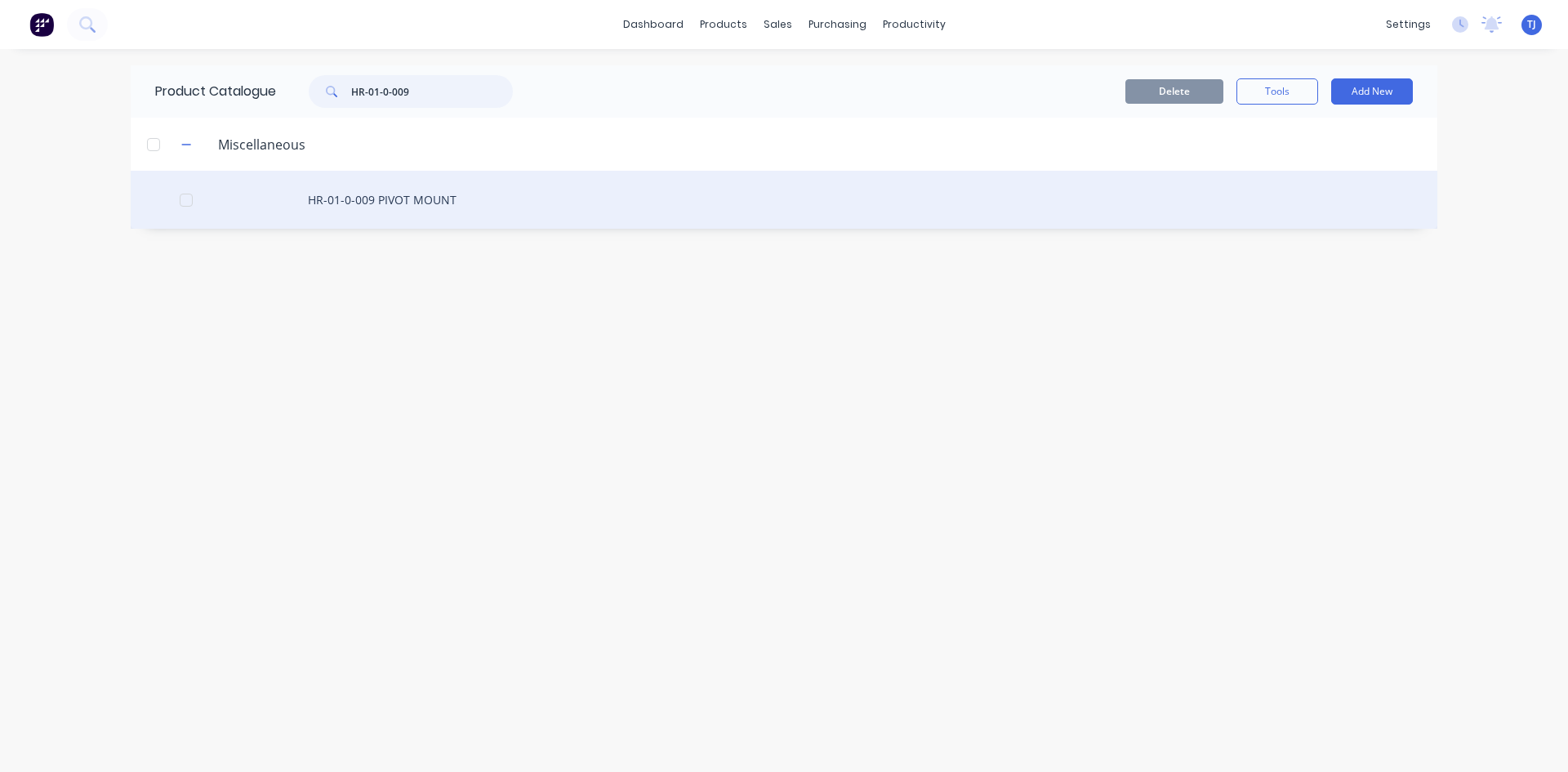
type input "HR-01-0-009"
click at [420, 197] on div "HR-01-0-009 PIVOT MOUNT" at bounding box center [784, 200] width 1307 height 58
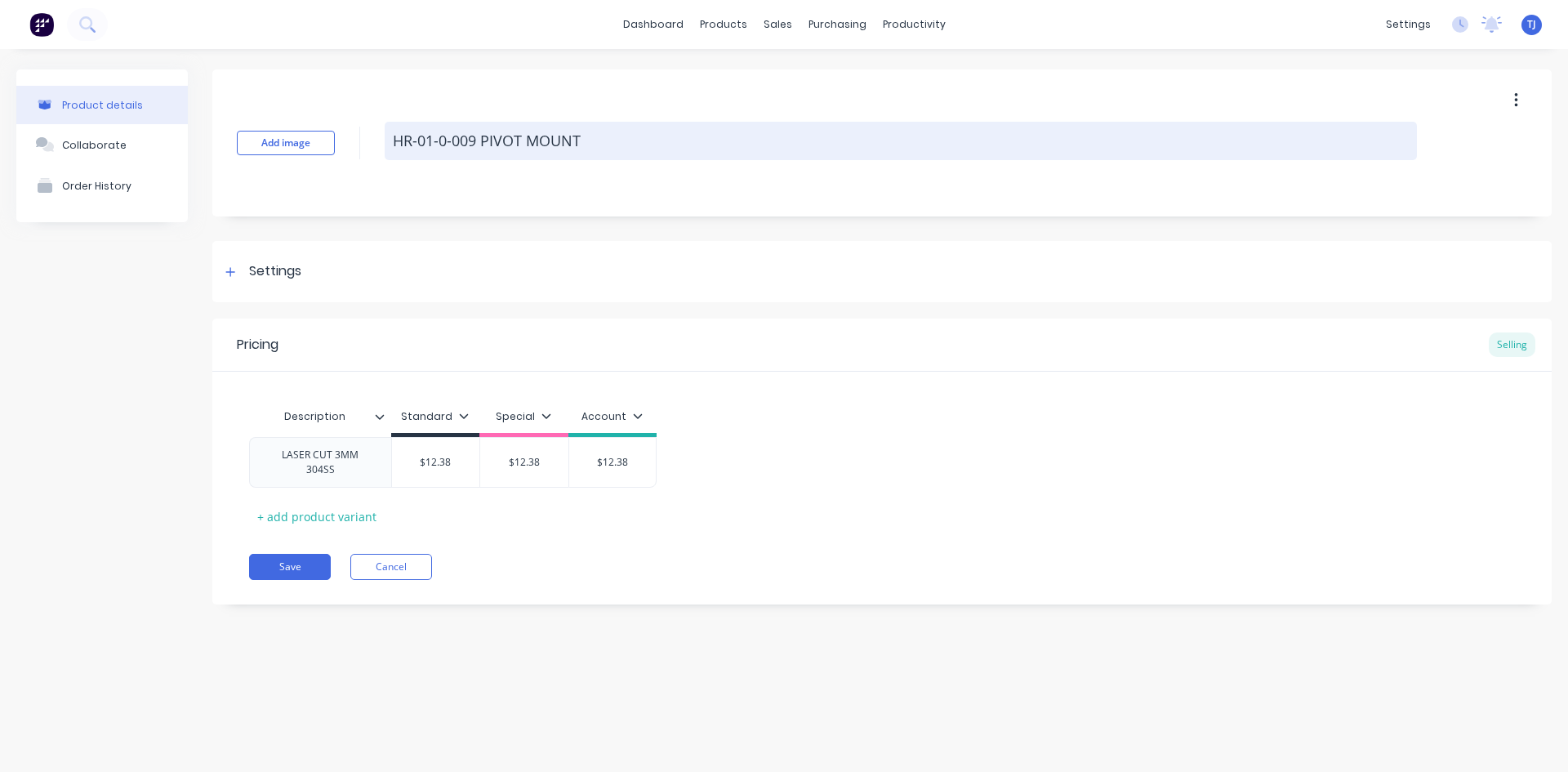
click at [392, 144] on textarea "HR-01-0-009 PIVOT MOUNT" at bounding box center [901, 141] width 1033 height 38
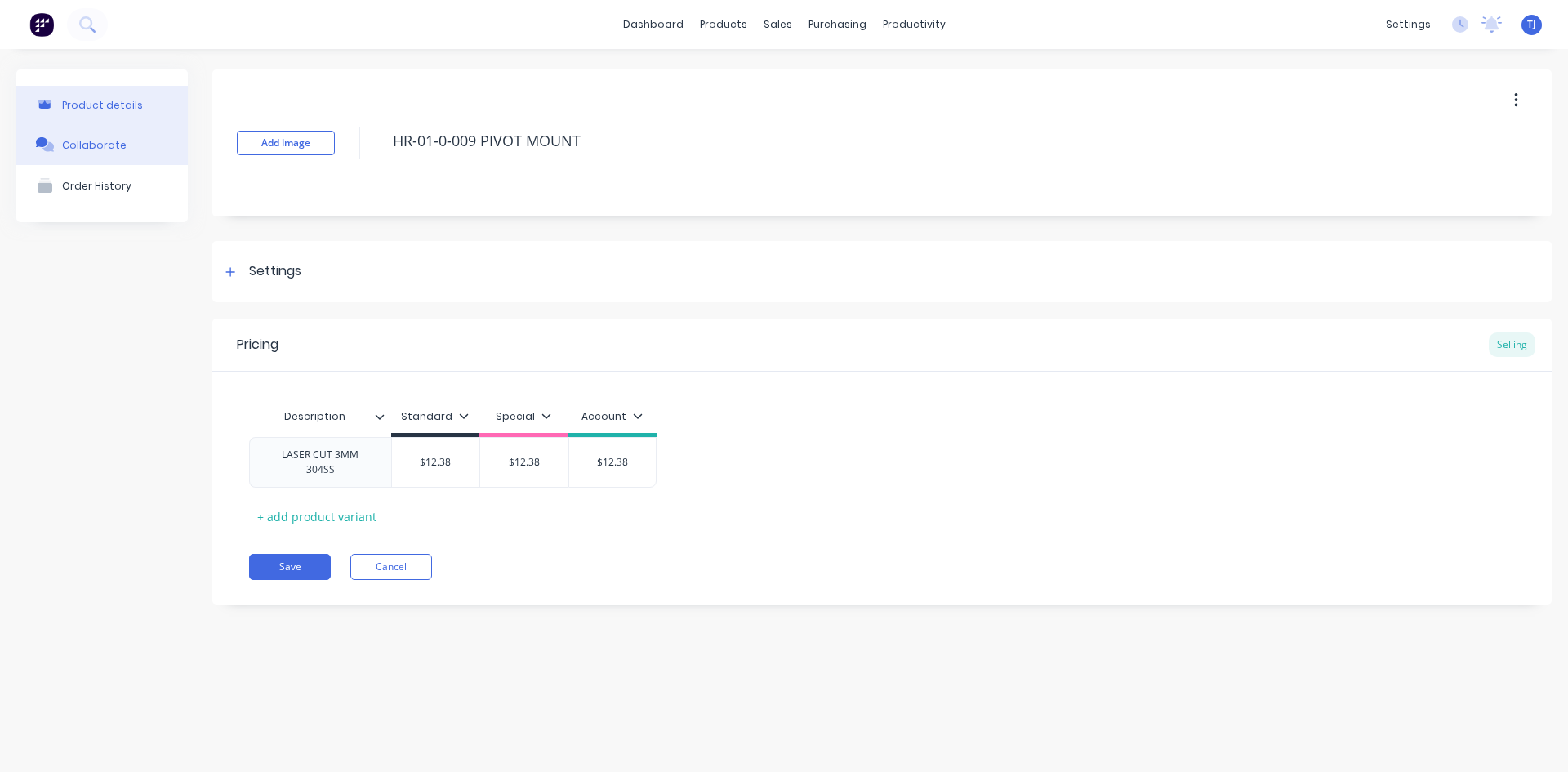
type textarea "x"
click at [99, 147] on div "Collaborate" at bounding box center [94, 145] width 65 height 12
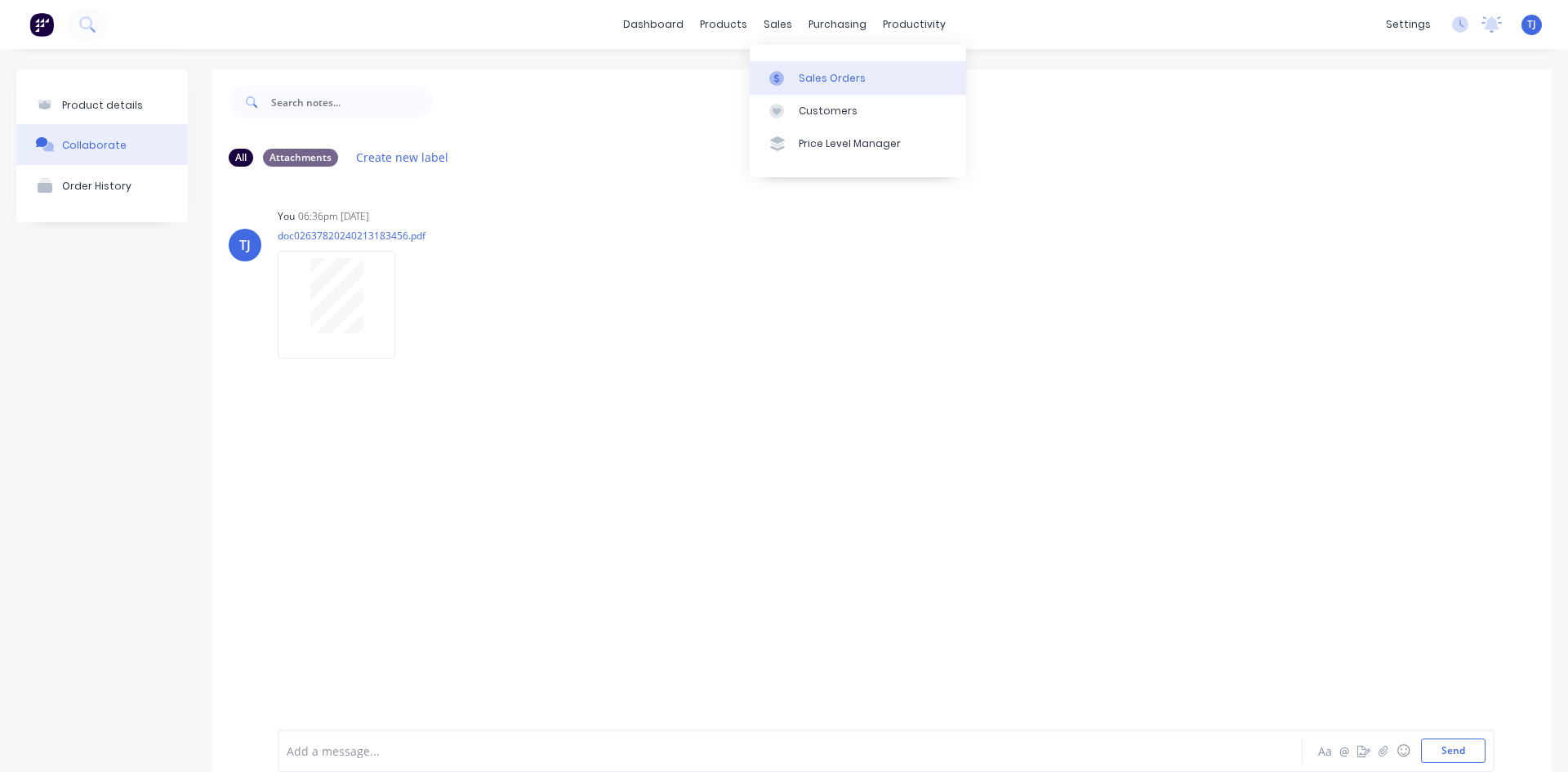
click at [812, 83] on div "Sales Orders" at bounding box center [832, 79] width 67 height 15
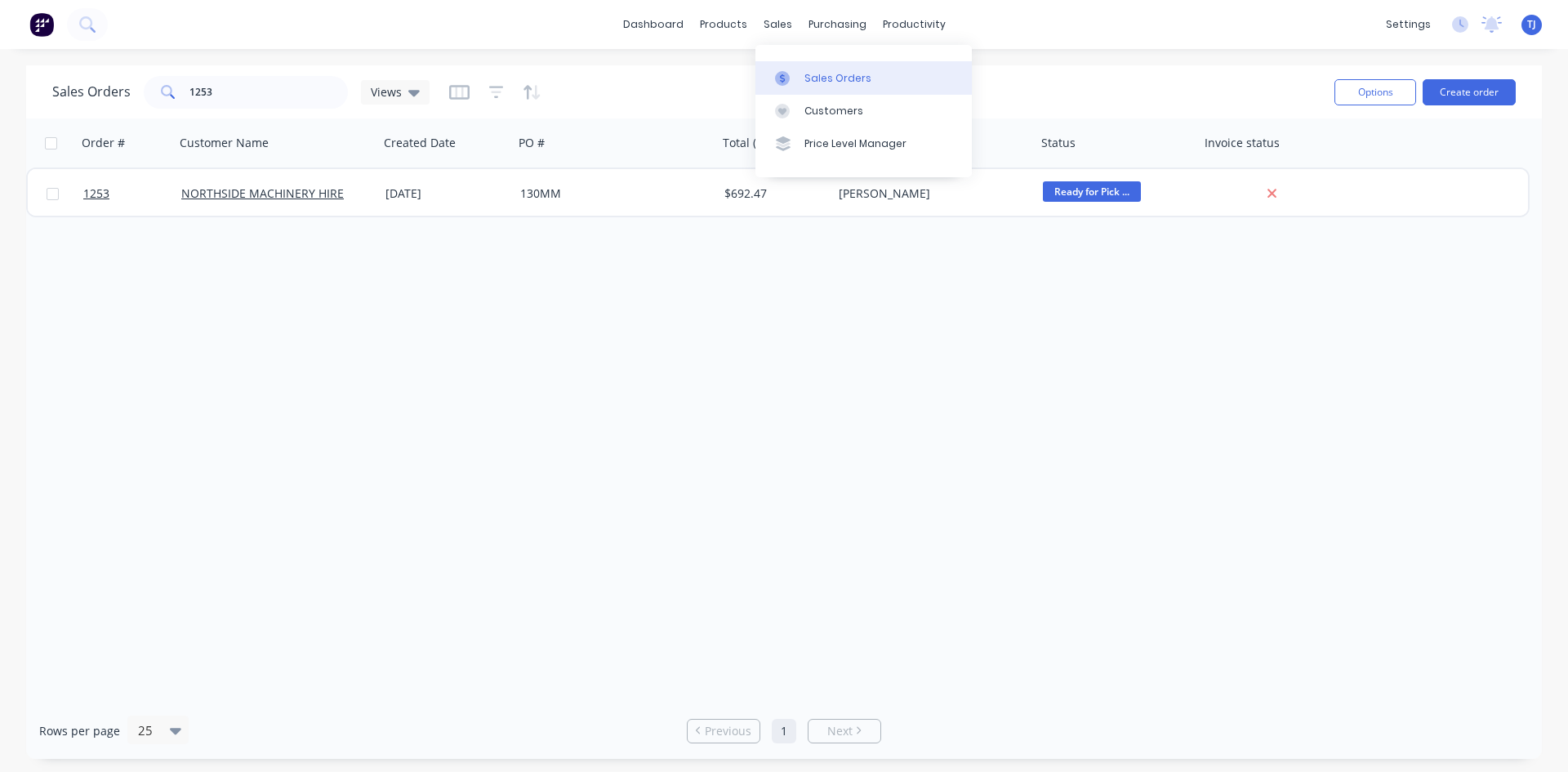
click at [812, 85] on div "Sales Orders" at bounding box center [838, 79] width 67 height 15
click at [205, 101] on input "1253" at bounding box center [269, 92] width 159 height 32
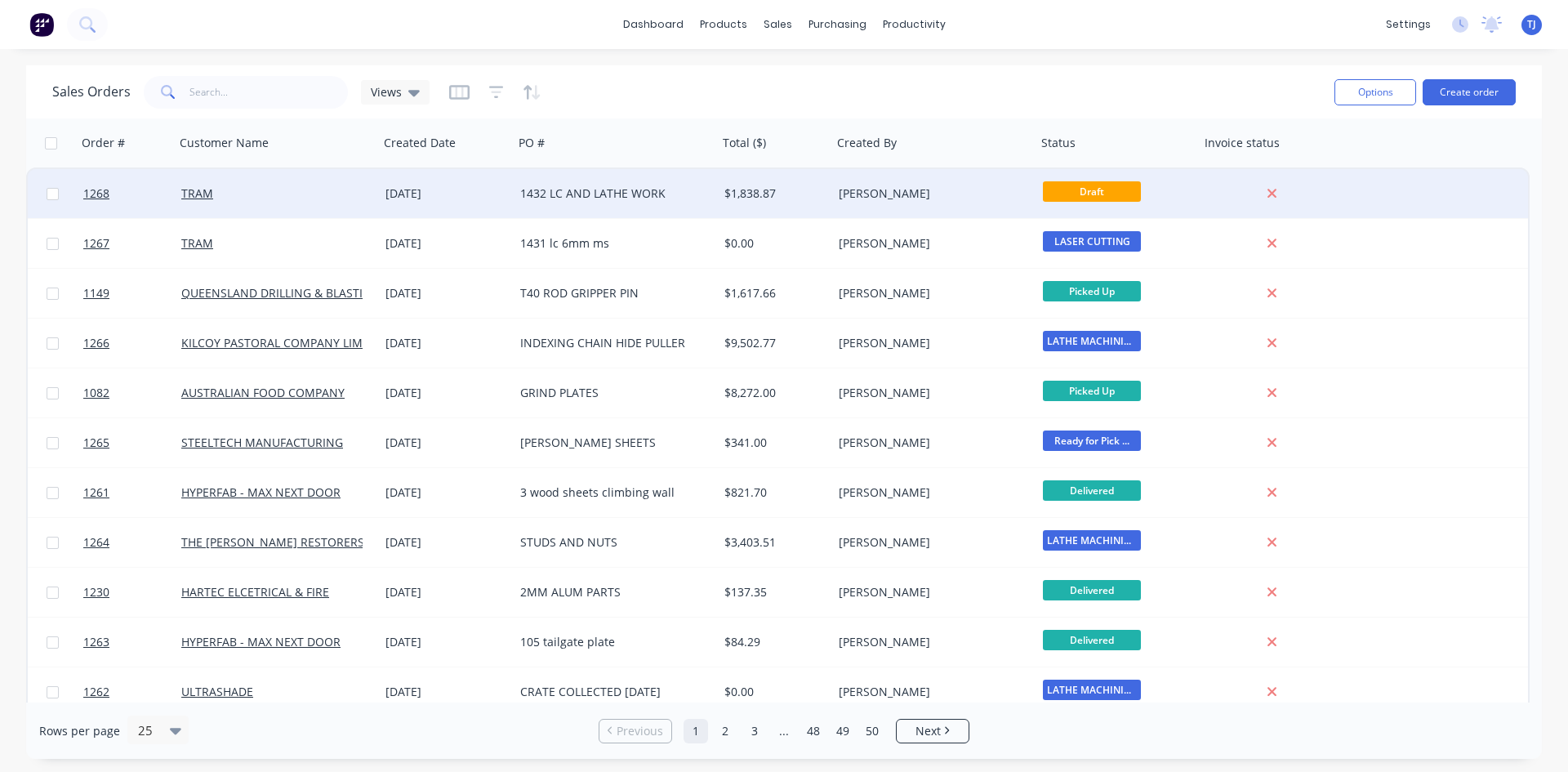
click at [622, 192] on div "1432 LC AND LATHE WORK" at bounding box center [611, 194] width 181 height 17
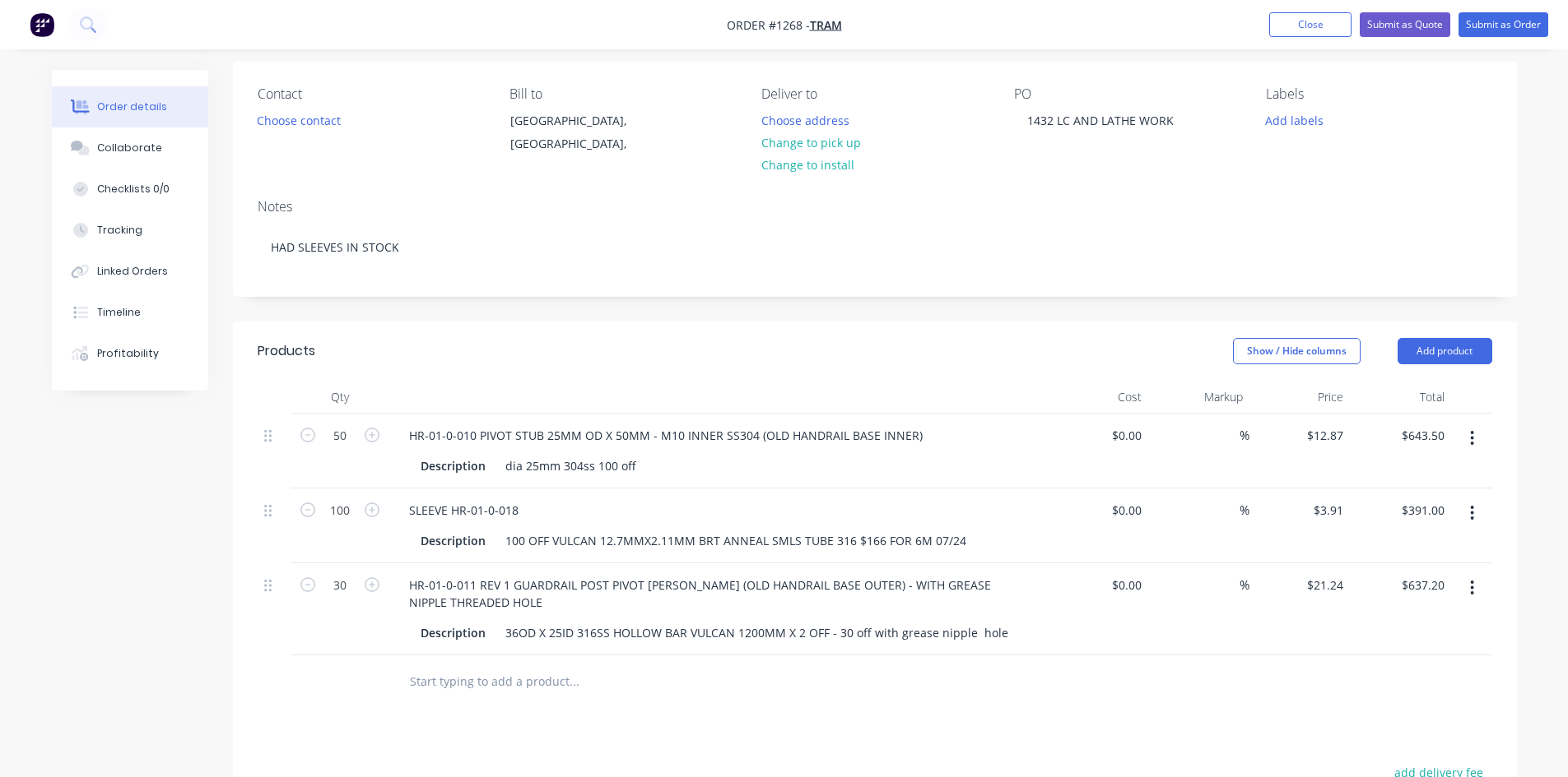
scroll to position [247, 0]
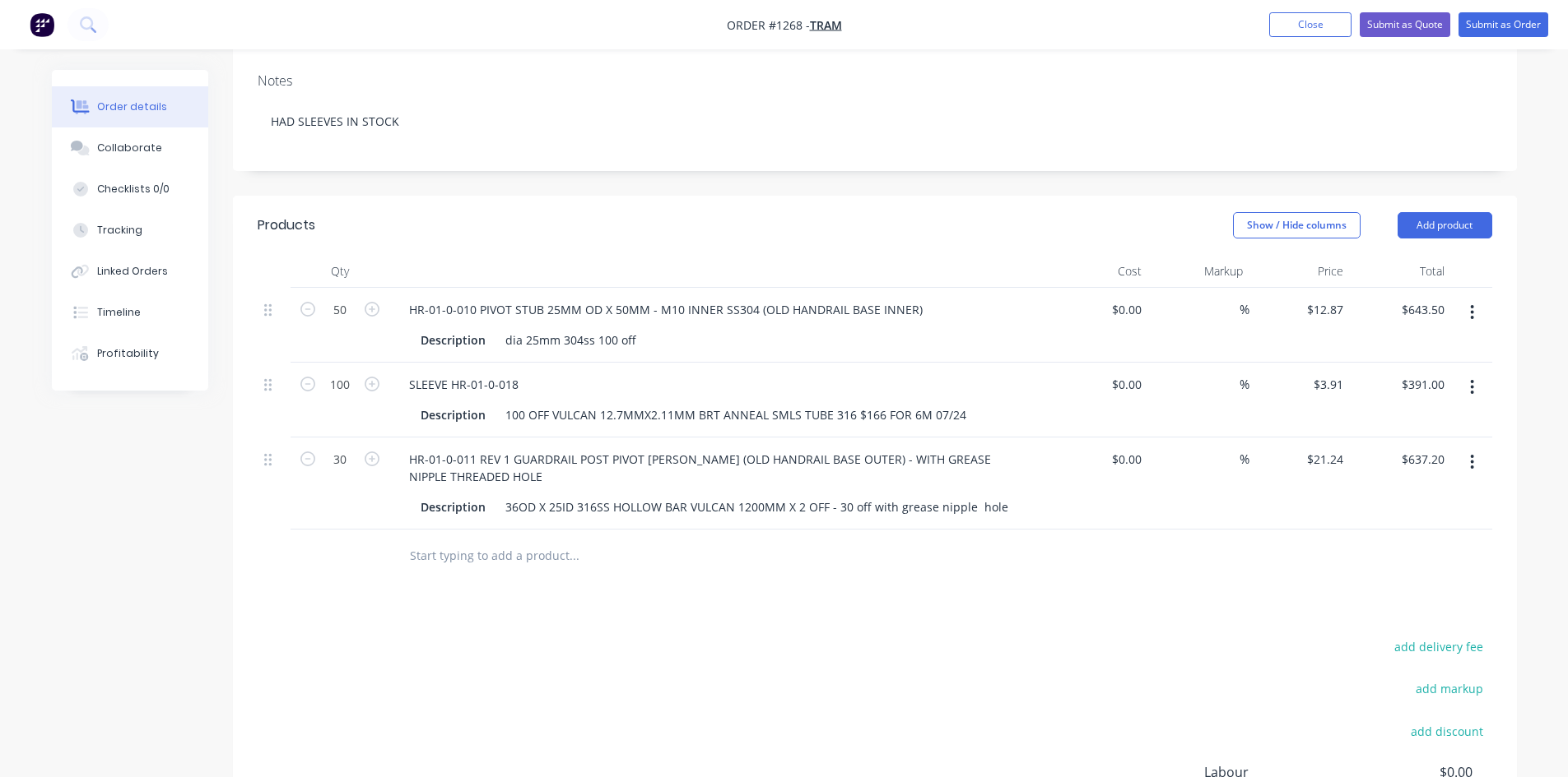
click at [418, 557] on input "text" at bounding box center [574, 556] width 329 height 33
click at [421, 547] on input "HR-01-0-009" at bounding box center [574, 556] width 329 height 33
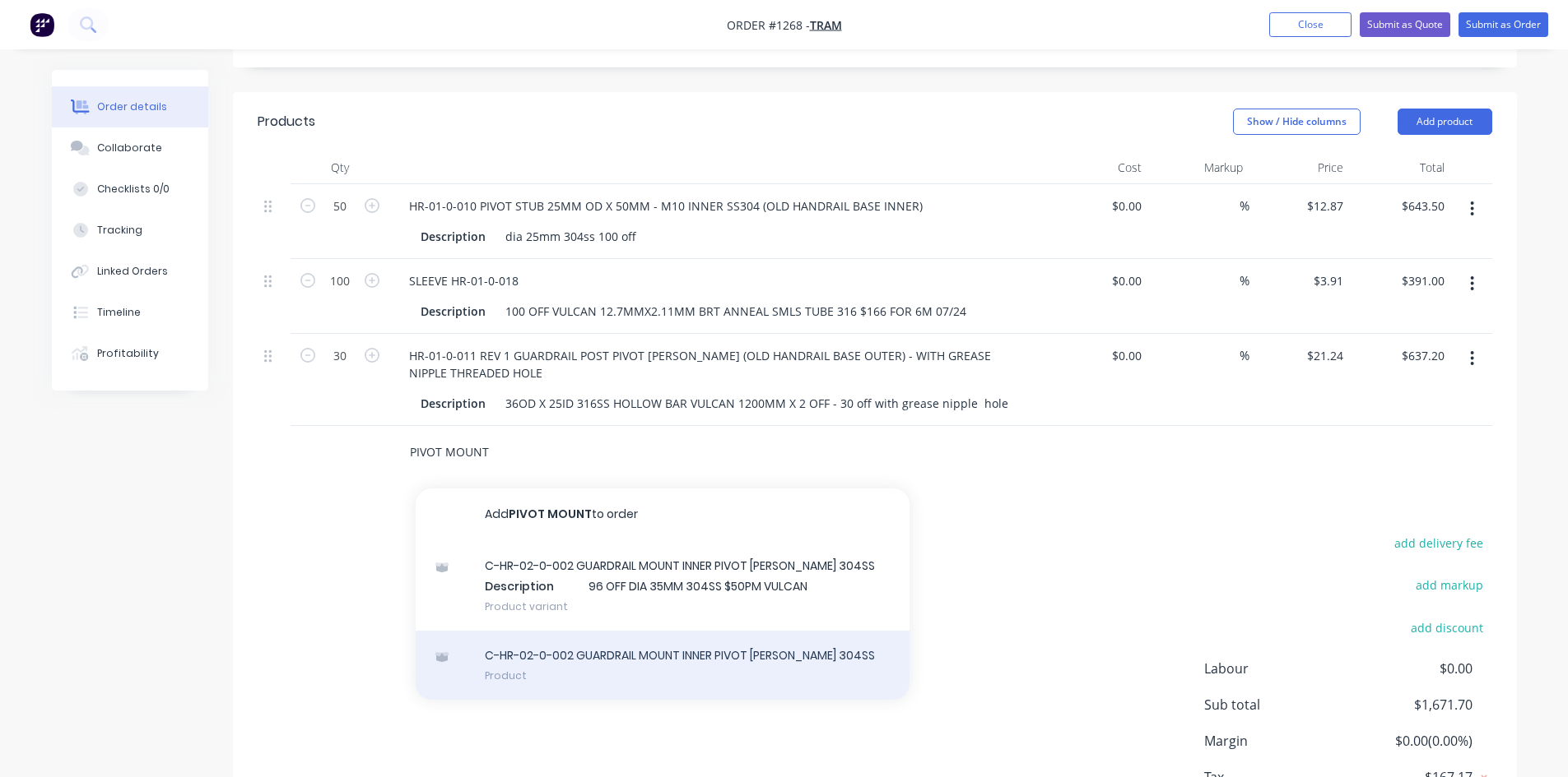
scroll to position [225, 0]
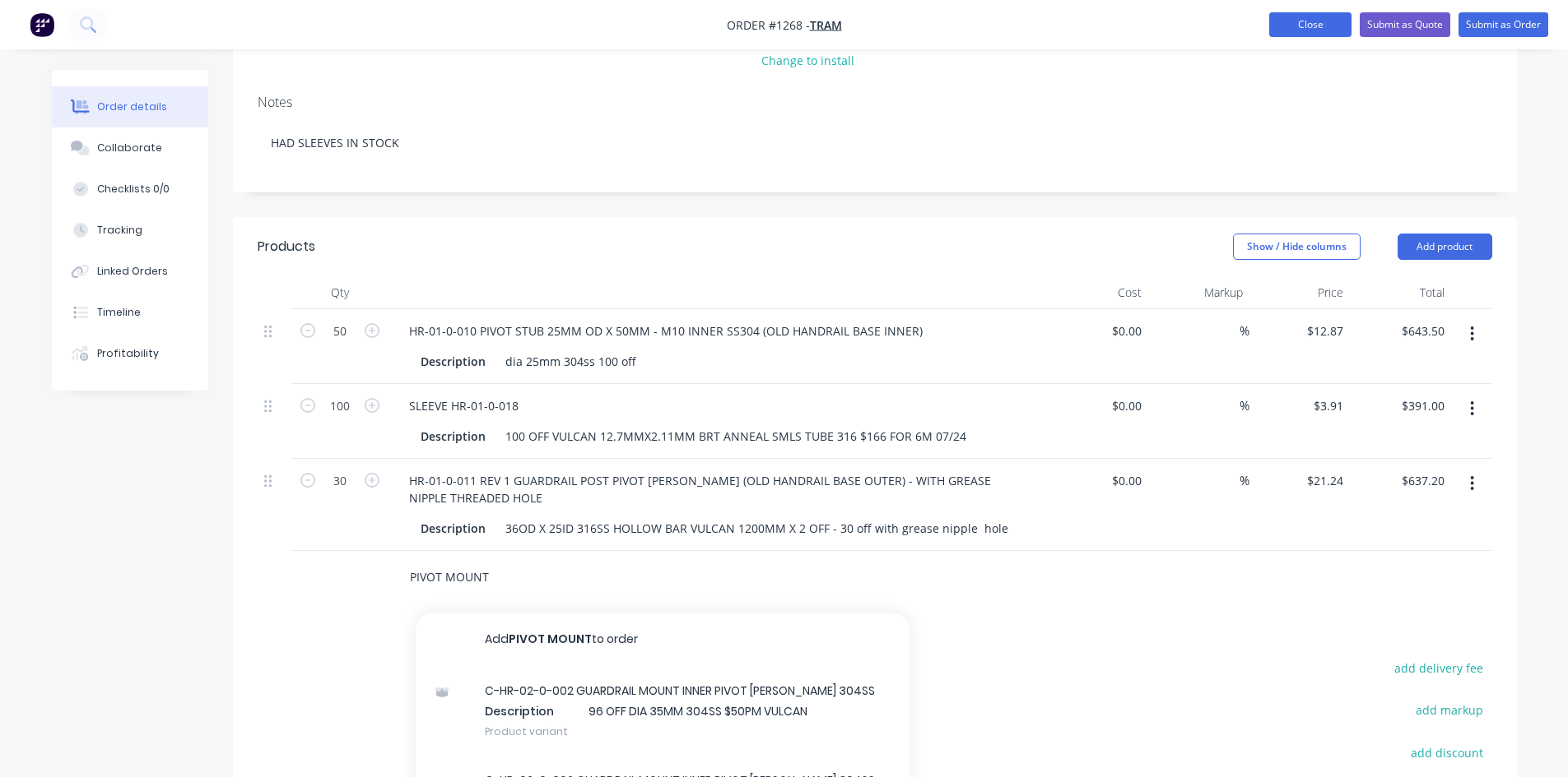
type input "PIVOT MOUNT"
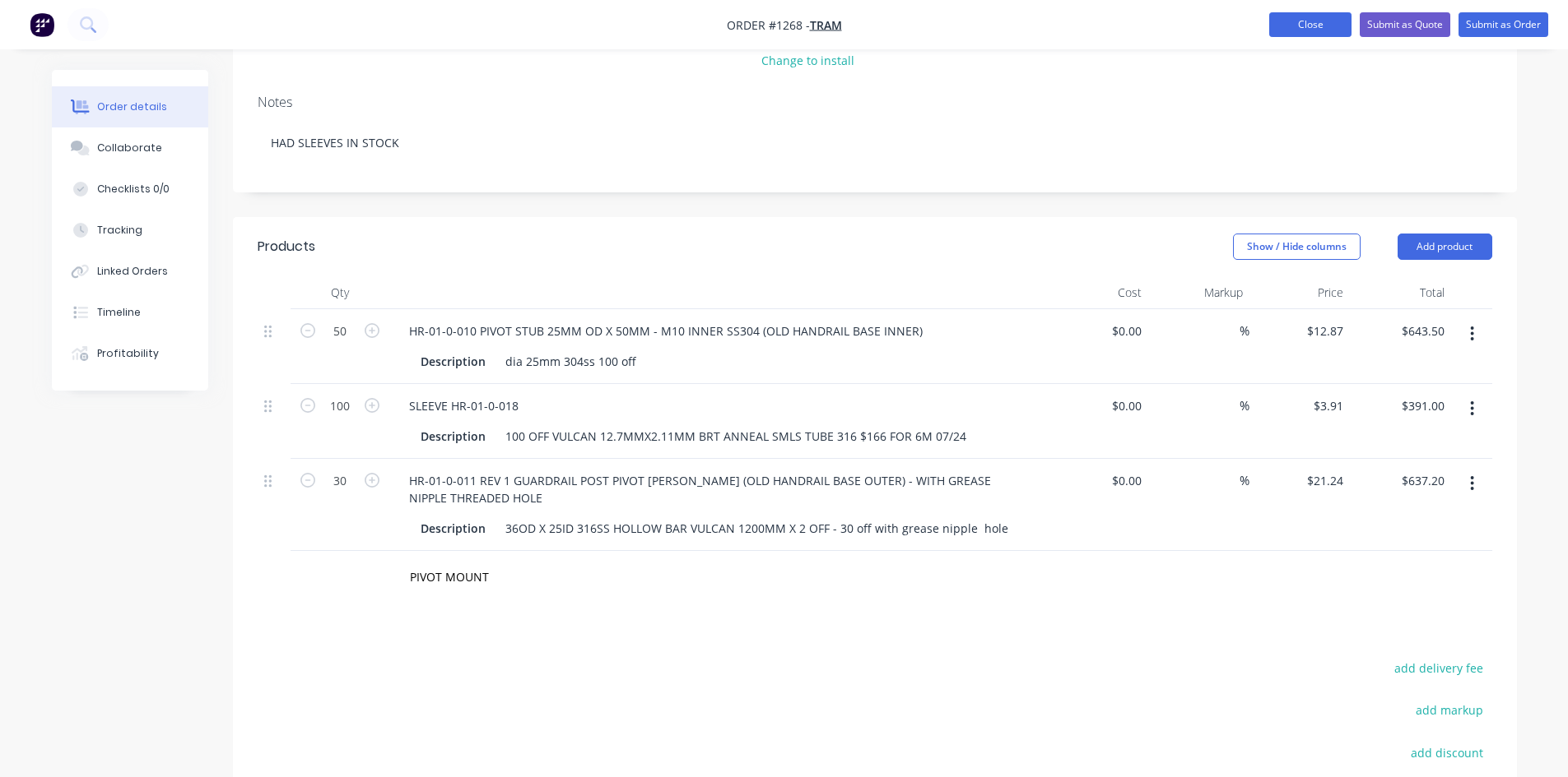
click at [1297, 16] on button "Close" at bounding box center [1310, 25] width 83 height 25
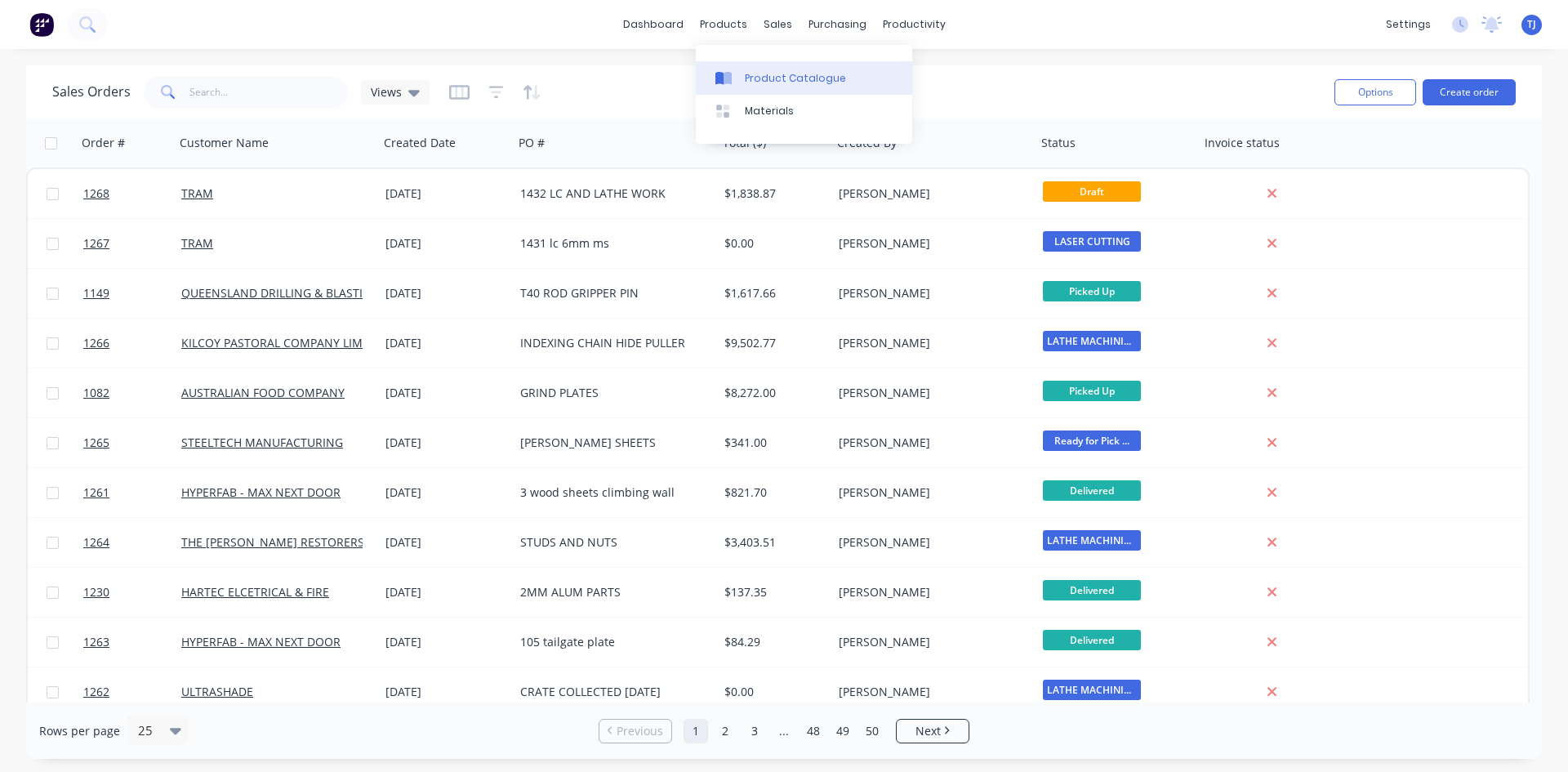
click at [757, 74] on div "Product Catalogue" at bounding box center [796, 79] width 101 height 15
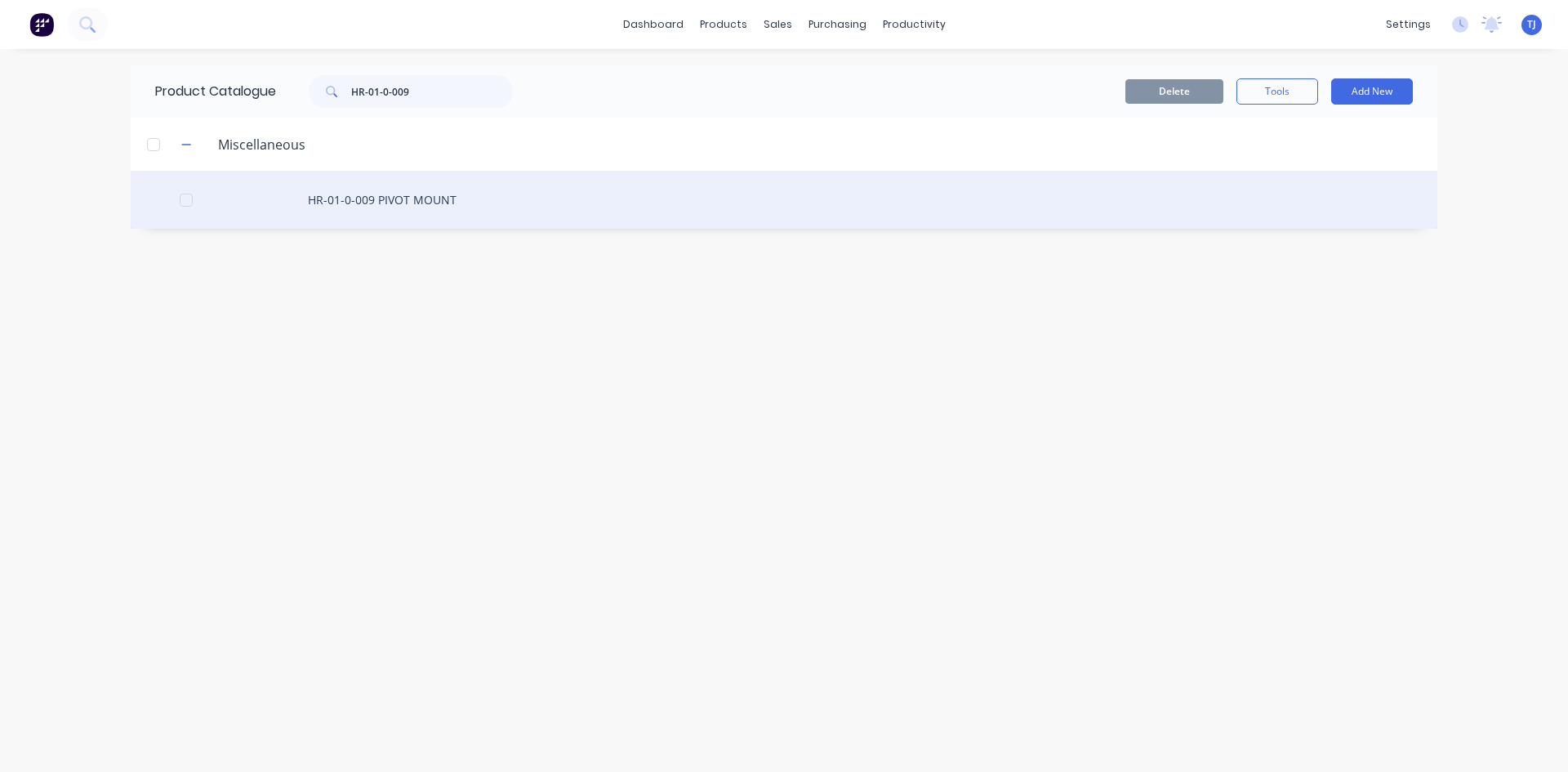
click at [357, 199] on div "HR-01-0-009 PIVOT MOUNT" at bounding box center [784, 200] width 1307 height 58
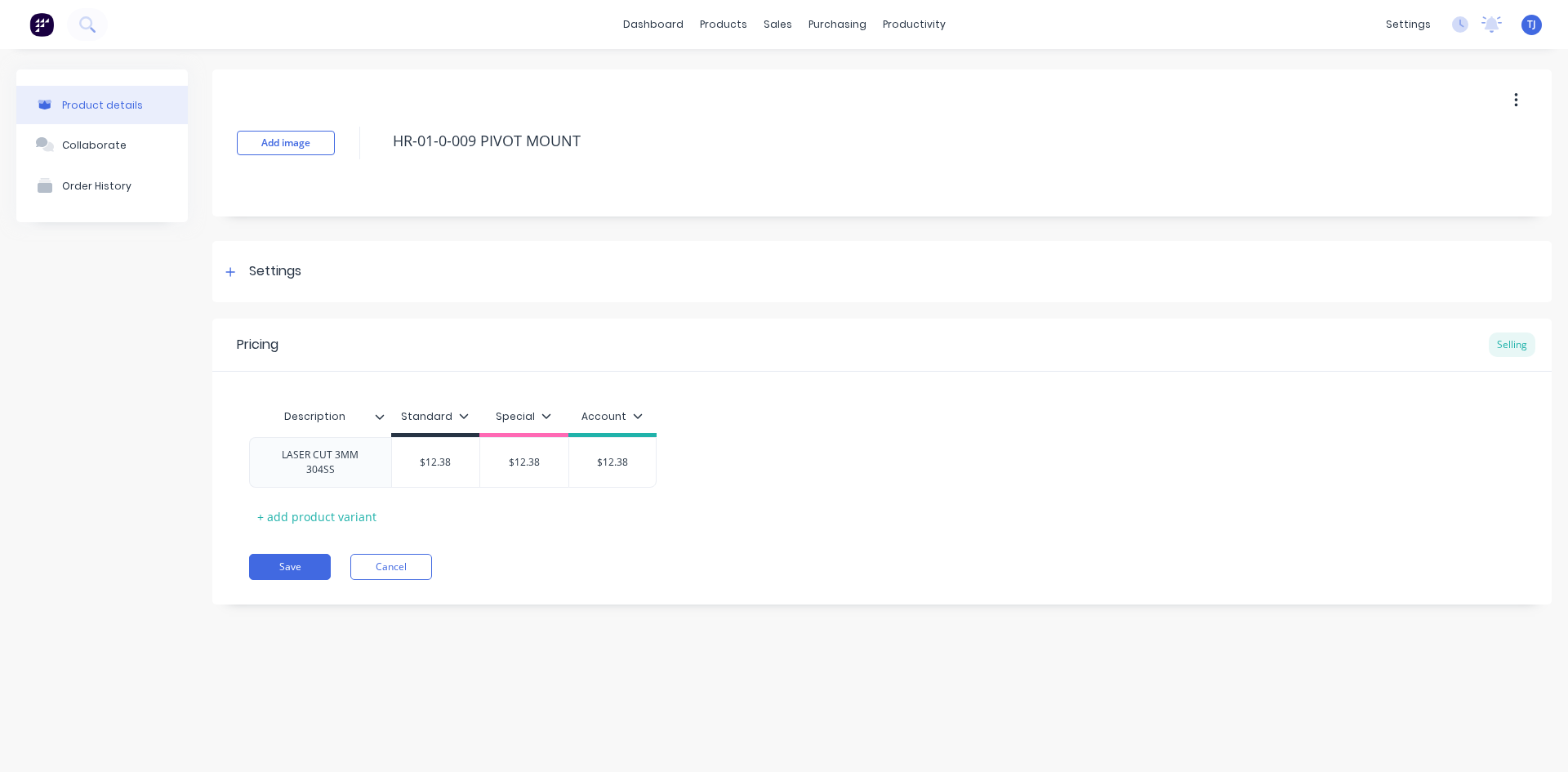
type textarea "x"
click at [90, 148] on div "Collaborate" at bounding box center [94, 145] width 65 height 12
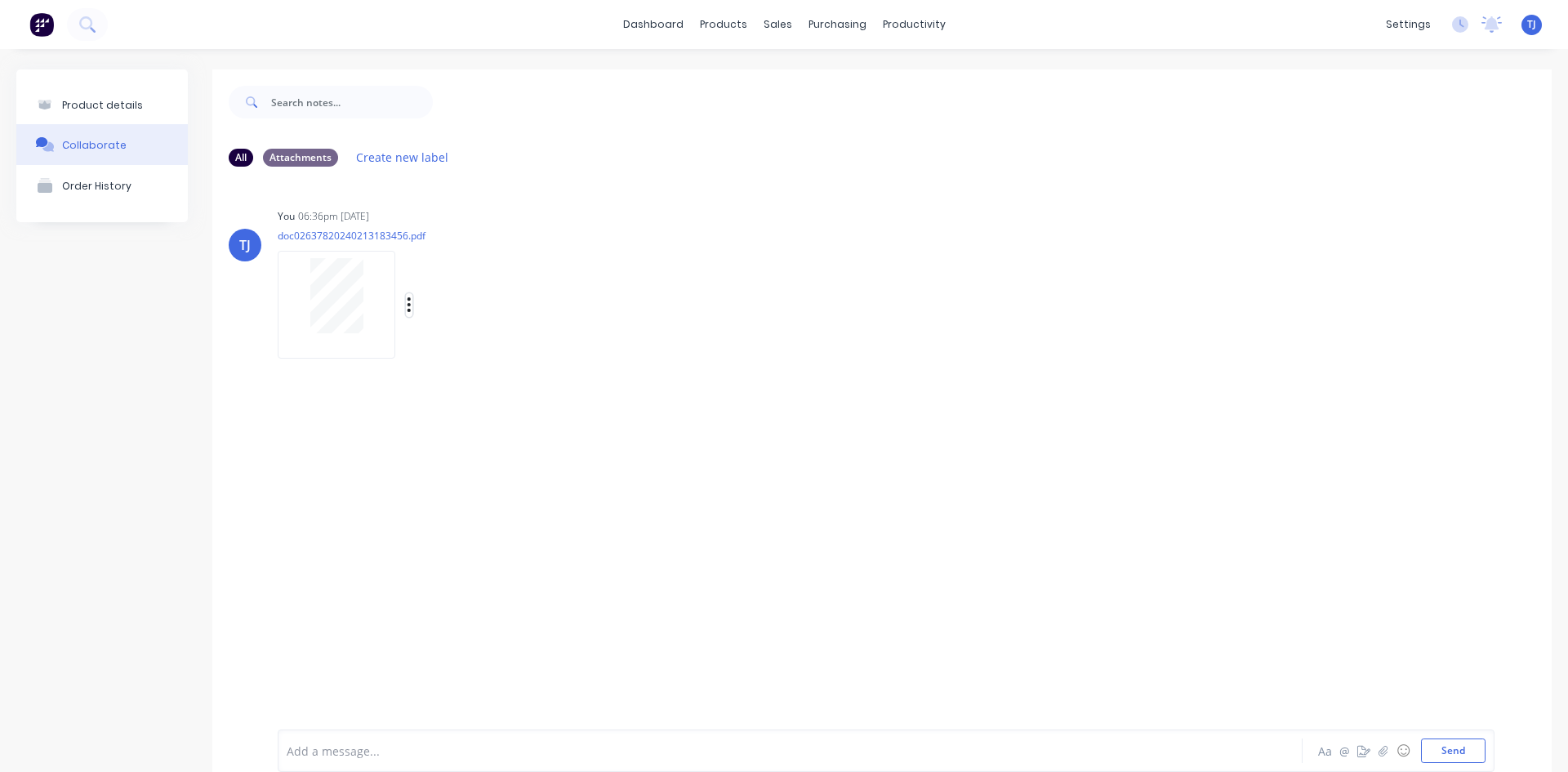
click at [408, 306] on icon "button" at bounding box center [409, 305] width 3 height 15
click at [492, 342] on button "Auto-attach to new orders" at bounding box center [517, 349] width 184 height 38
click at [674, 340] on label at bounding box center [674, 340] width 0 height 0
click at [649, 348] on input "checkbox" at bounding box center [642, 347] width 13 height 16
checkbox input "true"
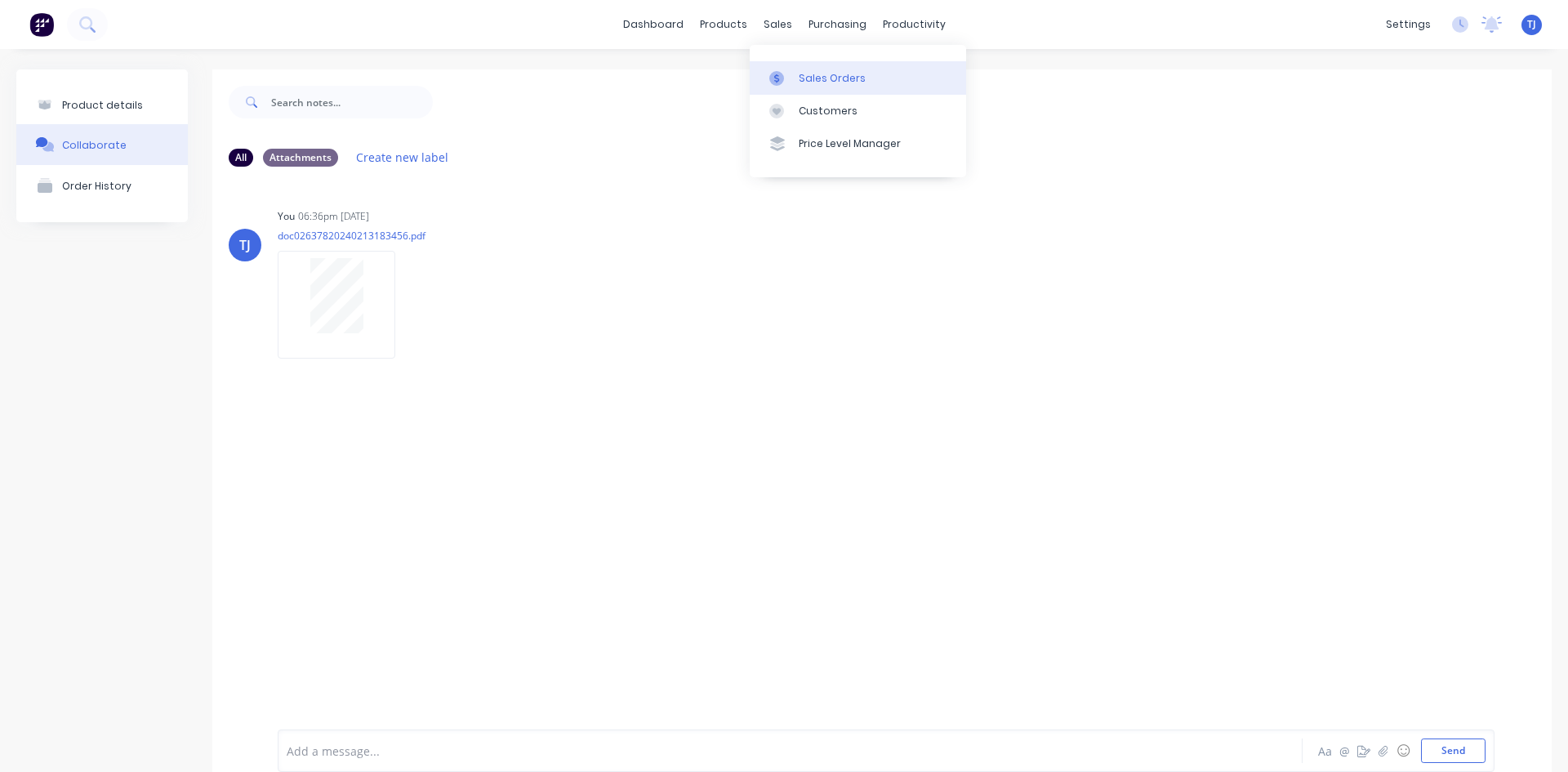
click at [831, 87] on link "Sales Orders" at bounding box center [858, 77] width 216 height 32
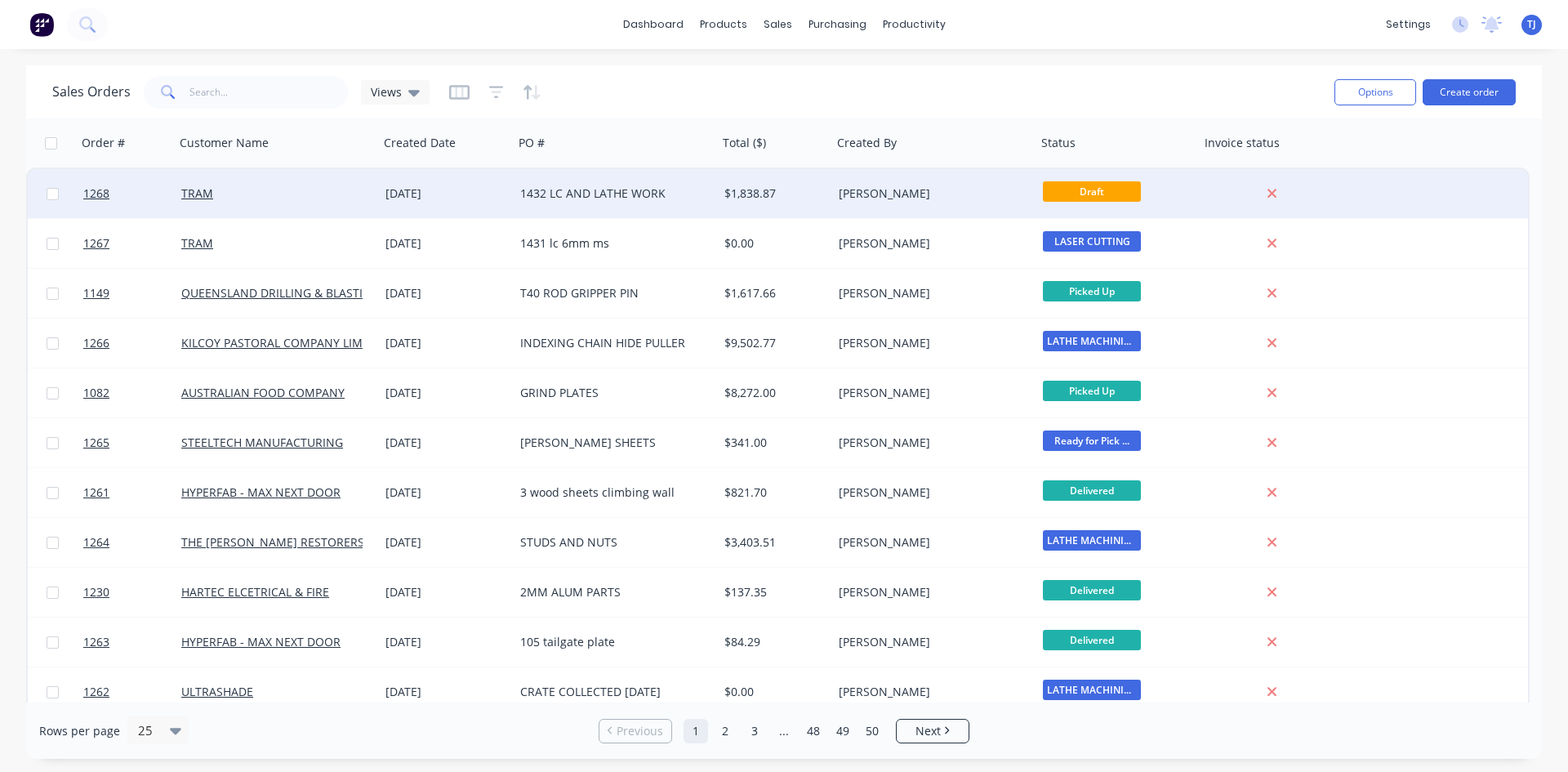
click at [411, 197] on div "[DATE]" at bounding box center [446, 194] width 122 height 17
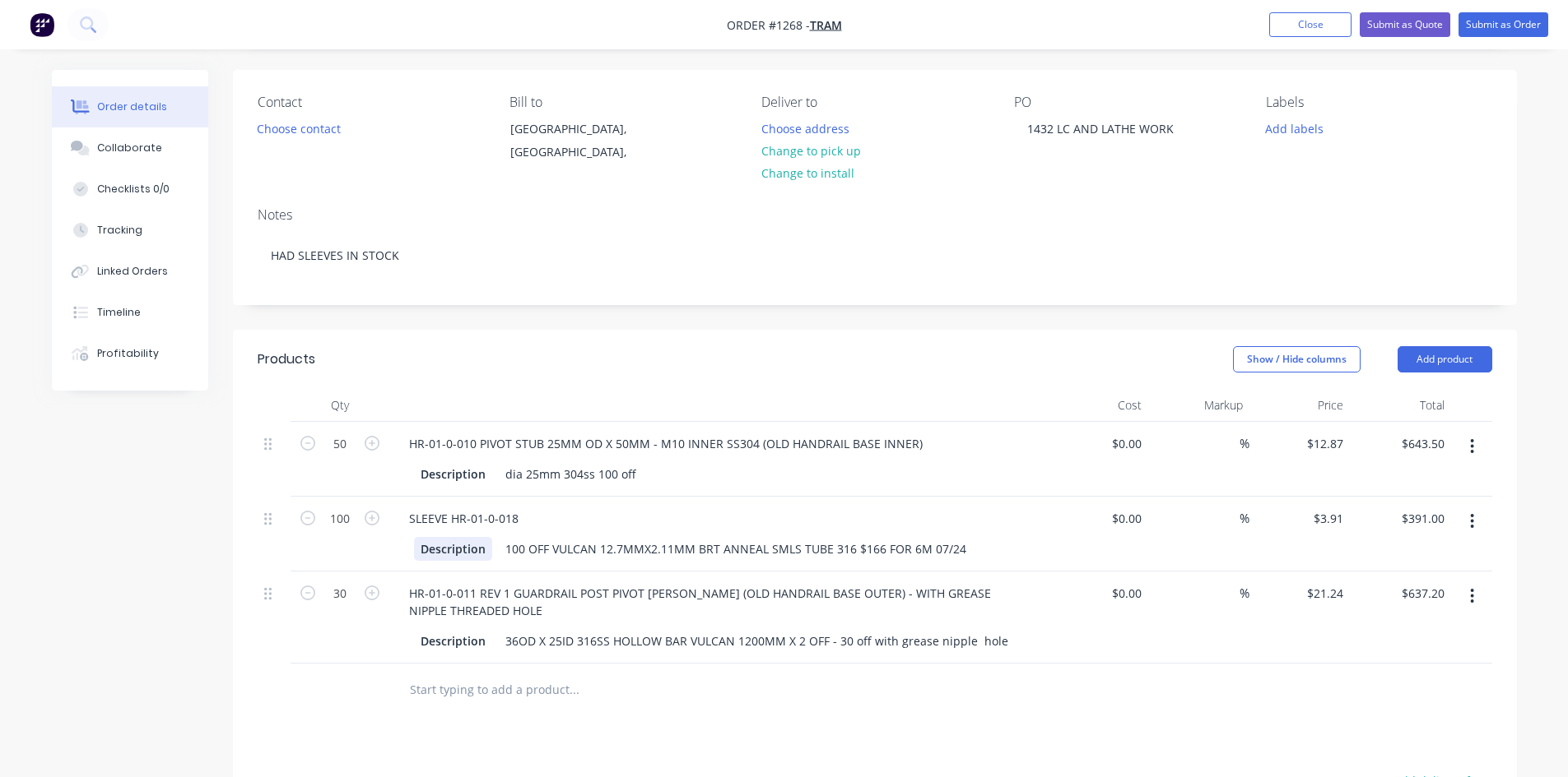
scroll to position [329, 0]
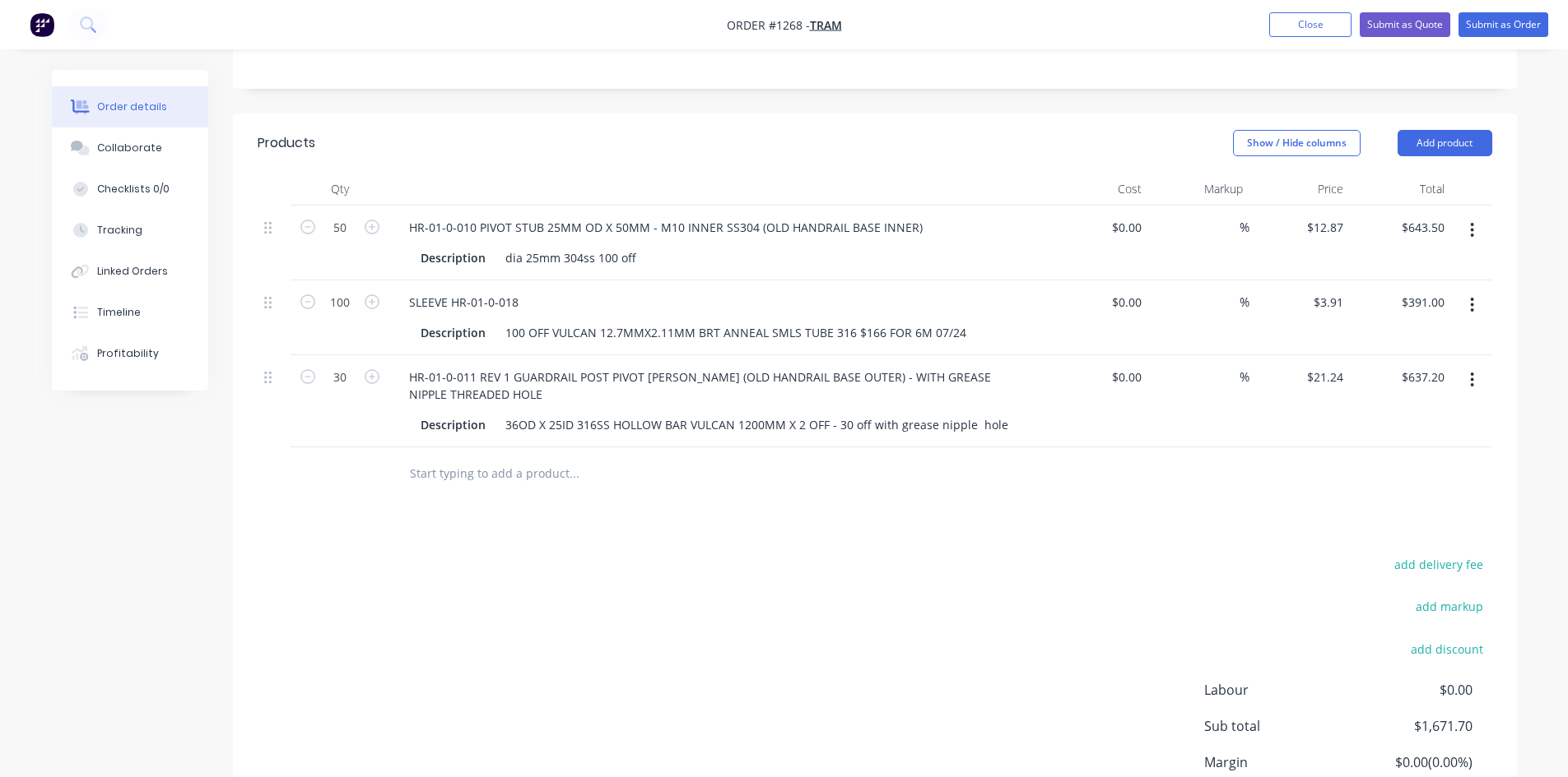
click at [466, 482] on input "text" at bounding box center [574, 473] width 329 height 33
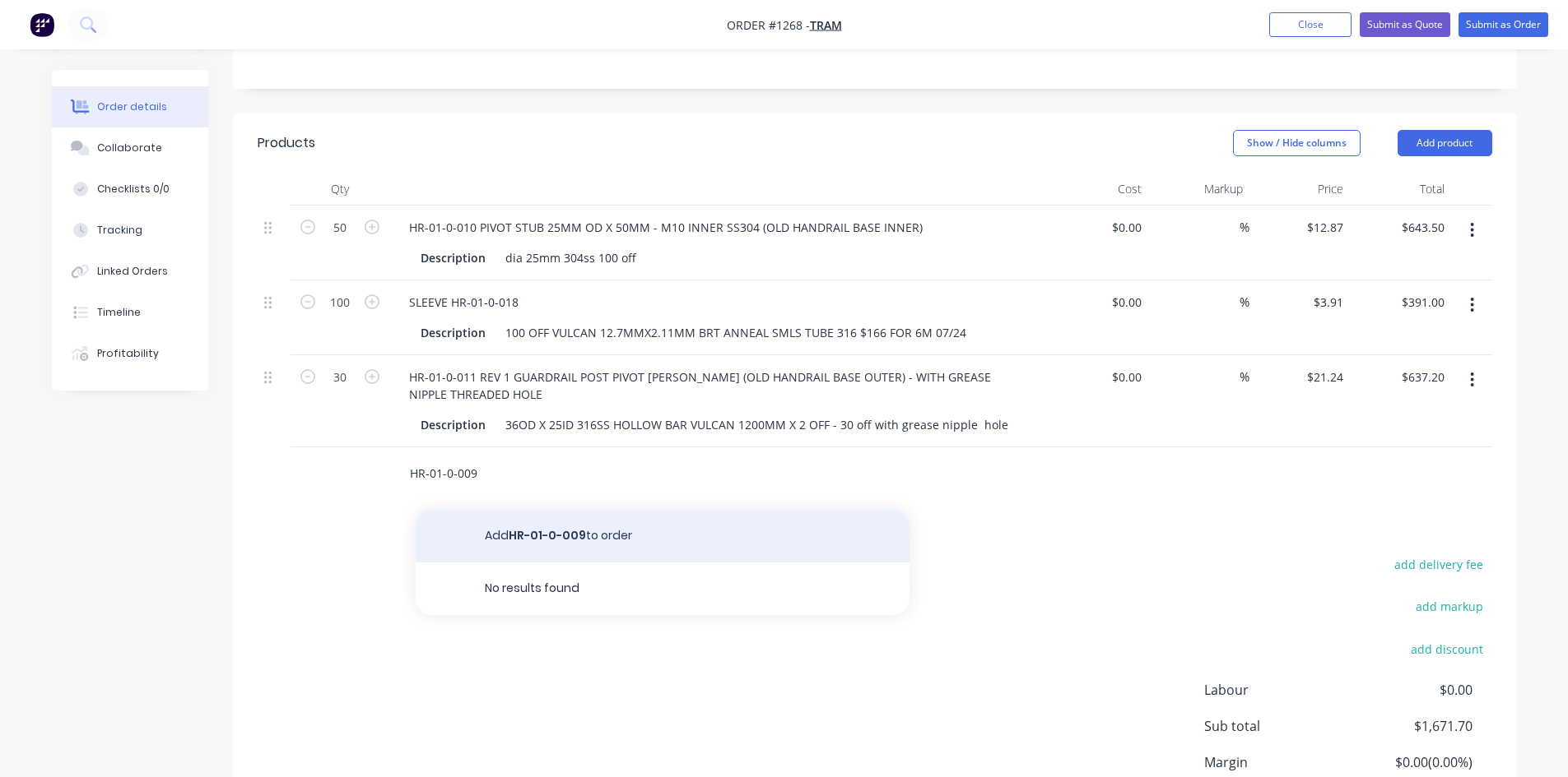
type input "HR-01-0-009"
click at [553, 528] on button "Add HR-01-0-009 to order" at bounding box center [662, 536] width 493 height 53
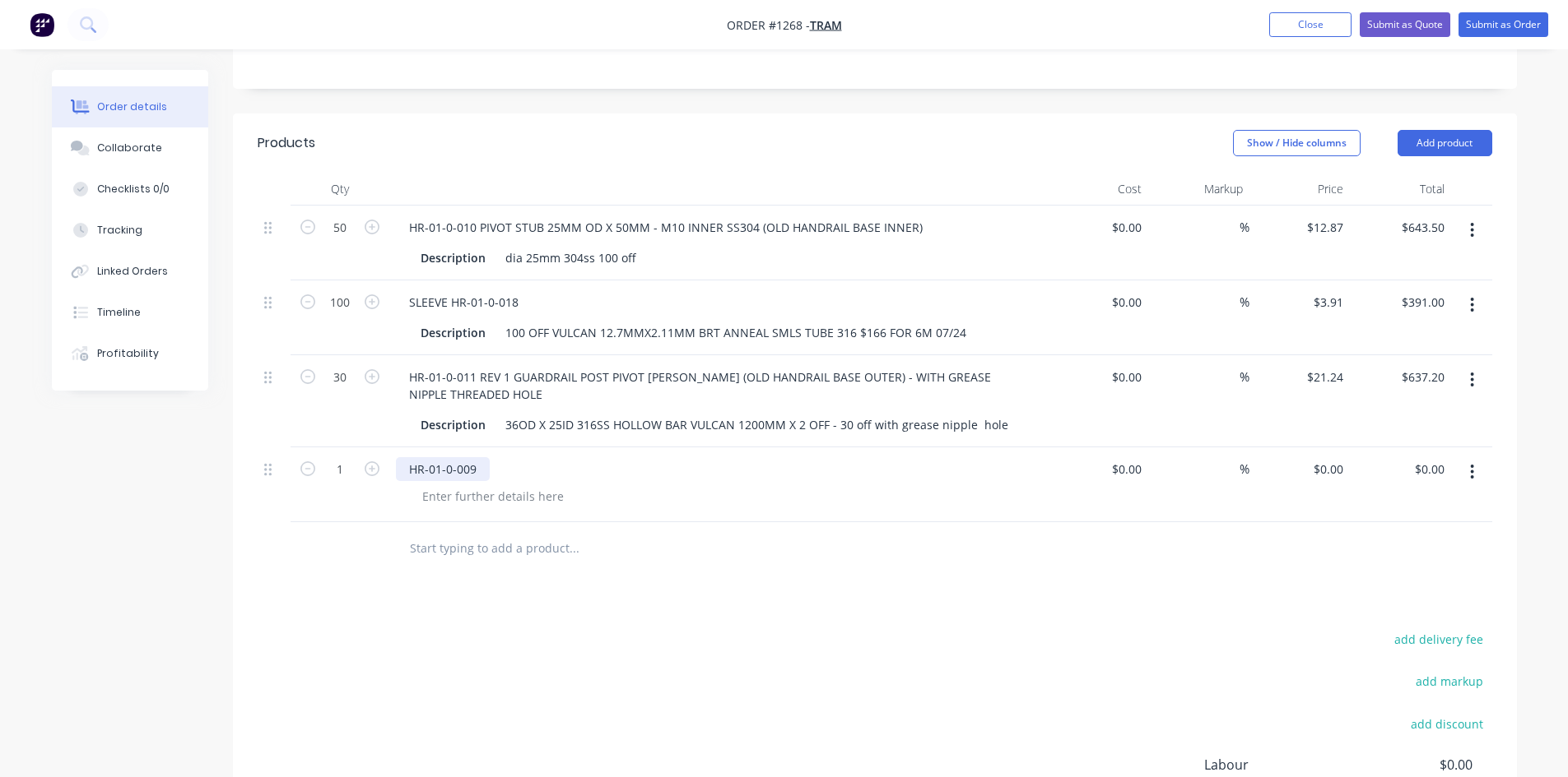
click at [482, 470] on div "HR-01-0-009" at bounding box center [443, 469] width 94 height 24
click at [341, 470] on input "1" at bounding box center [339, 470] width 43 height 25
type input "50"
click at [1343, 469] on input "0" at bounding box center [1340, 469] width 19 height 24
type input "$12.38"
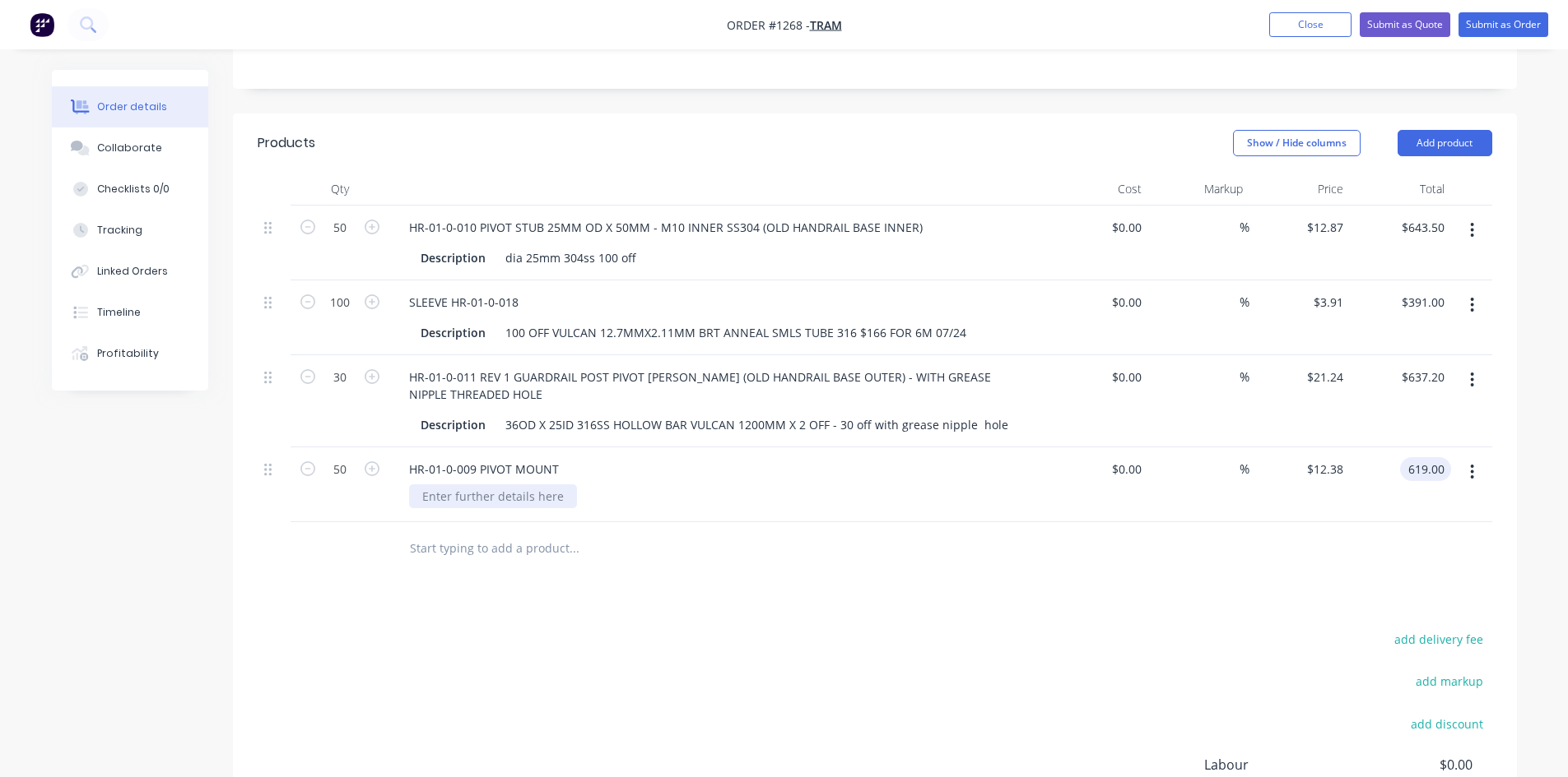
type input "$619.00"
click at [496, 498] on div at bounding box center [493, 497] width 168 height 24
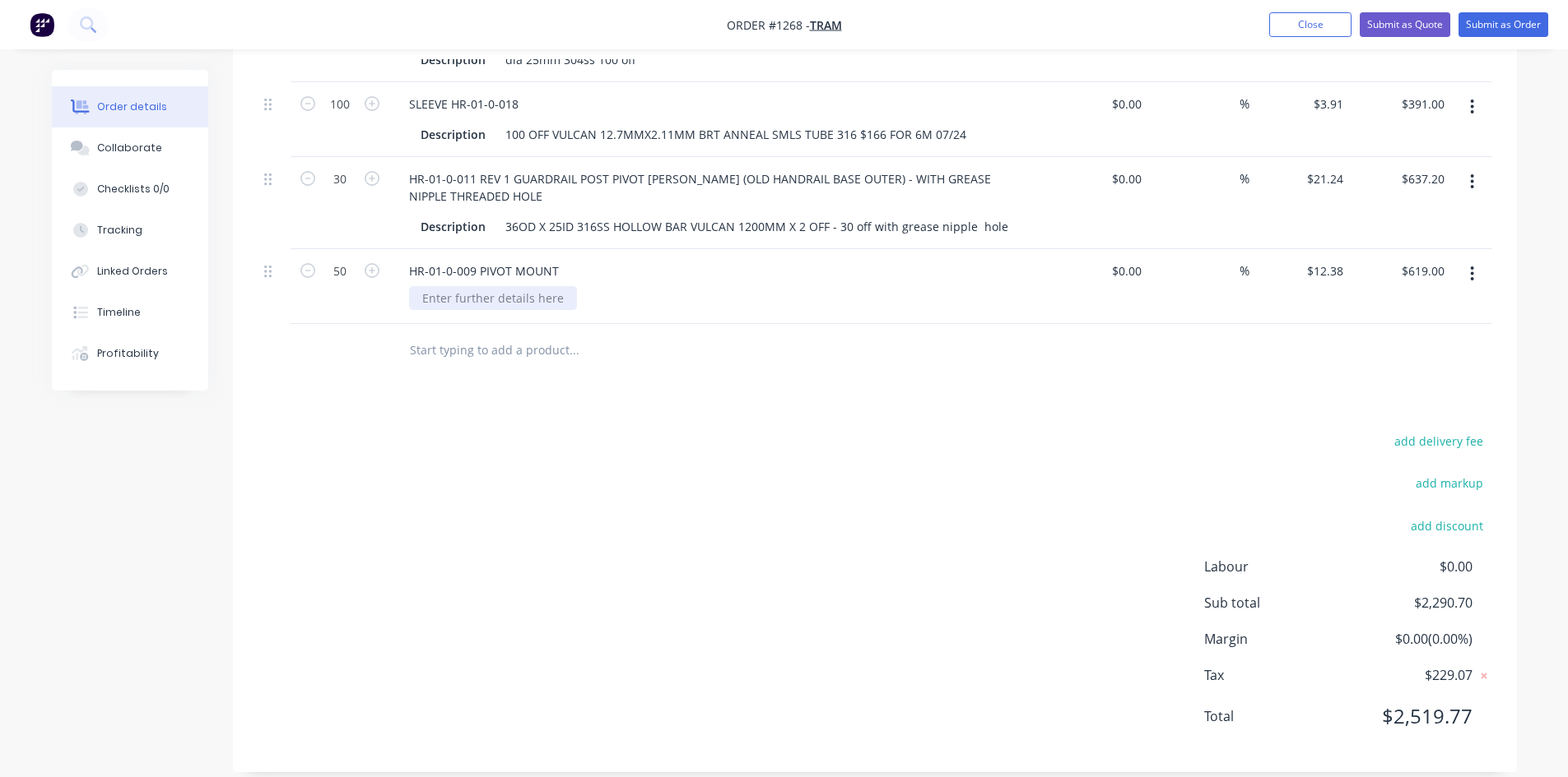
scroll to position [547, 0]
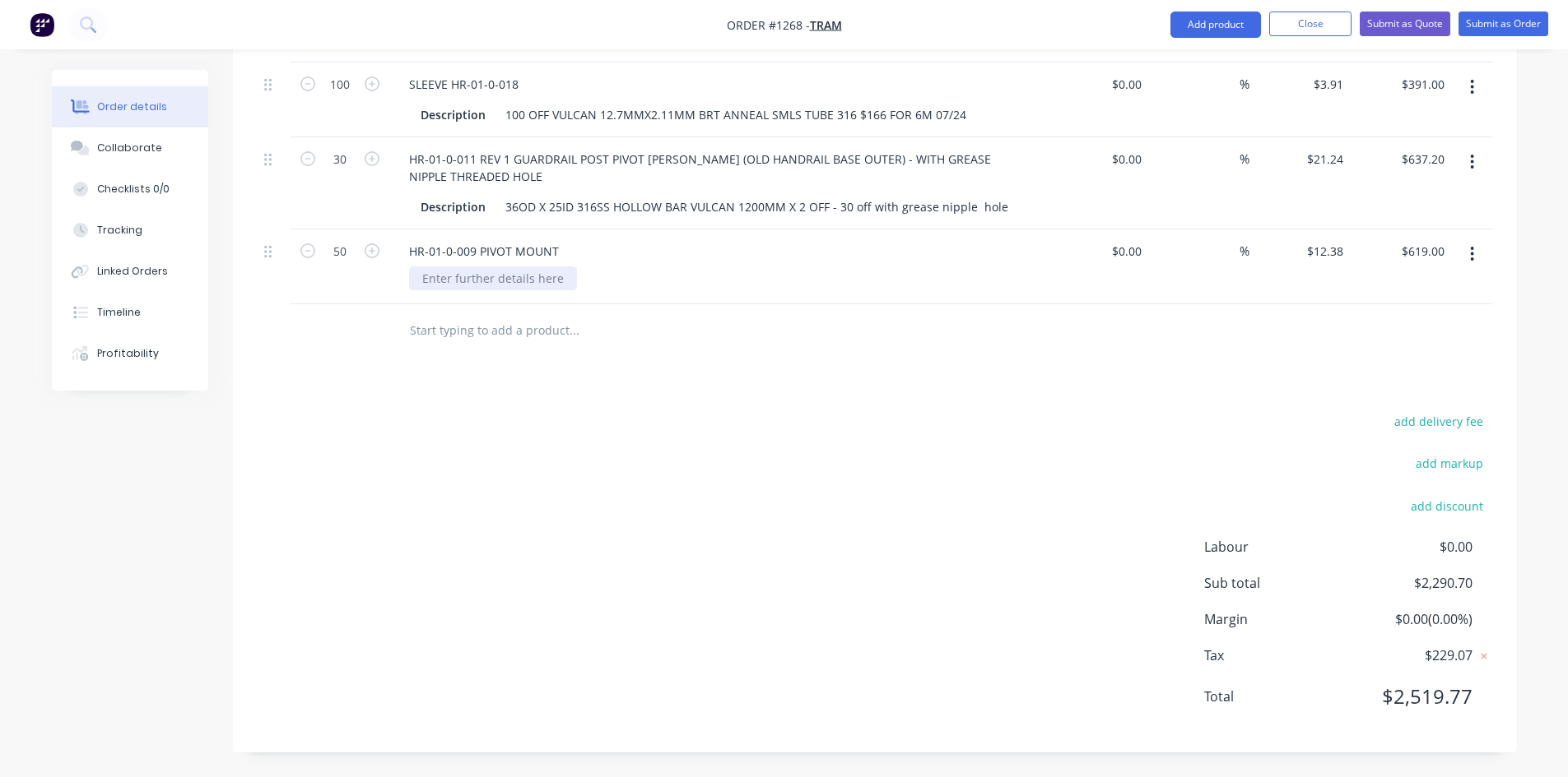
click at [467, 266] on div at bounding box center [493, 278] width 168 height 24
click at [560, 254] on div "HR-01-0-009 PIVOT MOUNT" at bounding box center [483, 251] width 176 height 24
click at [468, 346] on input "text" at bounding box center [574, 330] width 329 height 33
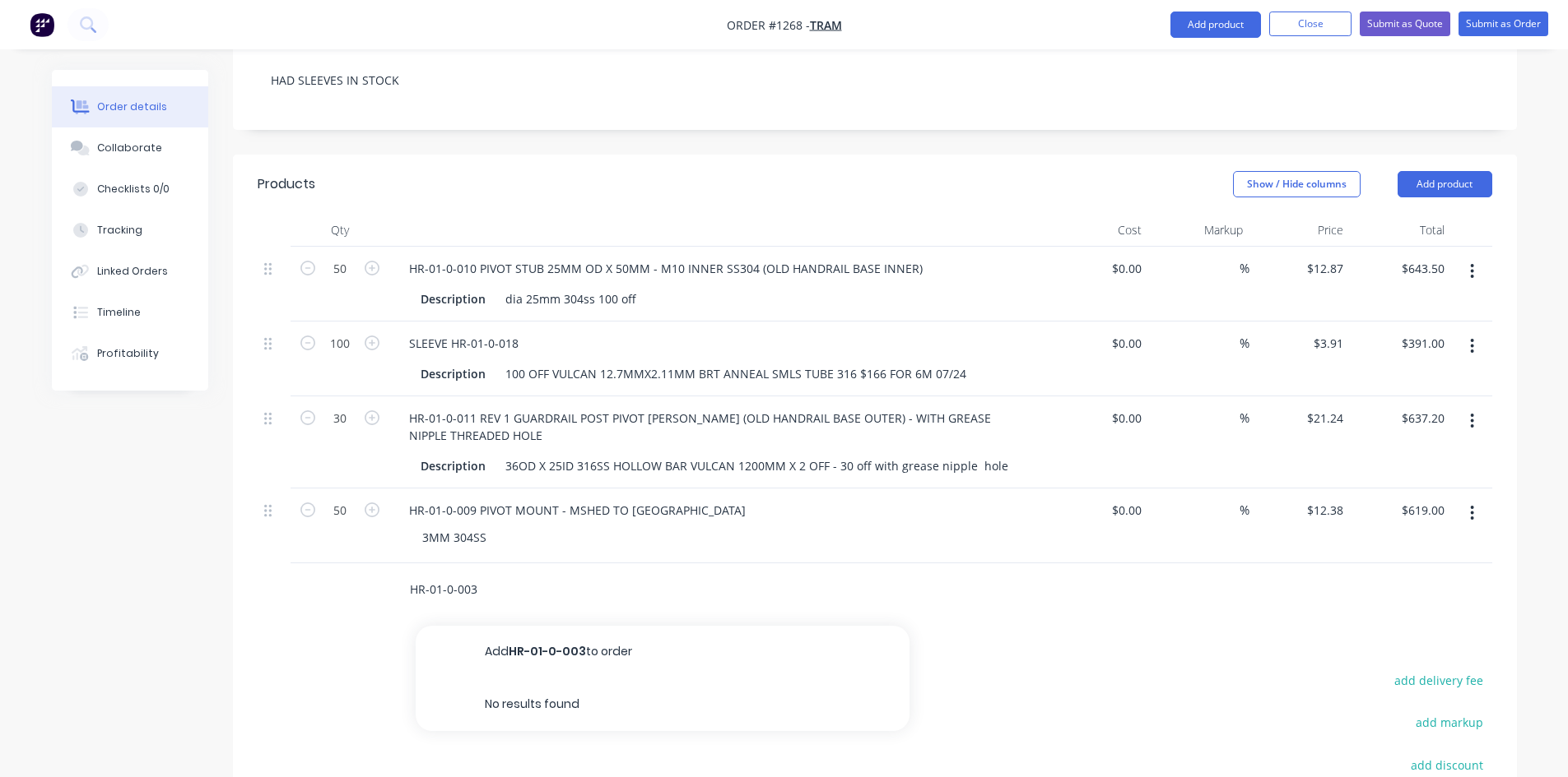
scroll to position [218, 0]
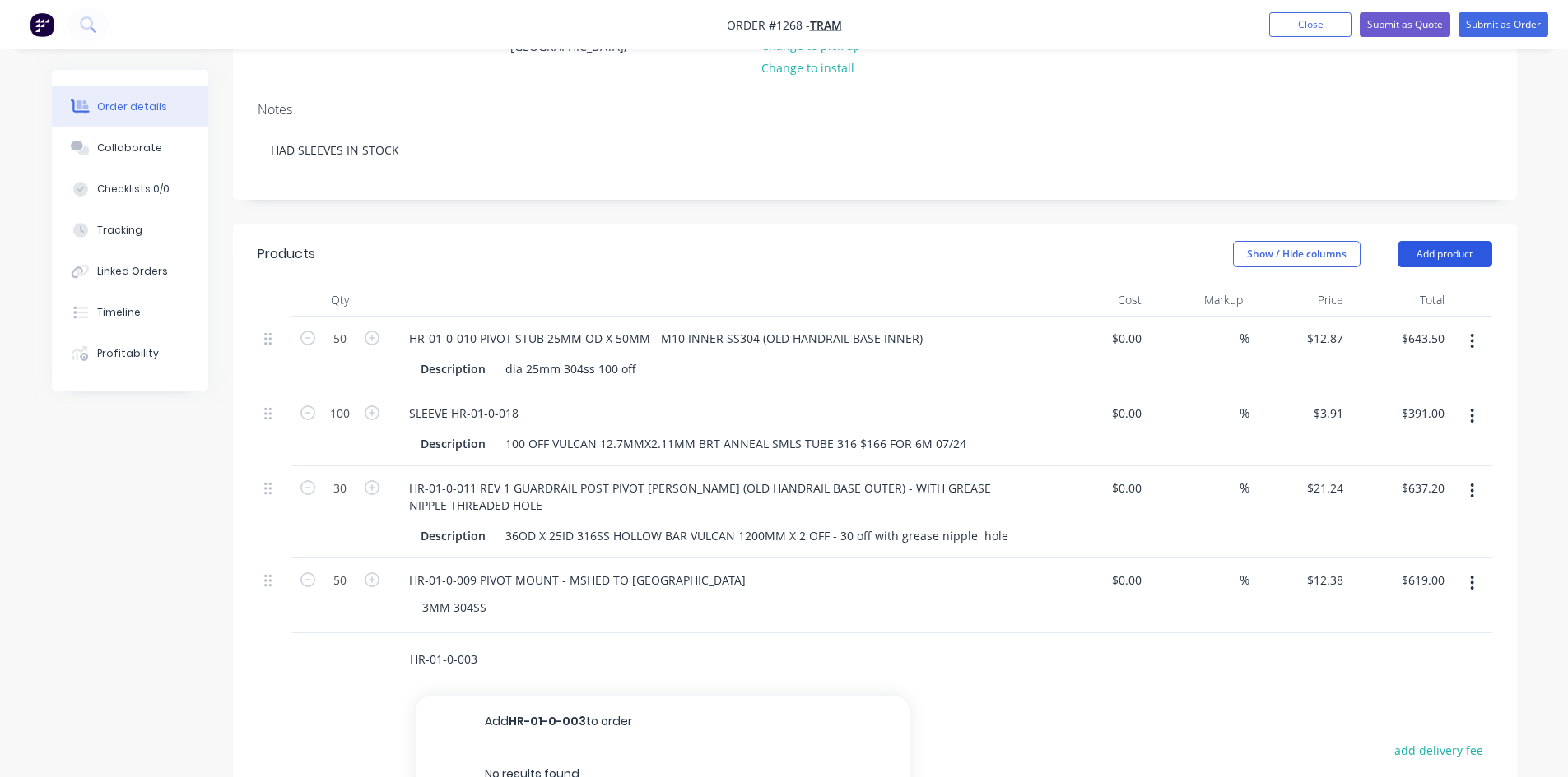
type input "HR-01-0-003"
click at [1459, 258] on button "Add product" at bounding box center [1444, 255] width 94 height 27
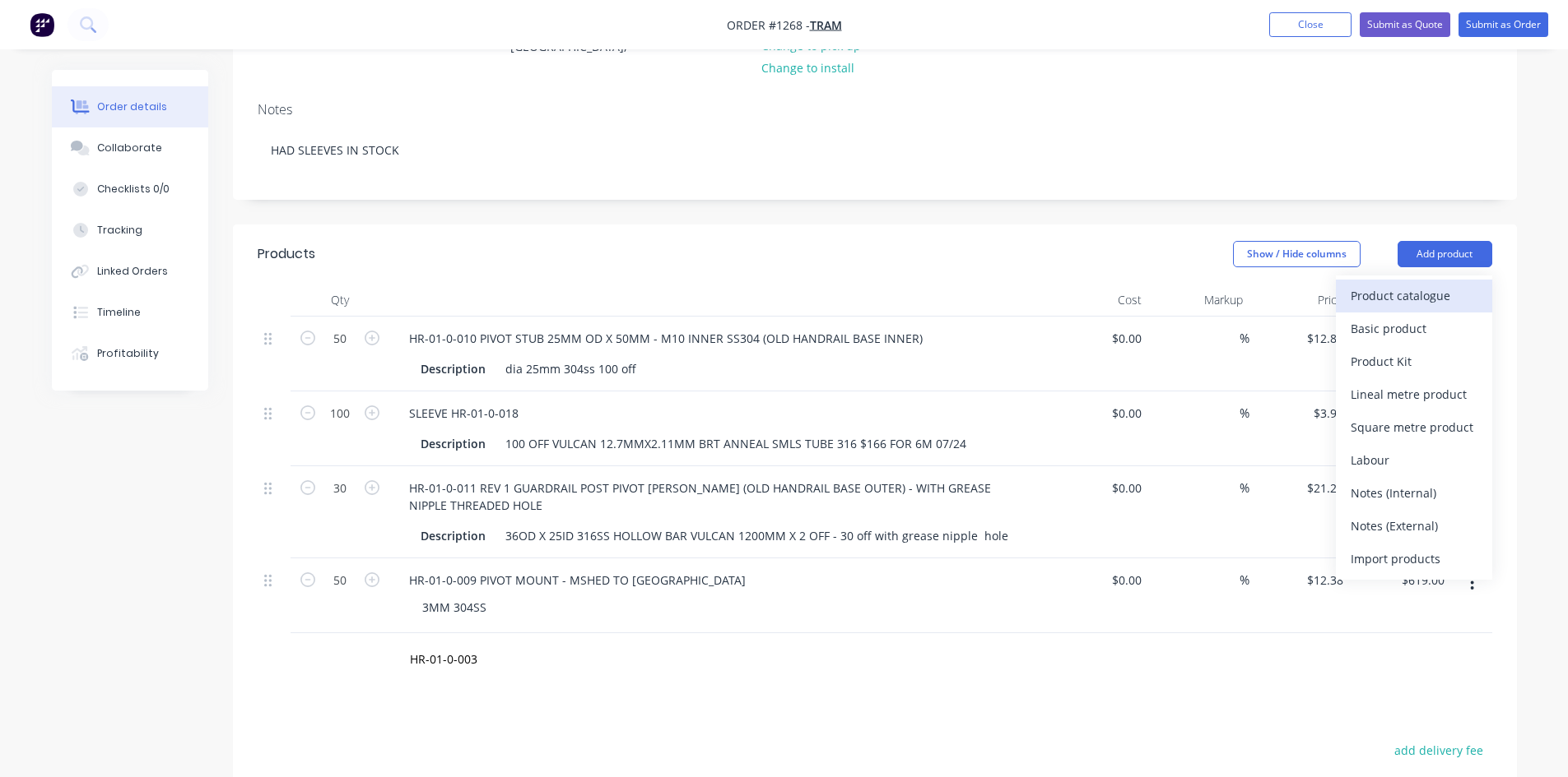
click at [1428, 298] on div "Product catalogue" at bounding box center [1414, 295] width 127 height 24
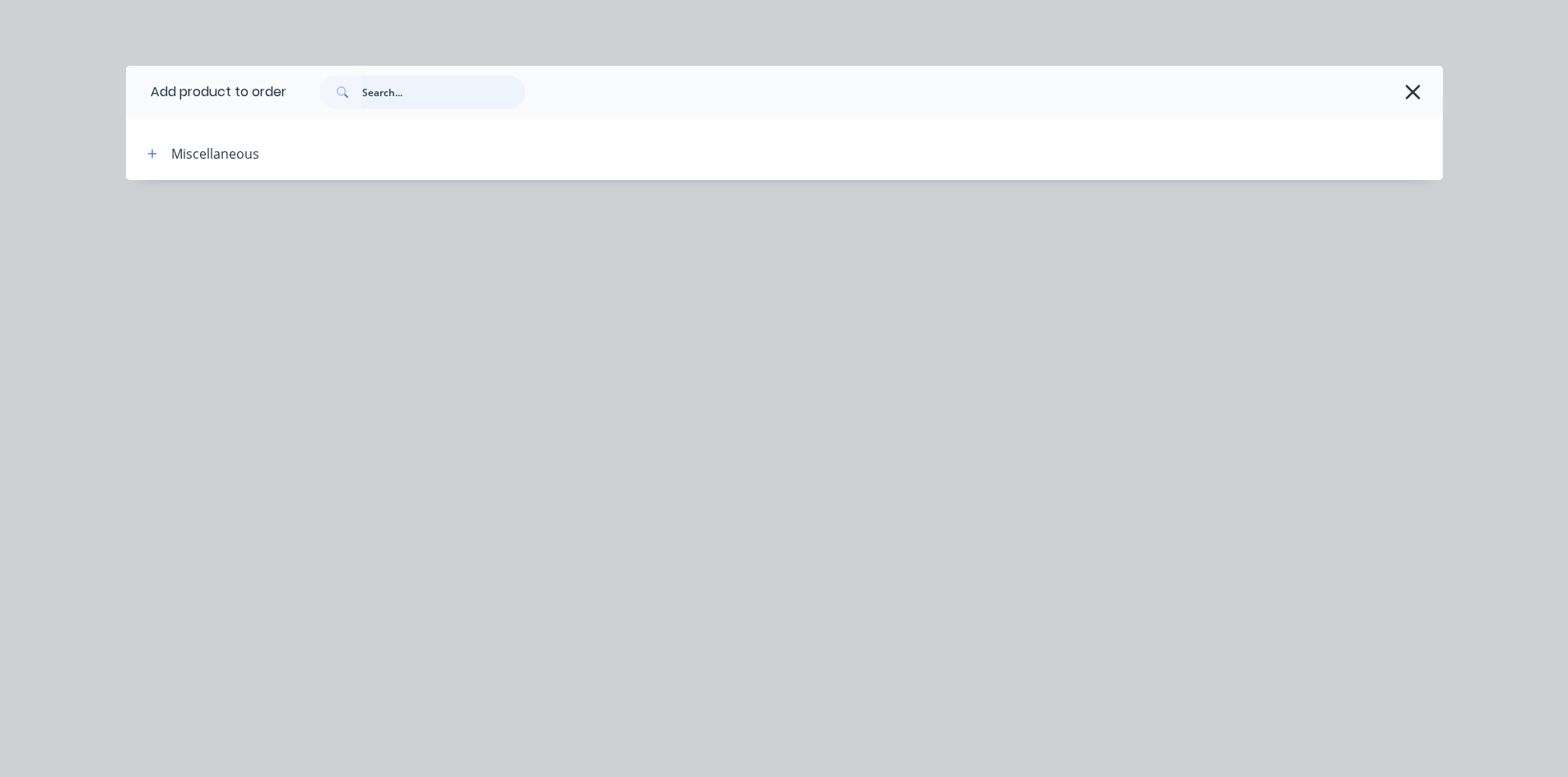
click at [377, 97] on input "text" at bounding box center [443, 92] width 163 height 33
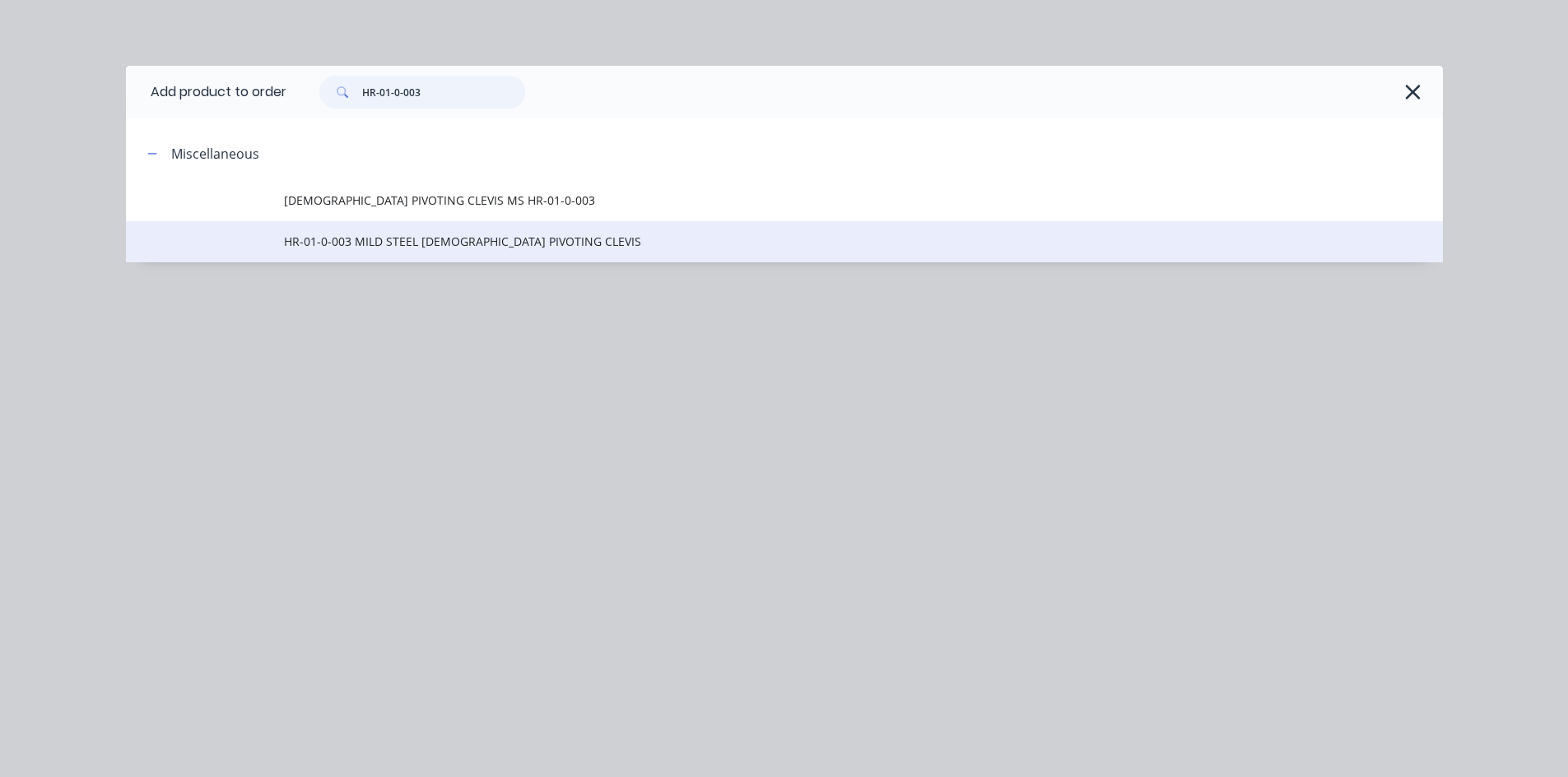
type input "HR-01-0-003"
click at [449, 245] on span "HR-01-0-003 MILD STEEL [DEMOGRAPHIC_DATA] PIVOTING CLEVIS" at bounding box center [747, 241] width 927 height 18
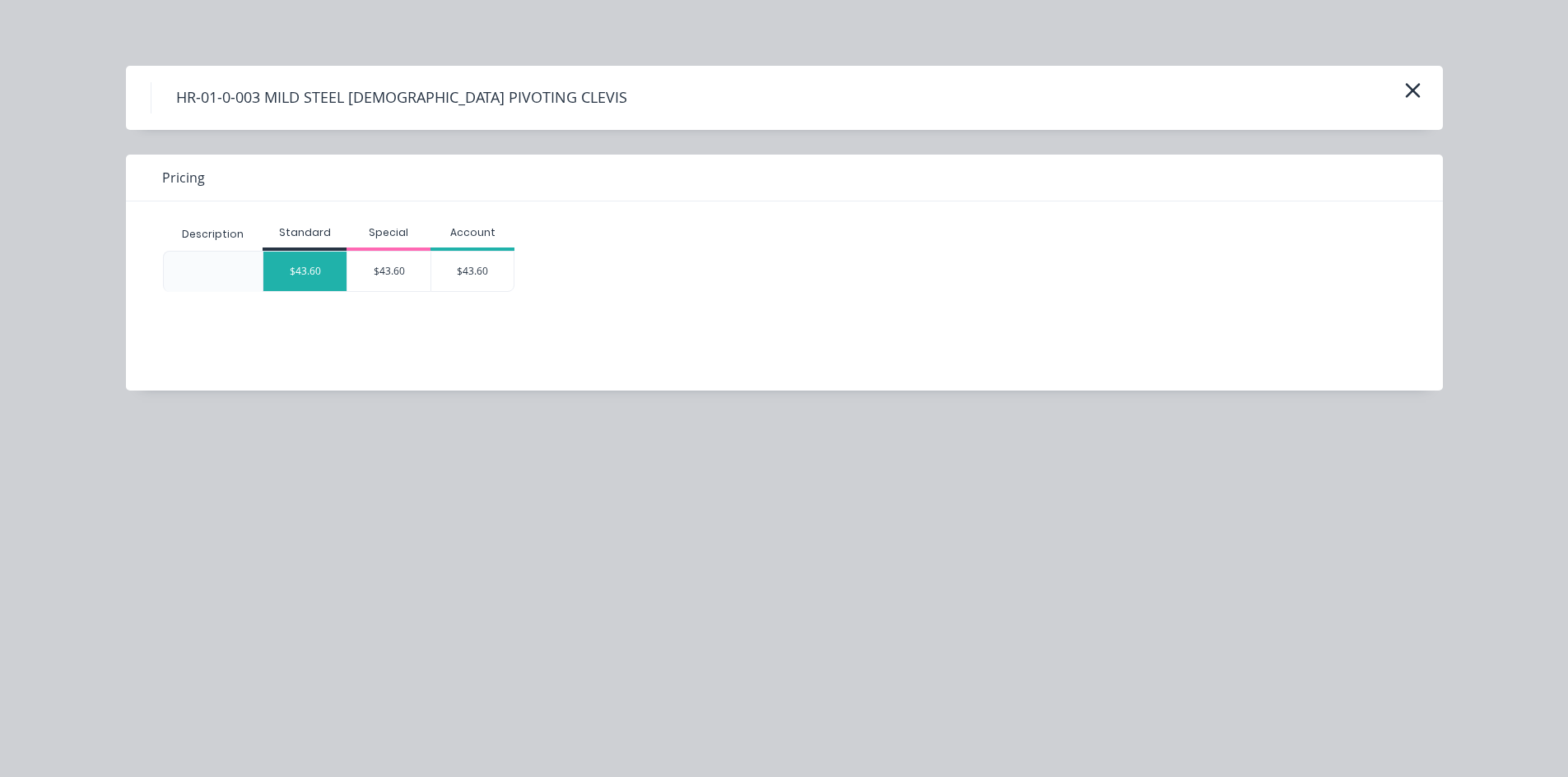
click at [316, 269] on div "$43.60" at bounding box center [305, 271] width 83 height 39
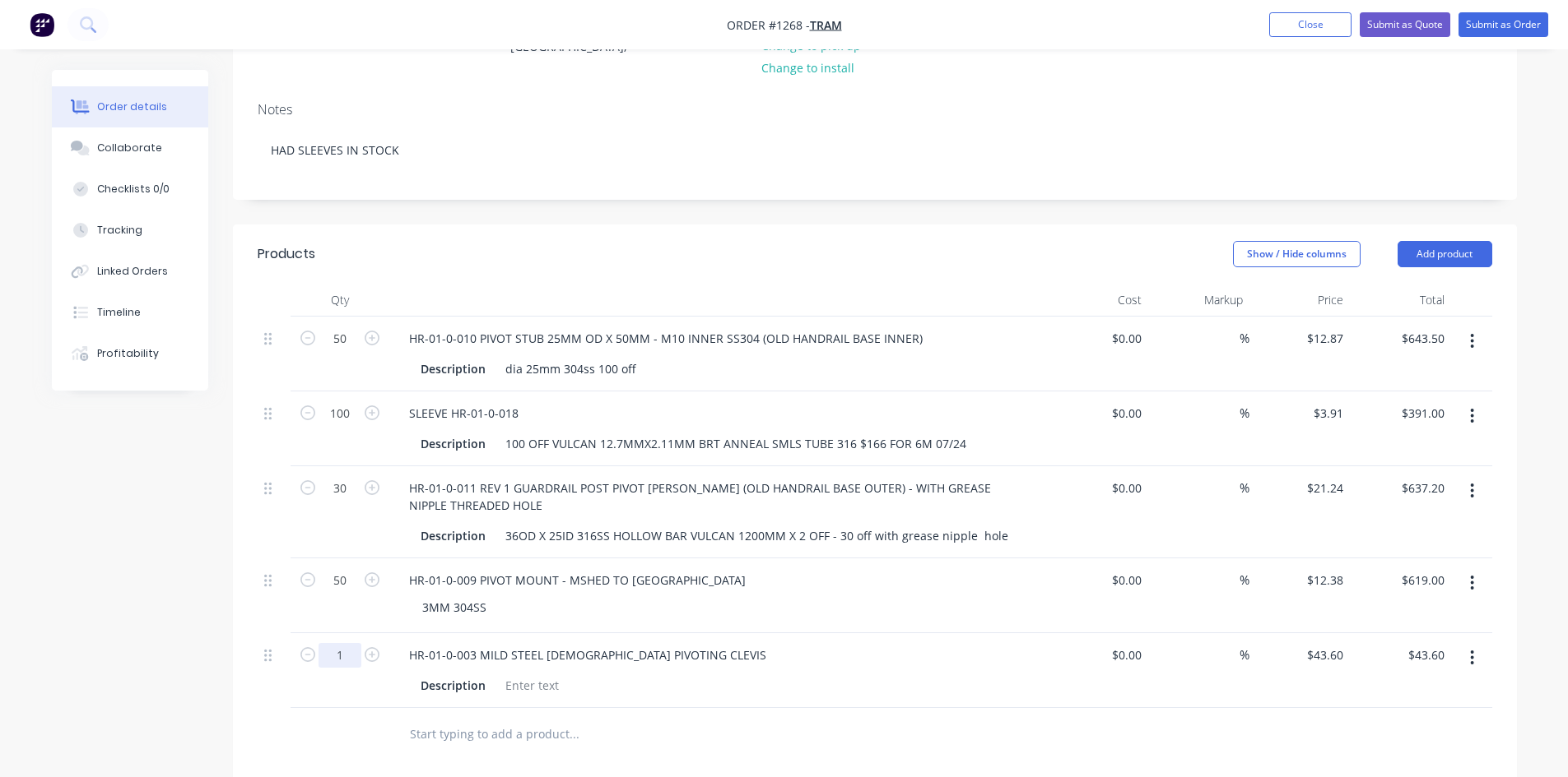
click at [354, 663] on input "1" at bounding box center [339, 656] width 43 height 25
click at [435, 738] on input "text" at bounding box center [574, 734] width 329 height 33
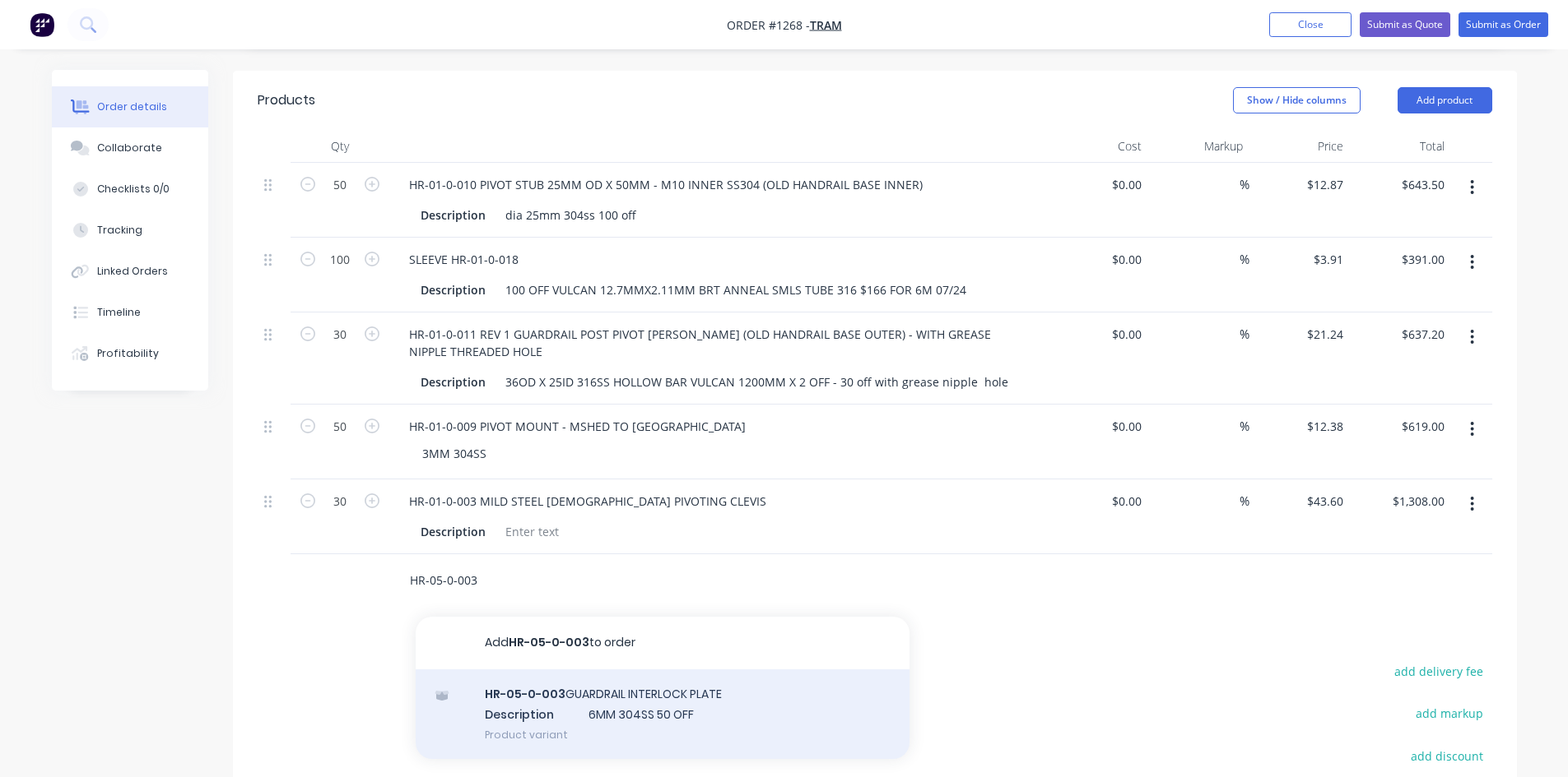
scroll to position [382, 0]
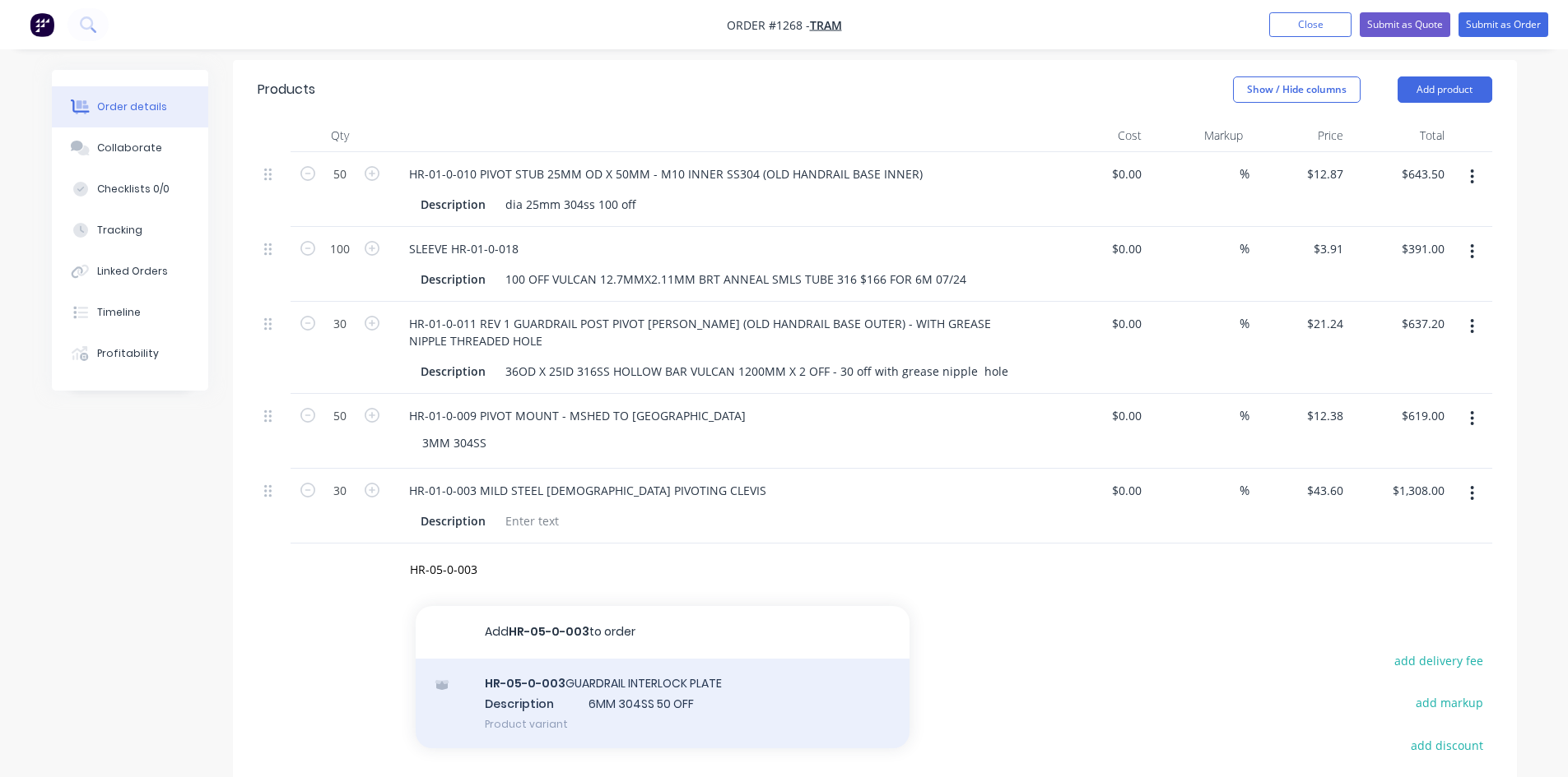
click at [585, 699] on div "HR-05-0-003 GUARDRAIL INTERLOCK PLATE Description 6MM 304SS 50 OFF Product vari…" at bounding box center [662, 704] width 493 height 90
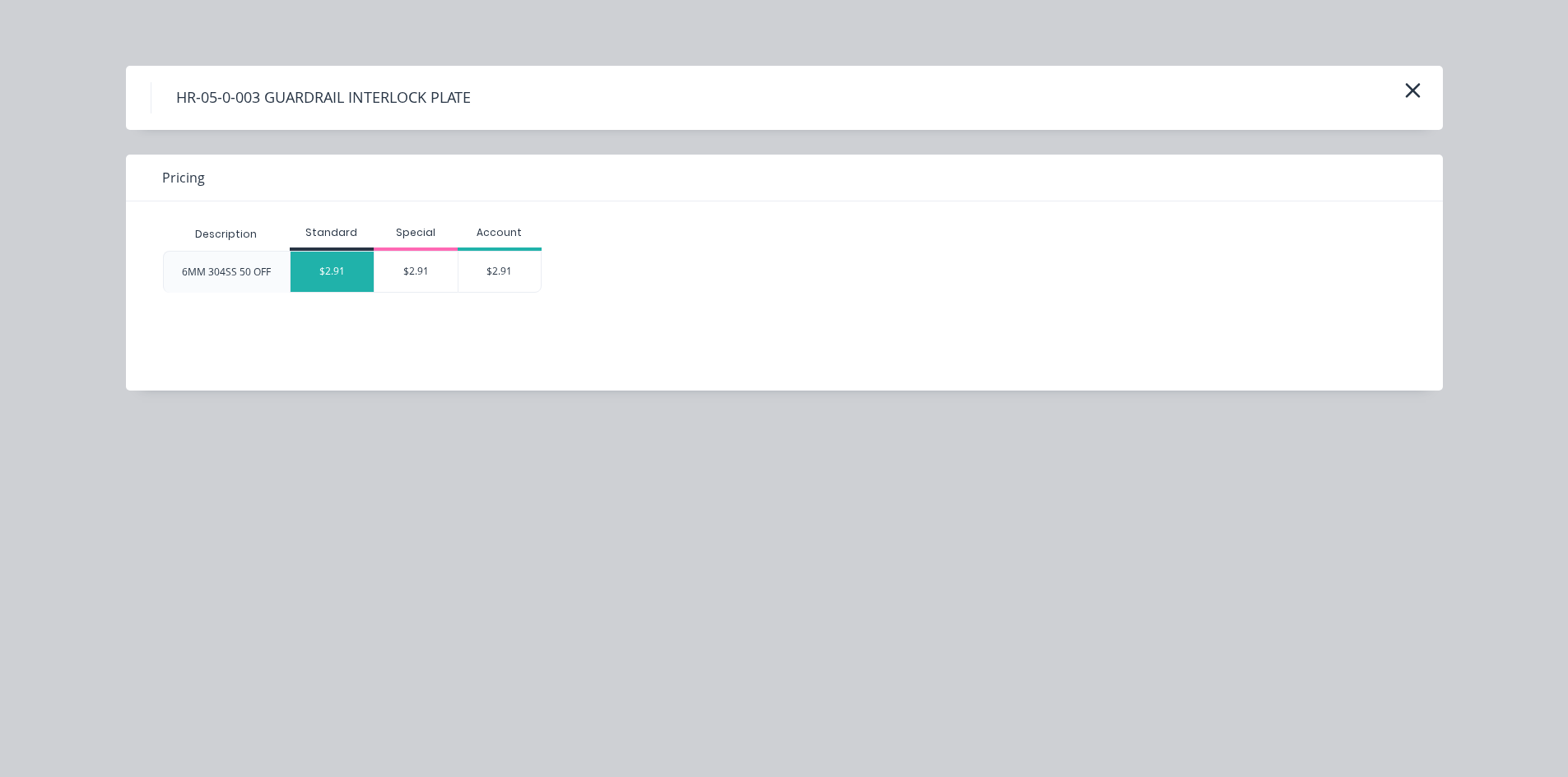
click at [297, 277] on div "$2.91" at bounding box center [332, 272] width 83 height 40
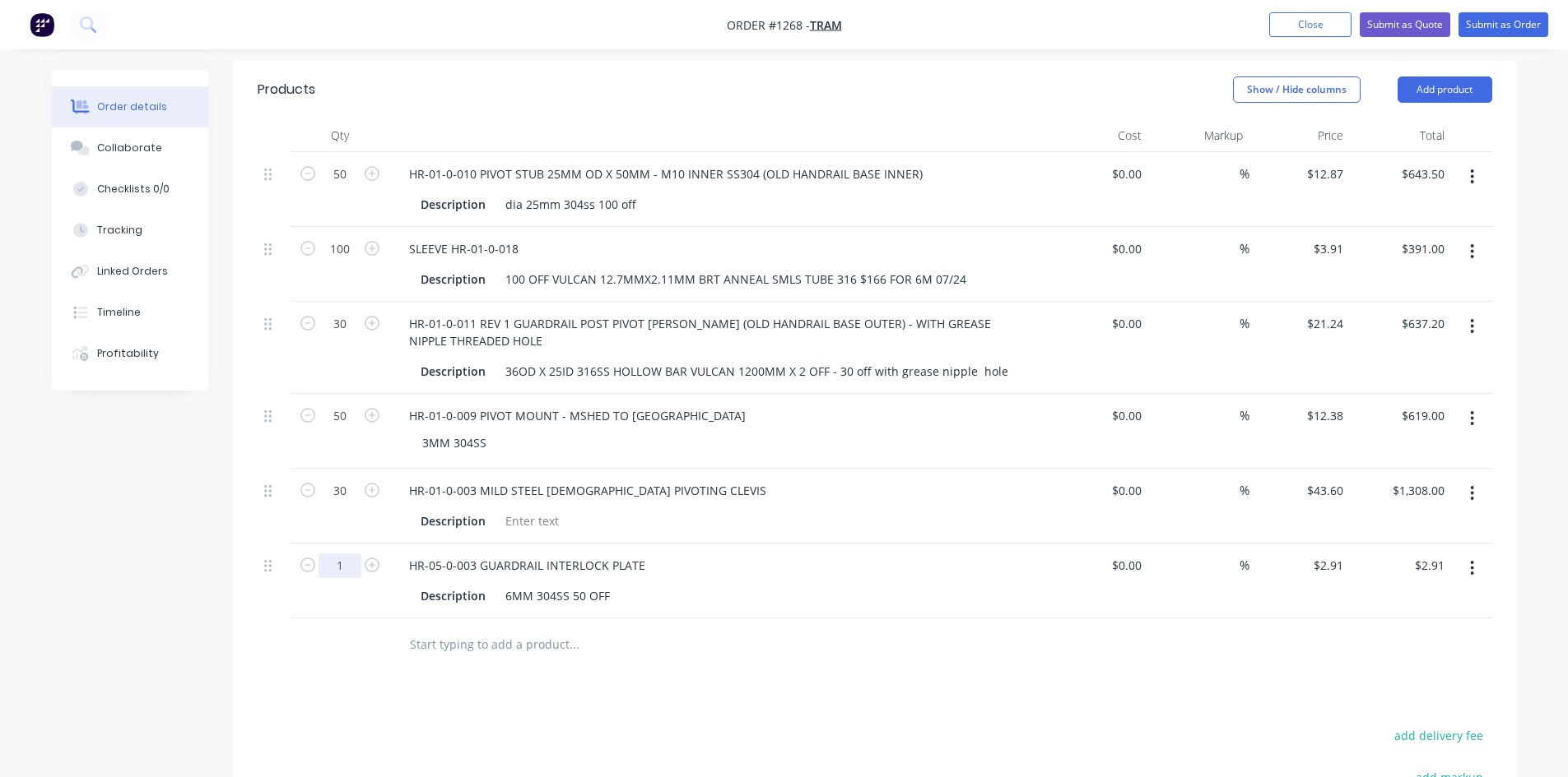
click at [336, 570] on input "1" at bounding box center [339, 566] width 43 height 25
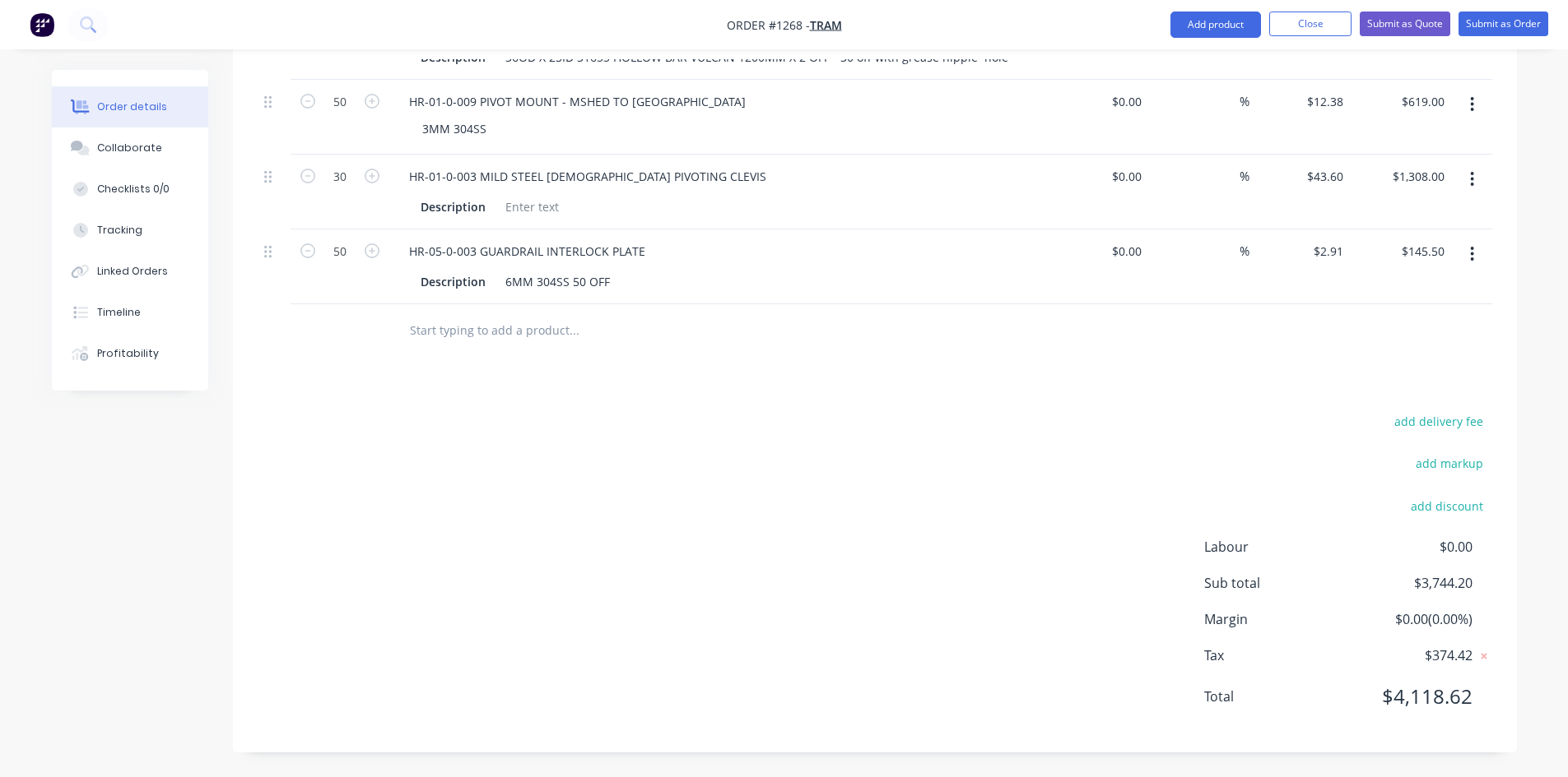
scroll to position [368, 0]
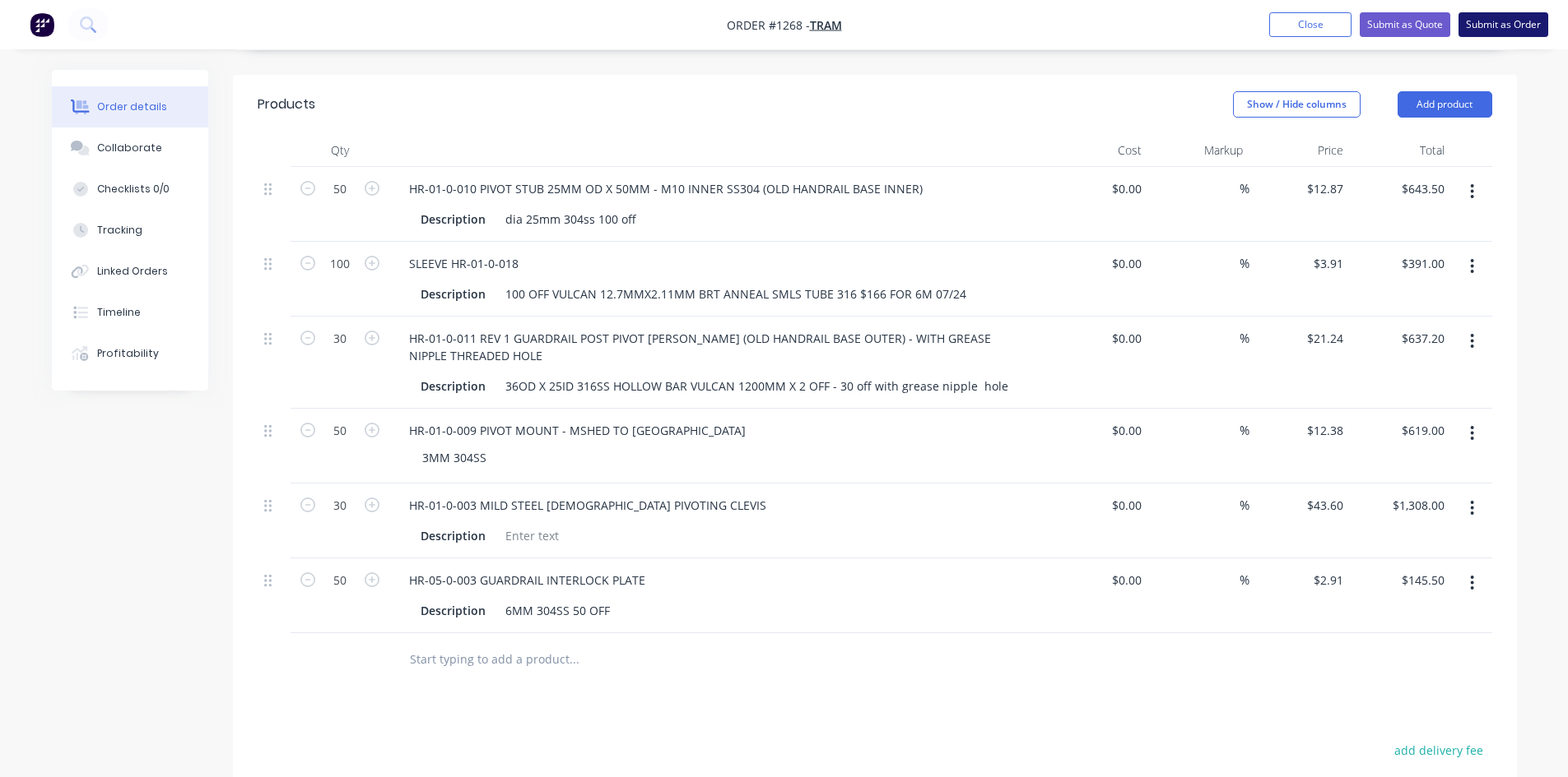
click at [1509, 27] on button "Submit as Order" at bounding box center [1503, 25] width 89 height 25
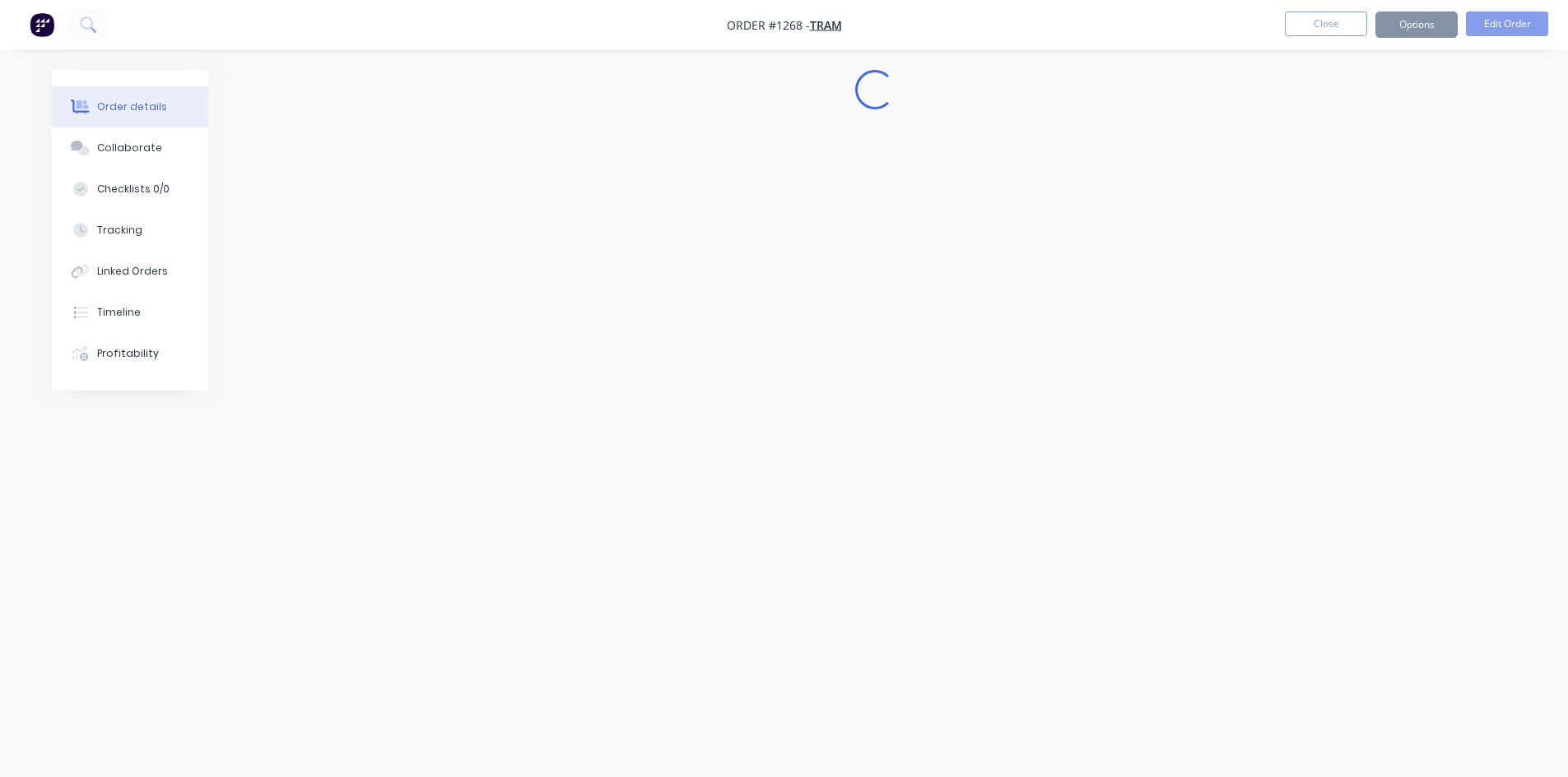
scroll to position [0, 0]
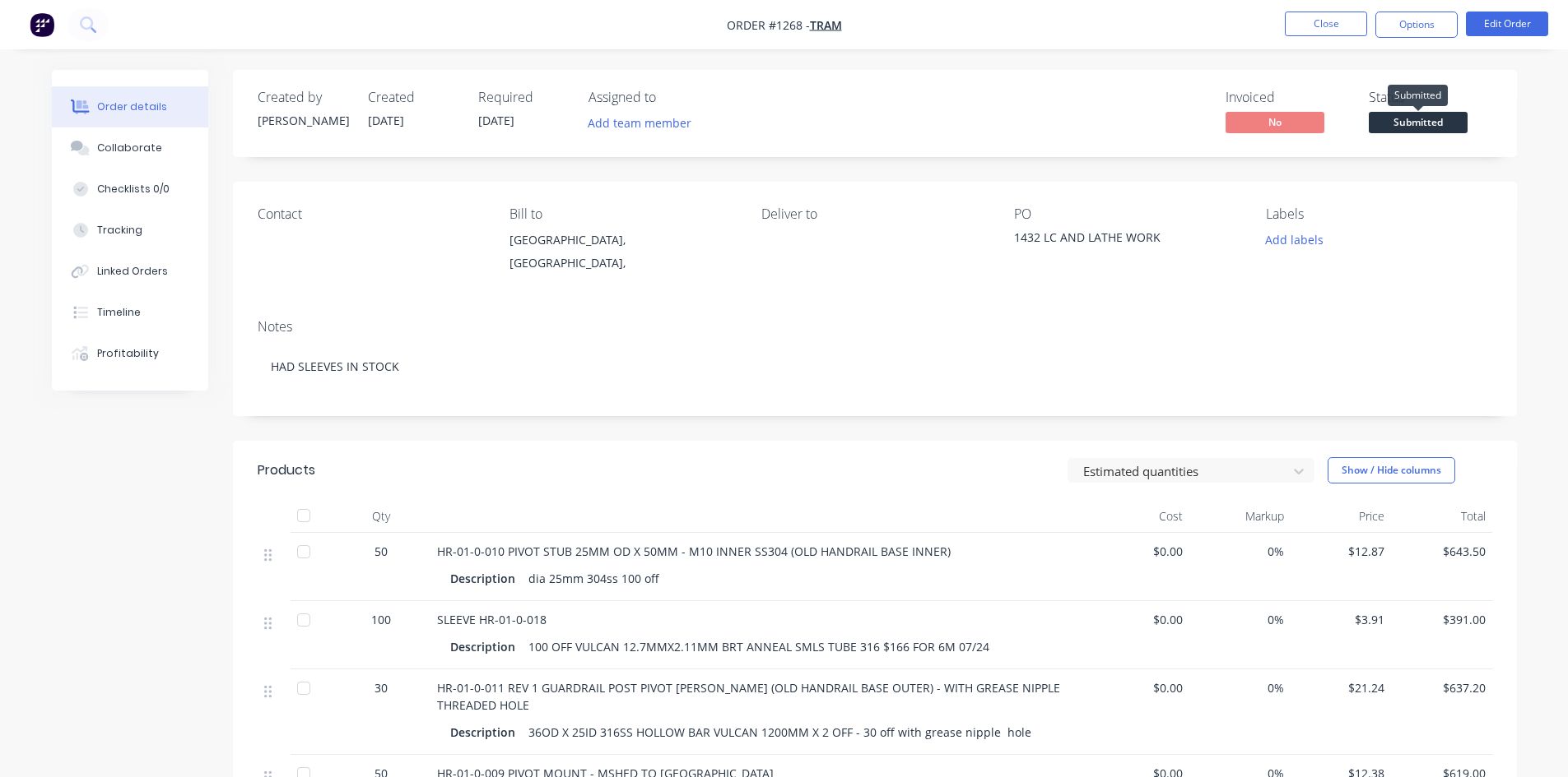
click at [1441, 119] on span "Submitted" at bounding box center [1418, 122] width 99 height 21
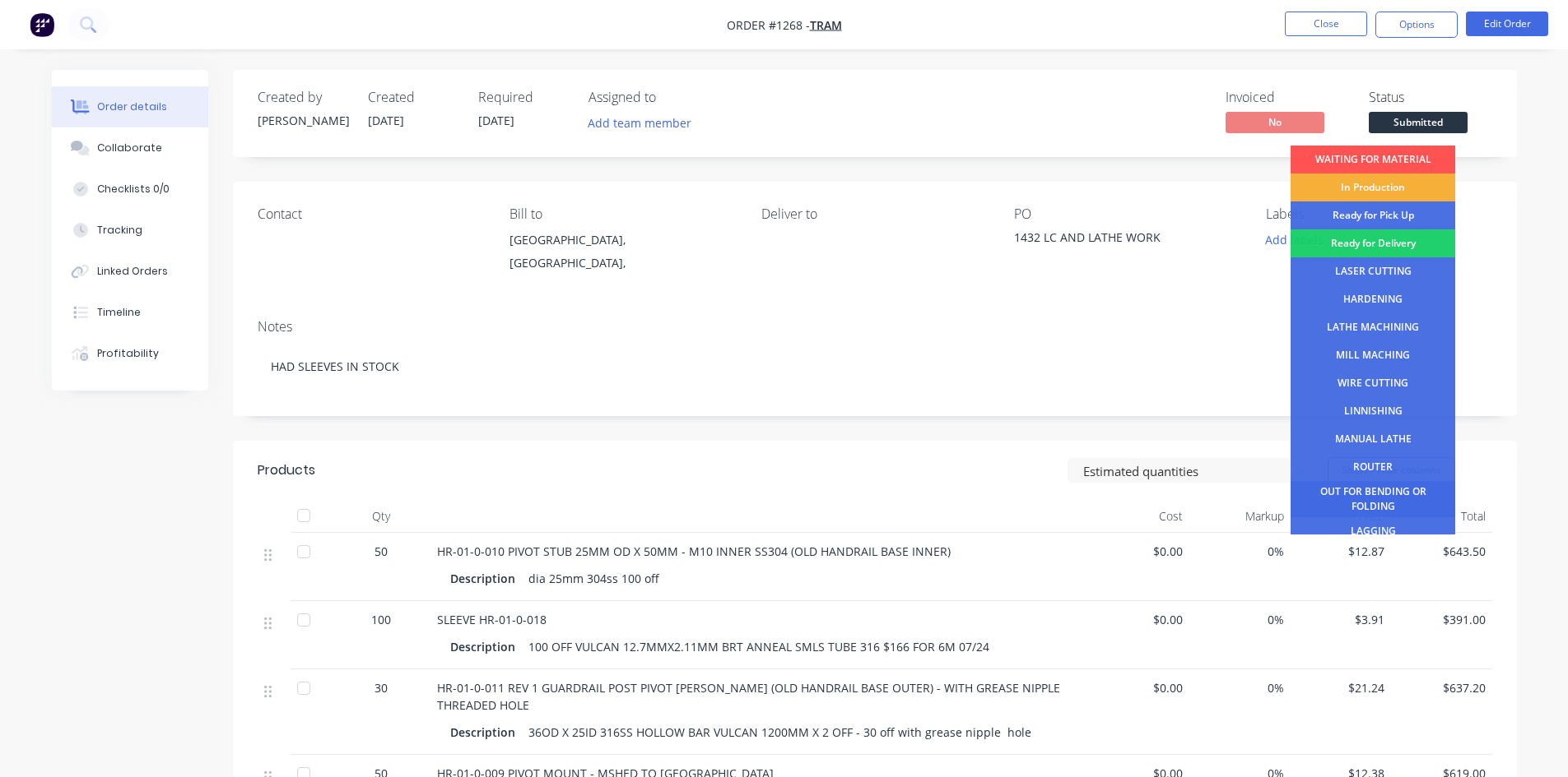
scroll to position [67, 0]
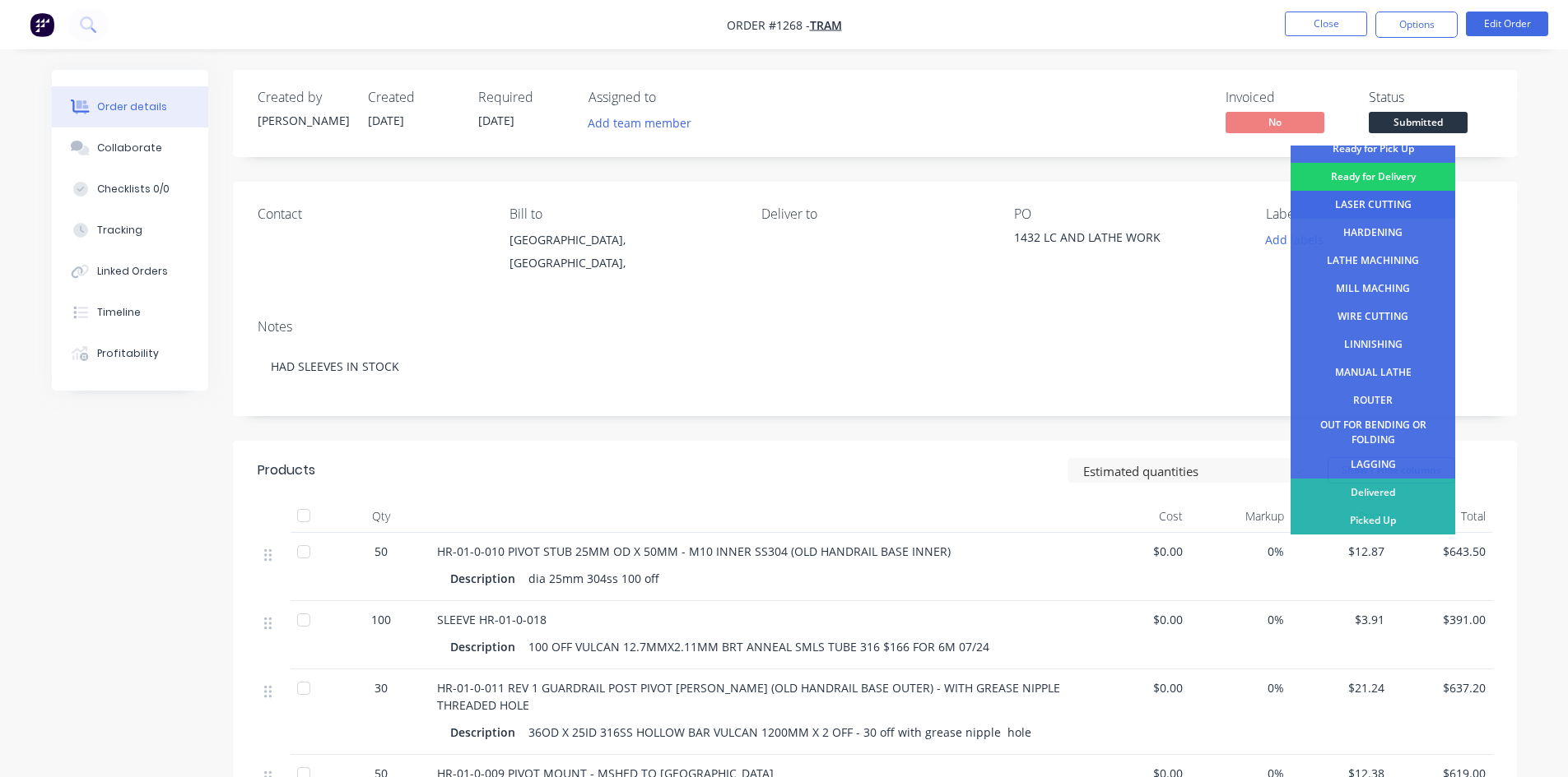
click at [1369, 205] on div "LASER CUTTING" at bounding box center [1373, 205] width 164 height 28
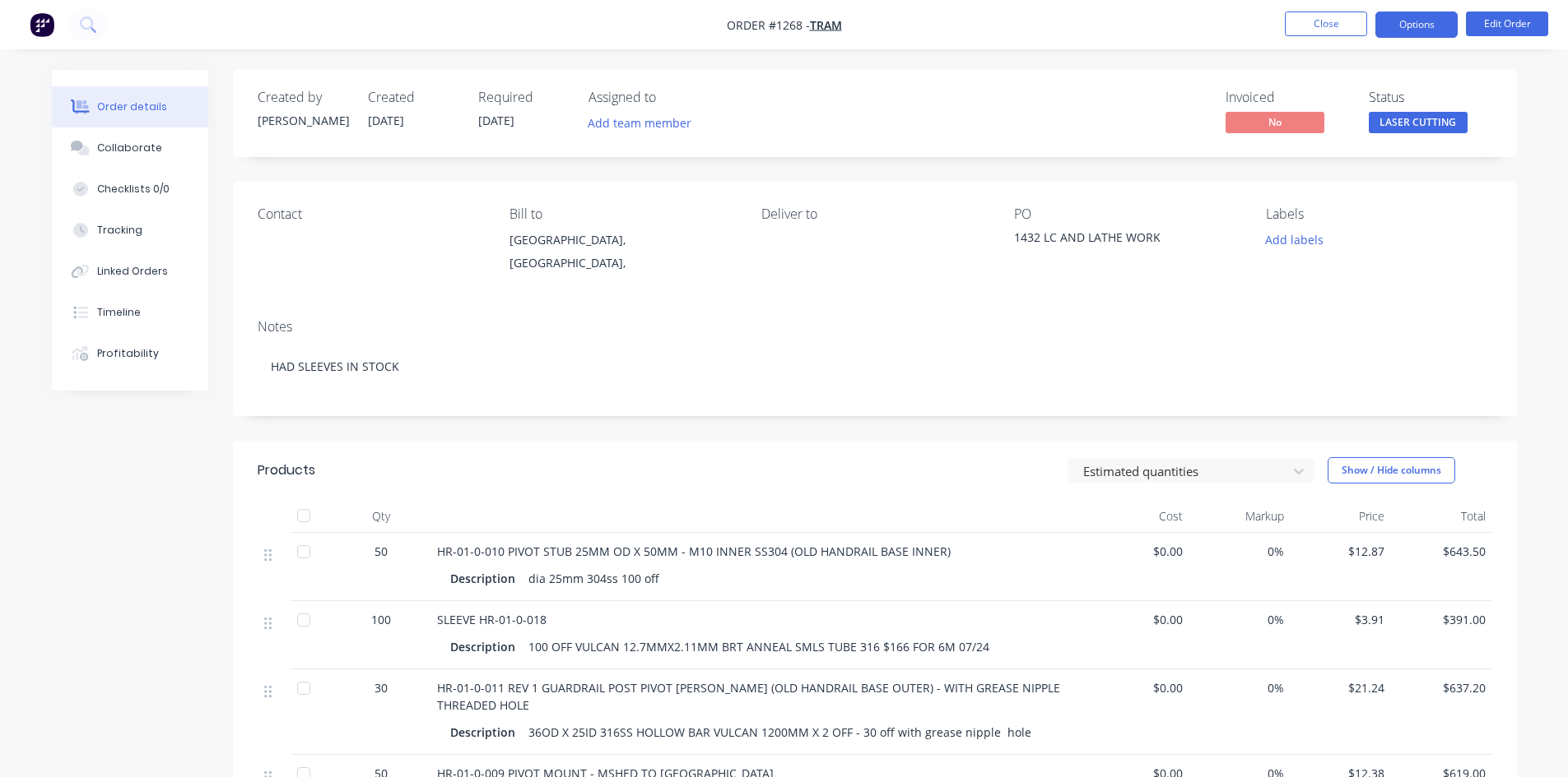
click at [1414, 30] on button "Options" at bounding box center [1416, 25] width 83 height 27
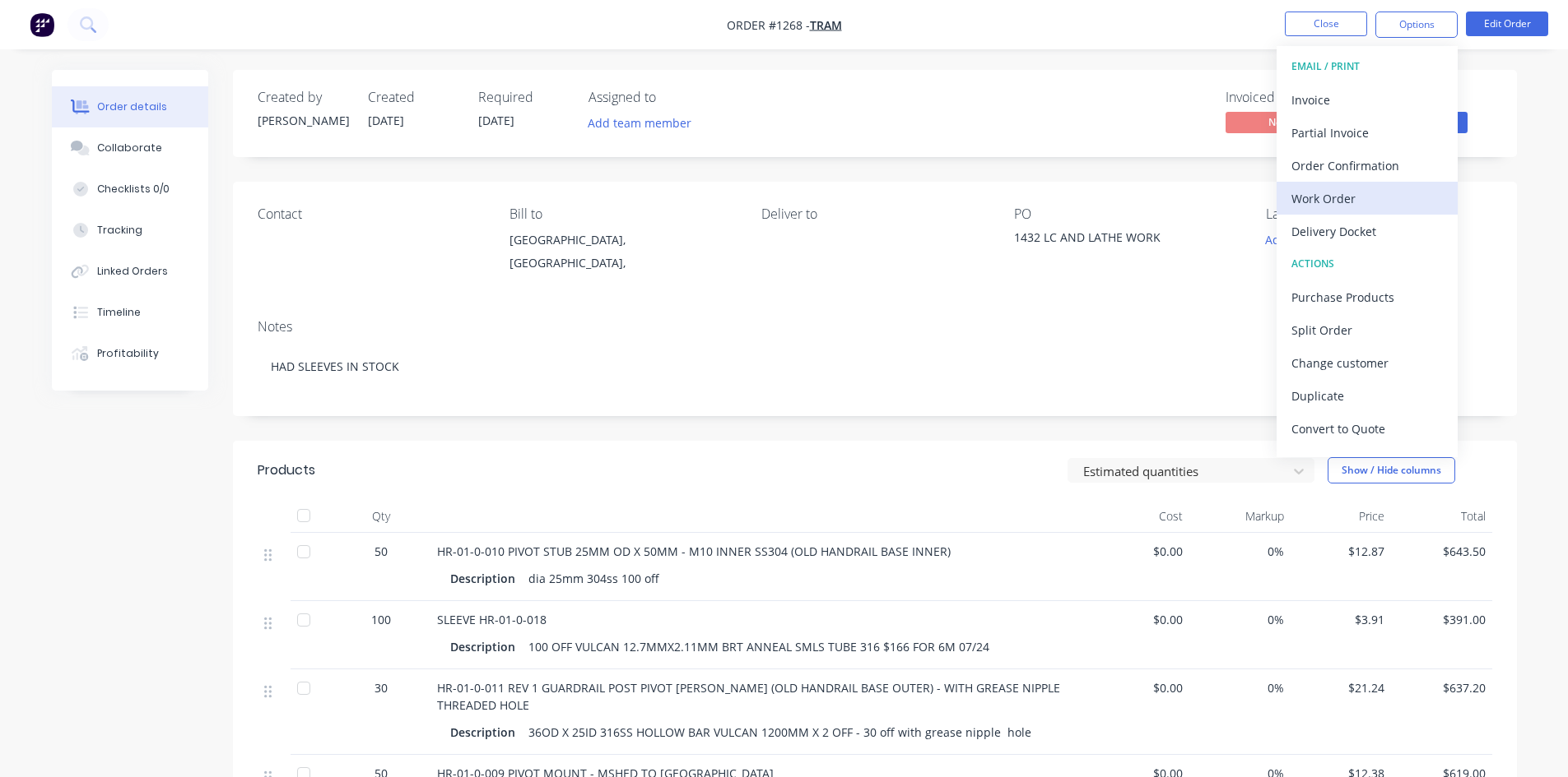
click at [1342, 202] on div "Work Order" at bounding box center [1367, 199] width 151 height 24
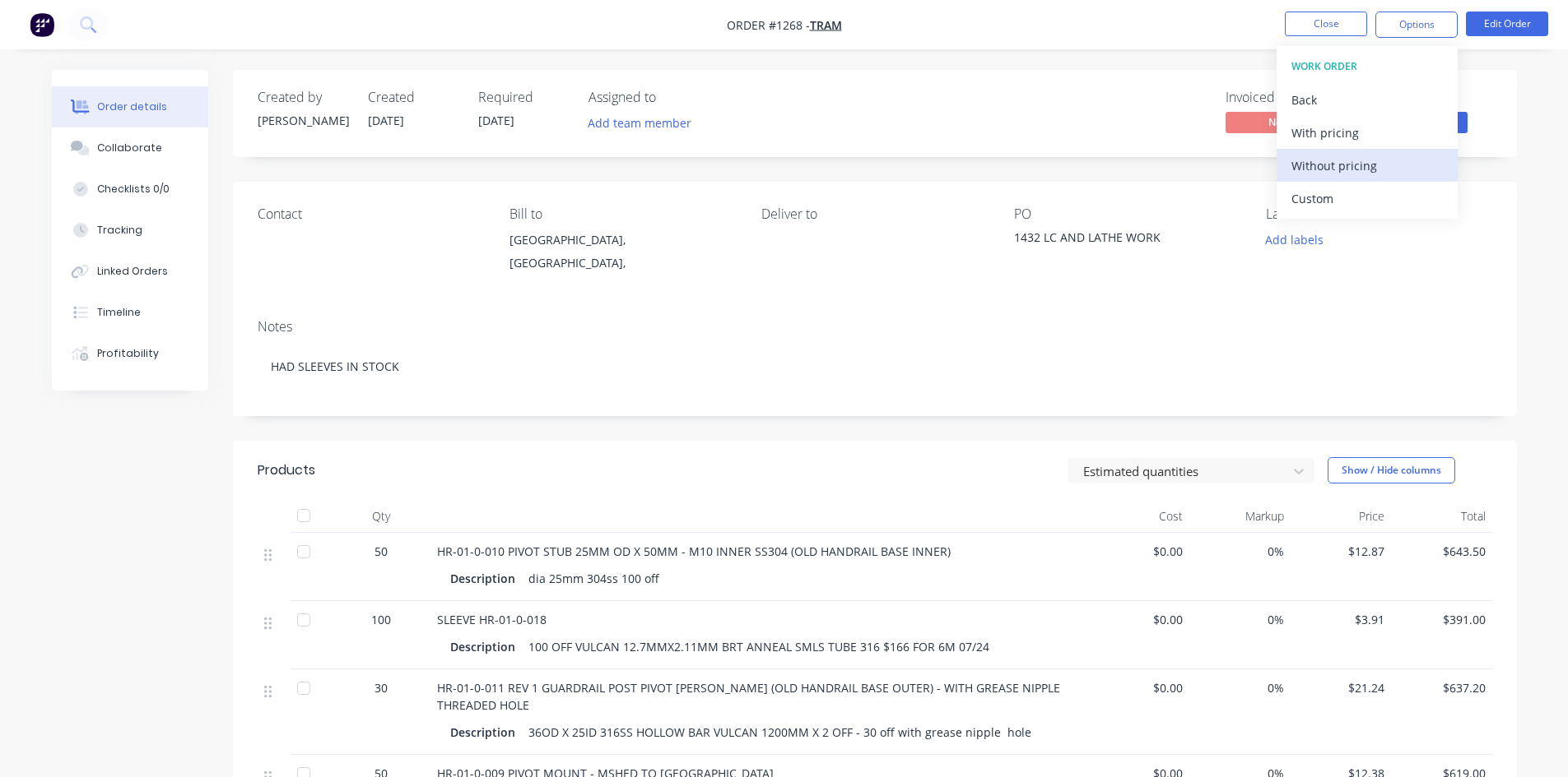
click at [1342, 168] on div "Without pricing" at bounding box center [1367, 165] width 151 height 24
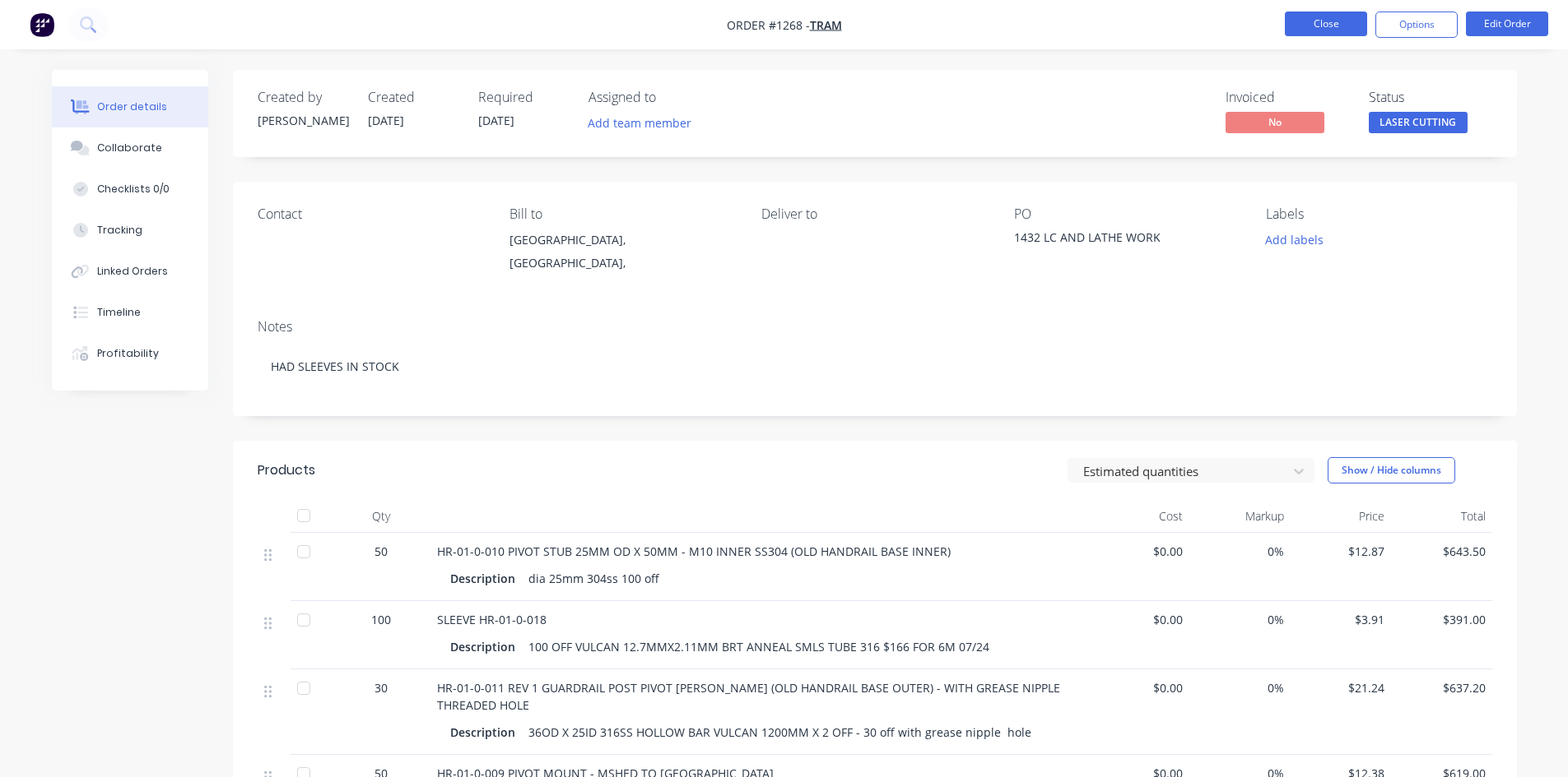
click at [1307, 28] on button "Close" at bounding box center [1326, 24] width 83 height 25
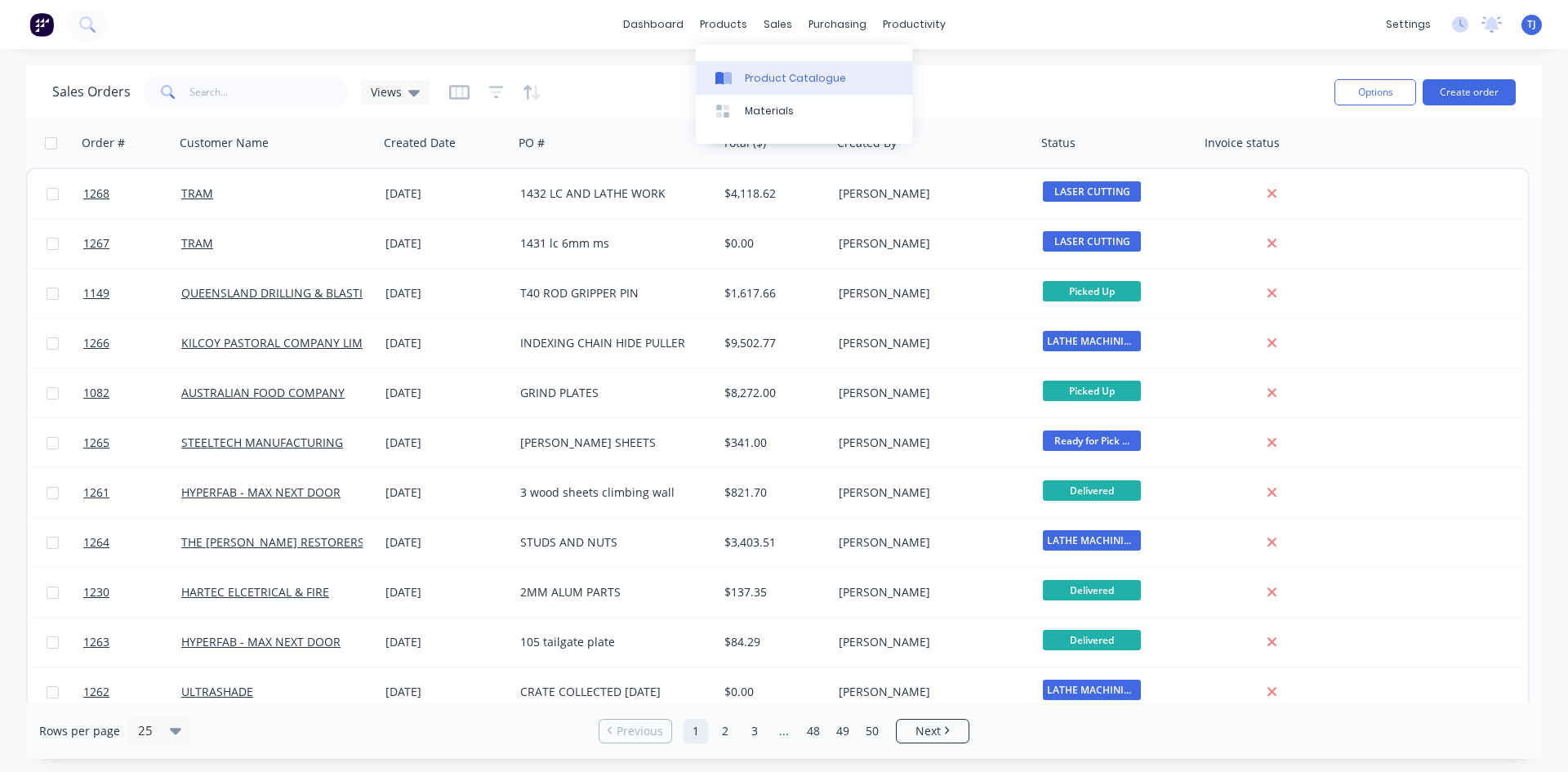
click at [759, 77] on div "Product Catalogue" at bounding box center [796, 79] width 101 height 15
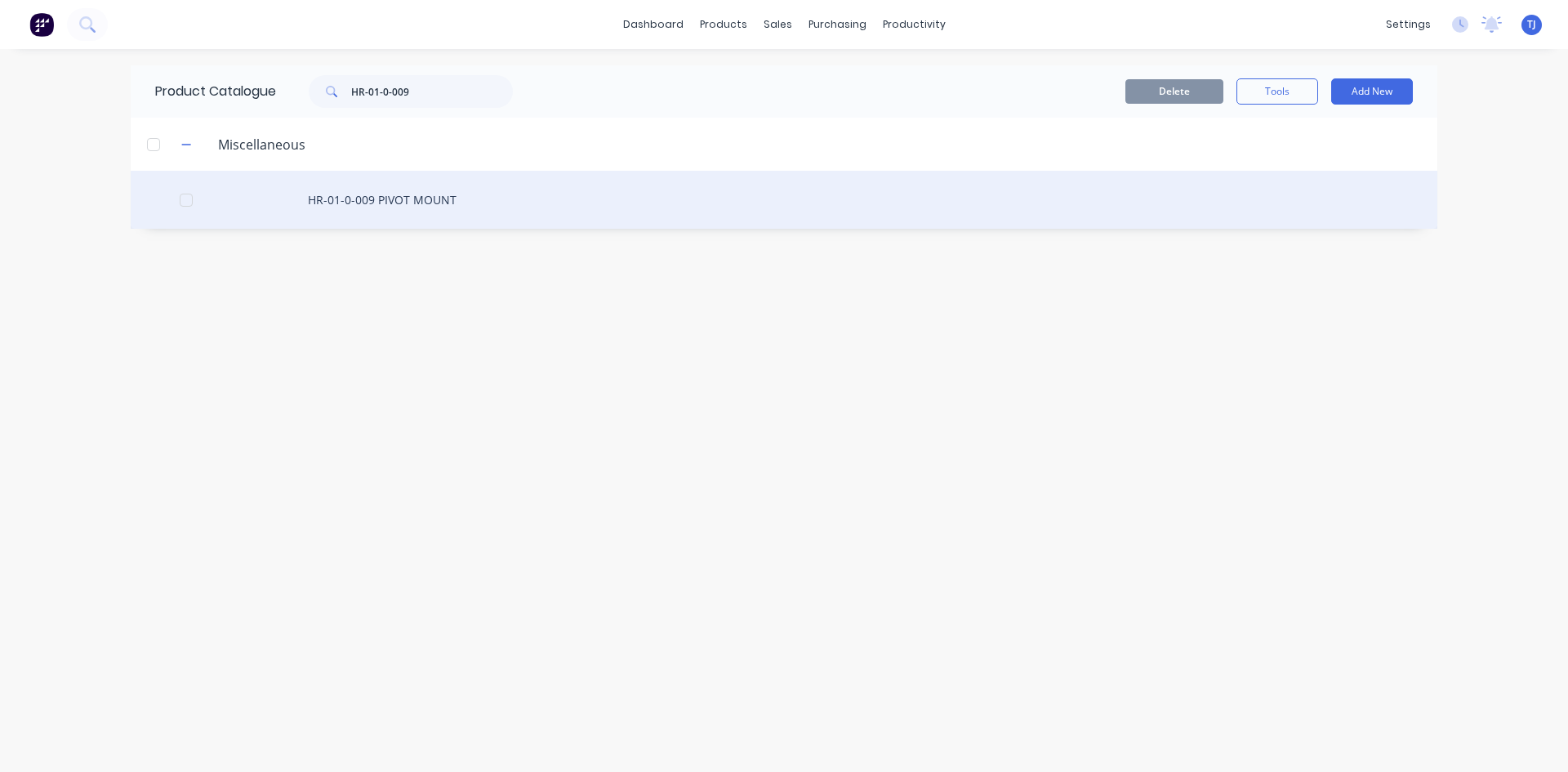
click at [384, 199] on div "HR-01-0-009 PIVOT MOUNT" at bounding box center [784, 200] width 1307 height 58
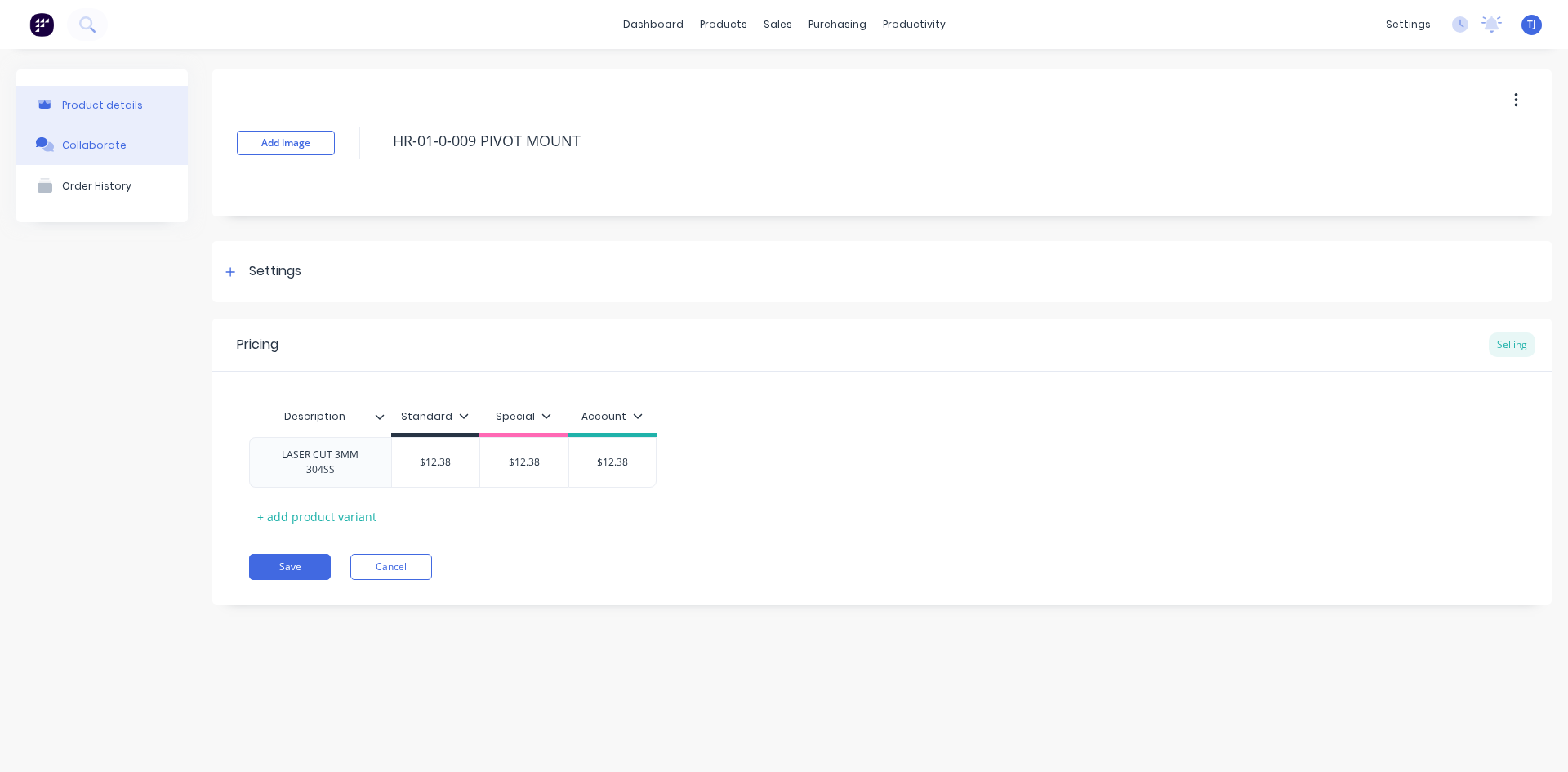
click at [84, 139] on div "Collaborate" at bounding box center [94, 145] width 65 height 12
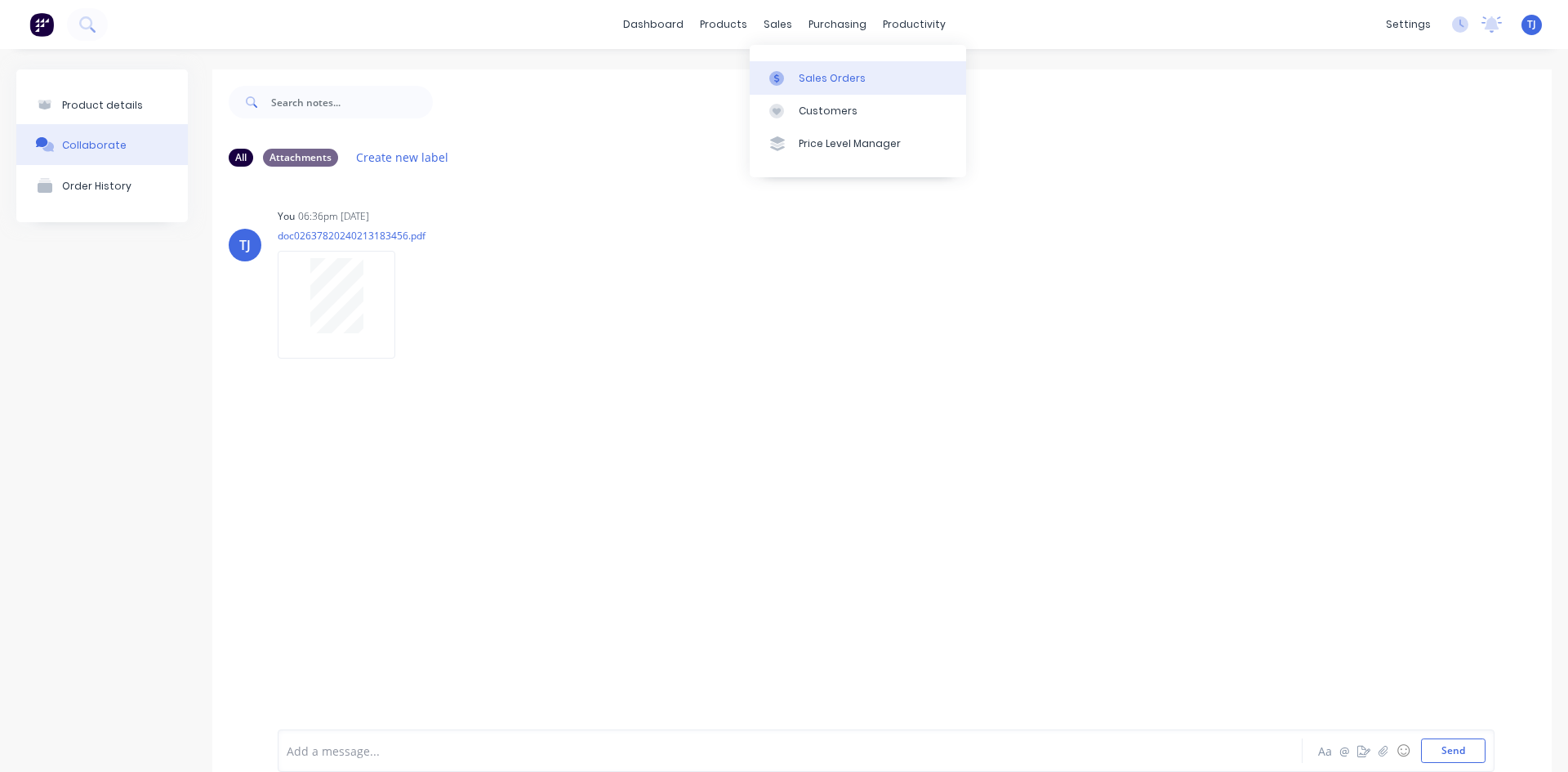
click at [827, 82] on div "Sales Orders" at bounding box center [832, 79] width 67 height 15
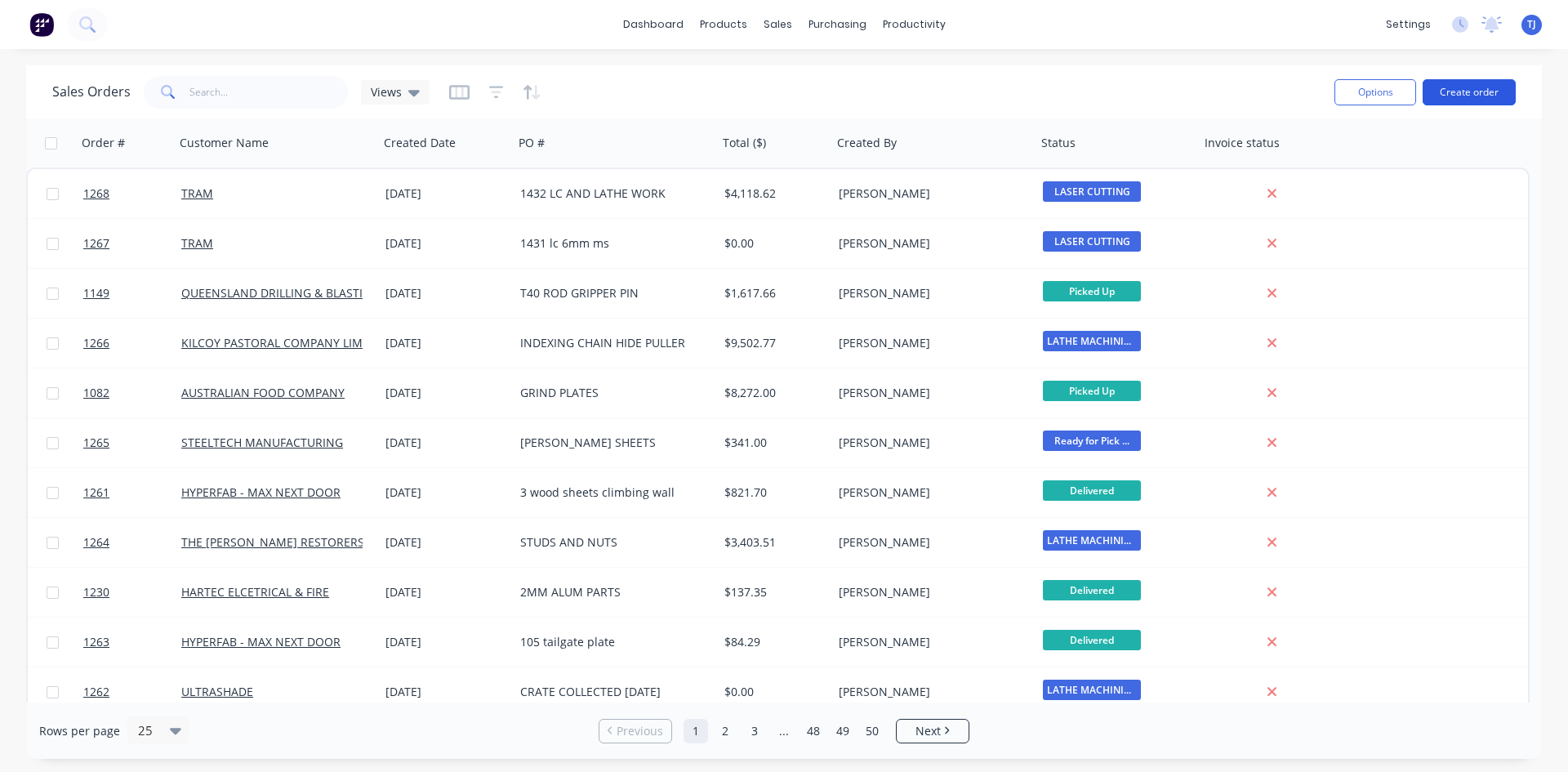
click at [1470, 89] on button "Create order" at bounding box center [1469, 93] width 93 height 27
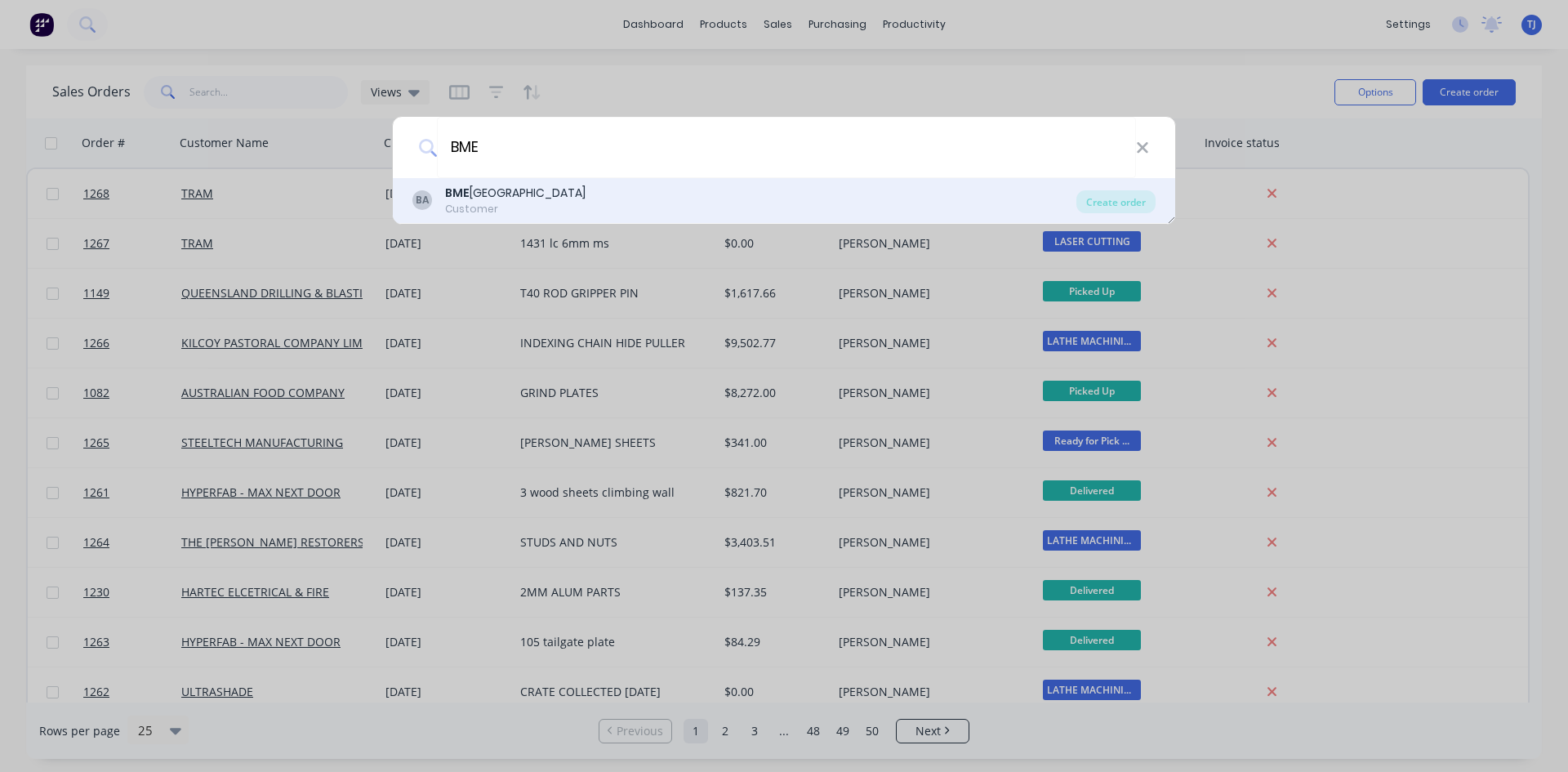
click at [489, 202] on div "Customer" at bounding box center [515, 209] width 141 height 15
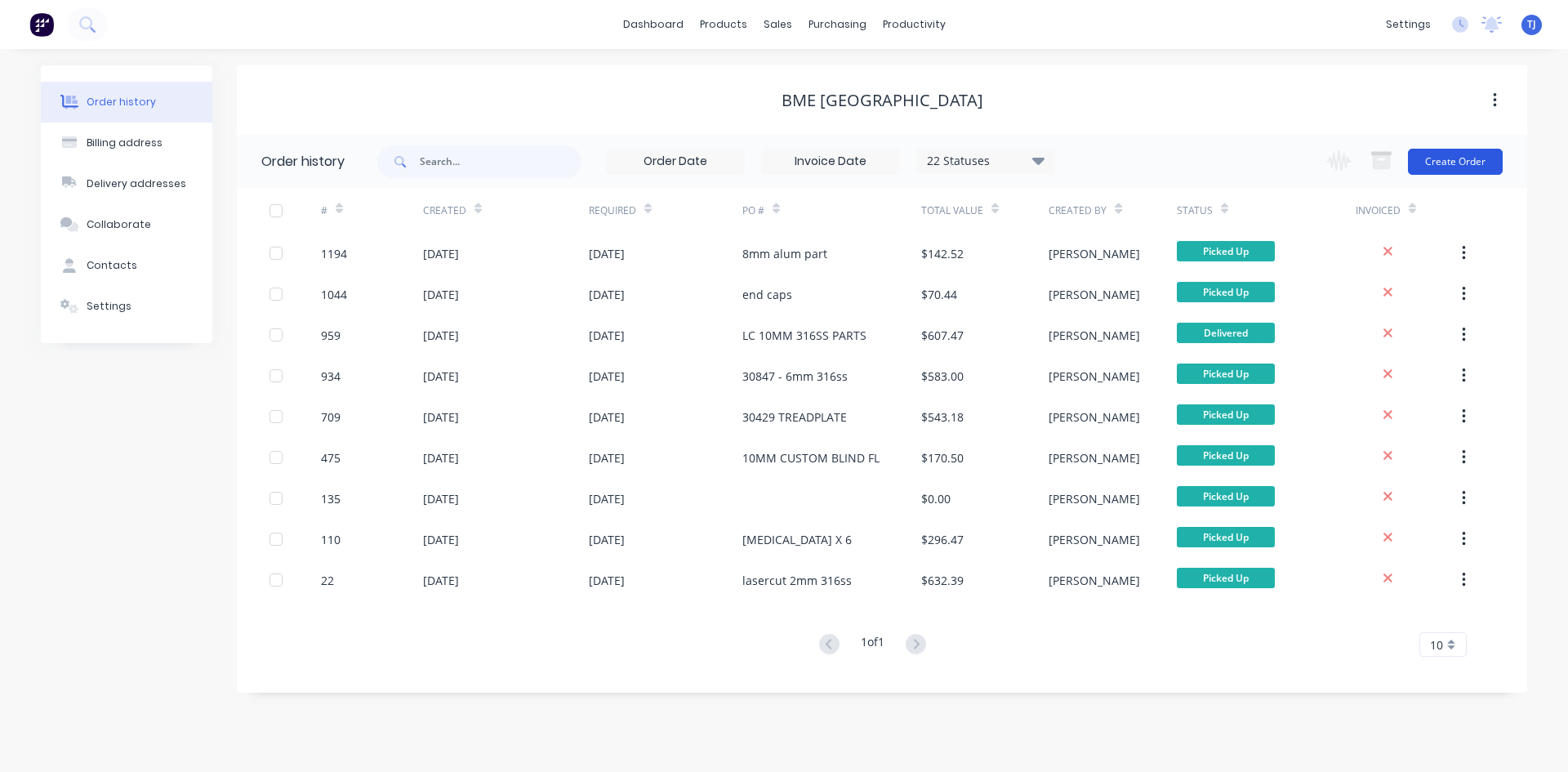
click at [1456, 163] on button "Create Order" at bounding box center [1455, 162] width 94 height 27
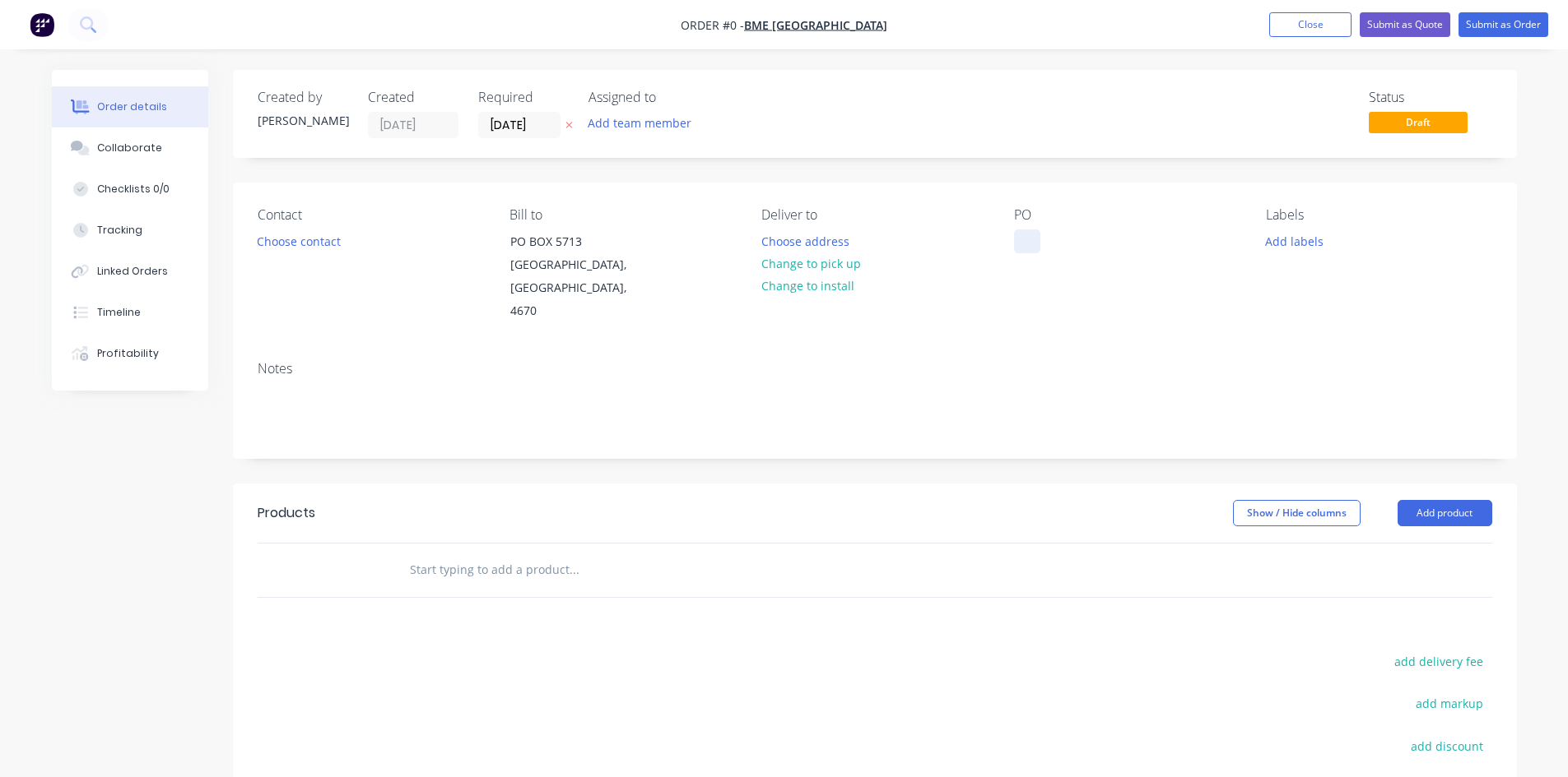
click at [1029, 243] on div at bounding box center [1027, 241] width 27 height 24
click at [541, 554] on div "Order details Collaborate Checklists 0/0 Tracking Linked Orders Timeline Profit…" at bounding box center [784, 543] width 1498 height 947
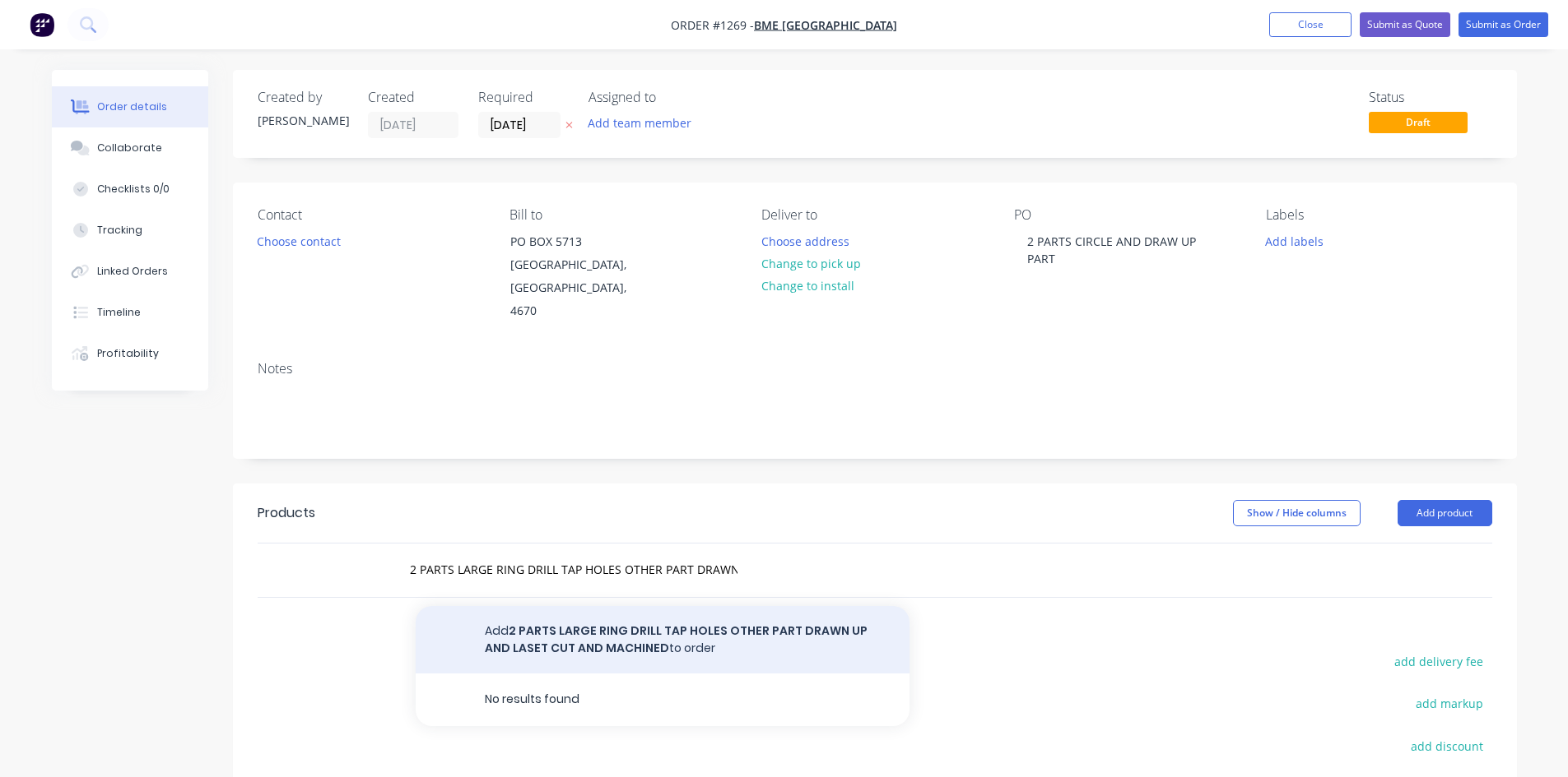
click at [706, 609] on button "Add 2 PARTS LARGE RING DRILL TAP HOLES OTHER PART DRAWN UP AND LASET CUT AND MA…" at bounding box center [662, 639] width 493 height 68
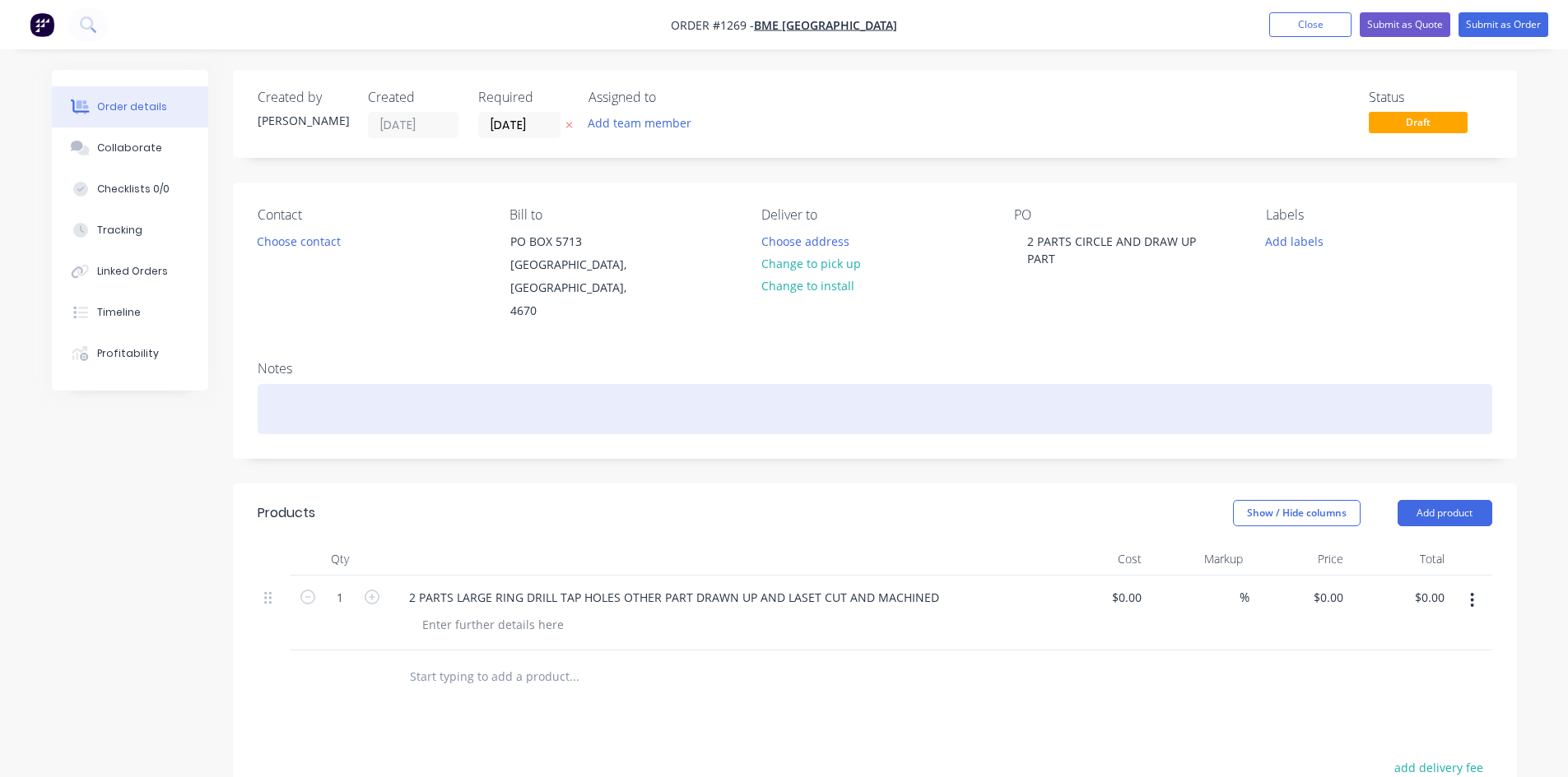
click at [392, 396] on div at bounding box center [875, 409] width 1234 height 50
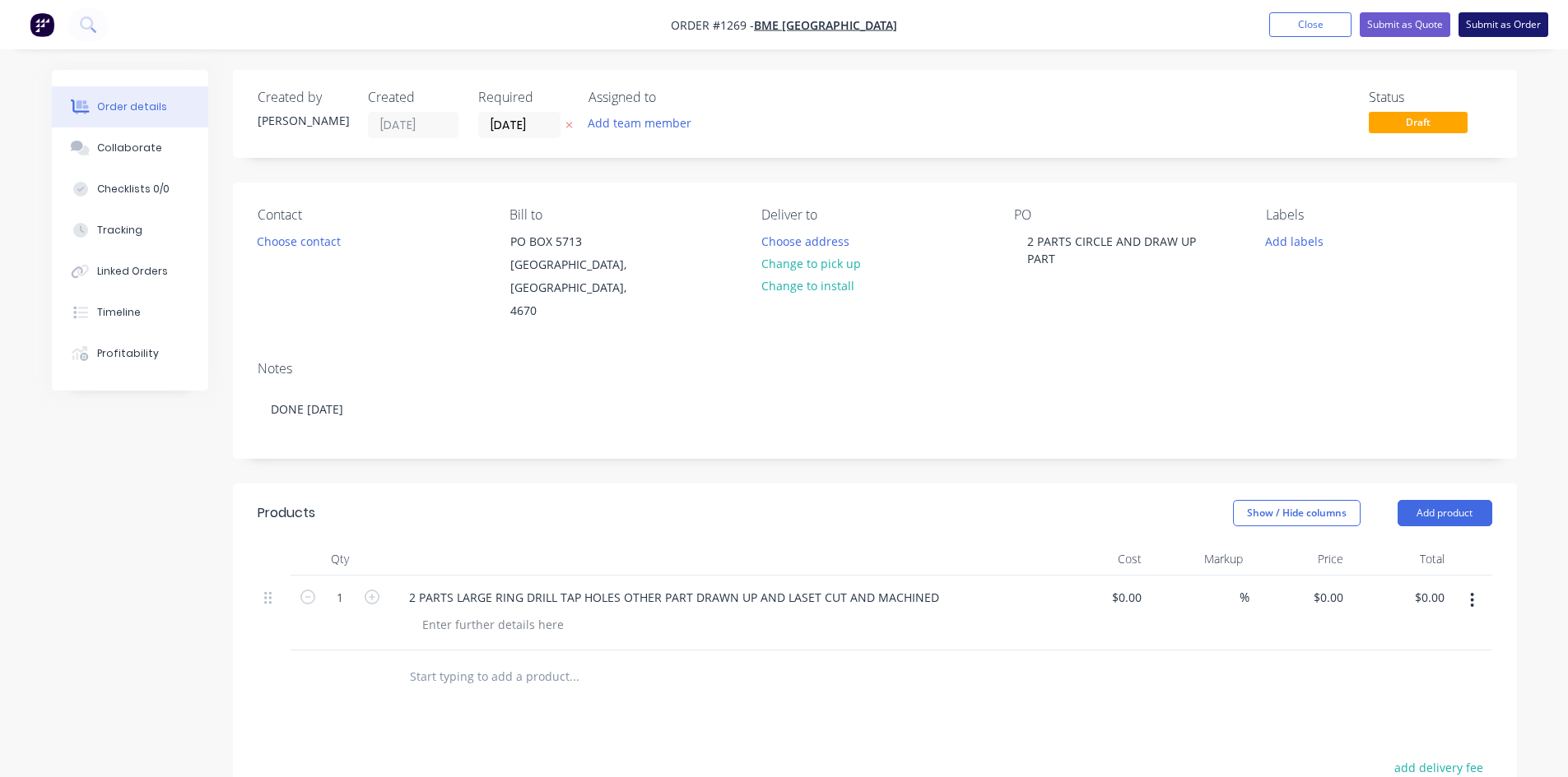
click at [1534, 33] on button "Submit as Order" at bounding box center [1503, 25] width 89 height 25
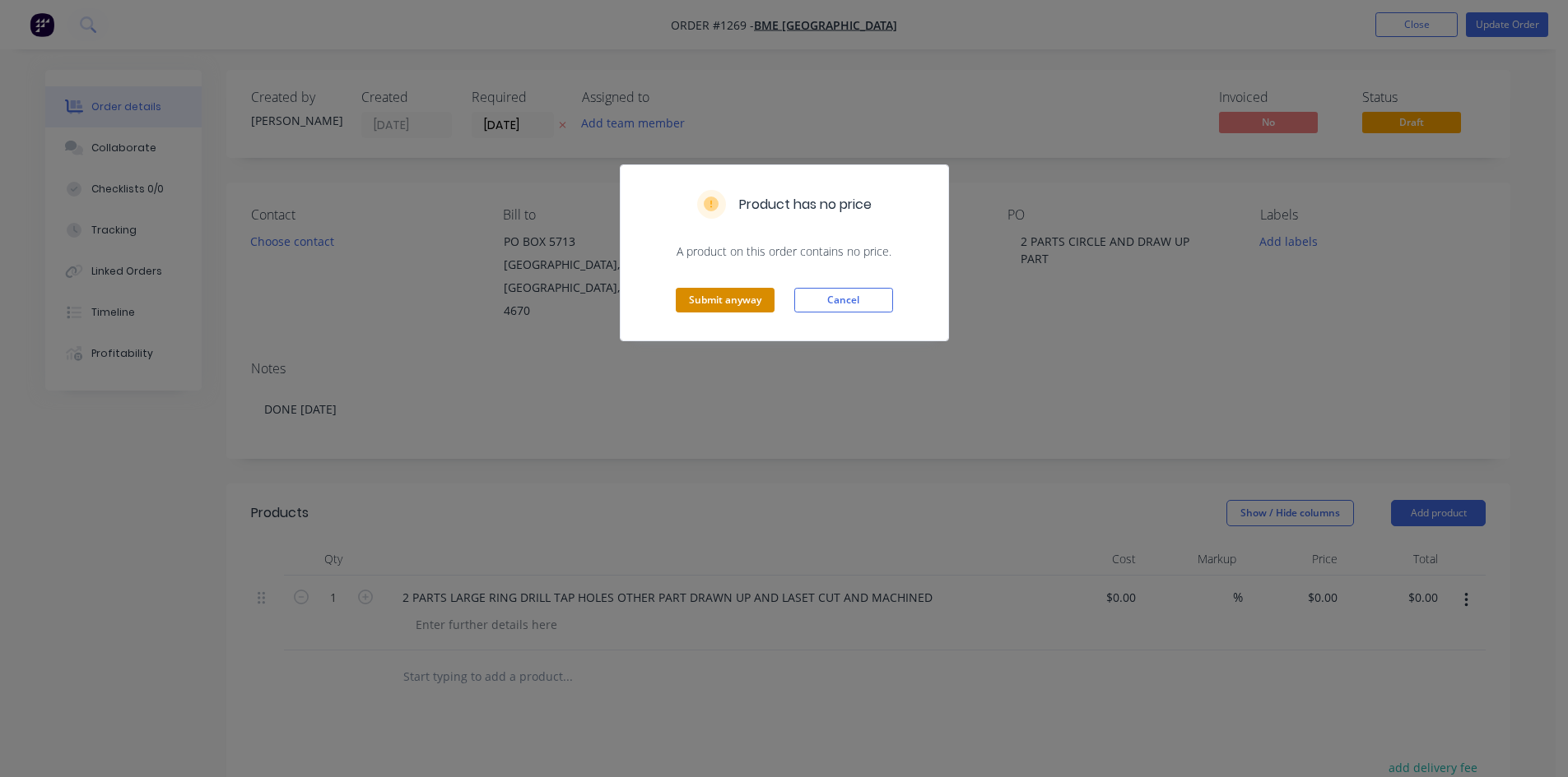
click at [705, 309] on button "Submit anyway" at bounding box center [725, 300] width 99 height 25
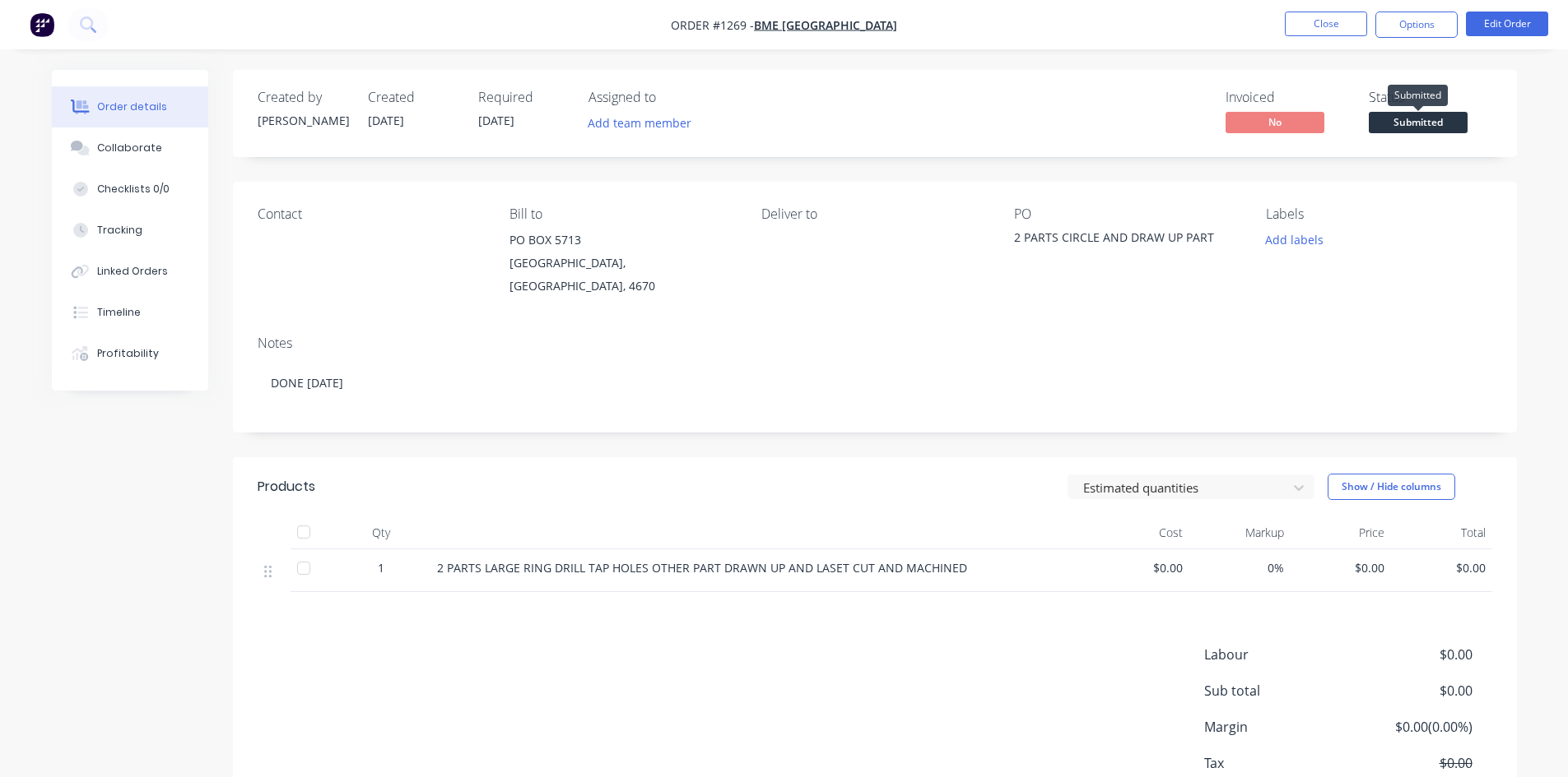
click at [1428, 126] on span "Submitted" at bounding box center [1418, 122] width 99 height 21
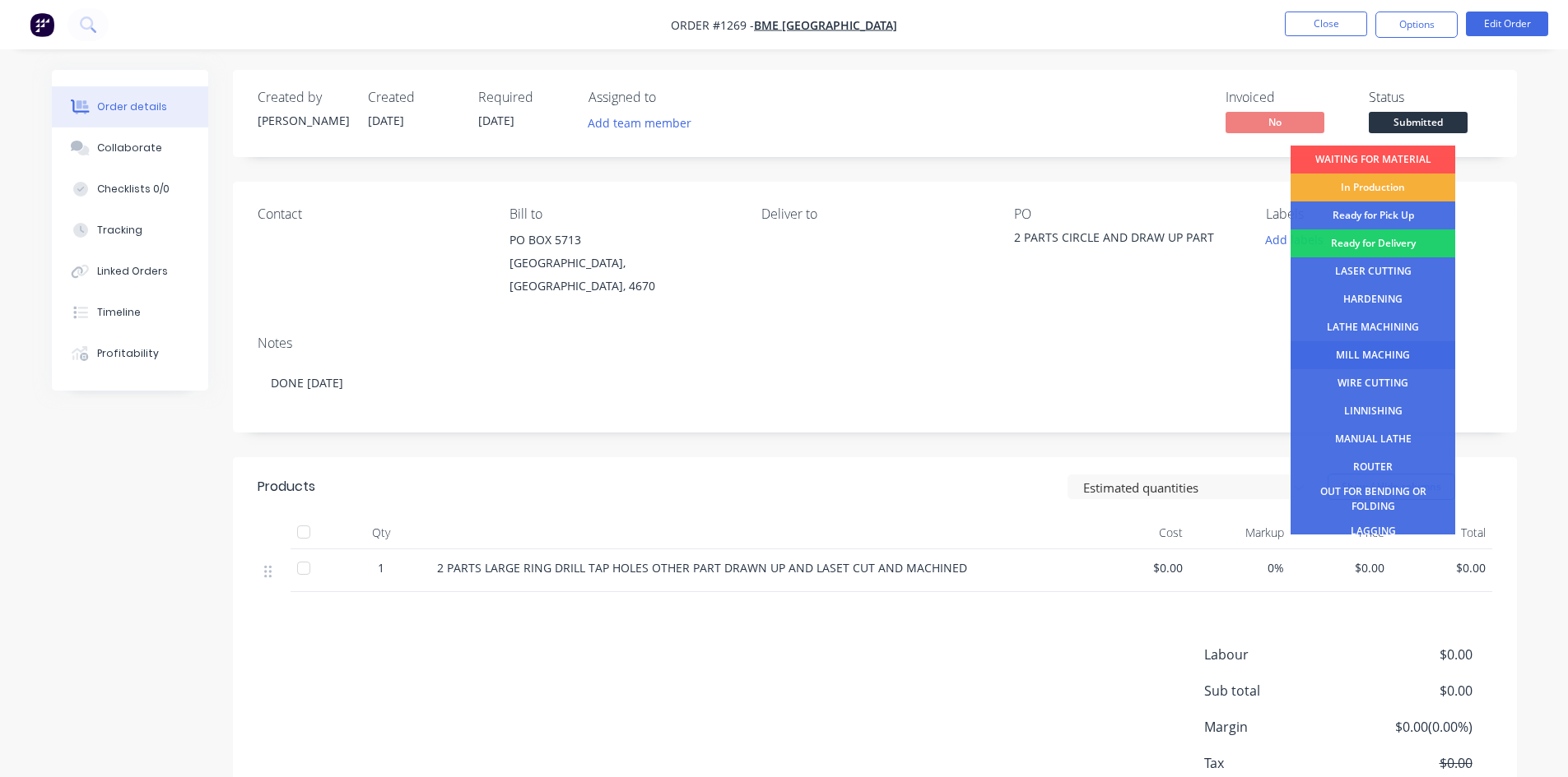
click at [1386, 351] on div "MILL MACHING" at bounding box center [1373, 356] width 164 height 28
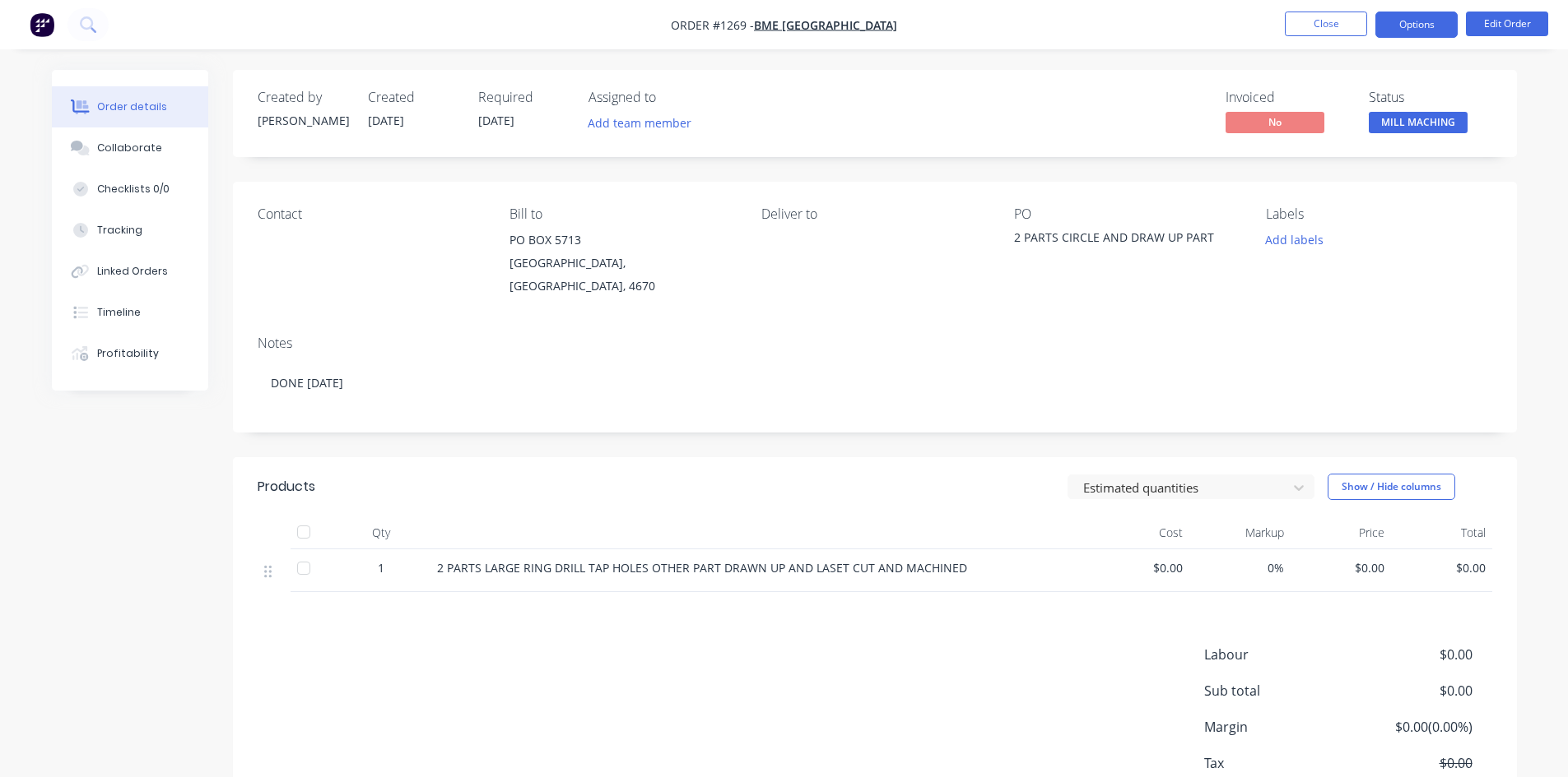
click at [1429, 19] on button "Options" at bounding box center [1416, 25] width 83 height 27
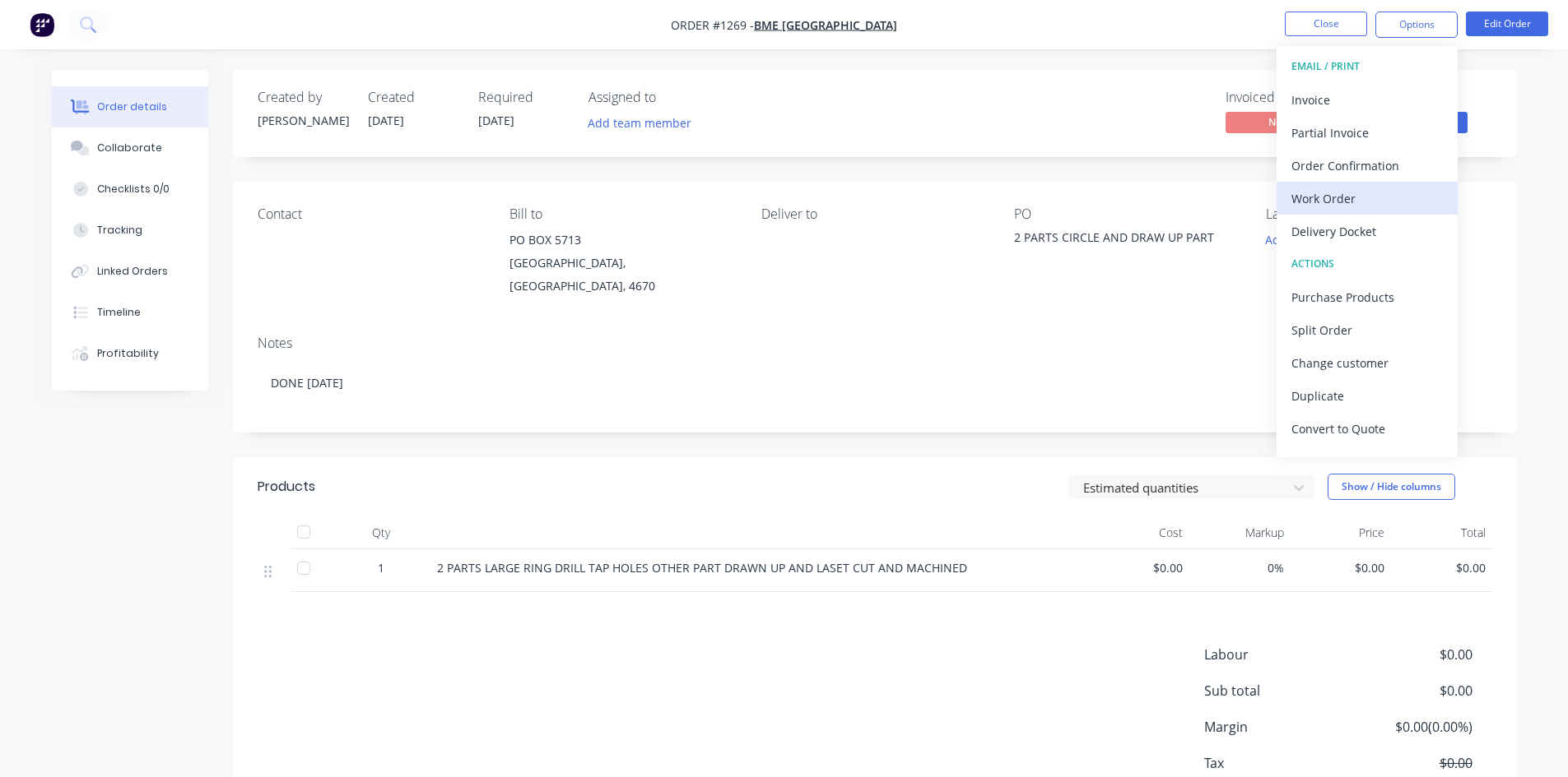
click at [1317, 200] on div "Work Order" at bounding box center [1367, 199] width 151 height 24
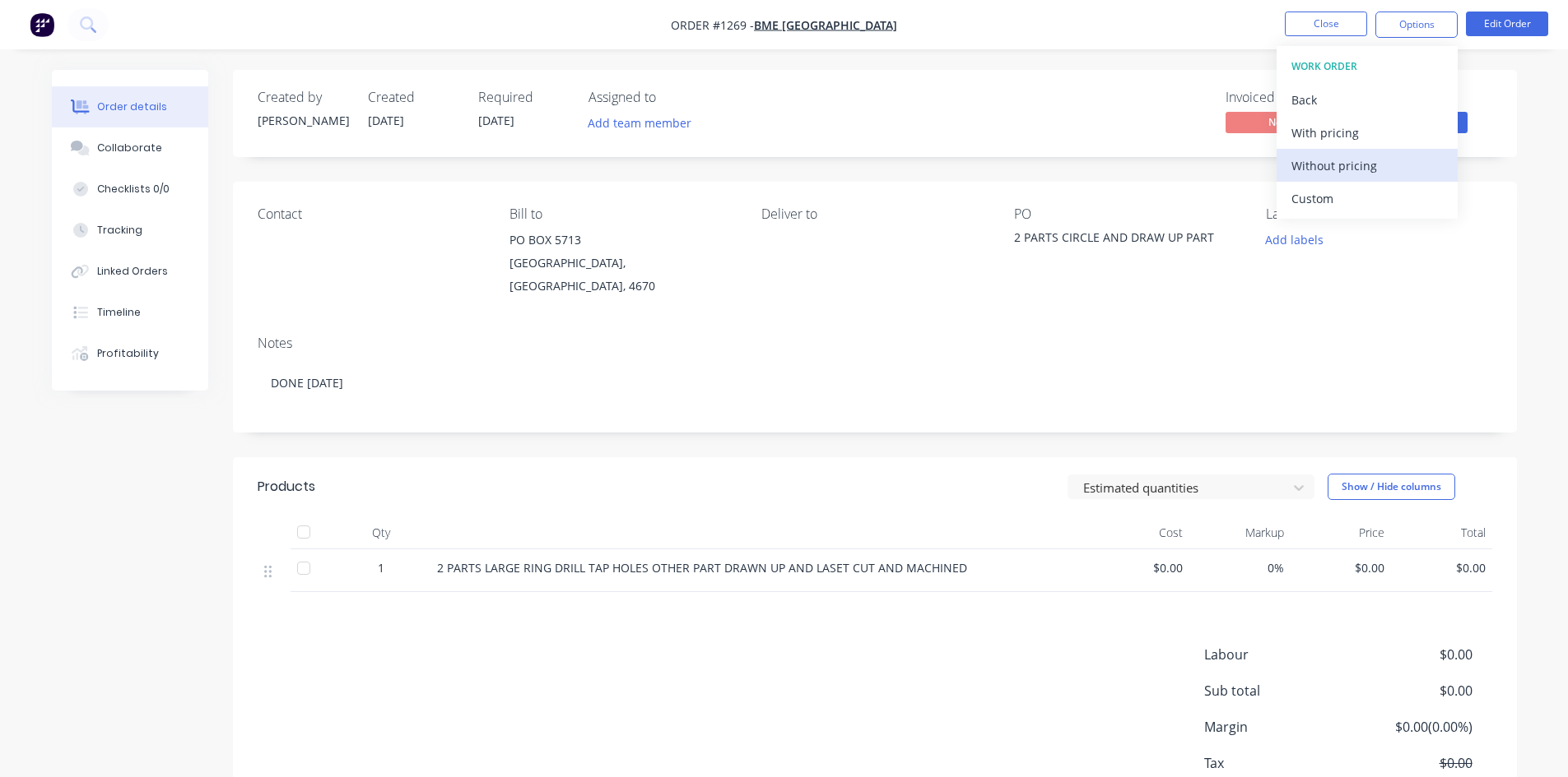
click at [1323, 171] on div "Without pricing" at bounding box center [1367, 165] width 151 height 24
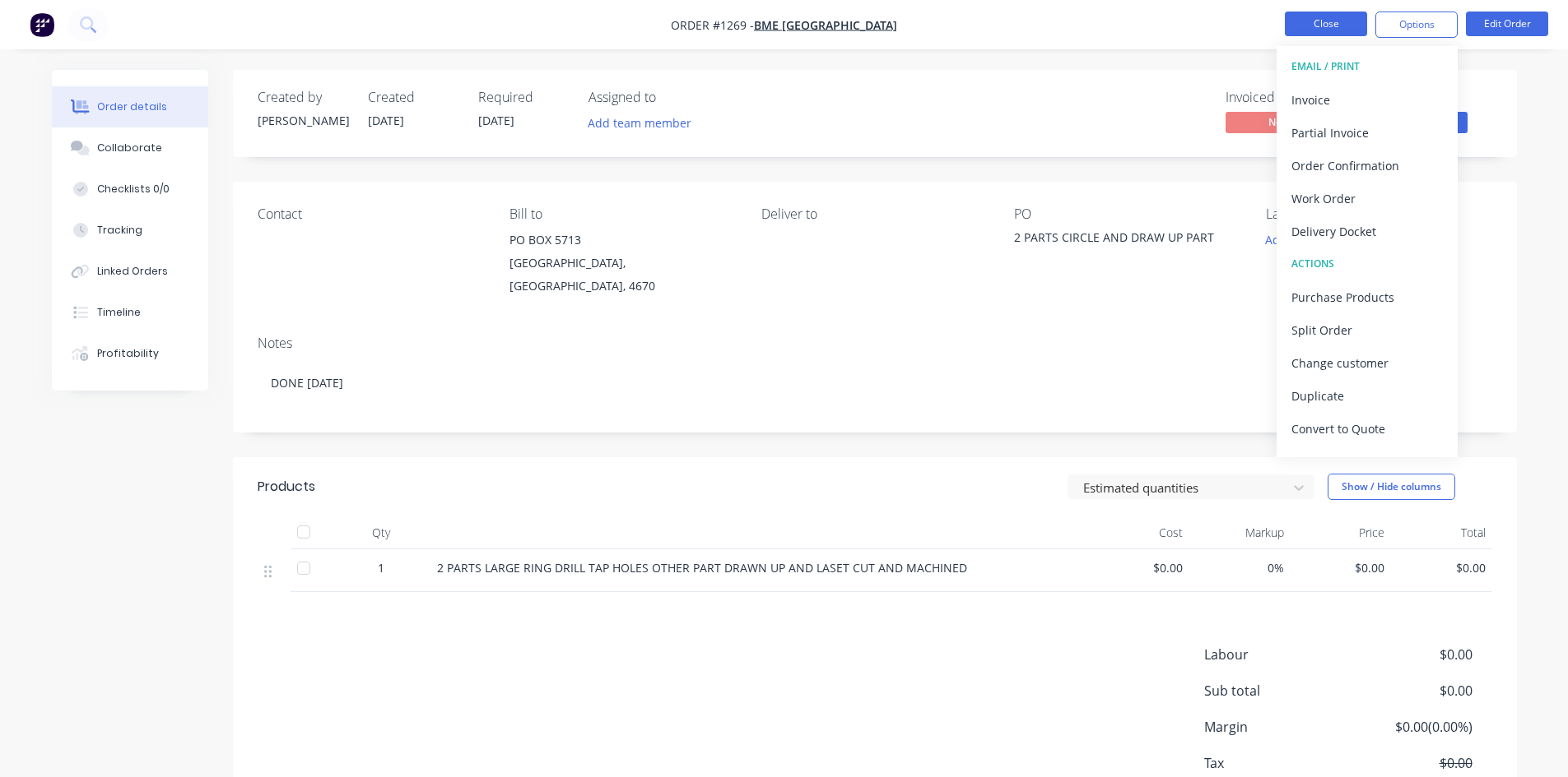
click at [1337, 28] on button "Close" at bounding box center [1326, 24] width 83 height 25
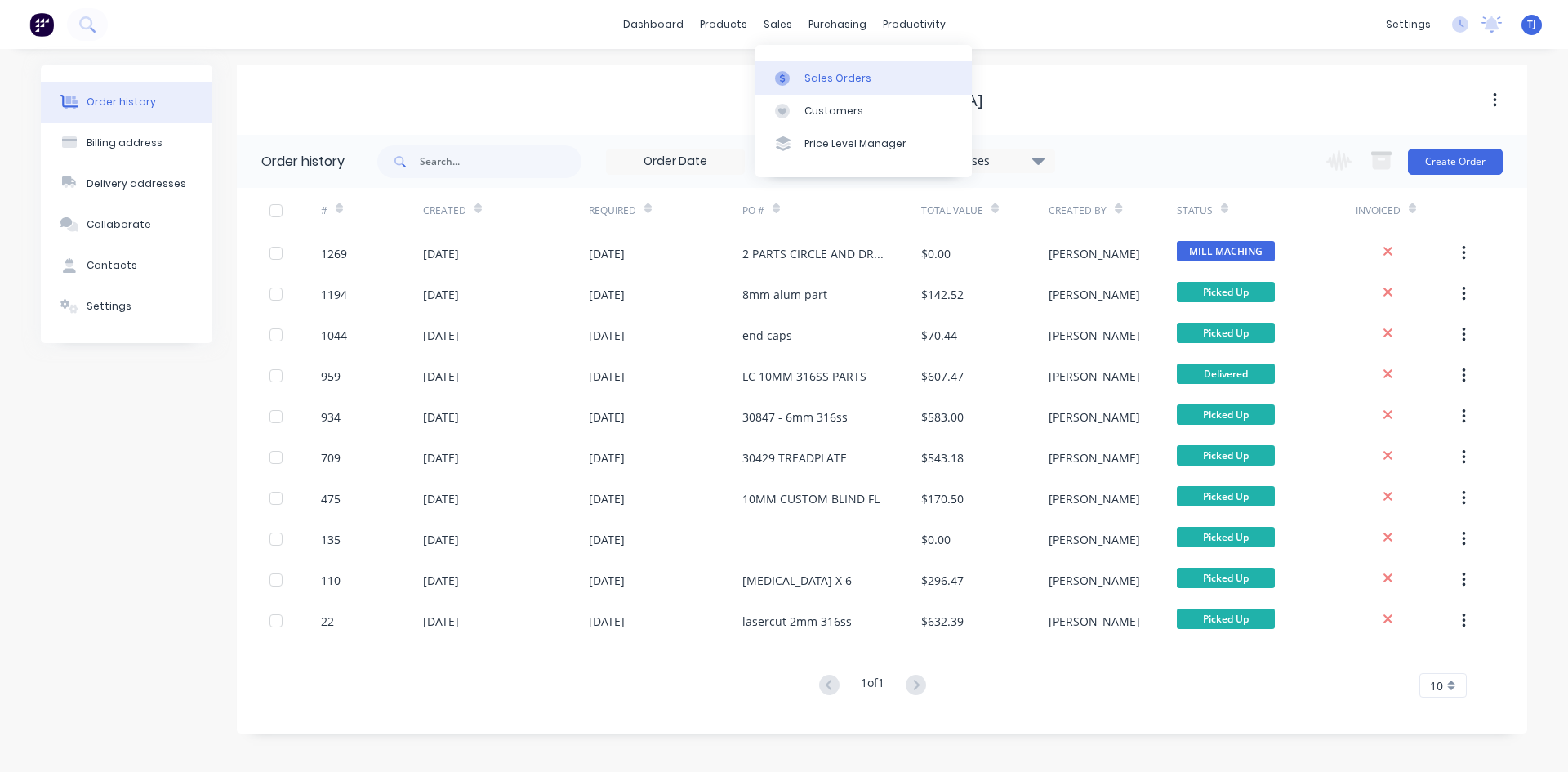
click at [819, 75] on div "Sales Orders" at bounding box center [838, 79] width 67 height 15
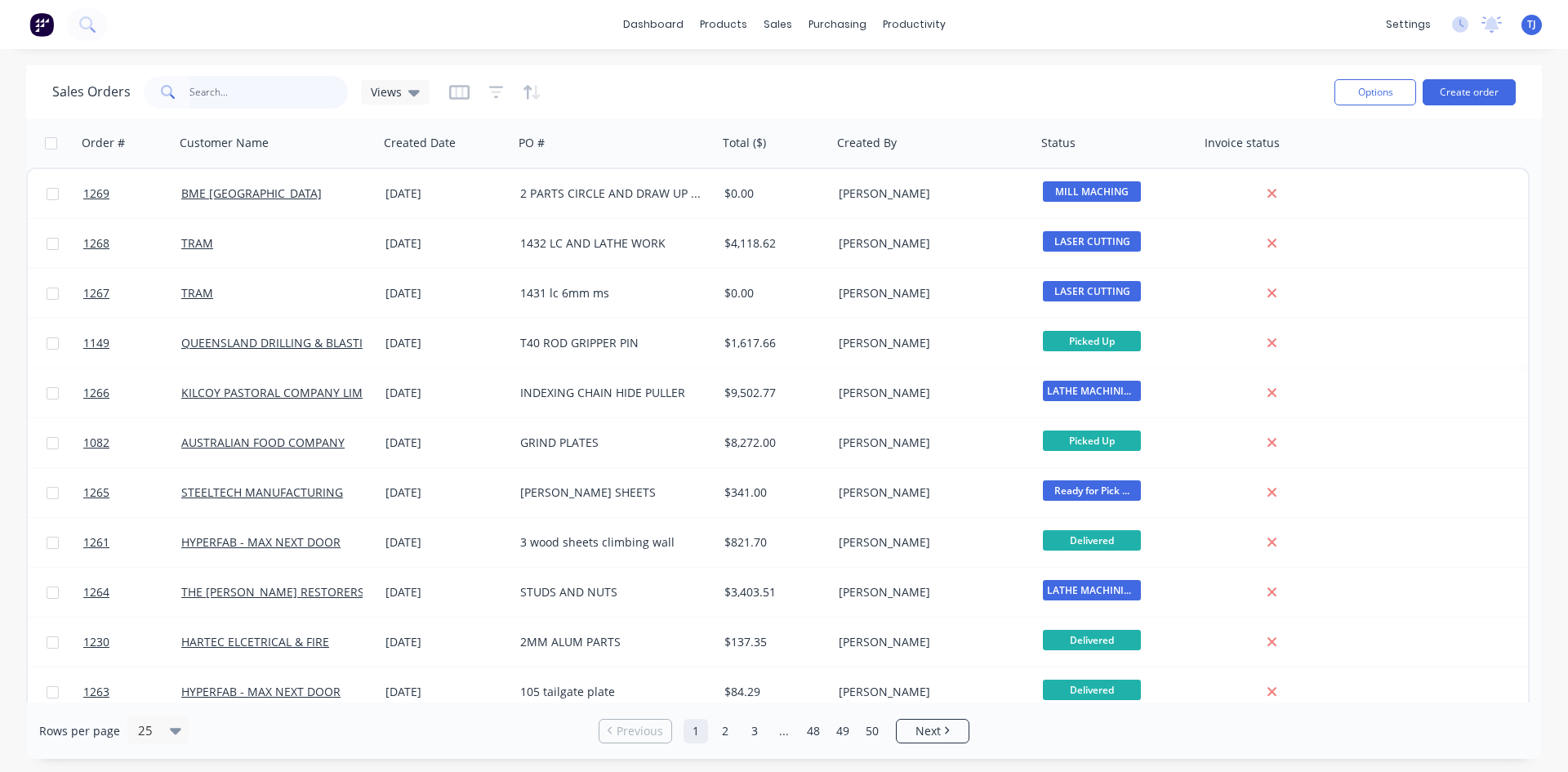
click at [232, 92] on input "text" at bounding box center [269, 92] width 159 height 32
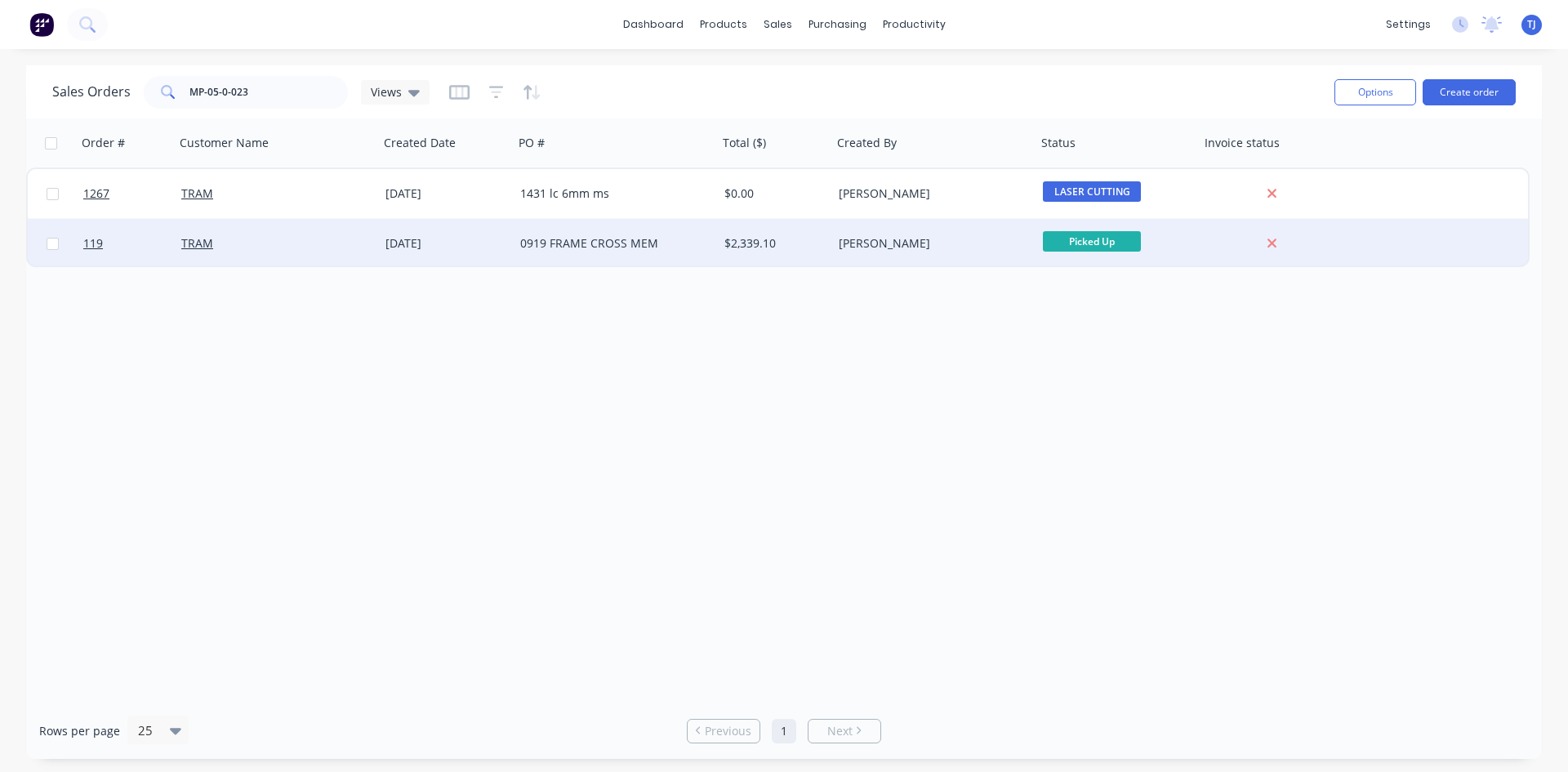
click at [613, 236] on div "0919 FRAME CROSS MEM" at bounding box center [611, 244] width 181 height 17
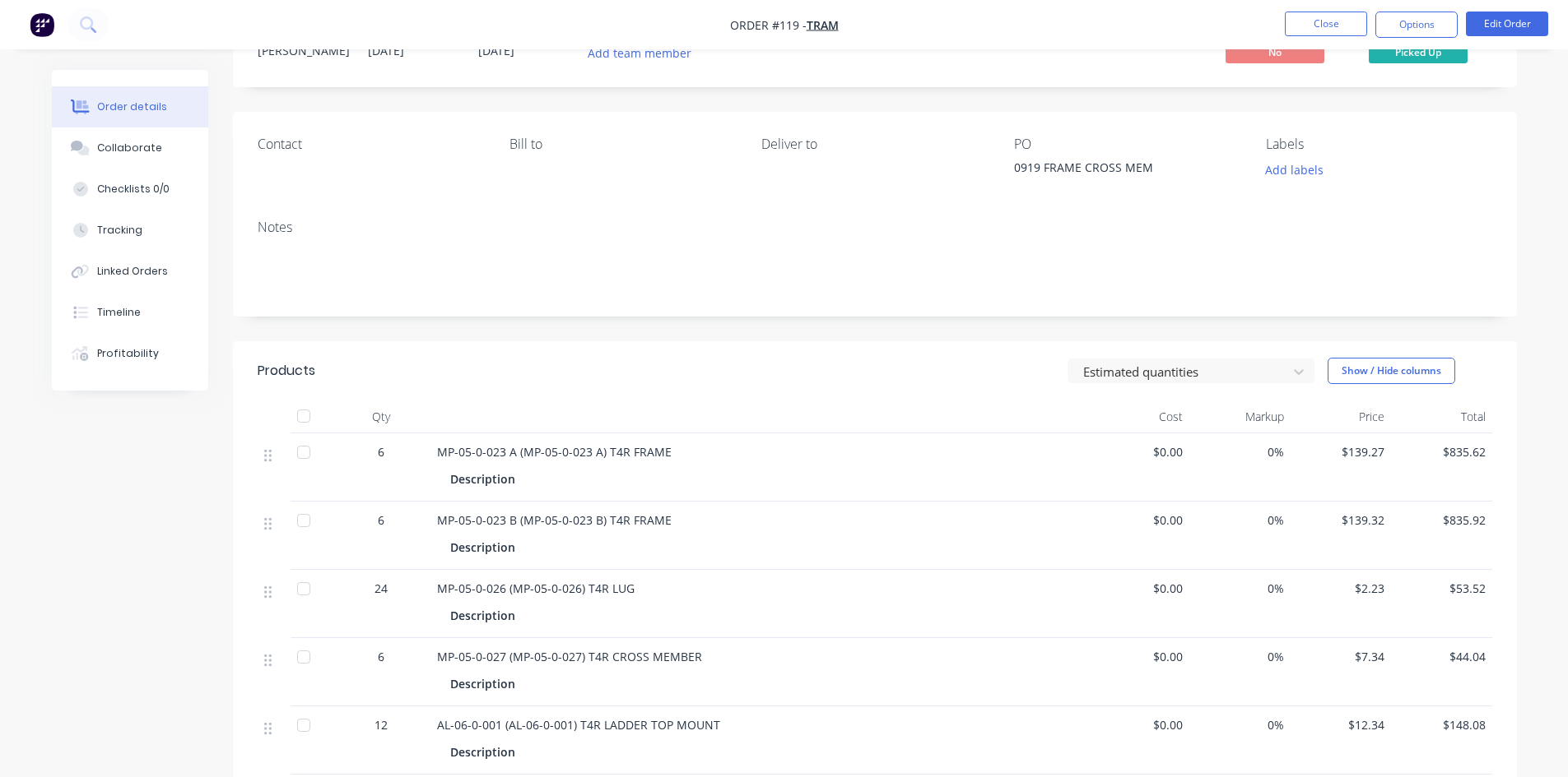
scroll to position [164, 0]
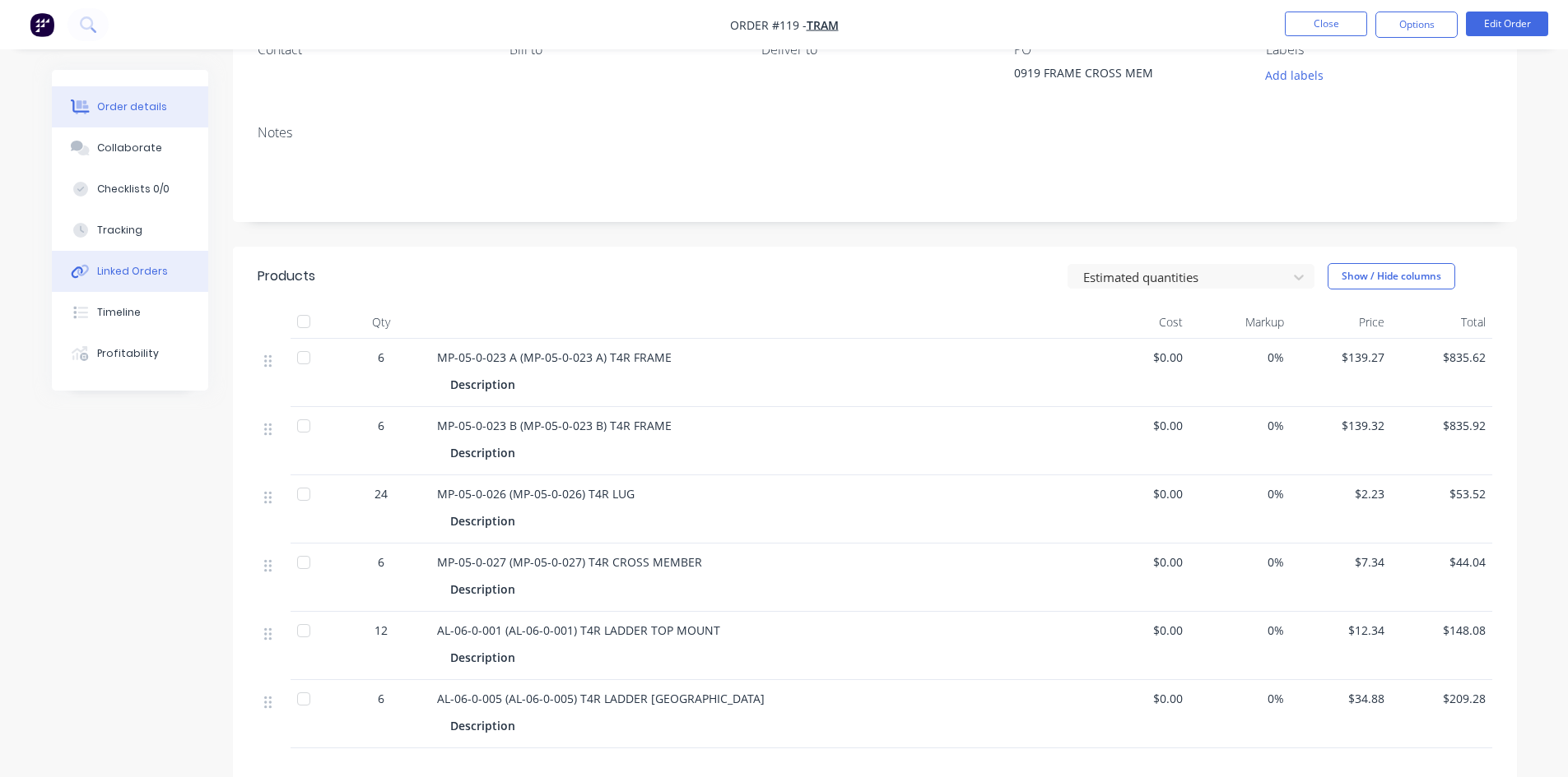
click at [134, 285] on button "Linked Orders" at bounding box center [129, 271] width 156 height 41
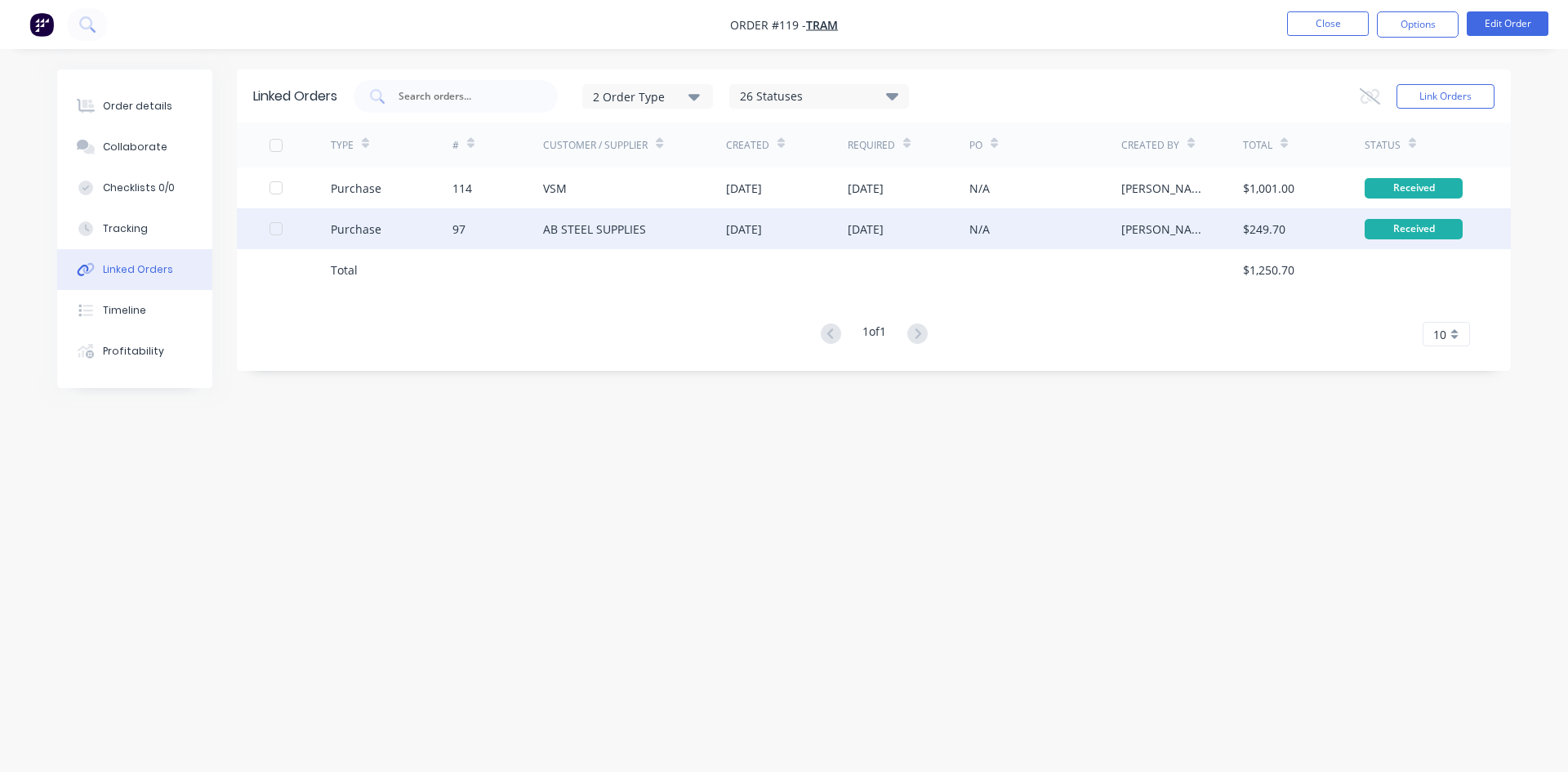
click at [553, 225] on div "AB STEEL SUPPLIES" at bounding box center [594, 229] width 103 height 17
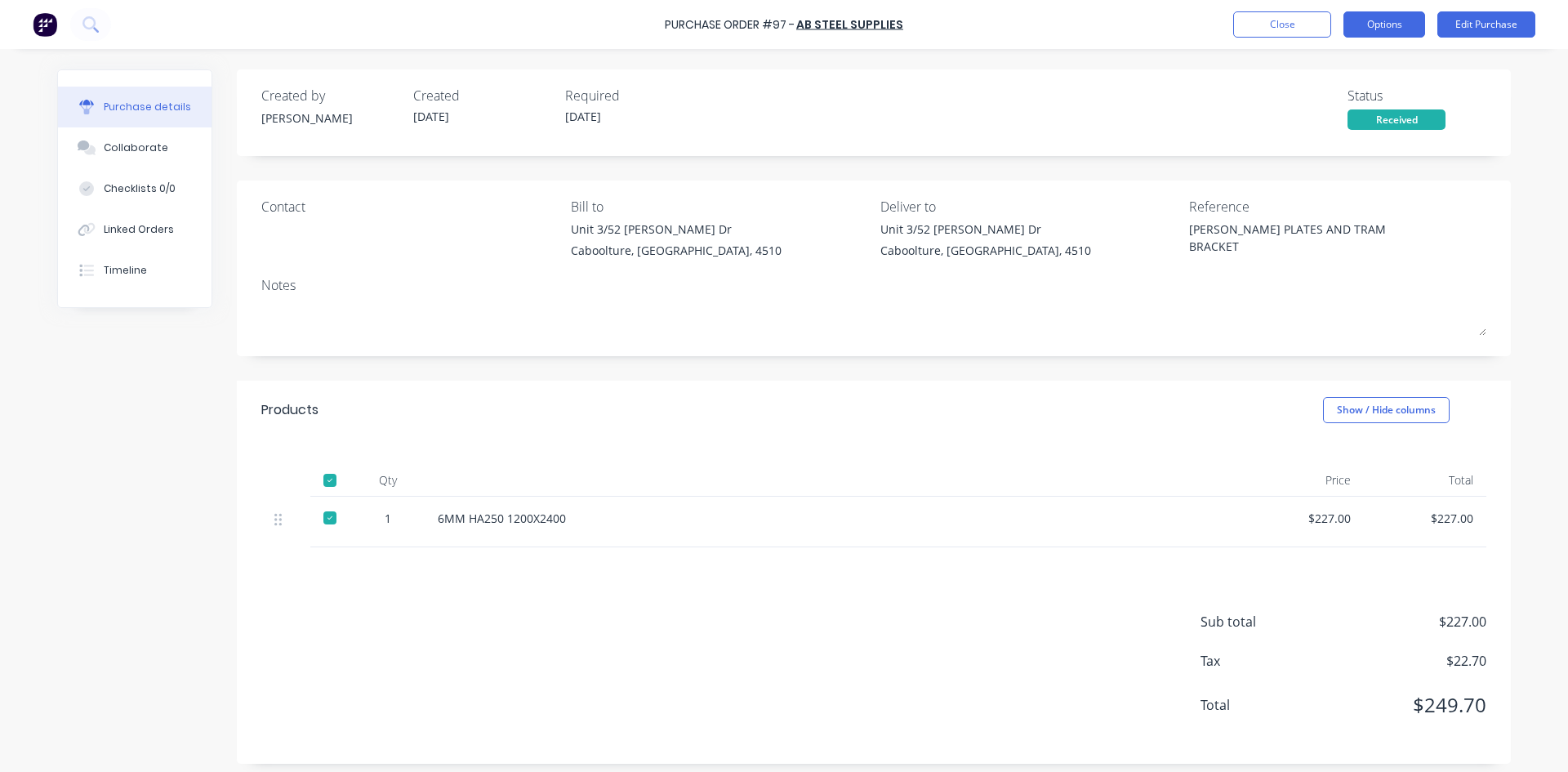
click at [1360, 23] on button "Options" at bounding box center [1384, 25] width 82 height 27
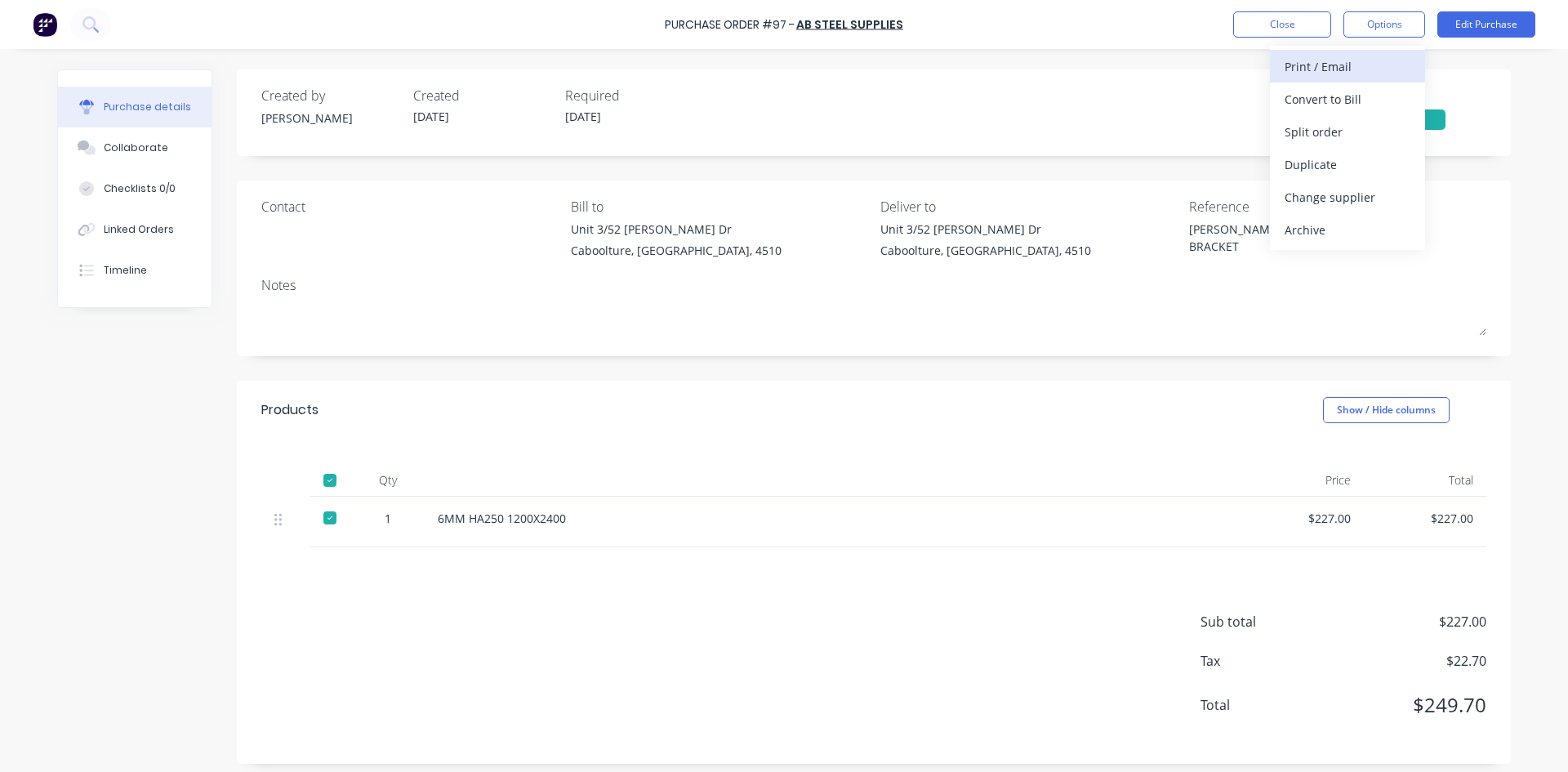
click at [1300, 73] on div "Print / Email" at bounding box center [1348, 66] width 126 height 24
click at [1287, 127] on div "Without pricing" at bounding box center [1348, 132] width 126 height 24
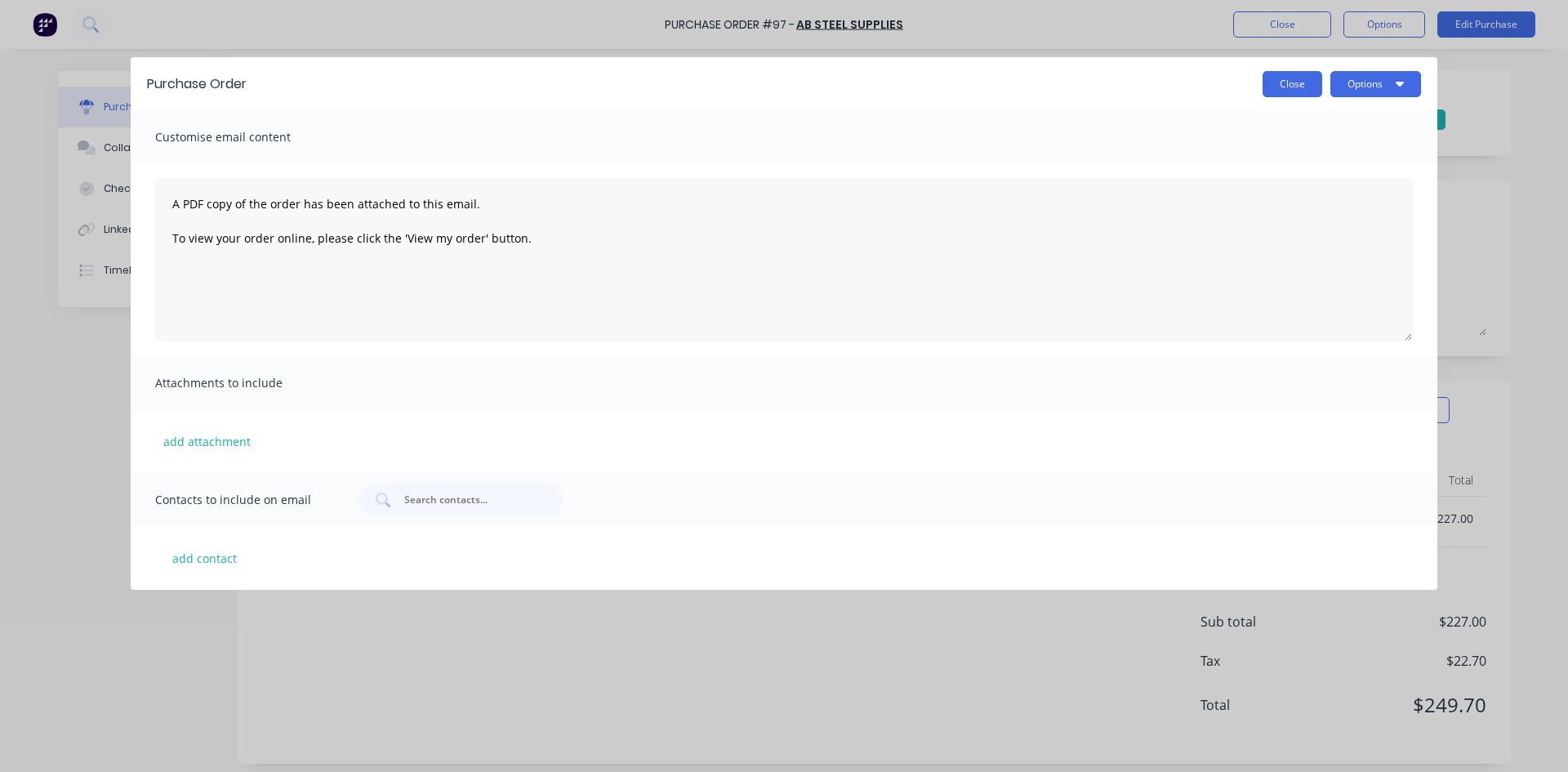
click at [1309, 90] on button "Close" at bounding box center [1293, 85] width 60 height 27
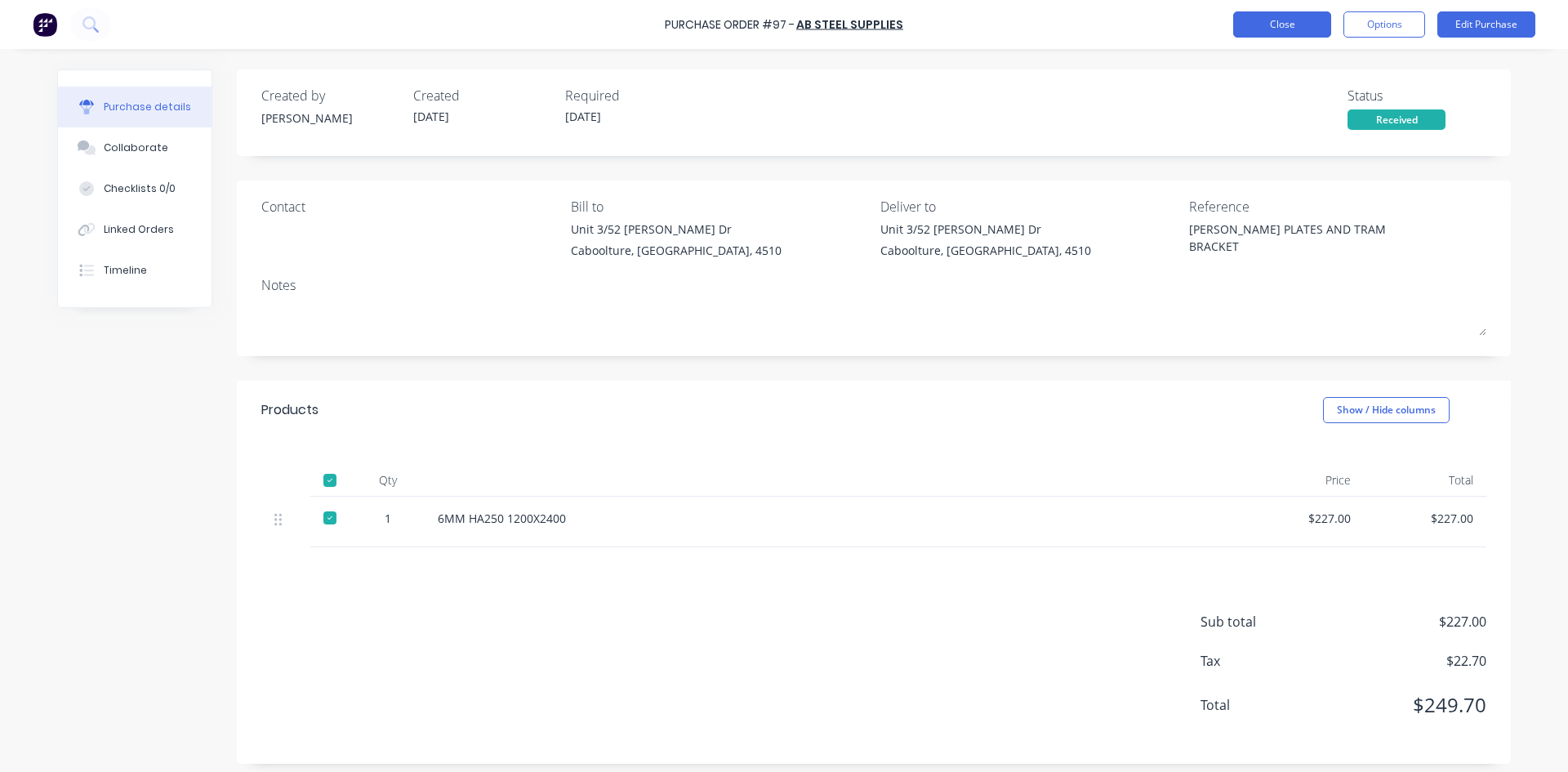
click at [1260, 30] on button "Close" at bounding box center [1282, 25] width 98 height 27
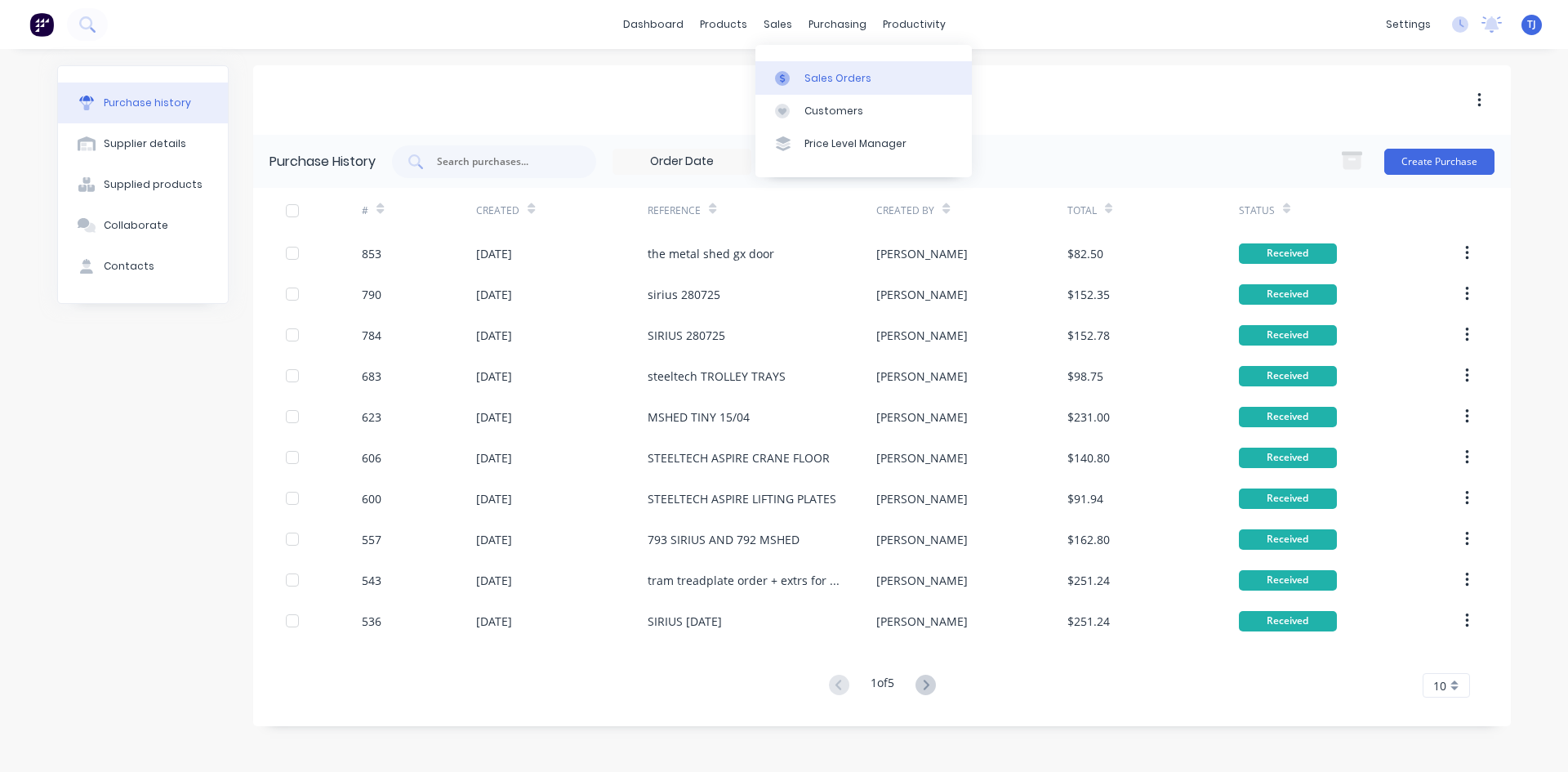
click at [825, 85] on link "Sales Orders" at bounding box center [864, 77] width 216 height 32
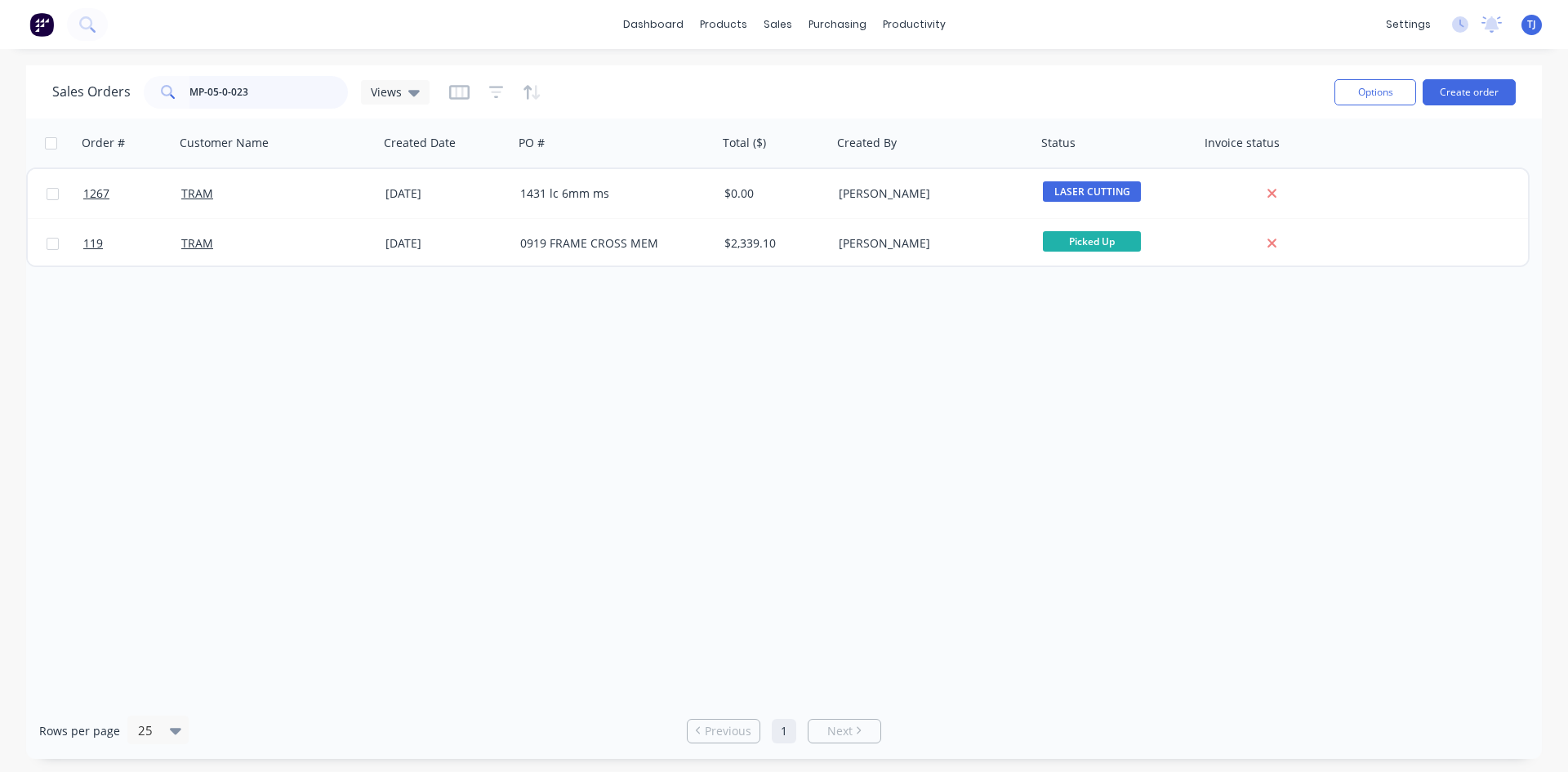
click at [259, 90] on input "MP-05-0-023" at bounding box center [269, 92] width 159 height 32
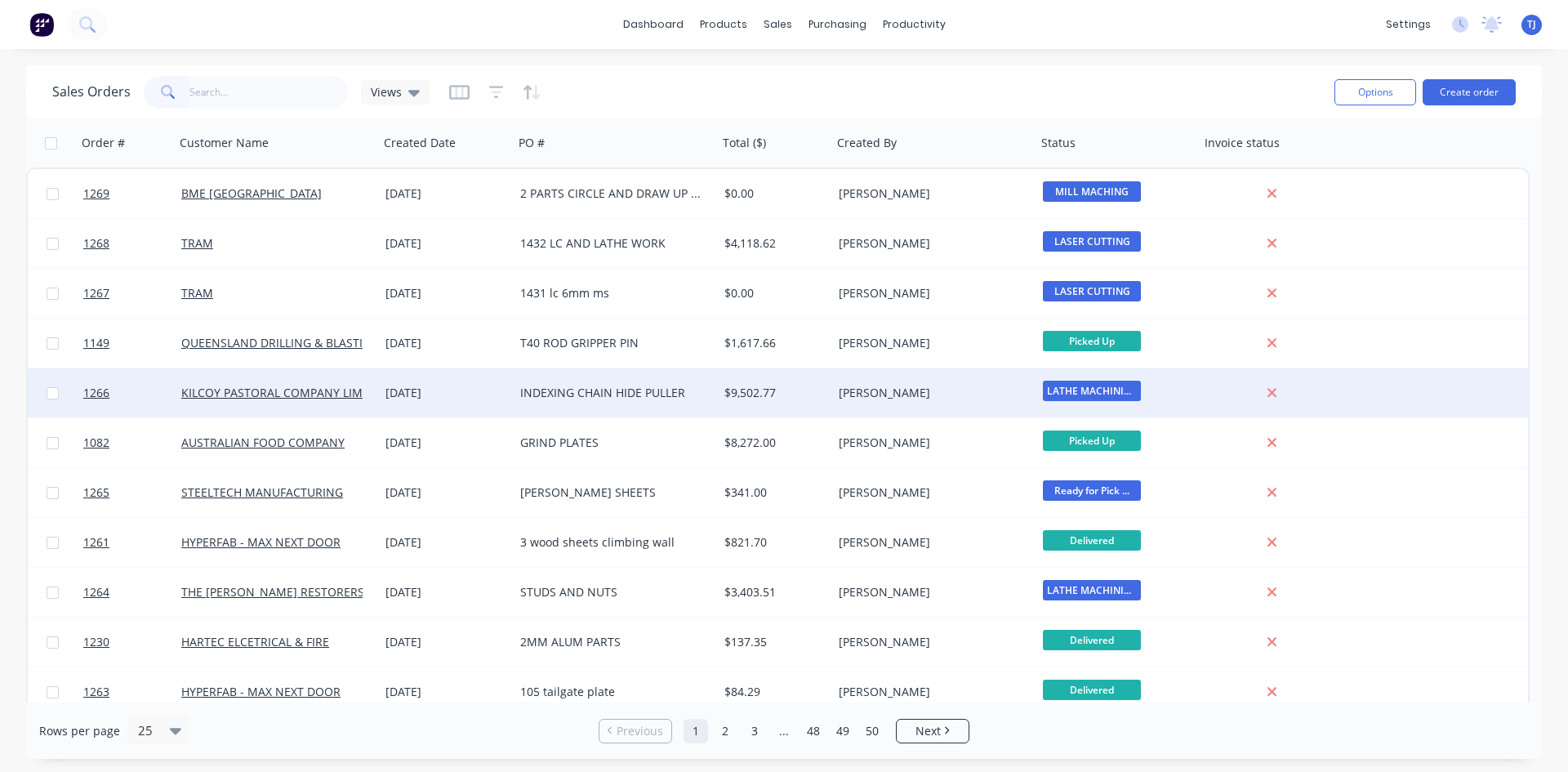
click at [618, 395] on div "INDEXING CHAIN HIDE PULLER" at bounding box center [611, 393] width 181 height 17
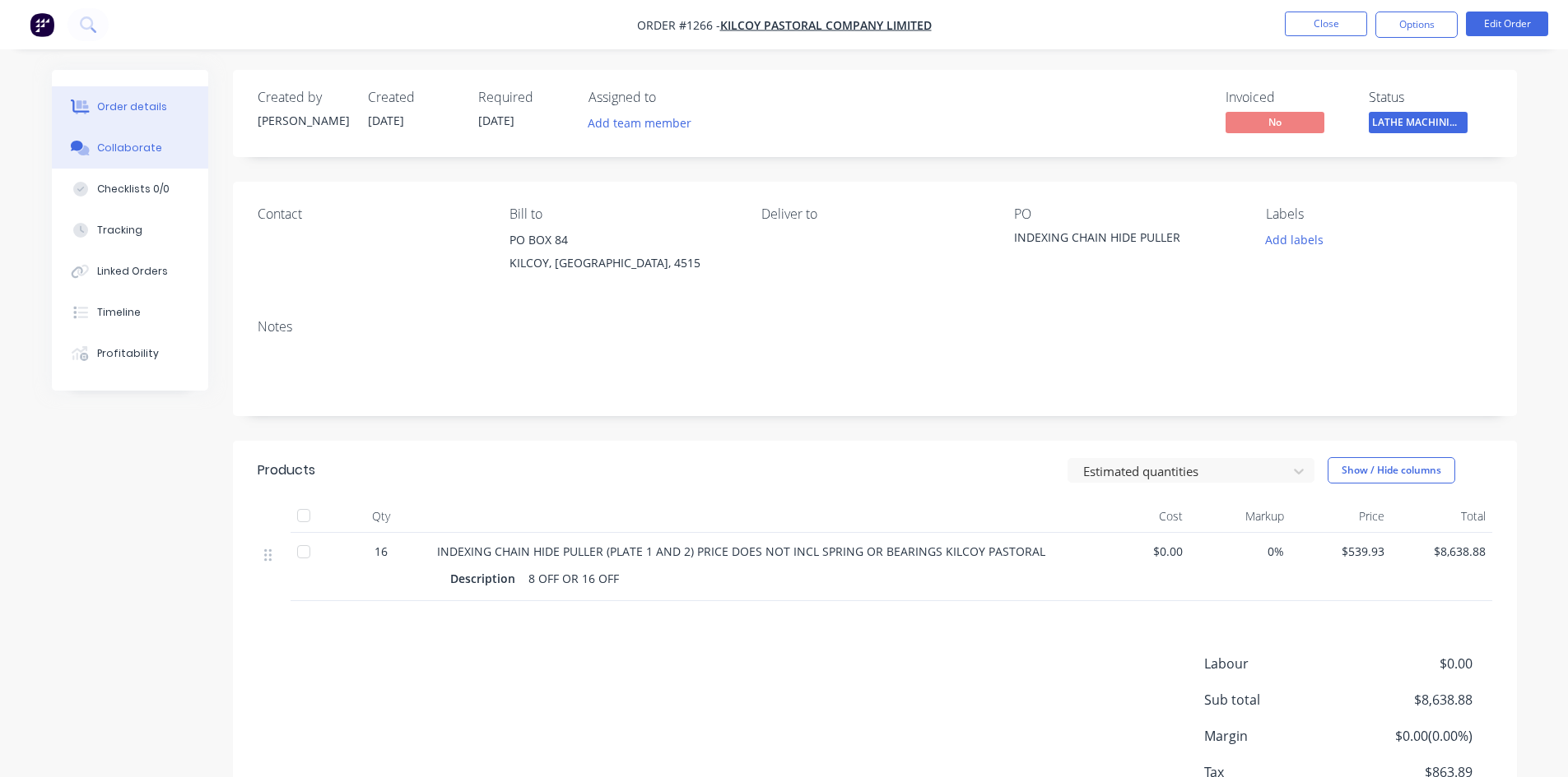
click at [122, 149] on div "Collaborate" at bounding box center [129, 149] width 65 height 15
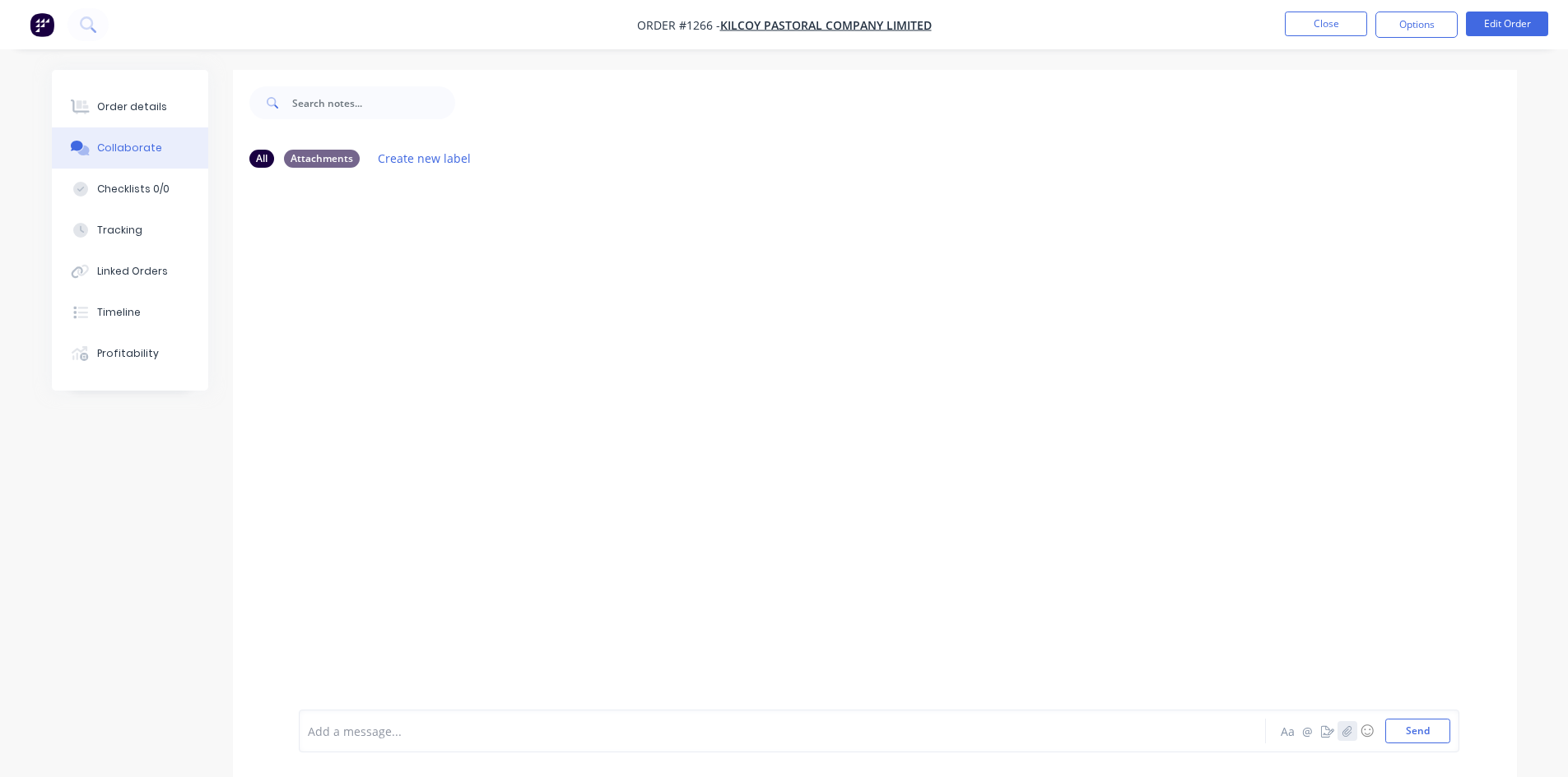
click at [1348, 734] on icon "button" at bounding box center [1347, 730] width 9 height 11
click at [1347, 737] on button "button" at bounding box center [1348, 731] width 20 height 20
click at [1439, 732] on button "Send" at bounding box center [1418, 731] width 65 height 25
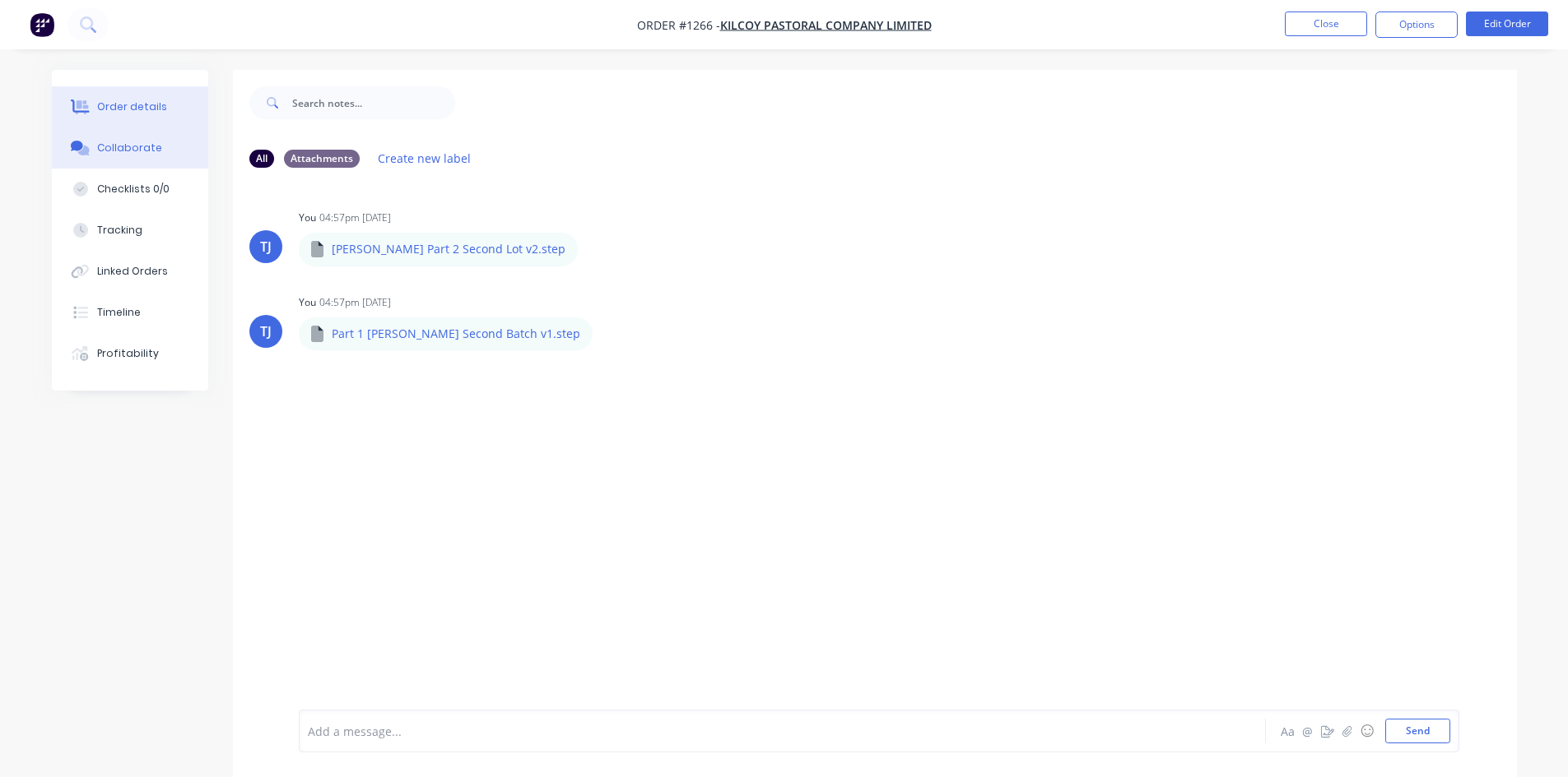
click at [168, 113] on button "Order details" at bounding box center [129, 106] width 156 height 41
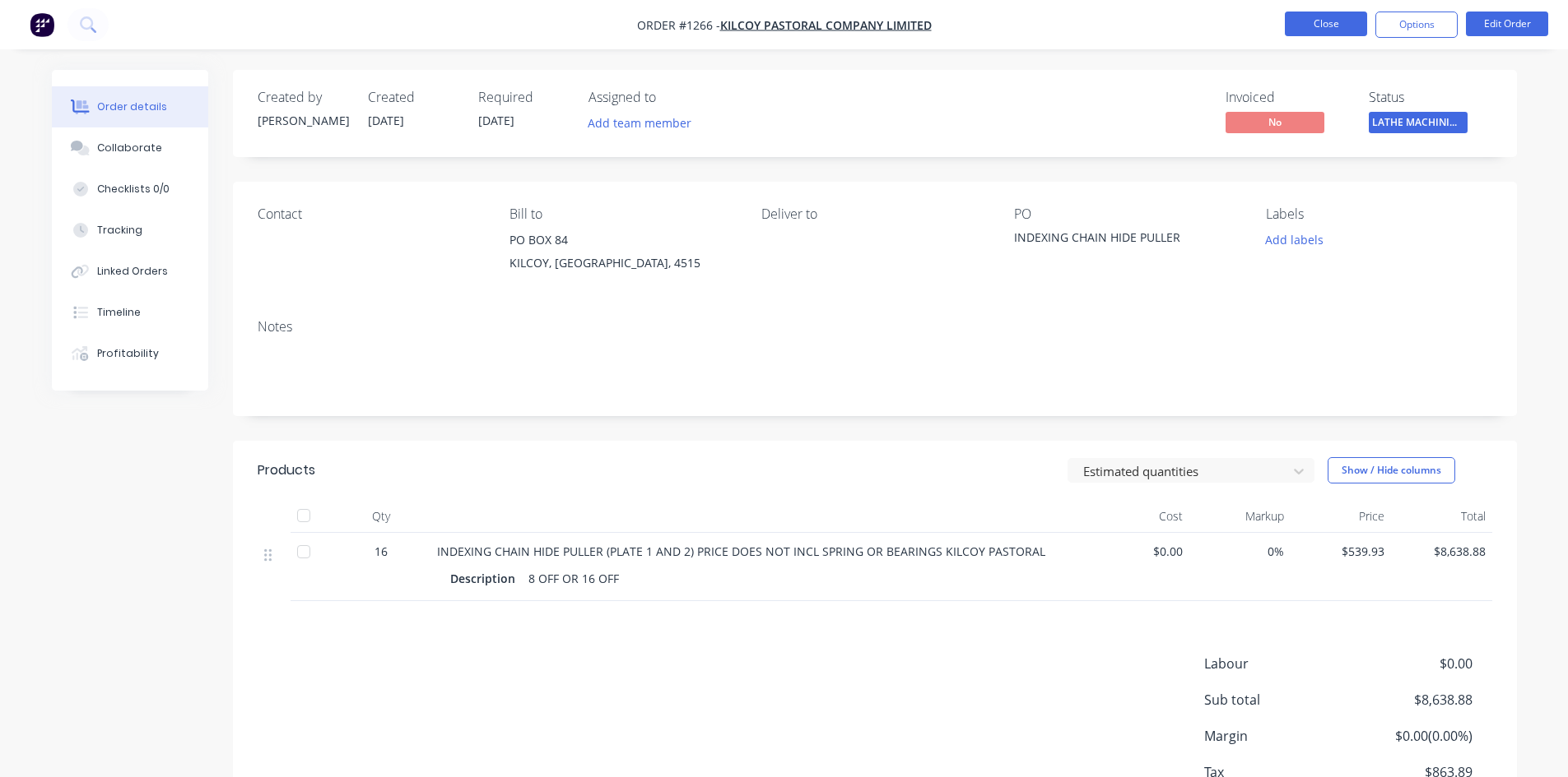
click at [1316, 22] on button "Close" at bounding box center [1326, 24] width 83 height 25
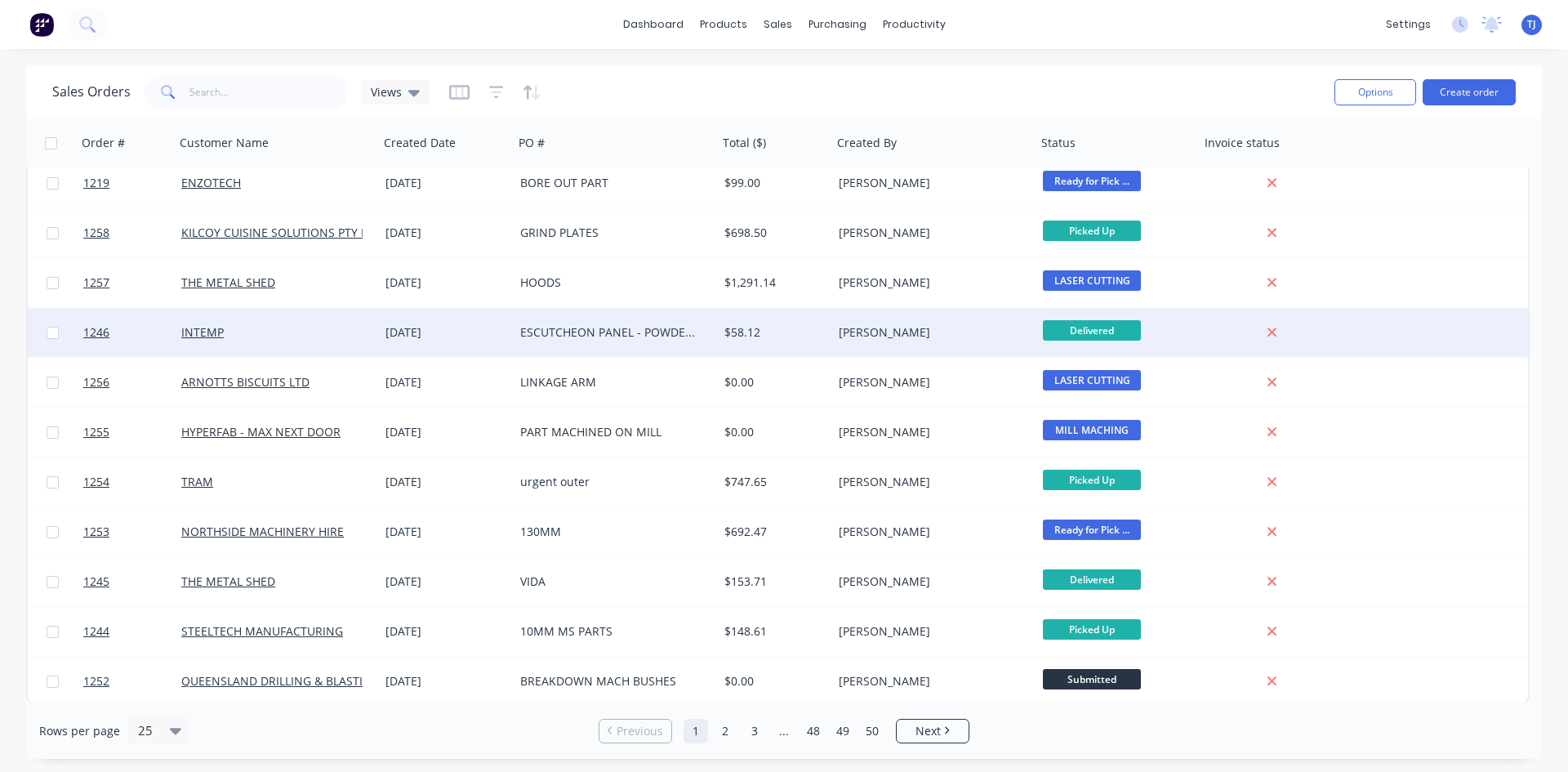
scroll to position [711, 0]
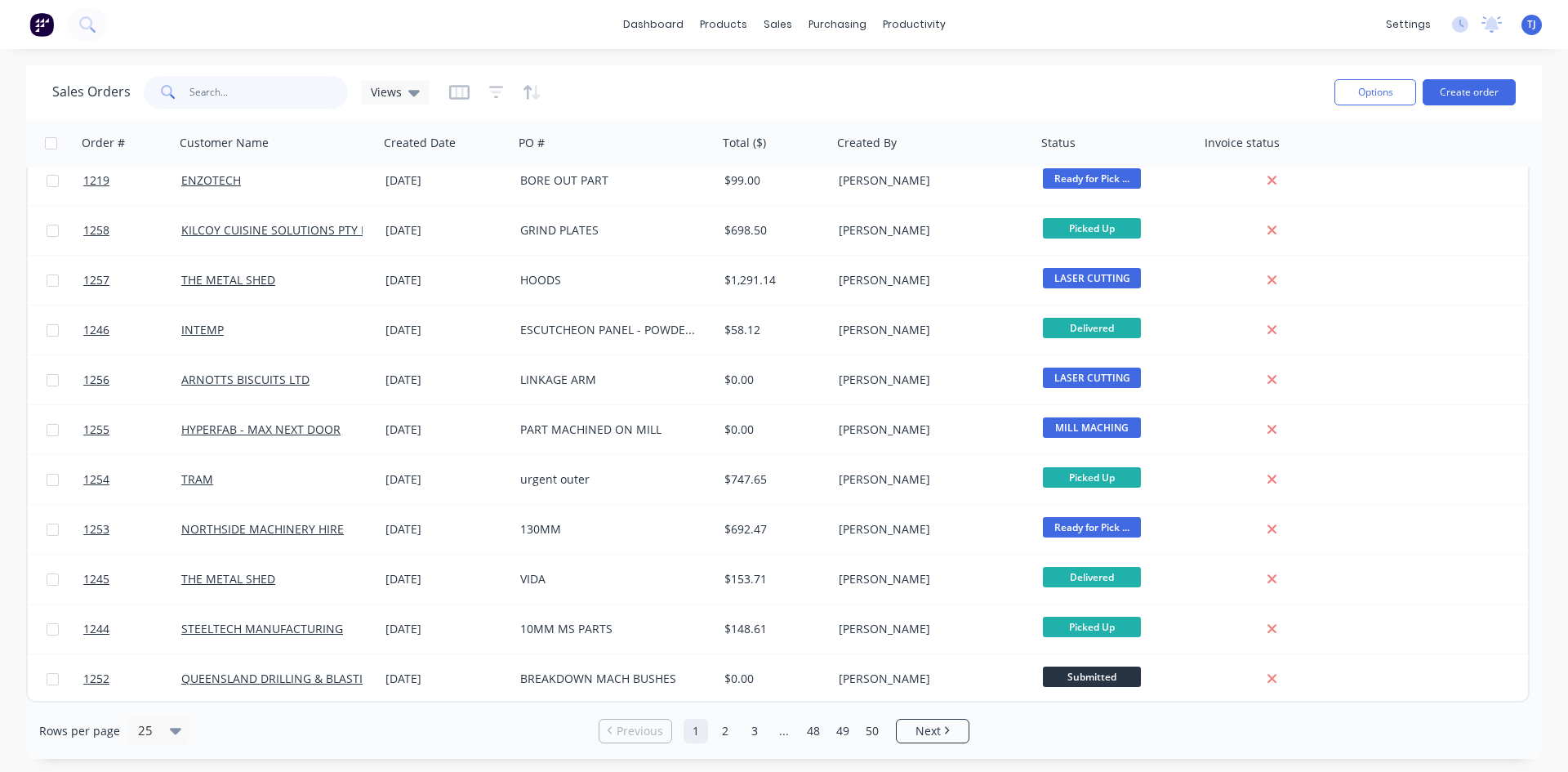
click at [244, 99] on input "text" at bounding box center [269, 92] width 159 height 32
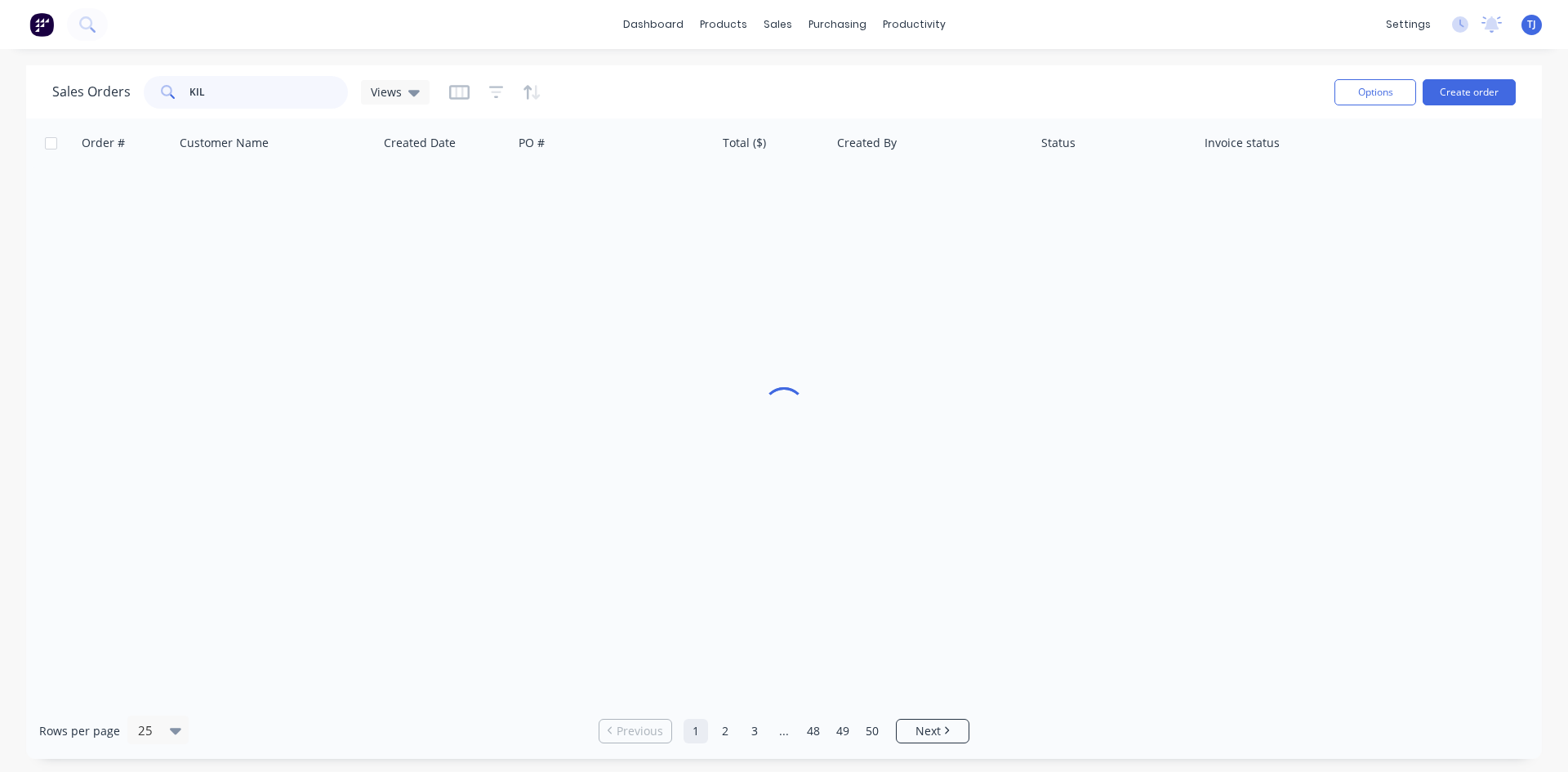
scroll to position [0, 0]
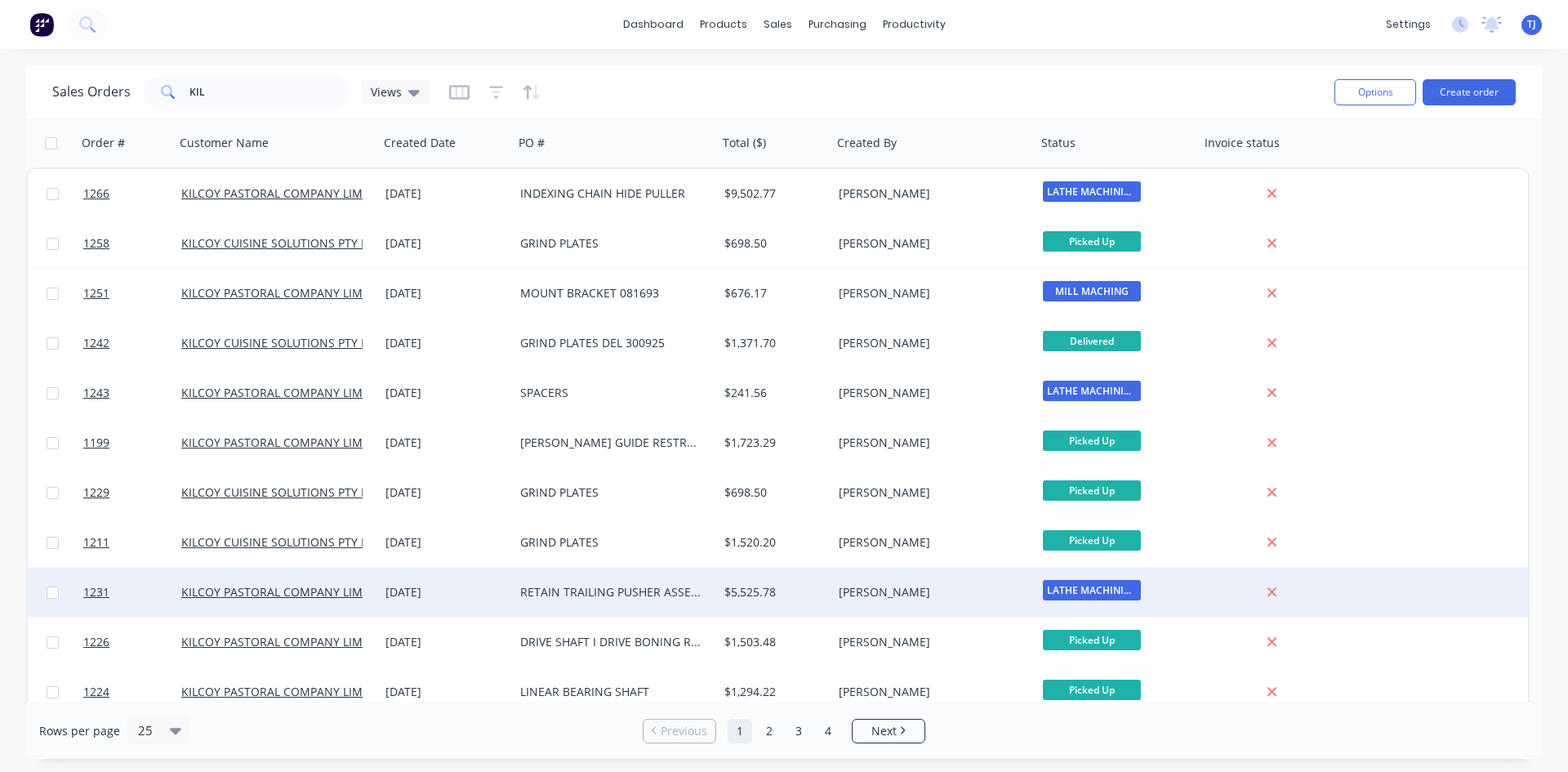
click at [636, 590] on div "RETAIN TRAILING PUSHER ASSEMBLY" at bounding box center [611, 593] width 181 height 17
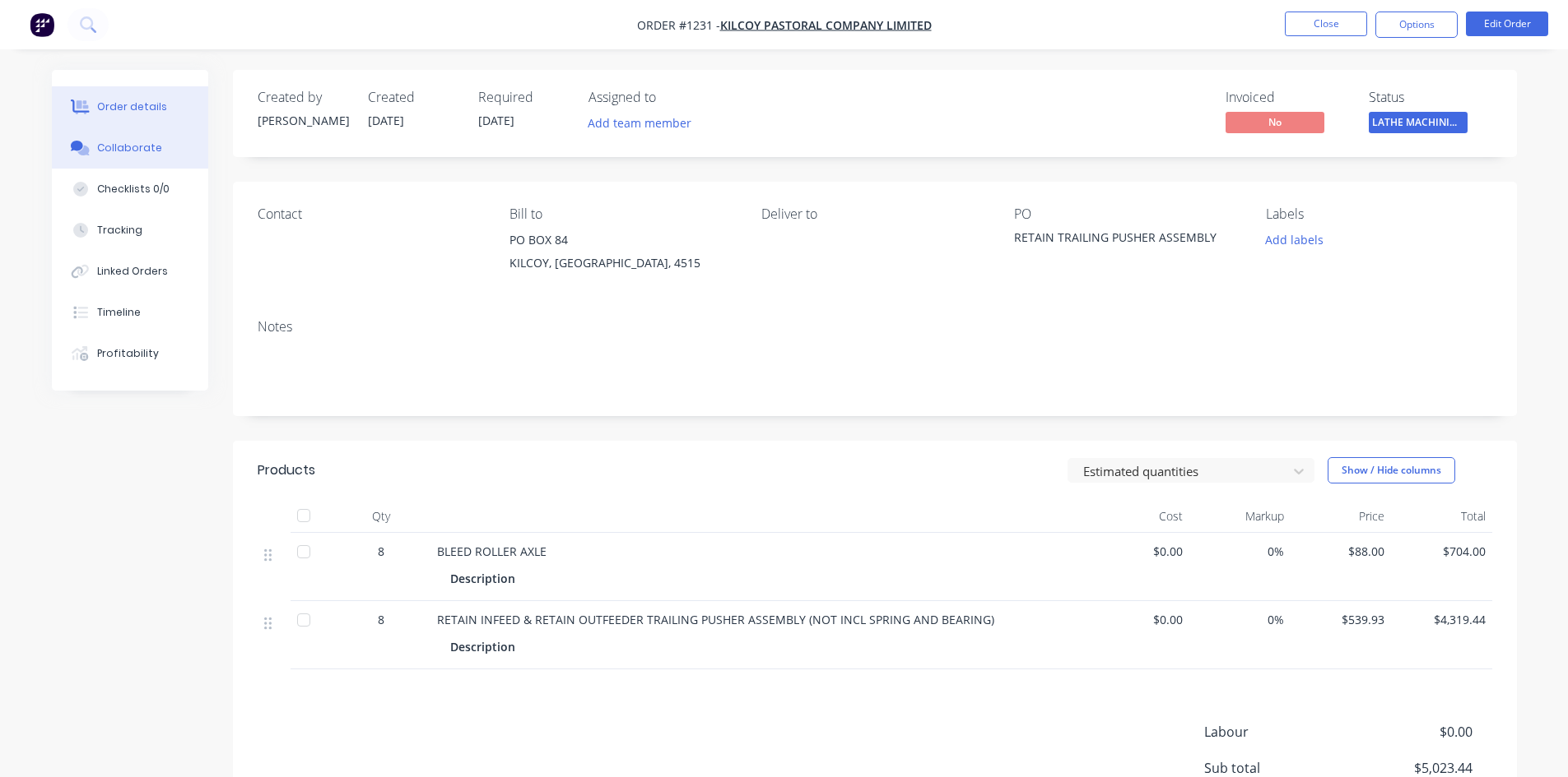
click at [135, 153] on div "Collaborate" at bounding box center [129, 149] width 65 height 15
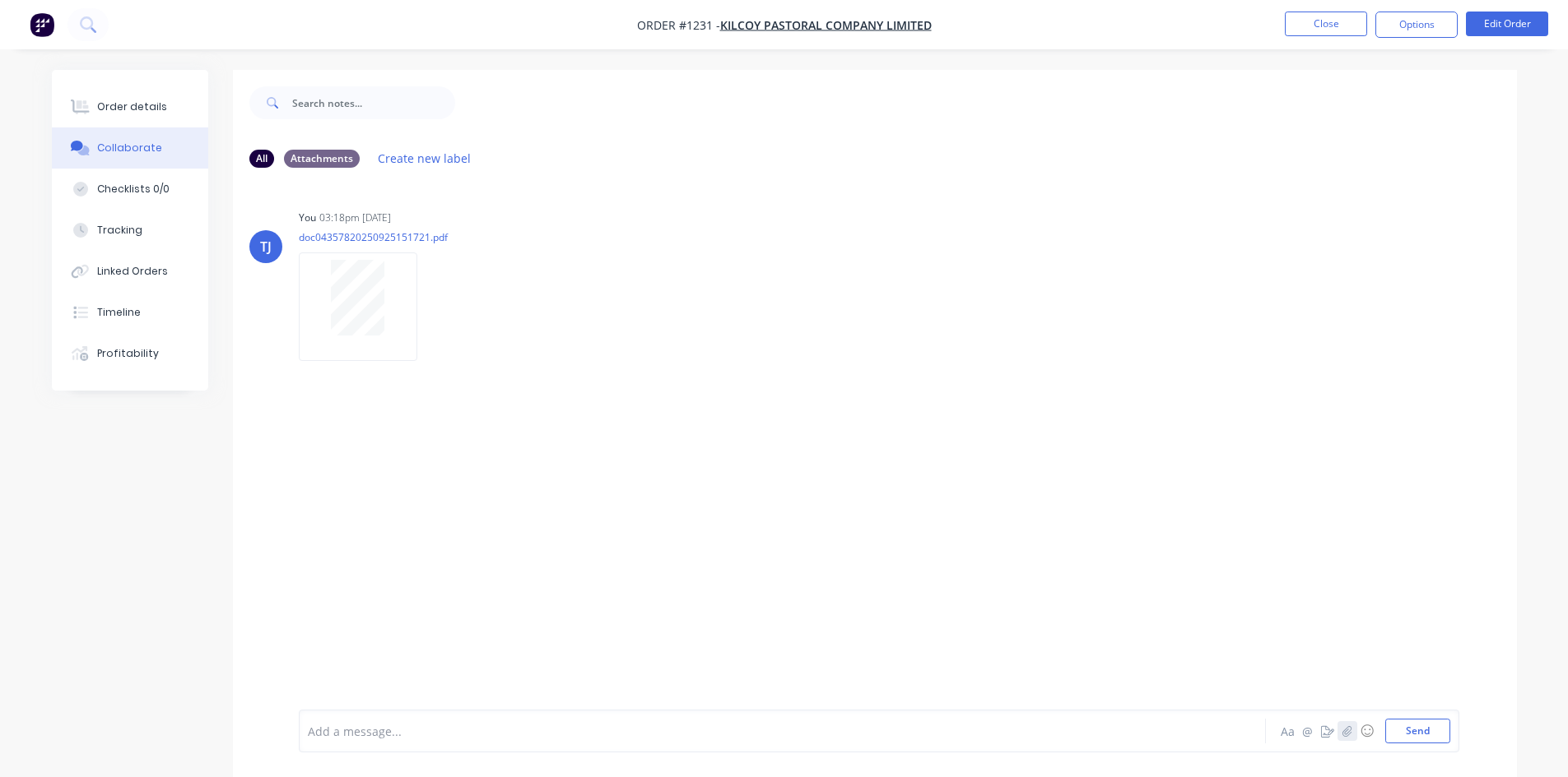
click at [1352, 732] on button "button" at bounding box center [1348, 731] width 20 height 20
click at [1344, 698] on div at bounding box center [879, 677] width 1142 height 84
click at [1352, 732] on button "button" at bounding box center [1348, 731] width 20 height 20
click at [1432, 741] on button "Send" at bounding box center [1418, 731] width 65 height 25
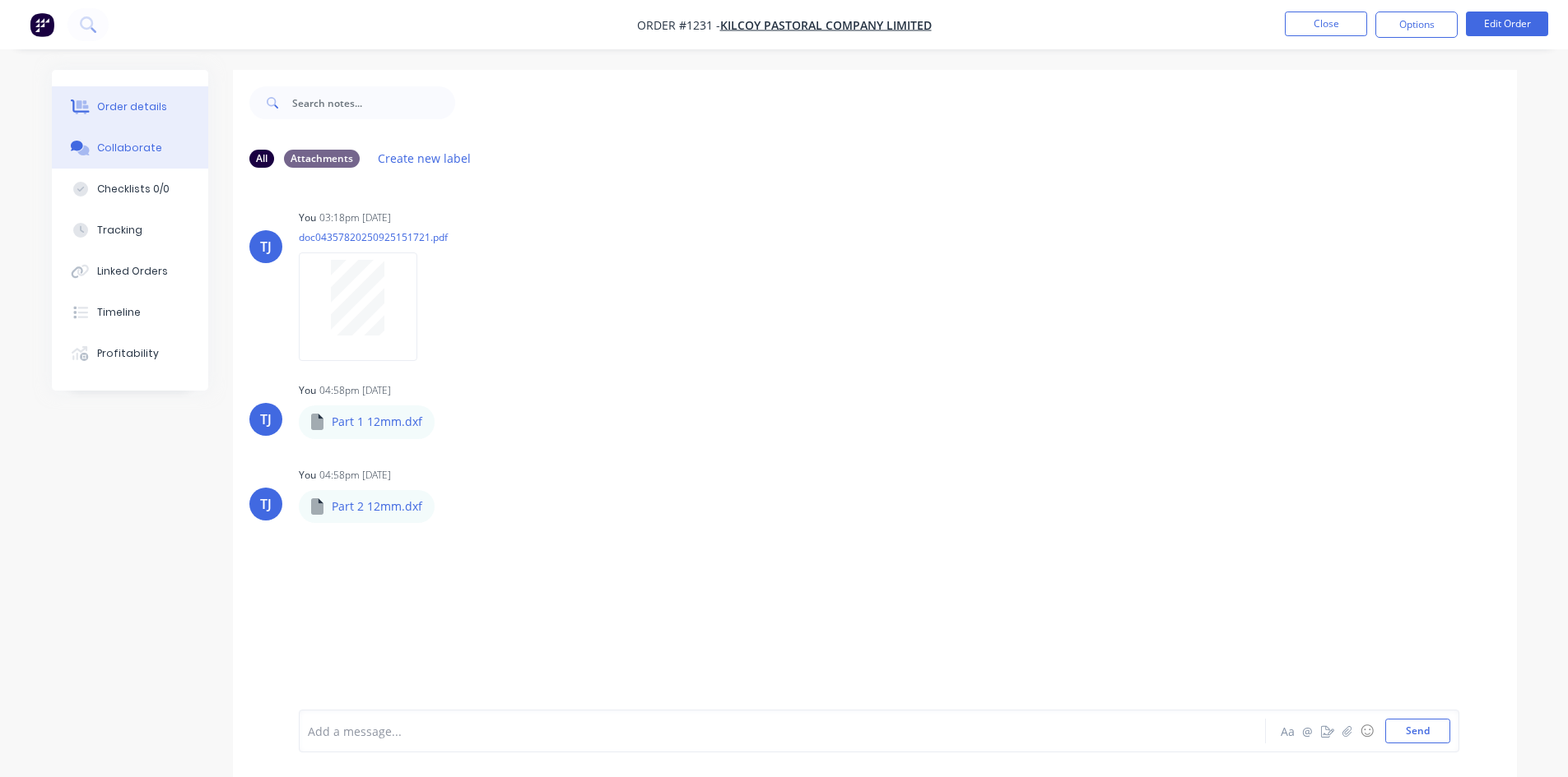
click at [149, 112] on div "Order details" at bounding box center [132, 107] width 70 height 15
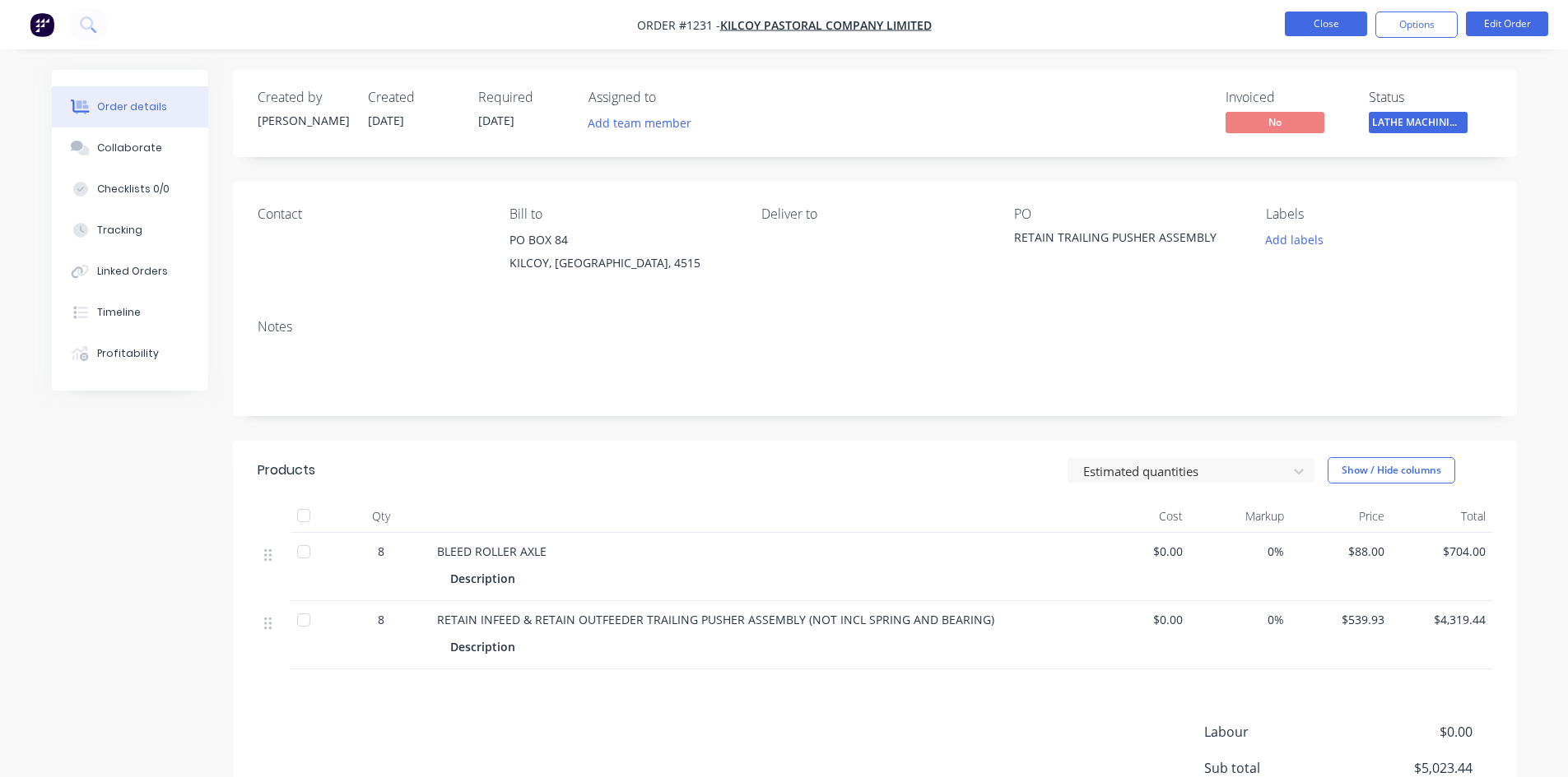
click at [1303, 28] on button "Close" at bounding box center [1326, 24] width 83 height 25
